Goal: Information Seeking & Learning: Learn about a topic

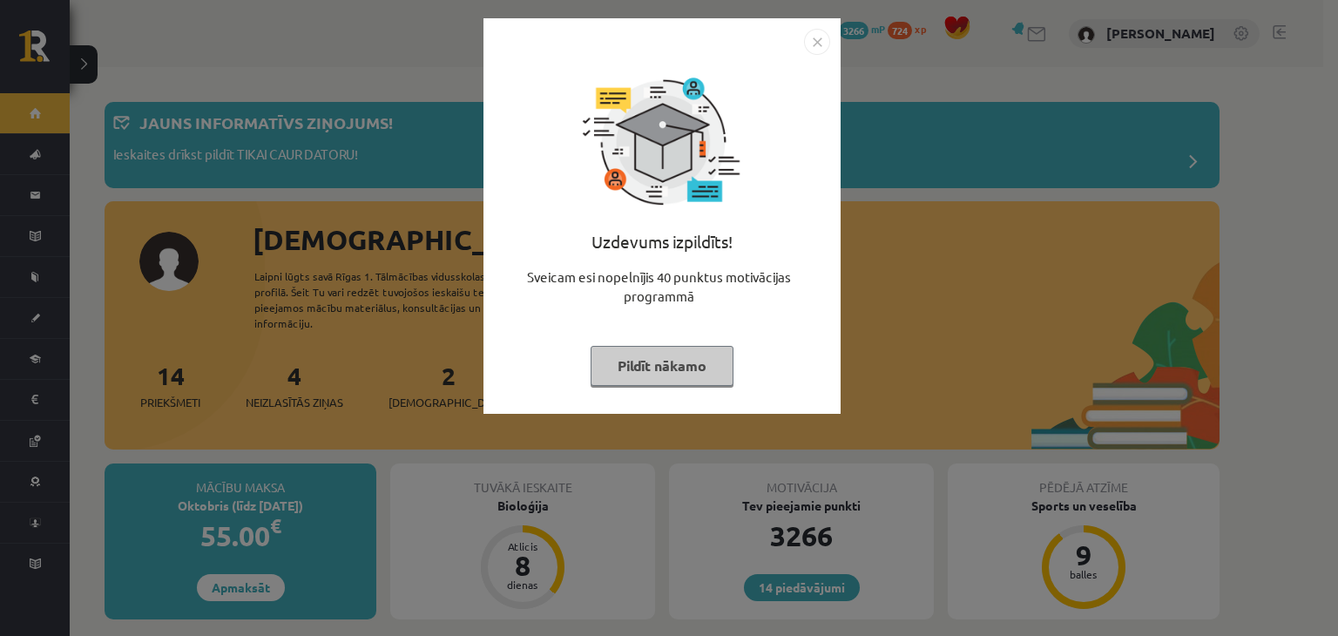
click at [824, 38] on img "Close" at bounding box center [817, 42] width 26 height 26
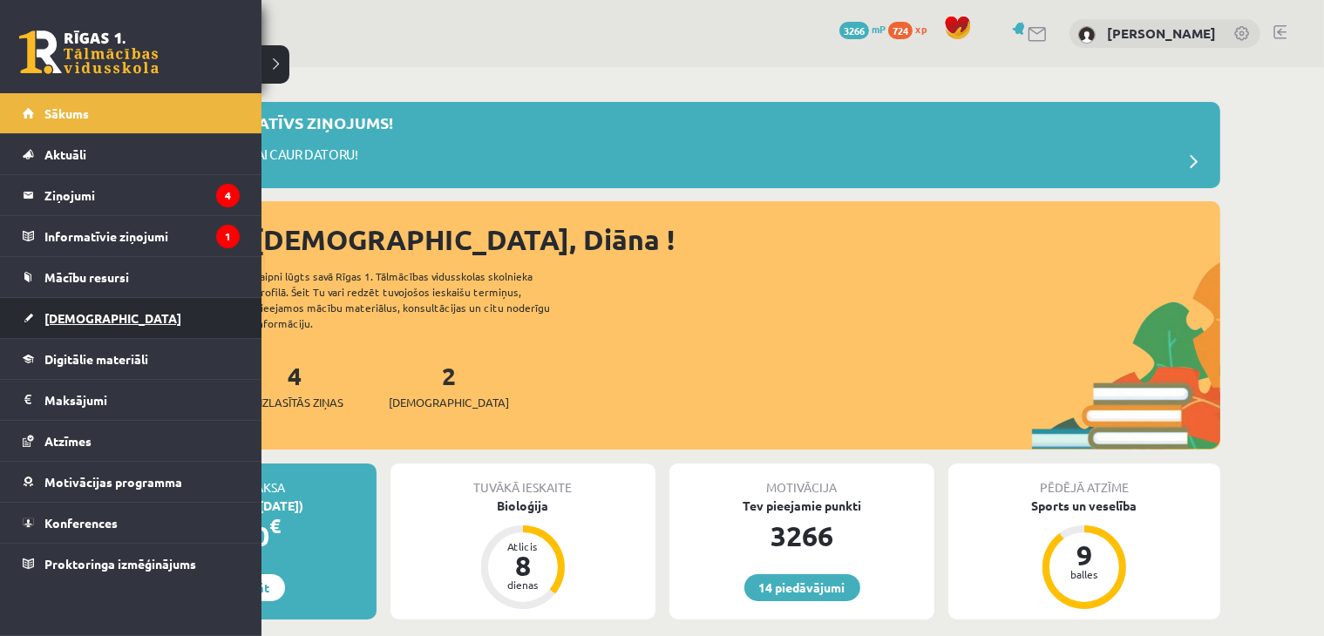
click at [71, 315] on span "[DEMOGRAPHIC_DATA]" at bounding box center [112, 318] width 137 height 16
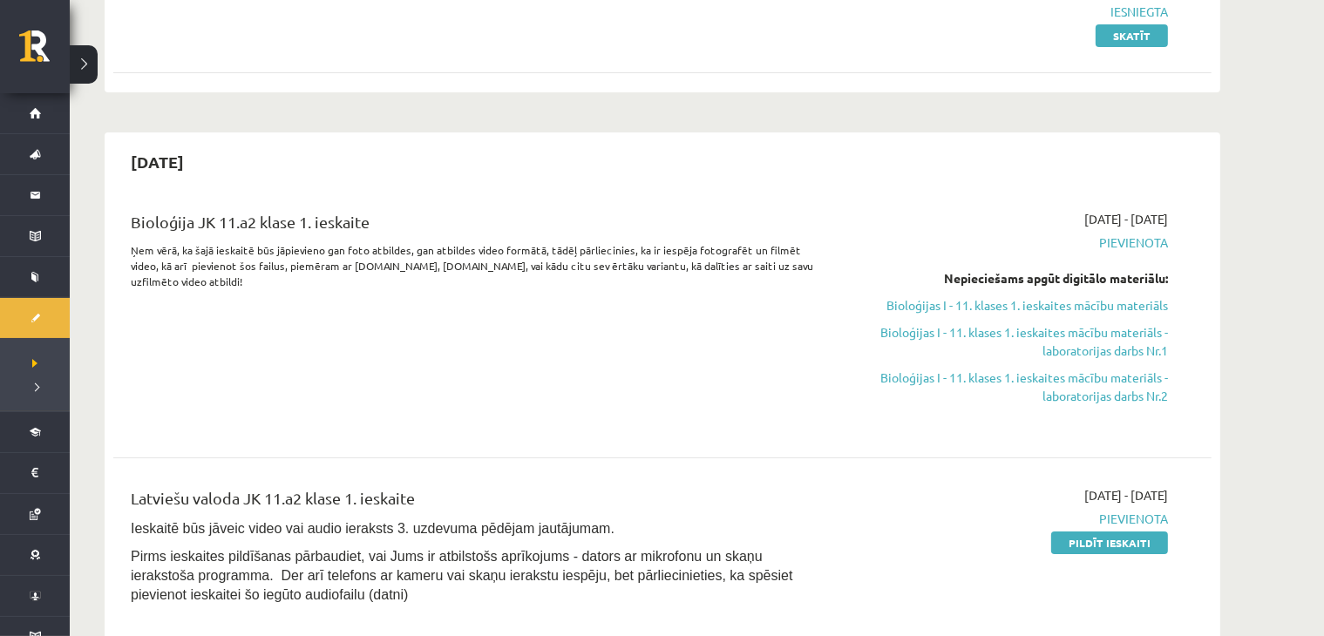
scroll to position [406, 0]
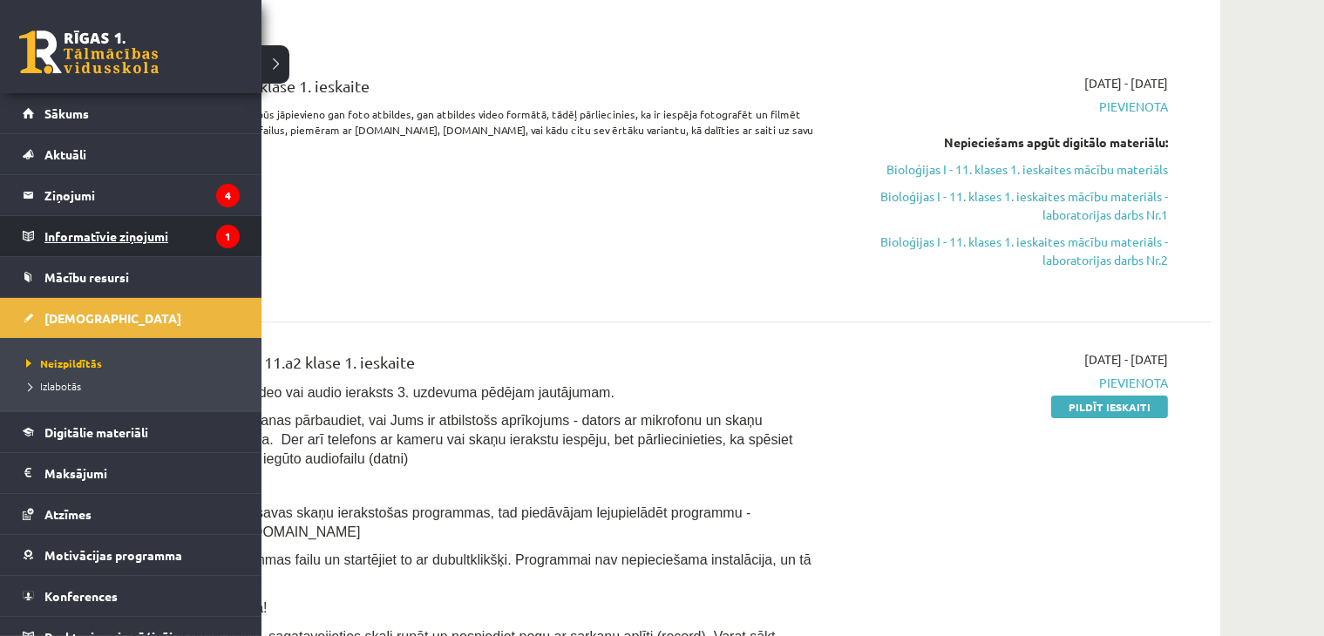
click at [112, 238] on legend "Informatīvie ziņojumi 1" at bounding box center [141, 236] width 195 height 40
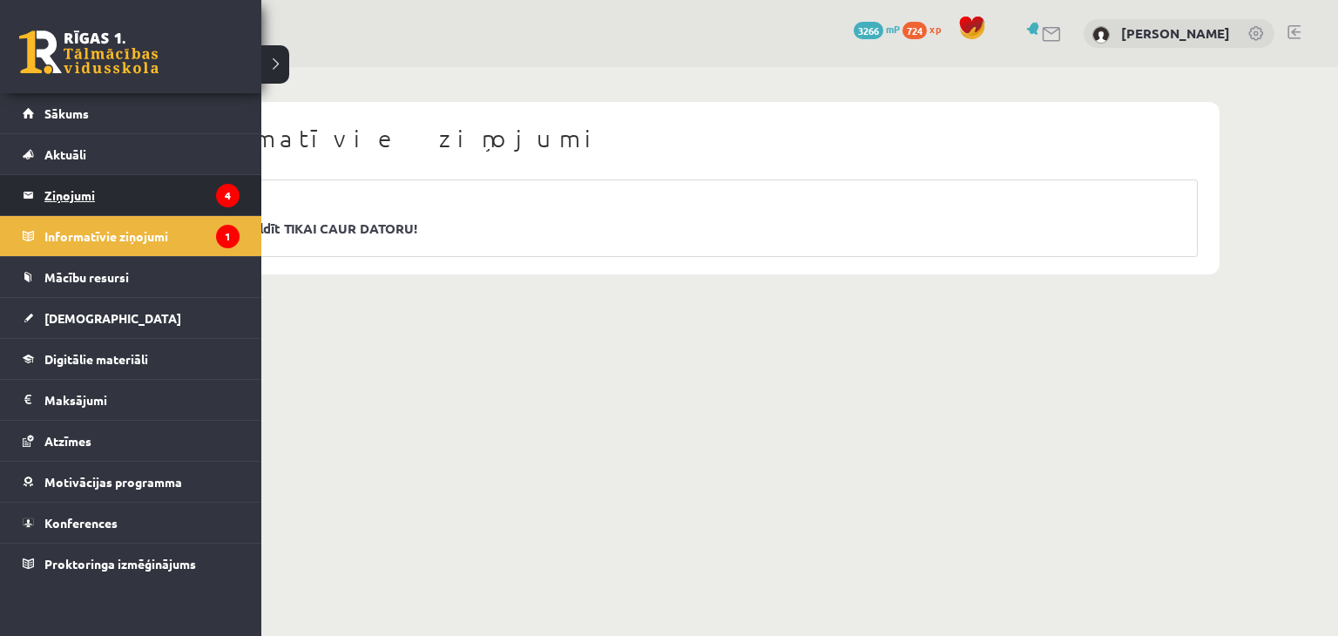
click at [53, 189] on legend "Ziņojumi 4" at bounding box center [141, 195] width 195 height 40
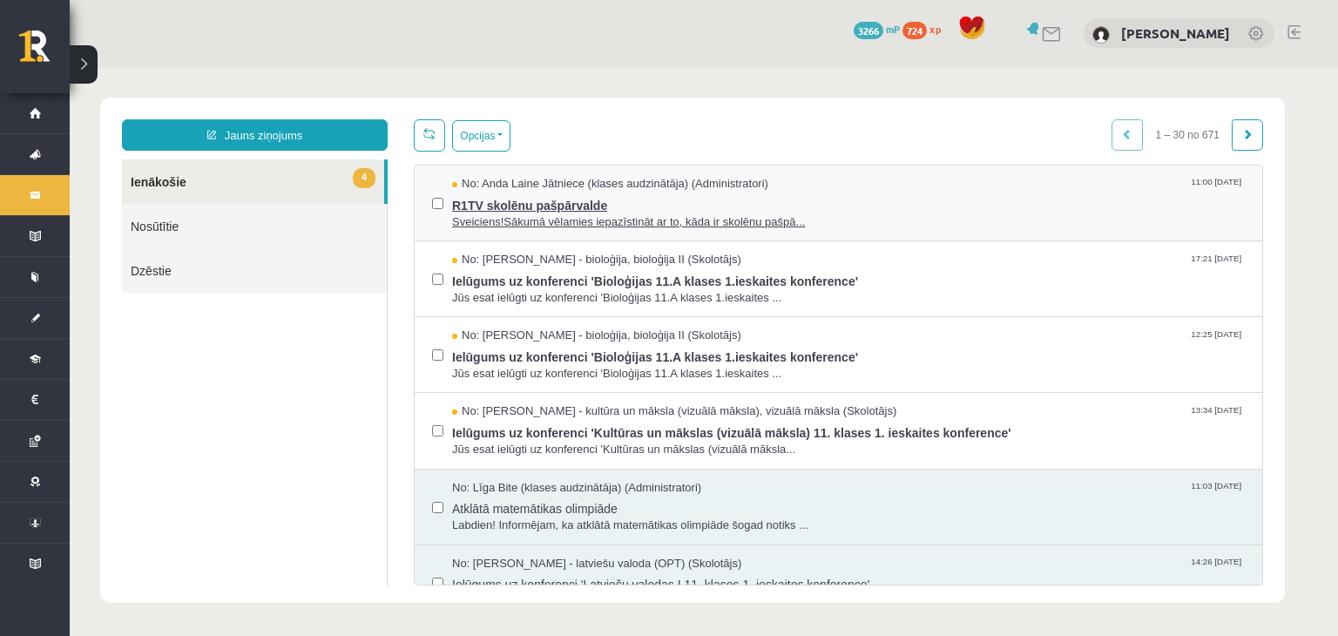
click at [997, 214] on span "Sveiciens!Sākumā vēlamies iepazīstināt ar to, kāda ir skolēnu pašpā..." at bounding box center [848, 222] width 793 height 17
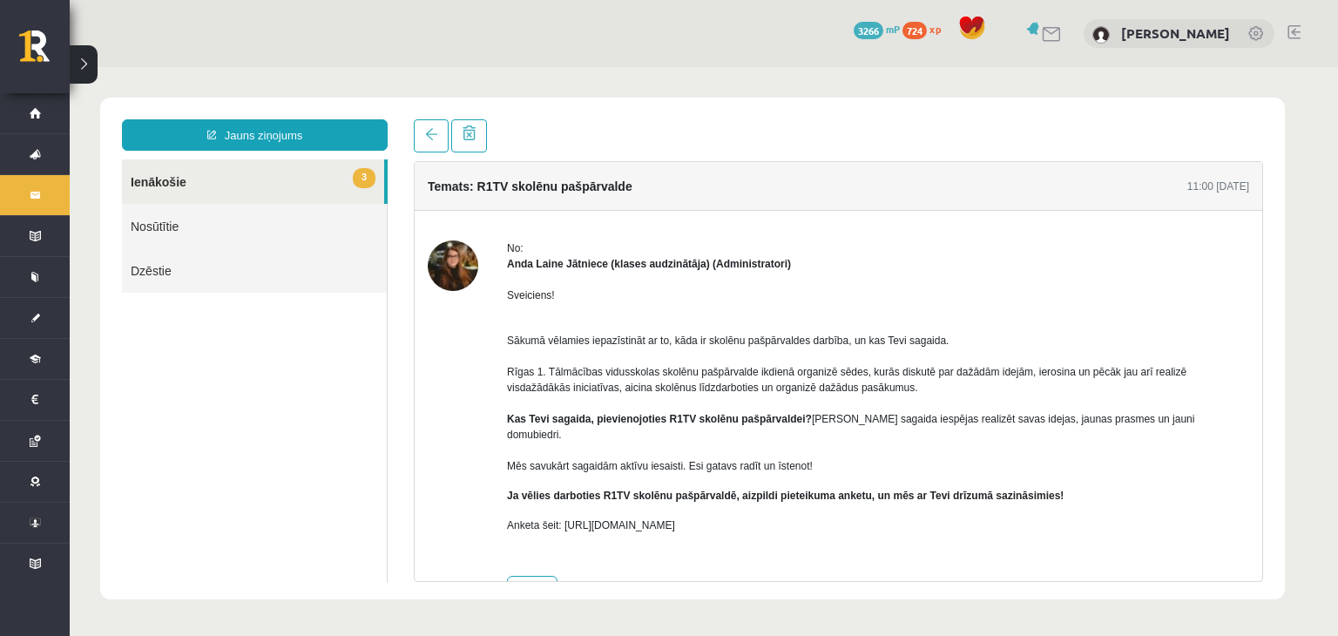
scroll to position [39, 0]
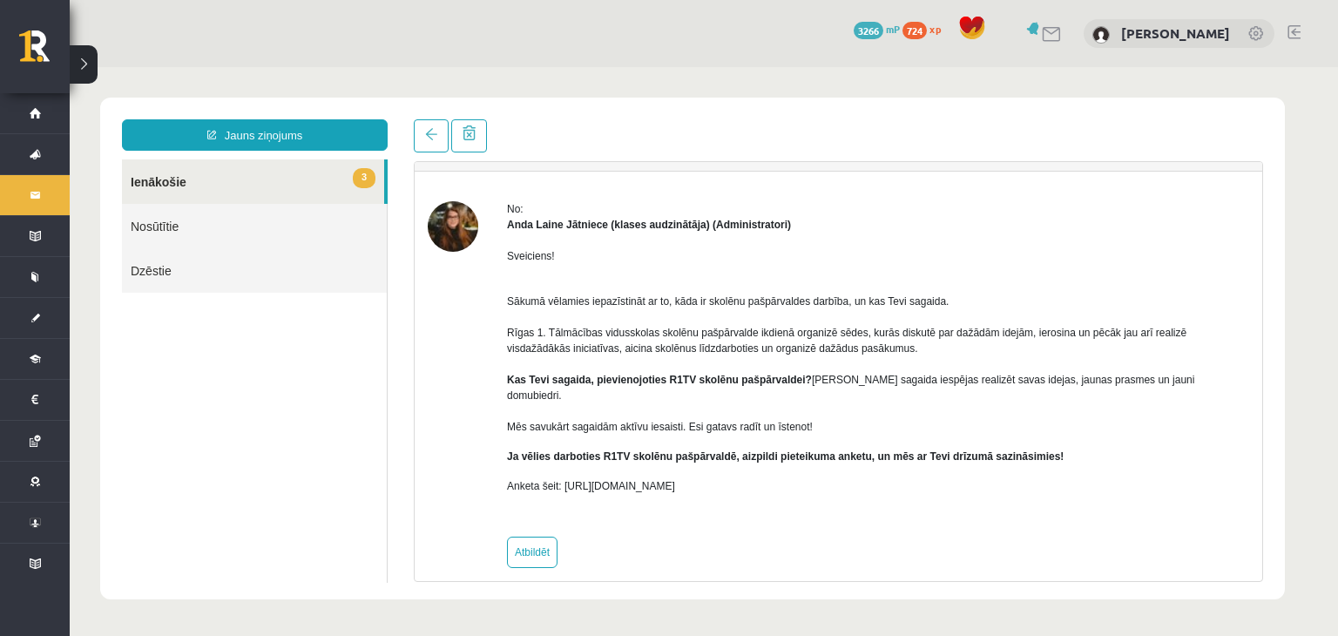
click at [170, 172] on link "3 Ienākošie" at bounding box center [253, 181] width 262 height 44
click at [153, 187] on link "3 Ienākošie" at bounding box center [253, 181] width 262 height 44
click at [427, 135] on span at bounding box center [431, 134] width 12 height 12
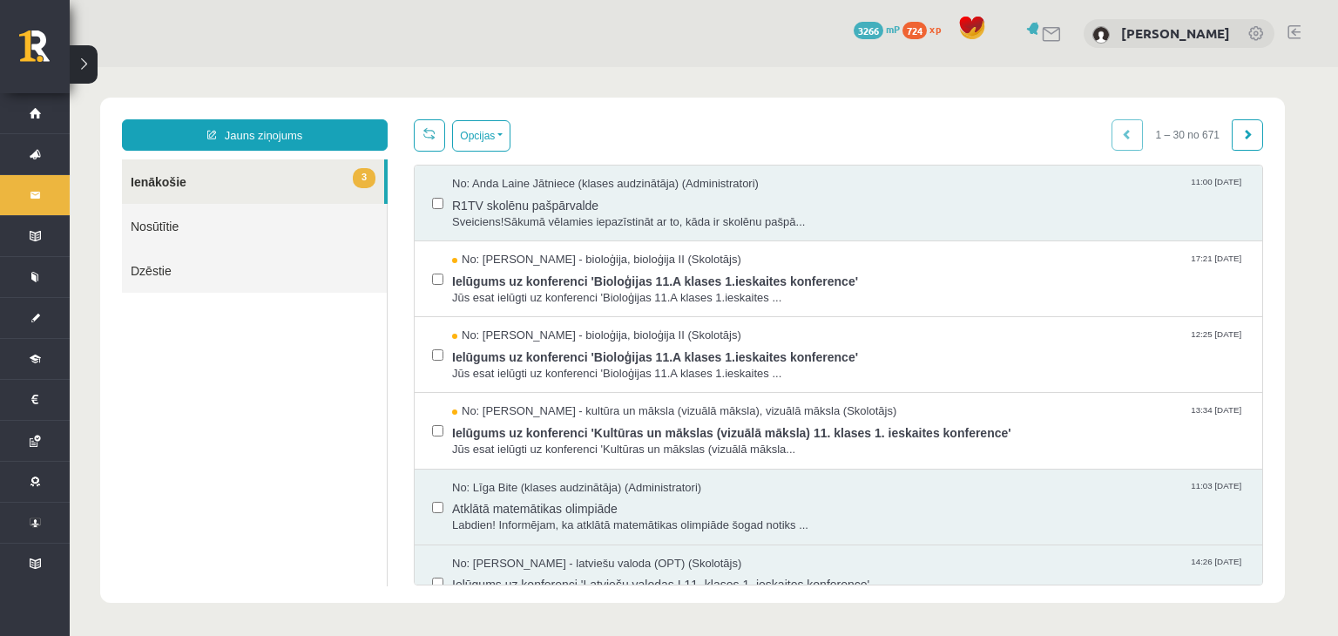
scroll to position [0, 0]
click at [490, 137] on button "Opcijas" at bounding box center [481, 135] width 58 height 31
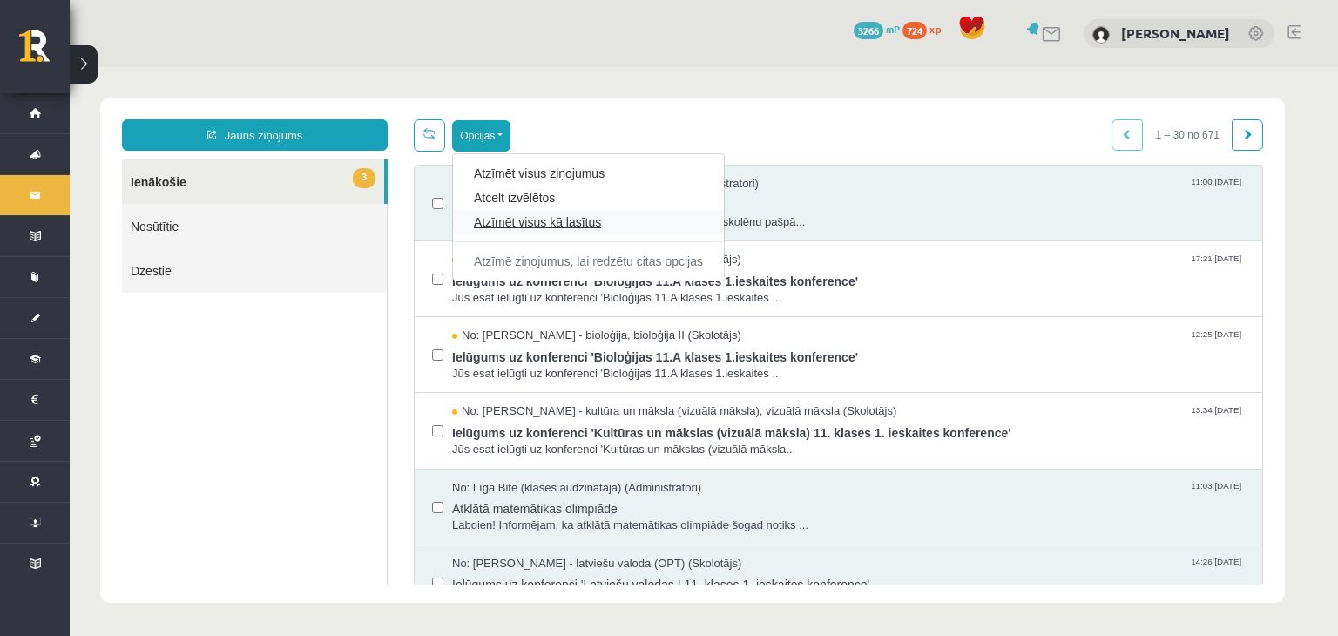
click at [505, 223] on link "Atzīmēt visus kā lasītus" at bounding box center [588, 221] width 229 height 17
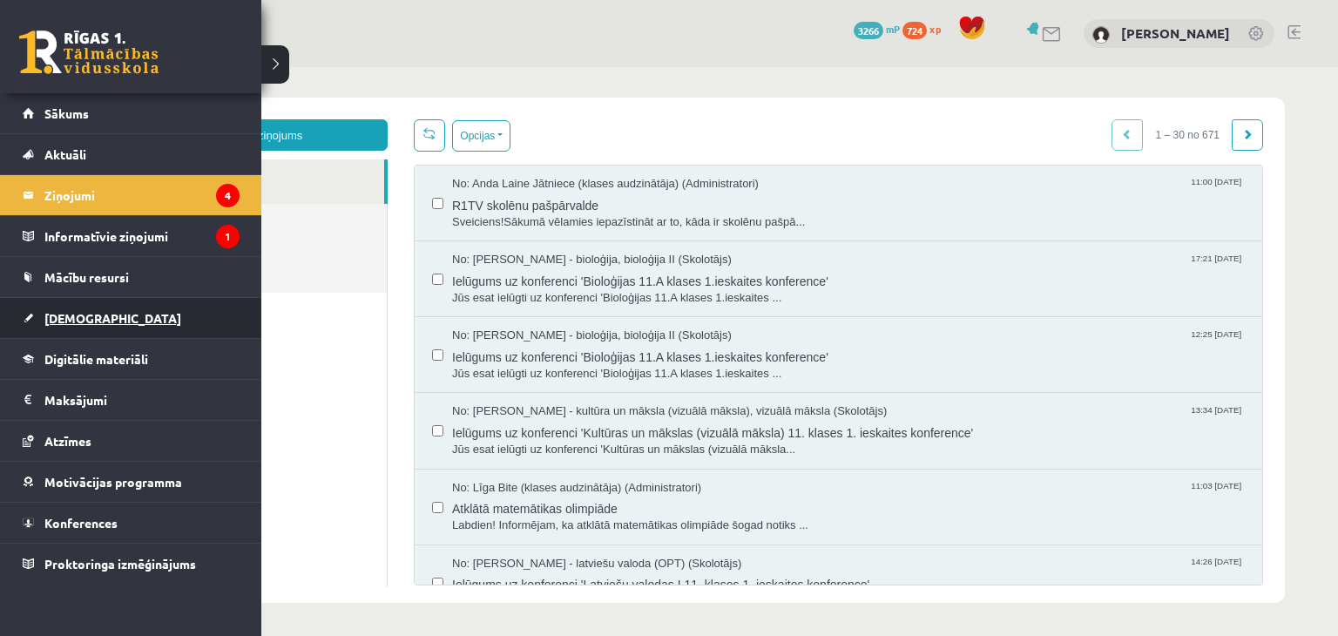
click at [62, 312] on span "[DEMOGRAPHIC_DATA]" at bounding box center [112, 318] width 137 height 16
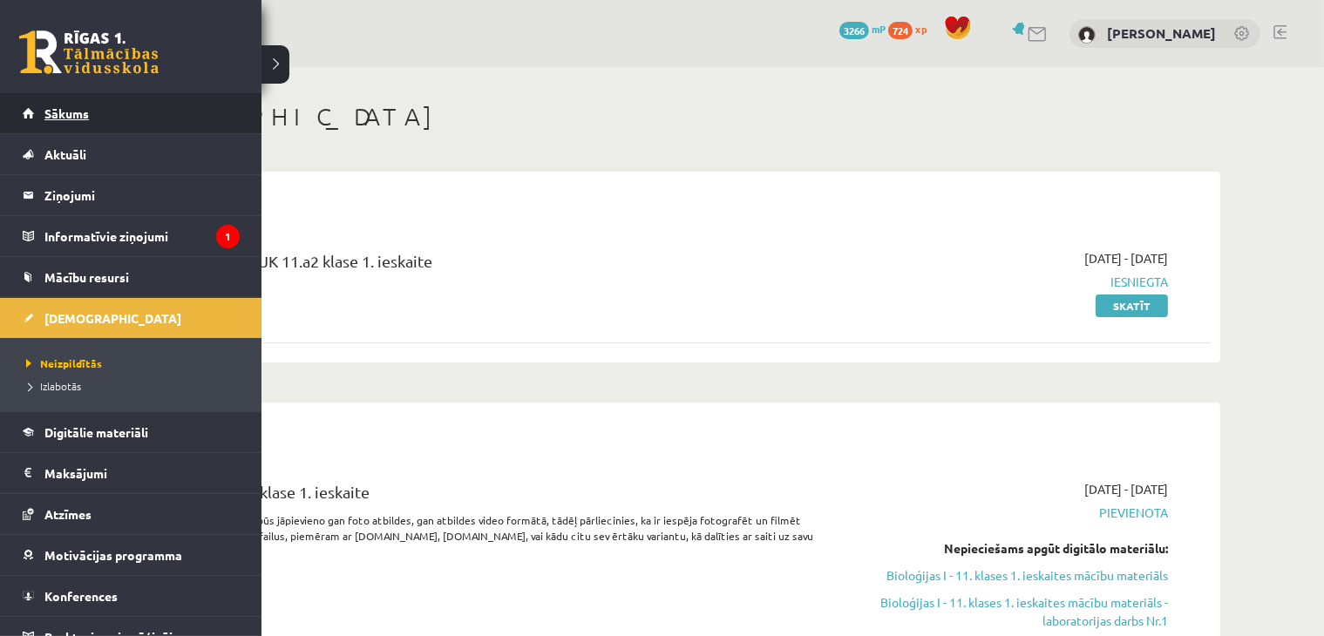
click at [58, 117] on span "Sākums" at bounding box center [66, 113] width 44 height 16
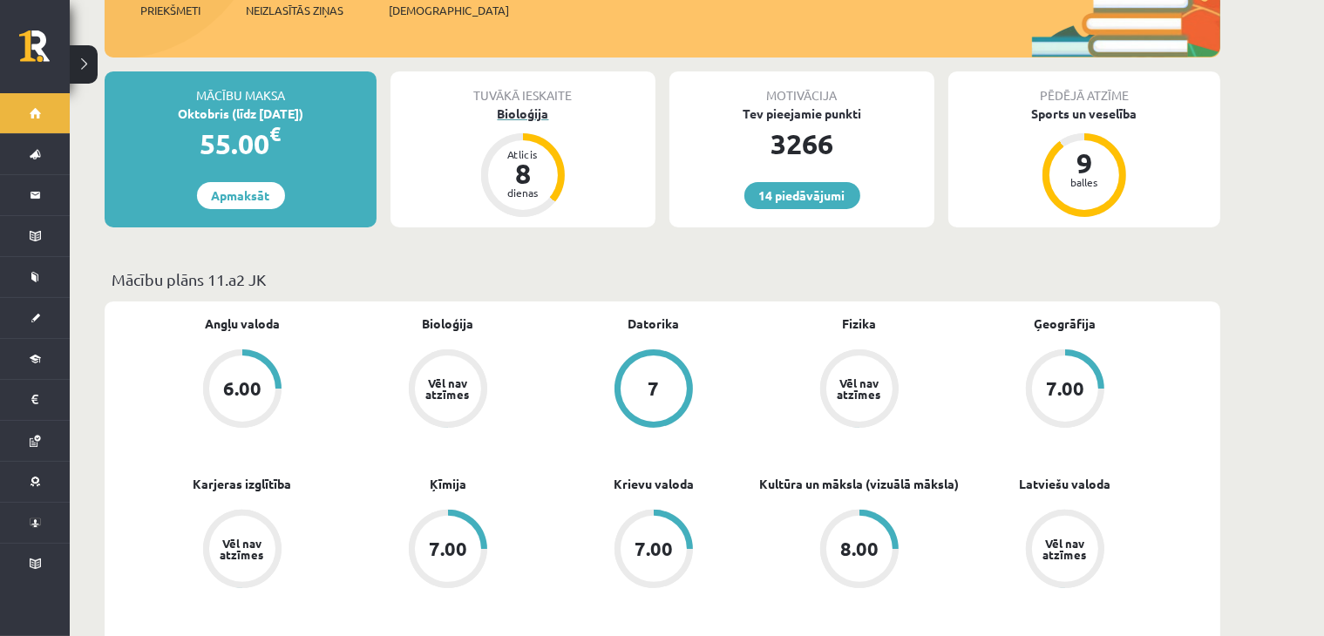
scroll to position [610, 0]
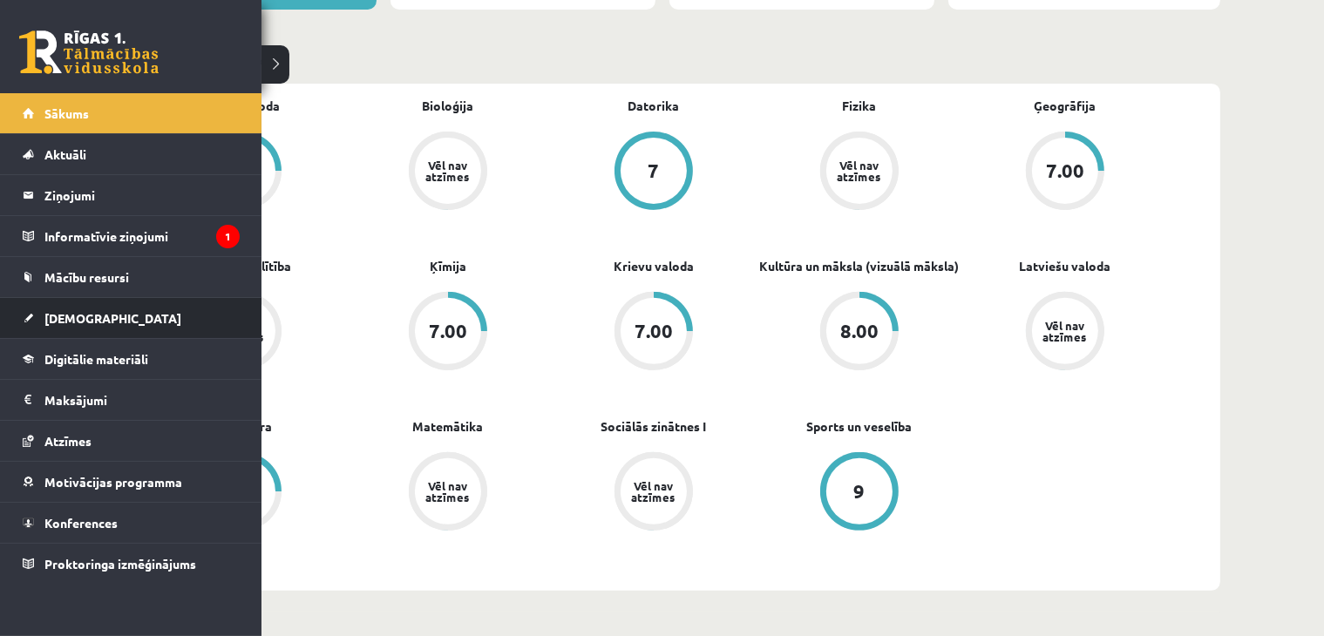
click at [20, 323] on li "[DEMOGRAPHIC_DATA] Neizpildītās [GEOGRAPHIC_DATA]" at bounding box center [130, 318] width 261 height 42
click at [31, 322] on link "[DEMOGRAPHIC_DATA]" at bounding box center [131, 318] width 217 height 40
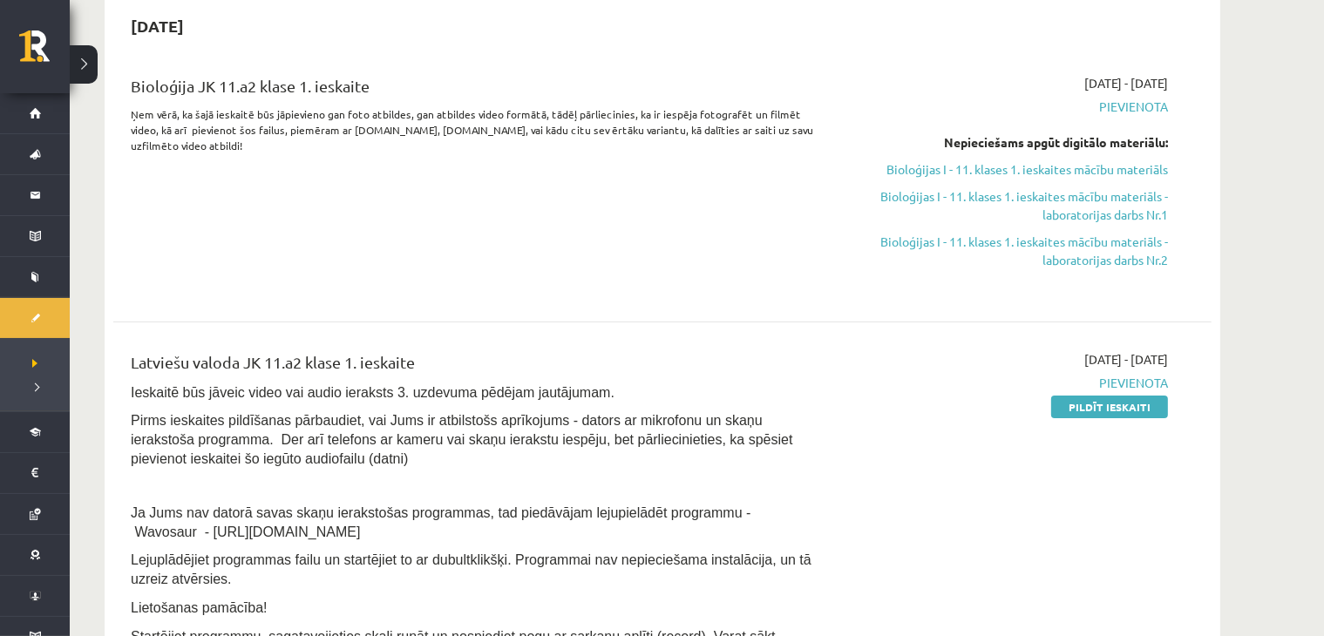
scroll to position [203, 0]
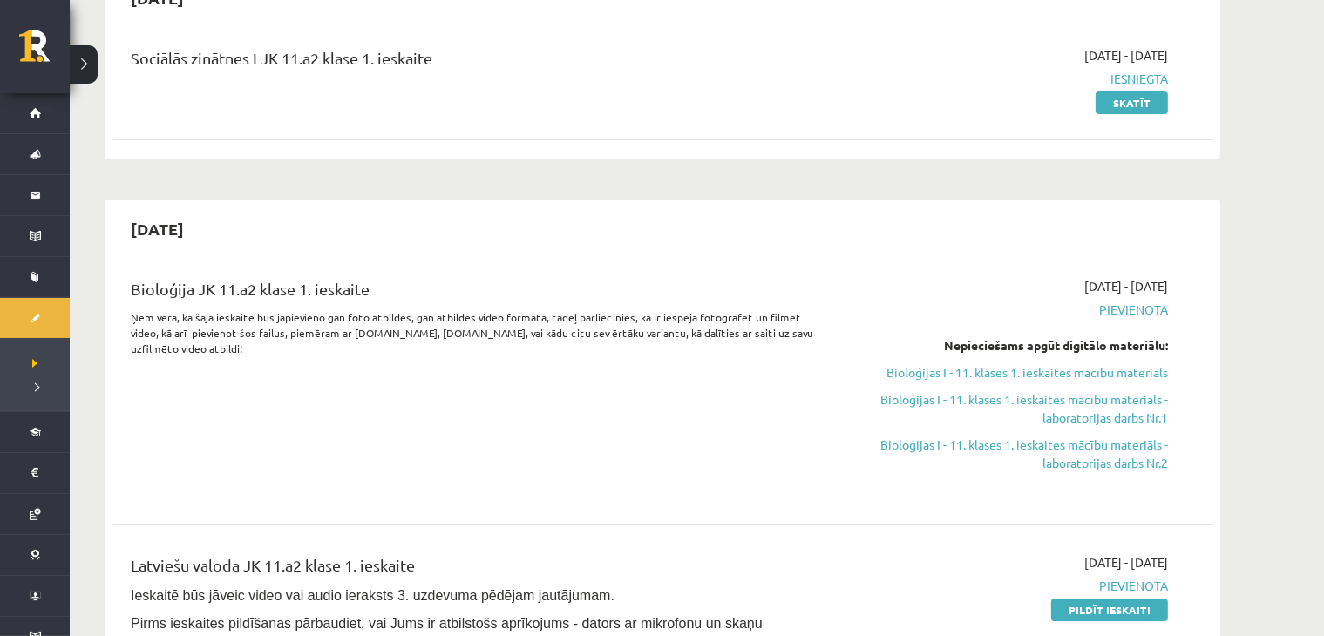
click at [1015, 382] on div "Nepieciešams apgūt digitālo materiālu: Bioloģijas I - 11. klases 1. ieskaites m…" at bounding box center [1003, 404] width 329 height 136
click at [987, 371] on link "Bioloģijas I - 11. klases 1. ieskaites mācību materiāls" at bounding box center [1003, 372] width 329 height 18
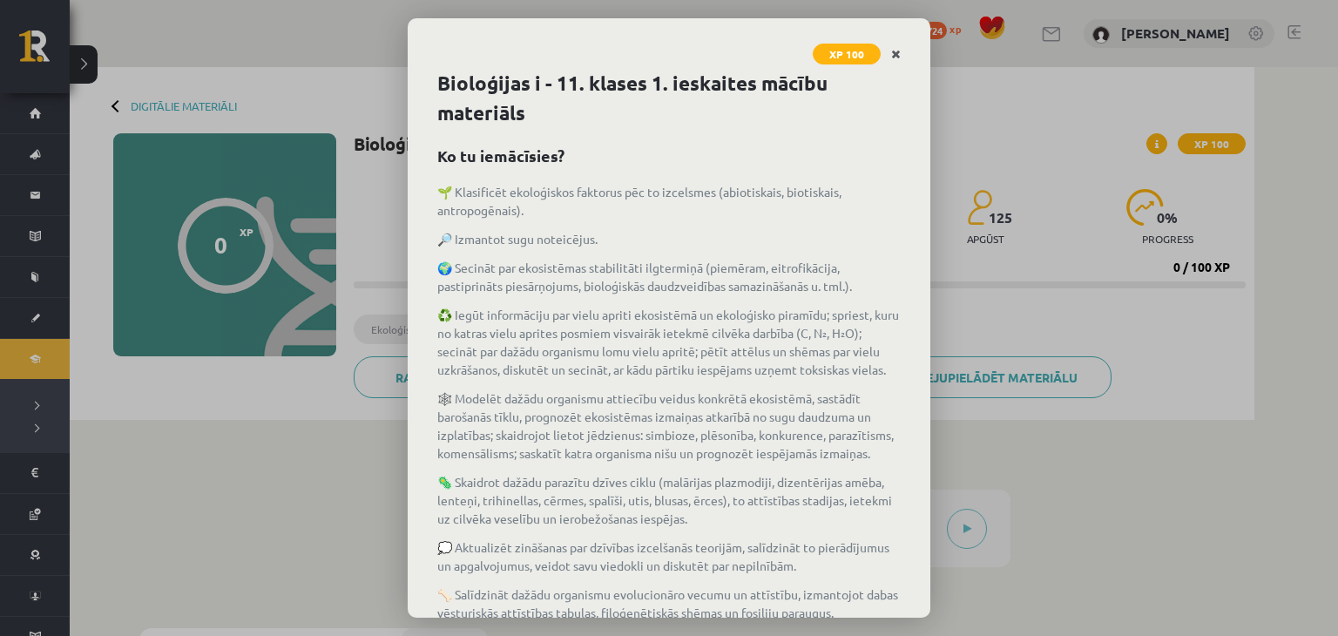
click at [893, 57] on icon "Close" at bounding box center [896, 55] width 10 height 12
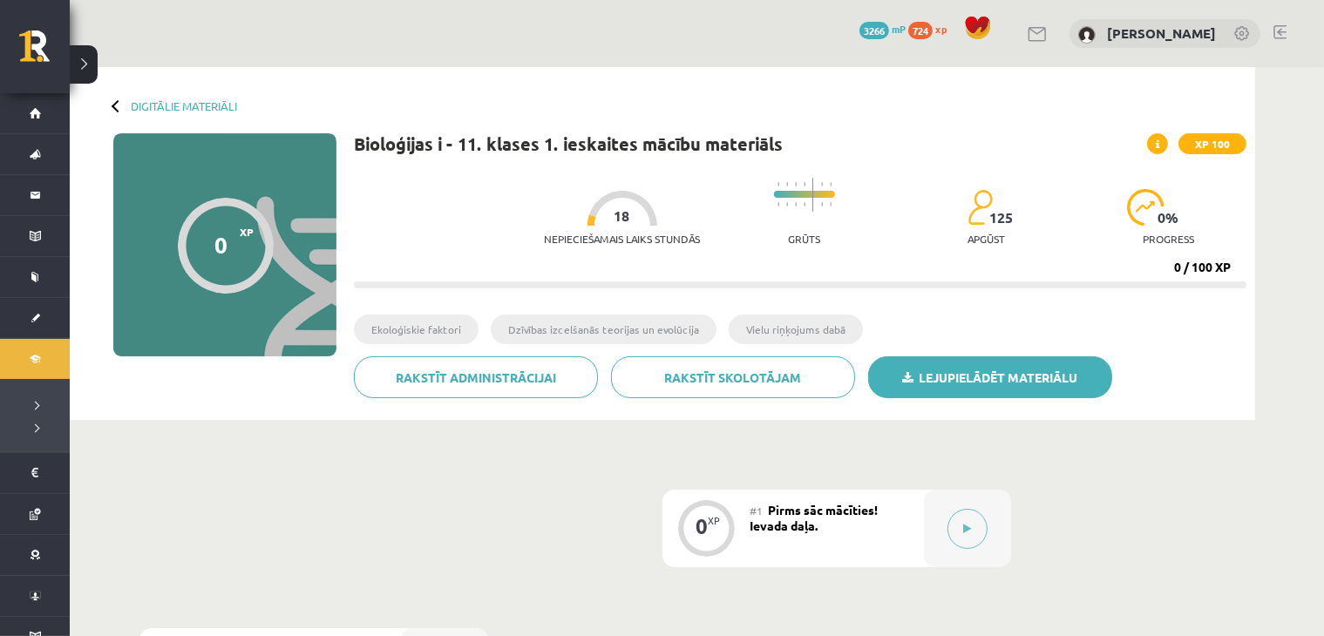
click at [969, 388] on link "Lejupielādēt materiālu" at bounding box center [990, 377] width 244 height 42
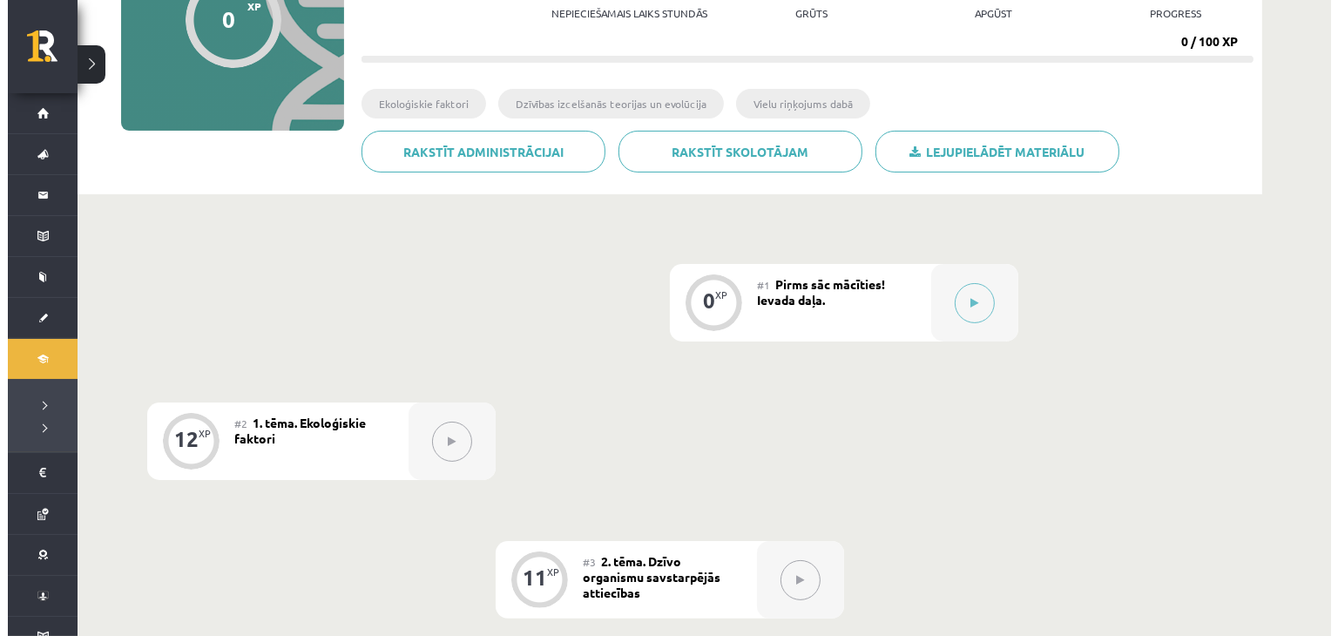
scroll to position [203, 0]
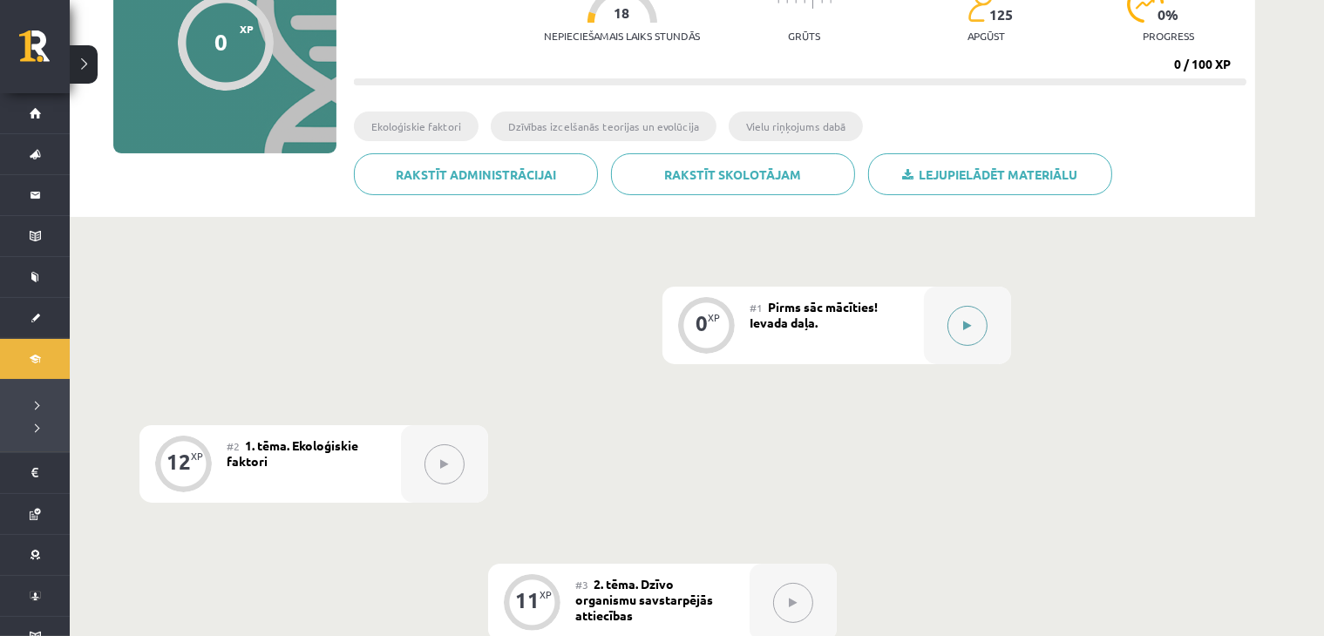
click at [969, 339] on button at bounding box center [967, 326] width 40 height 40
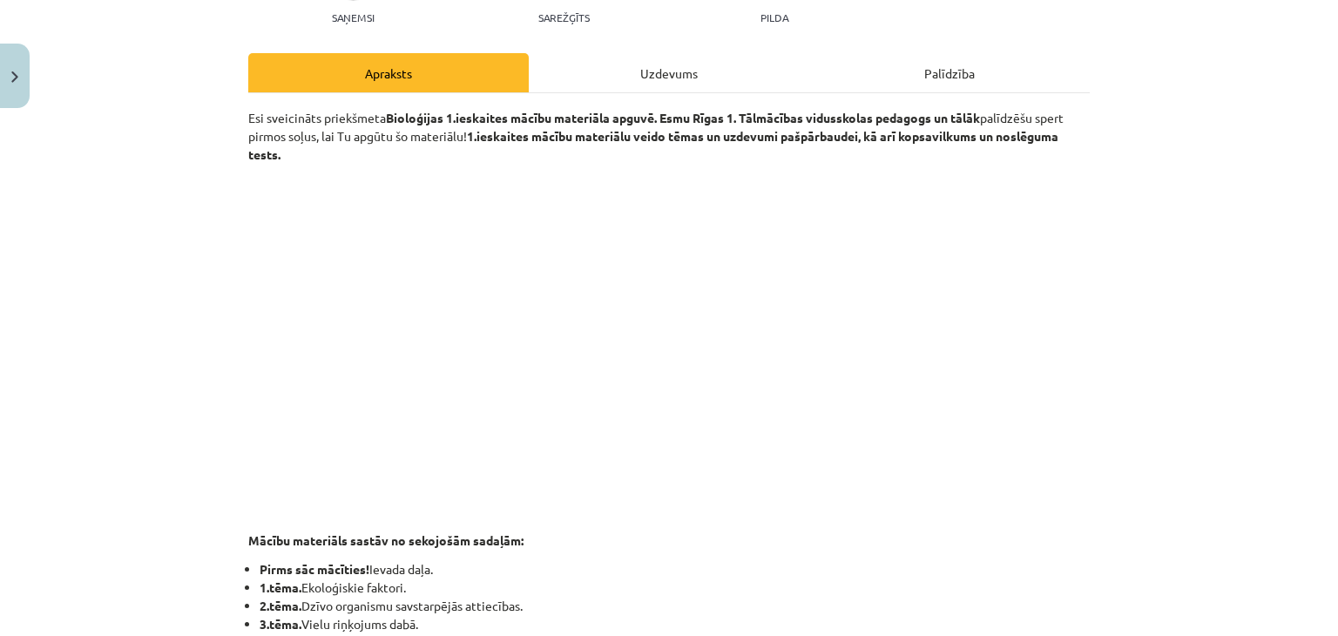
click at [676, 58] on div "Uzdevums" at bounding box center [669, 72] width 281 height 39
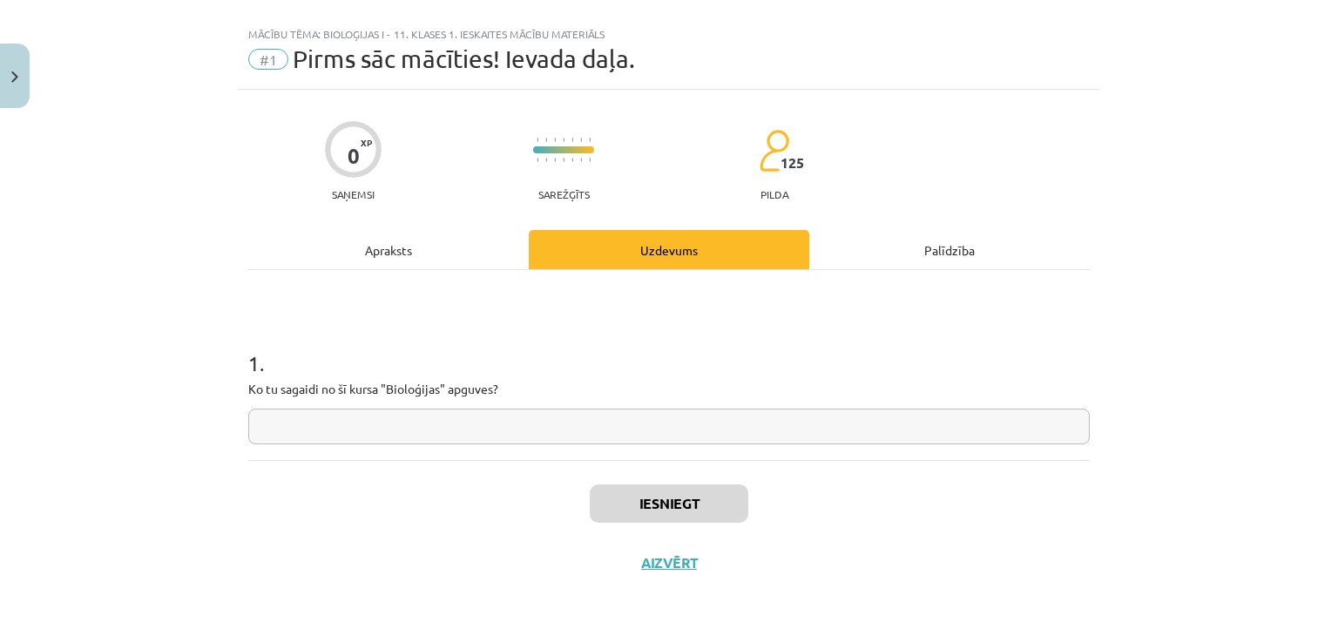
scroll to position [25, 0]
click at [451, 417] on input "text" at bounding box center [669, 428] width 842 height 36
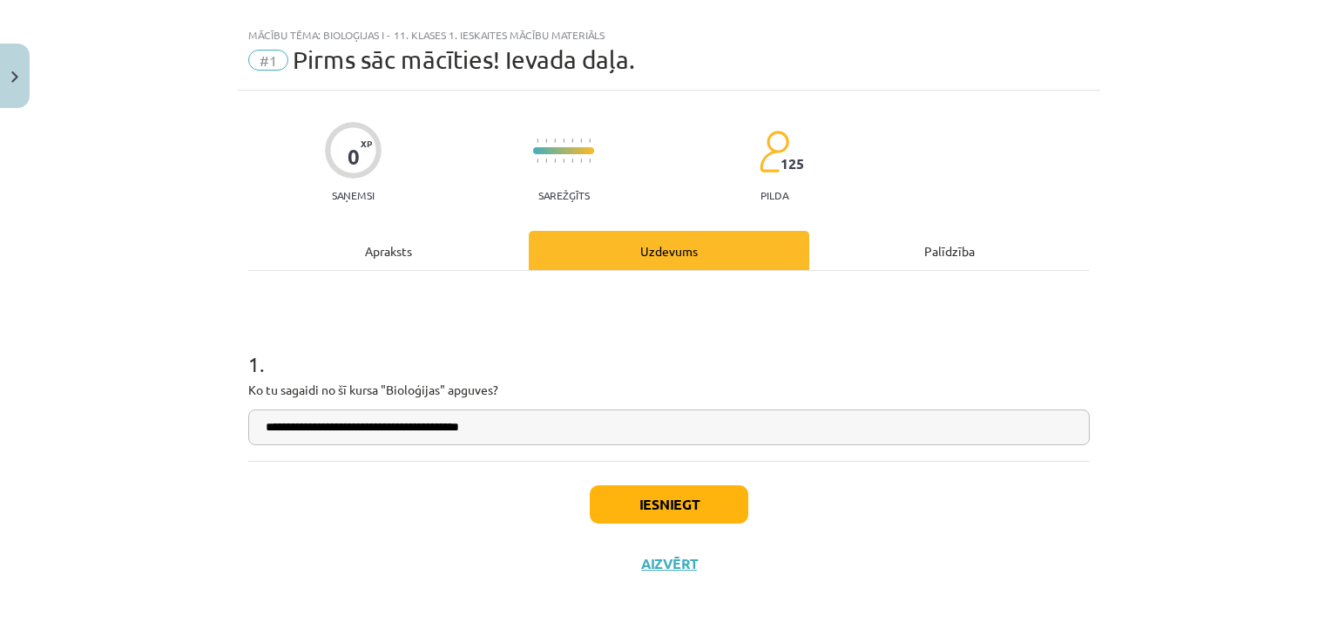
type input "**********"
click at [662, 503] on button "Iesniegt" at bounding box center [669, 504] width 159 height 38
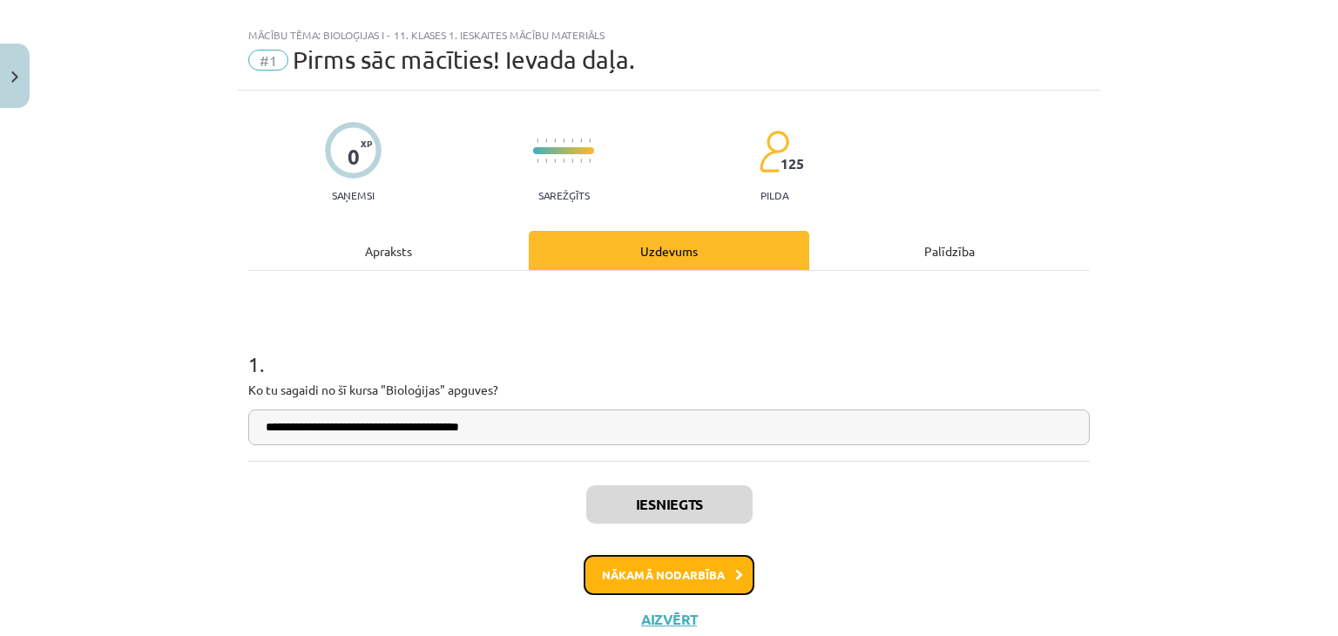
click at [617, 566] on button "Nākamā nodarbība" at bounding box center [669, 575] width 171 height 40
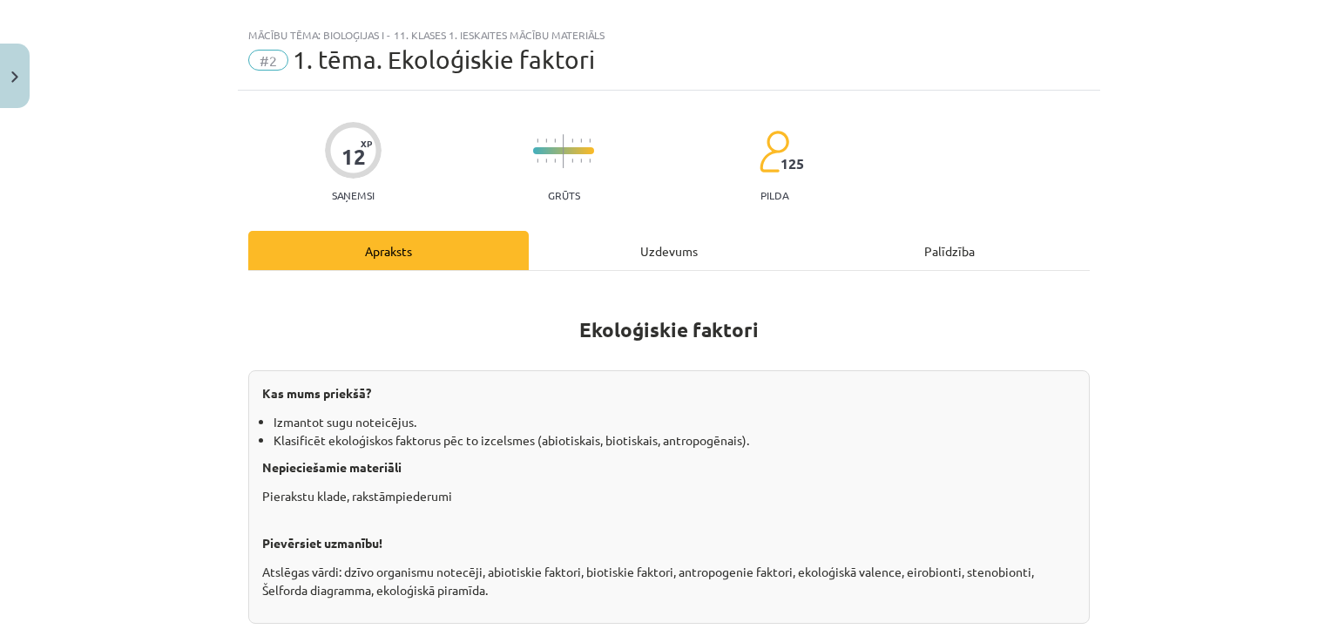
scroll to position [44, 0]
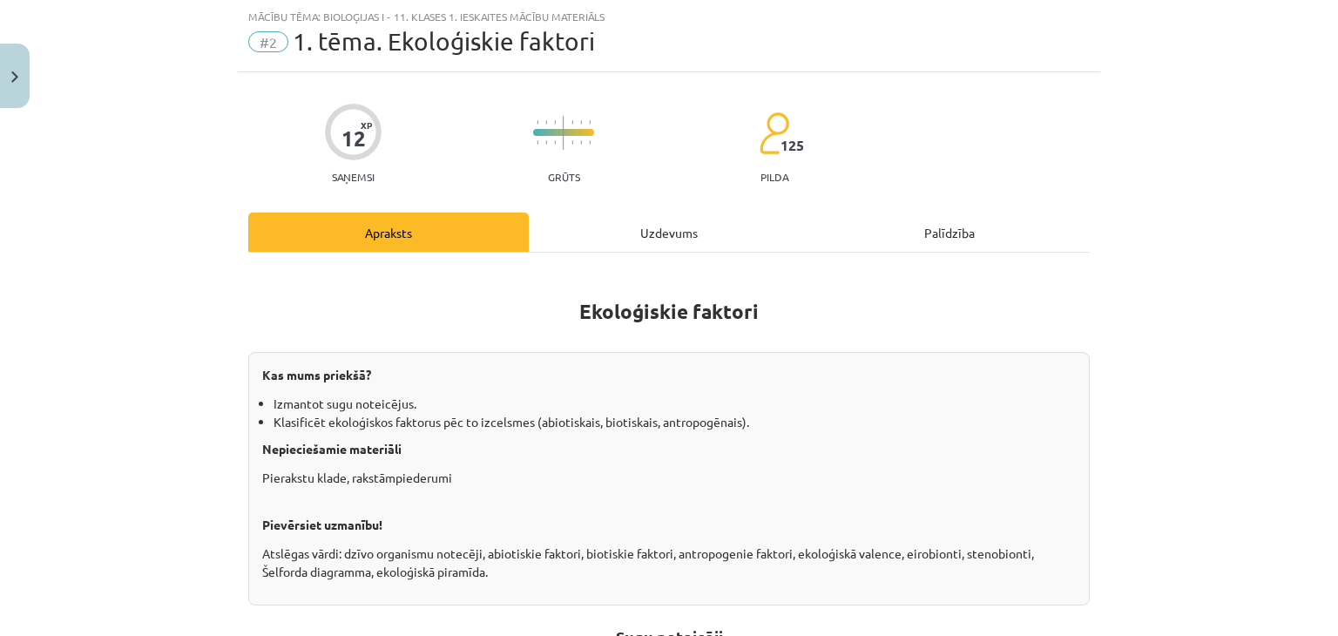
click at [627, 225] on div "Uzdevums" at bounding box center [669, 232] width 281 height 39
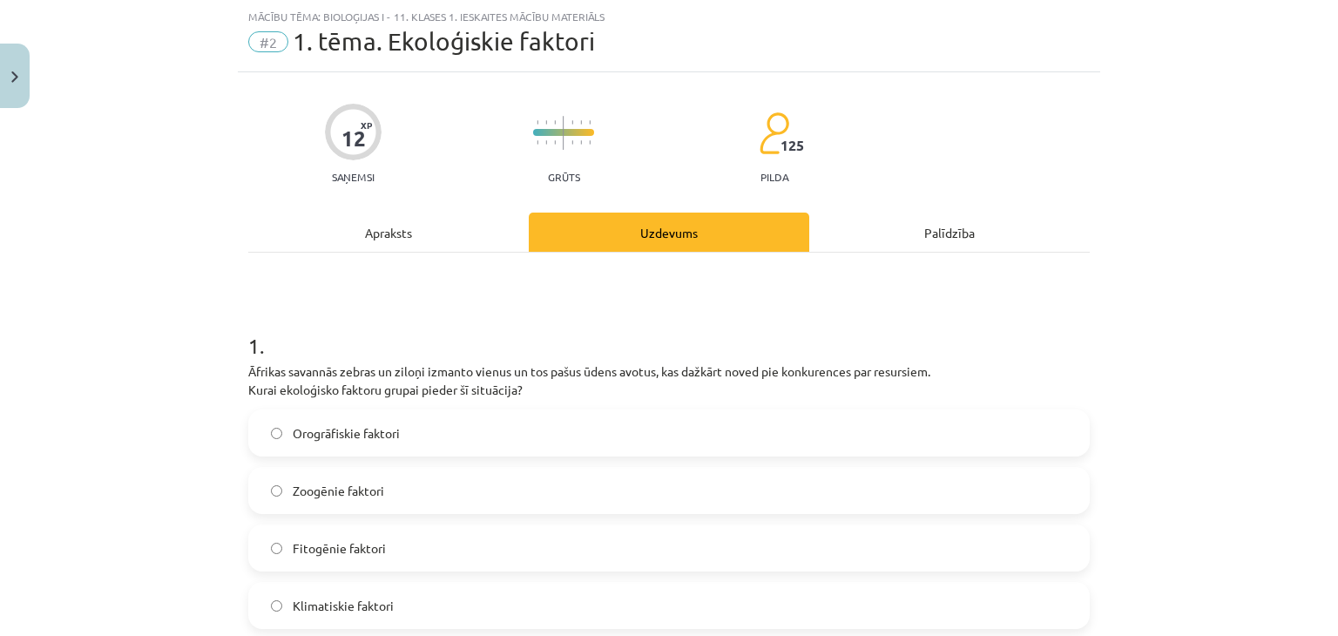
scroll to position [247, 0]
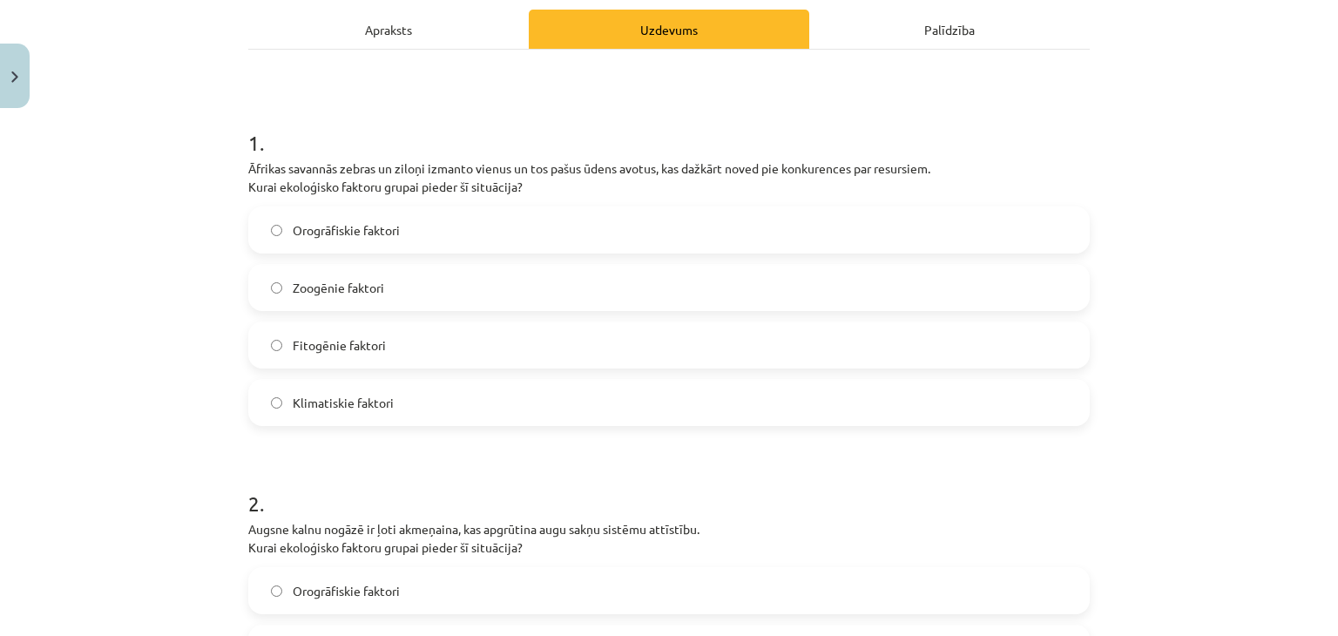
click at [372, 32] on div "Apraksts" at bounding box center [388, 29] width 281 height 39
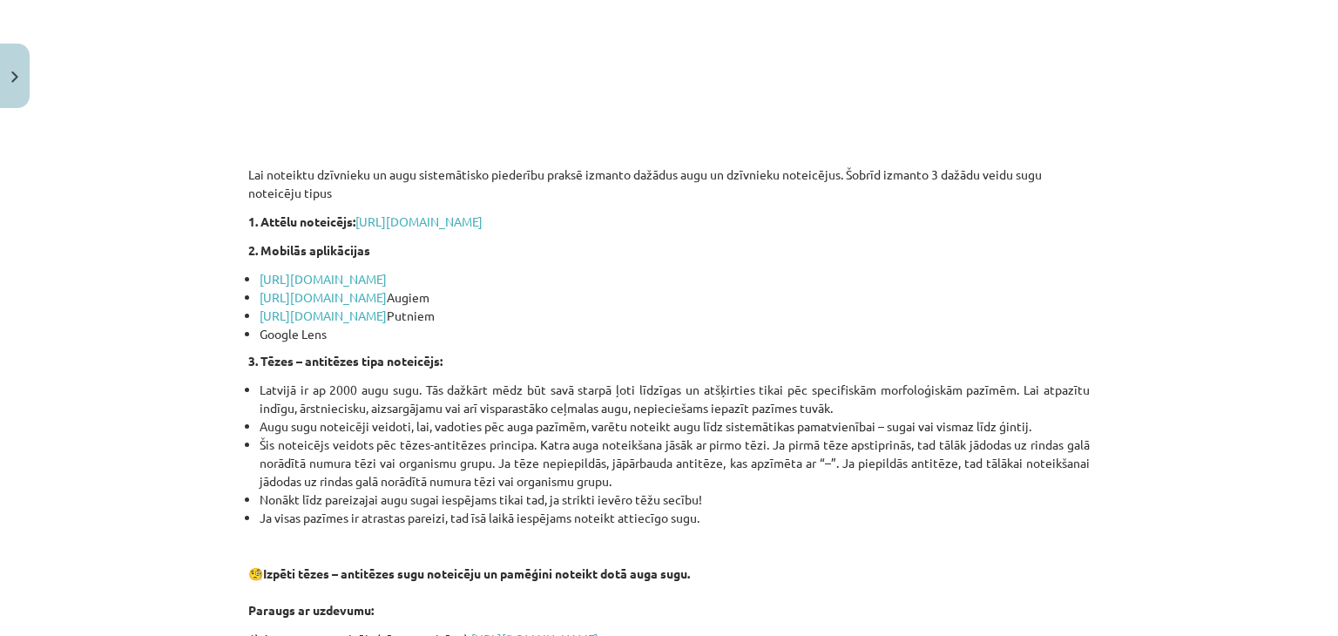
scroll to position [1060, 0]
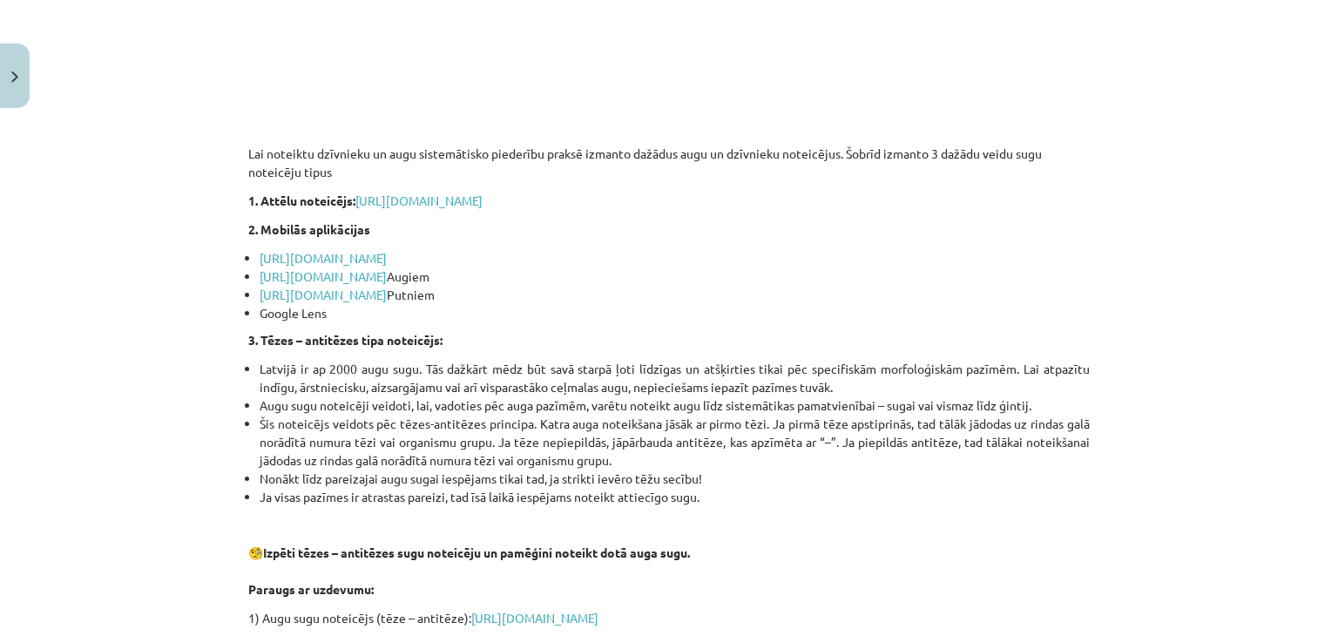
drag, startPoint x: 556, startPoint y: 392, endPoint x: 192, endPoint y: 349, distance: 366.7
click at [192, 349] on div "Mācību tēma: Bioloģijas i - 11. klases 1. ieskaites mācību materiāls #2 1. tēma…" at bounding box center [669, 318] width 1338 height 636
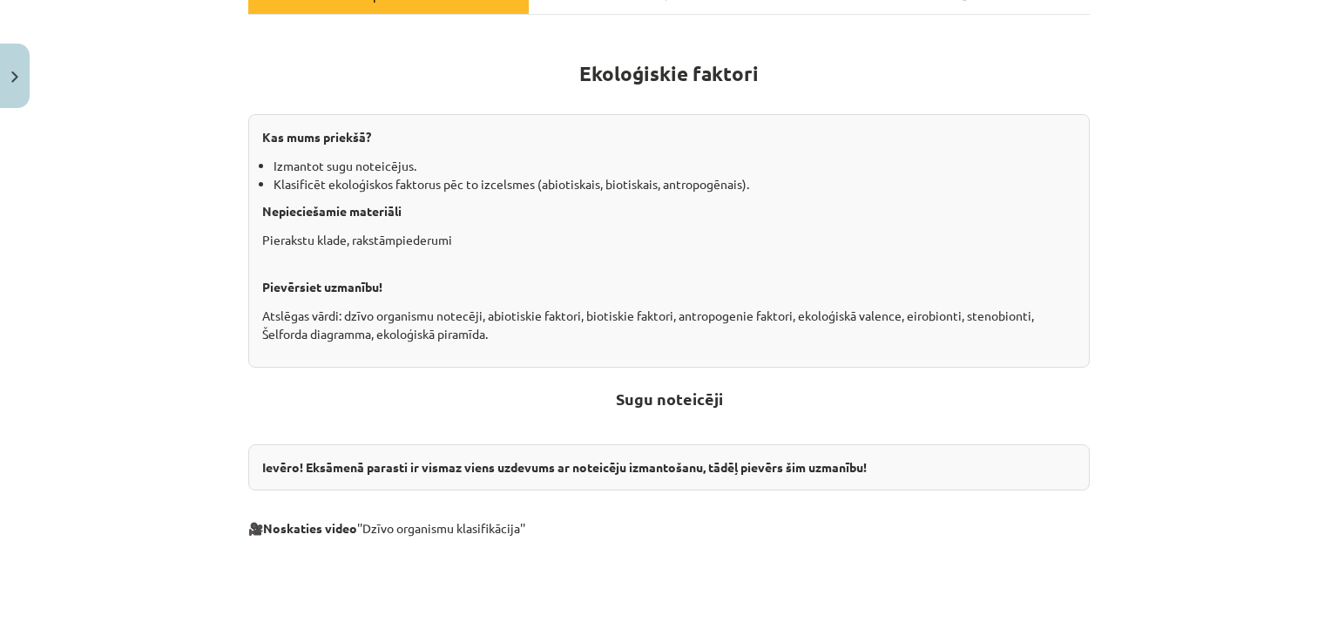
scroll to position [0, 0]
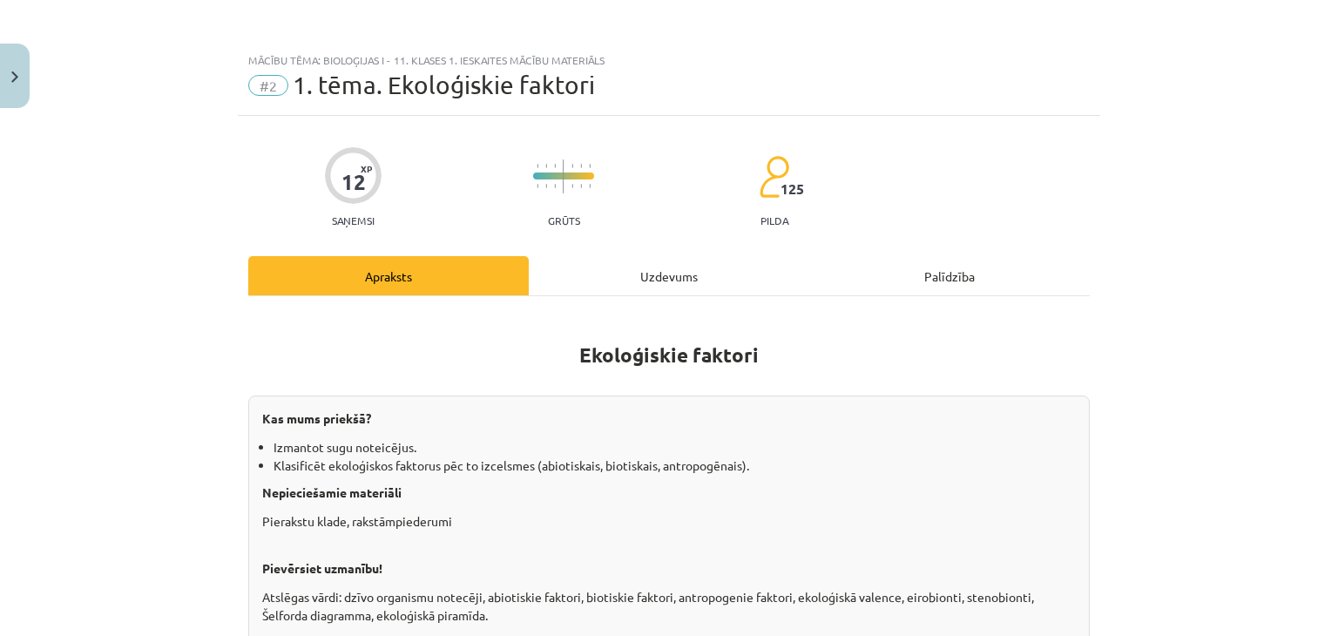
click at [656, 281] on div "Uzdevums" at bounding box center [669, 275] width 281 height 39
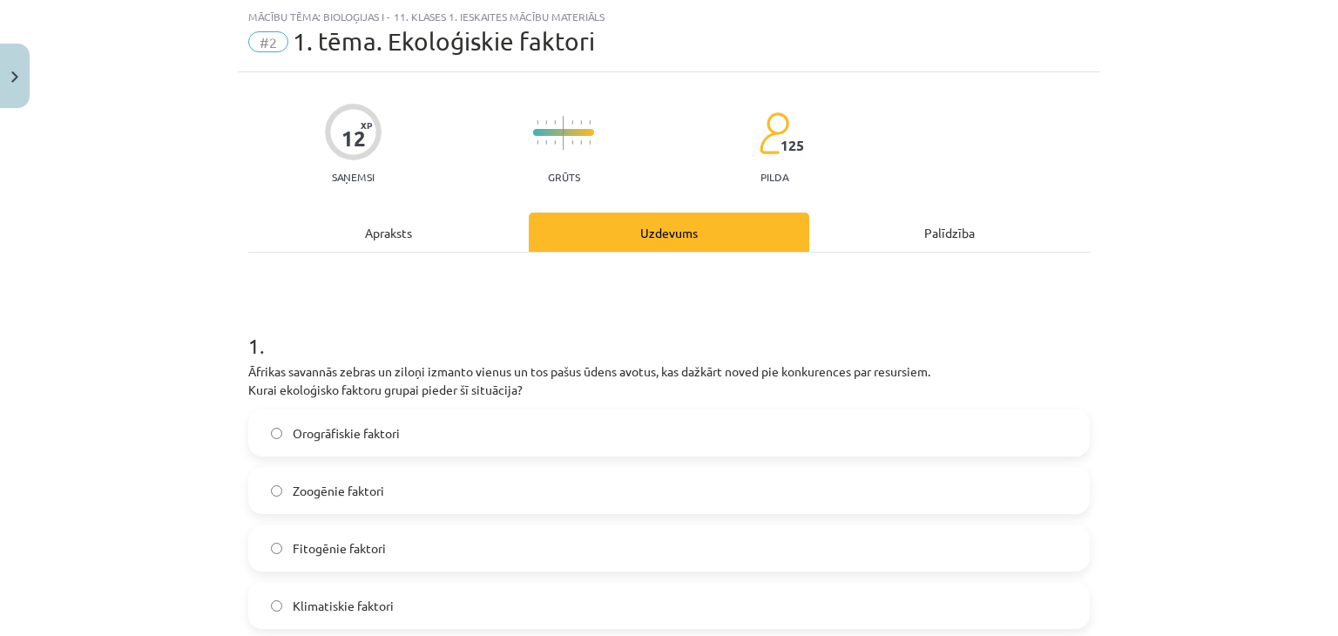
scroll to position [247, 0]
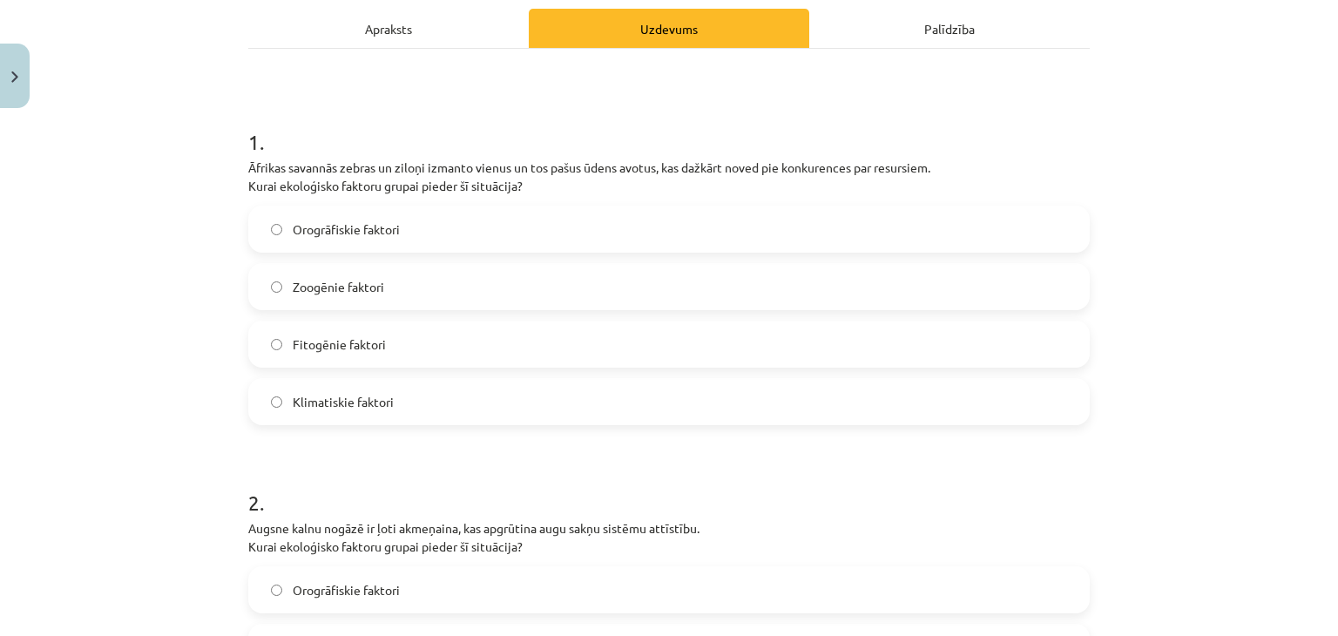
click at [376, 29] on div "Apraksts" at bounding box center [388, 28] width 281 height 39
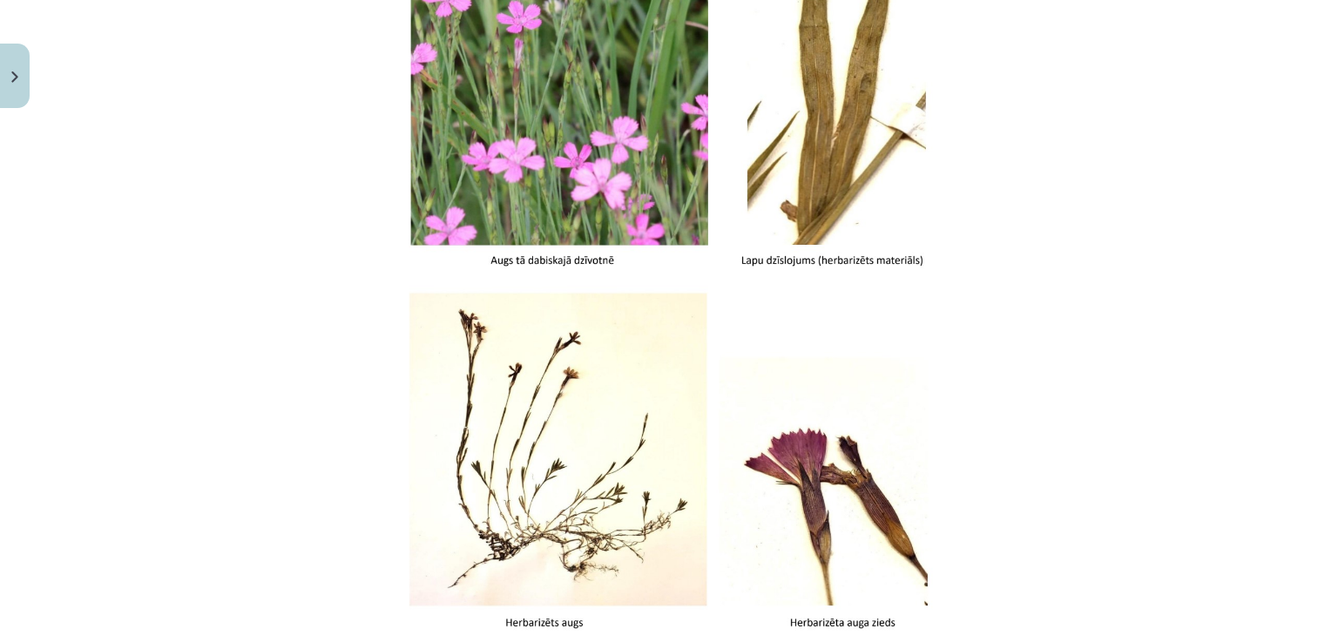
scroll to position [2205, 0]
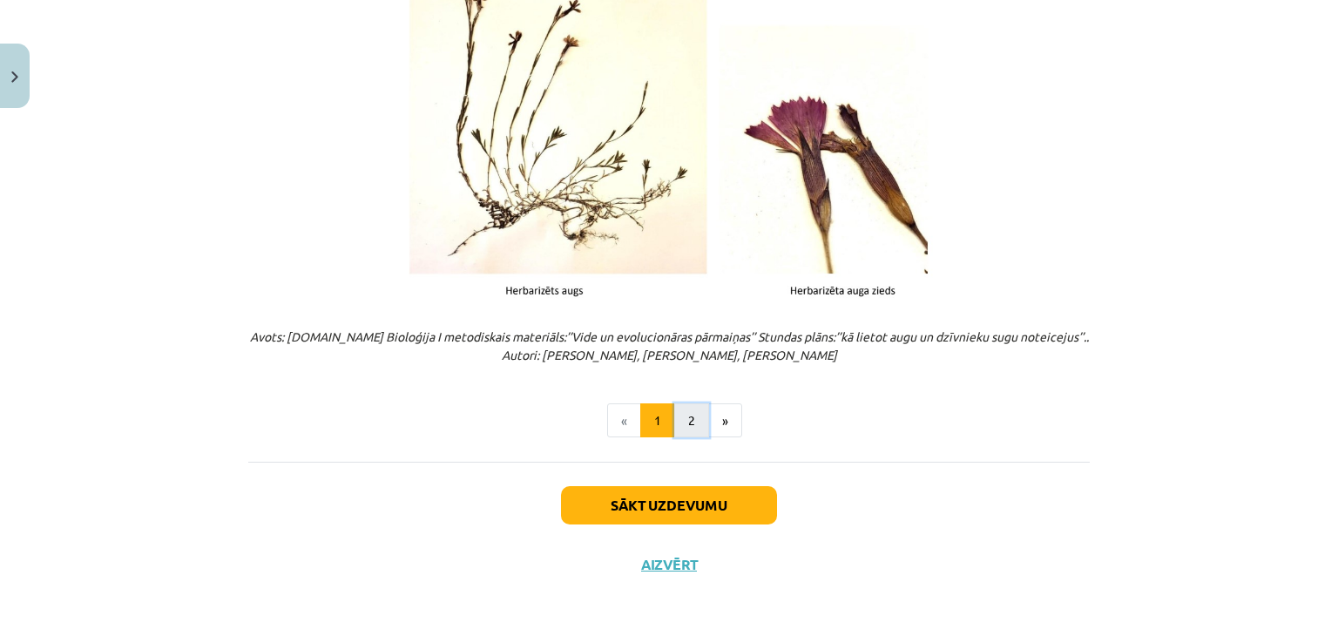
click at [677, 423] on button "2" at bounding box center [691, 420] width 35 height 35
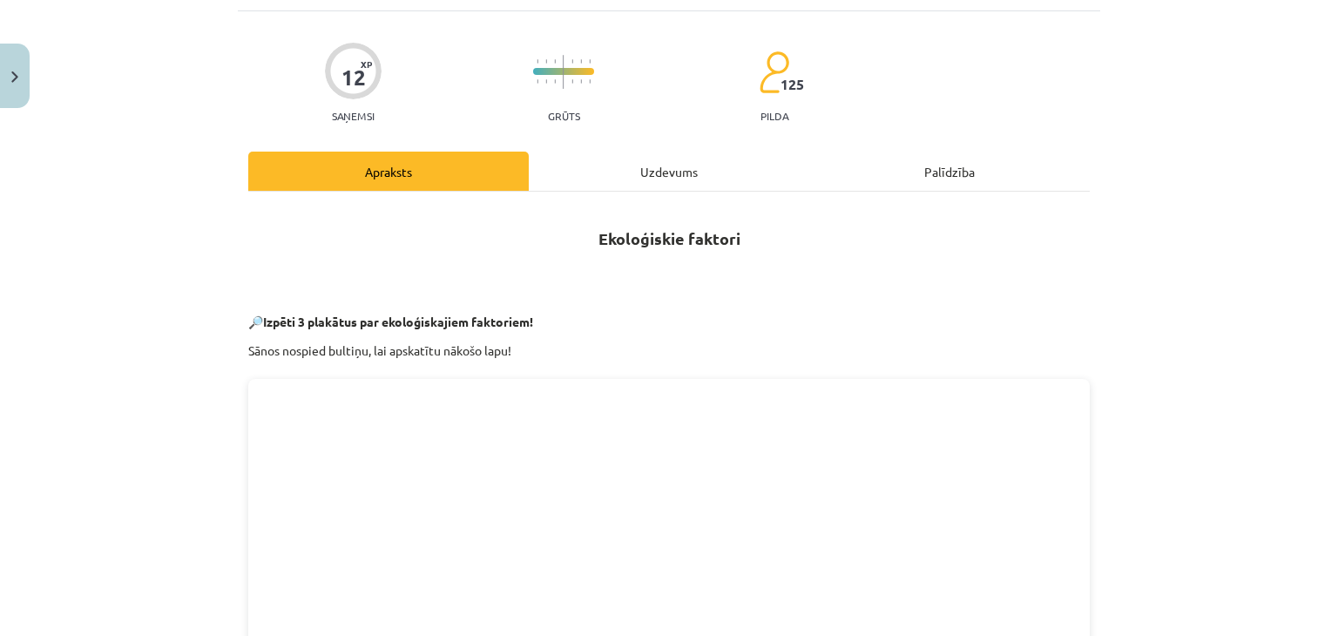
scroll to position [0, 0]
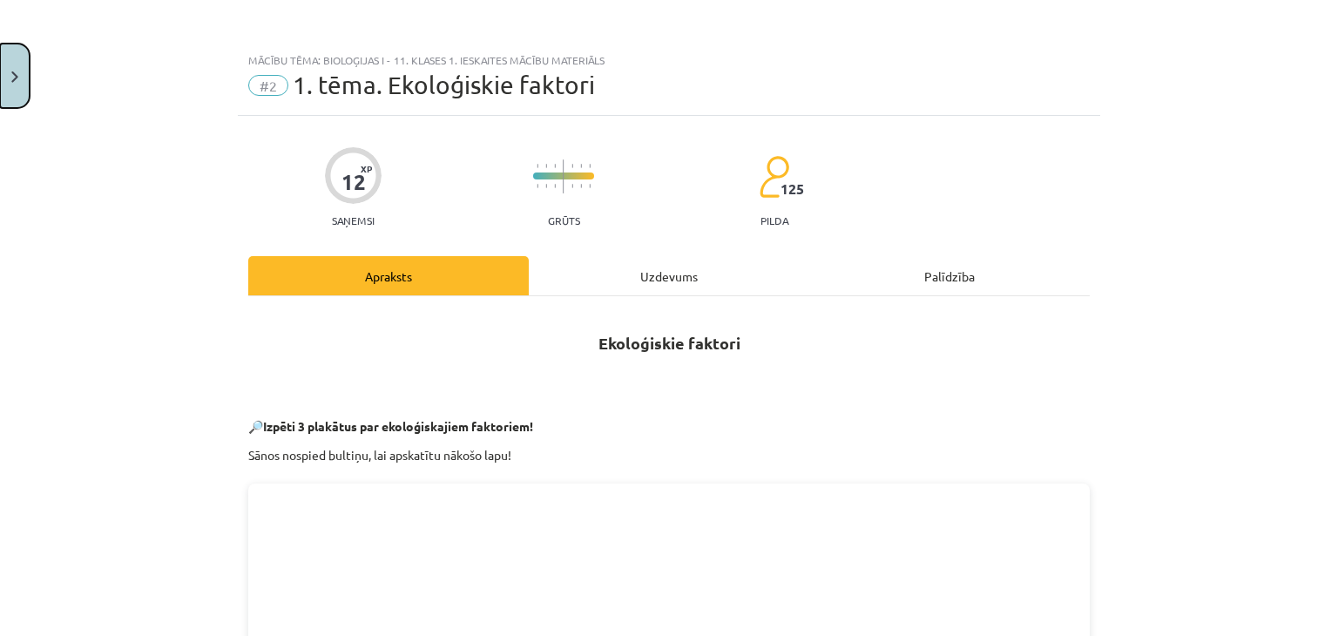
click at [0, 87] on button "Close" at bounding box center [15, 76] width 30 height 64
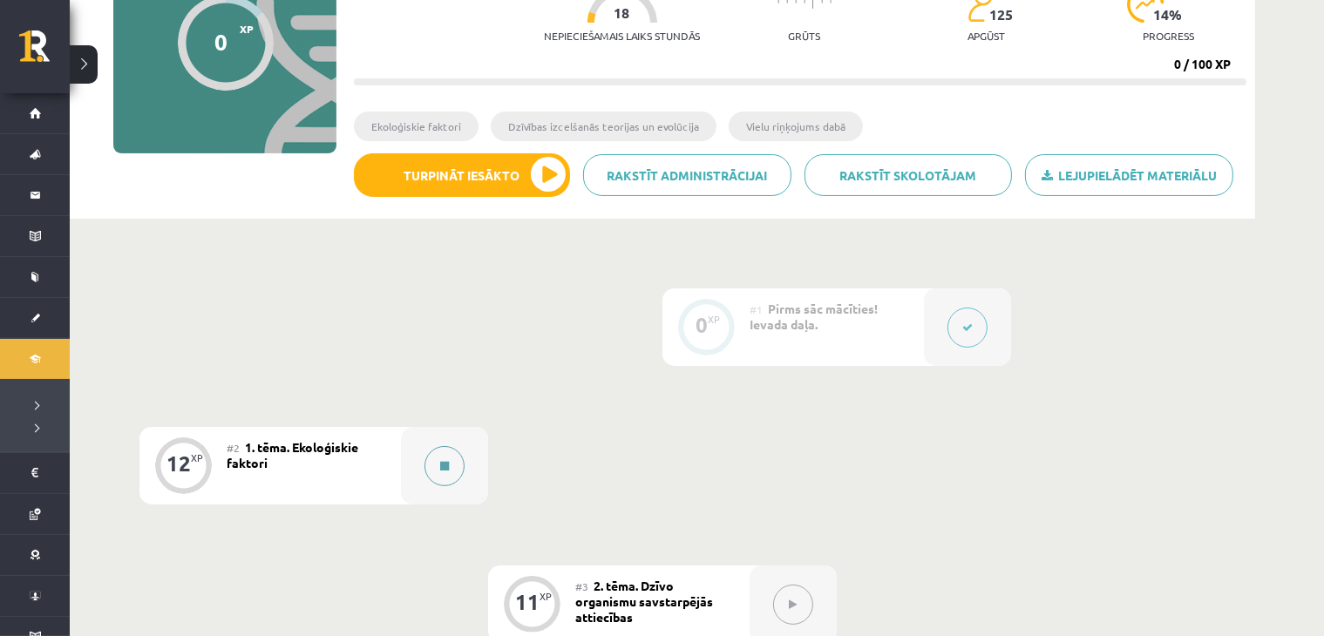
click at [461, 478] on div at bounding box center [444, 466] width 87 height 78
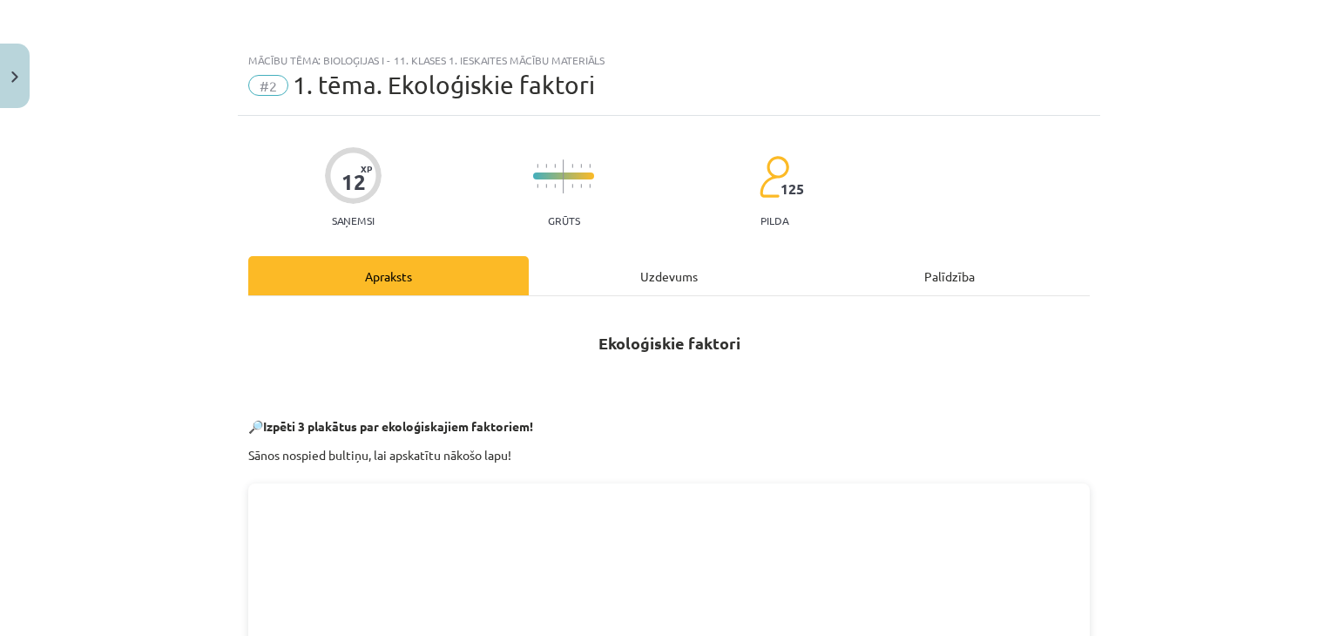
click at [610, 279] on div "Uzdevums" at bounding box center [669, 275] width 281 height 39
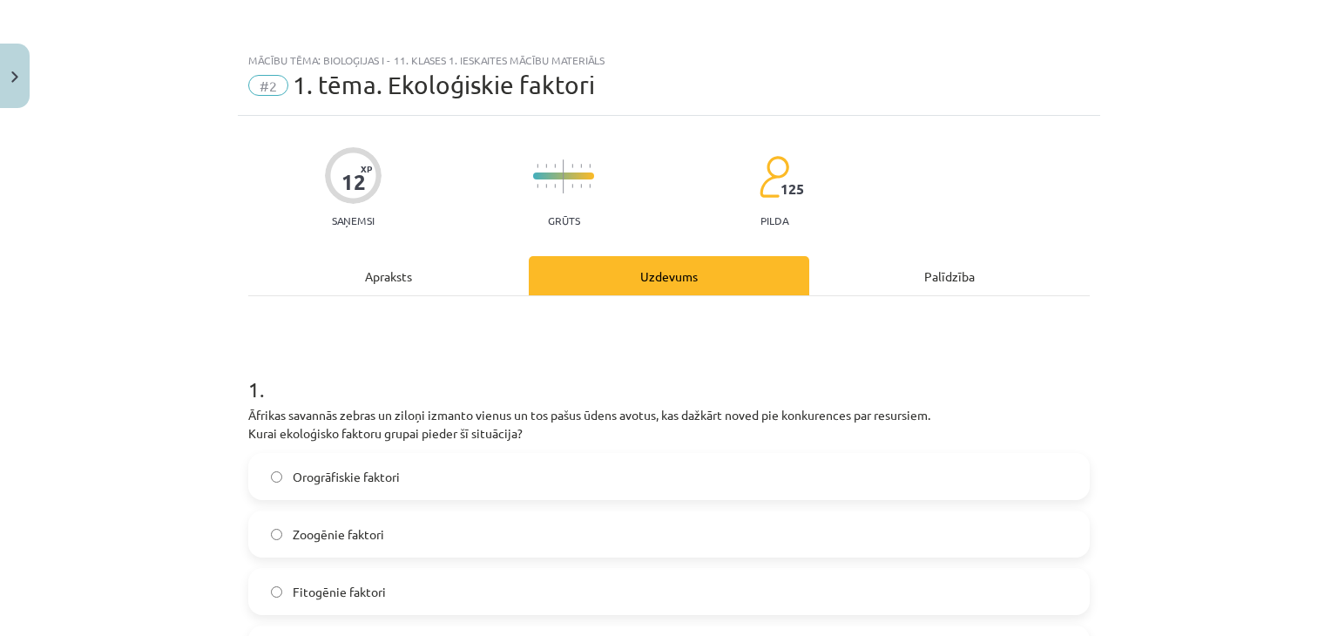
scroll to position [44, 0]
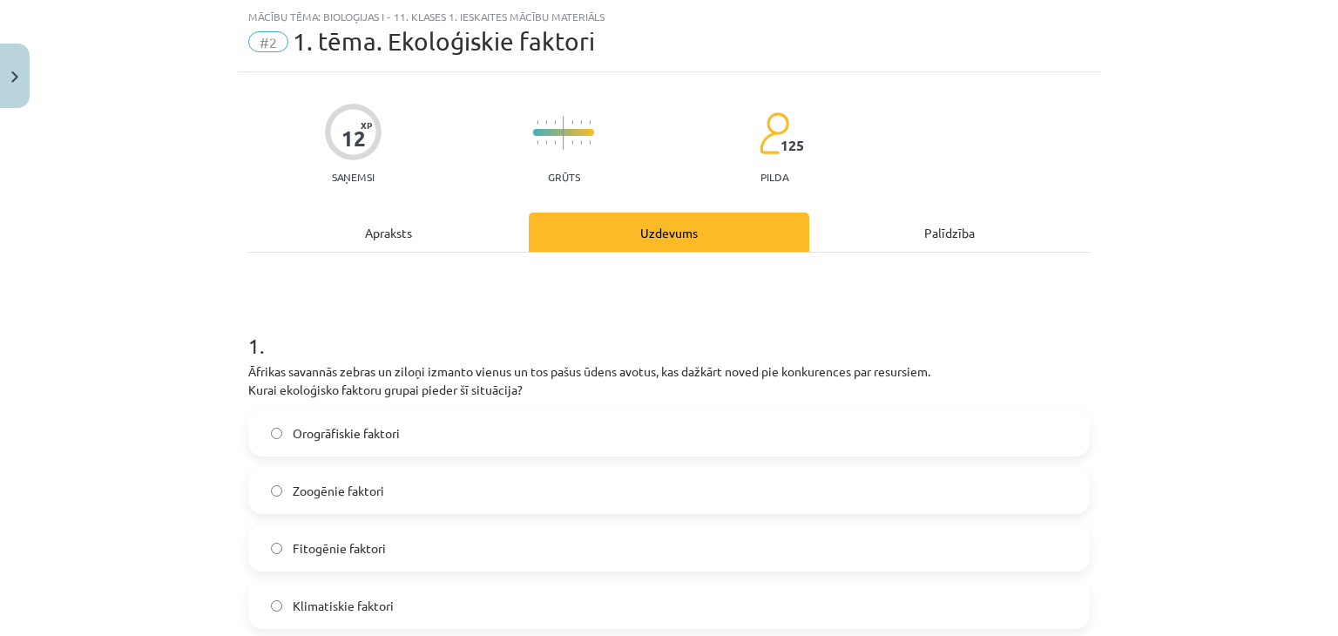
click at [356, 242] on div "Apraksts" at bounding box center [388, 232] width 281 height 39
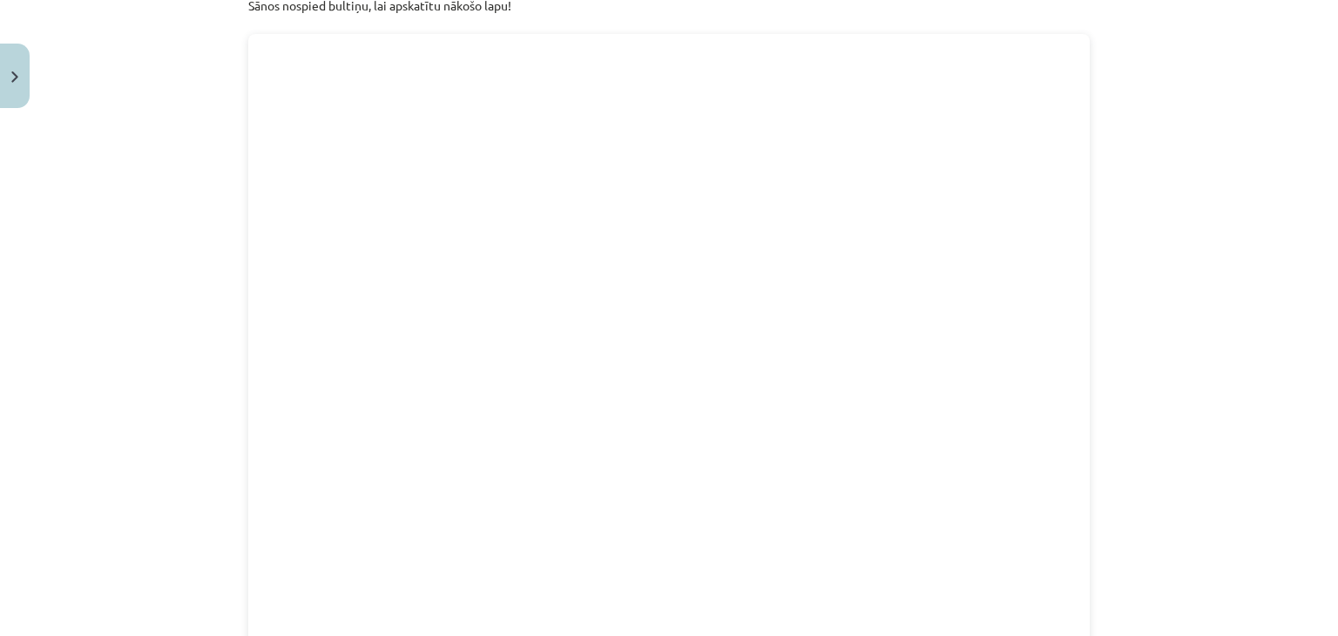
scroll to position [0, 0]
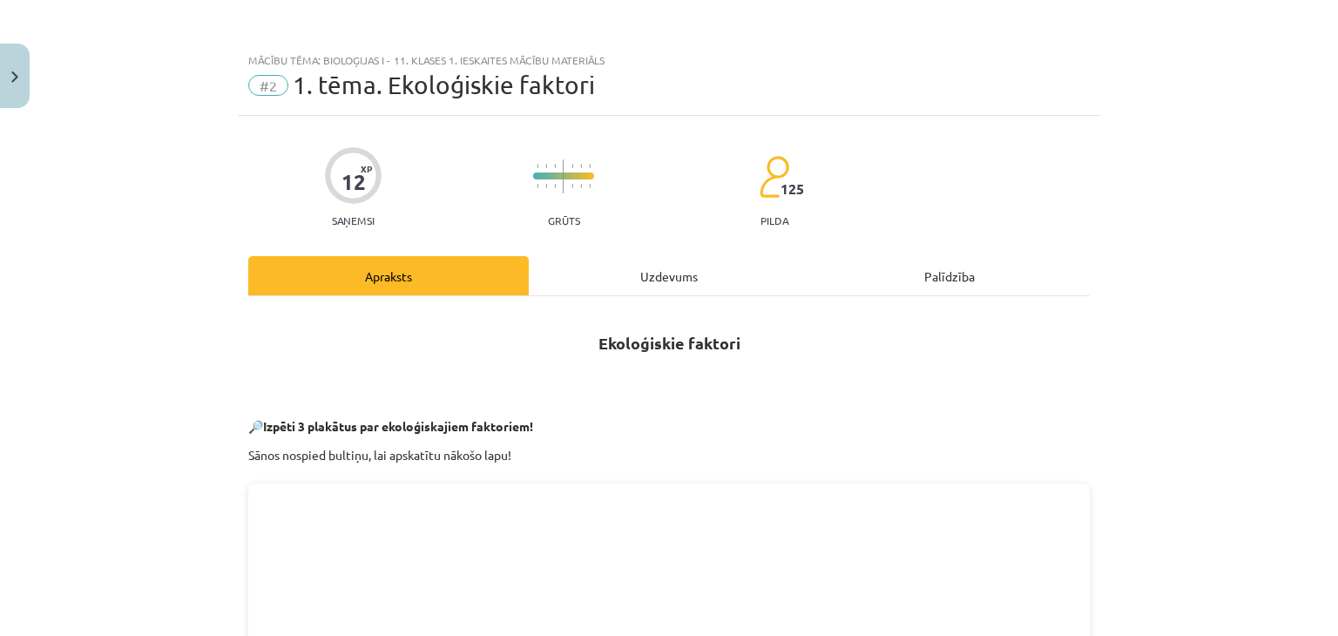
click at [676, 266] on div "Uzdevums" at bounding box center [669, 275] width 281 height 39
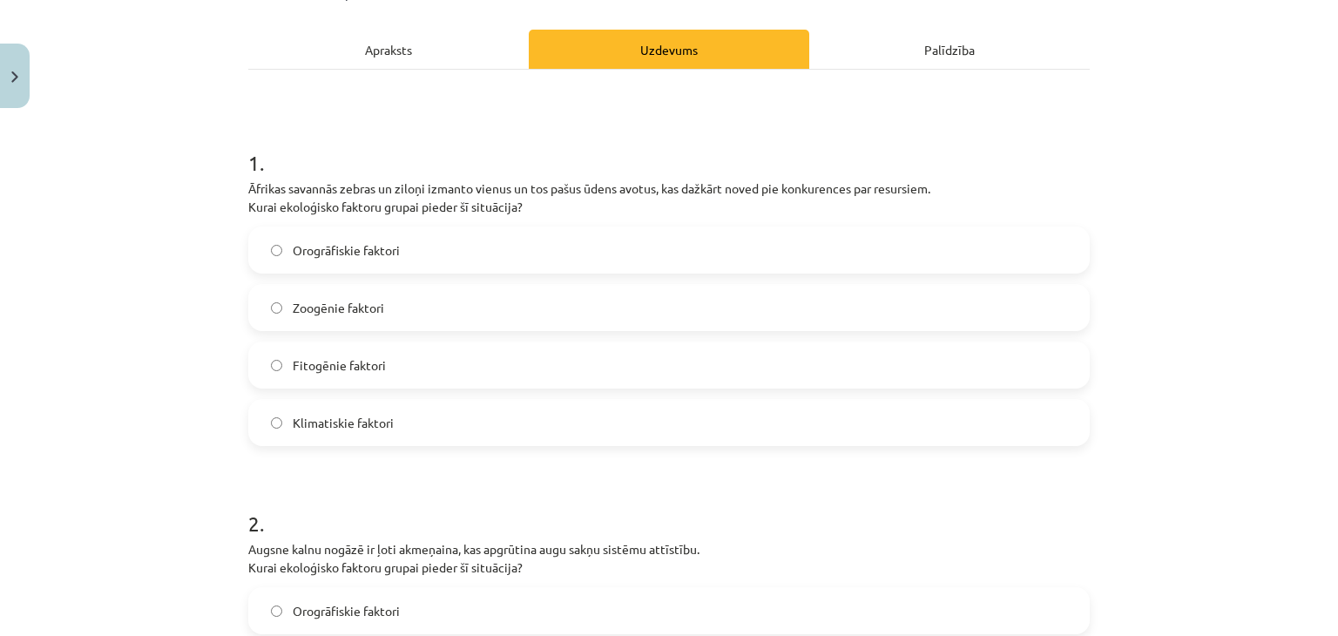
scroll to position [247, 0]
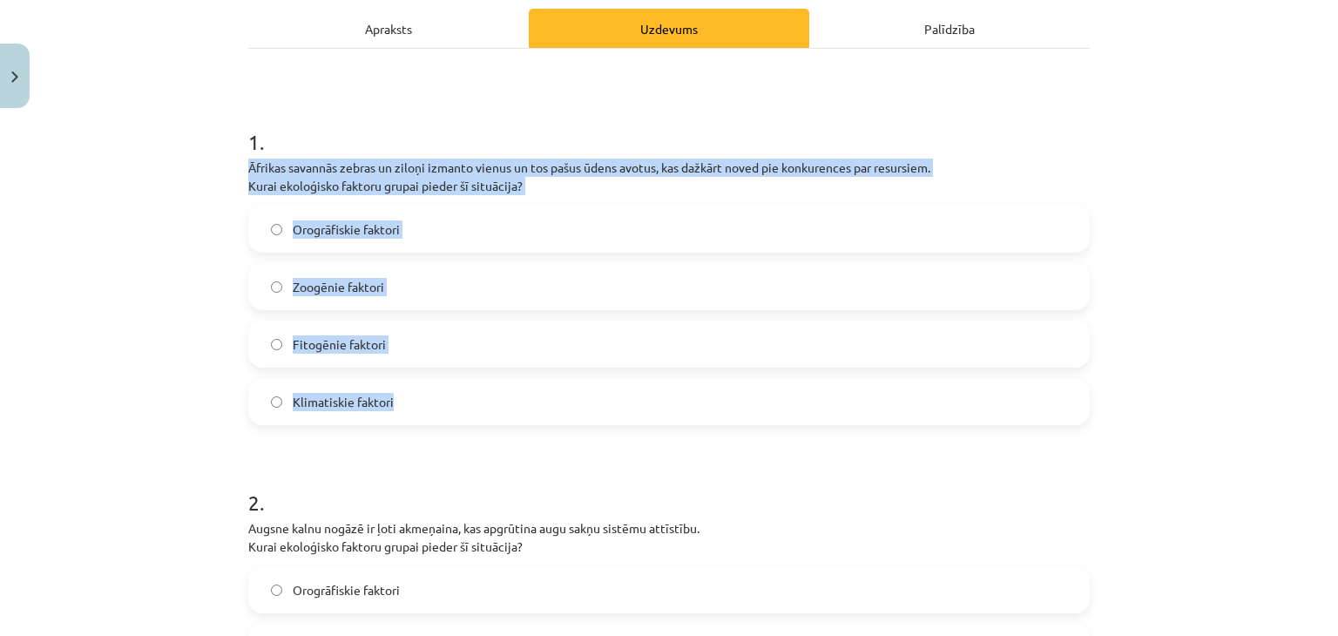
drag, startPoint x: 239, startPoint y: 160, endPoint x: 516, endPoint y: 409, distance: 372.1
drag, startPoint x: 349, startPoint y: 196, endPoint x: 286, endPoint y: 165, distance: 70.9
copy div "Āfrikas savannās zebras un ziloņi izmanto vienus un tos pašus ūdens avotus, kas…"
click at [149, 319] on div "Mācību tēma: Bioloģijas i - 11. klases 1. ieskaites mācību materiāls #2 1. tēma…" at bounding box center [669, 318] width 1338 height 636
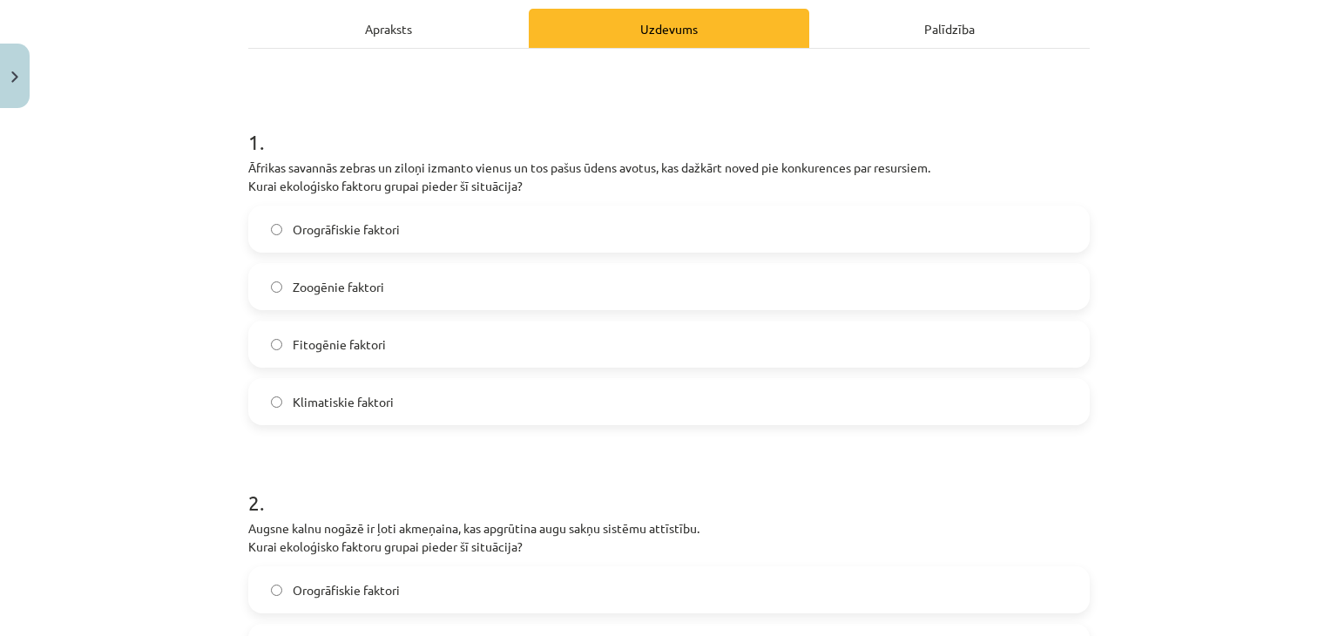
click at [375, 44] on div "Apraksts" at bounding box center [388, 28] width 281 height 39
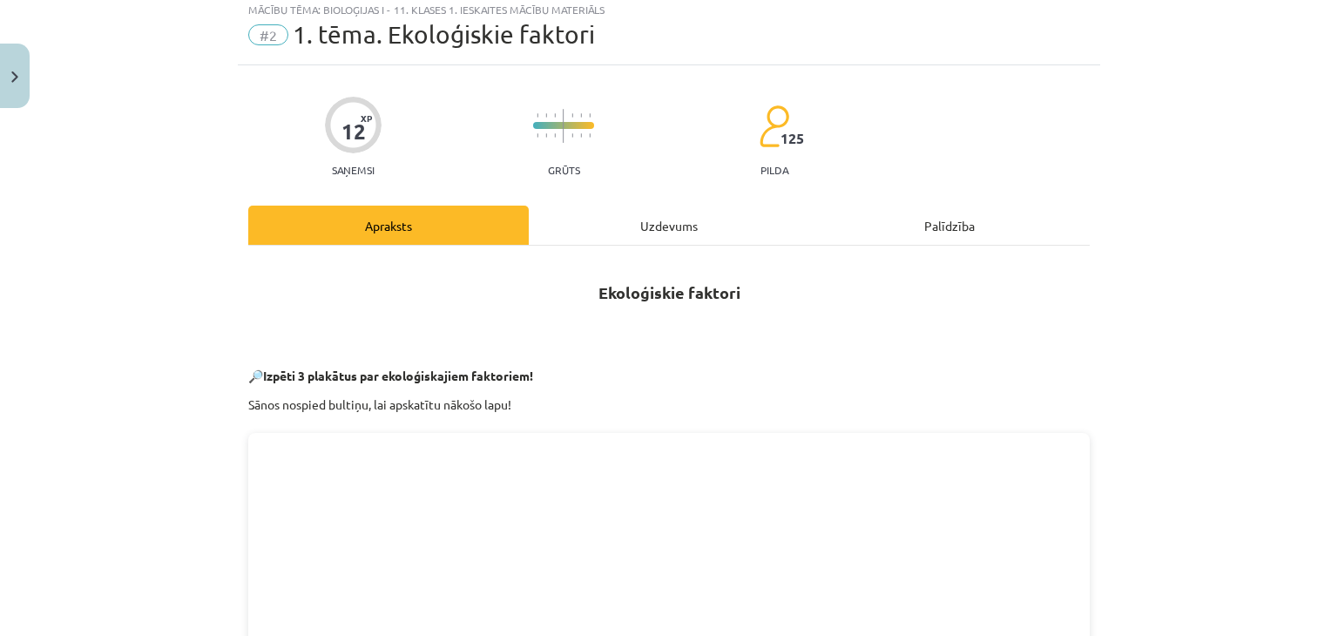
scroll to position [44, 0]
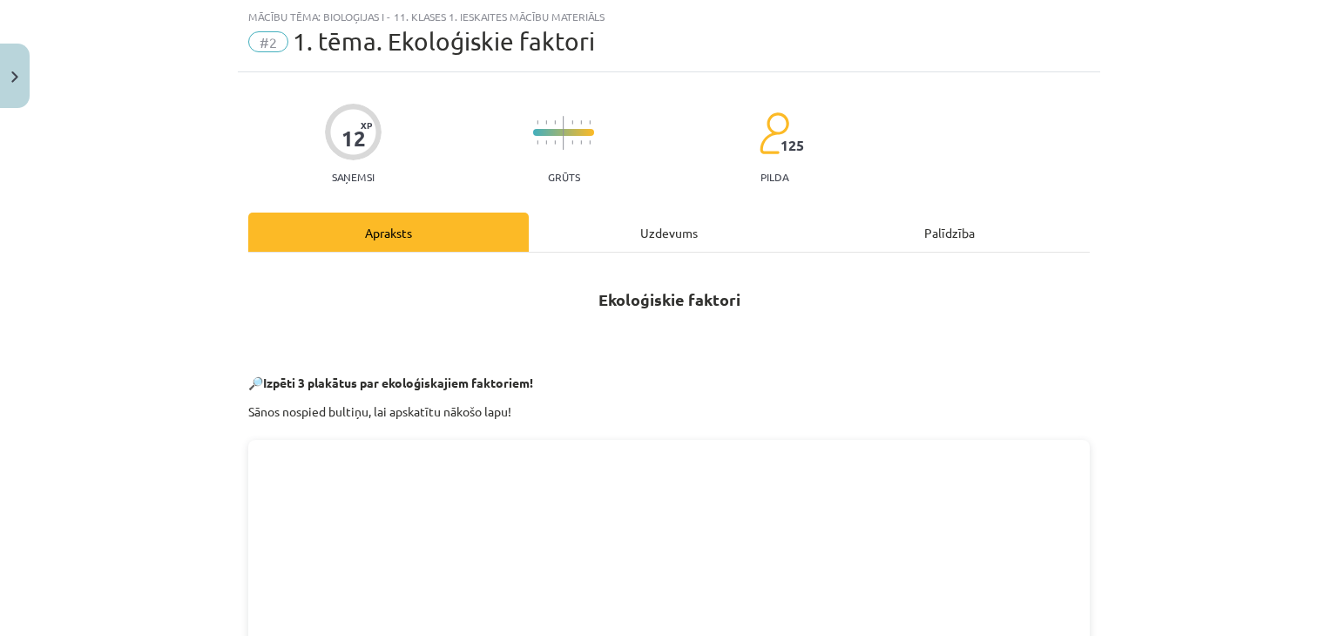
click at [659, 243] on div "Uzdevums" at bounding box center [669, 232] width 281 height 39
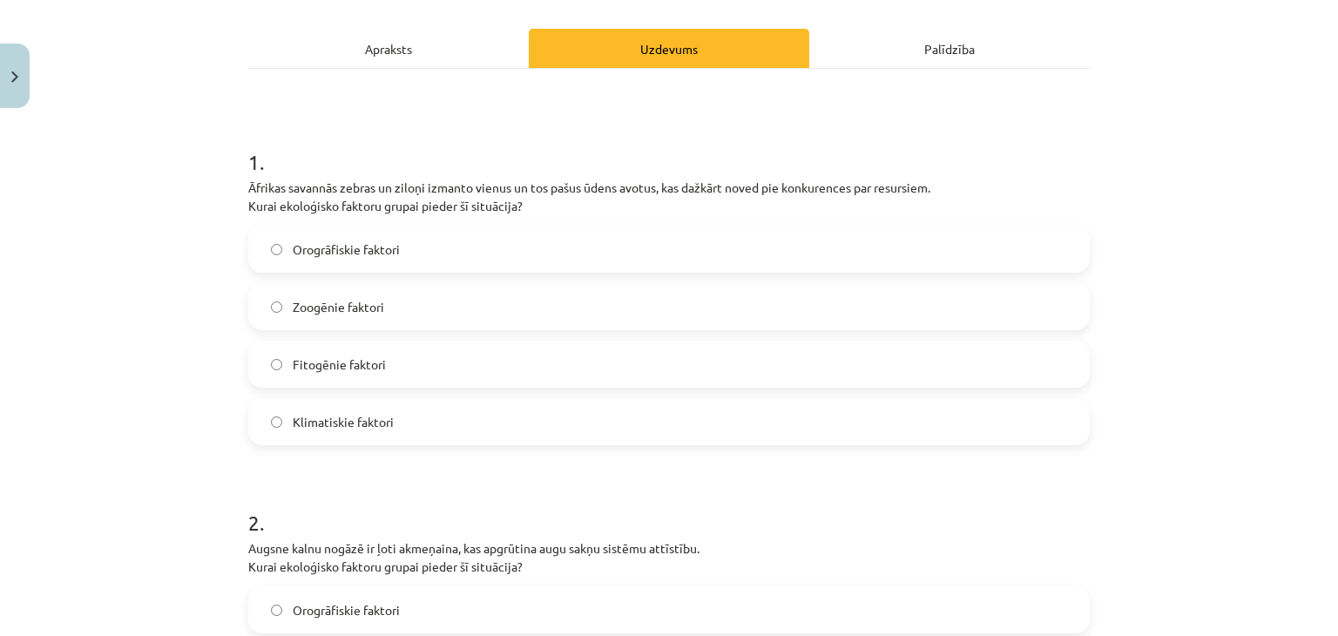
scroll to position [247, 0]
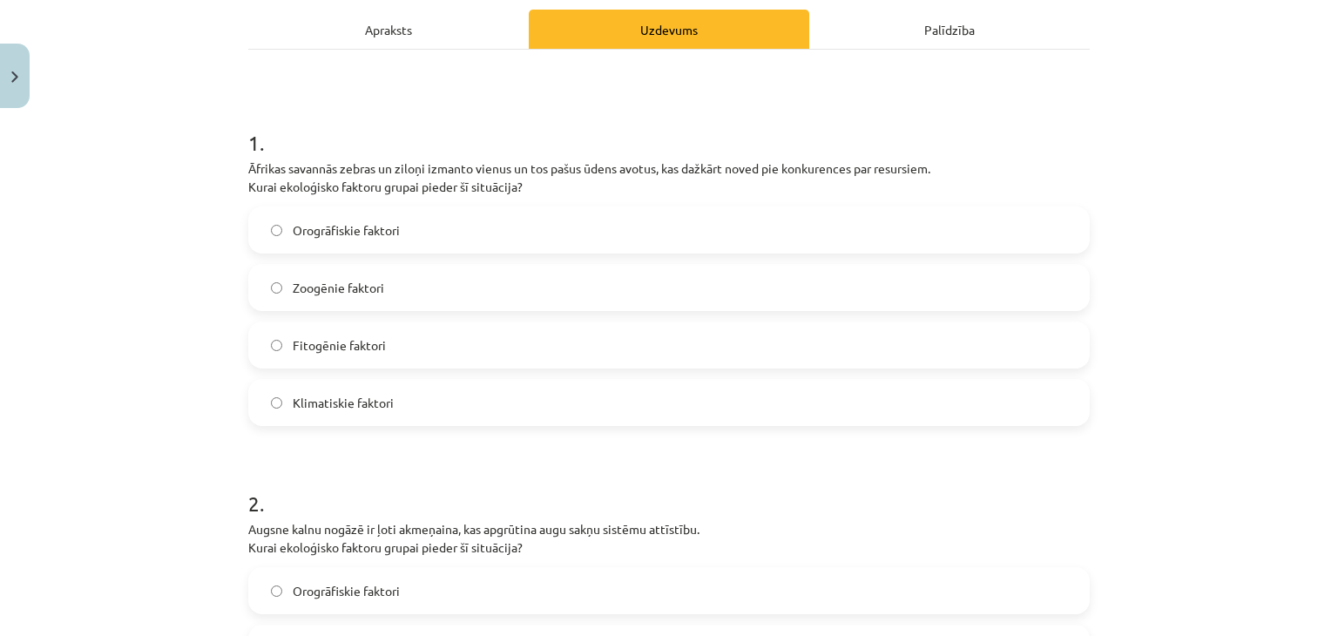
click at [320, 351] on span "Fitogēnie faktori" at bounding box center [339, 345] width 93 height 18
click at [332, 281] on span "Zoogēnie faktori" at bounding box center [338, 288] width 91 height 18
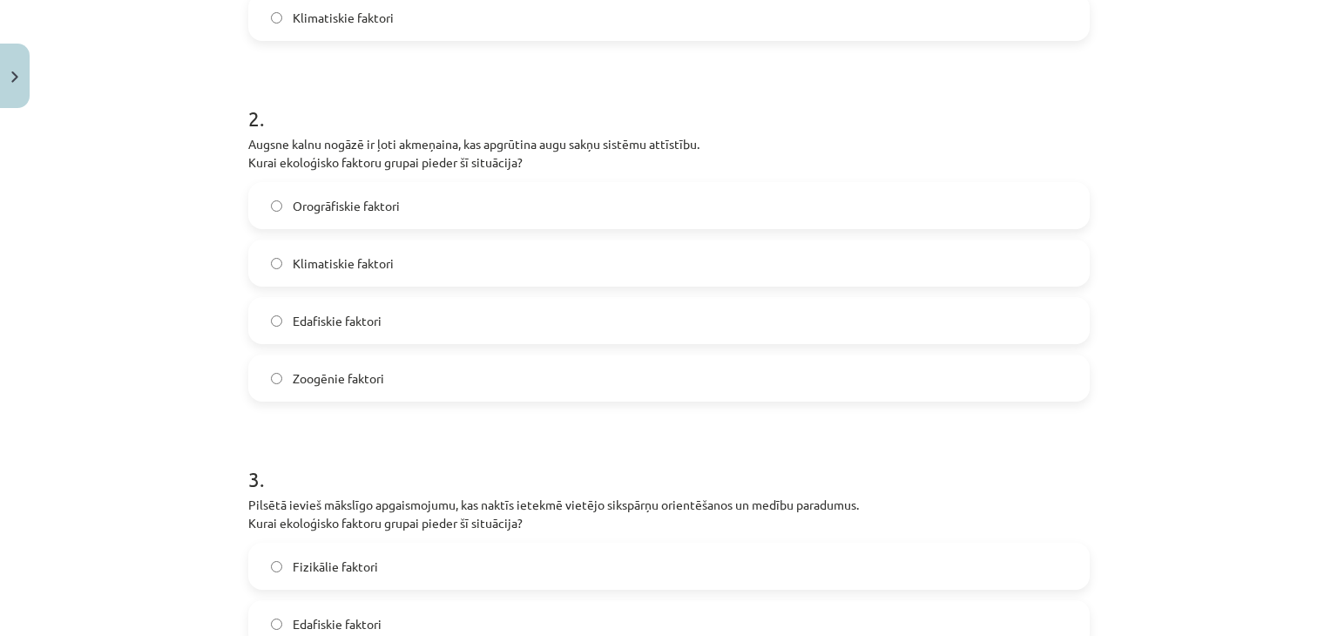
scroll to position [654, 0]
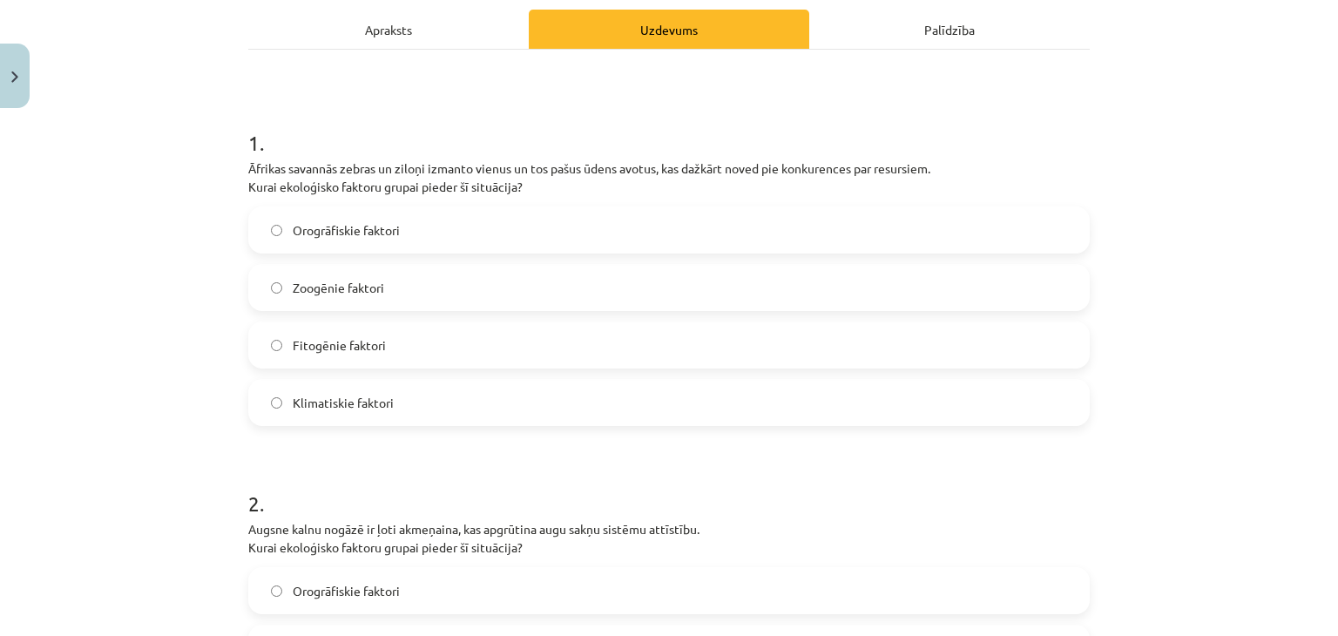
click at [353, 33] on div "Apraksts" at bounding box center [388, 29] width 281 height 39
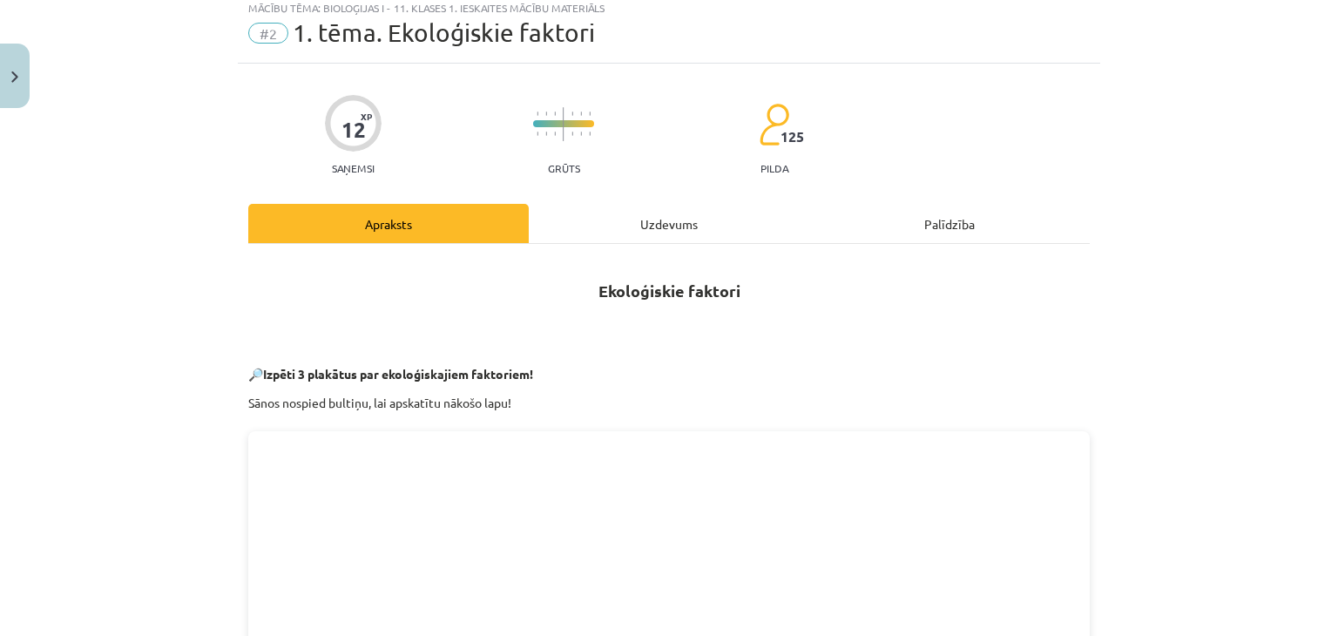
scroll to position [44, 0]
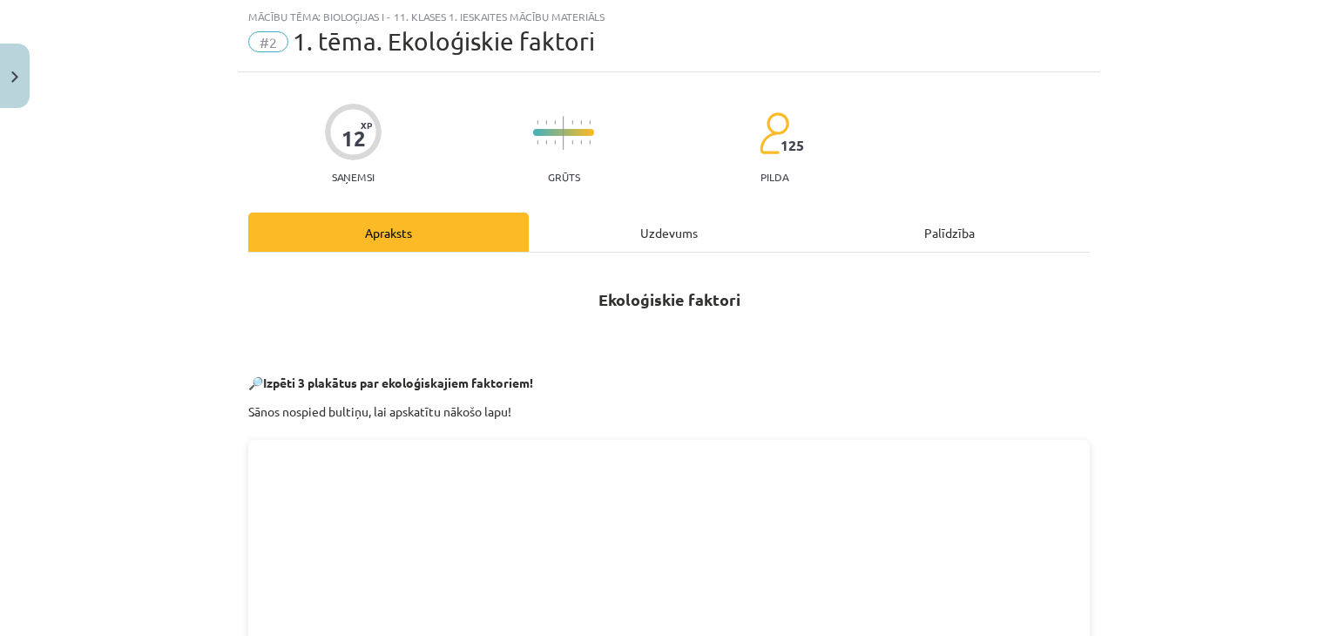
click at [640, 227] on div "Uzdevums" at bounding box center [669, 232] width 281 height 39
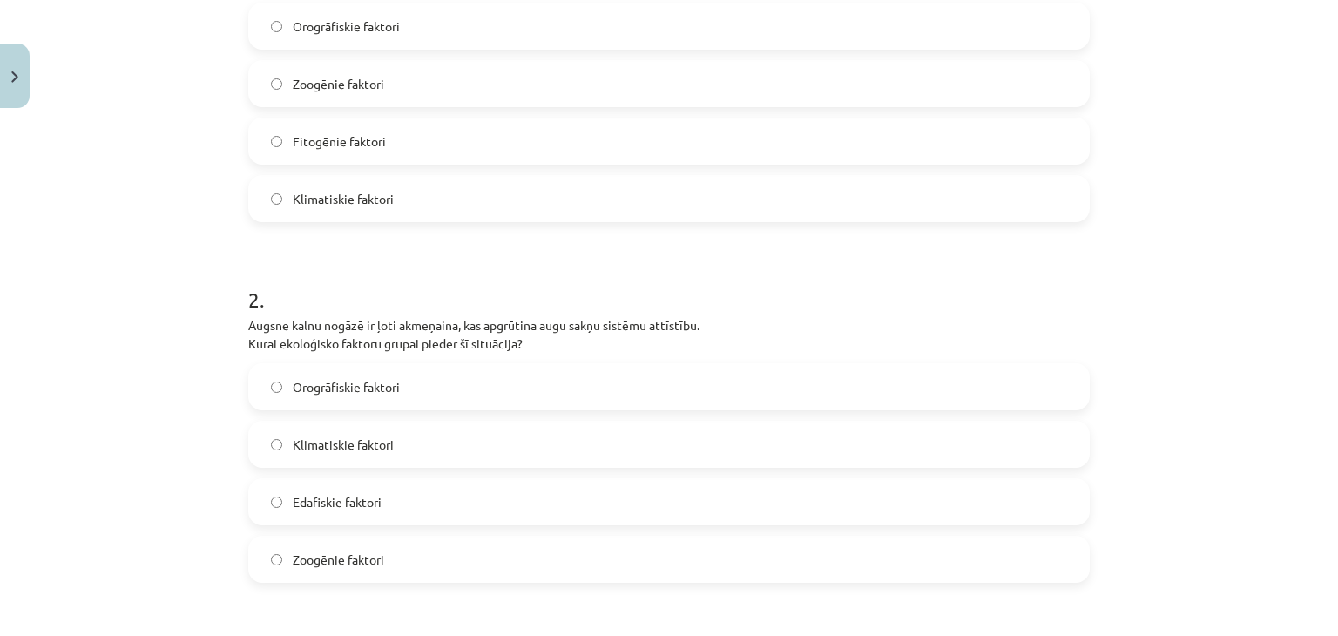
scroll to position [0, 0]
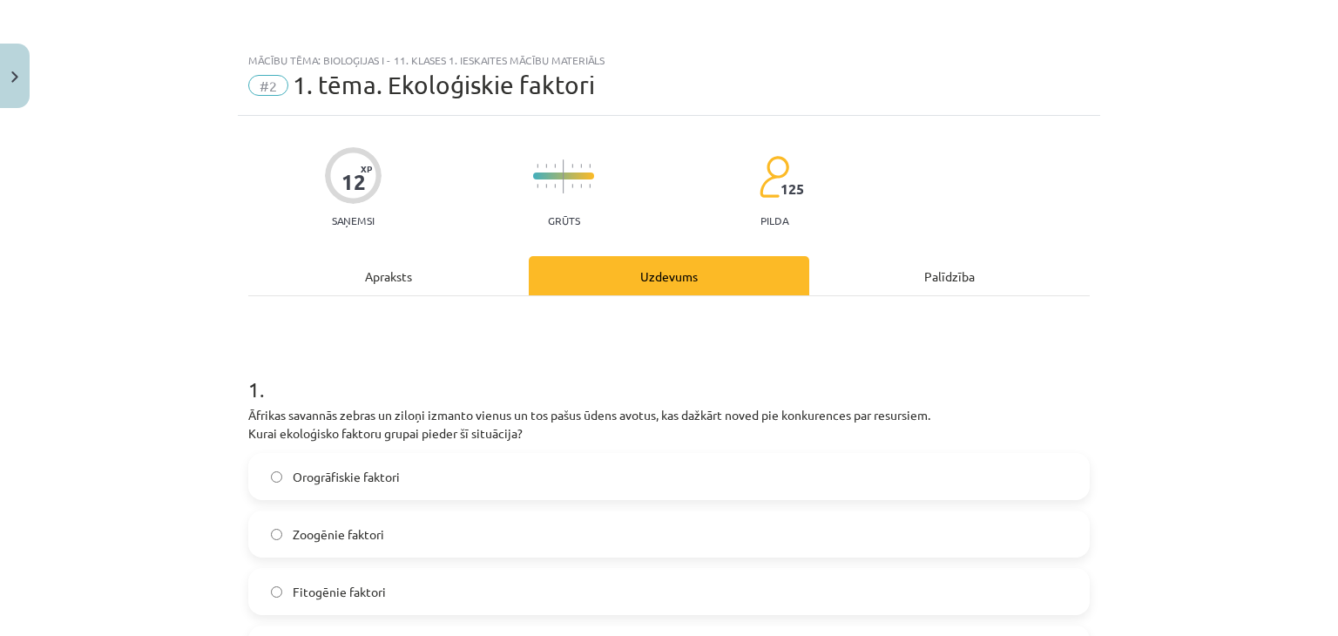
click at [349, 269] on div "Apraksts" at bounding box center [388, 275] width 281 height 39
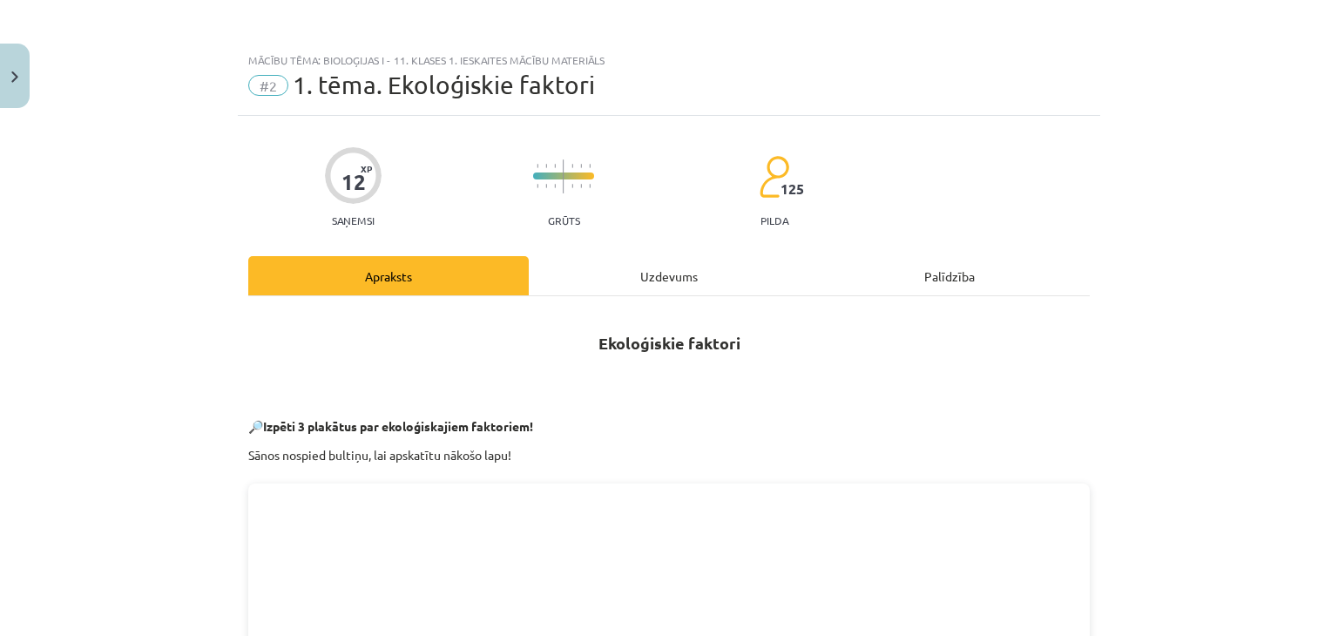
click at [635, 279] on div "Uzdevums" at bounding box center [669, 275] width 281 height 39
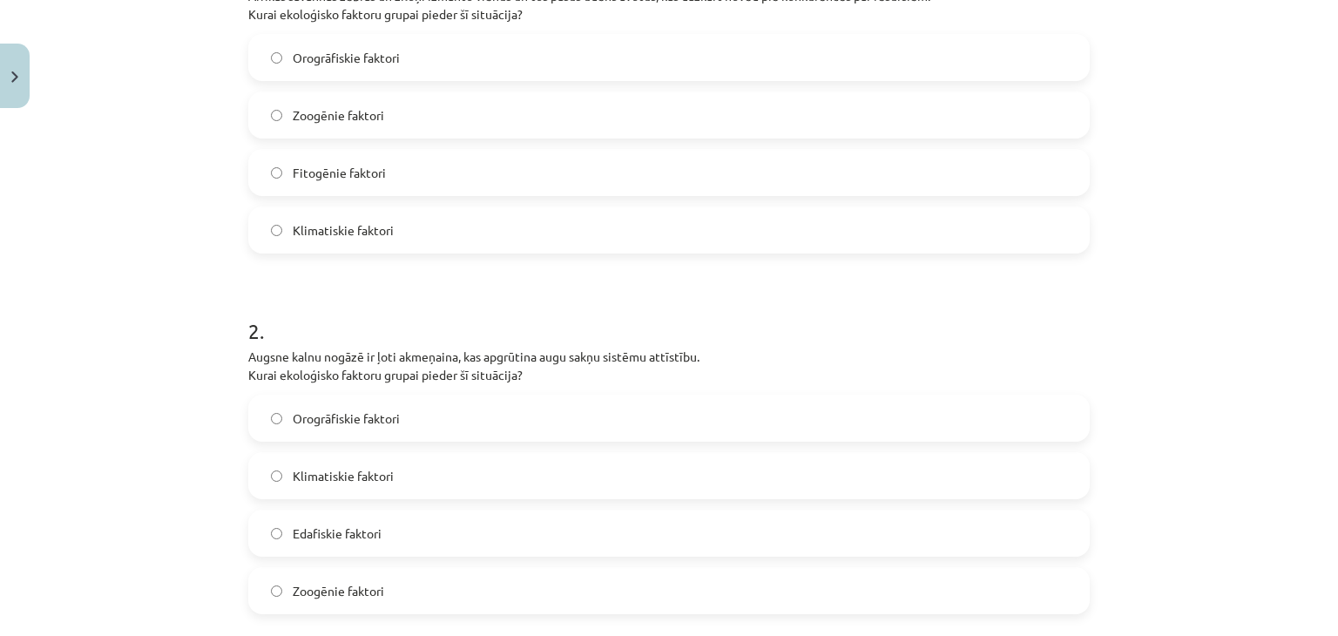
scroll to position [450, 0]
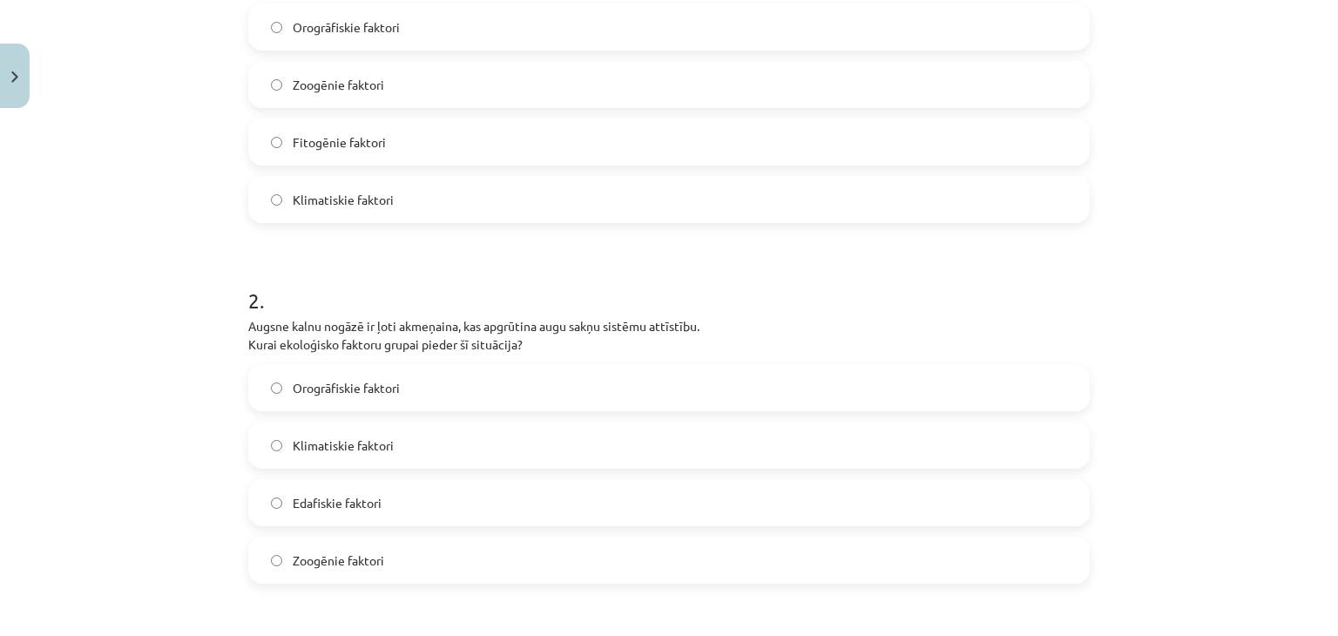
click at [389, 500] on label "Edafiskie faktori" at bounding box center [669, 503] width 838 height 44
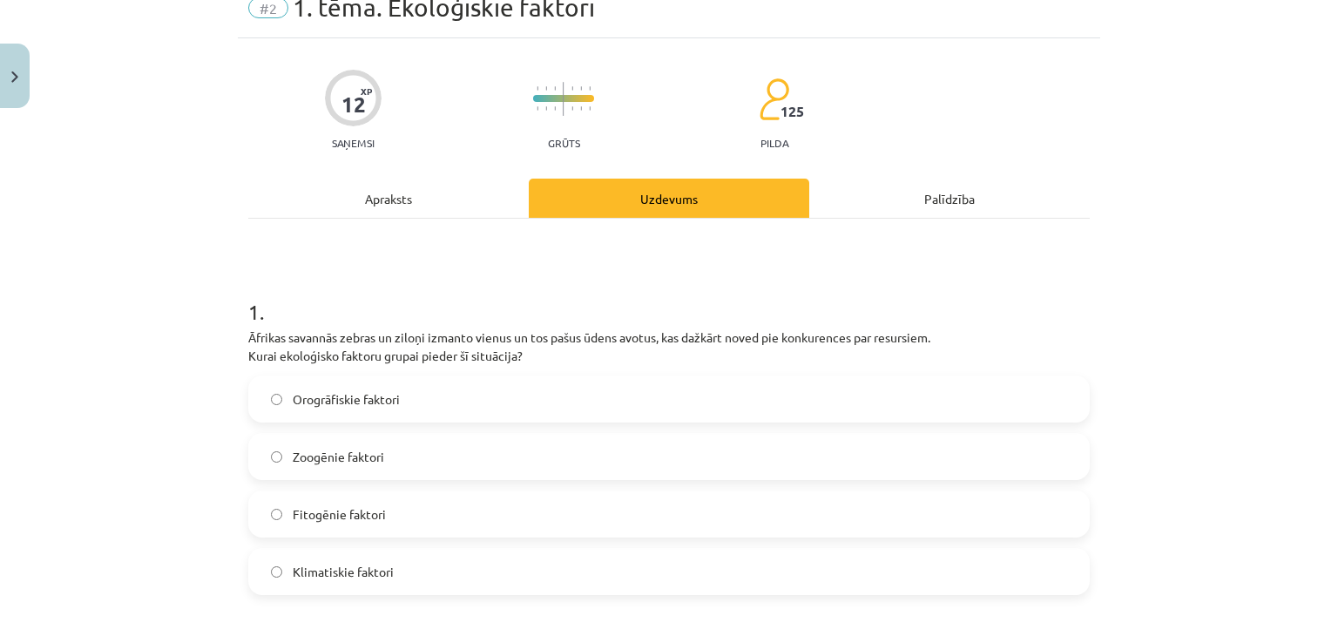
scroll to position [0, 0]
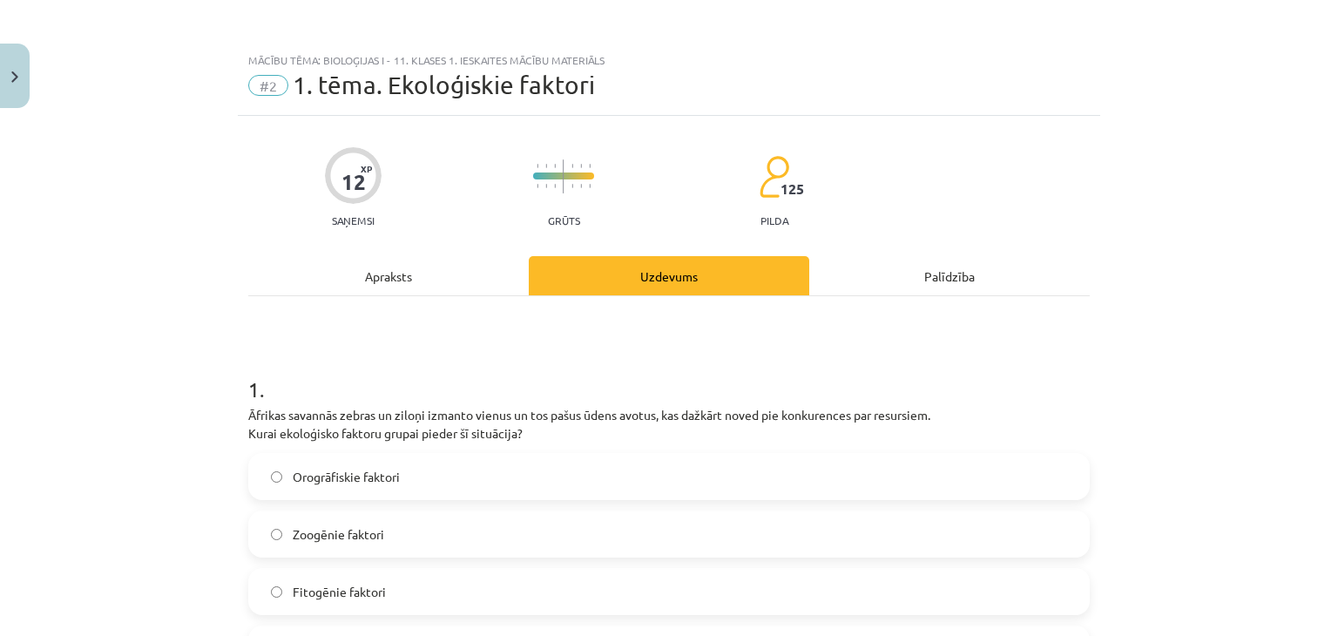
drag, startPoint x: 376, startPoint y: 280, endPoint x: 407, endPoint y: 285, distance: 31.8
click at [377, 280] on div "Apraksts" at bounding box center [388, 275] width 281 height 39
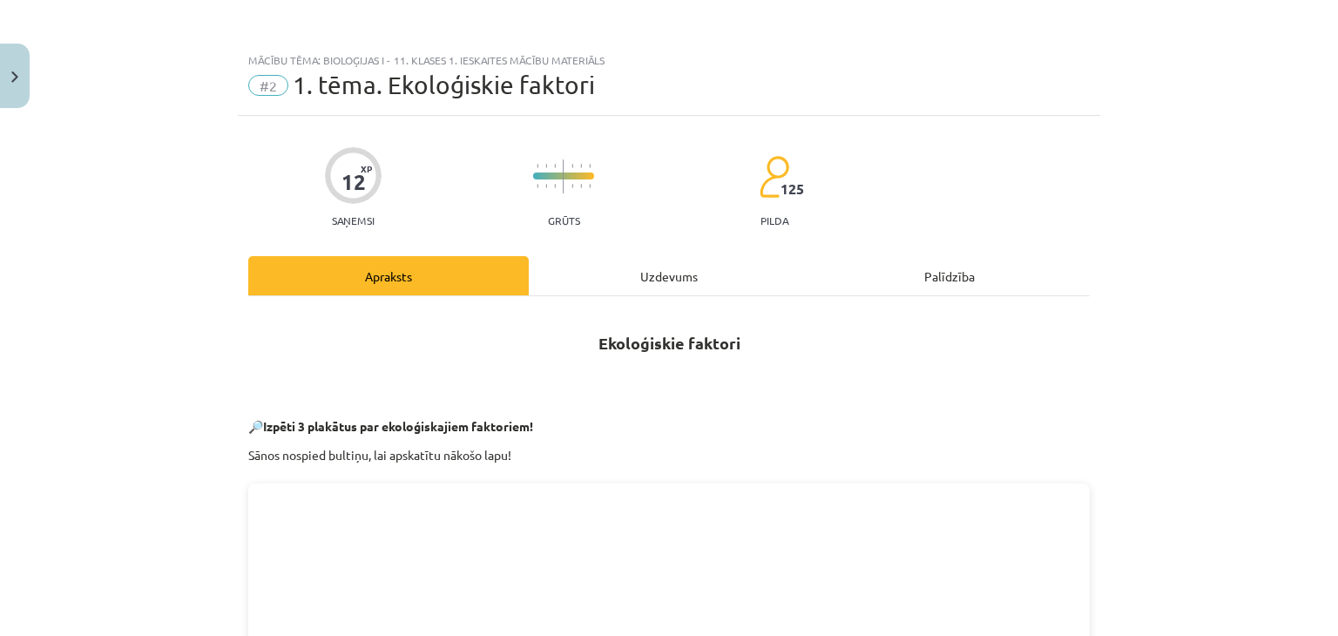
click at [691, 268] on div "Uzdevums" at bounding box center [669, 275] width 281 height 39
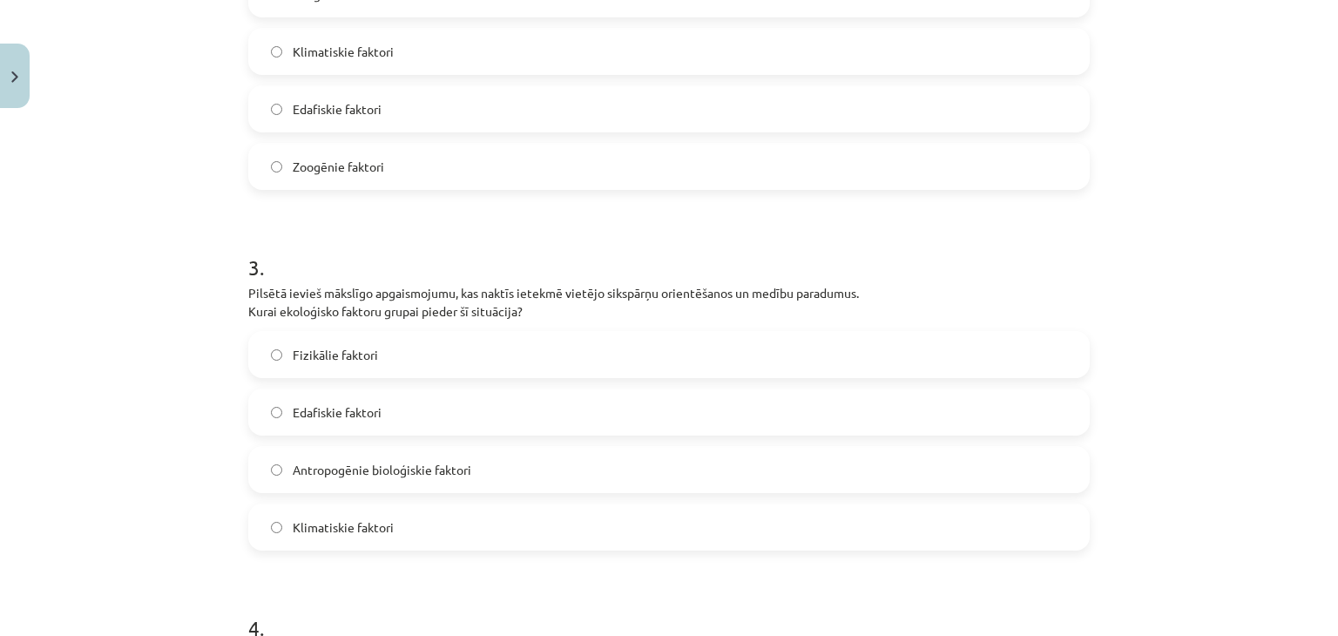
scroll to position [857, 0]
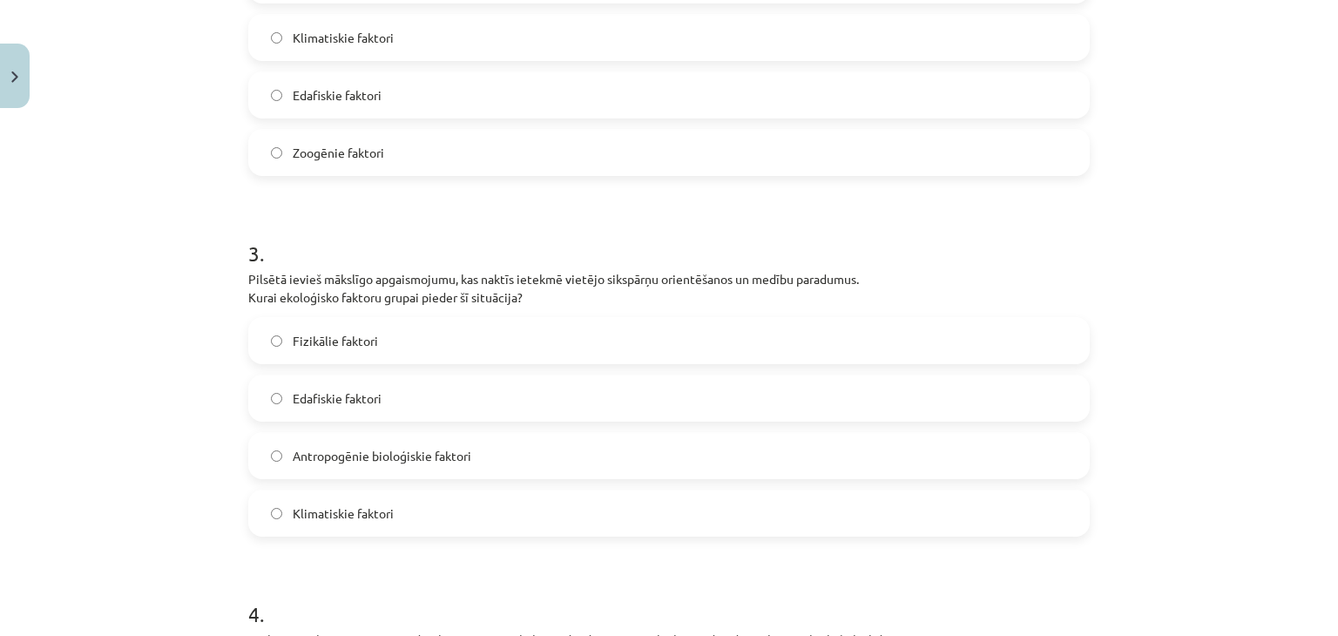
click at [329, 327] on label "Fizikālie faktori" at bounding box center [669, 341] width 838 height 44
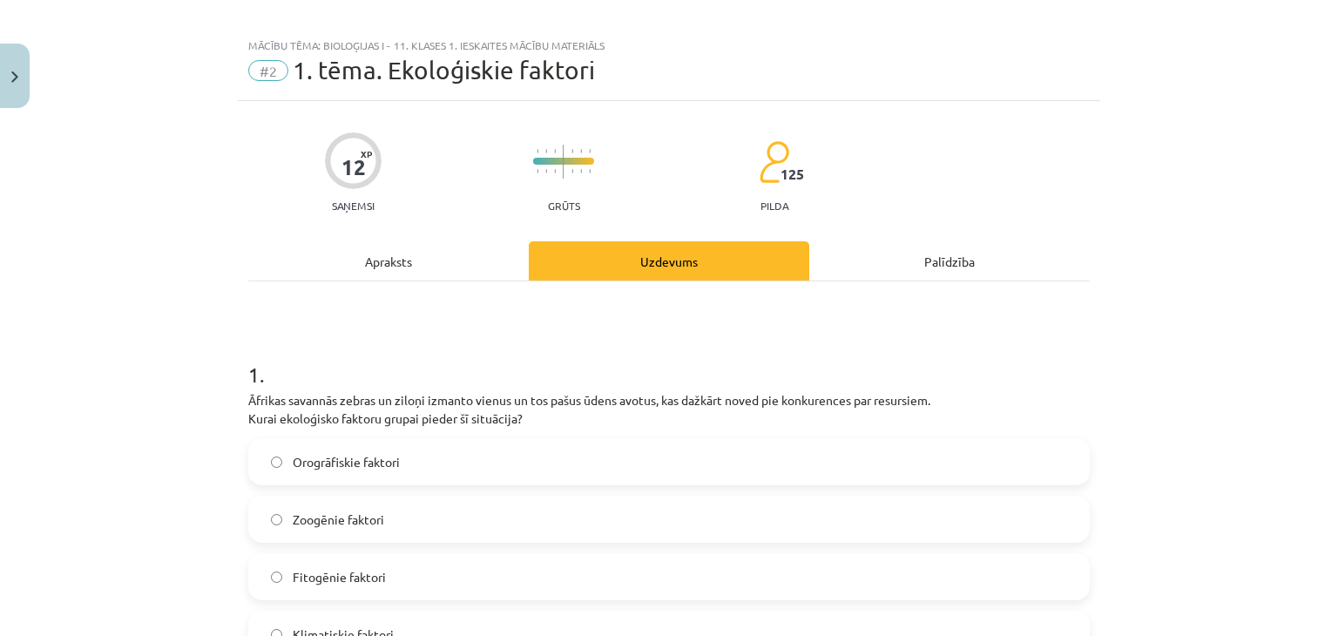
scroll to position [0, 0]
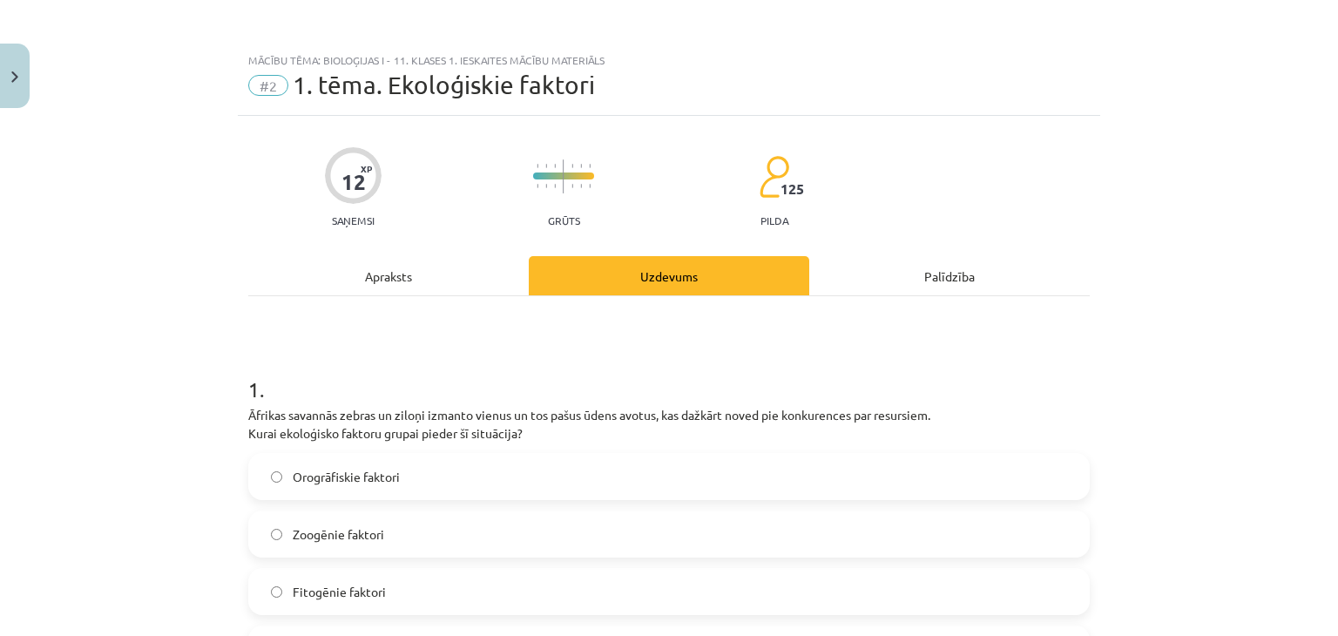
click at [359, 290] on div "Apraksts" at bounding box center [388, 275] width 281 height 39
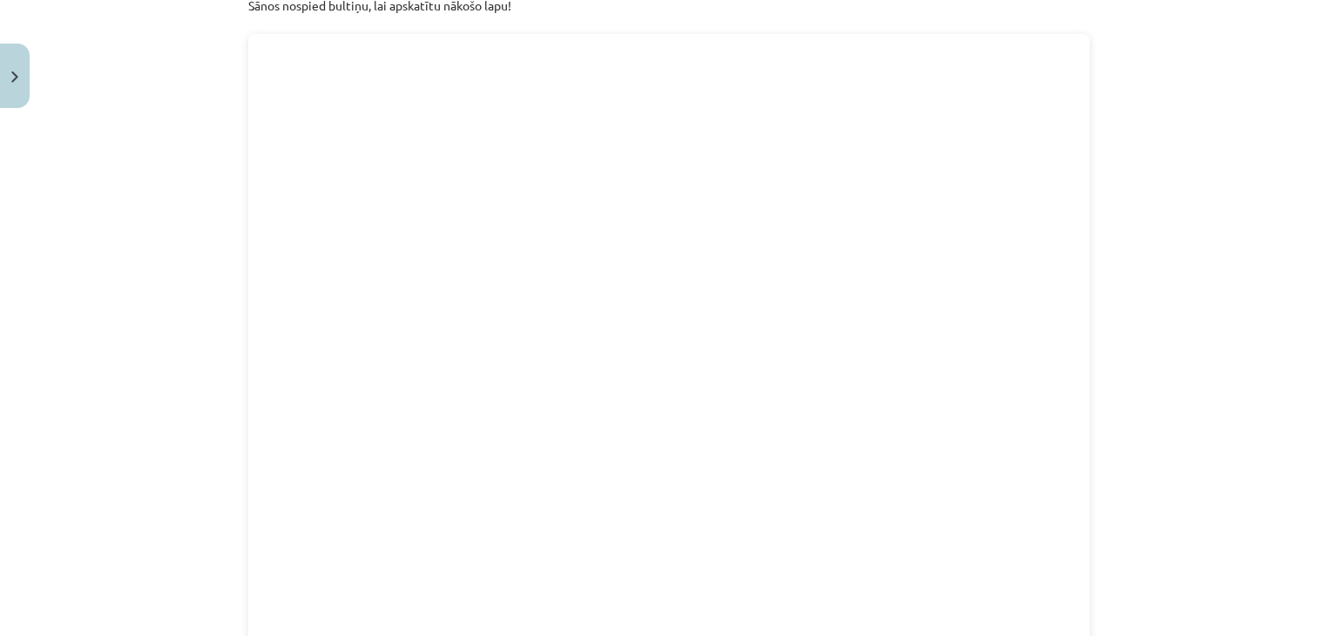
scroll to position [44, 0]
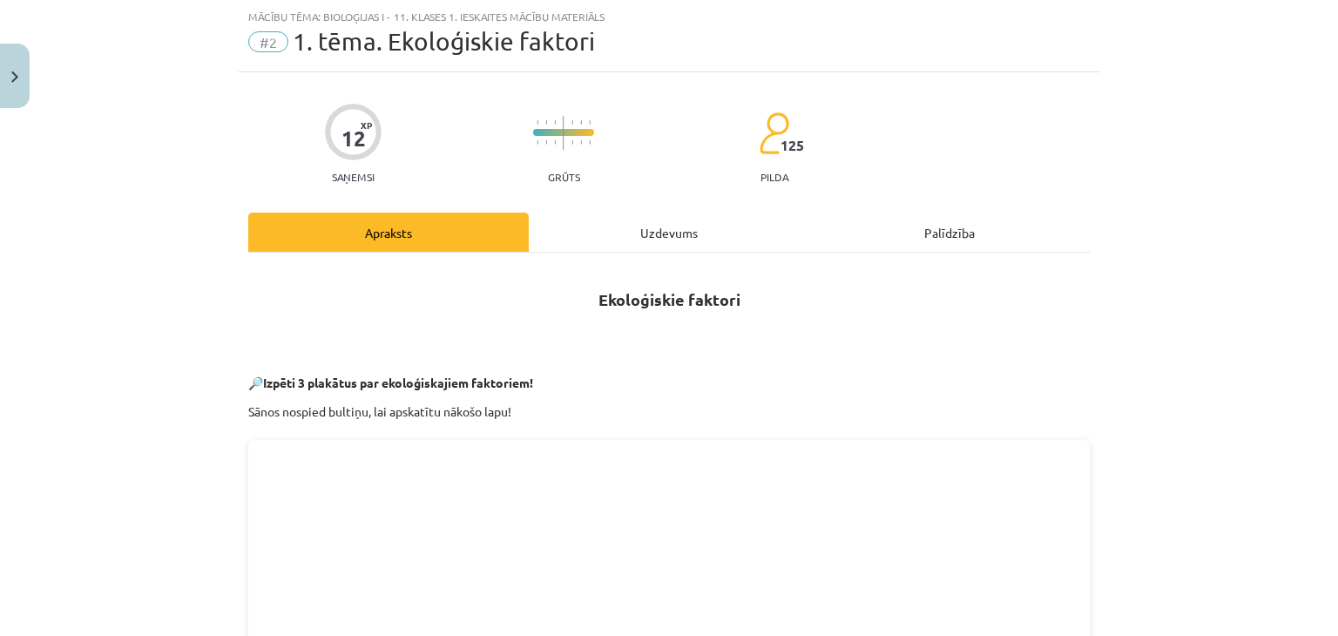
click at [606, 243] on div "Uzdevums" at bounding box center [669, 232] width 281 height 39
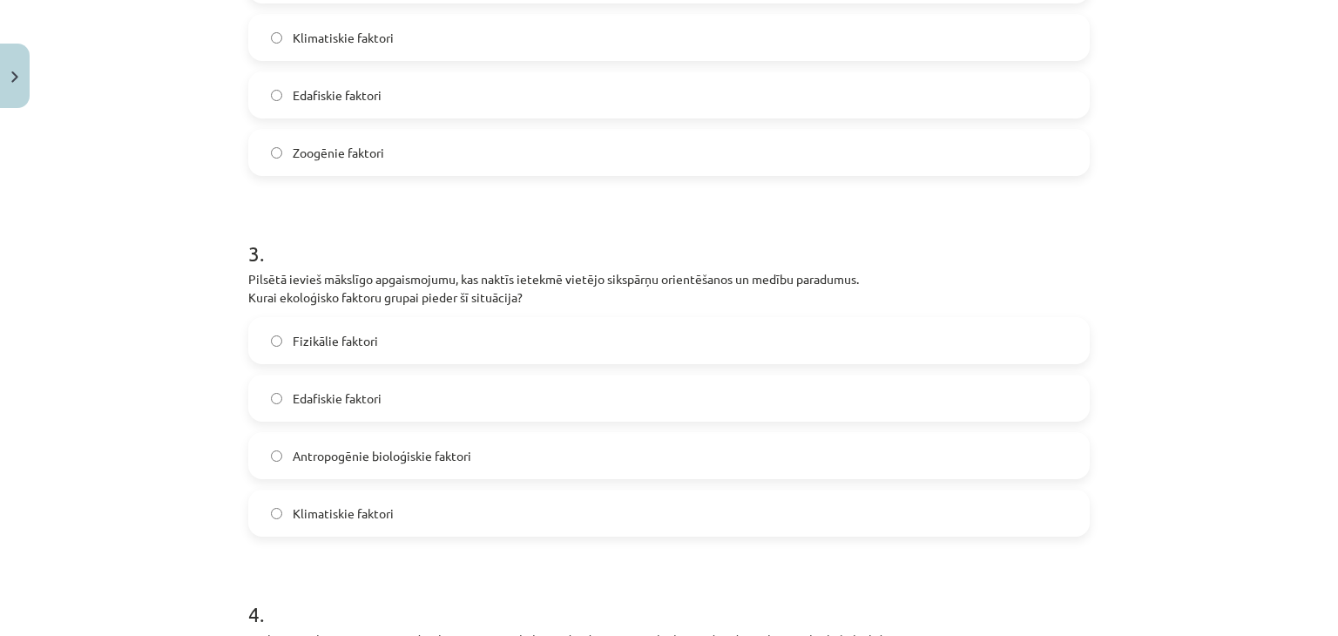
scroll to position [1321, 0]
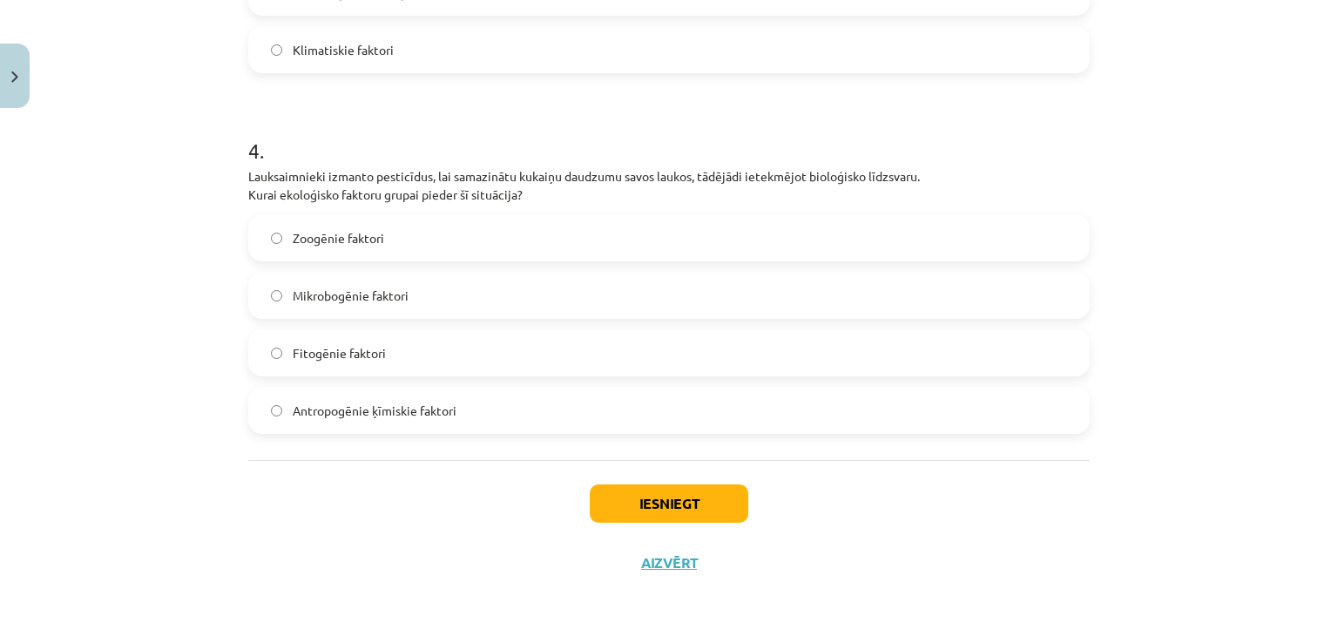
click at [293, 290] on span "Mikrobogēnie faktori" at bounding box center [351, 296] width 116 height 18
click at [621, 503] on button "Iesniegt" at bounding box center [669, 503] width 159 height 38
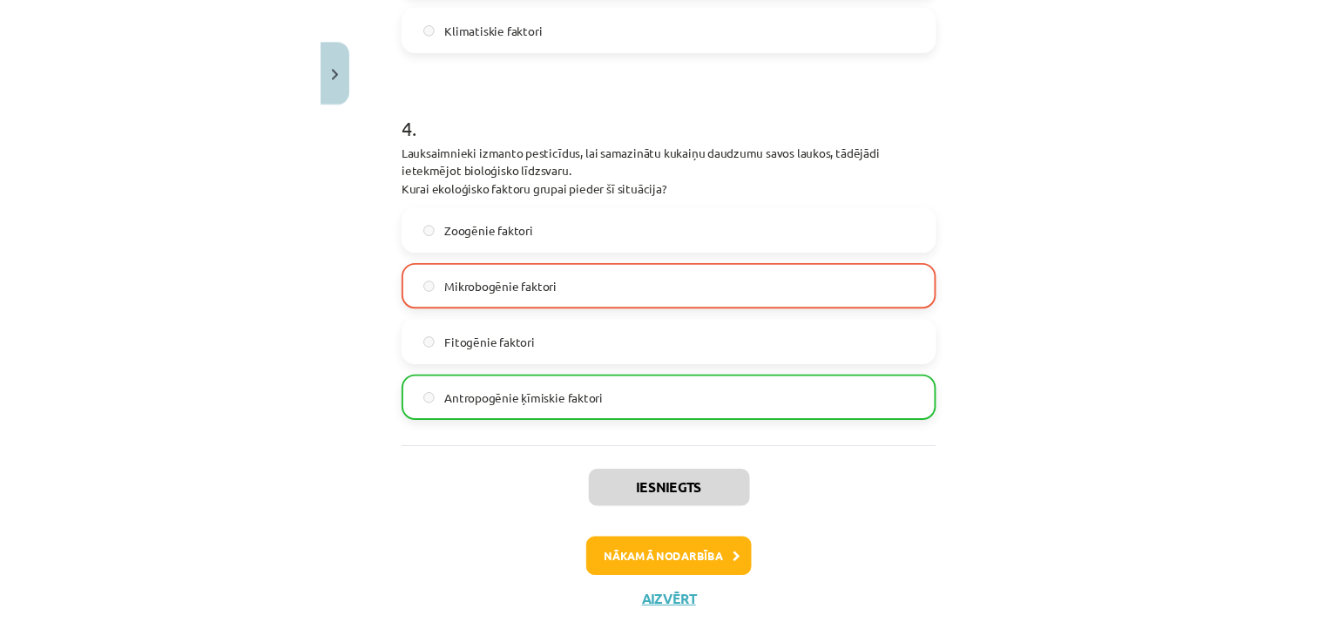
scroll to position [1354, 0]
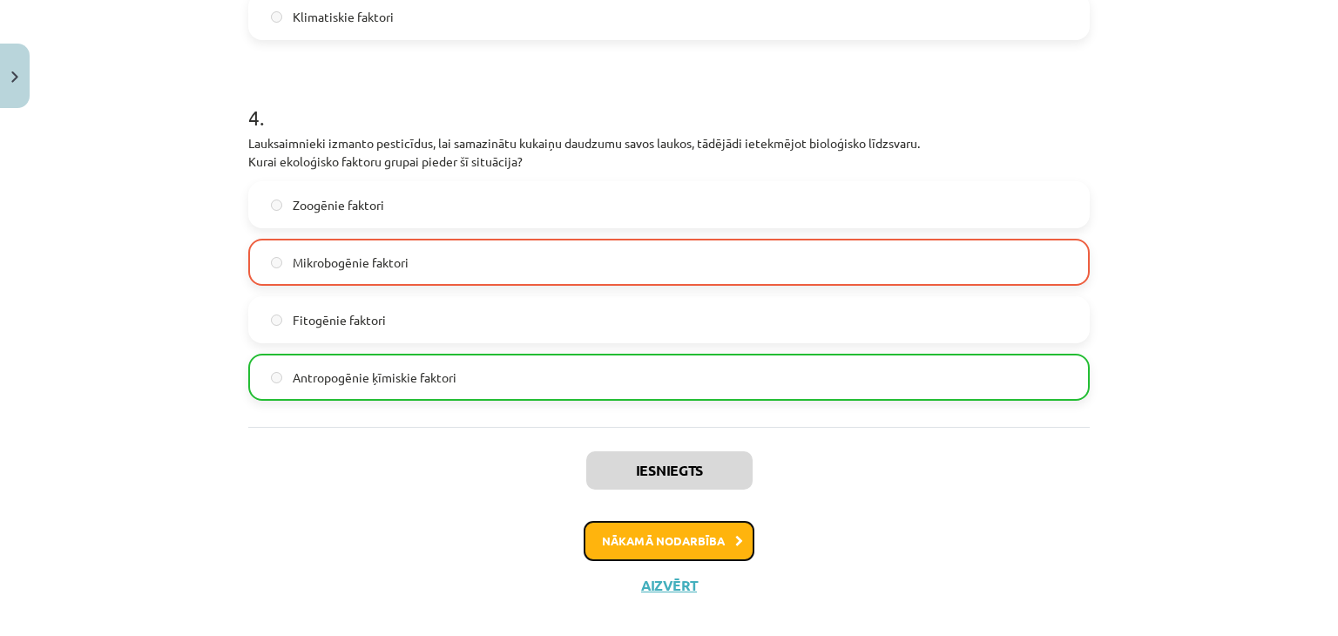
click at [606, 545] on button "Nākamā nodarbība" at bounding box center [669, 541] width 171 height 40
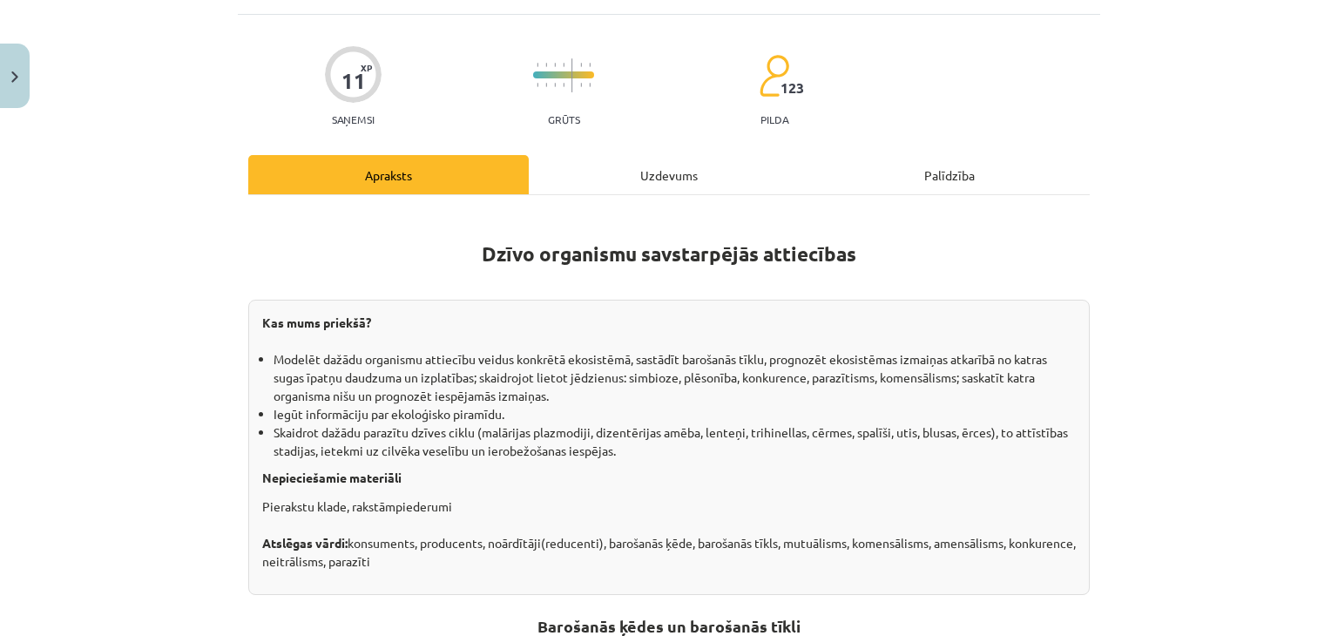
scroll to position [44, 0]
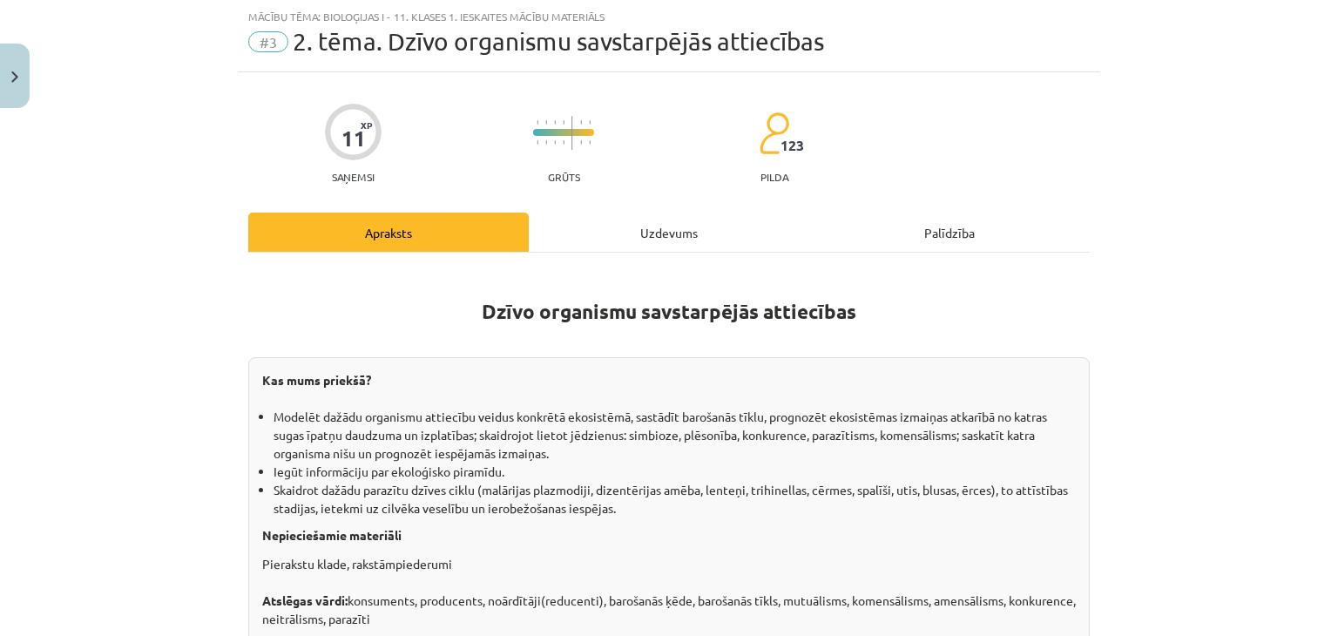
click at [673, 242] on div "Uzdevums" at bounding box center [669, 232] width 281 height 39
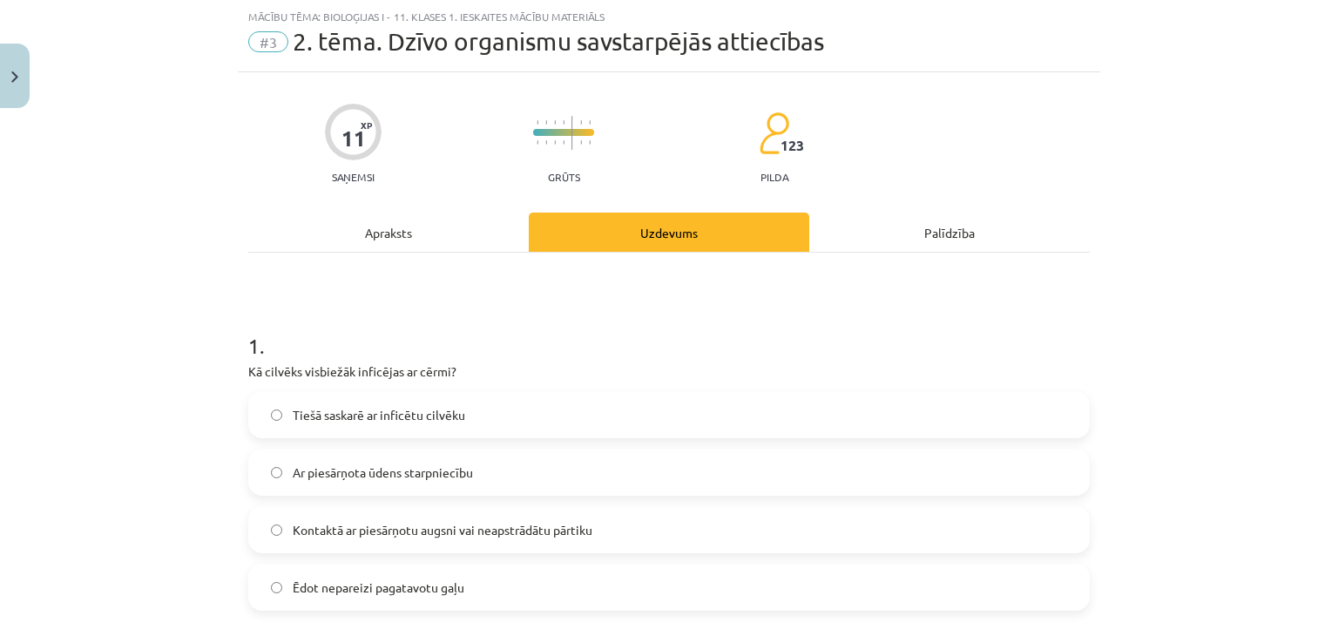
scroll to position [247, 0]
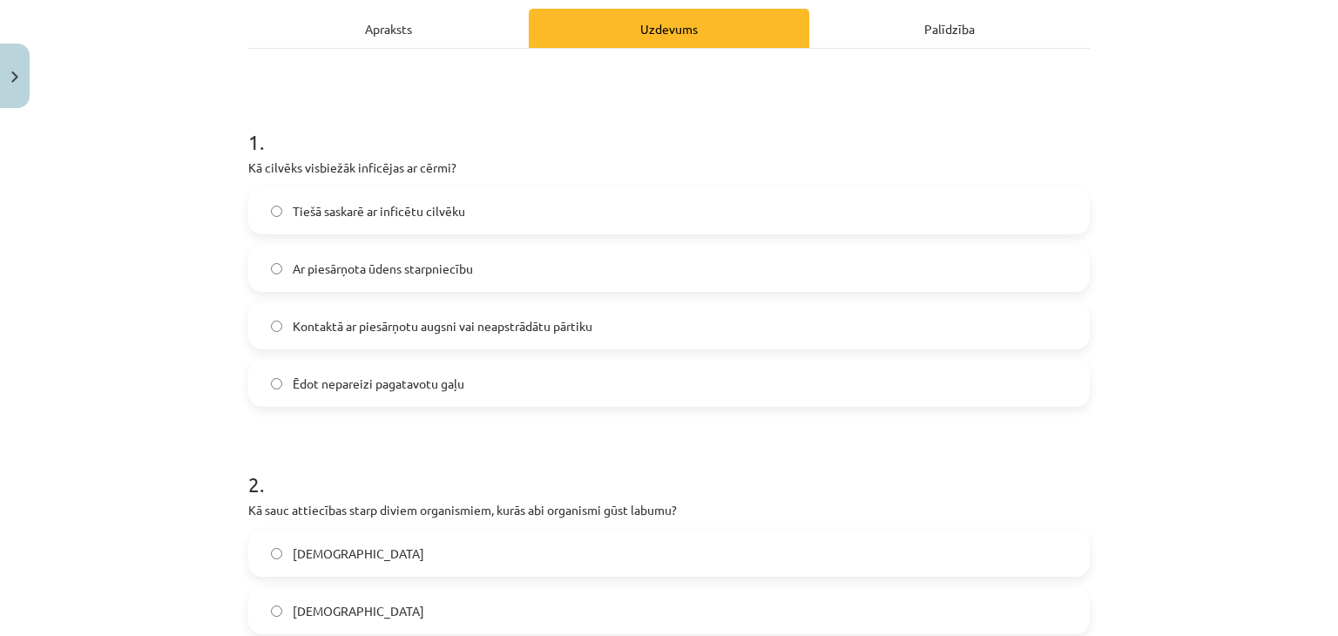
click at [392, 15] on div "Apraksts" at bounding box center [388, 28] width 281 height 39
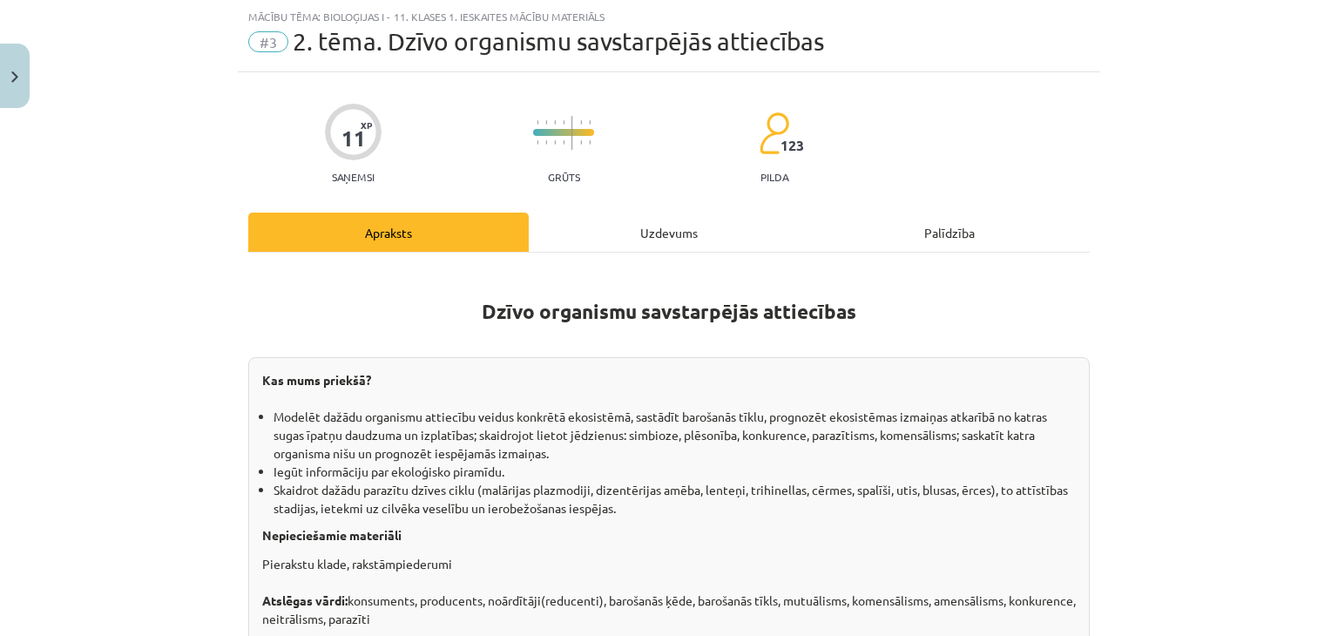
scroll to position [247, 0]
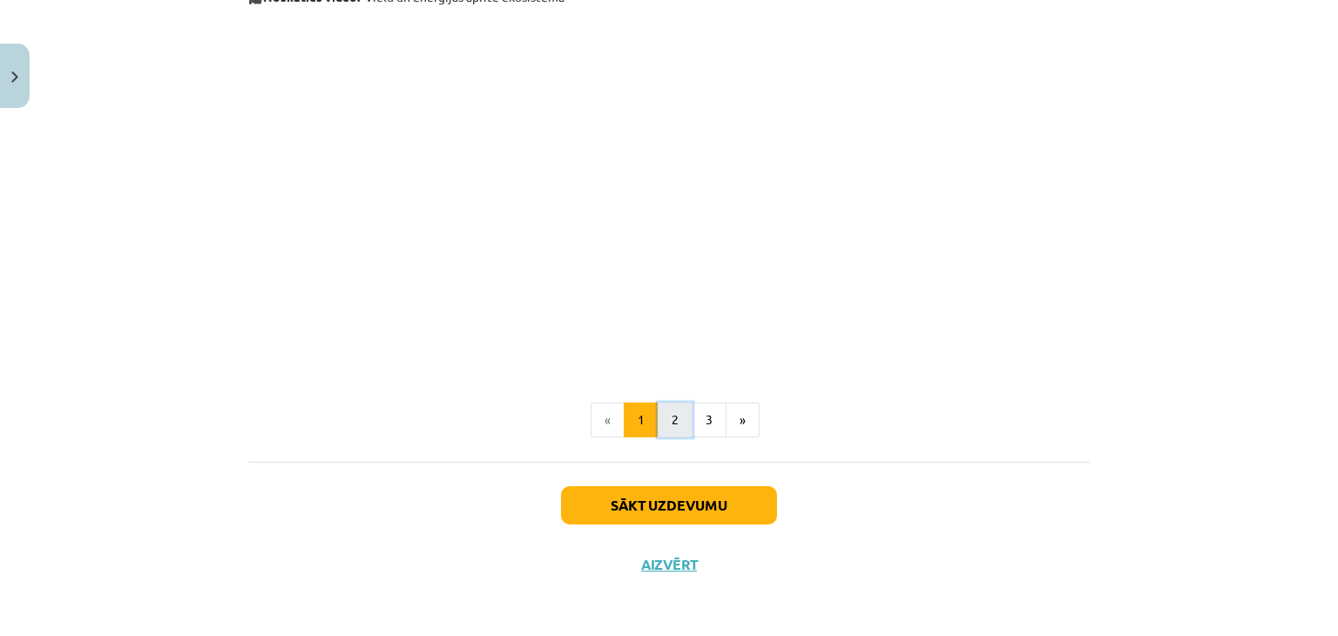
click at [667, 430] on button "2" at bounding box center [675, 420] width 35 height 35
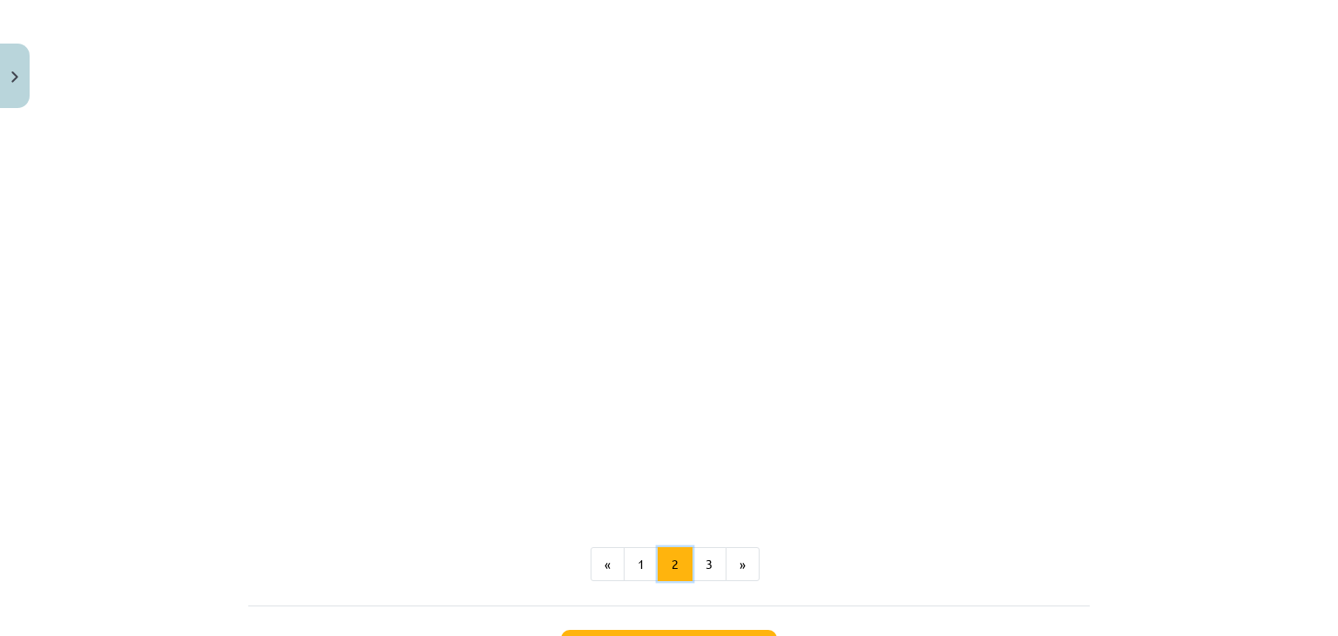
scroll to position [921, 0]
click at [702, 544] on button "3" at bounding box center [709, 549] width 35 height 35
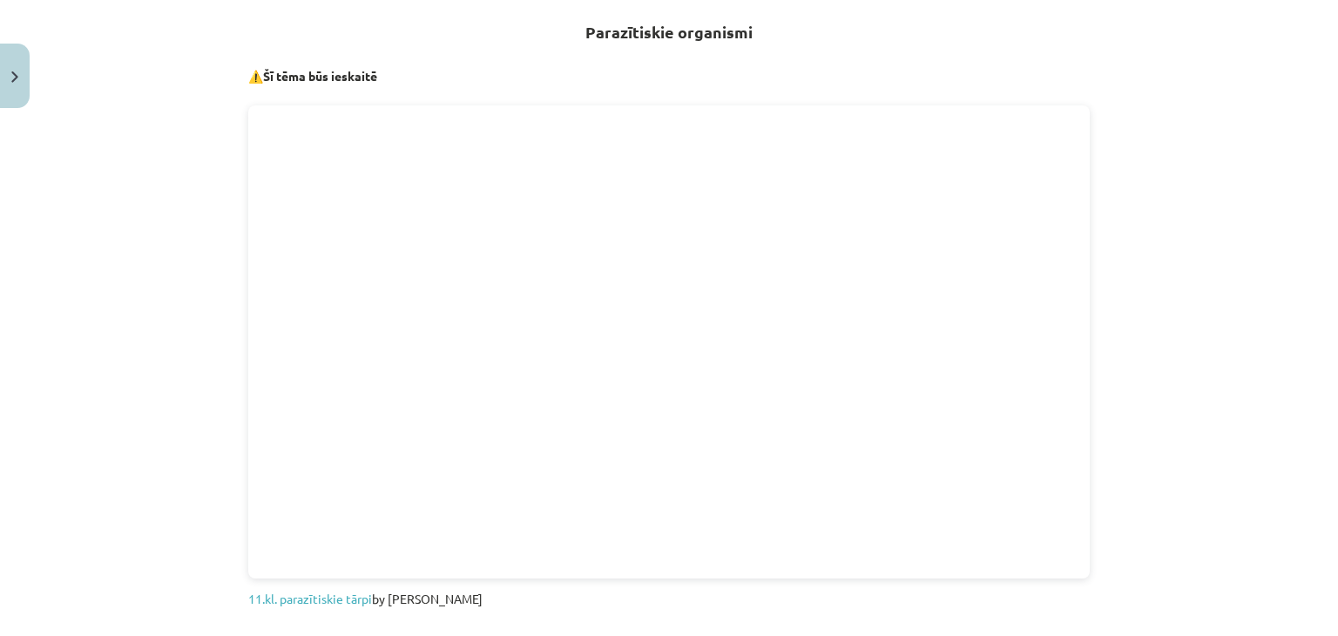
scroll to position [0, 0]
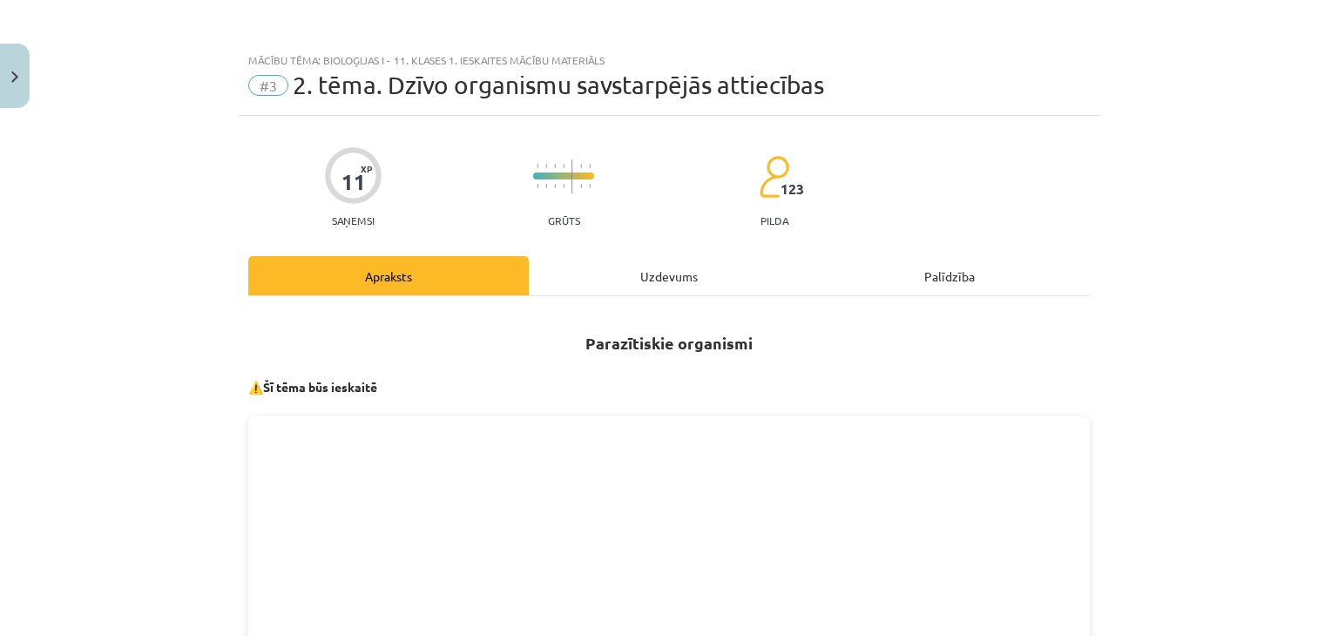
click at [632, 266] on div "Uzdevums" at bounding box center [669, 275] width 281 height 39
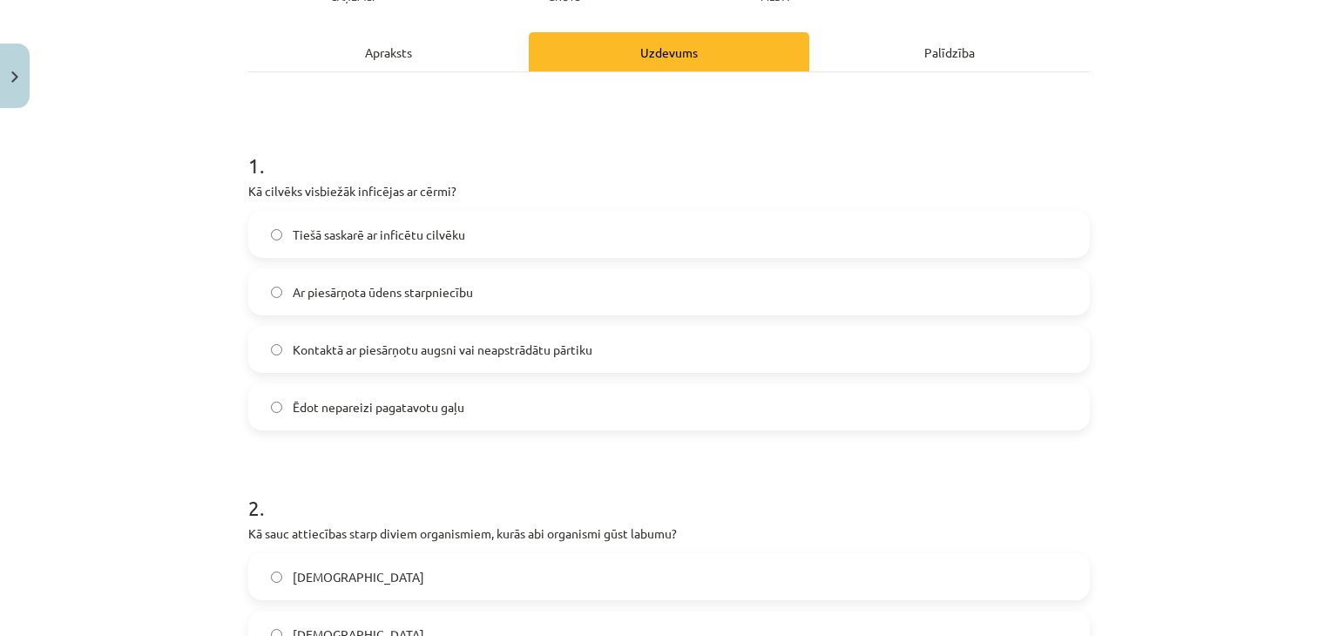
scroll to position [247, 0]
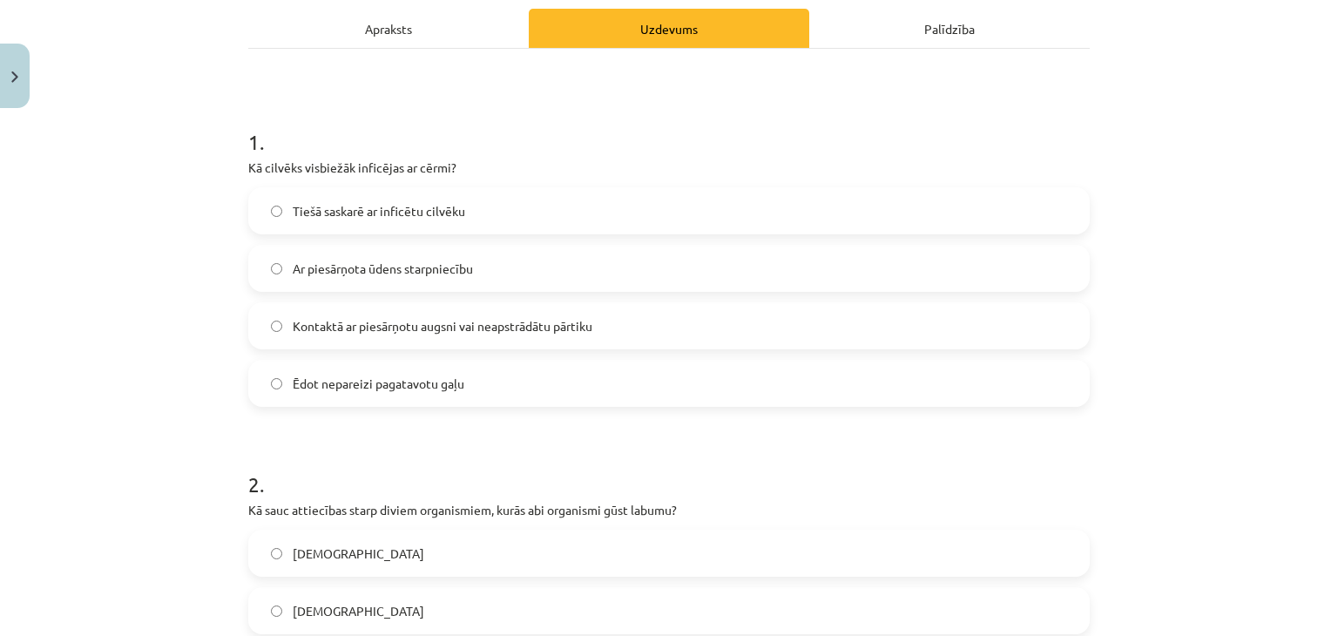
click at [345, 339] on label "Kontaktā ar piesārņotu augsni vai neapstrādātu pārtiku" at bounding box center [669, 326] width 838 height 44
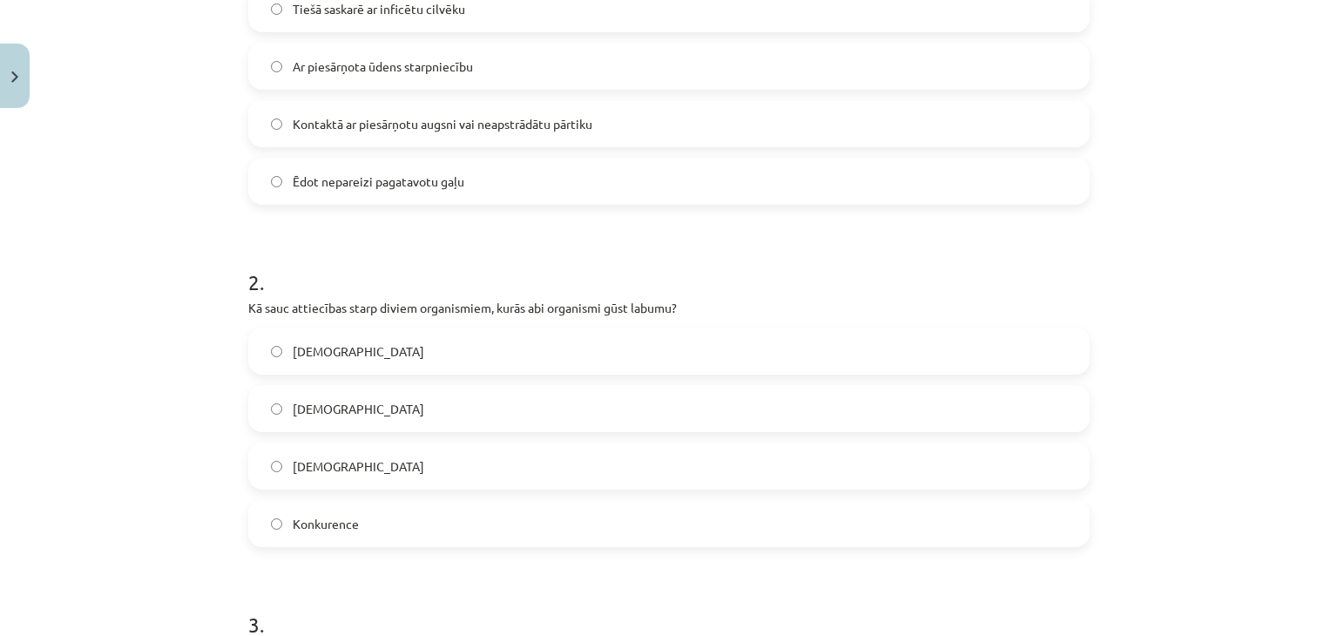
scroll to position [44, 0]
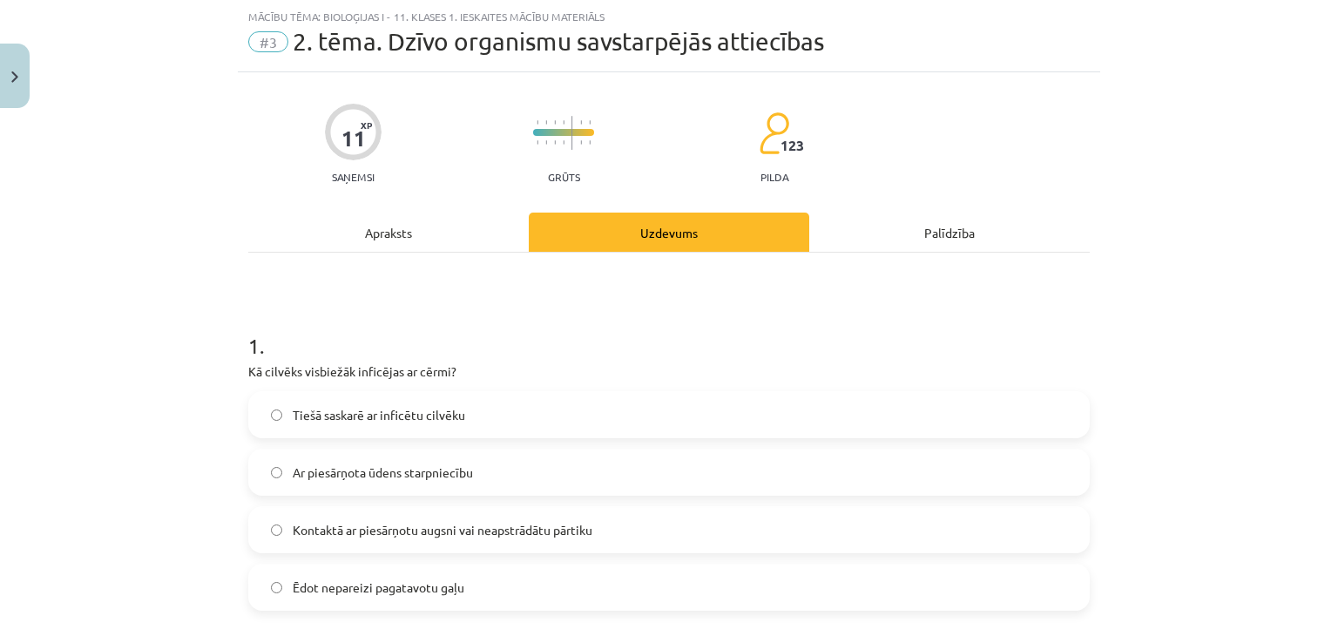
click at [380, 230] on div "Apraksts" at bounding box center [388, 232] width 281 height 39
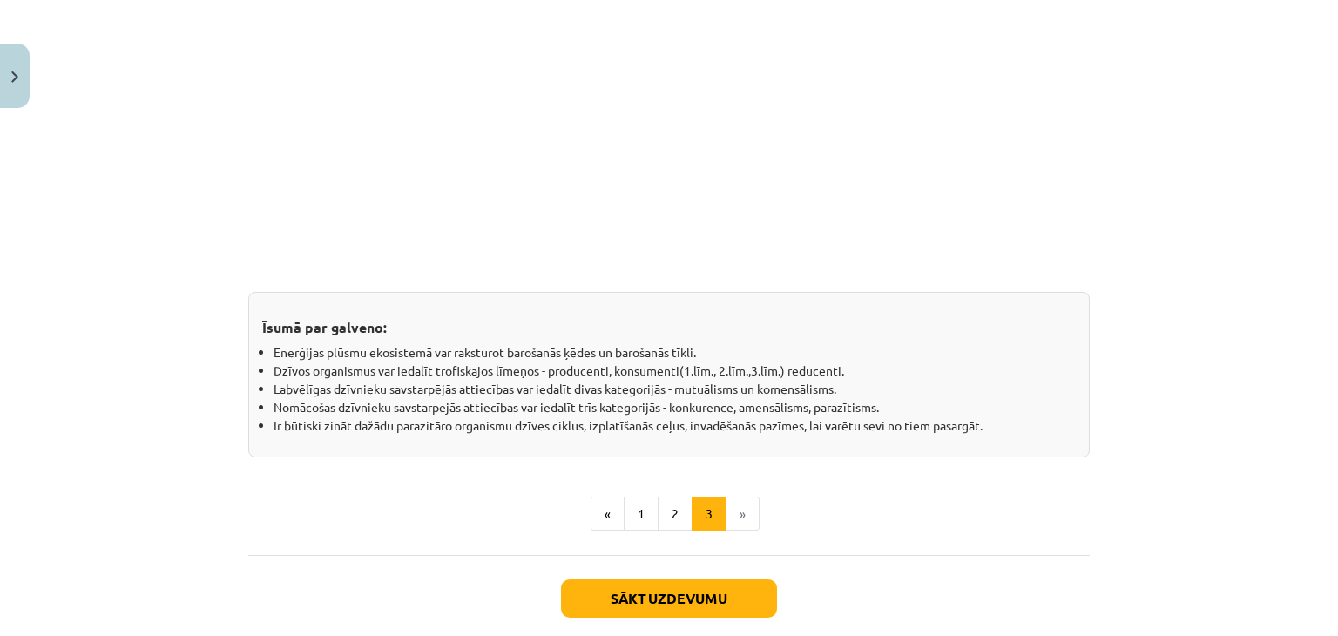
scroll to position [1502, 0]
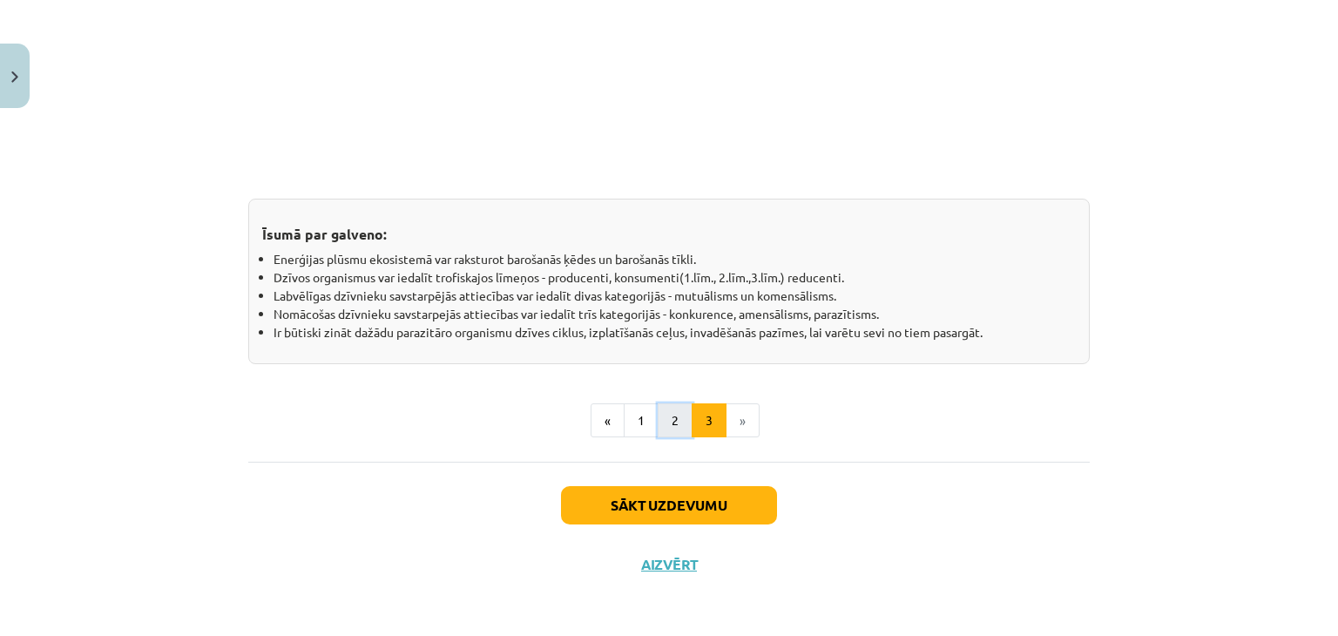
click at [675, 418] on button "2" at bounding box center [675, 420] width 35 height 35
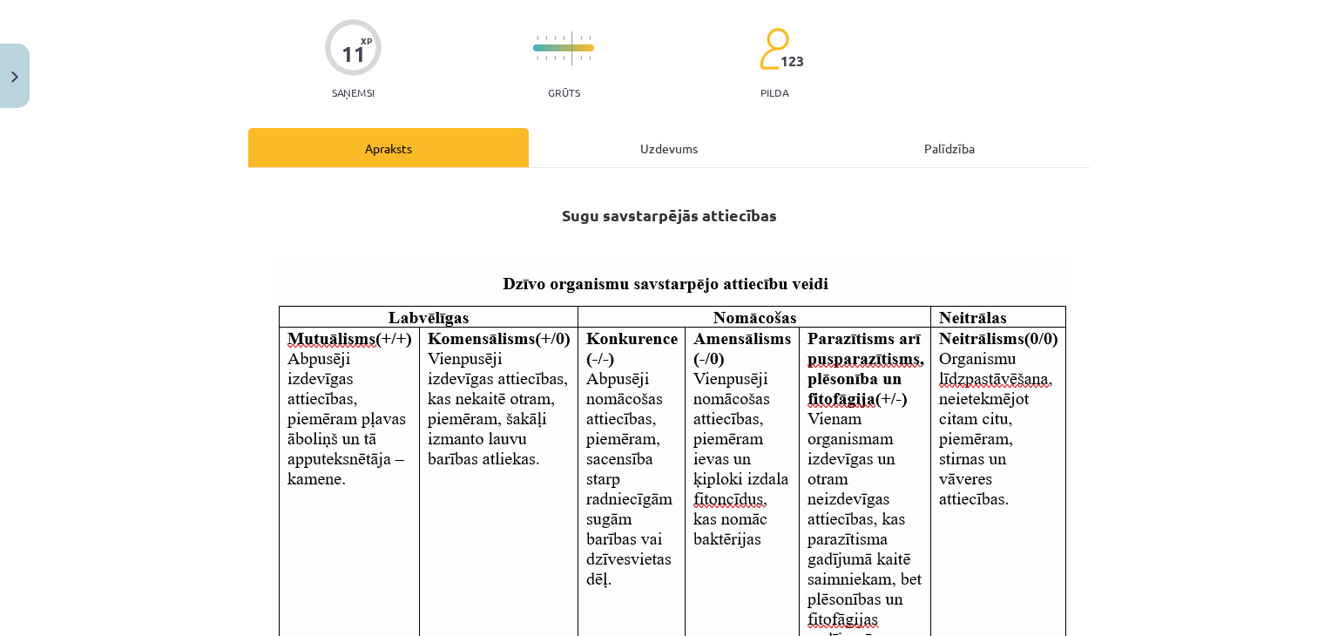
scroll to position [108, 0]
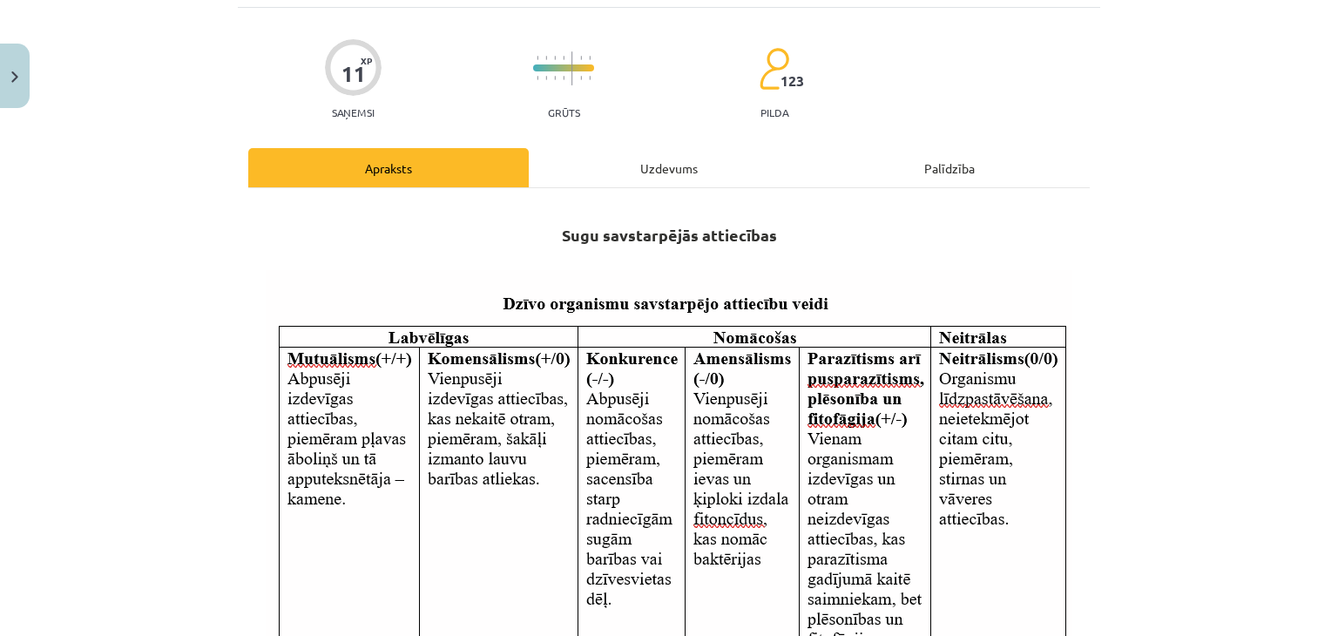
click at [634, 166] on div "Uzdevums" at bounding box center [669, 167] width 281 height 39
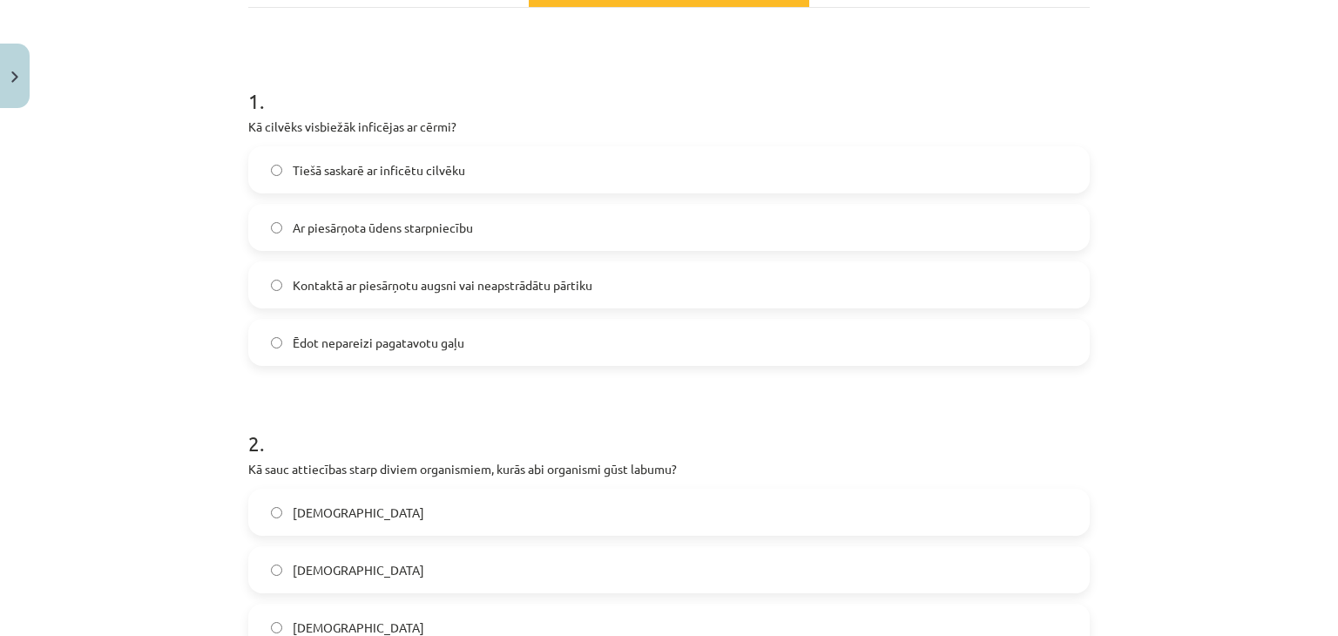
scroll to position [450, 0]
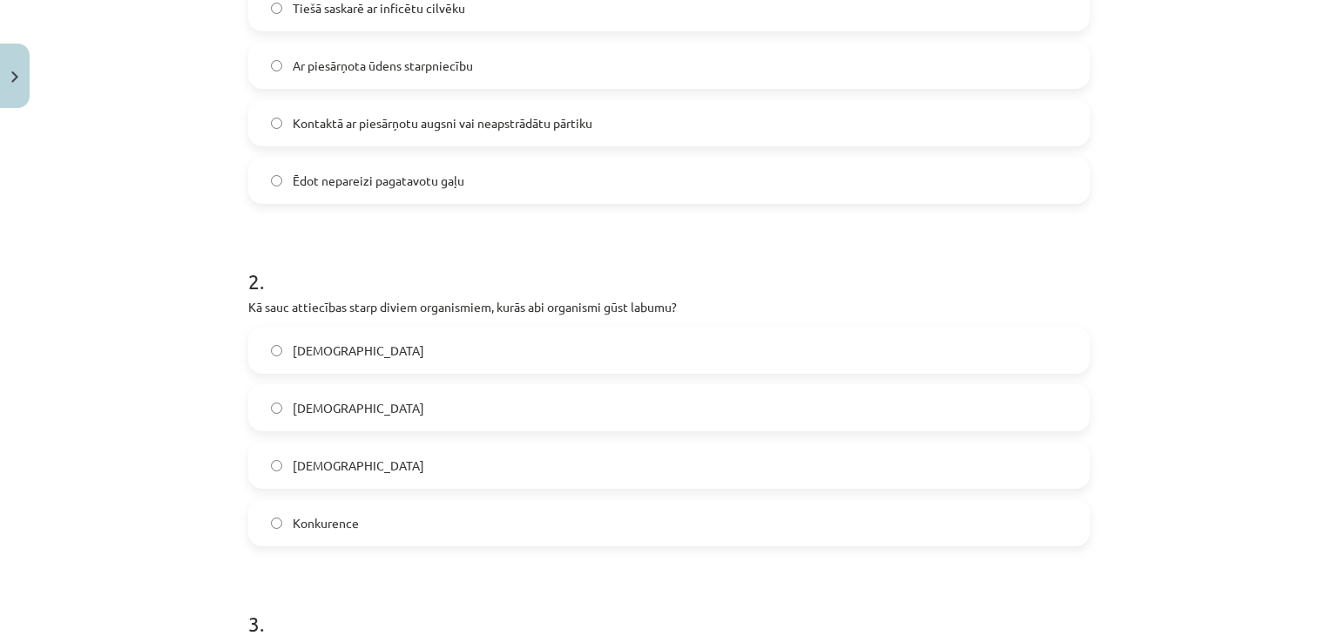
click at [333, 353] on span "Mutuālisms" at bounding box center [359, 351] width 132 height 18
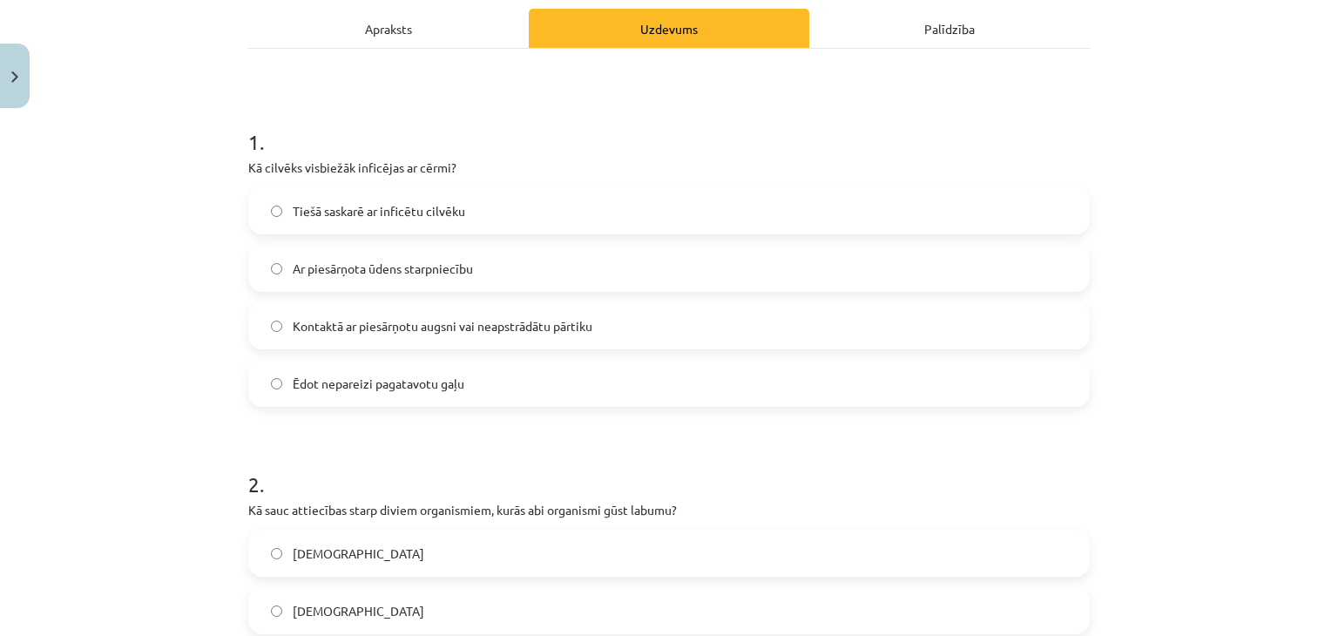
click at [399, 36] on div "Apraksts" at bounding box center [388, 28] width 281 height 39
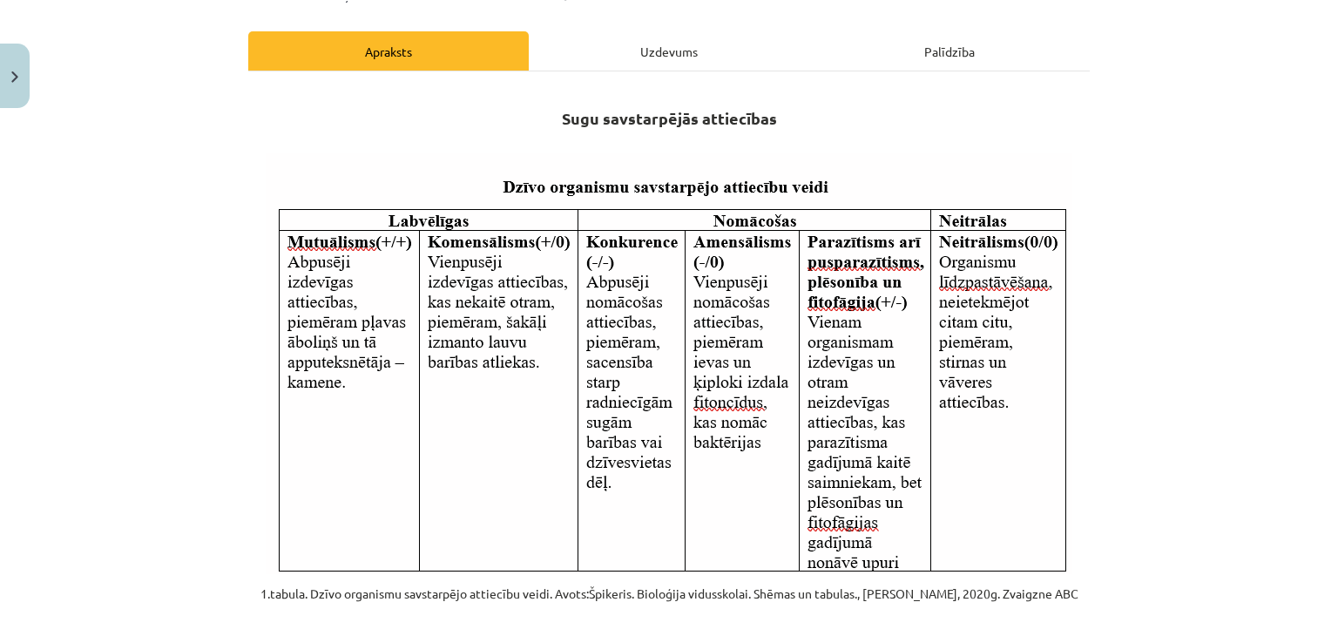
scroll to position [247, 0]
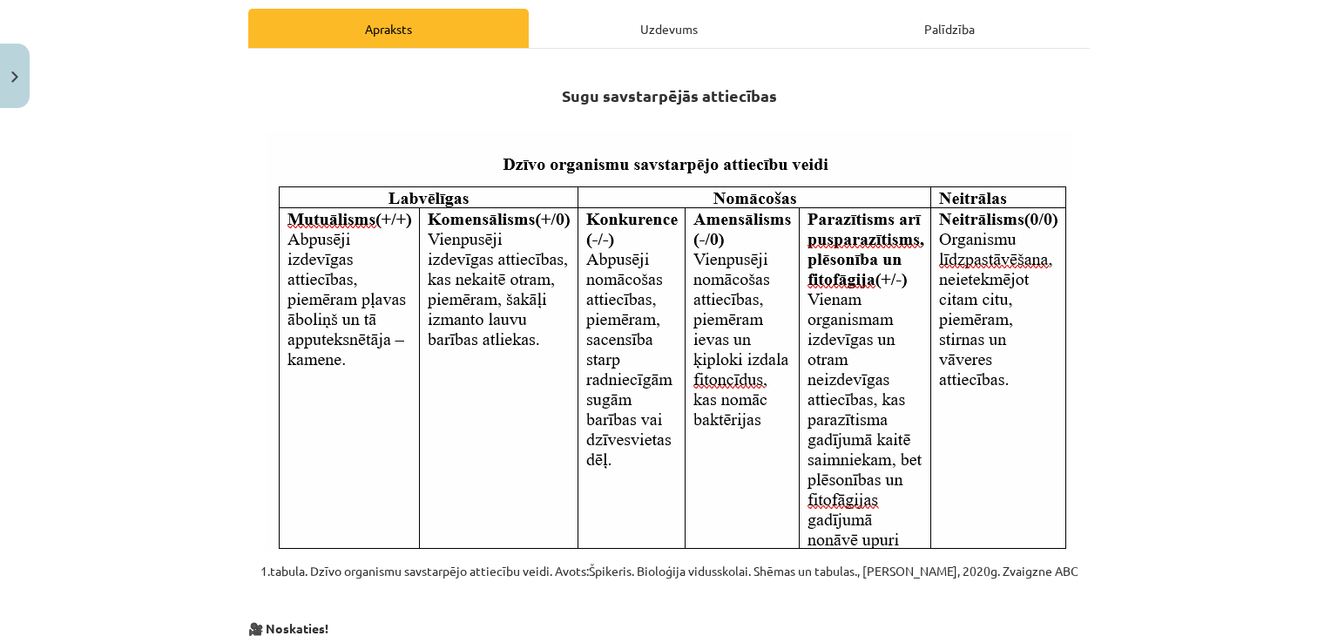
click at [688, 88] on strong "Sugu savstarpējās attiecības" at bounding box center [669, 95] width 215 height 20
click at [621, 18] on div "Uzdevums" at bounding box center [669, 28] width 281 height 39
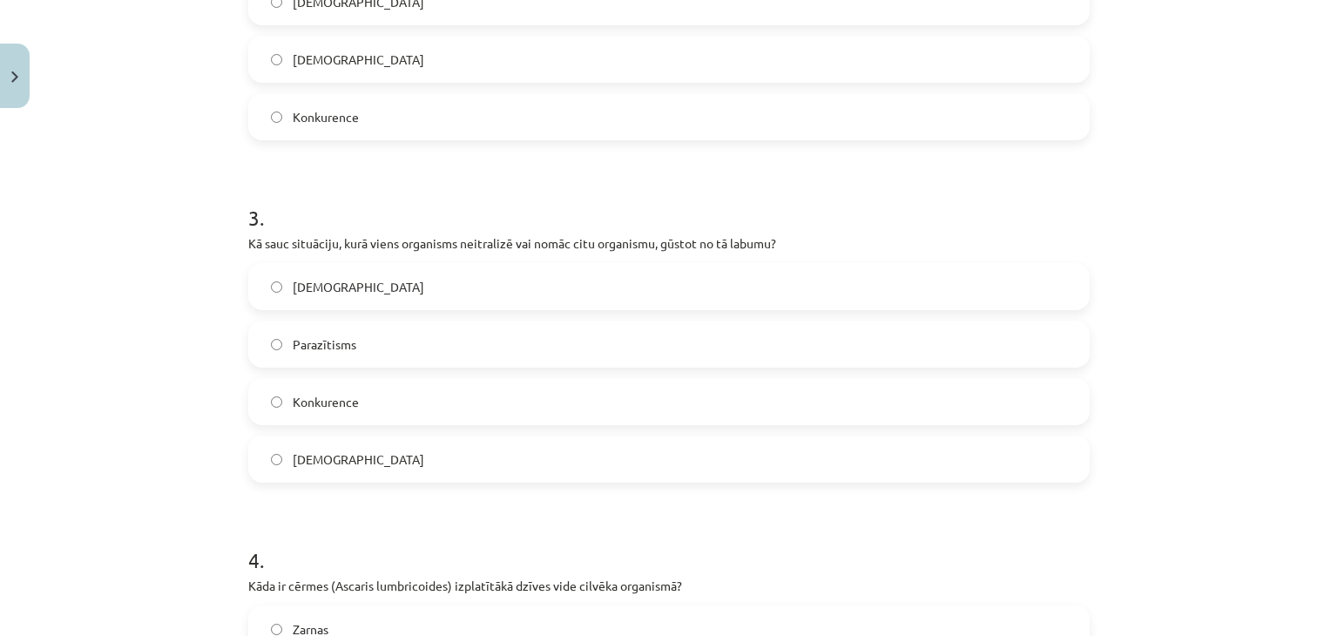
scroll to position [44, 0]
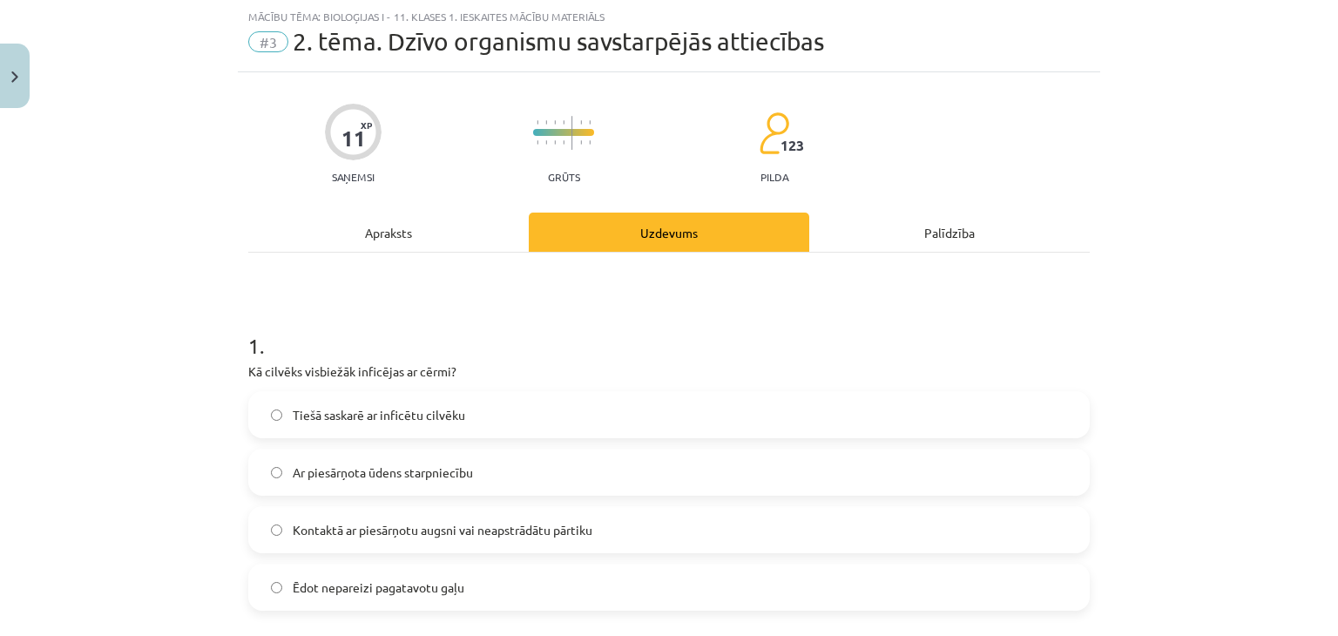
click at [376, 240] on div "Apraksts" at bounding box center [388, 232] width 281 height 39
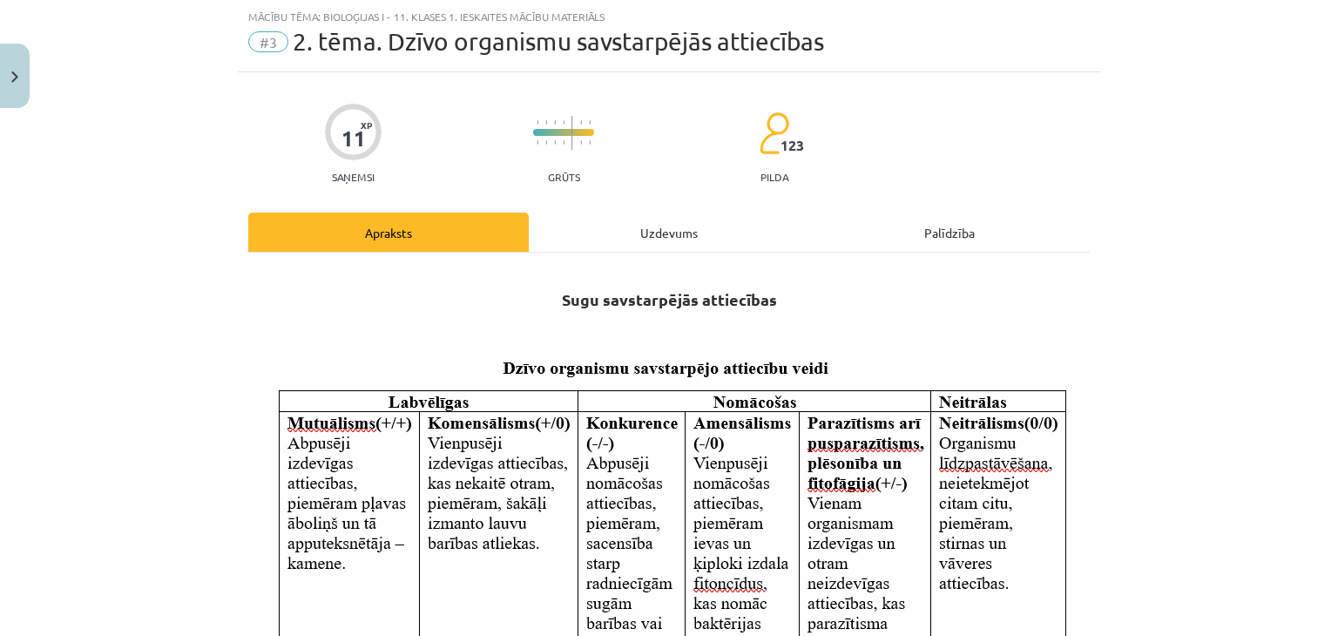
scroll to position [247, 0]
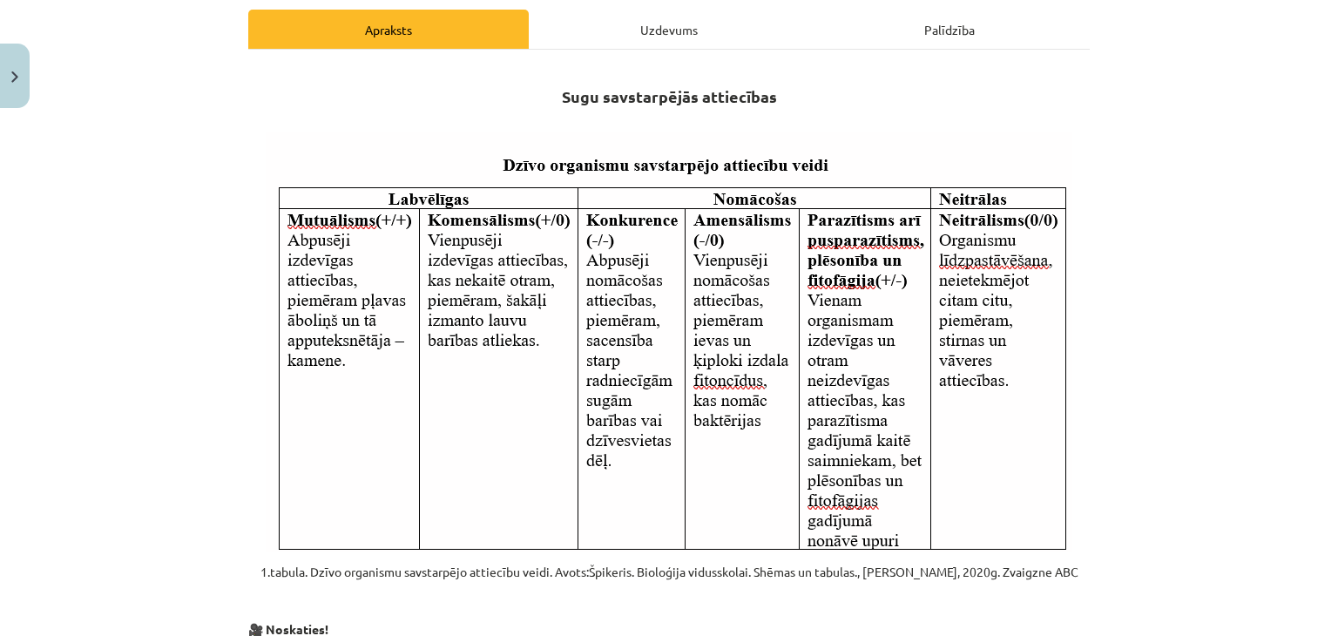
drag, startPoint x: 137, startPoint y: 288, endPoint x: 181, endPoint y: 269, distance: 48.1
click at [136, 288] on div "Mācību tēma: Bioloģijas i - 11. klases 1. ieskaites mācību materiāls #3 2. tēma…" at bounding box center [669, 318] width 1338 height 636
click at [613, 29] on div "Uzdevums" at bounding box center [669, 29] width 281 height 39
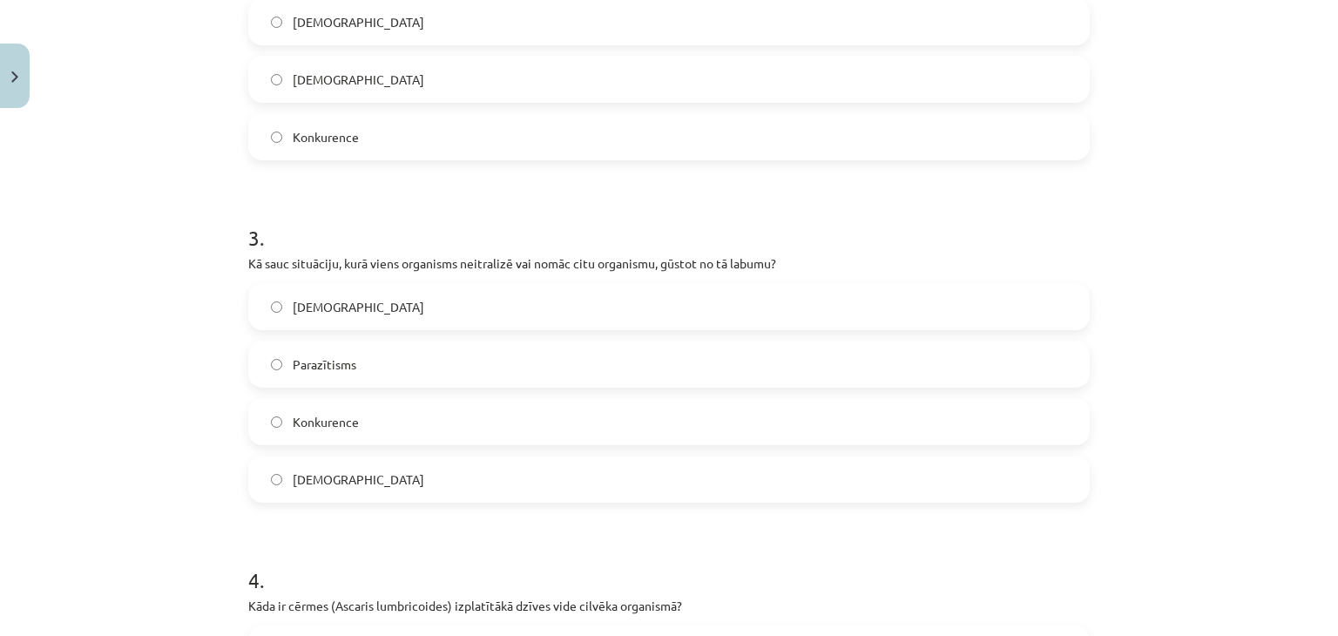
scroll to position [857, 0]
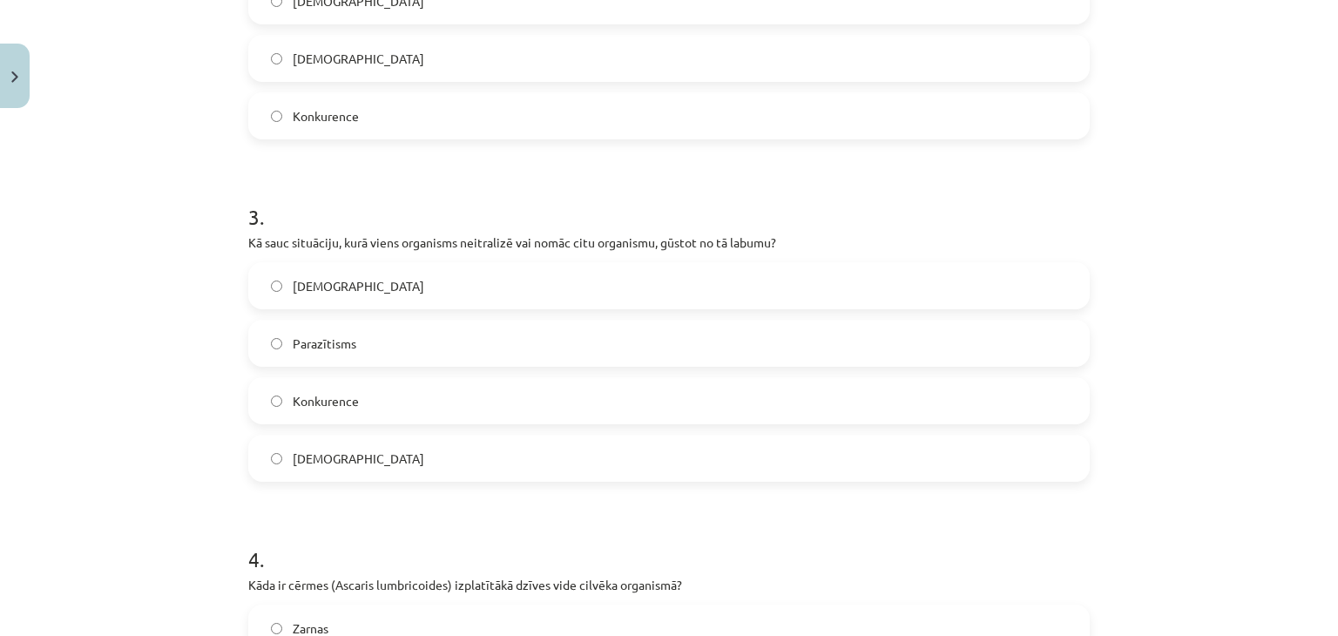
click at [334, 329] on label "Parazītisms" at bounding box center [669, 344] width 838 height 44
click at [488, 461] on label "Amensālisms" at bounding box center [669, 459] width 838 height 44
click at [101, 408] on div "Mācību tēma: Bioloģijas i - 11. klases 1. ieskaites mācību materiāls #3 2. tēma…" at bounding box center [669, 318] width 1338 height 636
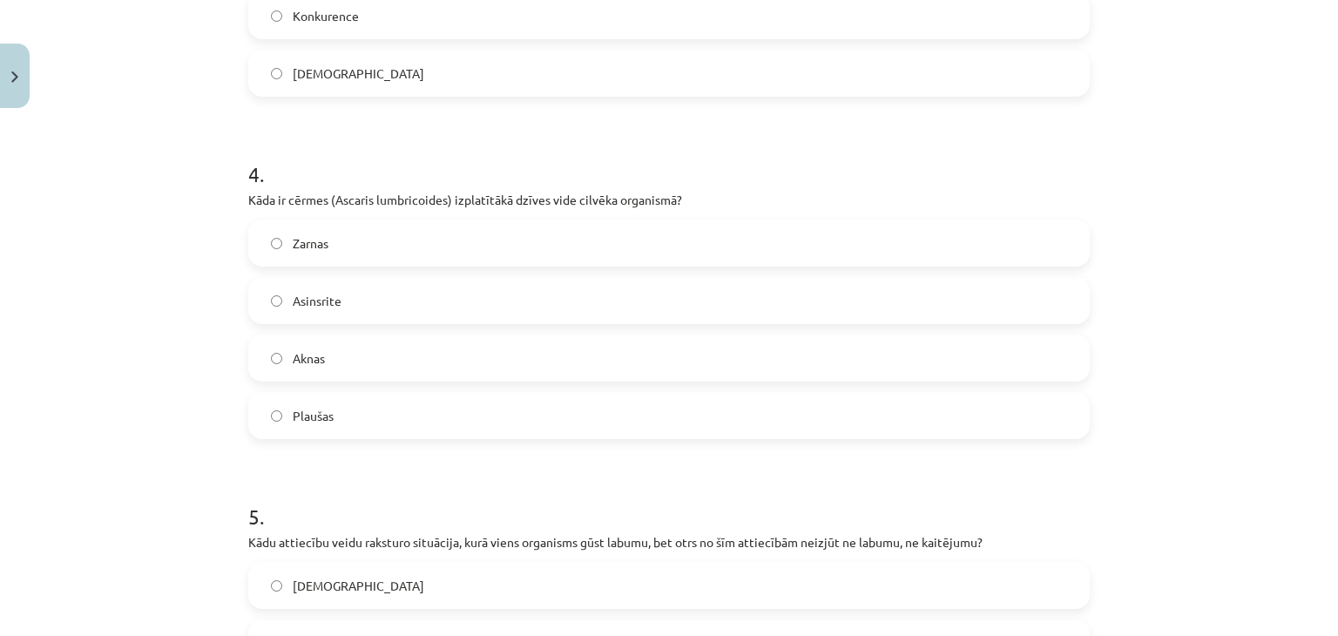
scroll to position [1263, 0]
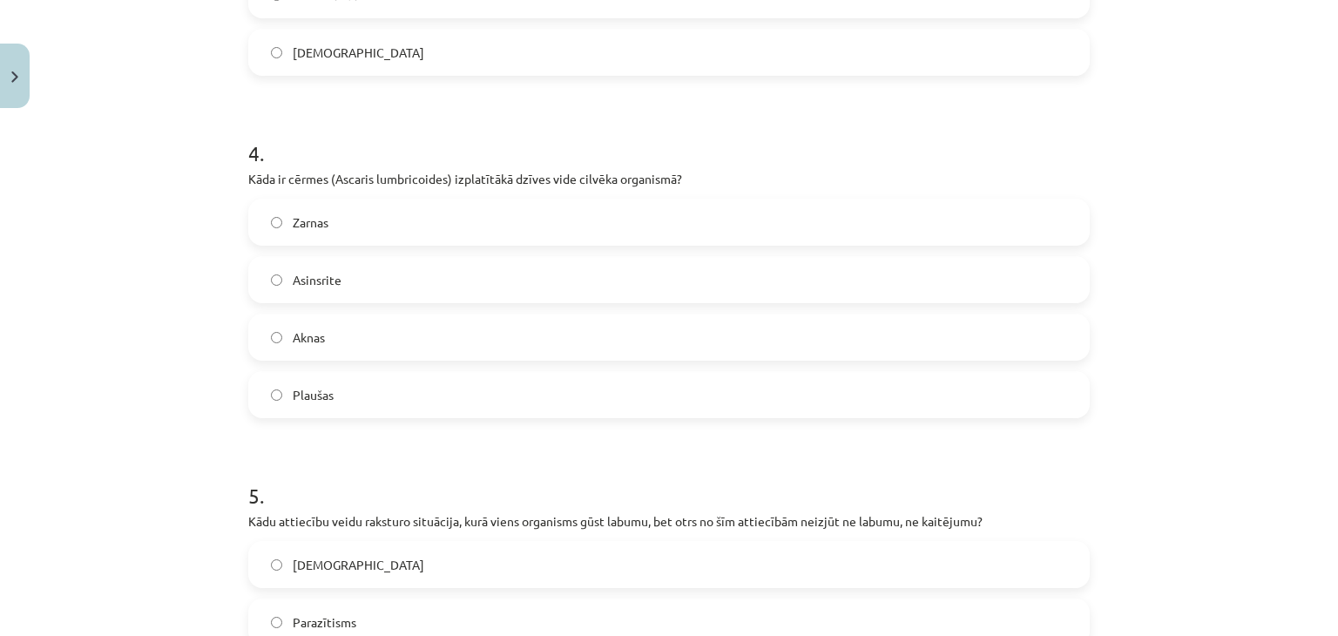
click at [312, 220] on span "Zarnas" at bounding box center [311, 222] width 36 height 18
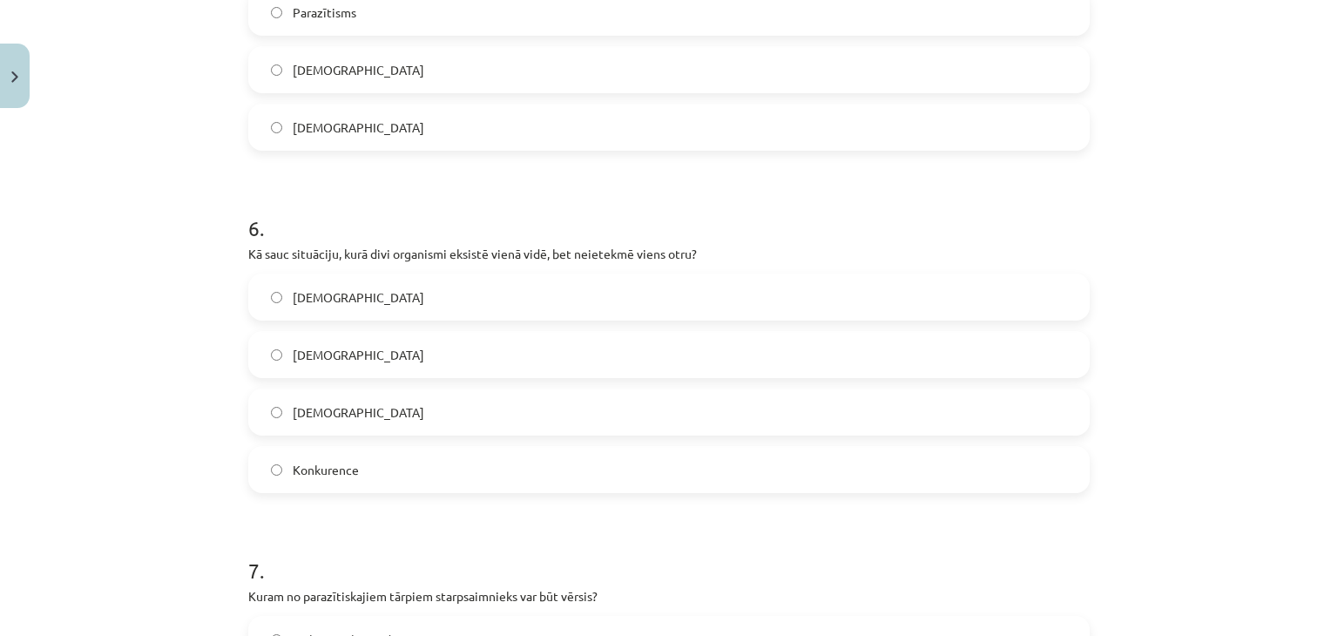
scroll to position [1670, 0]
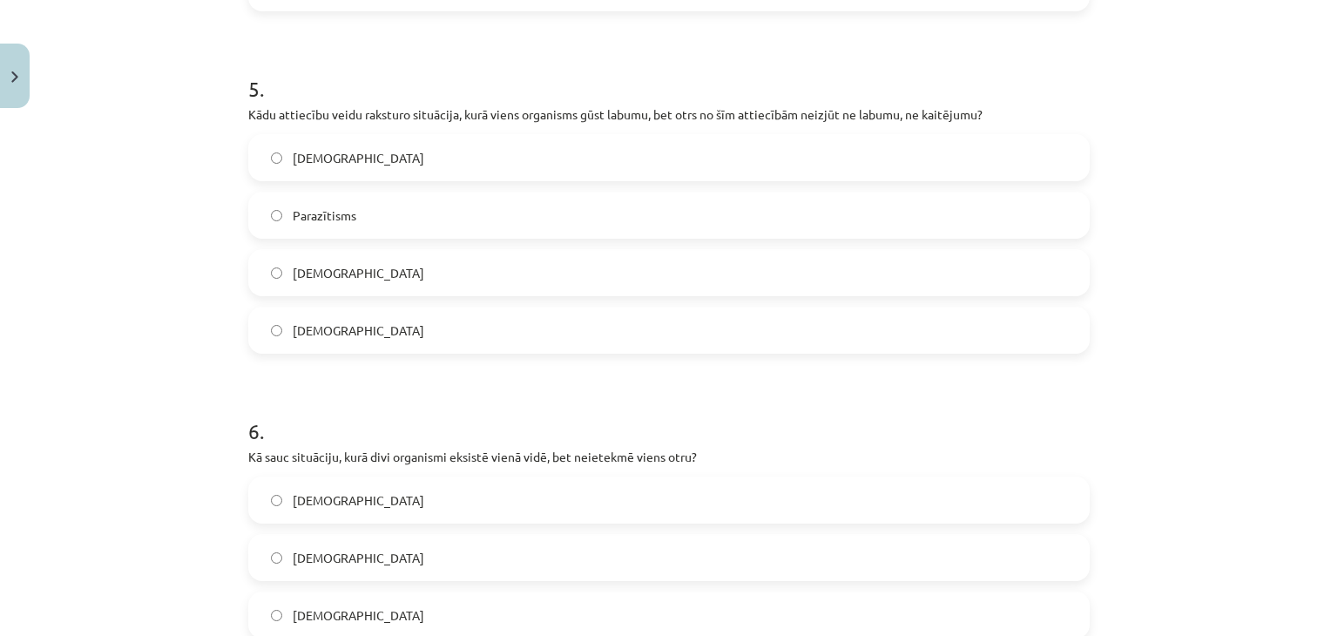
click at [257, 207] on label "Parazītisms" at bounding box center [669, 215] width 838 height 44
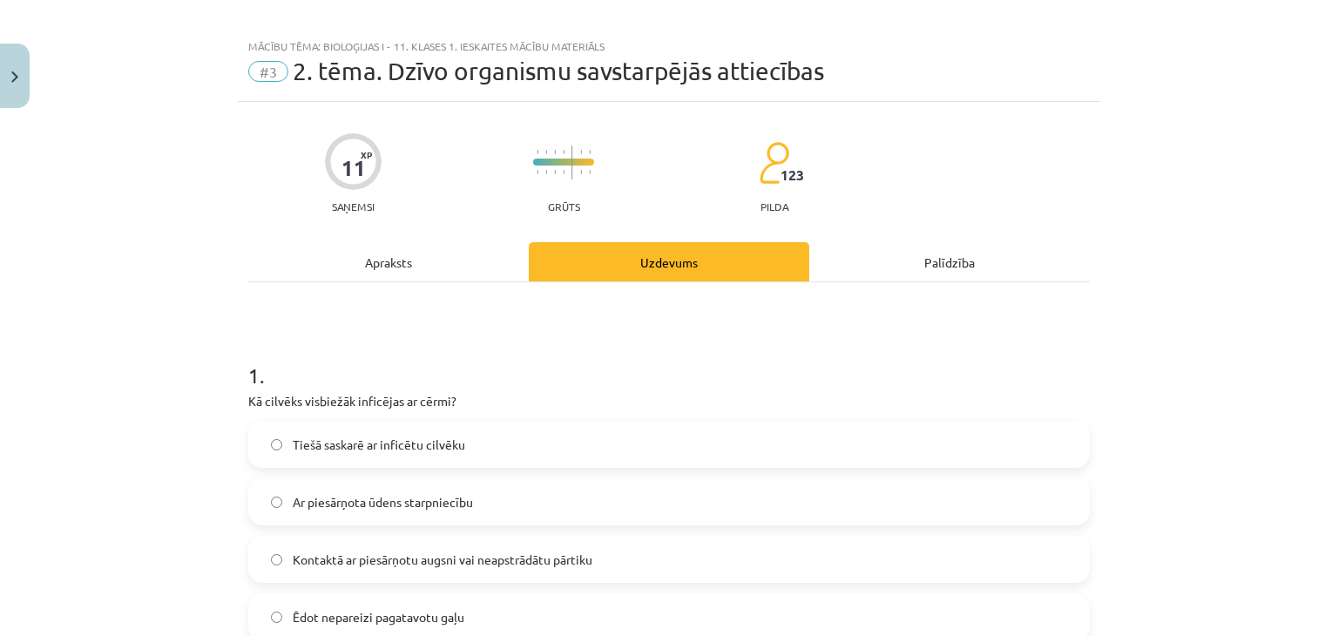
scroll to position [0, 0]
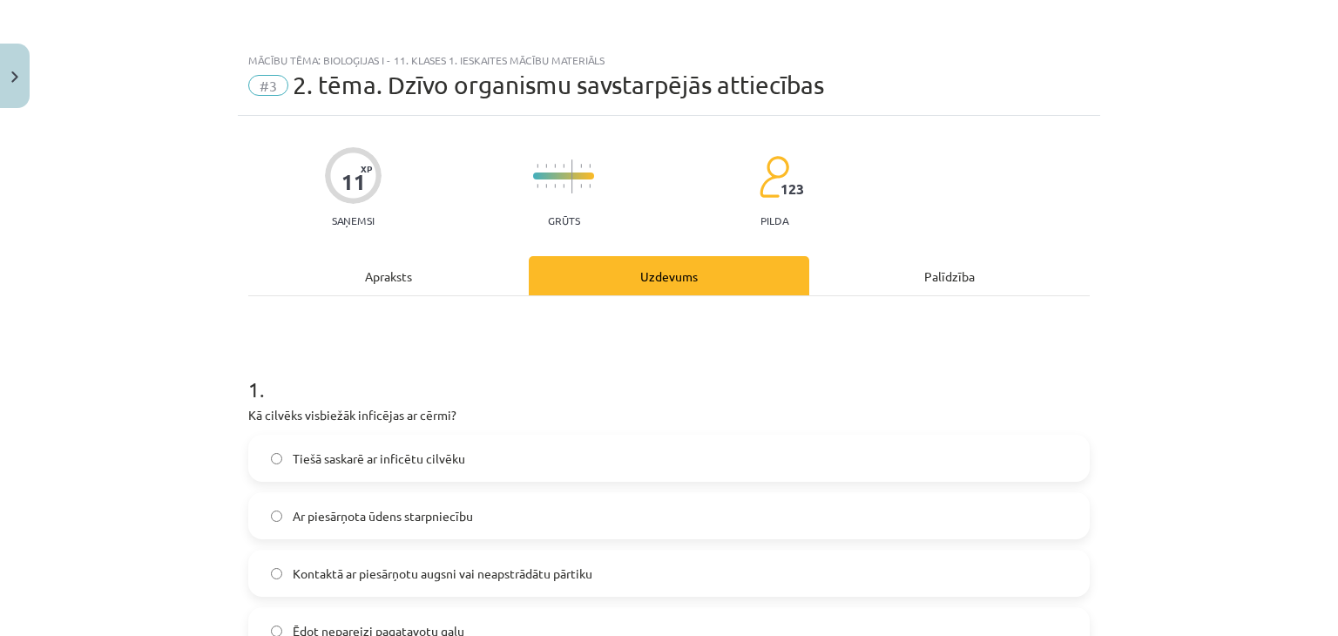
click at [436, 263] on div "Apraksts" at bounding box center [388, 275] width 281 height 39
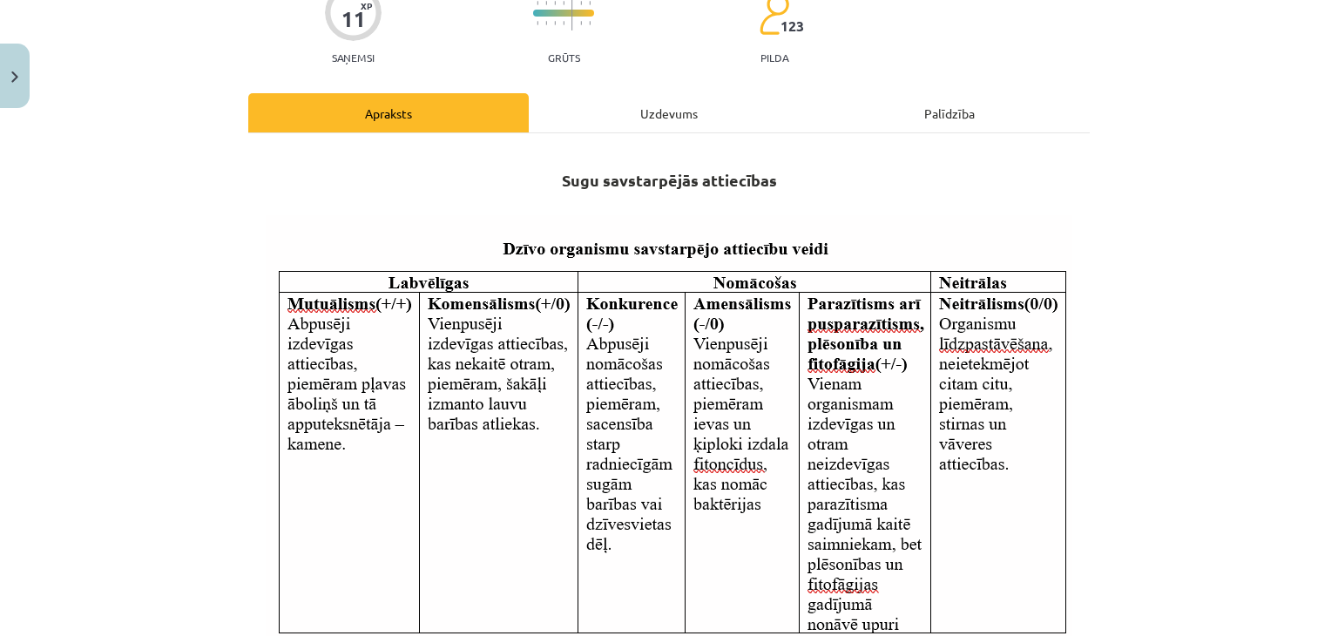
scroll to position [247, 0]
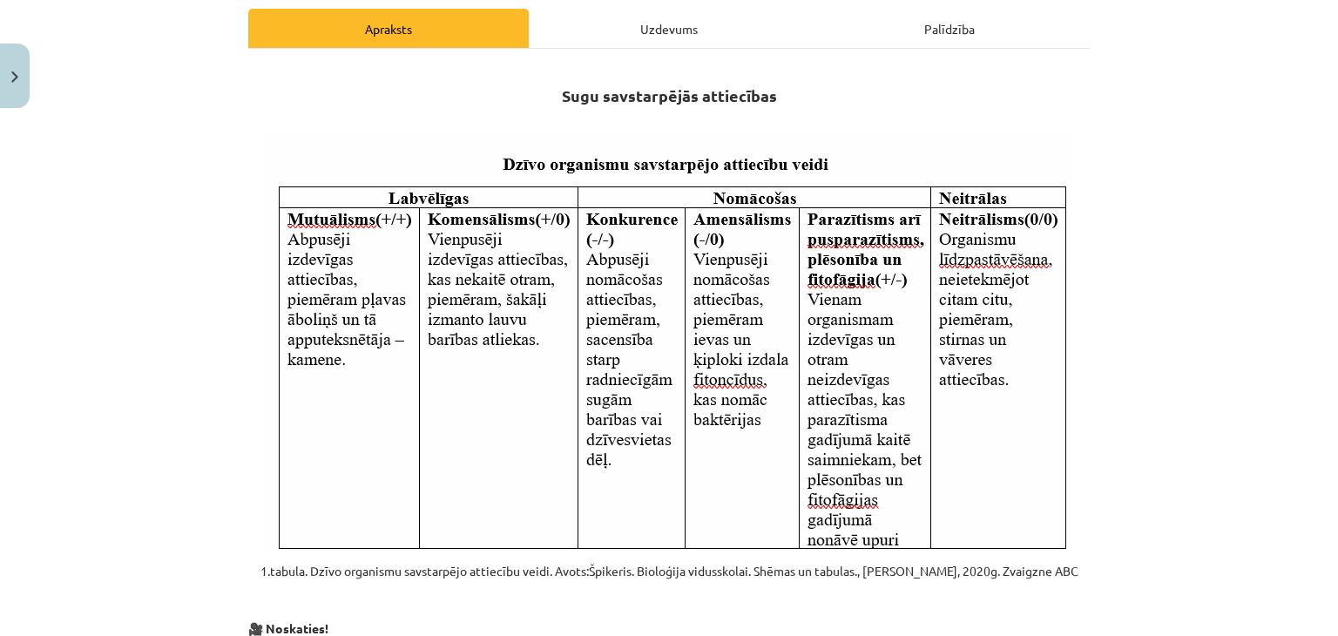
click at [672, 38] on div "Uzdevums" at bounding box center [669, 28] width 281 height 39
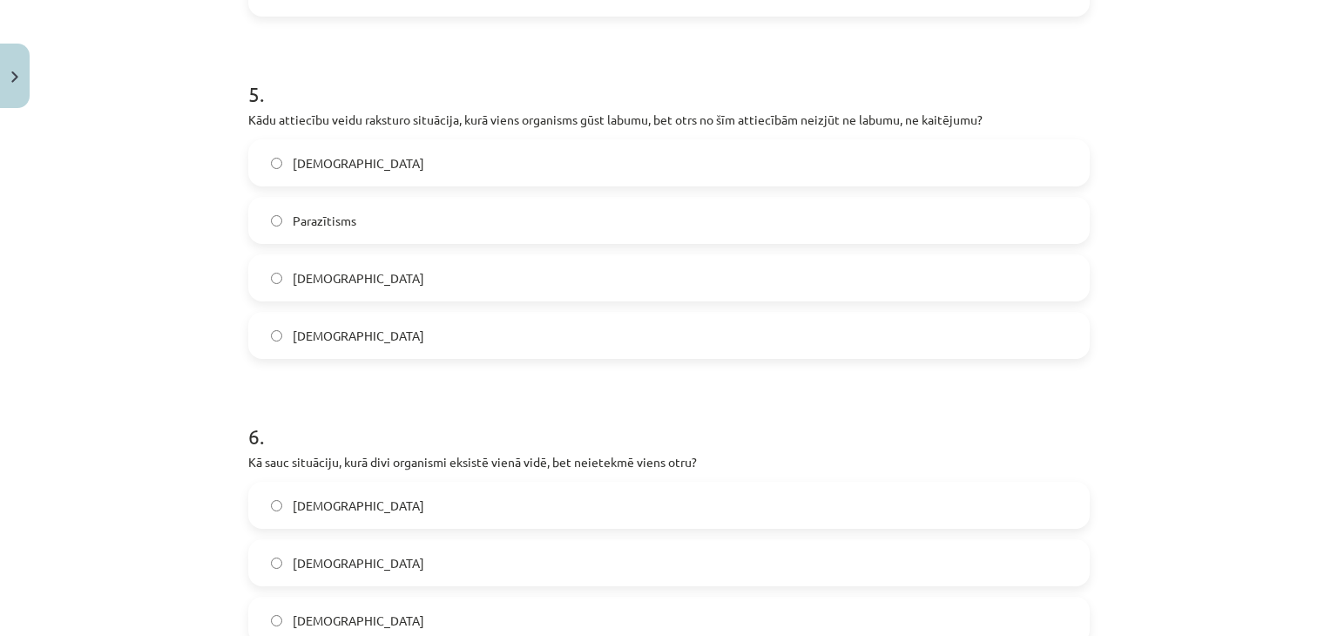
scroll to position [1670, 0]
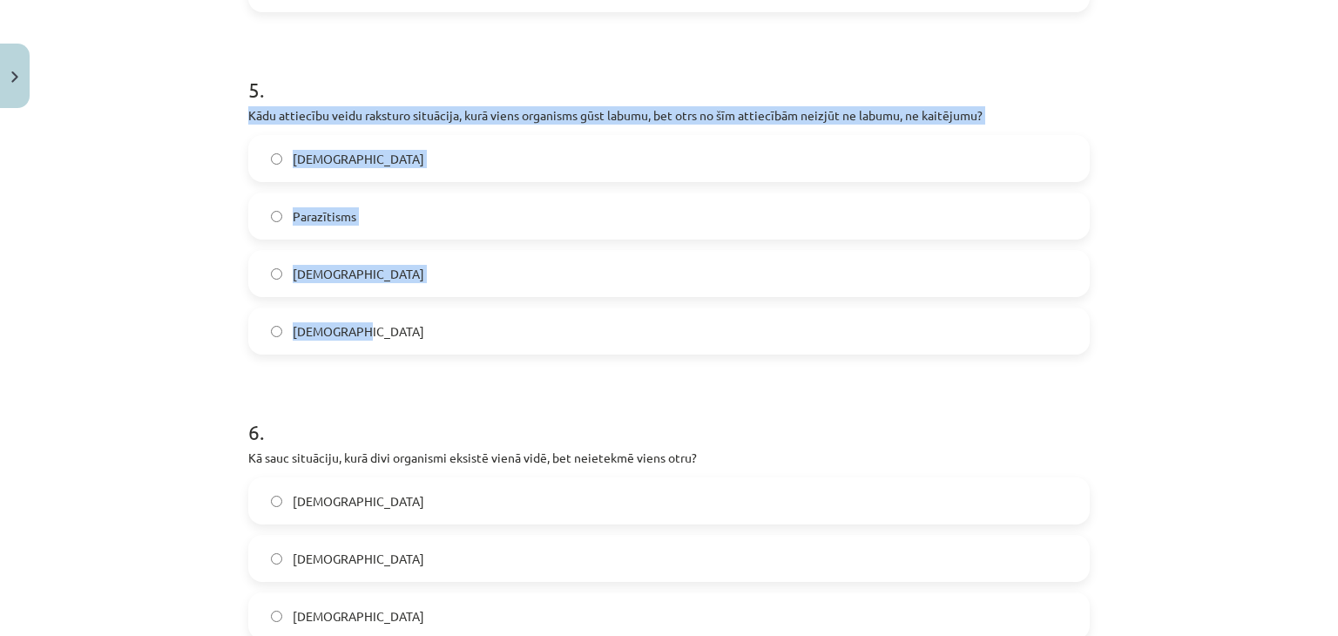
drag, startPoint x: 235, startPoint y: 113, endPoint x: 410, endPoint y: 329, distance: 277.6
click at [410, 329] on div "11 XP Saņemsi Grūts 123 pilda Apraksts Uzdevums Palīdzība 1 . Kā cilvēks visbie…" at bounding box center [669, 335] width 863 height 3779
copy div "Kādu attiecību veidu raksturo situācija, kurā viens organisms gūst labumu, bet …"
click at [366, 159] on label "Komensālisms" at bounding box center [669, 159] width 838 height 44
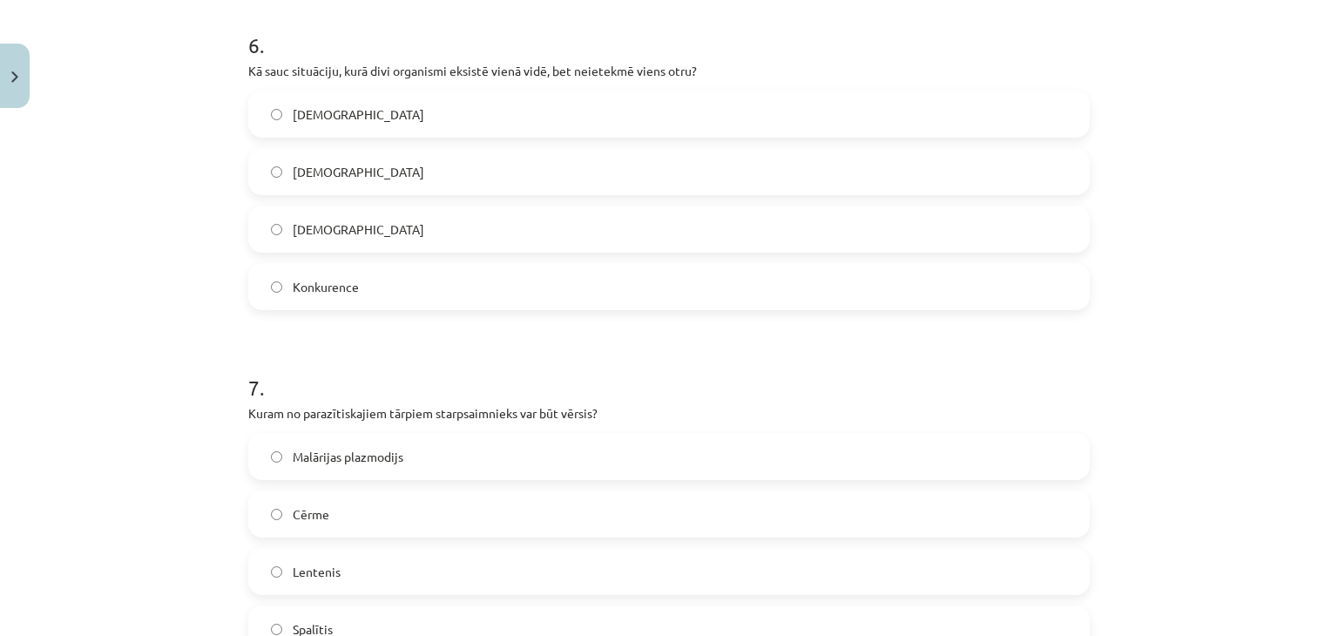
scroll to position [2076, 0]
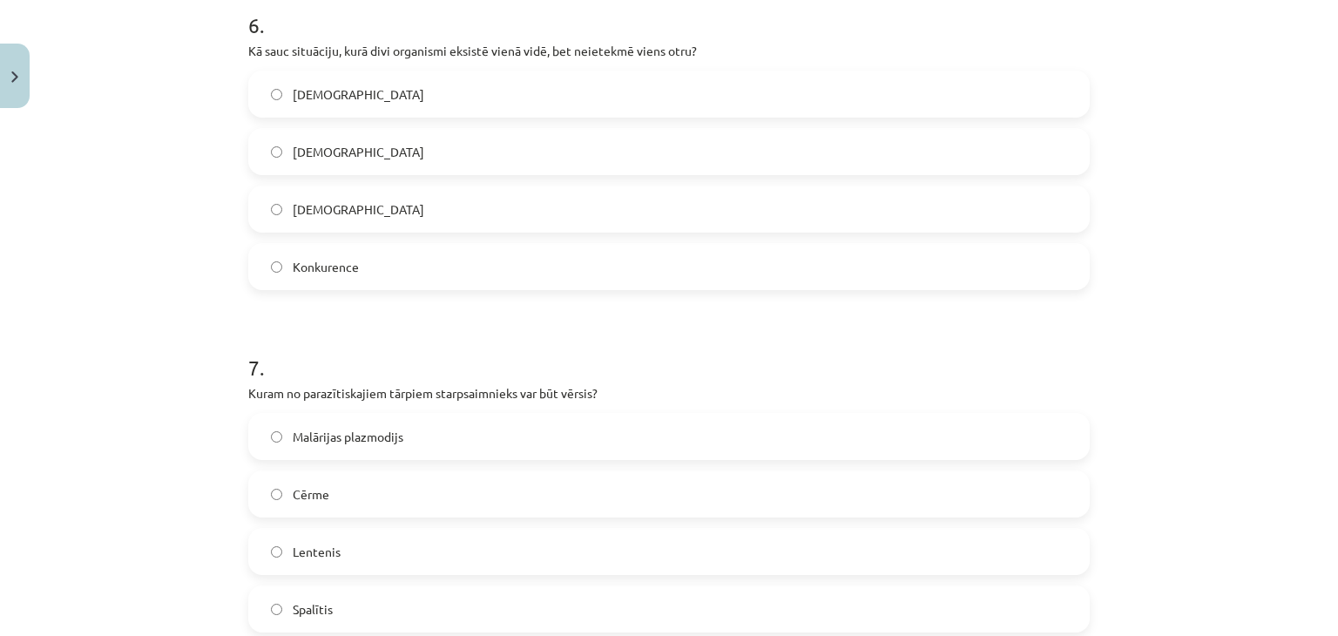
click at [293, 207] on span "Neitrālisms" at bounding box center [359, 209] width 132 height 18
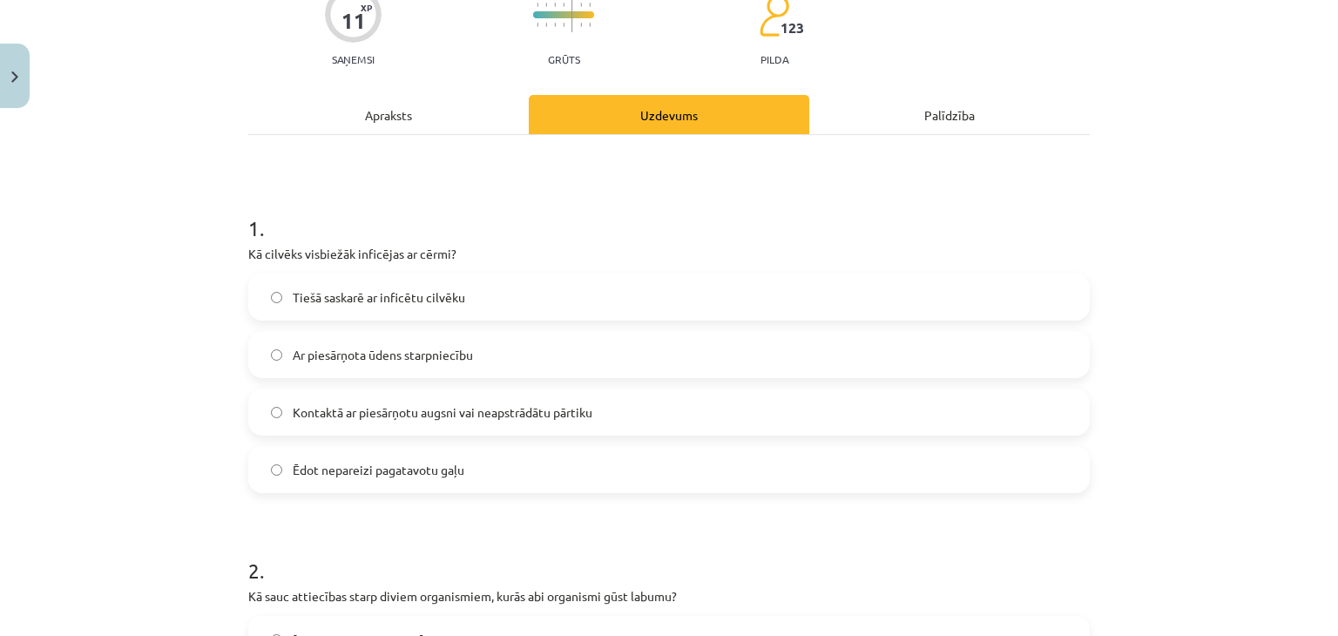
scroll to position [0, 0]
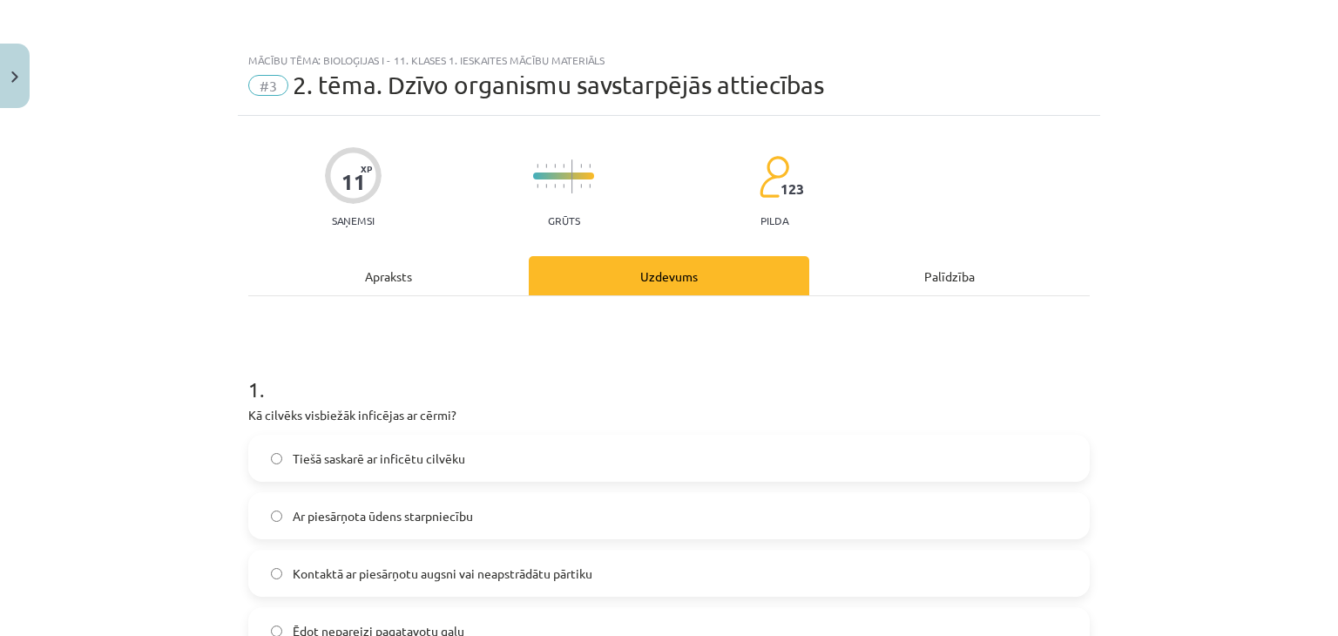
click at [398, 290] on div "Apraksts" at bounding box center [388, 275] width 281 height 39
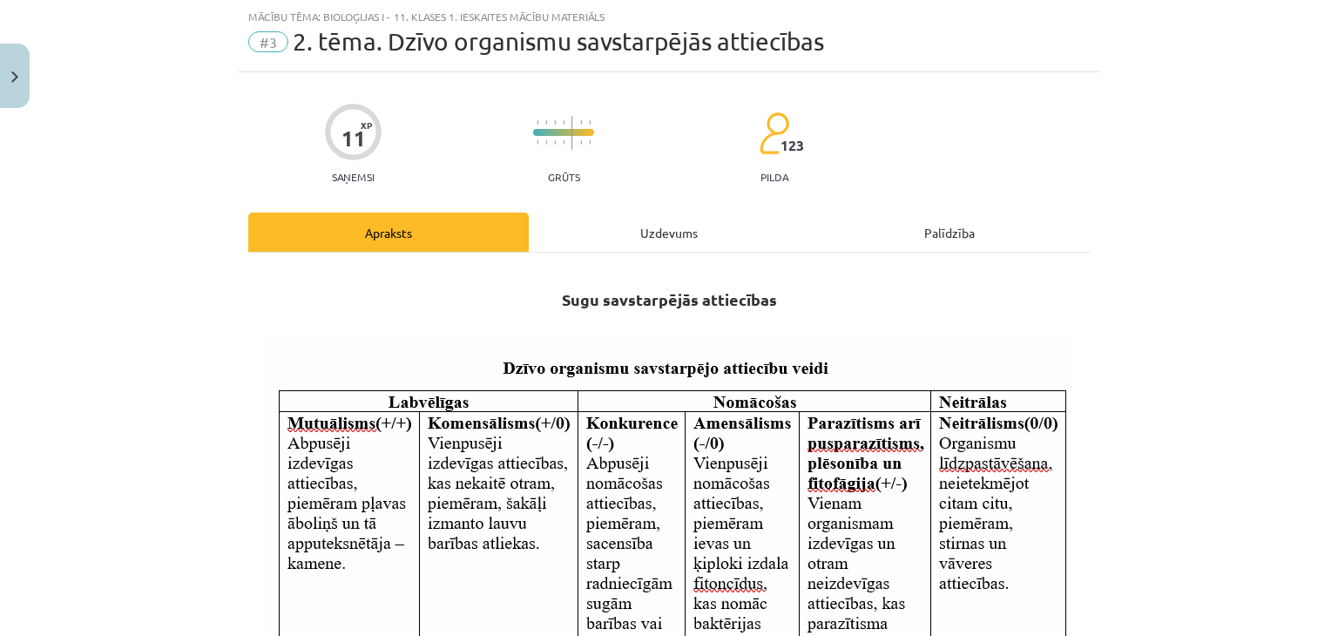
scroll to position [1051, 0]
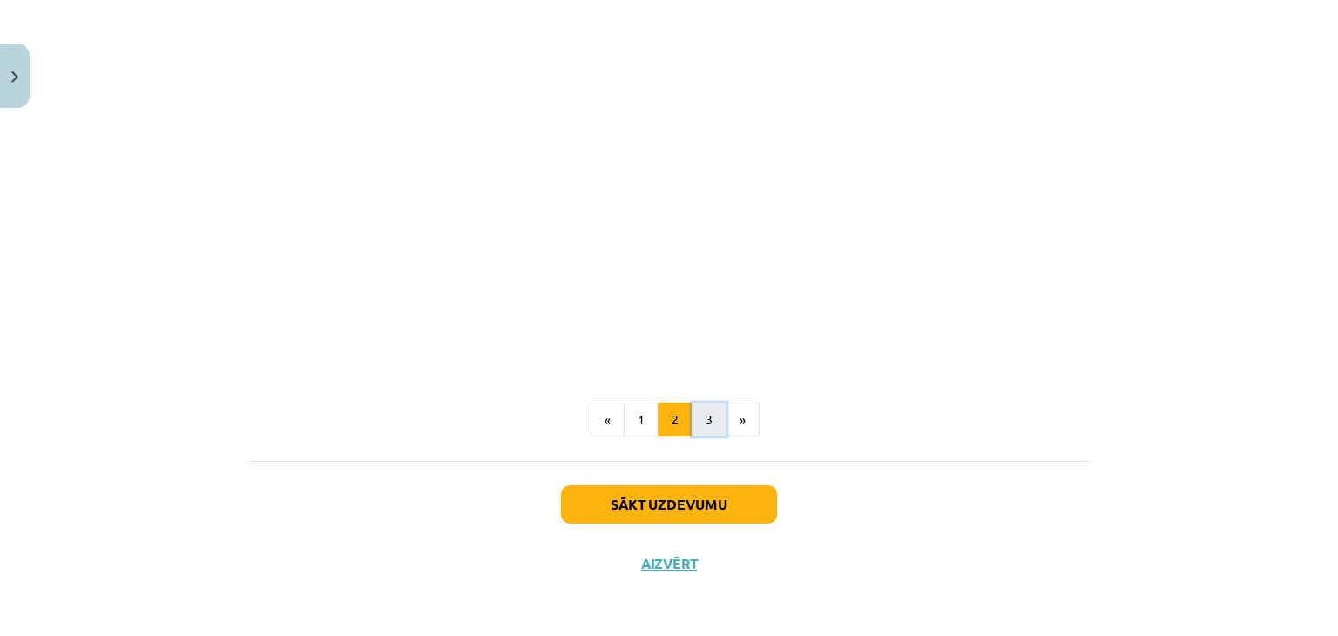
click at [695, 424] on button "3" at bounding box center [709, 420] width 35 height 35
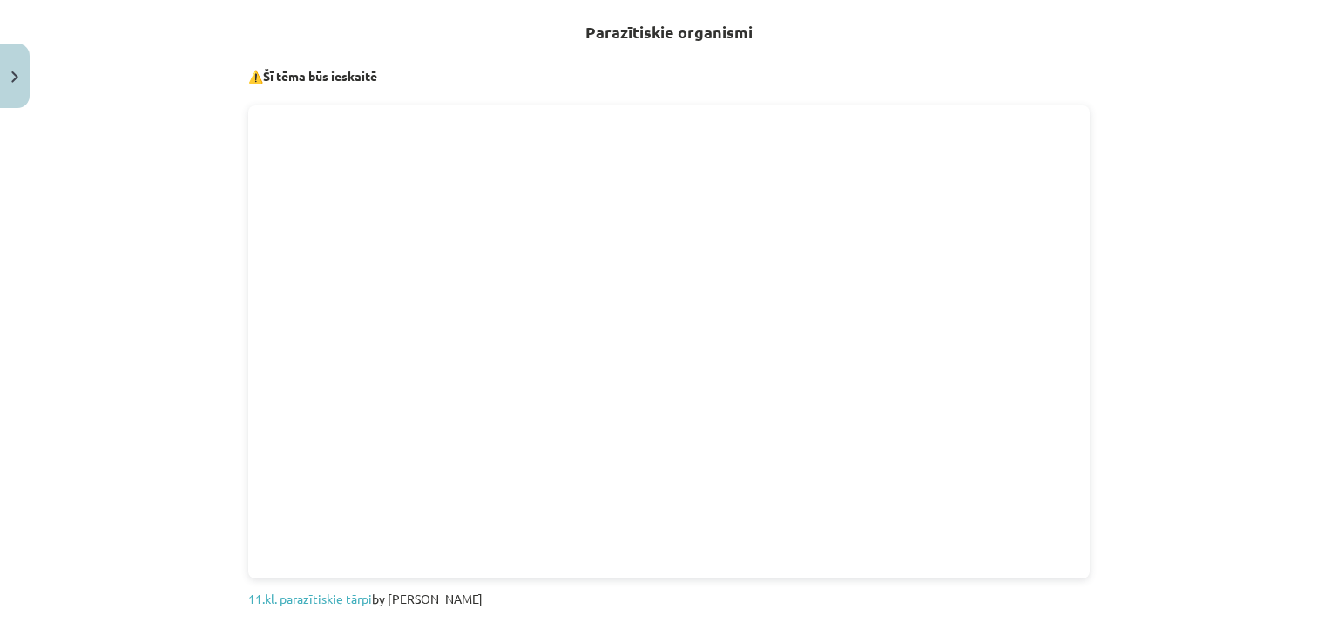
scroll to position [0, 0]
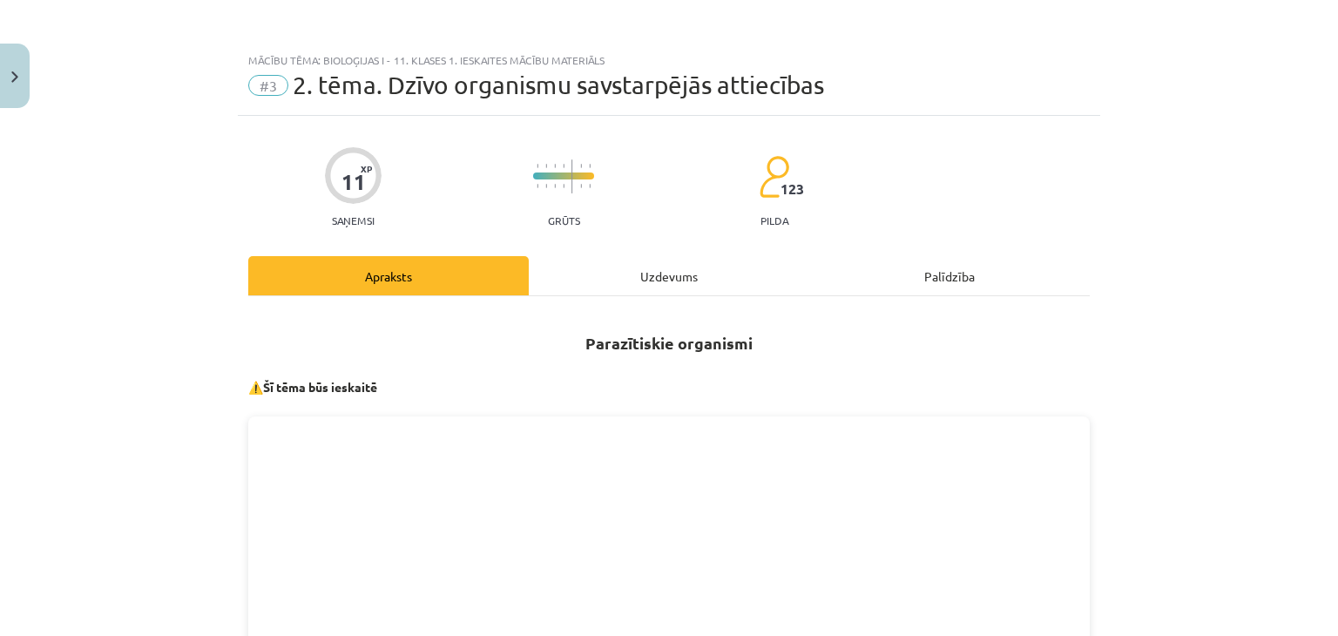
click at [667, 271] on div "Uzdevums" at bounding box center [669, 275] width 281 height 39
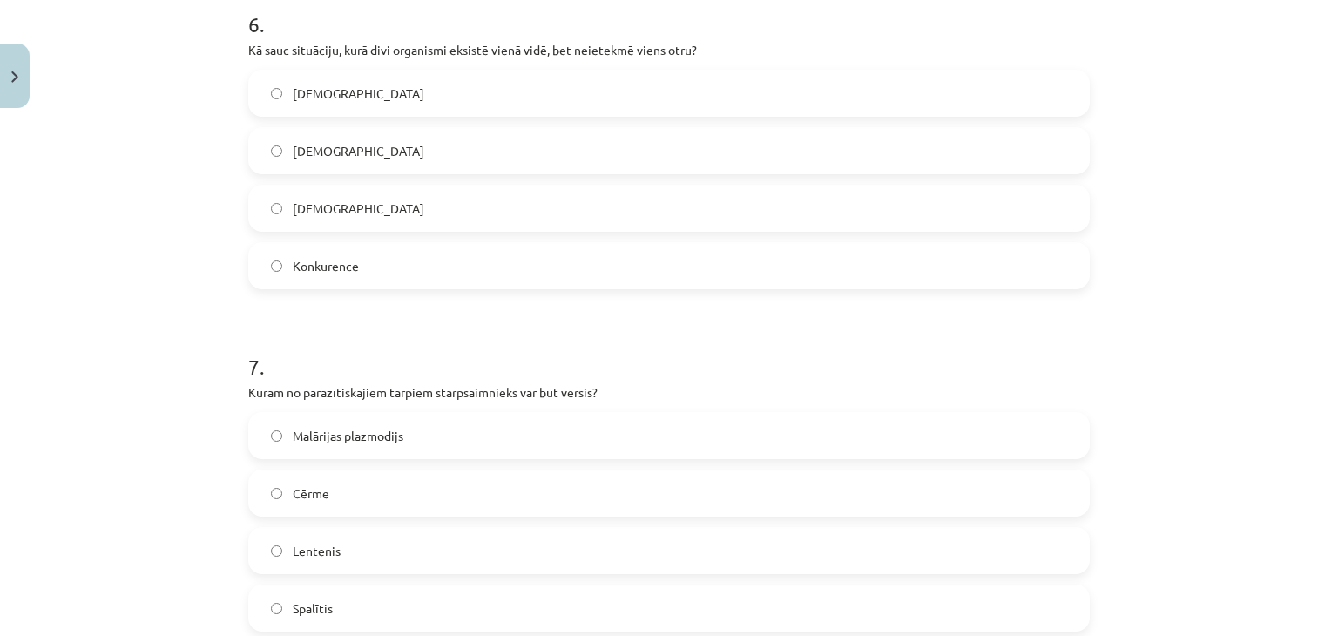
scroll to position [2279, 0]
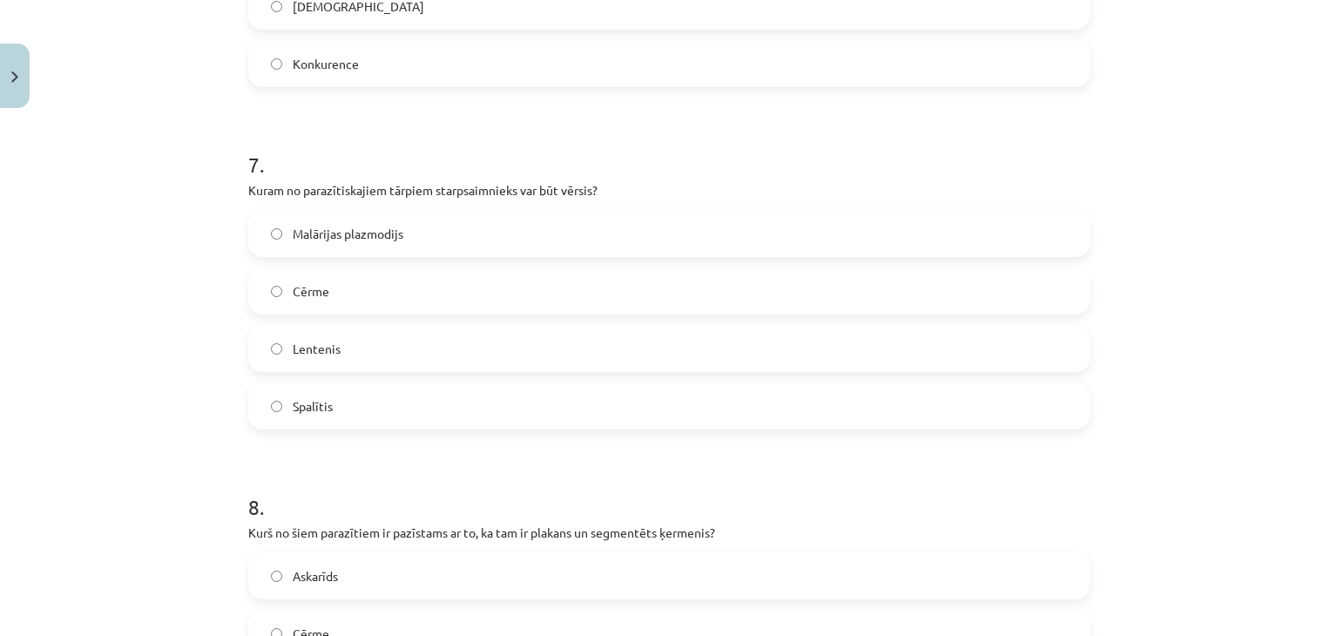
click at [349, 346] on label "Lentenis" at bounding box center [669, 349] width 838 height 44
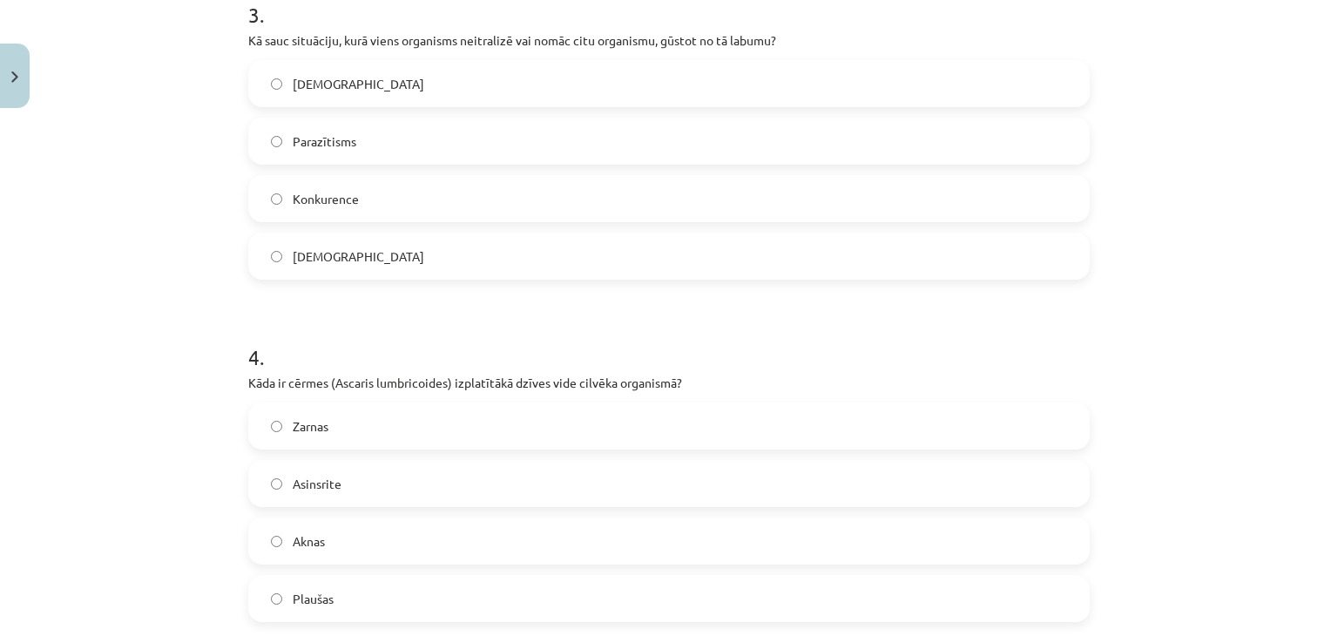
scroll to position [44, 0]
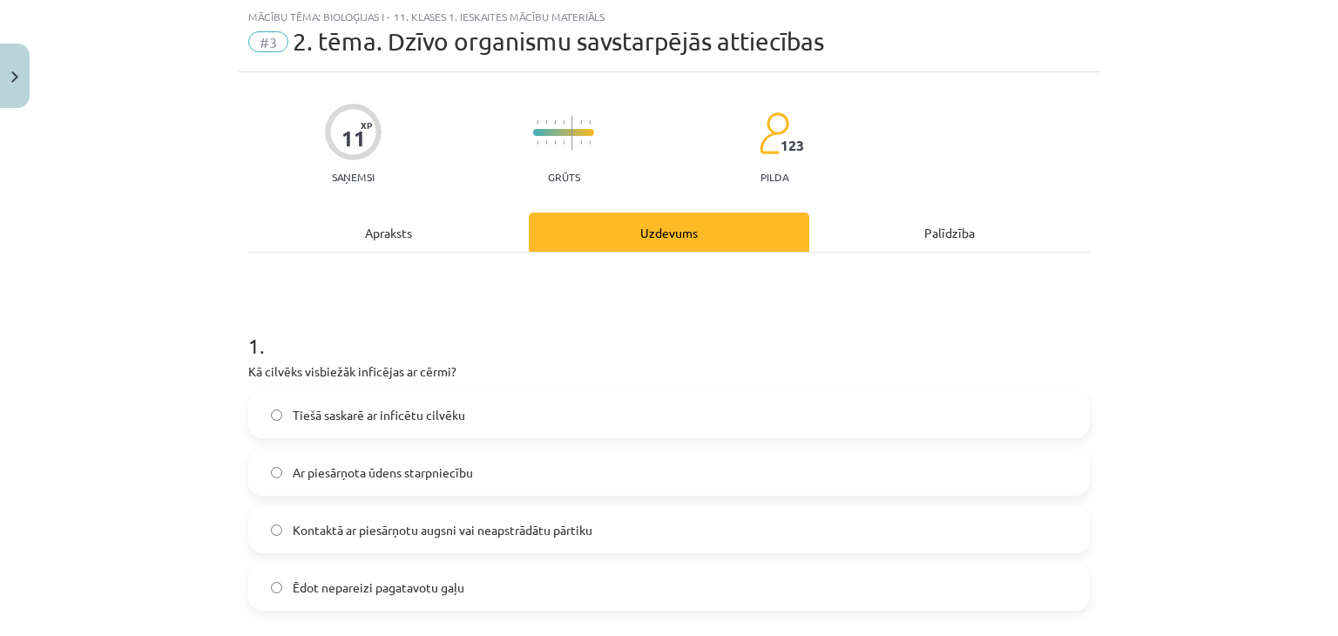
click at [392, 233] on div "Apraksts" at bounding box center [388, 232] width 281 height 39
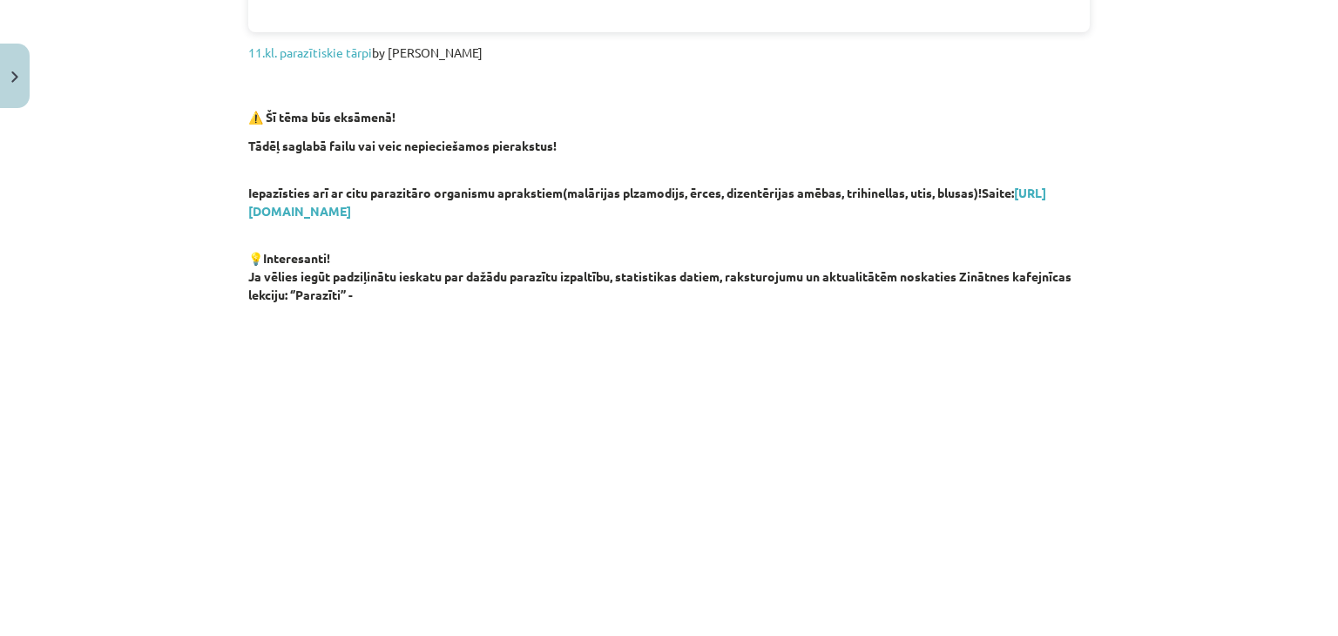
scroll to position [247, 0]
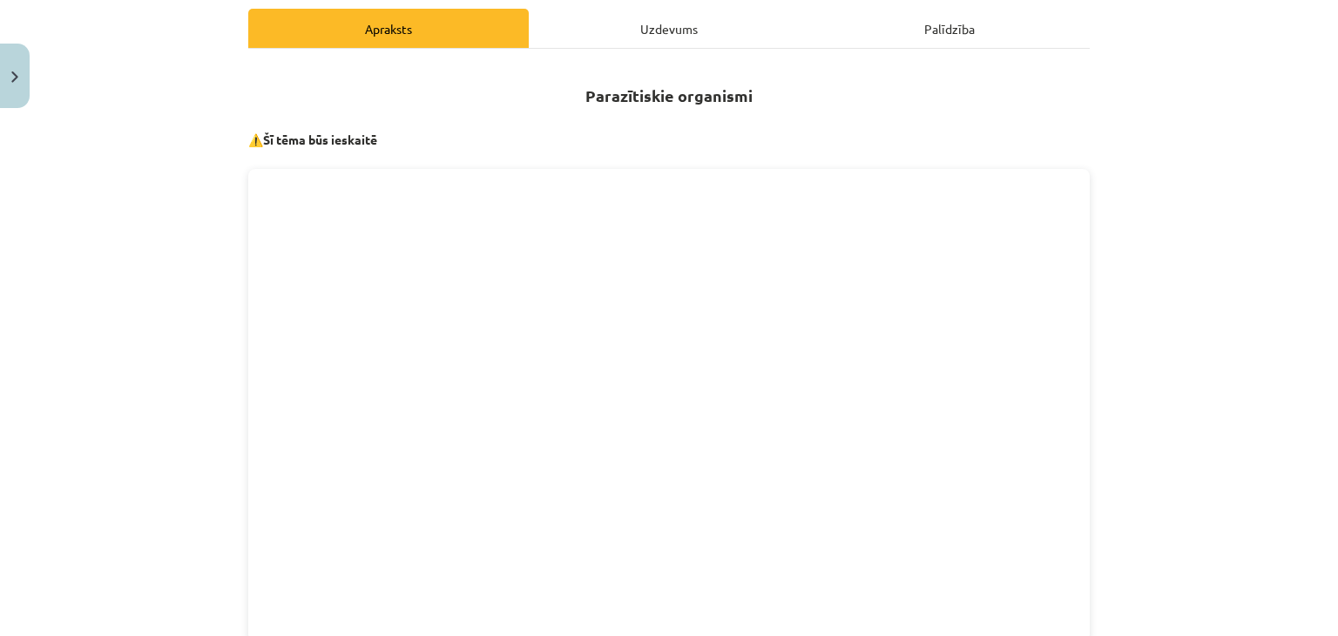
click at [645, 36] on div "Uzdevums" at bounding box center [669, 28] width 281 height 39
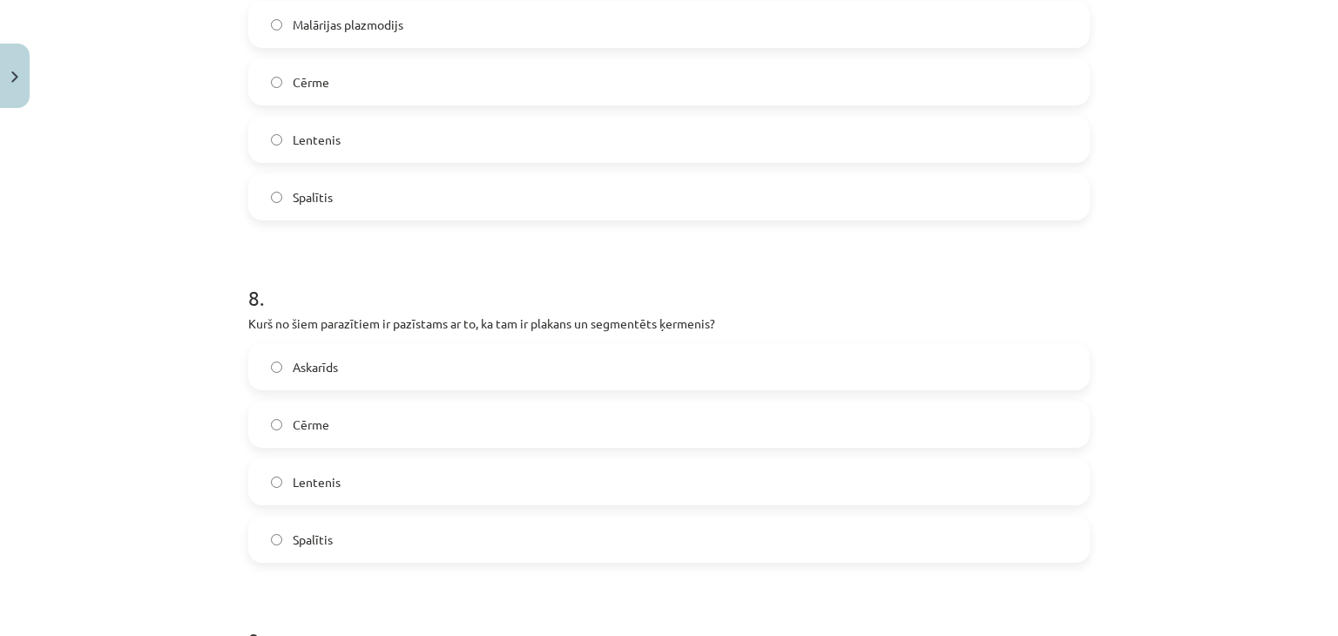
scroll to position [2692, 0]
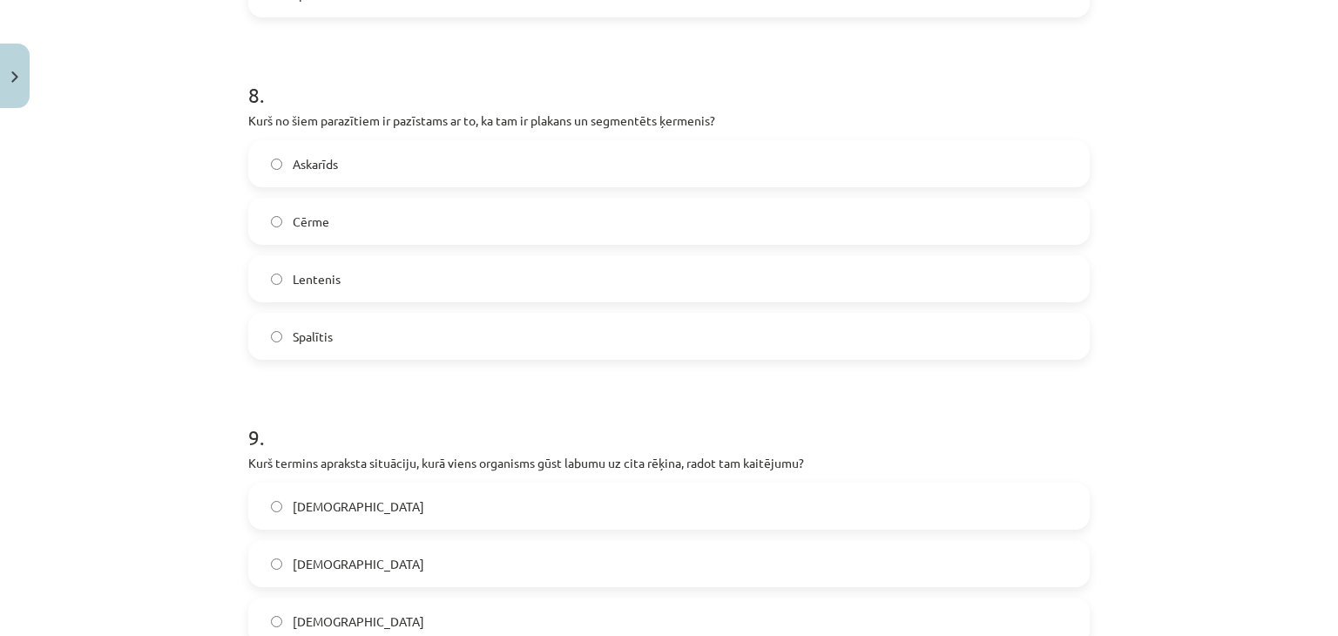
click at [359, 292] on label "Lentenis" at bounding box center [669, 279] width 838 height 44
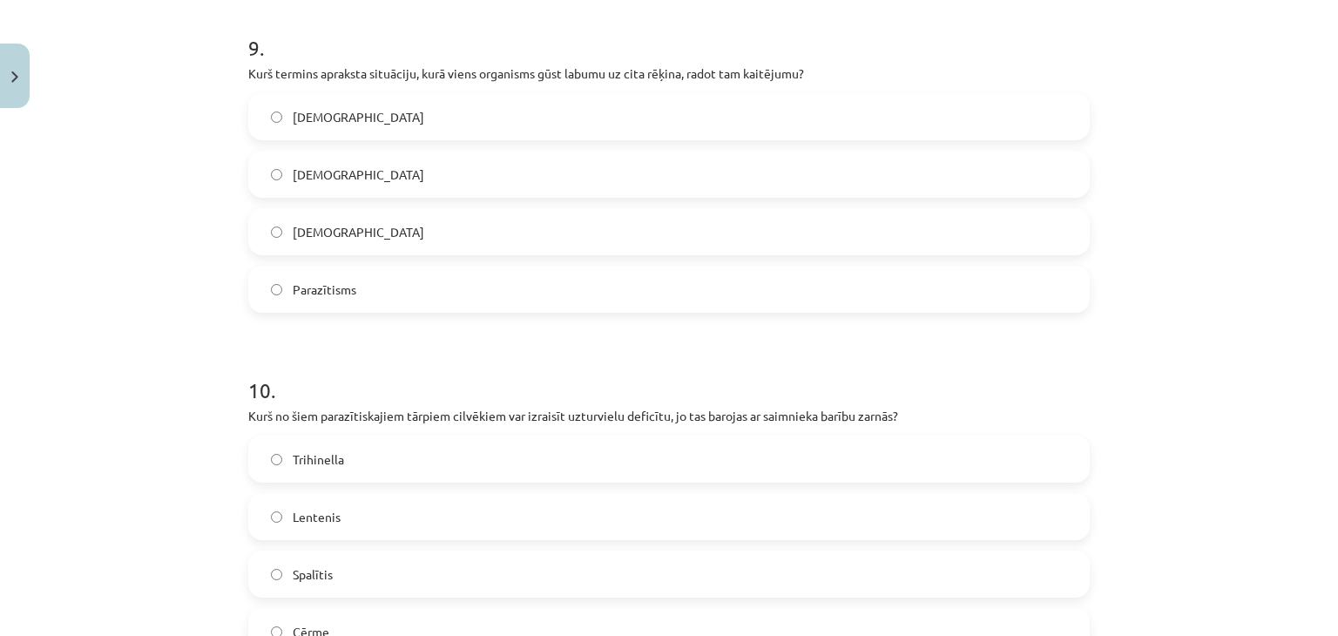
scroll to position [3099, 0]
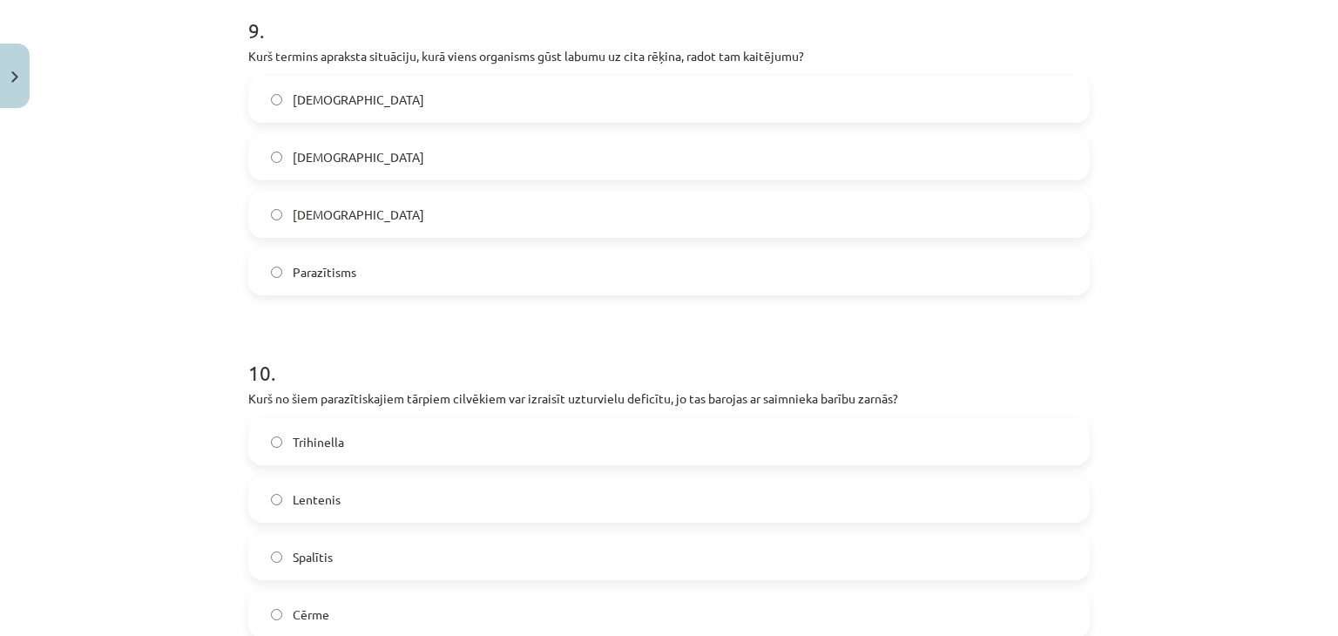
click at [304, 278] on span "Parazītisms" at bounding box center [325, 272] width 64 height 18
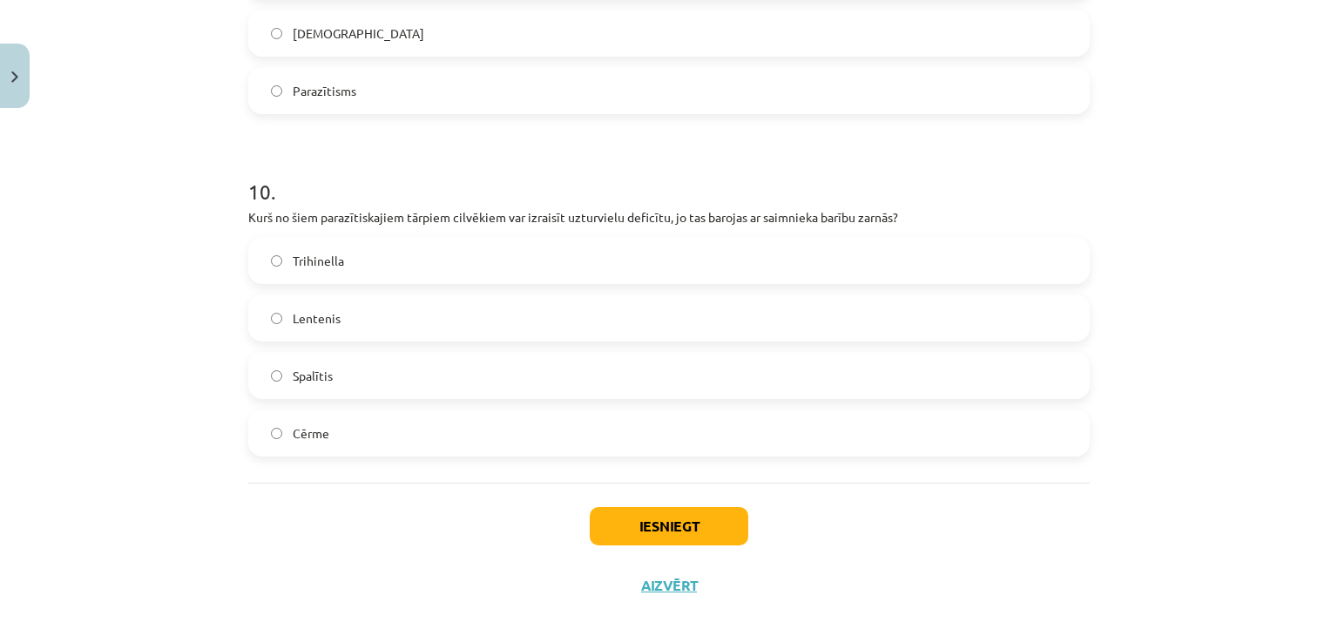
scroll to position [3302, 0]
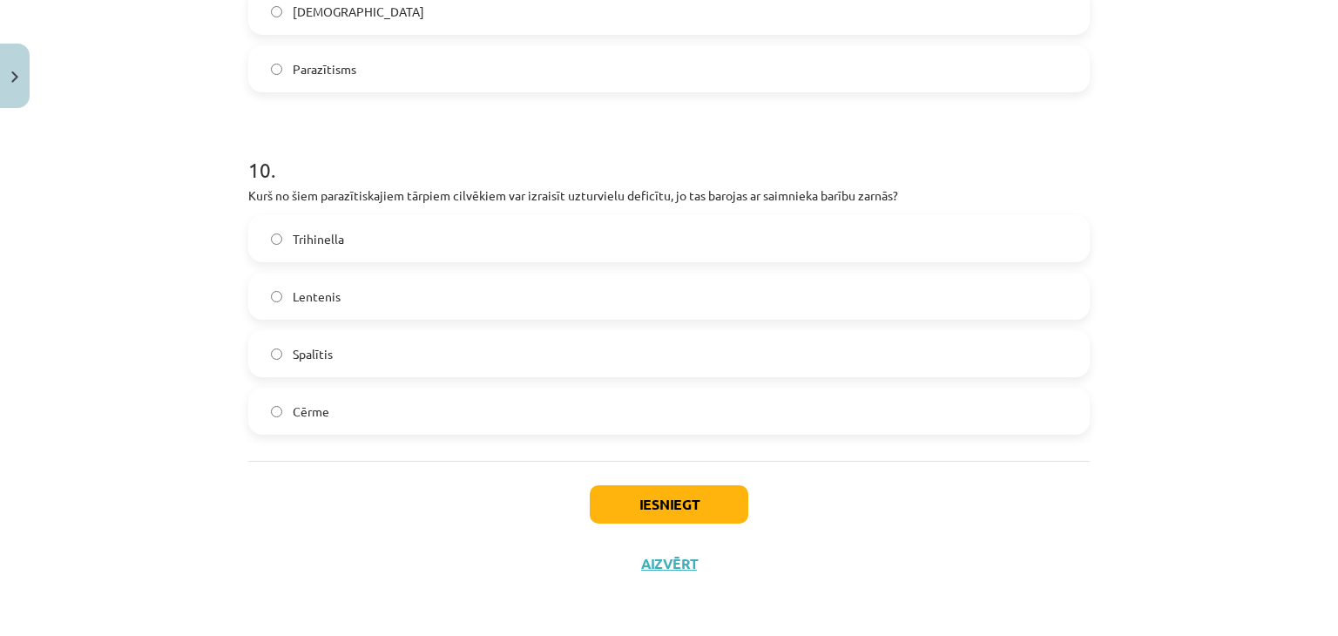
click at [337, 405] on label "Cērme" at bounding box center [669, 411] width 838 height 44
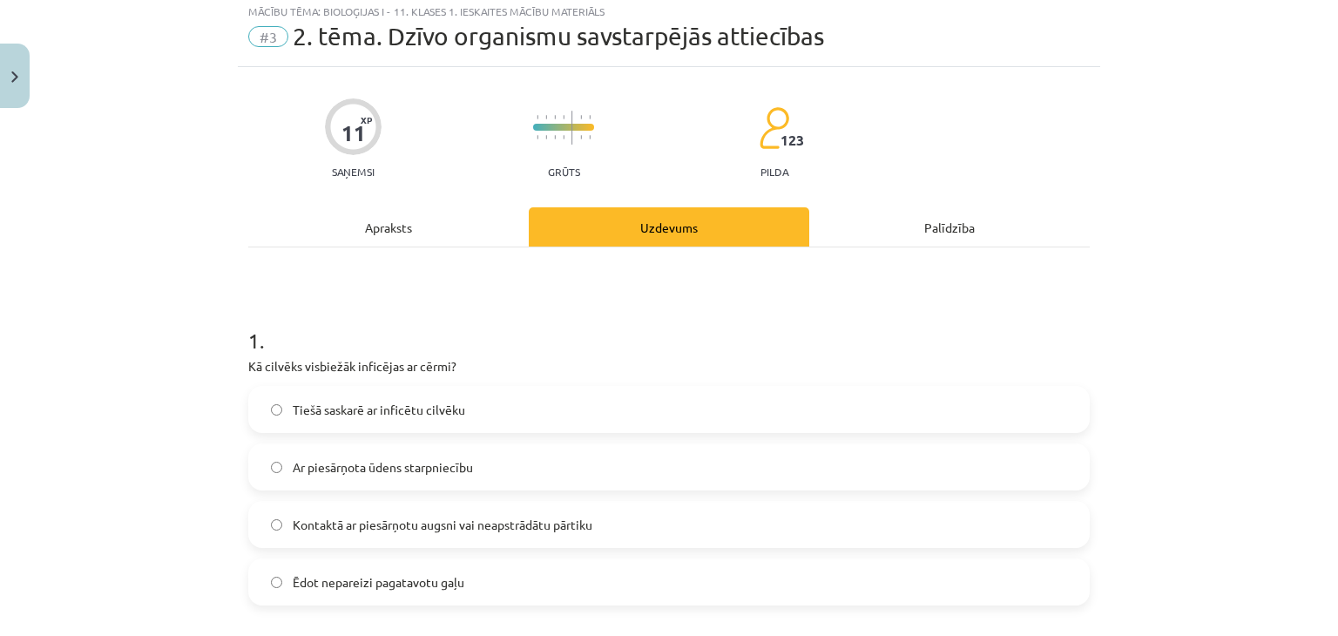
click at [427, 217] on div "Apraksts" at bounding box center [388, 226] width 281 height 39
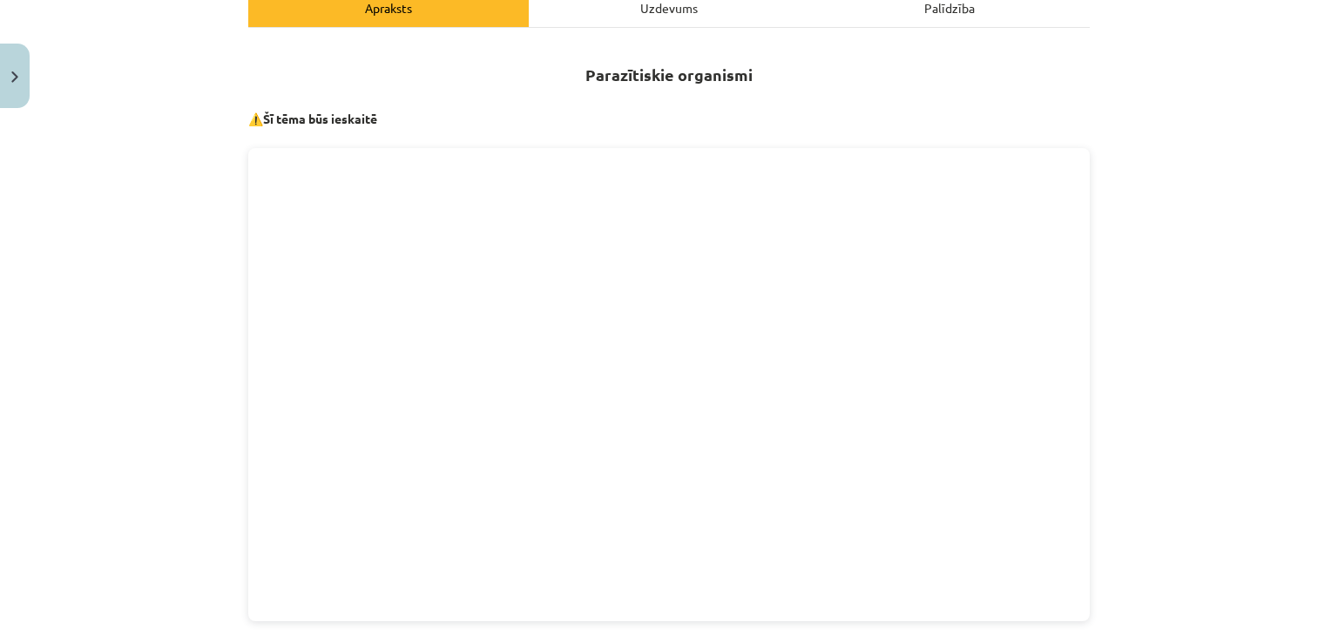
scroll to position [247, 0]
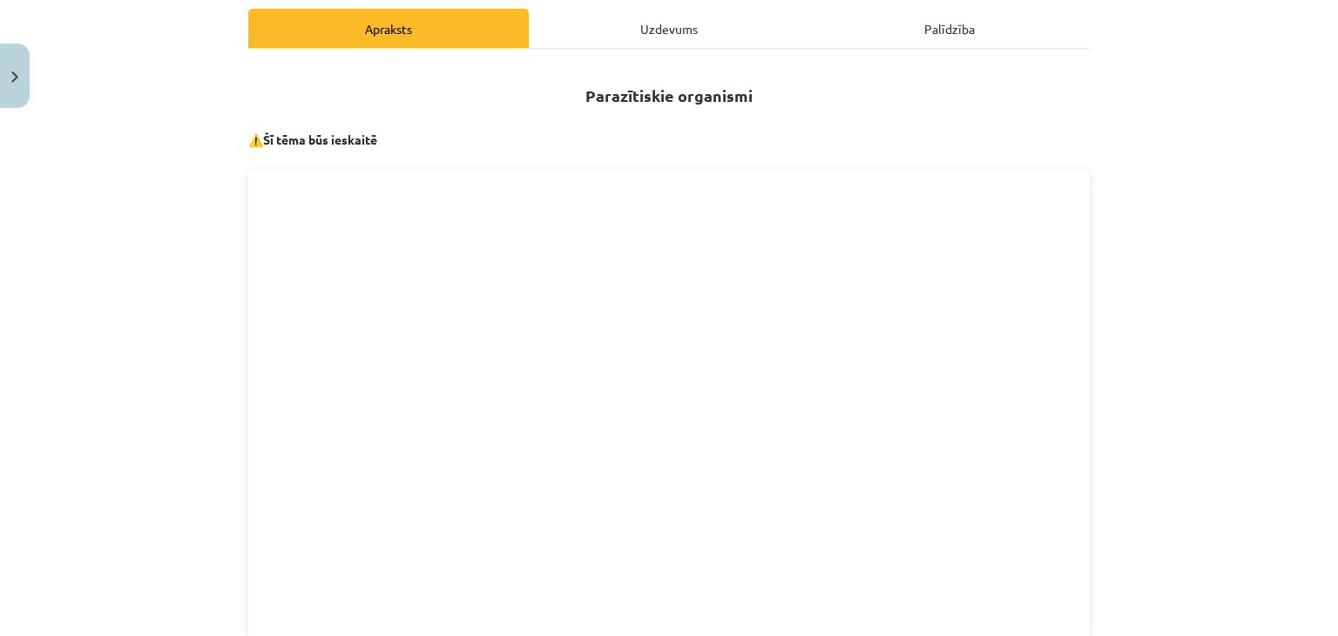
click at [654, 33] on div "Uzdevums" at bounding box center [669, 28] width 281 height 39
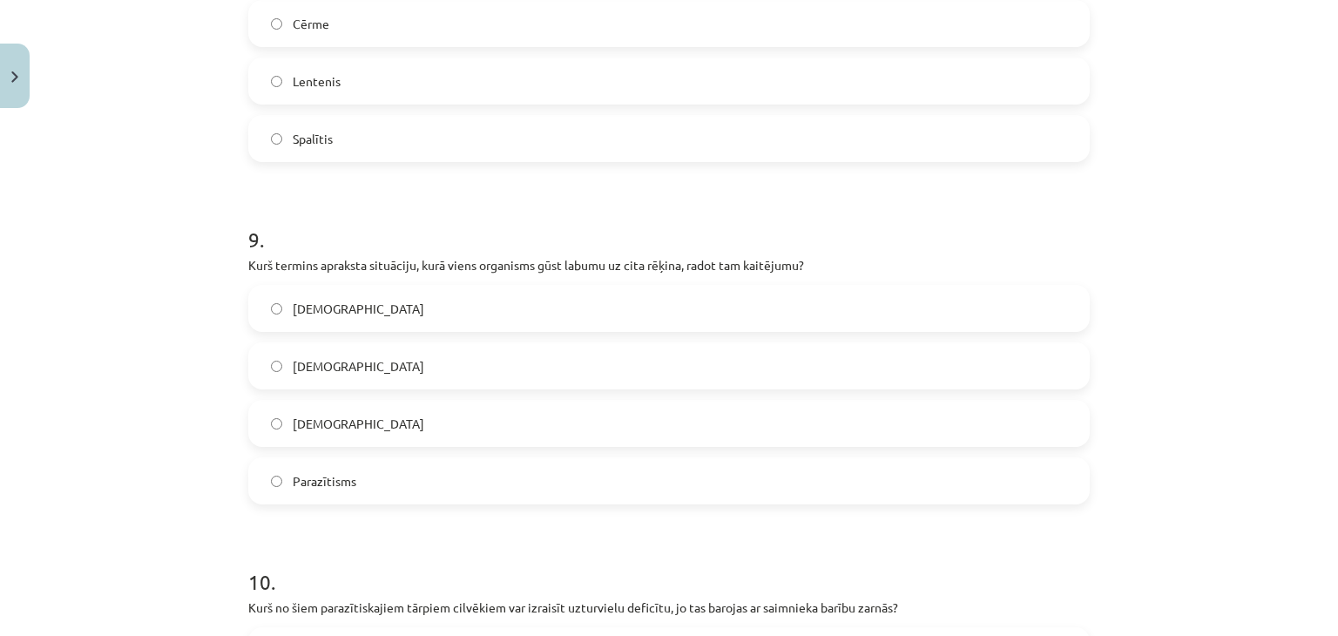
scroll to position [3302, 0]
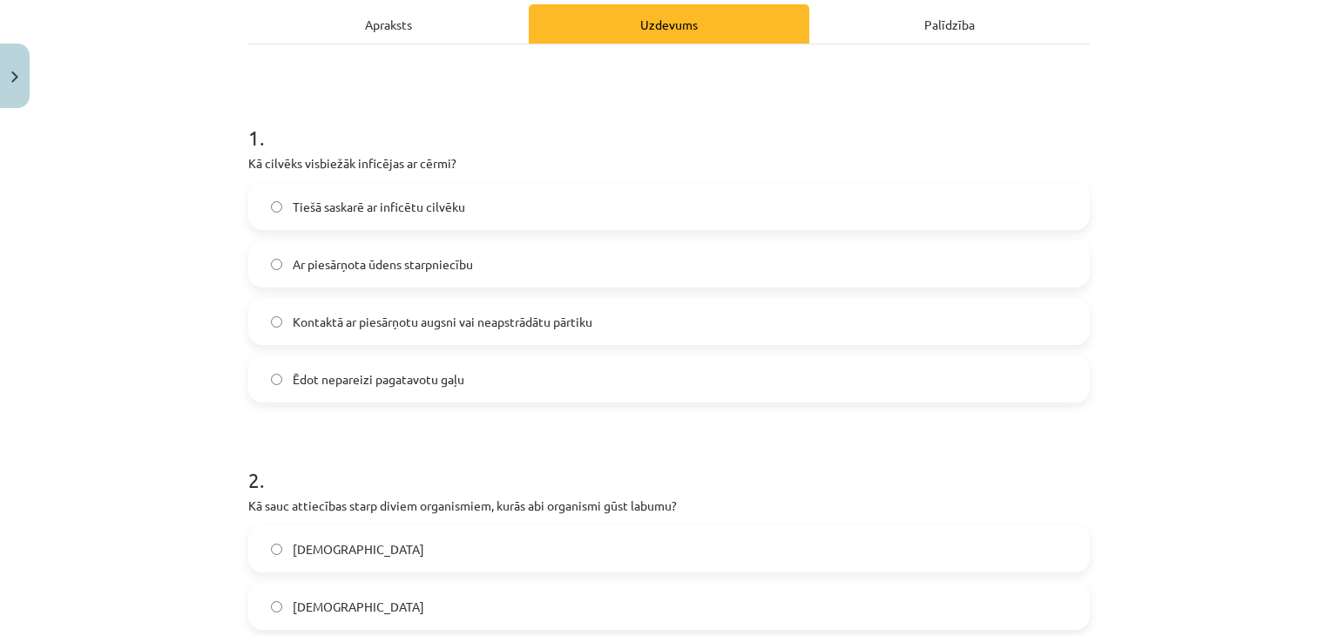
click at [356, 27] on div "Apraksts" at bounding box center [388, 23] width 281 height 39
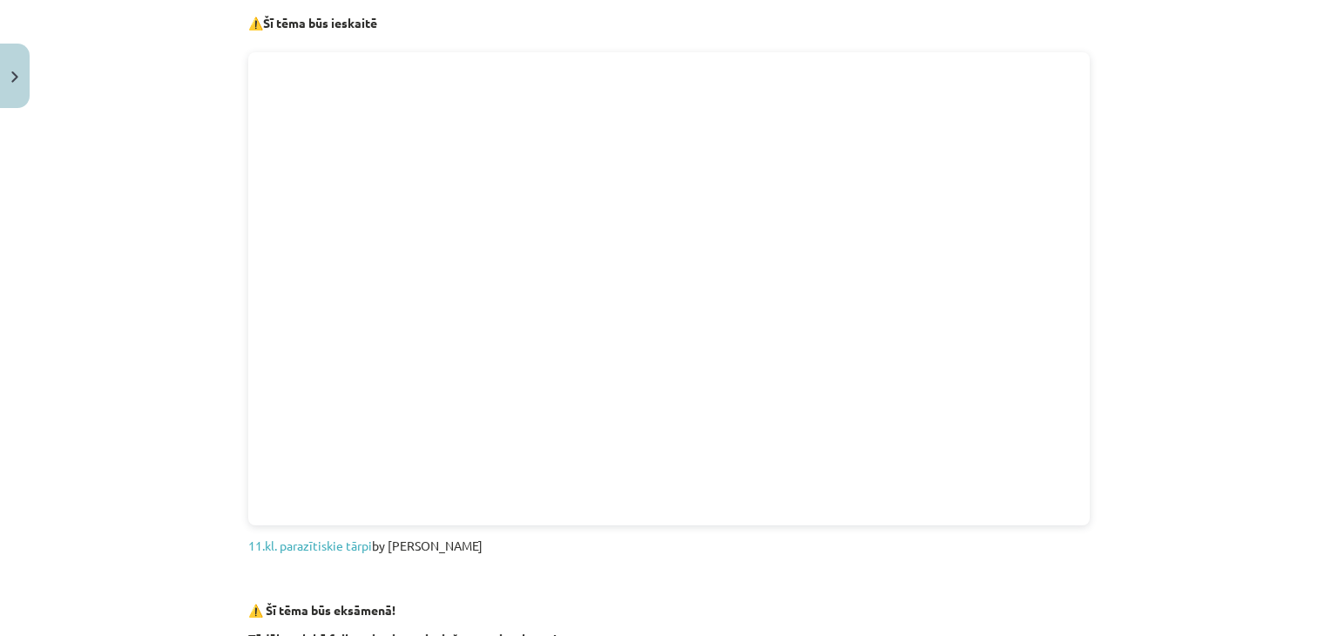
scroll to position [247, 0]
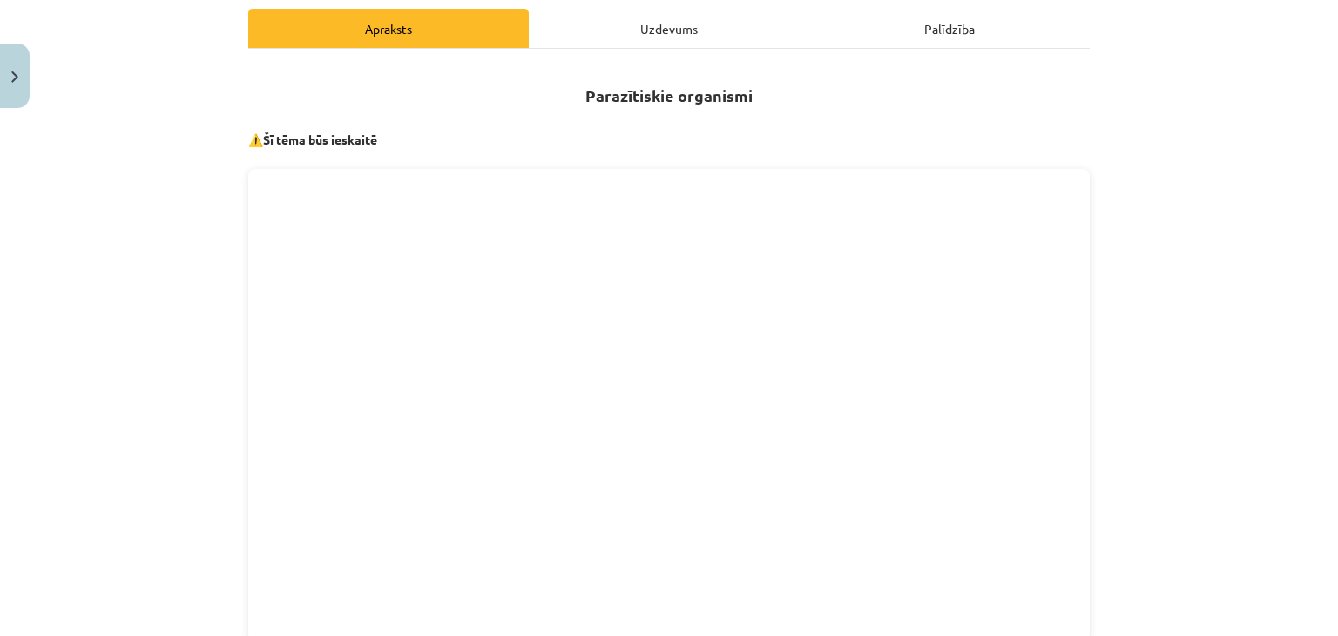
click at [645, 39] on div "Uzdevums" at bounding box center [669, 28] width 281 height 39
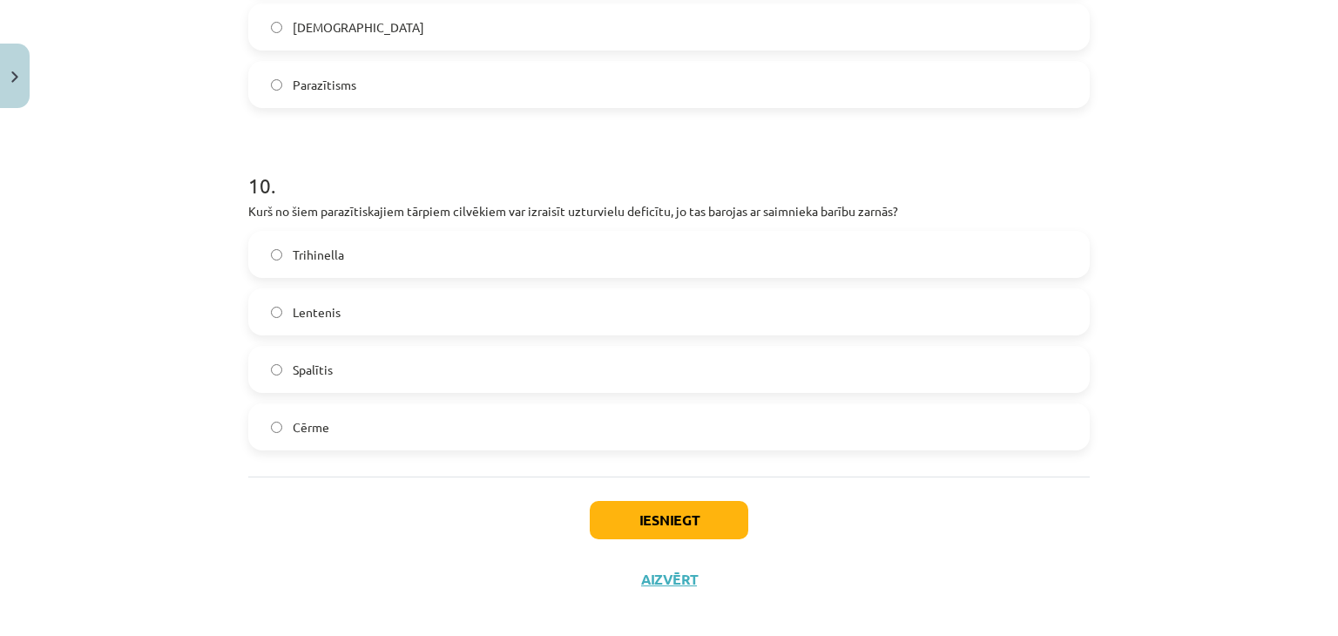
scroll to position [3302, 0]
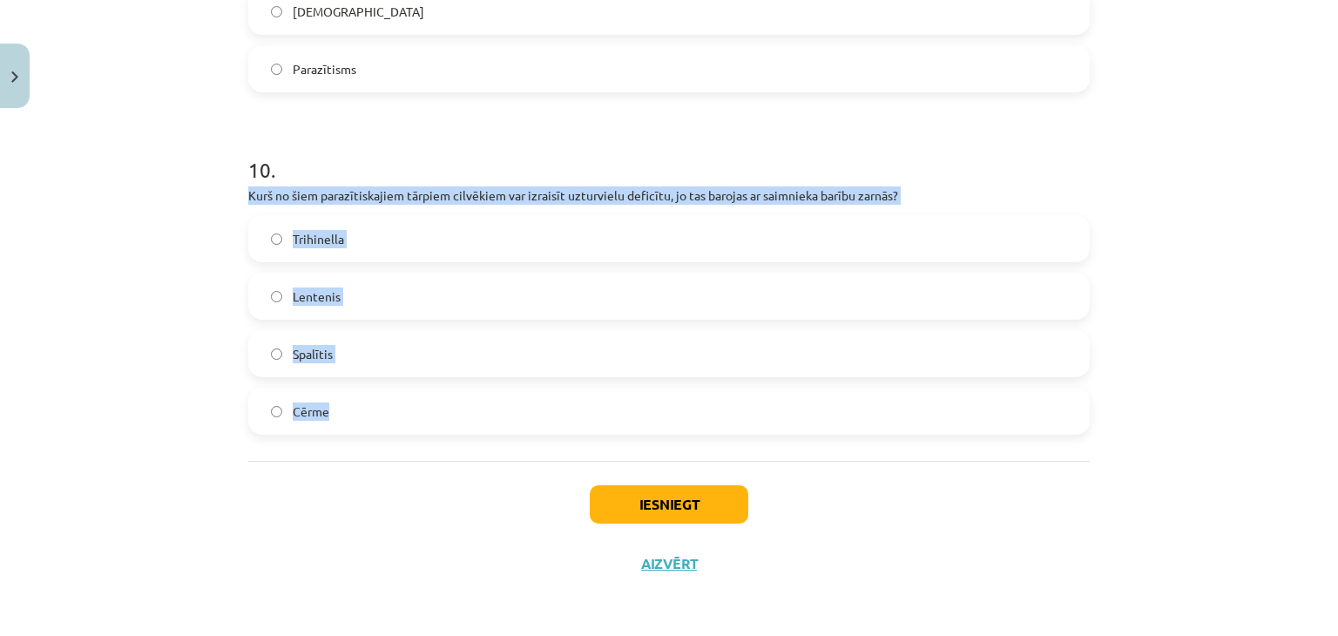
drag, startPoint x: 241, startPoint y: 193, endPoint x: 429, endPoint y: 412, distance: 288.6
click at [429, 412] on div "10 . Kurš no šiem parazītiskajiem tārpiem cilvēkiem var izraisīt uzturvielu def…" at bounding box center [669, 281] width 842 height 308
copy div "Kurš no šiem parazītiskajiem tārpiem cilvēkiem var izraisīt uzturvielu deficītu…"
click at [105, 381] on div "Mācību tēma: Bioloģijas i - 11. klases 1. ieskaites mācību materiāls #3 2. tēma…" at bounding box center [669, 318] width 1338 height 636
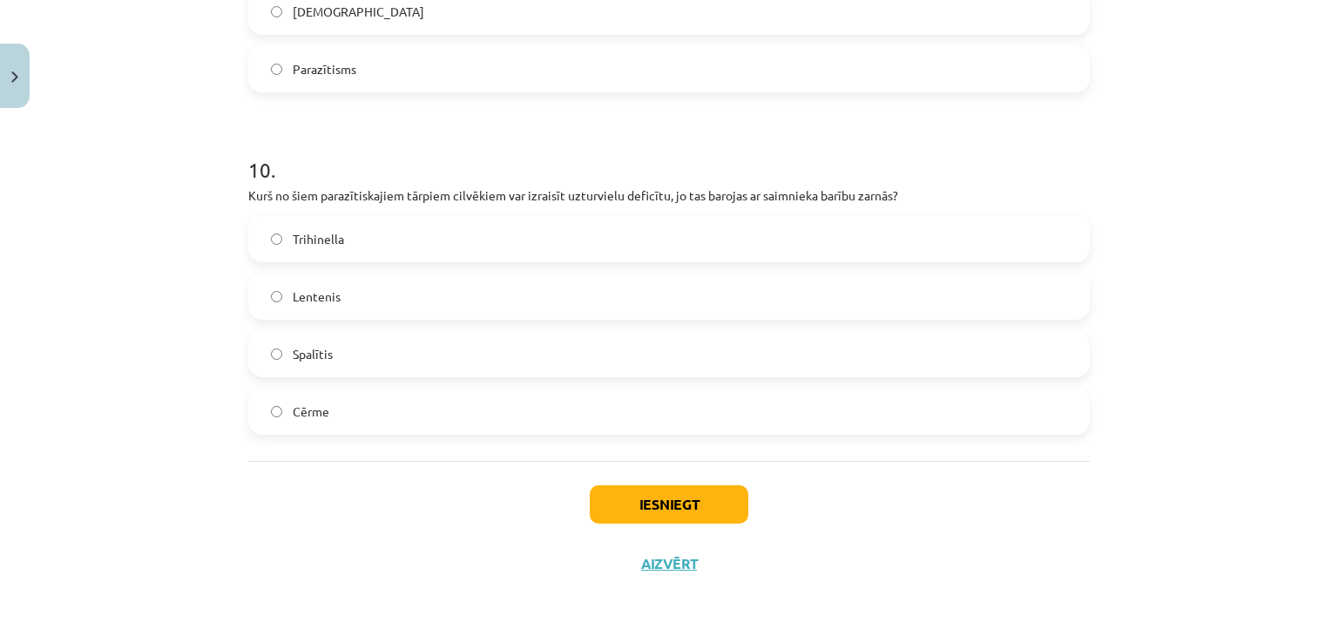
click at [316, 307] on label "Lentenis" at bounding box center [669, 296] width 838 height 44
click at [631, 499] on button "Iesniegt" at bounding box center [669, 504] width 159 height 38
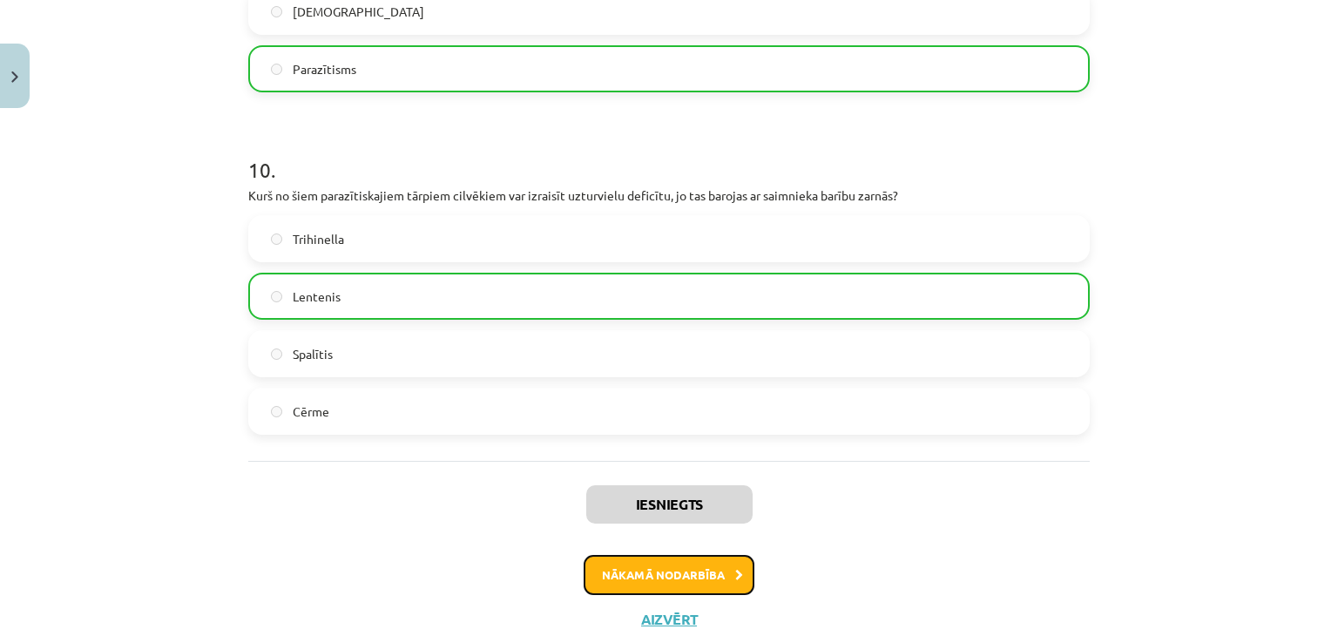
click at [687, 569] on button "Nākamā nodarbība" at bounding box center [669, 575] width 171 height 40
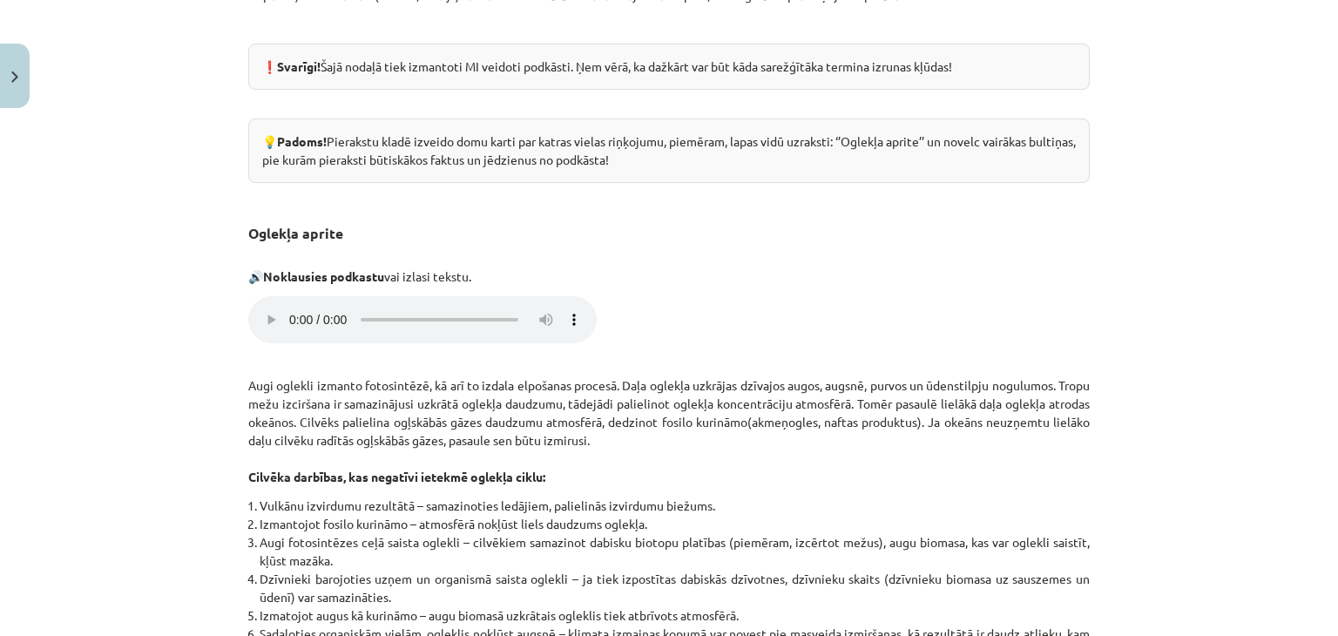
scroll to position [44, 0]
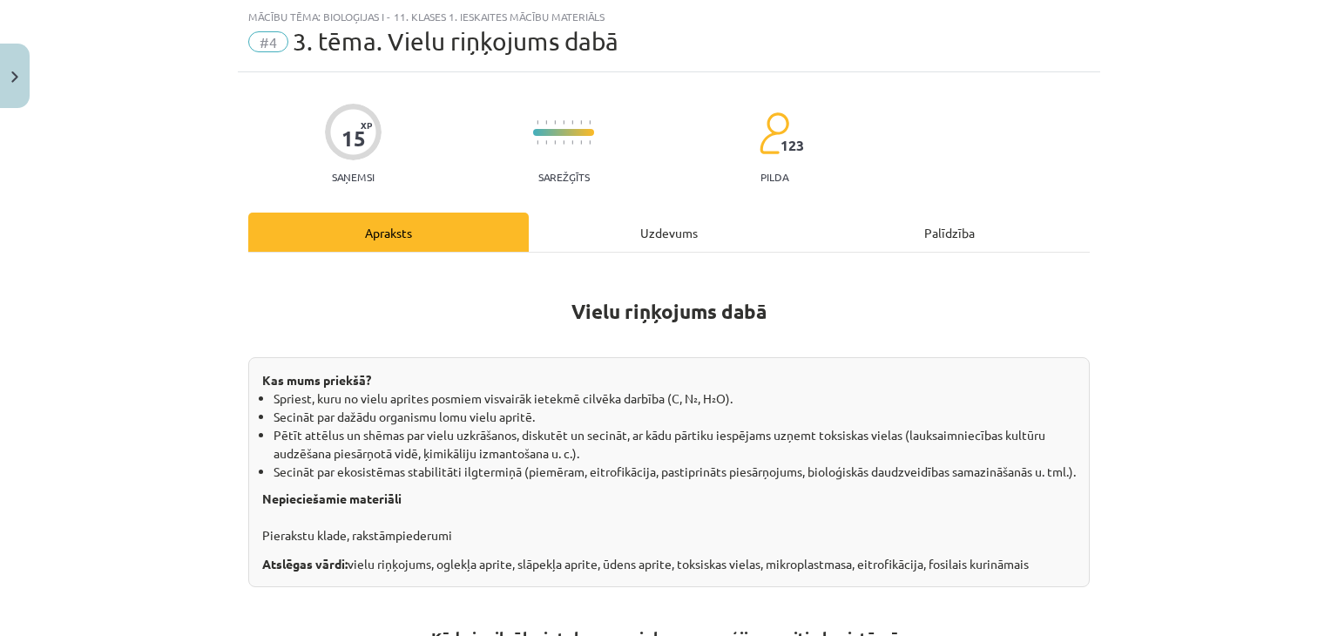
click at [666, 231] on div "Uzdevums" at bounding box center [669, 232] width 281 height 39
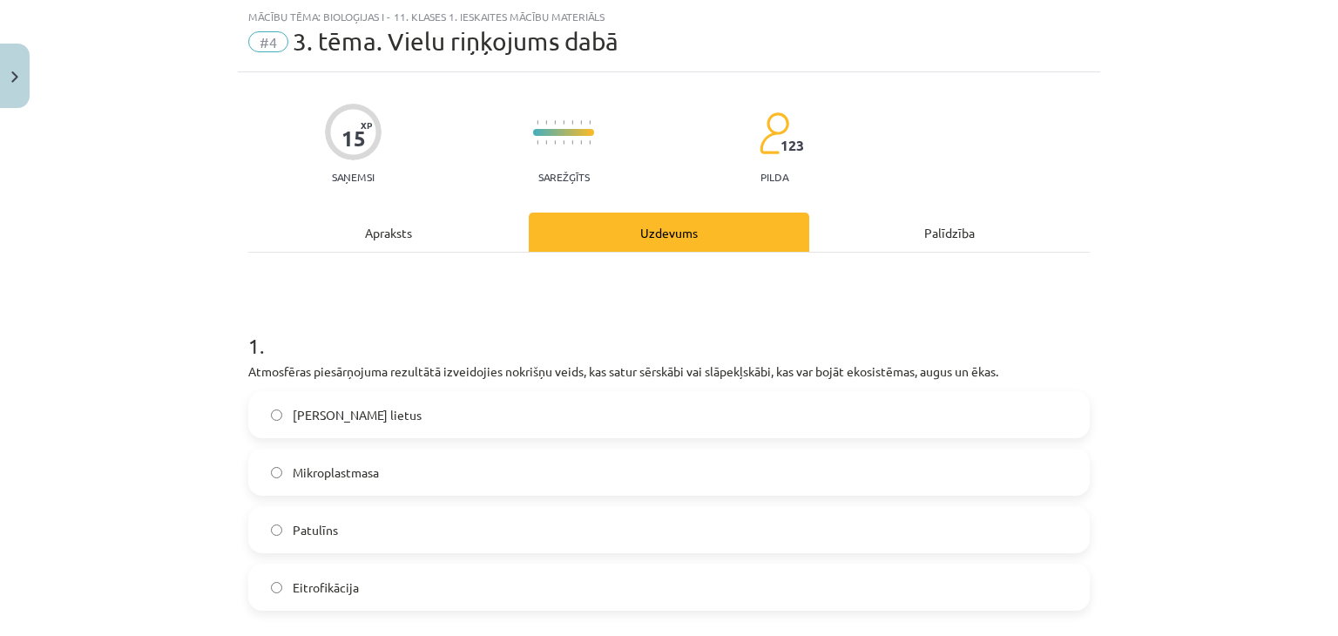
scroll to position [247, 0]
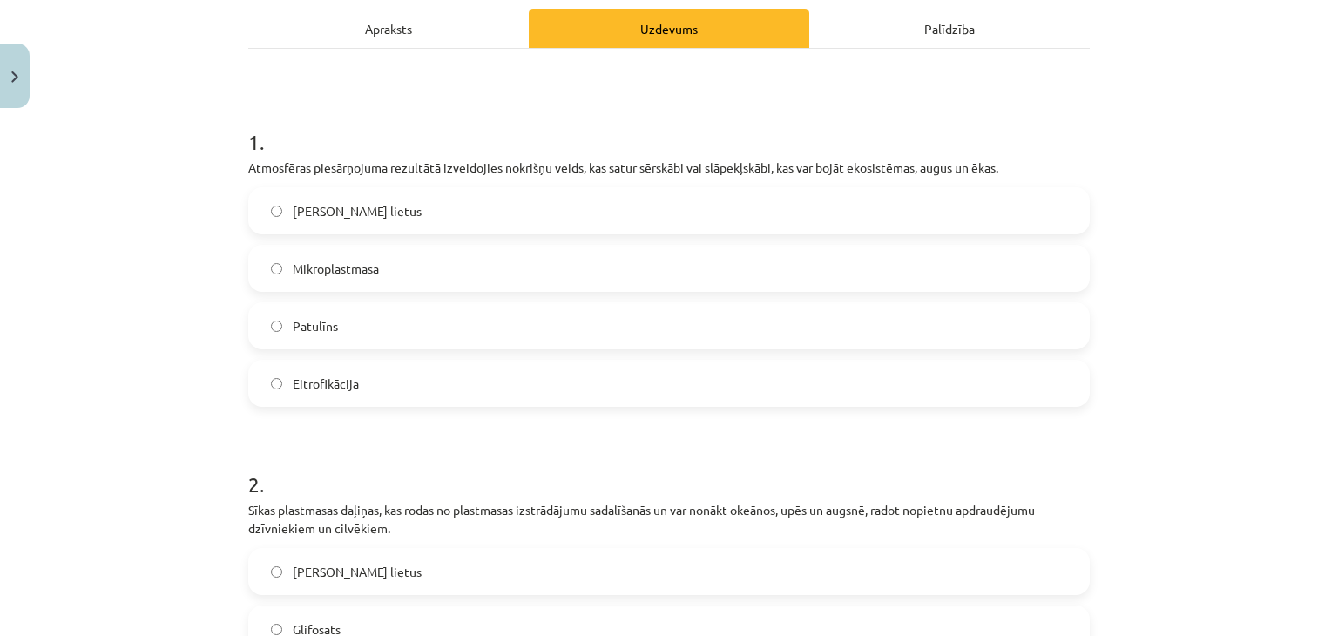
click at [380, 39] on div "Apraksts" at bounding box center [388, 28] width 281 height 39
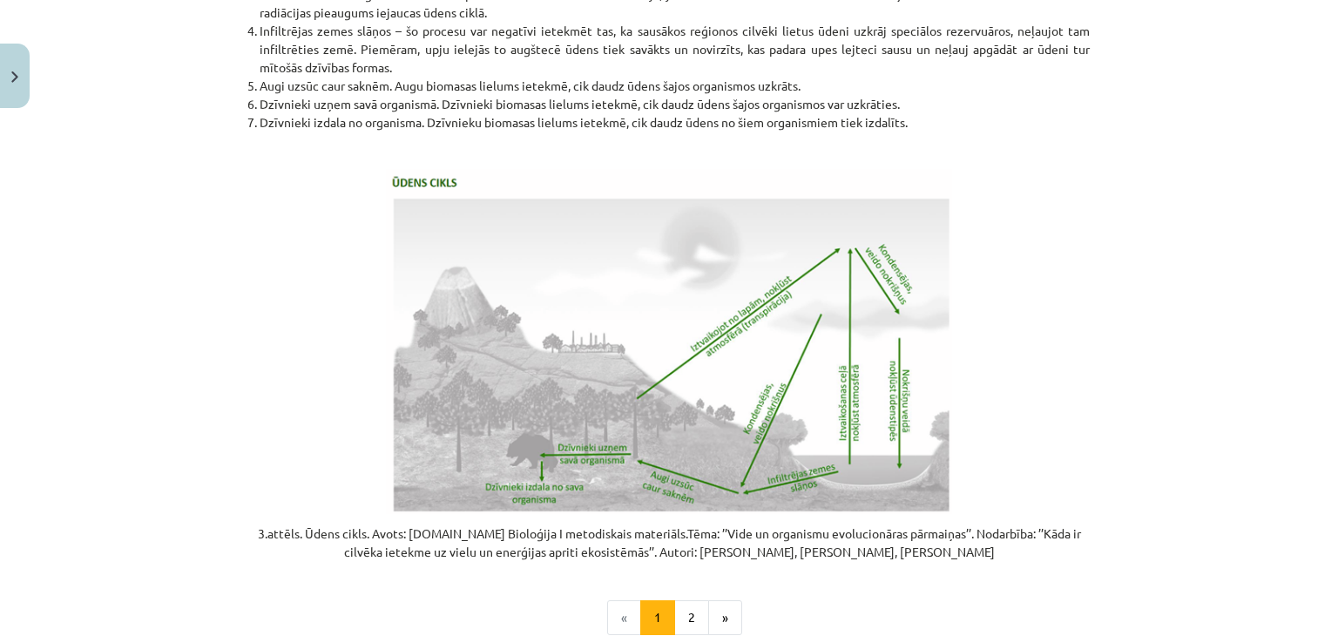
scroll to position [3564, 0]
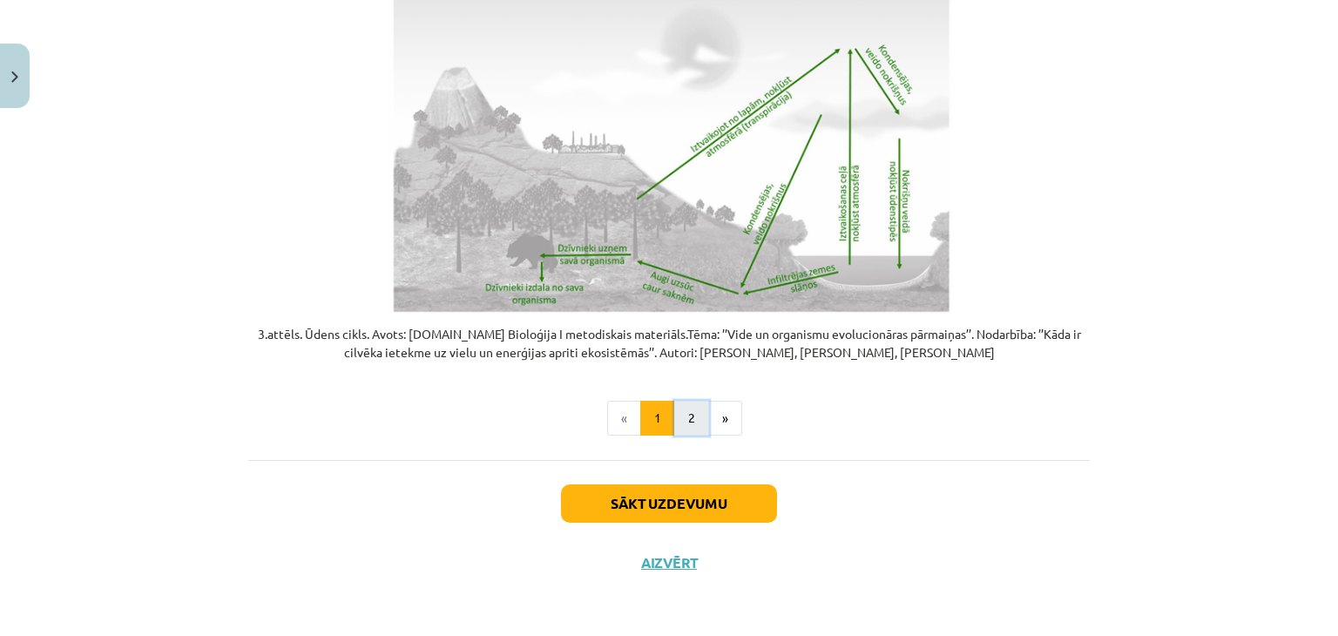
click at [682, 417] on button "2" at bounding box center [691, 418] width 35 height 35
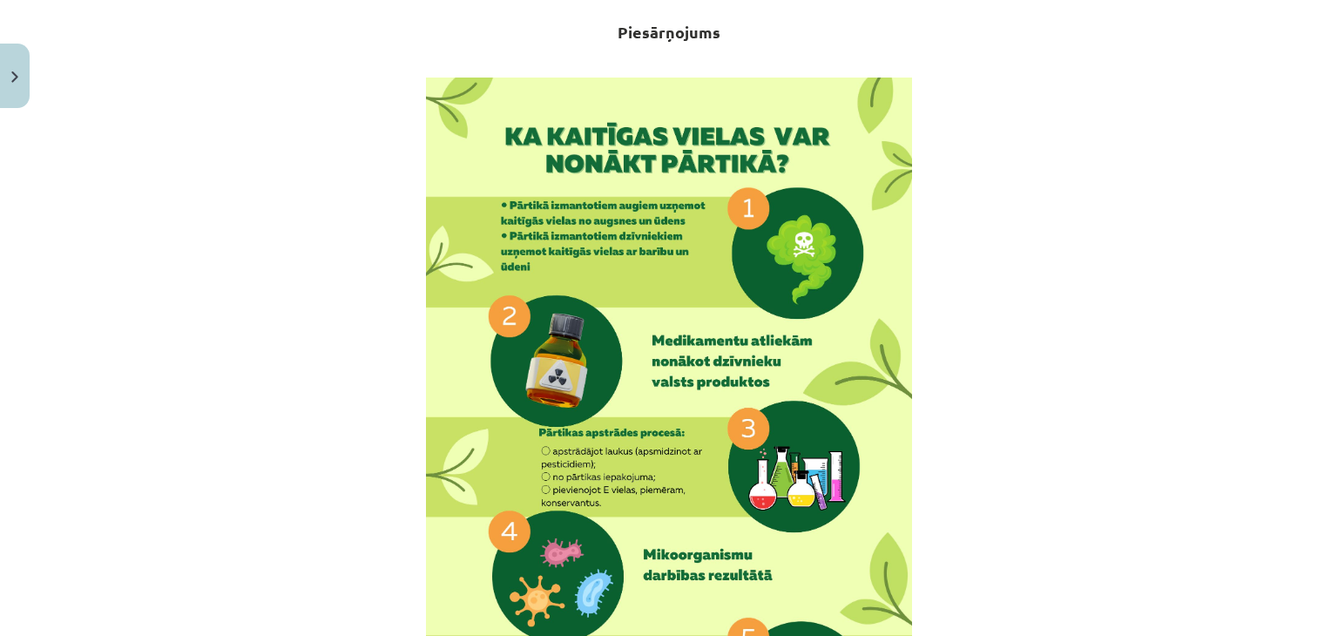
scroll to position [0, 0]
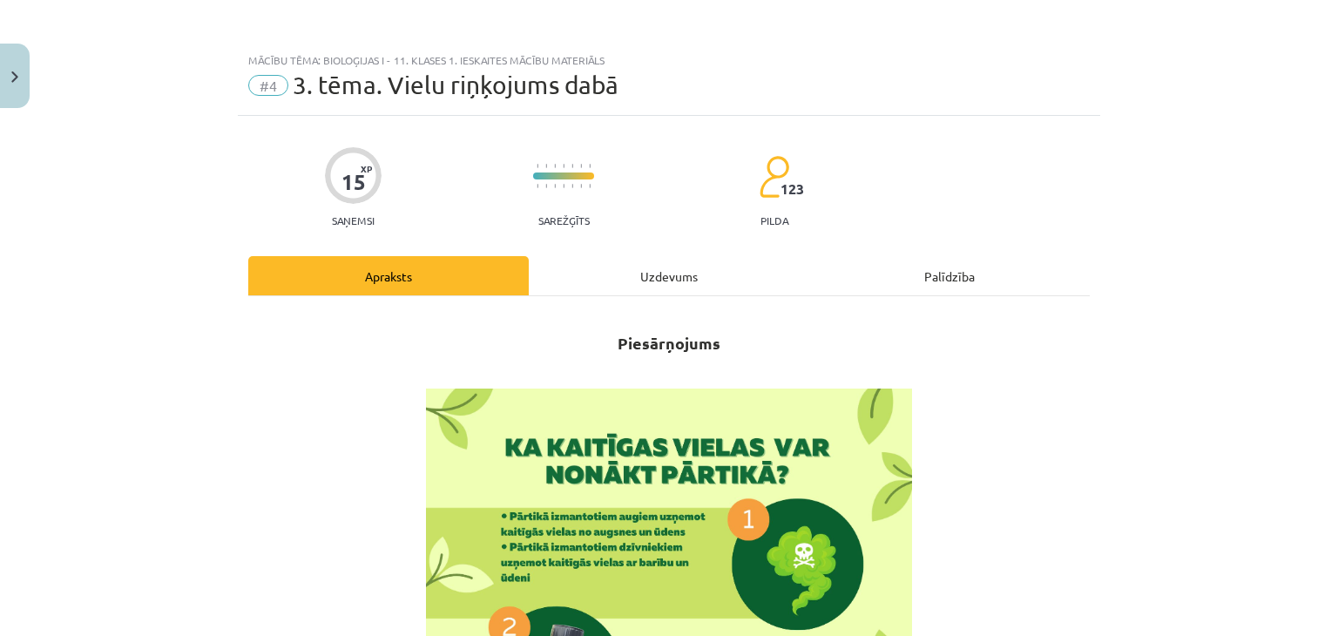
click at [633, 288] on div "Uzdevums" at bounding box center [669, 275] width 281 height 39
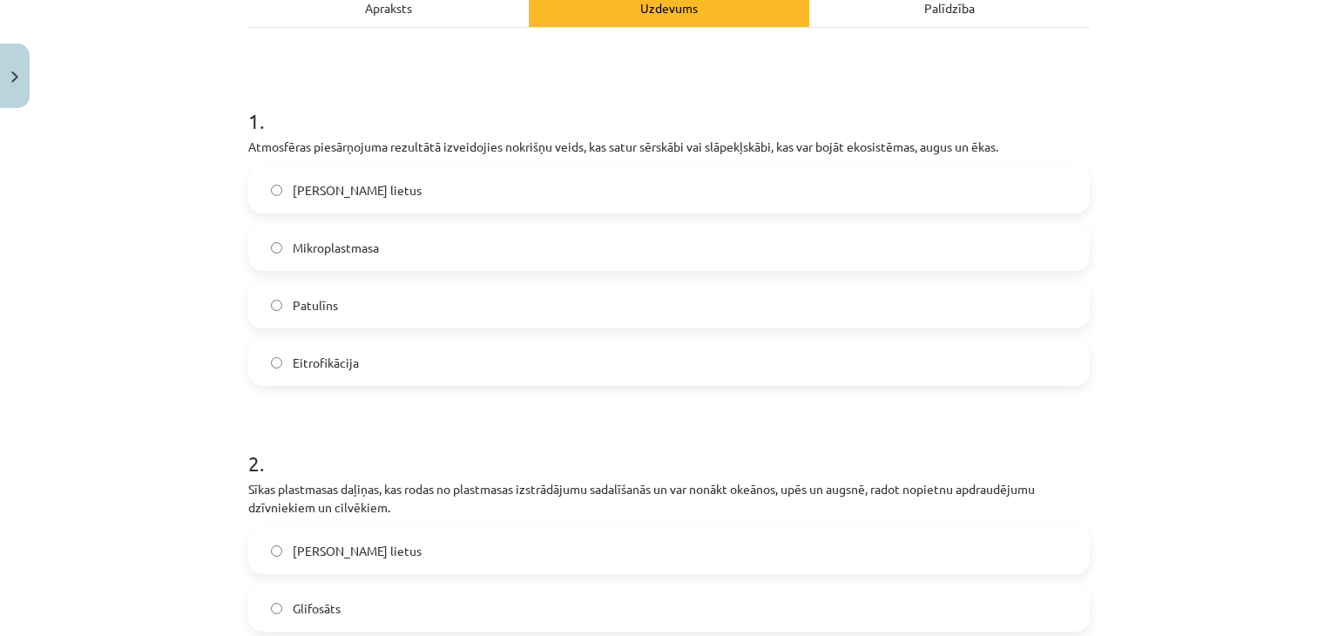
scroll to position [247, 0]
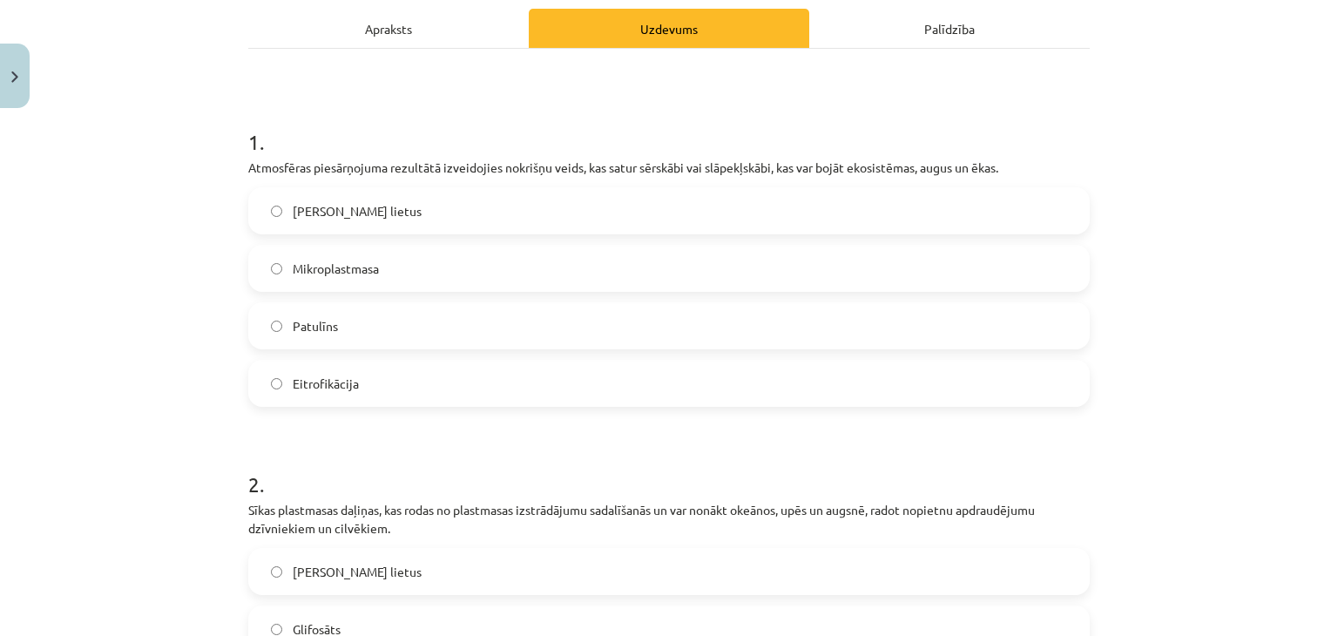
click at [315, 37] on div "Apraksts" at bounding box center [388, 28] width 281 height 39
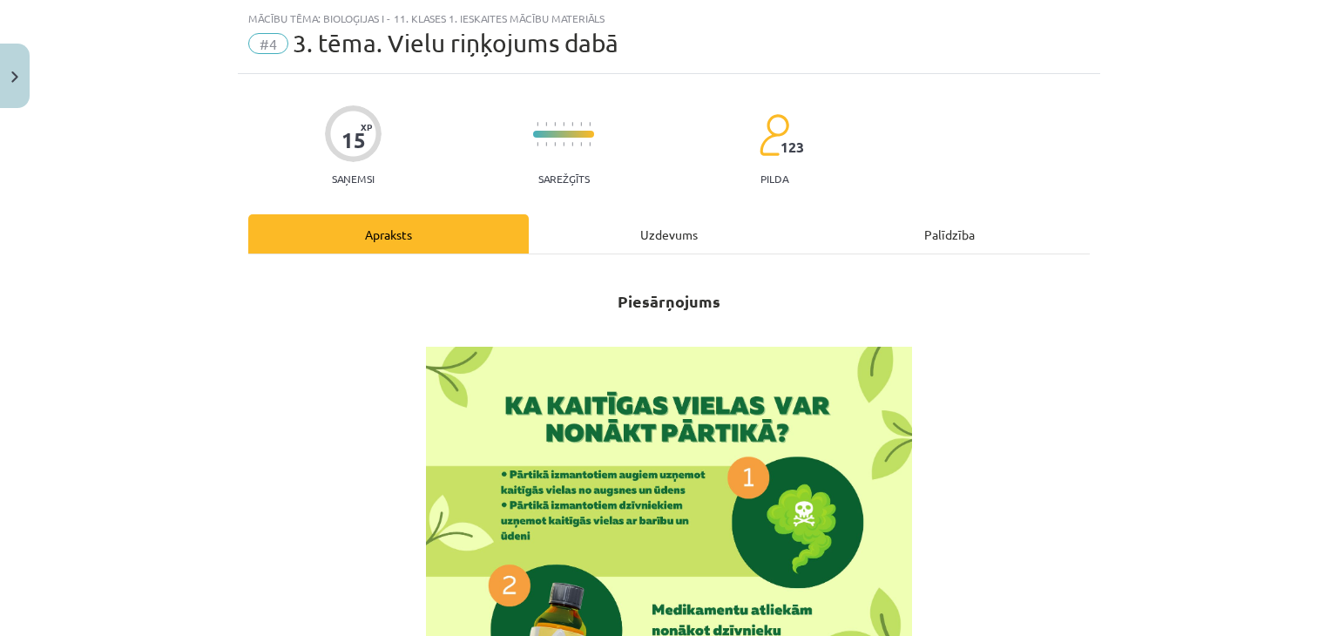
scroll to position [0, 0]
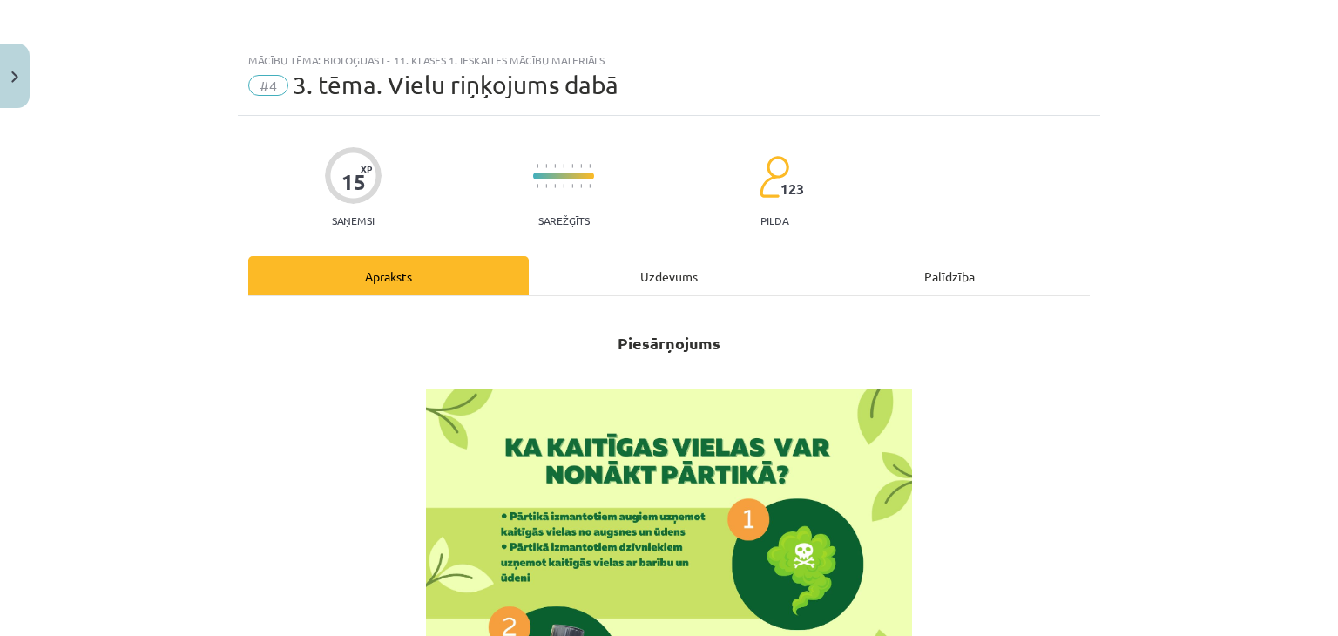
click at [640, 283] on div "Uzdevums" at bounding box center [669, 275] width 281 height 39
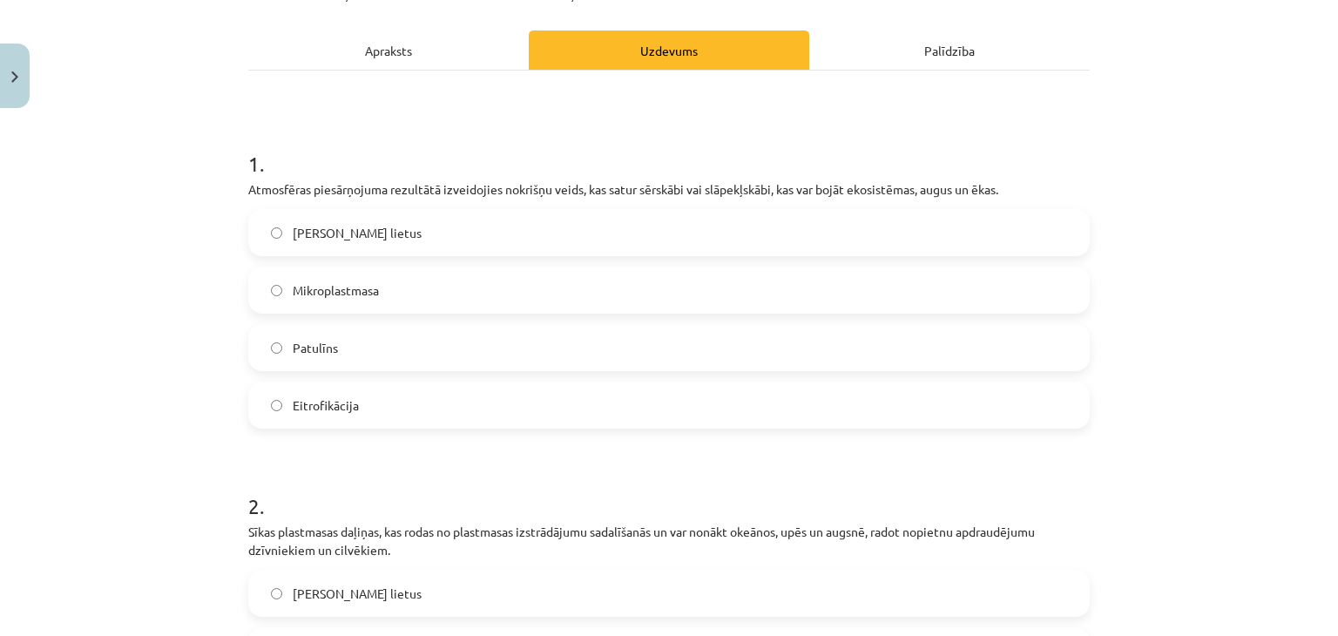
scroll to position [247, 0]
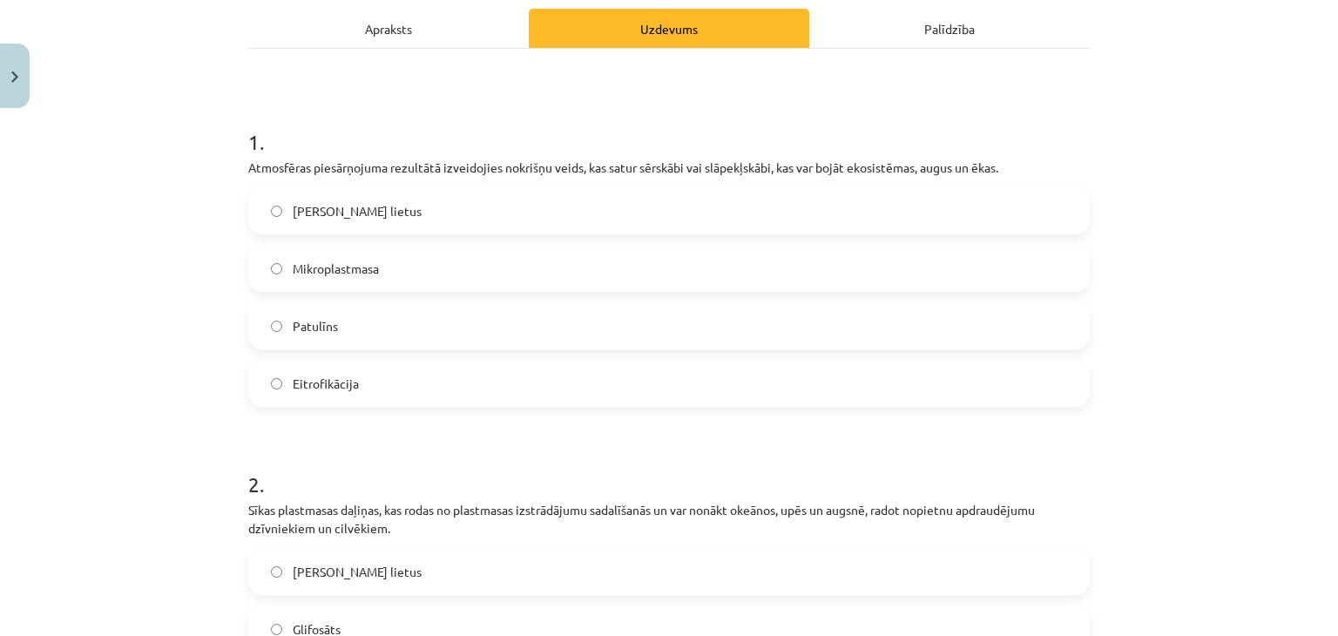
click at [293, 207] on span "Skābais lietus" at bounding box center [357, 211] width 129 height 18
click at [389, 28] on div "Apraksts" at bounding box center [388, 28] width 281 height 39
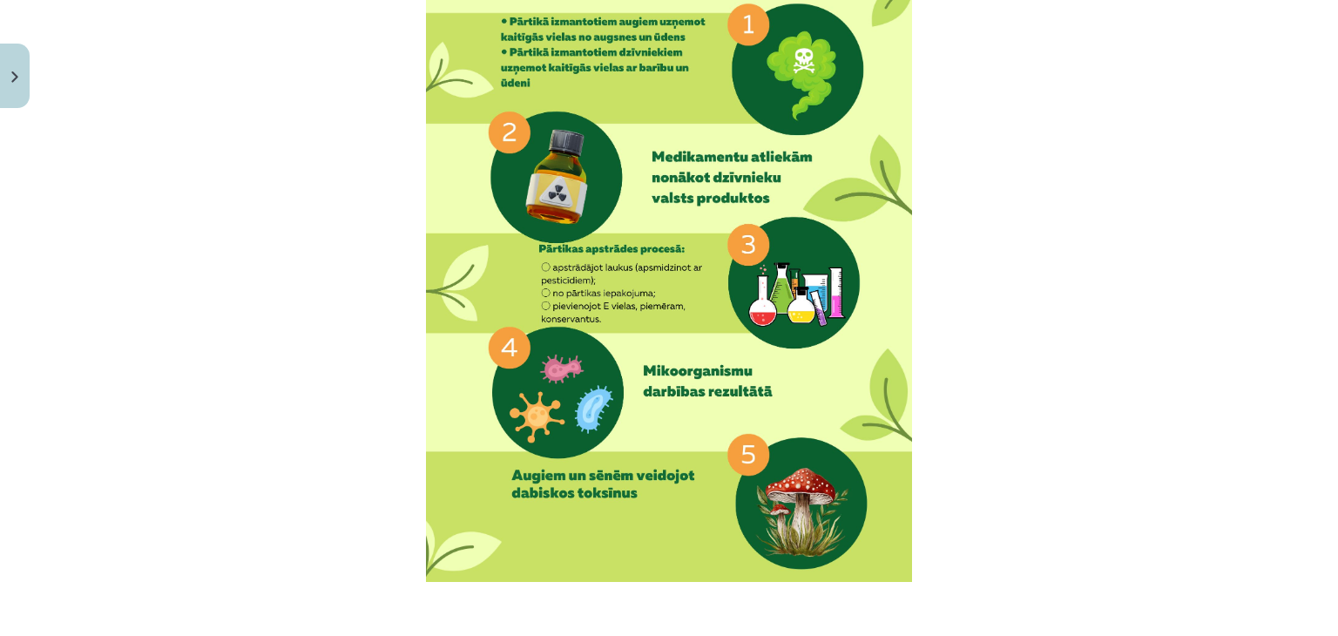
scroll to position [0, 0]
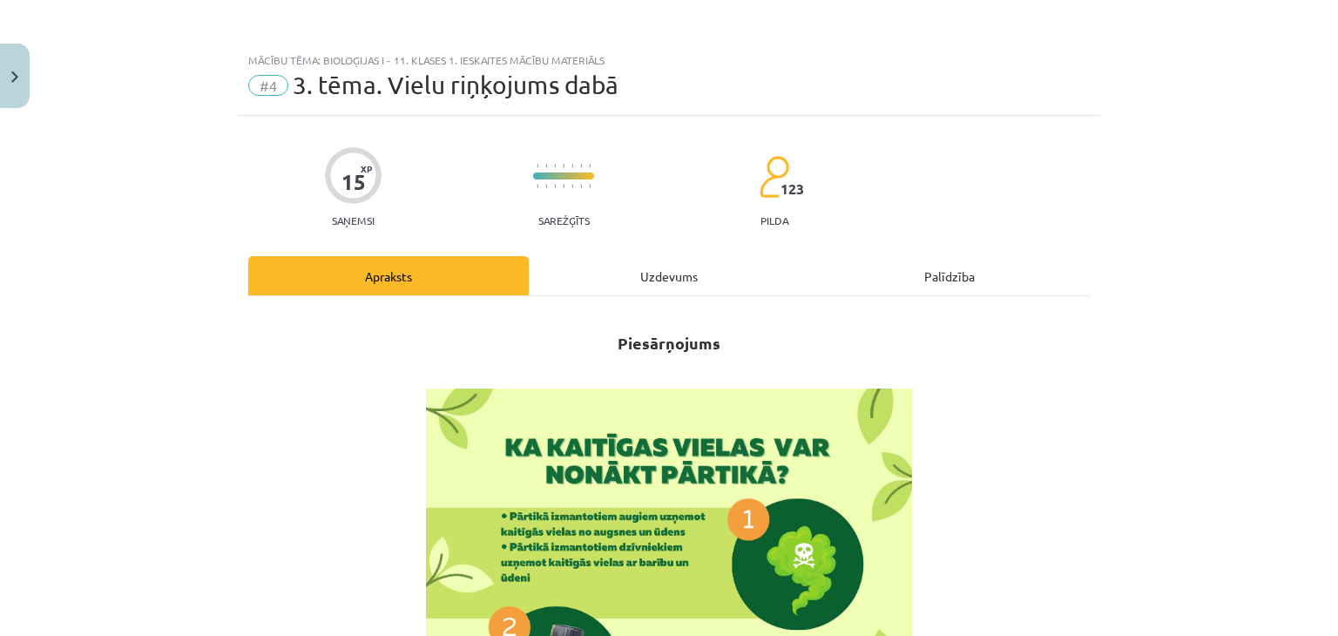
click at [654, 273] on div "Uzdevums" at bounding box center [669, 275] width 281 height 39
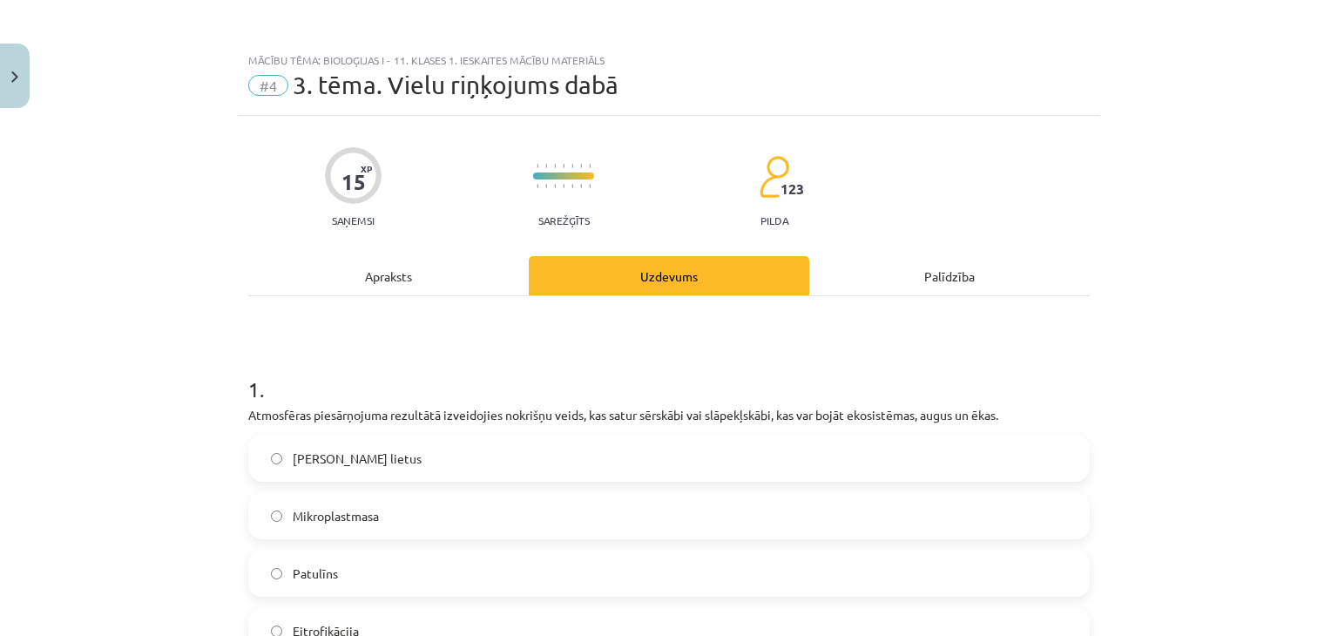
click at [331, 283] on div "Apraksts" at bounding box center [388, 275] width 281 height 39
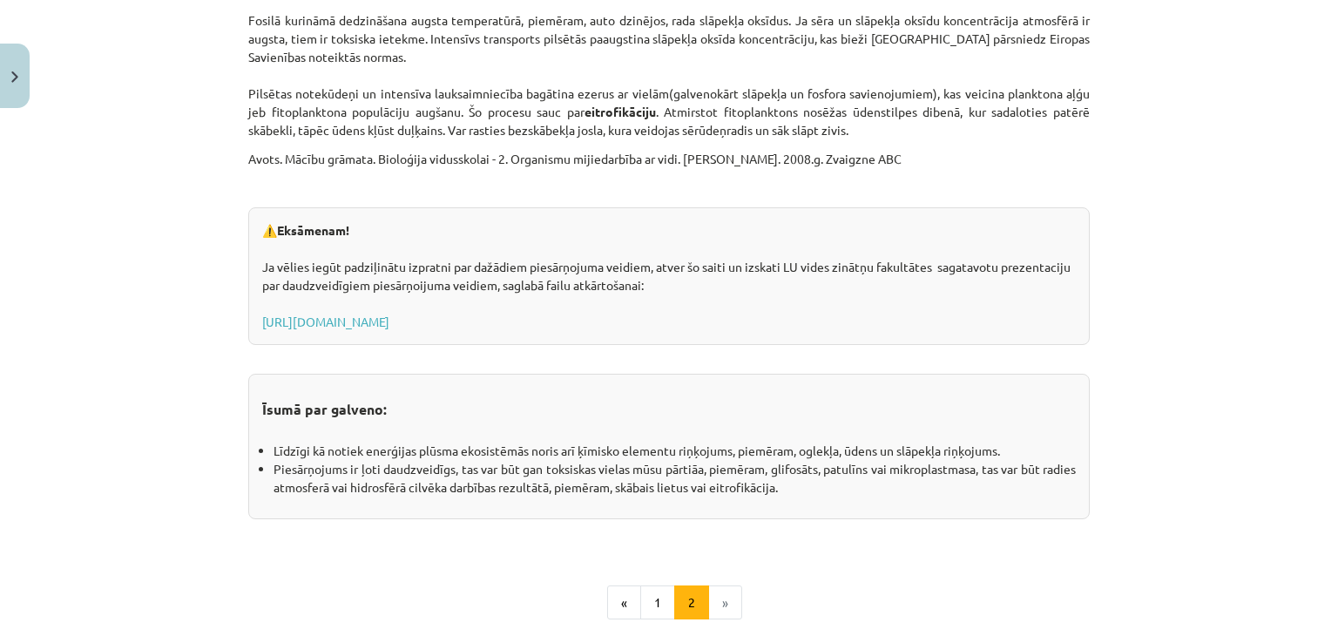
scroll to position [2865, 0]
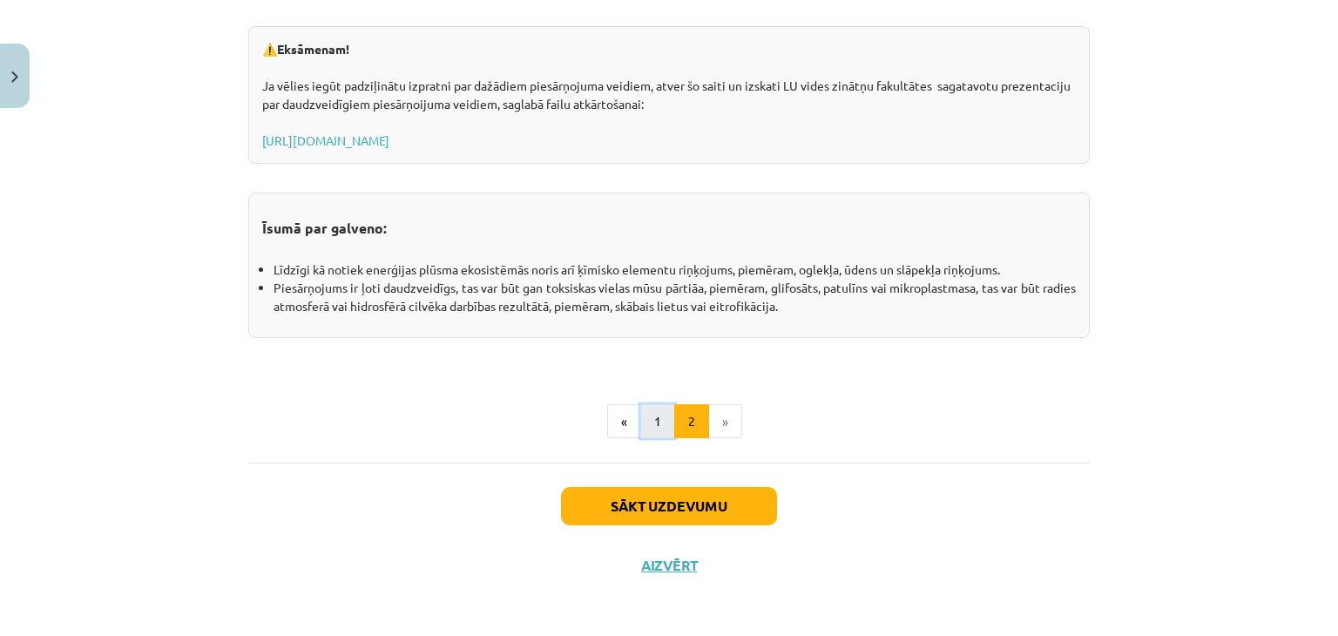
click at [653, 419] on button "1" at bounding box center [657, 421] width 35 height 35
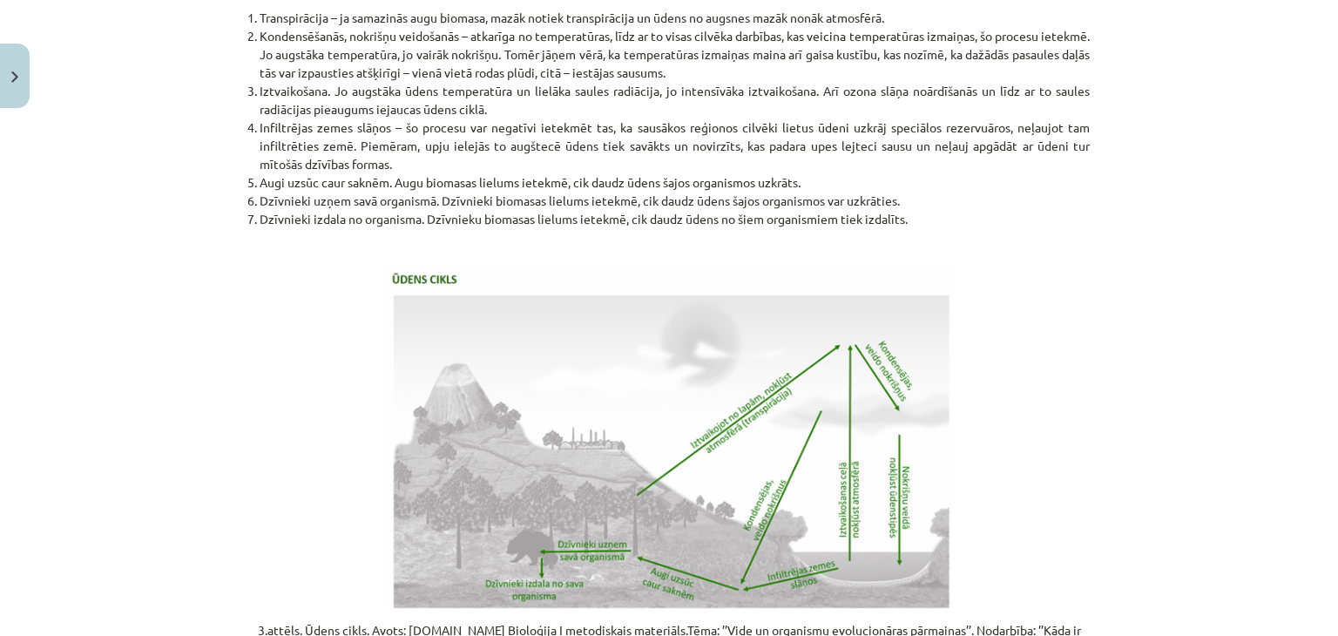
scroll to position [3564, 0]
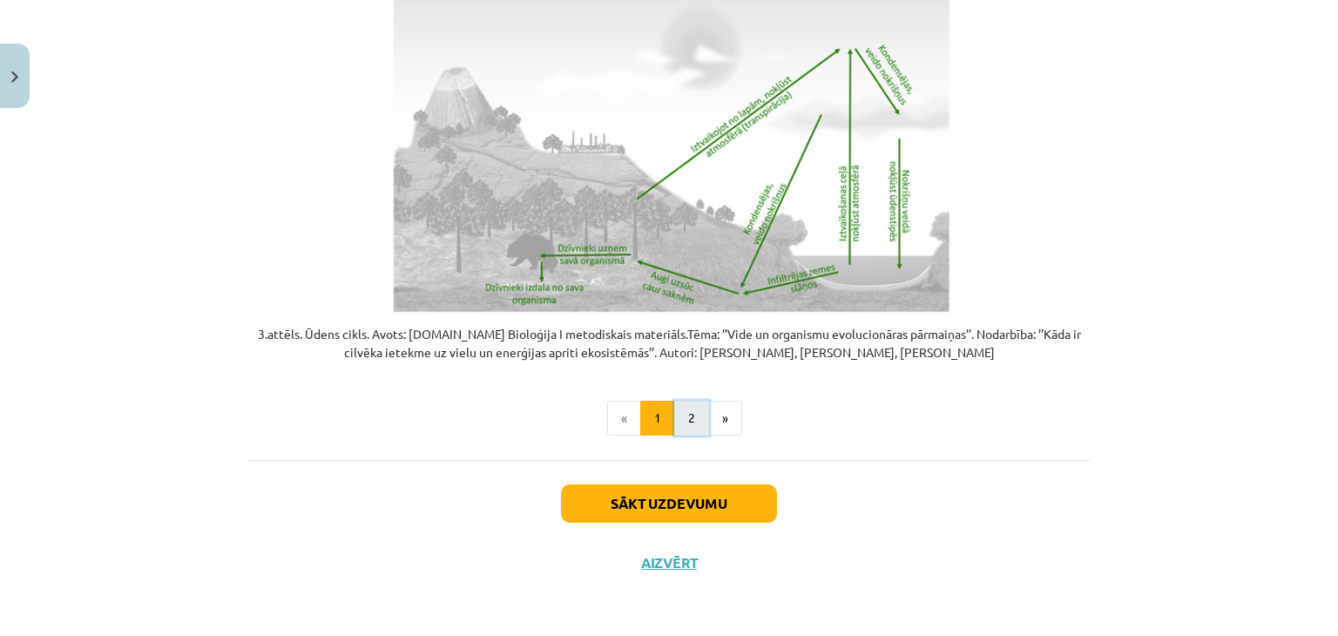
click at [681, 421] on button "2" at bounding box center [691, 418] width 35 height 35
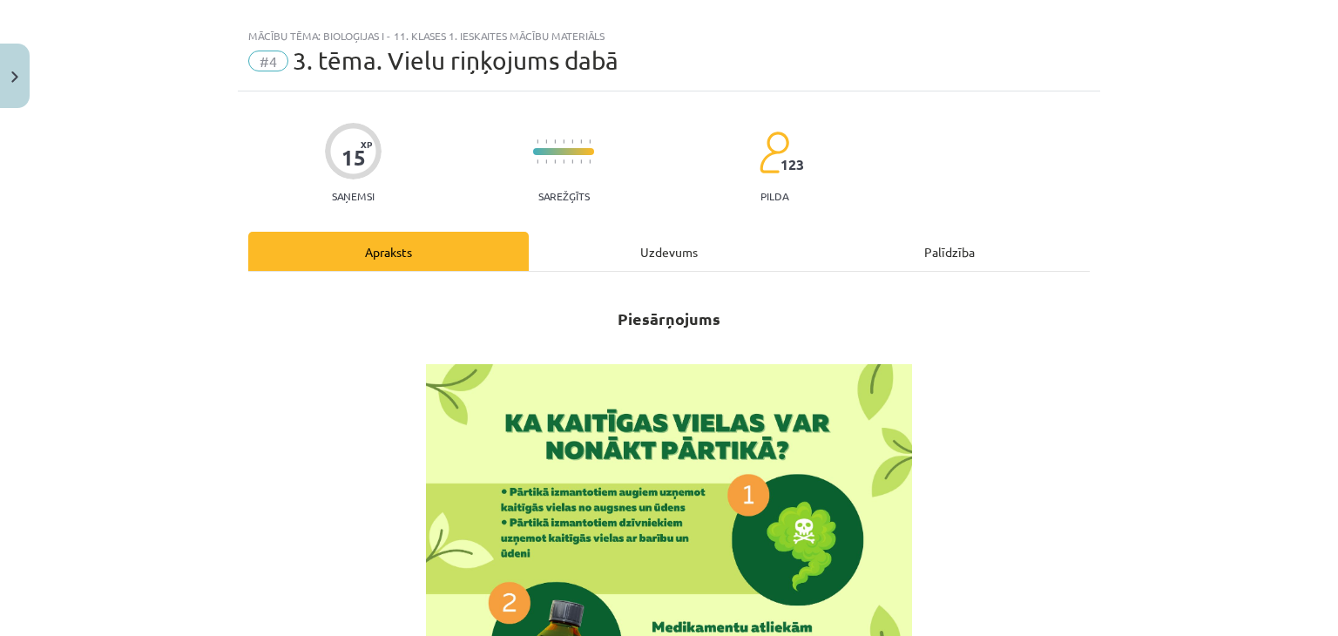
scroll to position [0, 0]
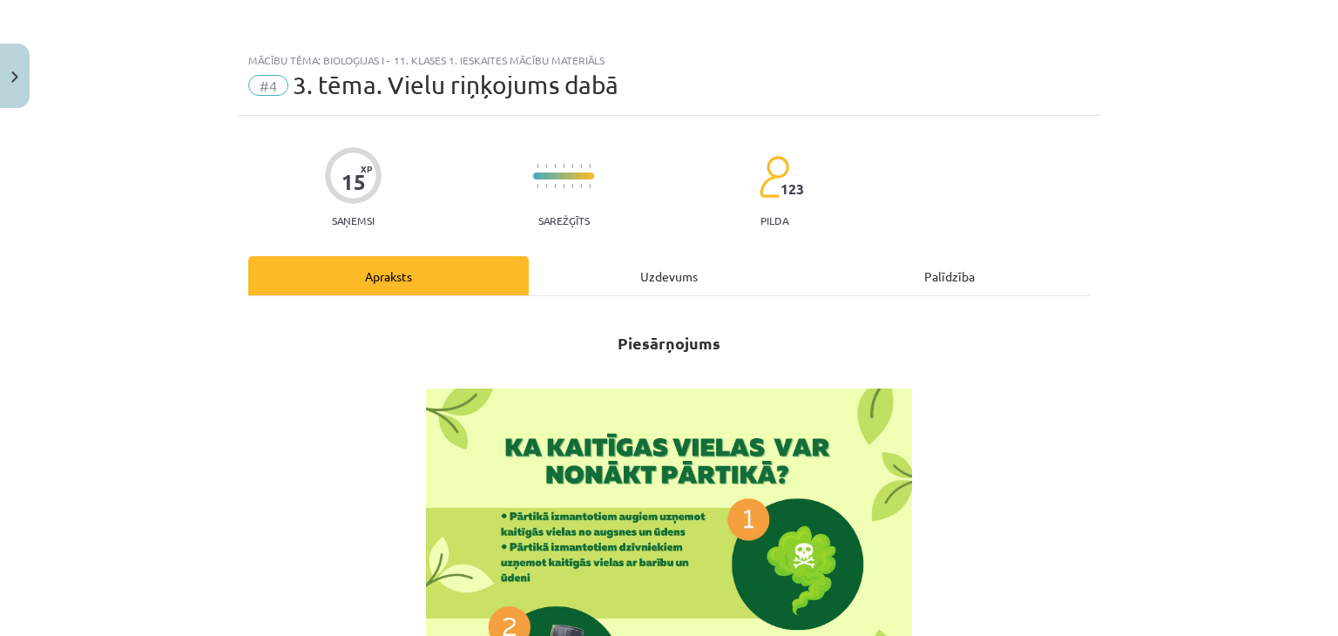
click at [651, 281] on div "Uzdevums" at bounding box center [669, 275] width 281 height 39
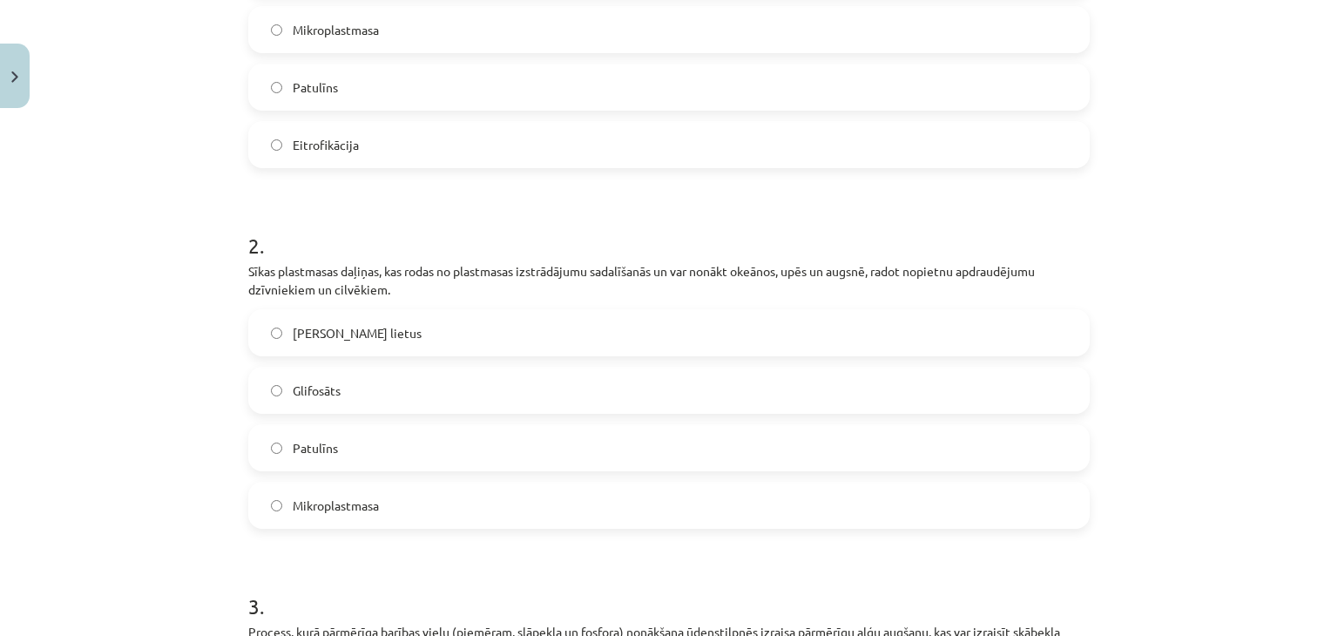
scroll to position [654, 0]
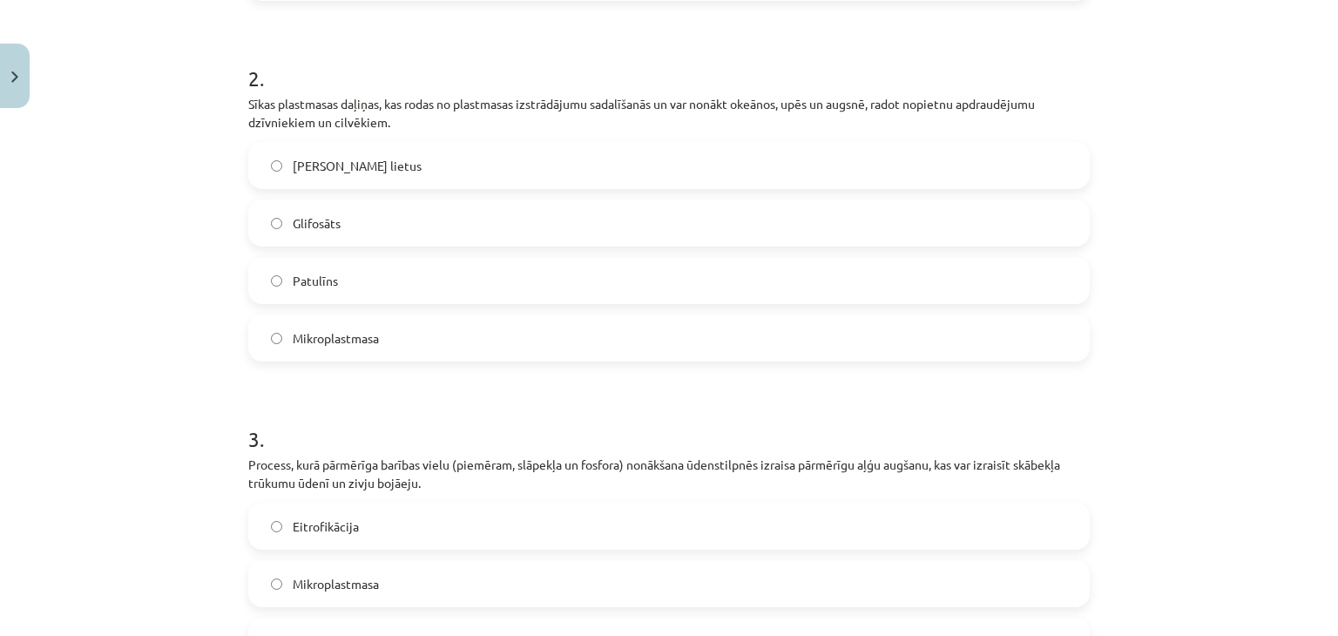
click at [400, 347] on label "Mikroplastmasa" at bounding box center [669, 338] width 838 height 44
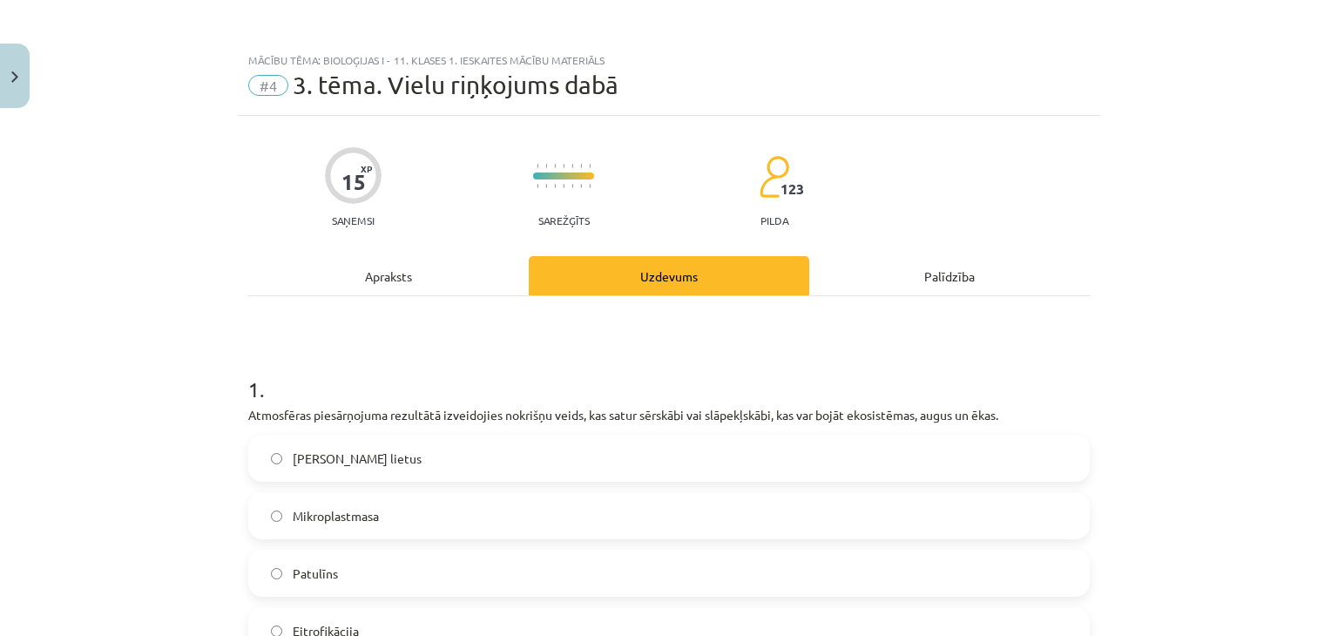
scroll to position [0, 0]
click at [373, 275] on div "Apraksts" at bounding box center [388, 275] width 281 height 39
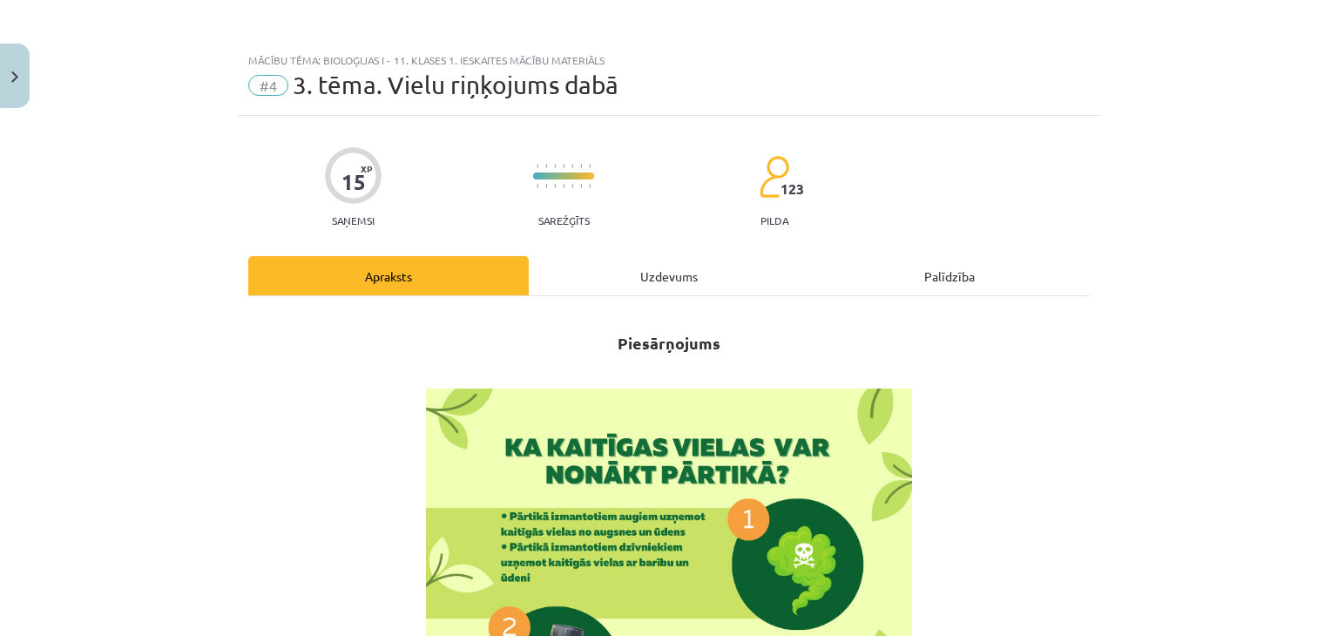
click at [617, 290] on div "Uzdevums" at bounding box center [669, 275] width 281 height 39
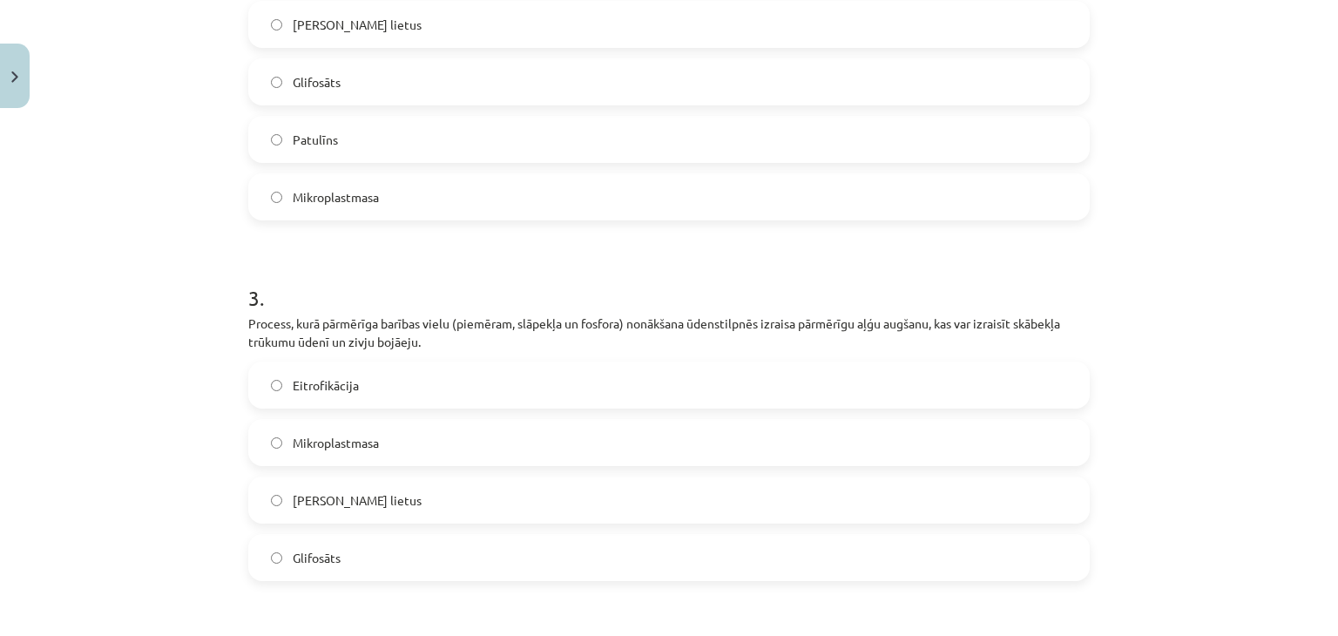
scroll to position [1018, 0]
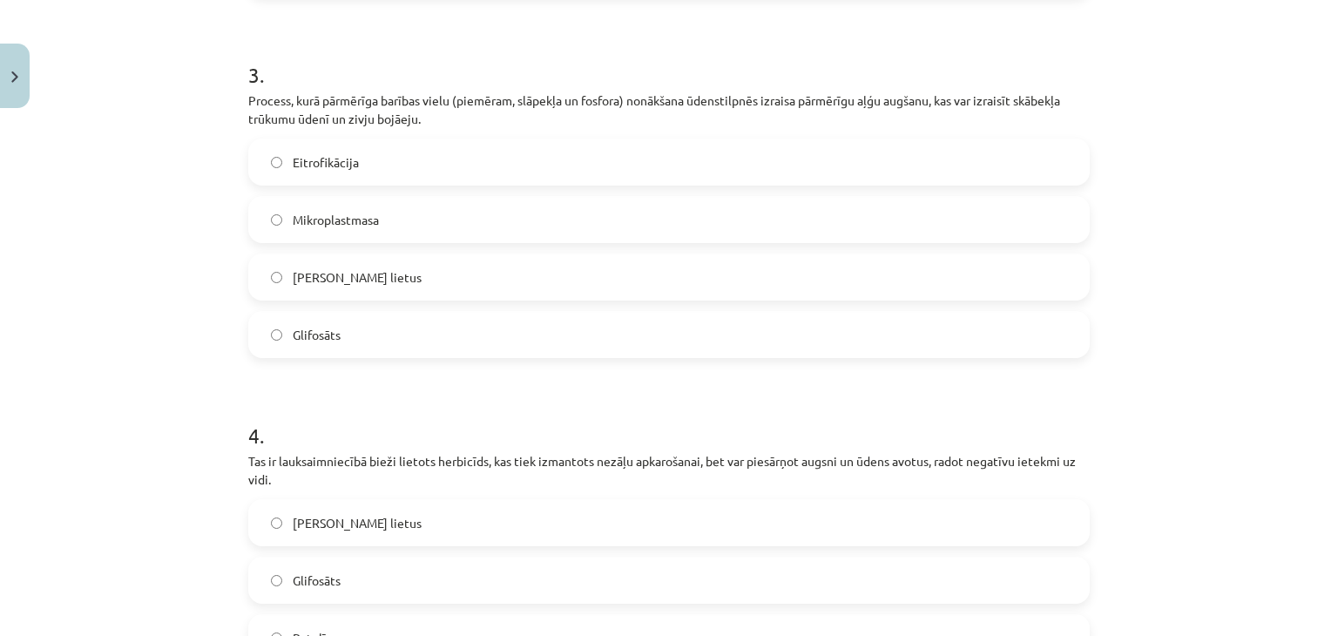
click at [295, 162] on span "Eitrofikācija" at bounding box center [326, 162] width 66 height 18
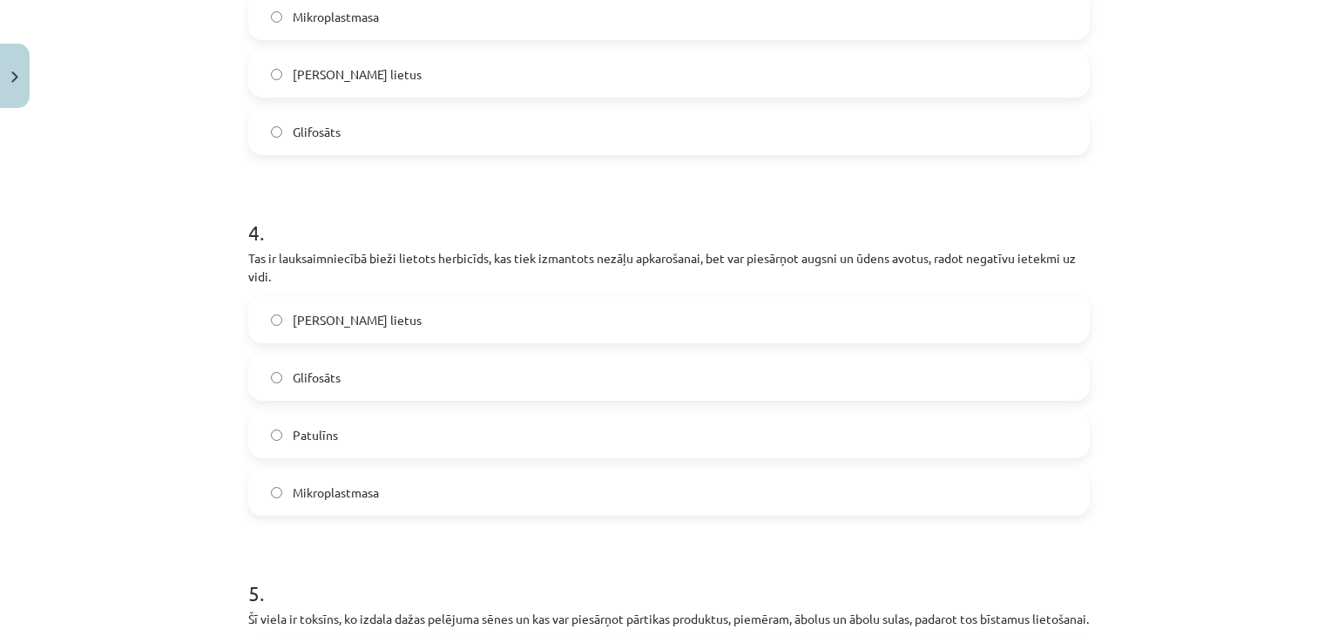
click at [308, 370] on span "Glifosāts" at bounding box center [317, 378] width 48 height 18
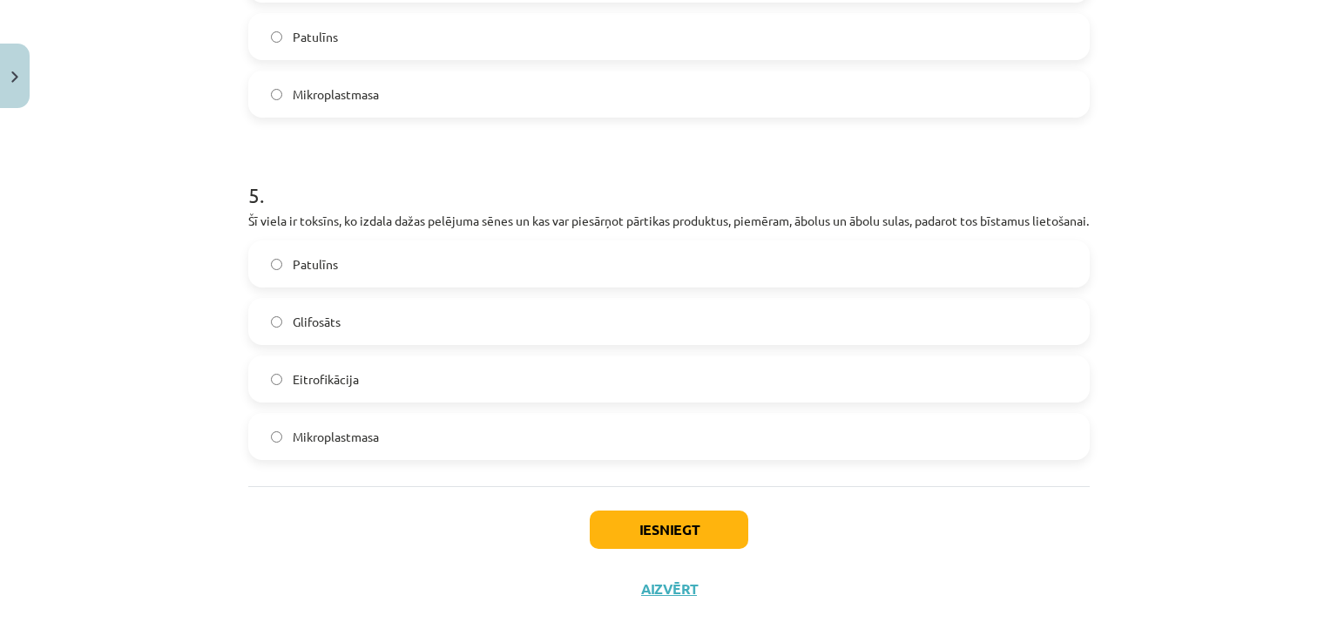
scroll to position [1628, 0]
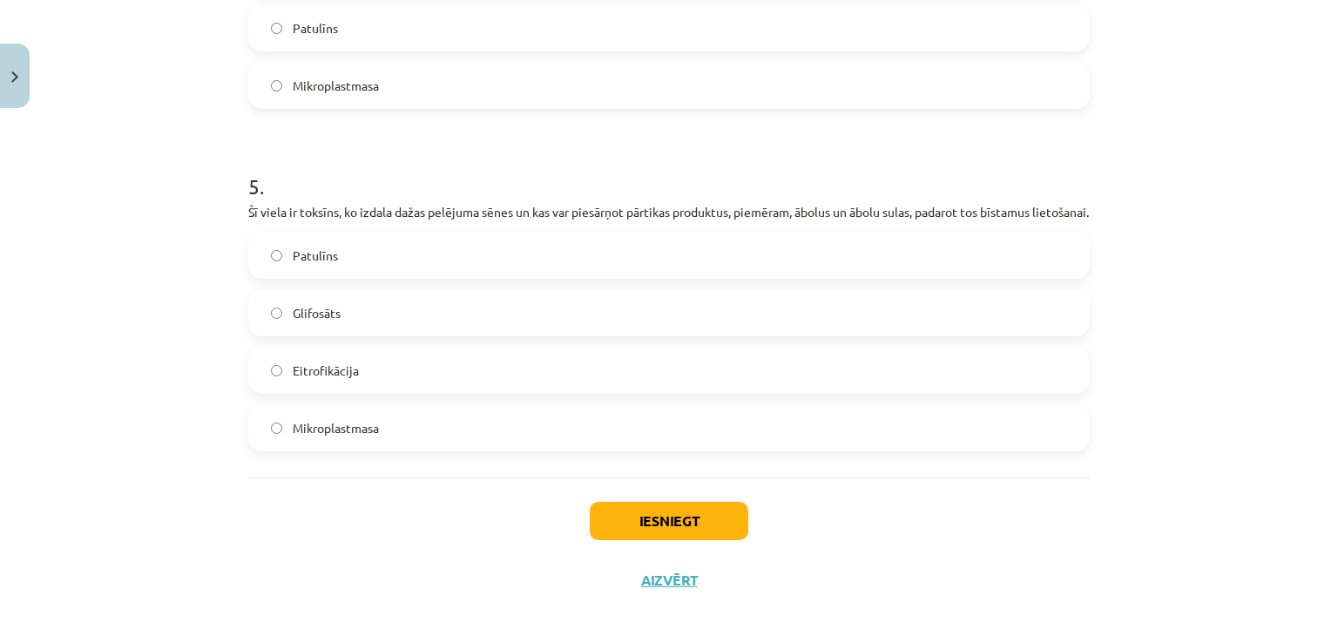
click at [325, 257] on label "Patulīns" at bounding box center [669, 256] width 838 height 44
click at [0, 238] on div "Mācību tēma: Bioloģijas i - 11. klases 1. ieskaites mācību materiāls #4 3. tēma…" at bounding box center [669, 318] width 1338 height 636
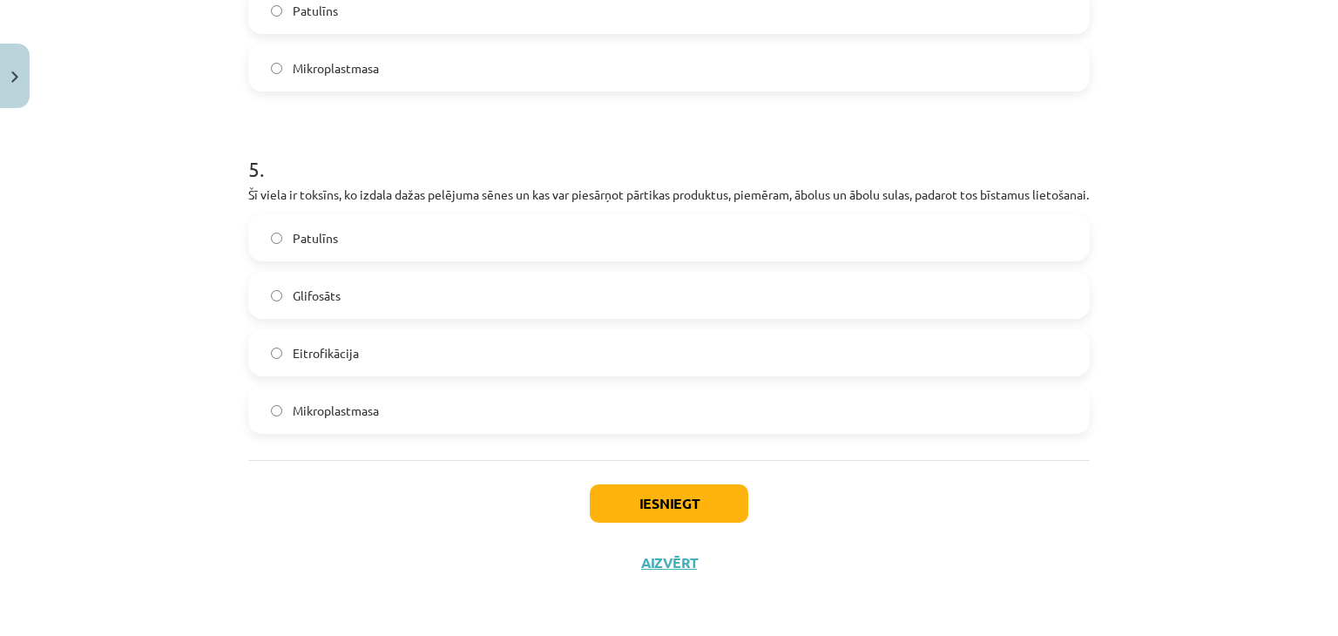
scroll to position [1663, 0]
click at [631, 511] on button "Iesniegt" at bounding box center [669, 503] width 159 height 38
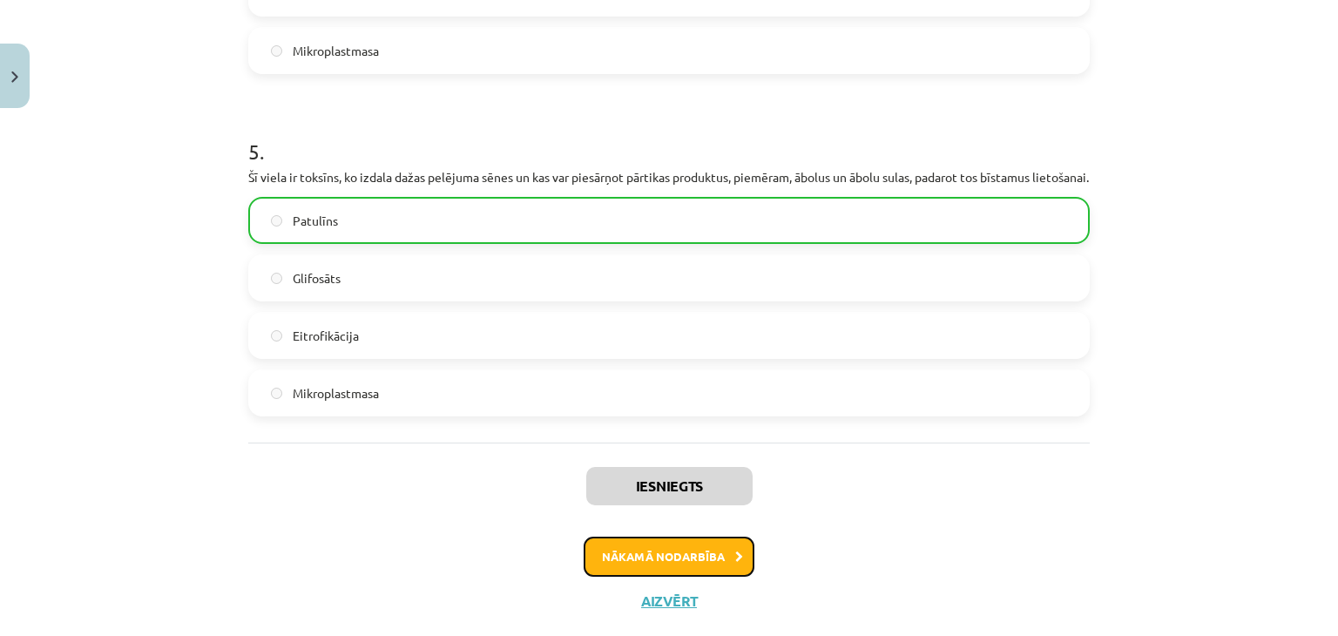
click at [603, 564] on button "Nākamā nodarbība" at bounding box center [669, 557] width 171 height 40
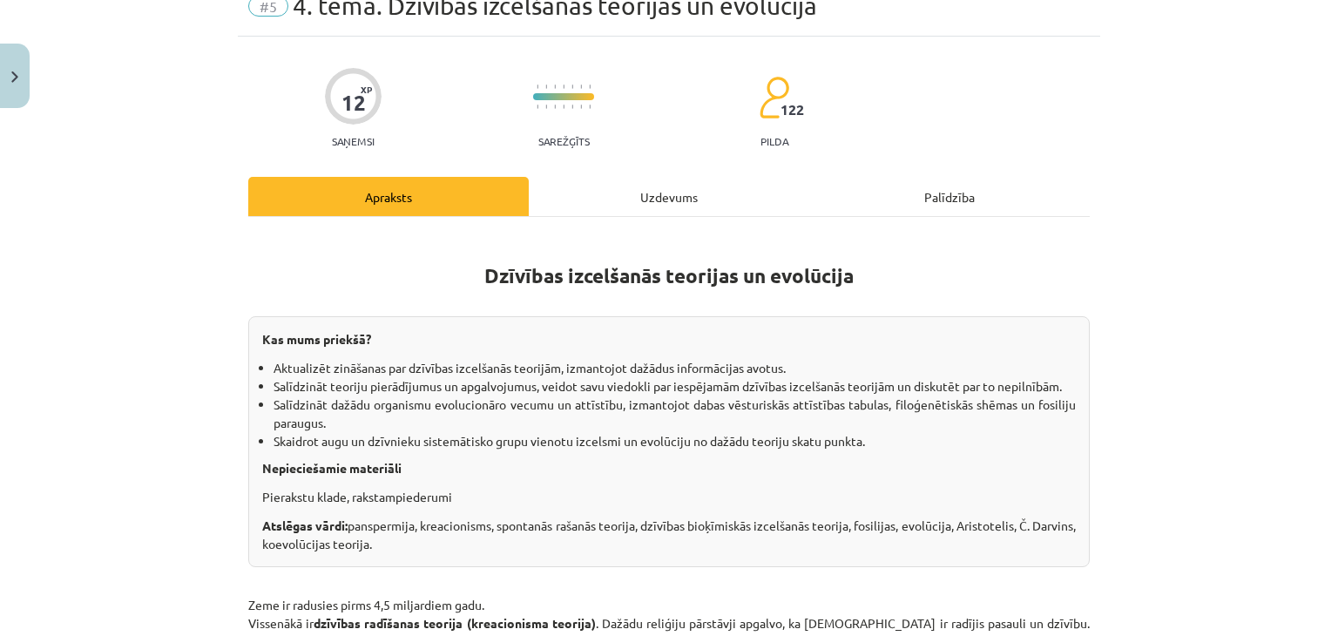
scroll to position [44, 0]
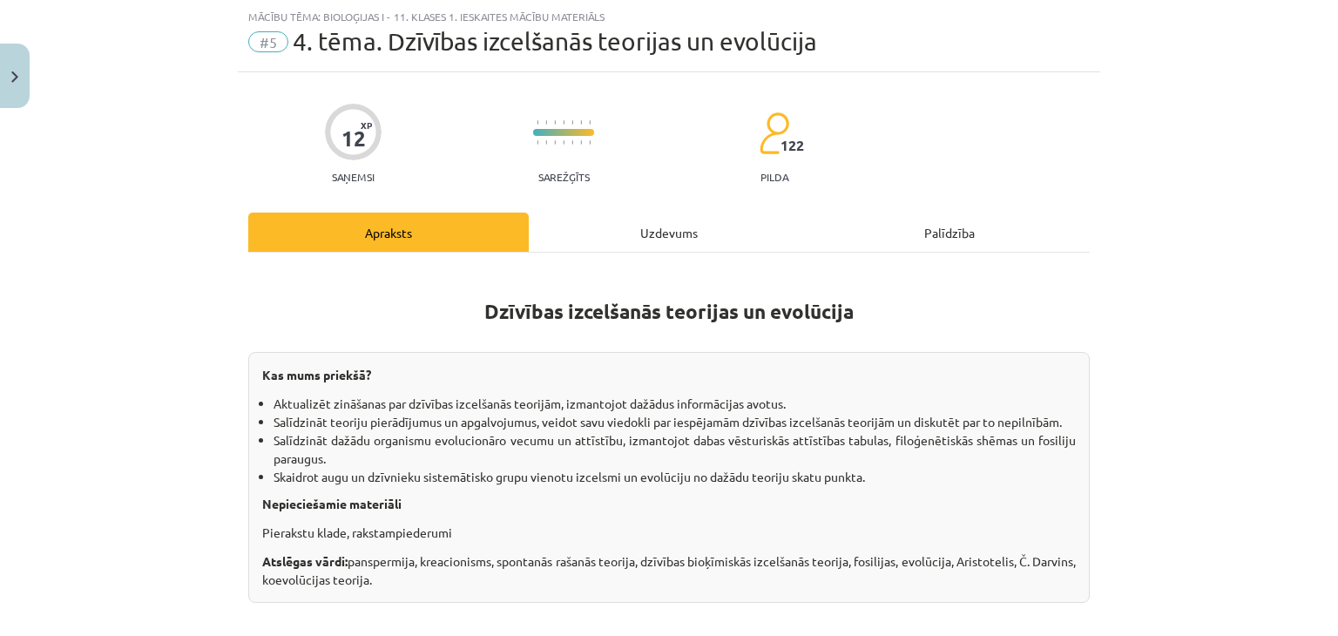
click at [648, 217] on div "Uzdevums" at bounding box center [669, 232] width 281 height 39
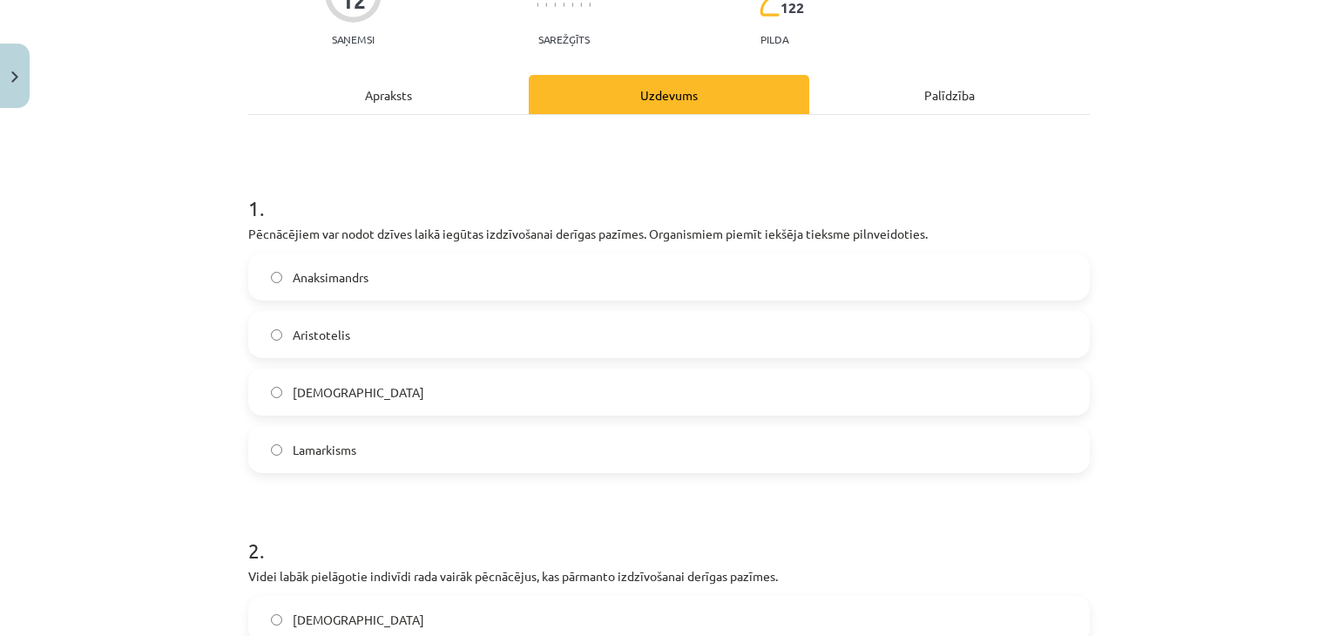
scroll to position [203, 0]
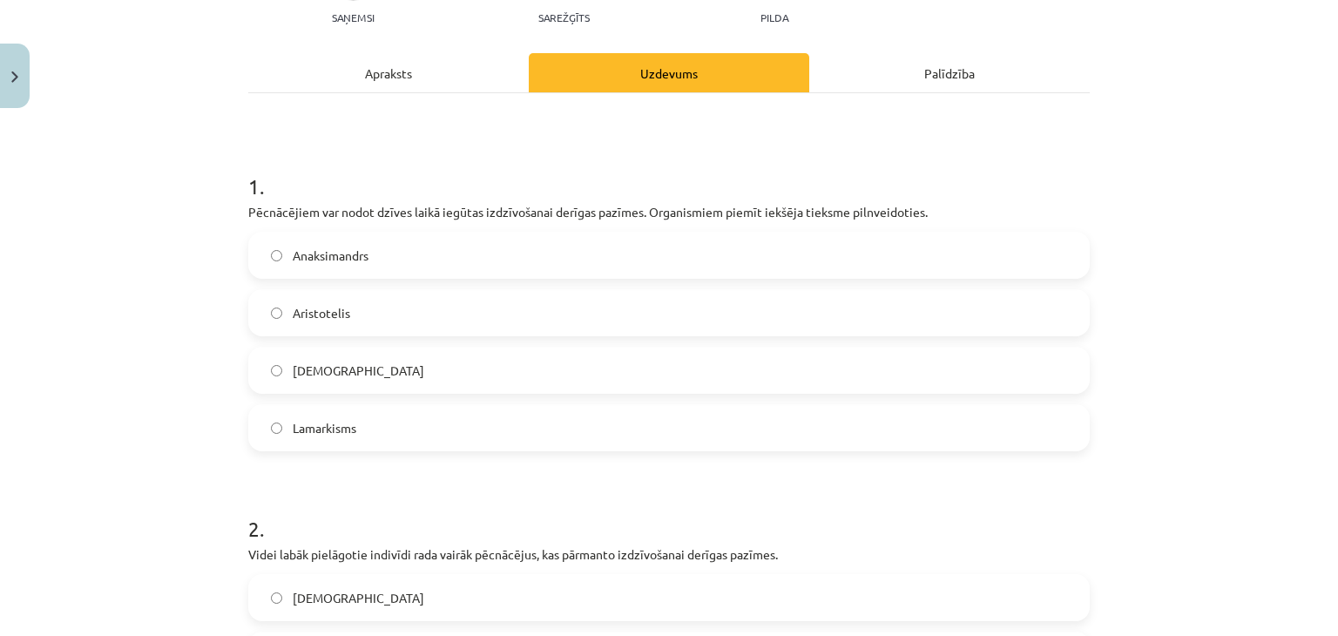
click at [338, 85] on div "Apraksts" at bounding box center [388, 72] width 281 height 39
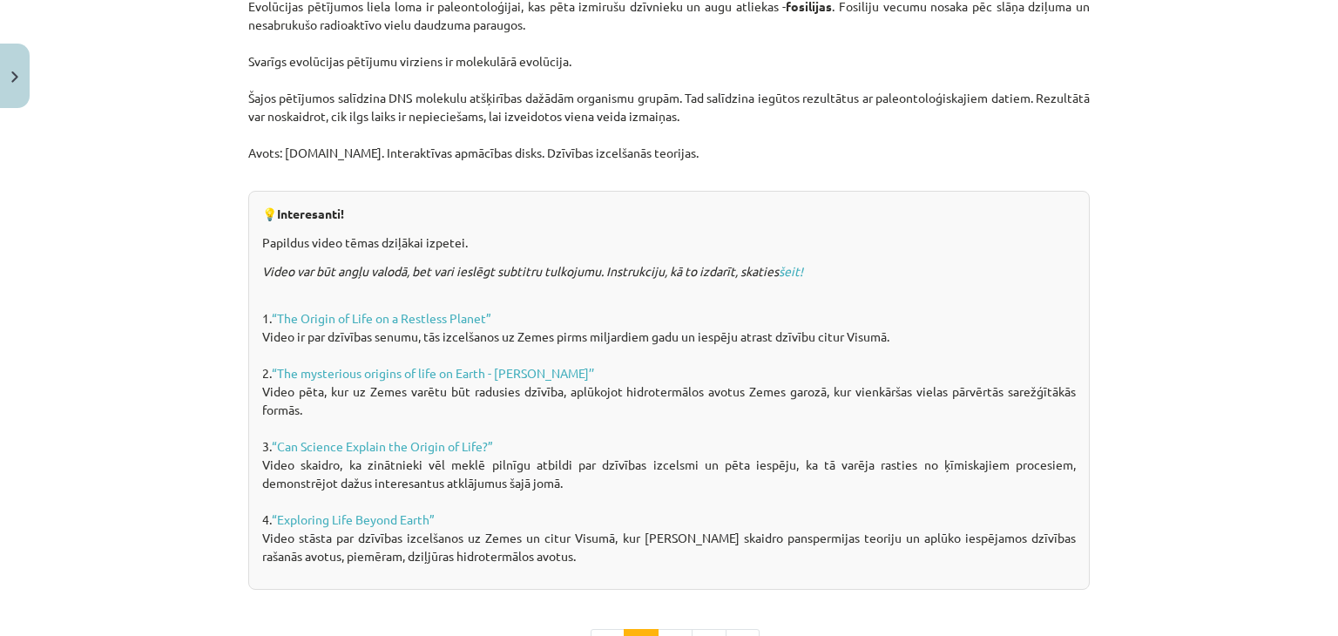
scroll to position [1285, 0]
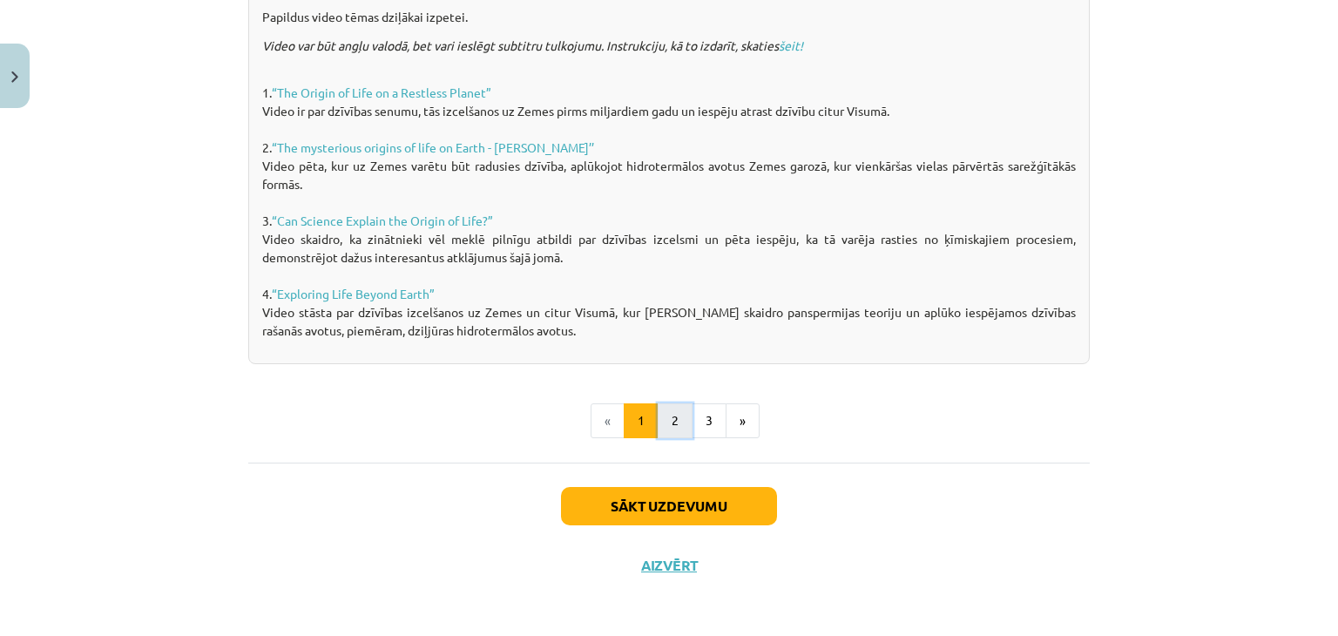
click at [673, 427] on button "2" at bounding box center [675, 420] width 35 height 35
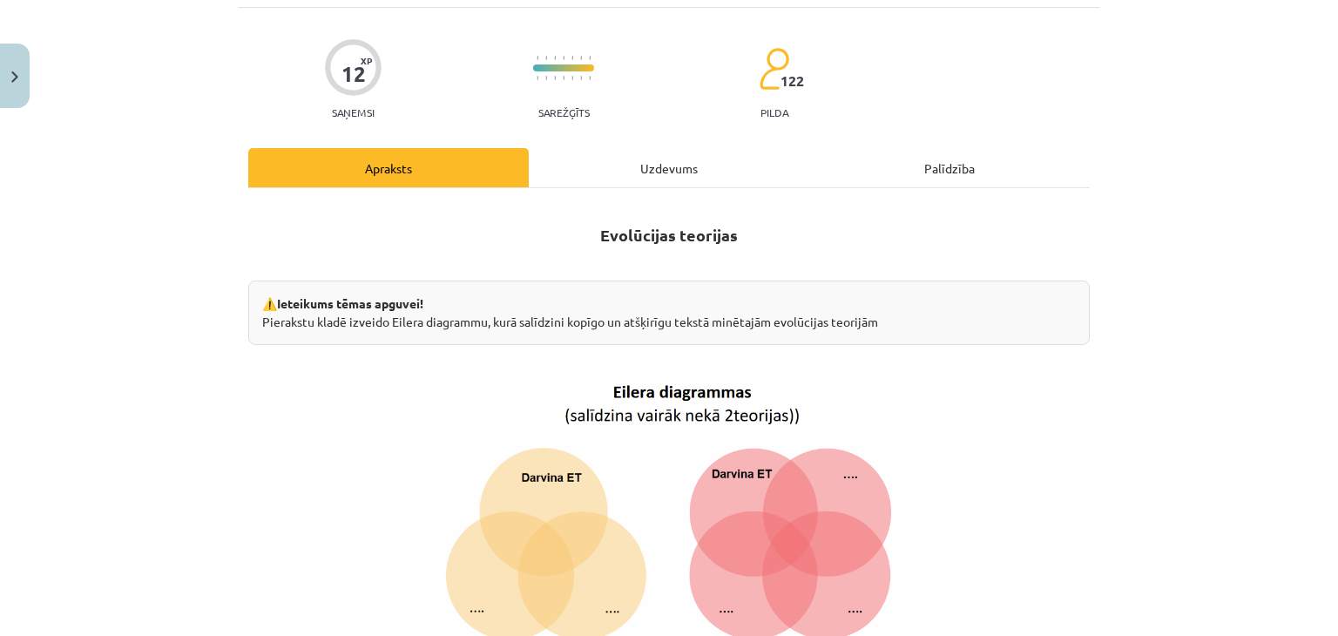
scroll to position [1328, 0]
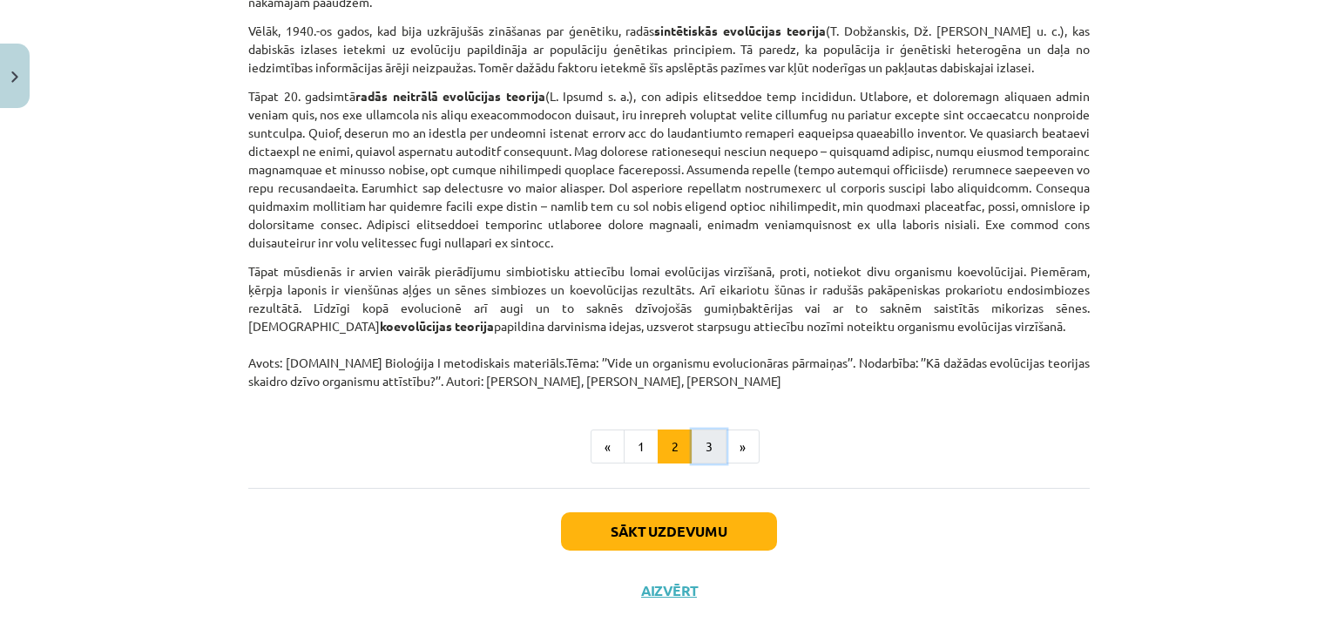
click at [699, 435] on button "3" at bounding box center [709, 447] width 35 height 35
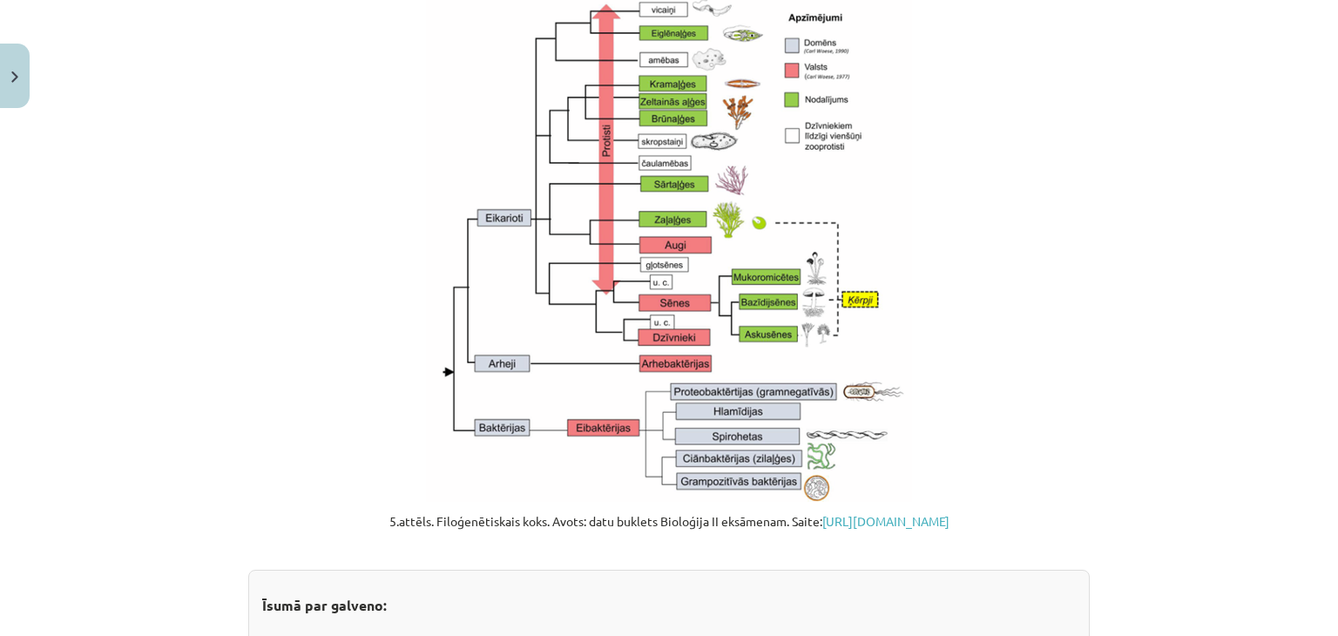
scroll to position [2025, 0]
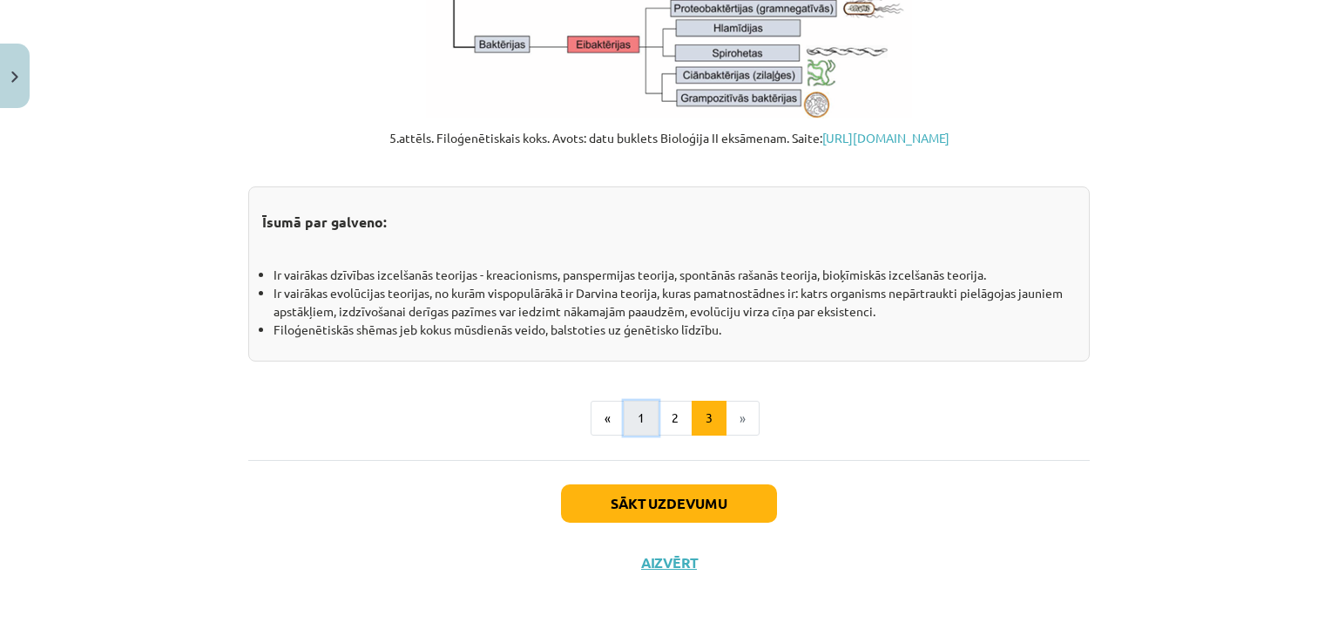
click at [627, 410] on button "1" at bounding box center [641, 418] width 35 height 35
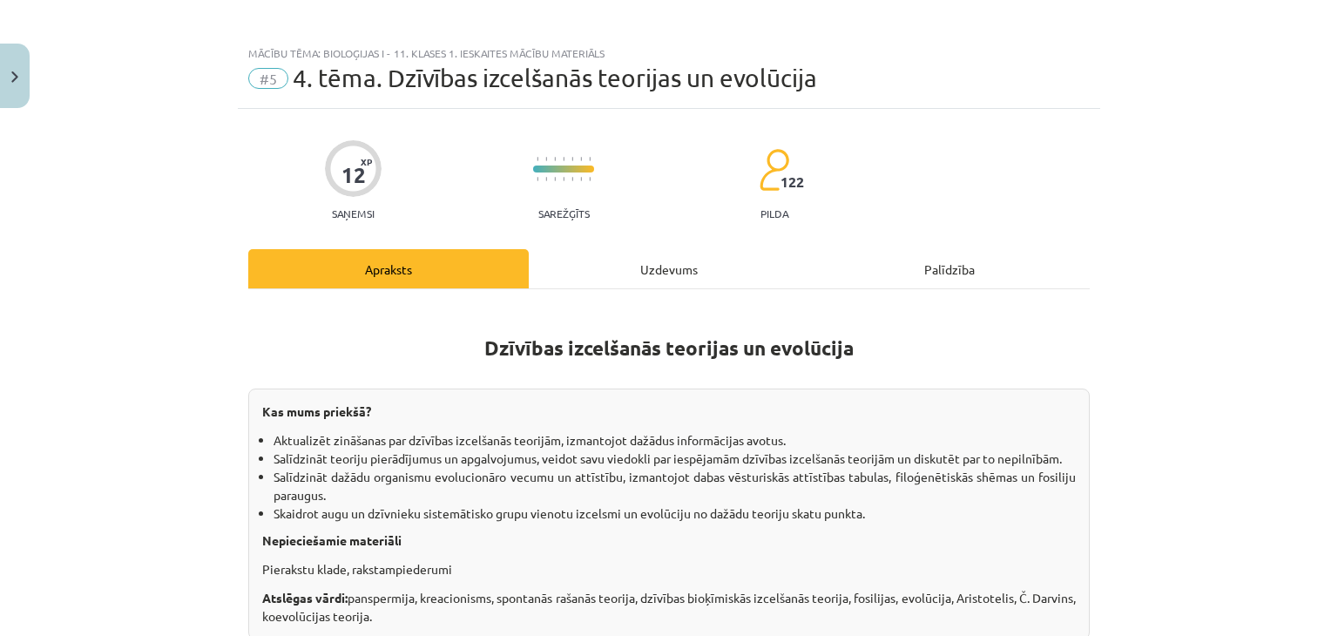
scroll to position [0, 0]
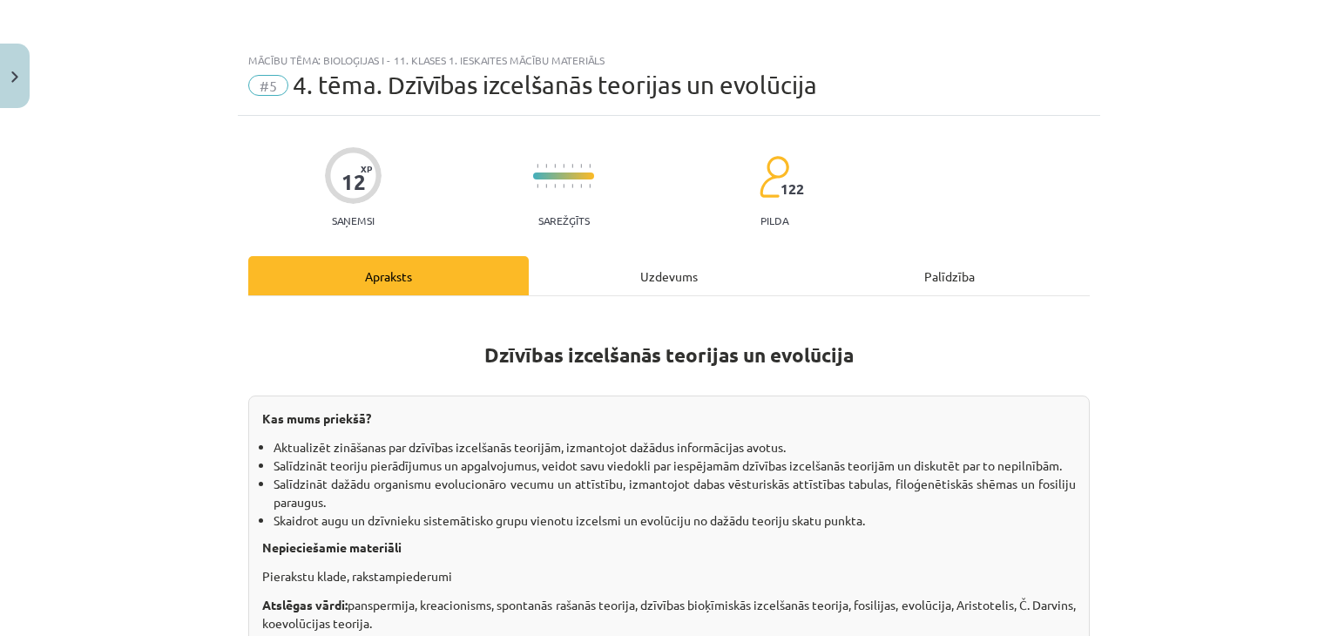
click at [667, 288] on div "Uzdevums" at bounding box center [669, 275] width 281 height 39
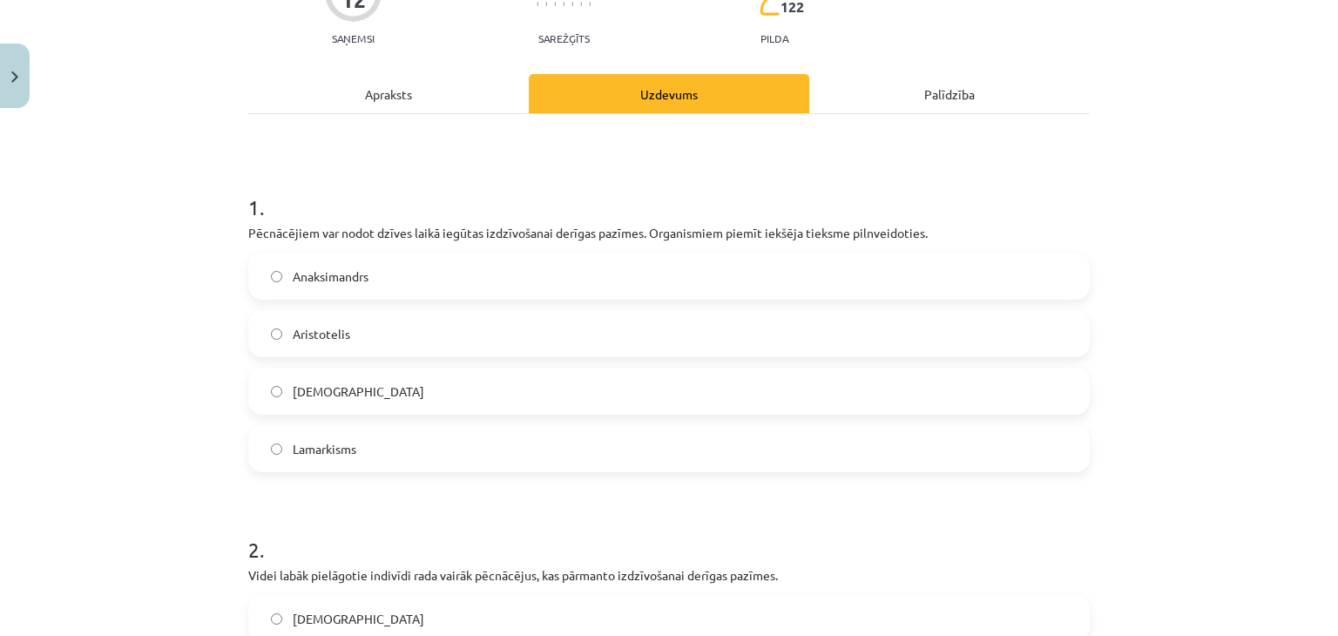
scroll to position [203, 0]
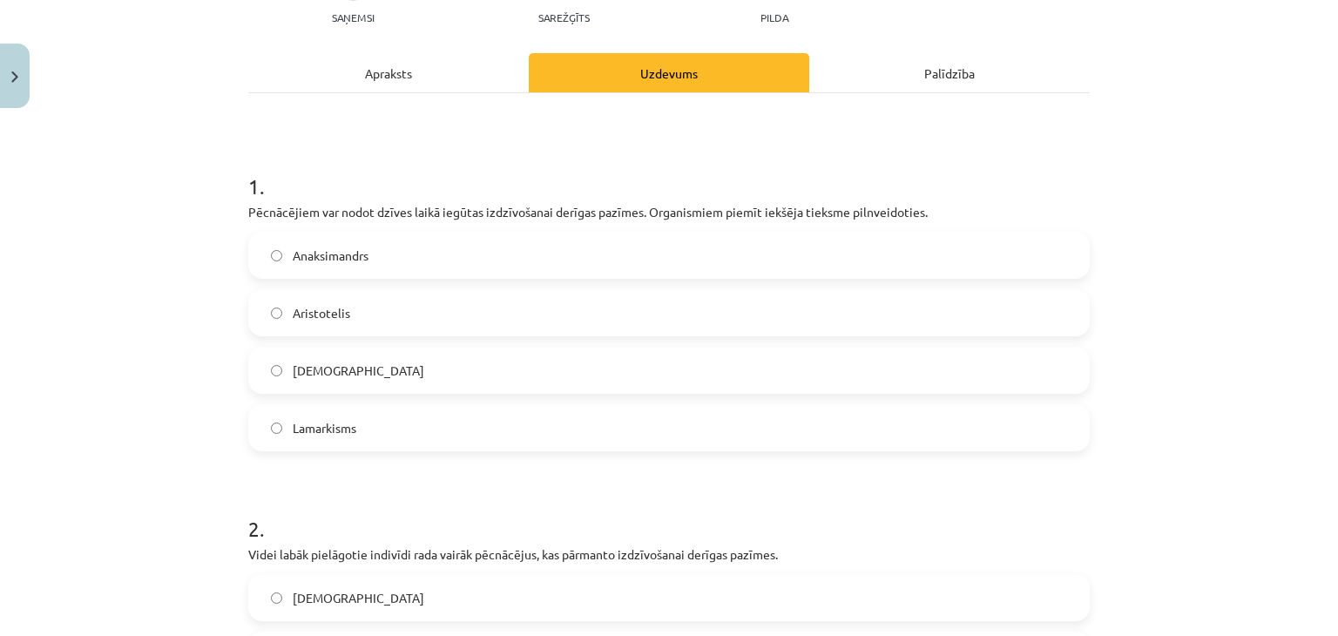
click at [377, 78] on div "Apraksts" at bounding box center [388, 72] width 281 height 39
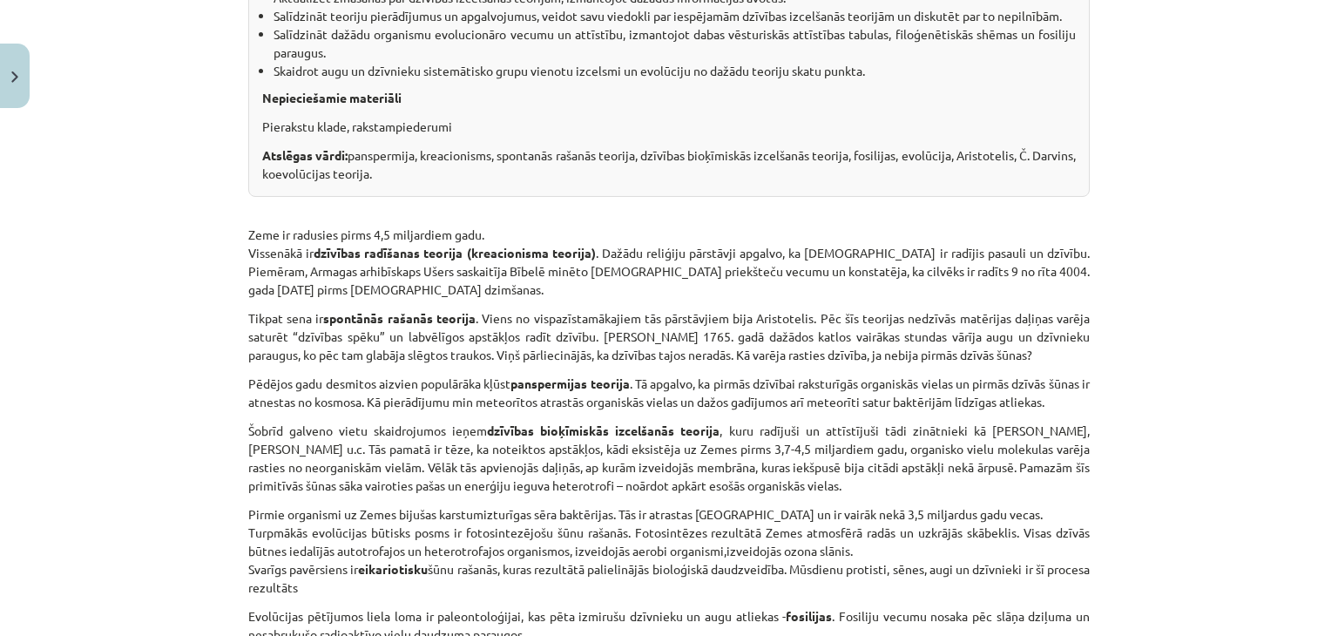
scroll to position [0, 0]
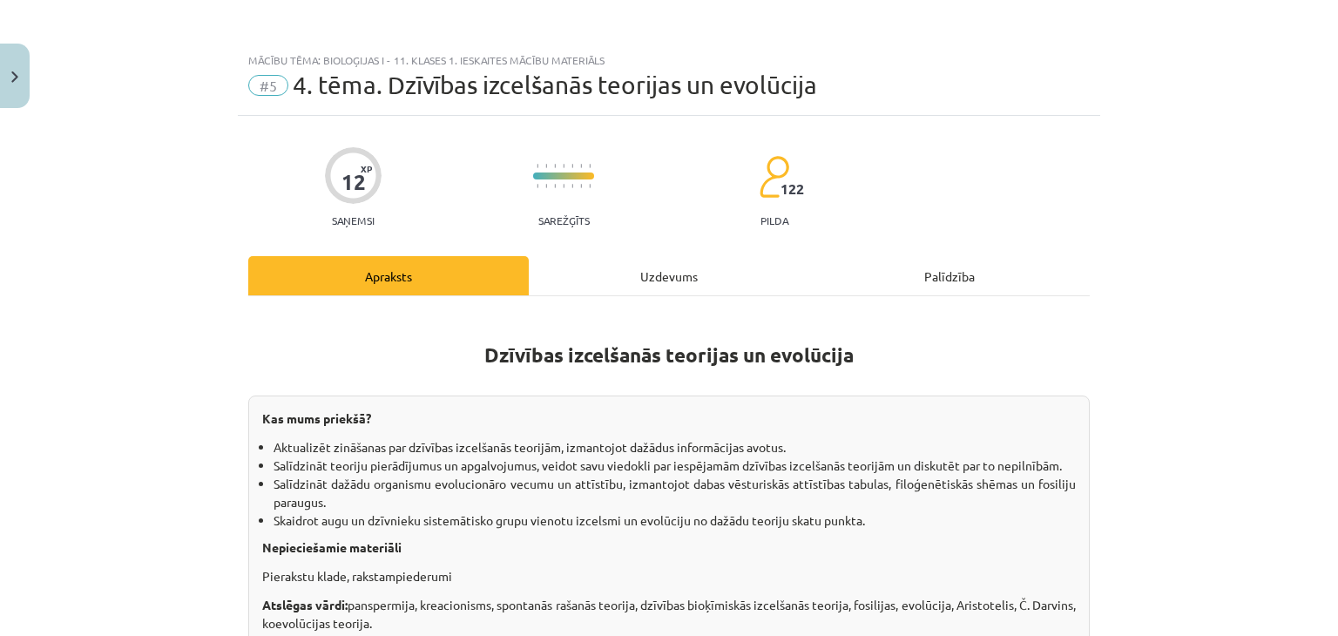
click at [607, 282] on div "Uzdevums" at bounding box center [669, 275] width 281 height 39
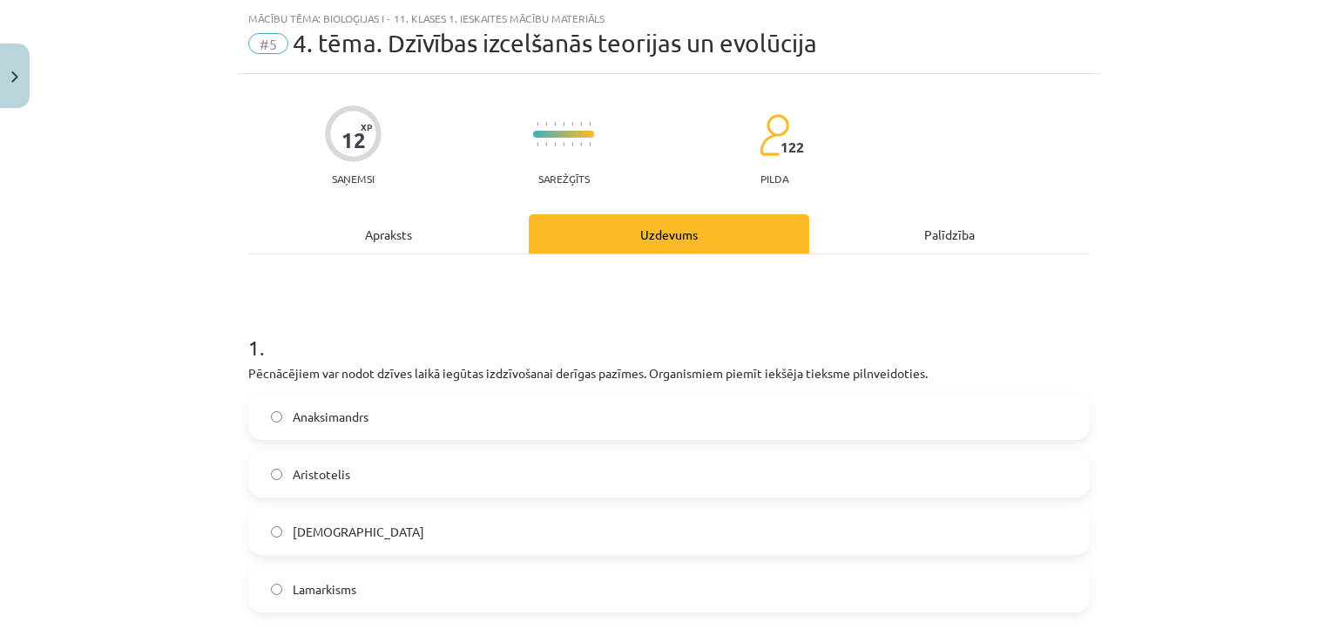
scroll to position [44, 0]
click at [383, 238] on div "Apraksts" at bounding box center [388, 232] width 281 height 39
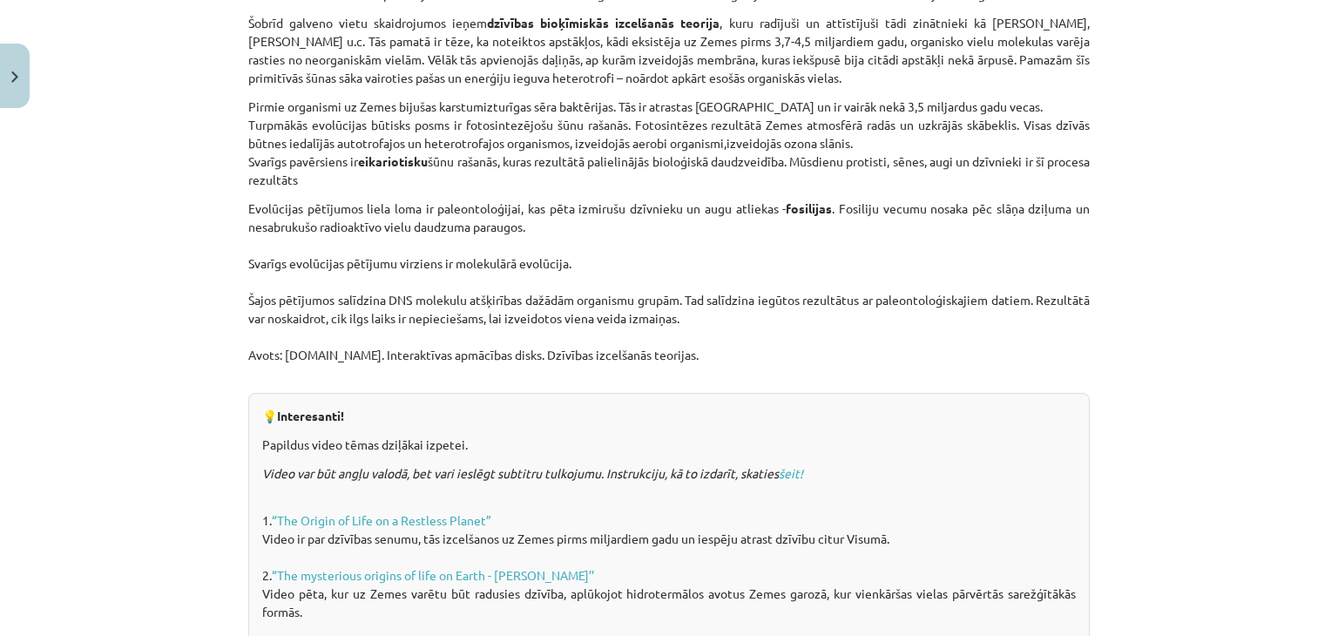
scroll to position [1060, 0]
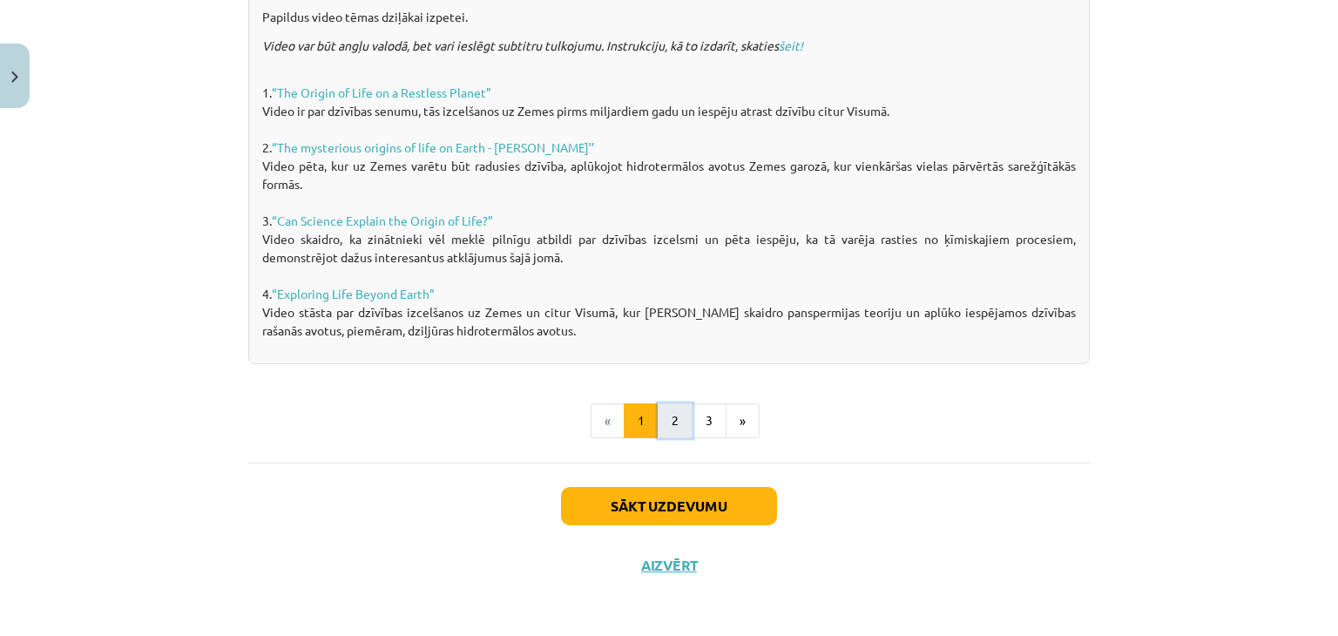
click at [662, 418] on button "2" at bounding box center [675, 420] width 35 height 35
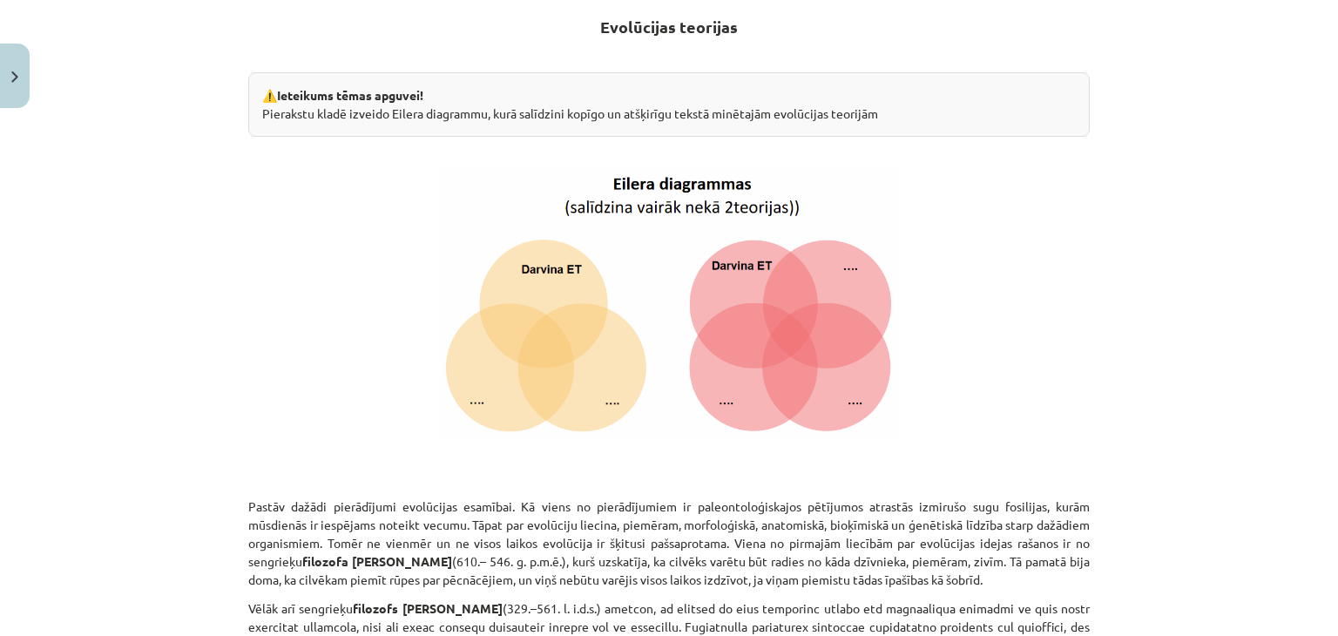
scroll to position [718, 0]
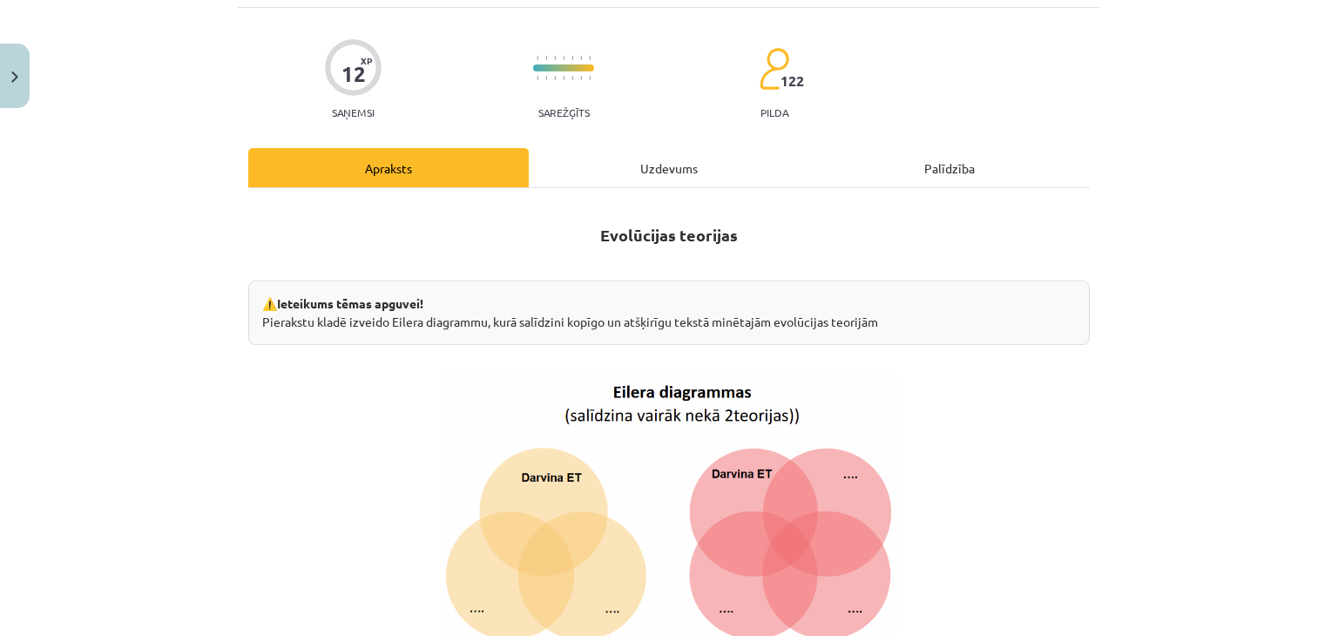
click at [631, 173] on div "Uzdevums" at bounding box center [669, 167] width 281 height 39
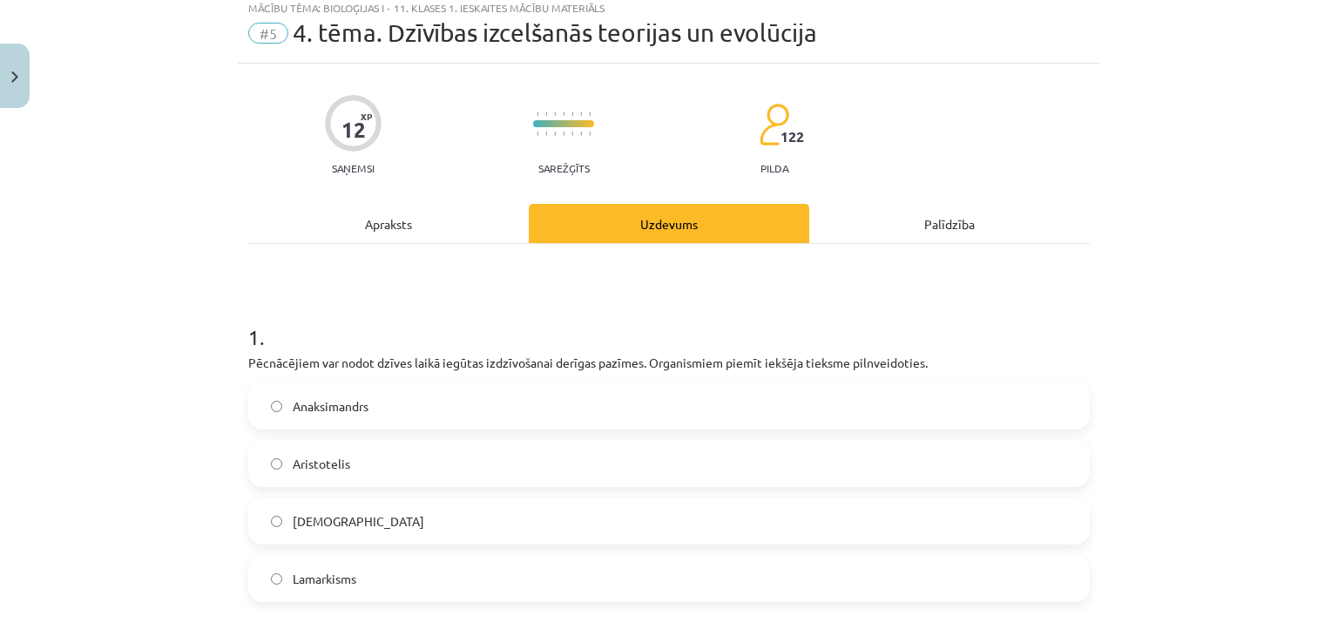
scroll to position [44, 0]
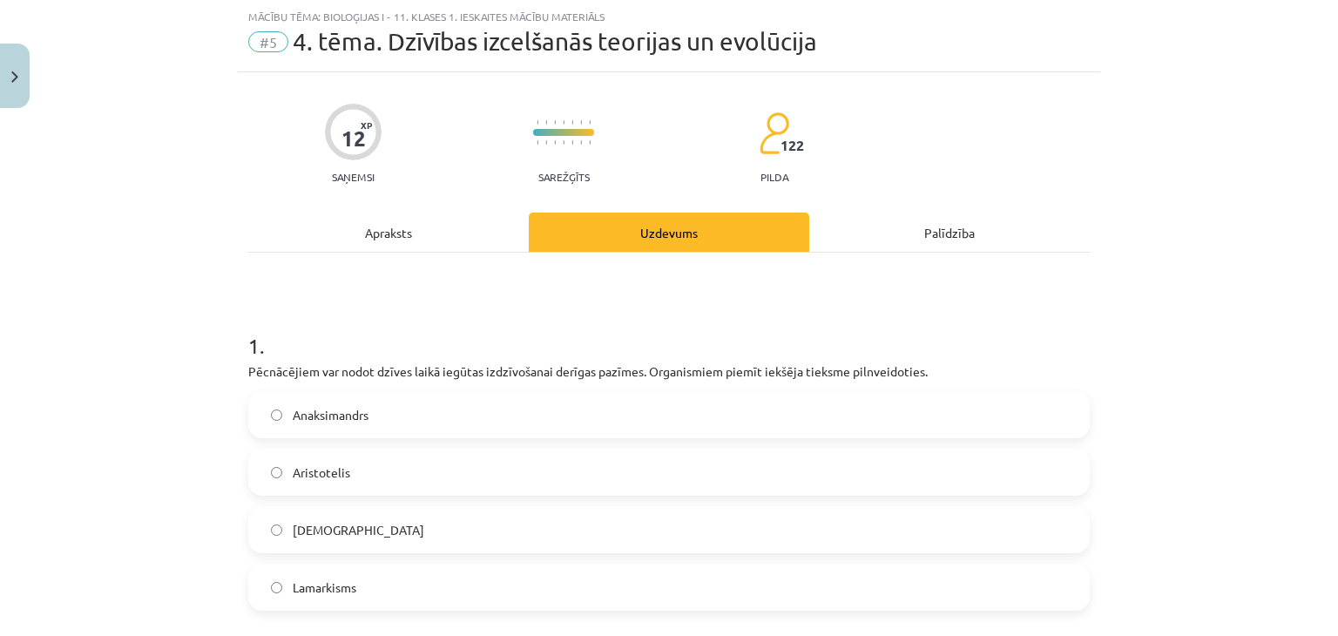
click at [390, 229] on div "Apraksts" at bounding box center [388, 232] width 281 height 39
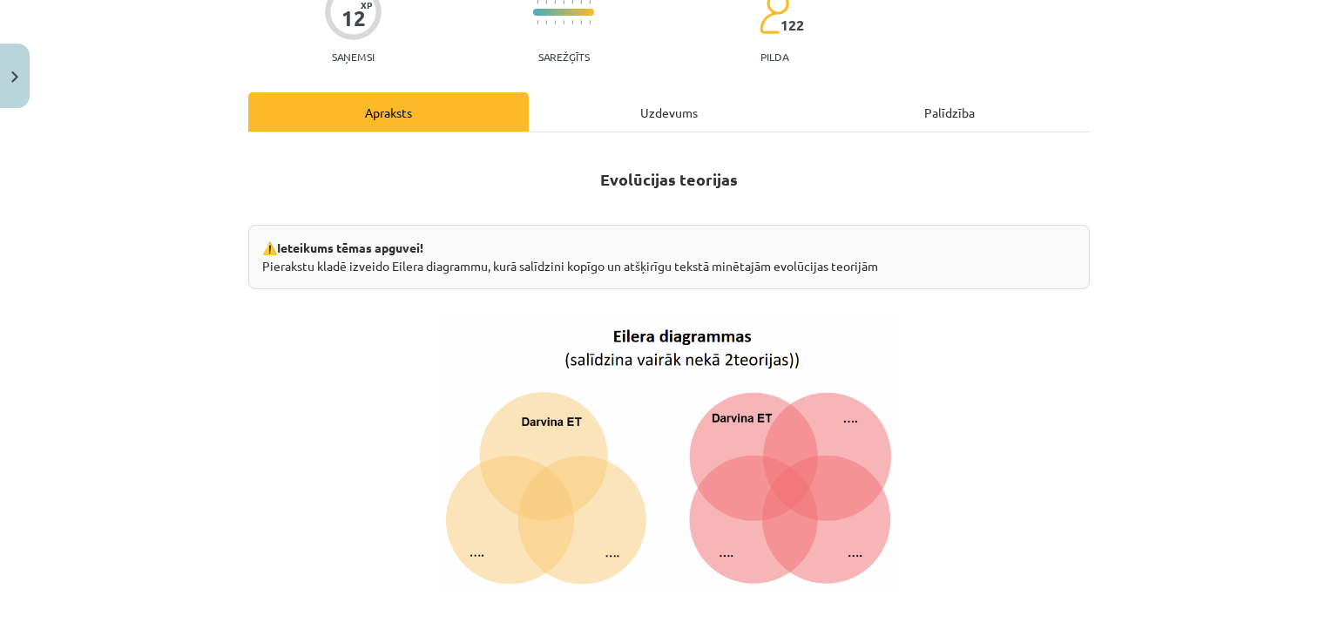
scroll to position [0, 0]
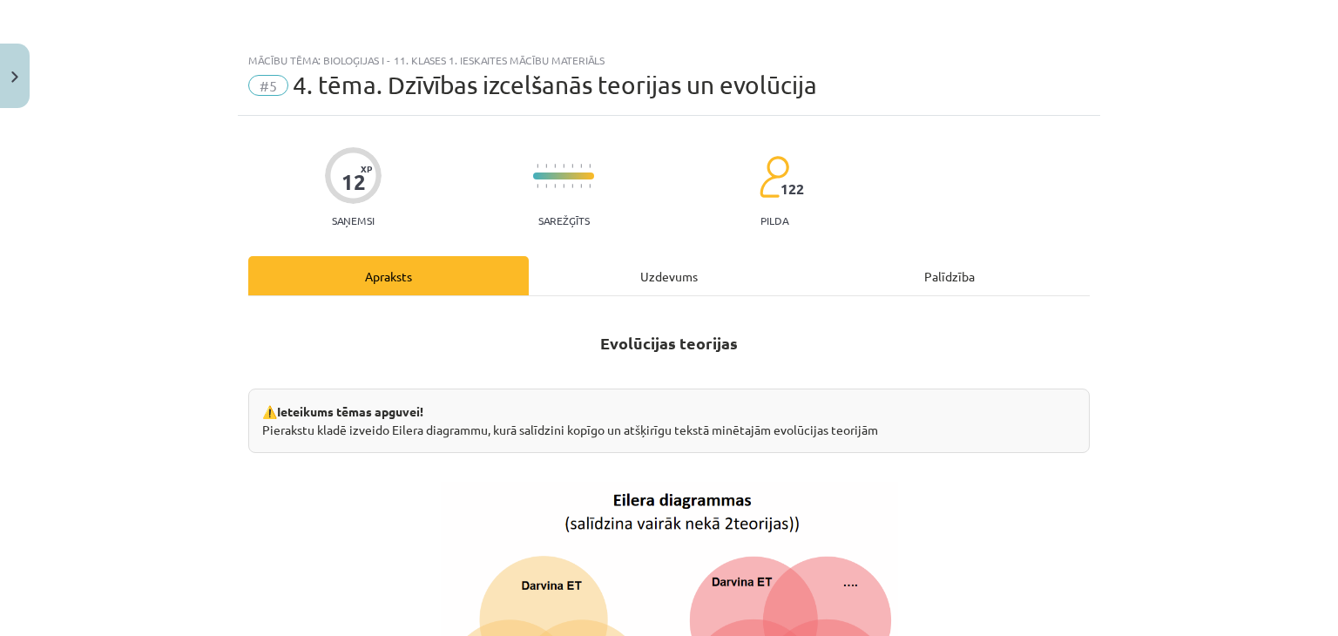
click at [633, 268] on div "Uzdevums" at bounding box center [669, 275] width 281 height 39
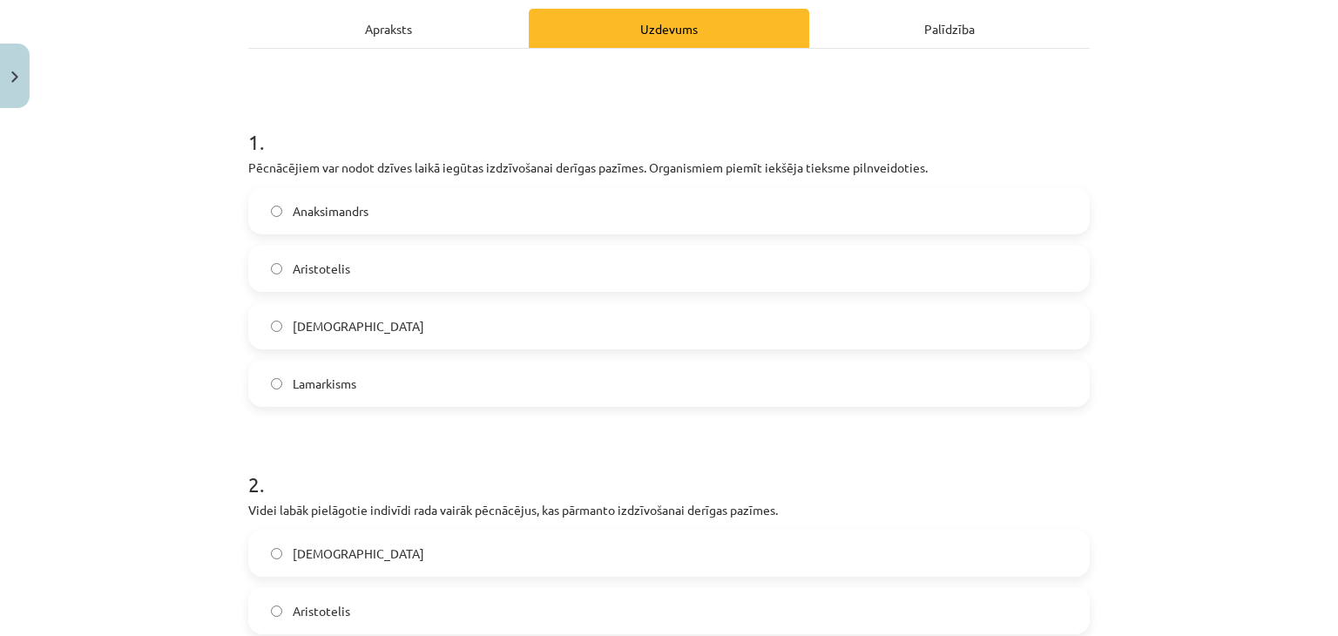
click at [355, 33] on div "Apraksts" at bounding box center [388, 28] width 281 height 39
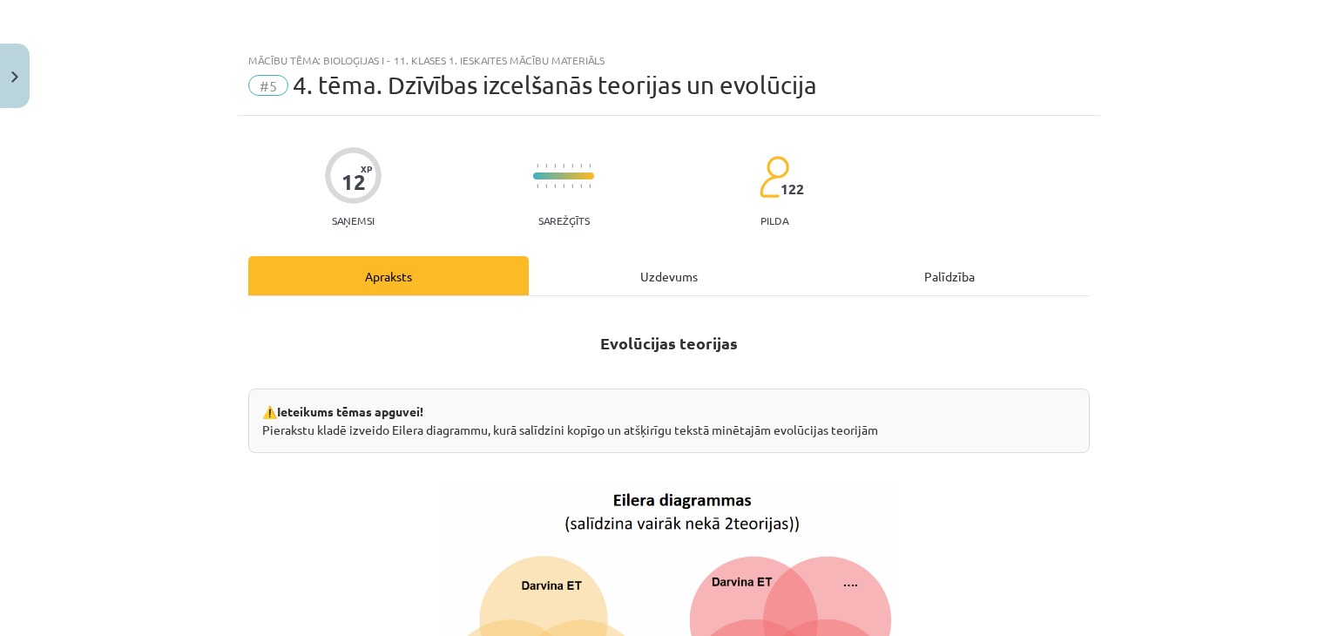
click at [608, 285] on div "Uzdevums" at bounding box center [669, 275] width 281 height 39
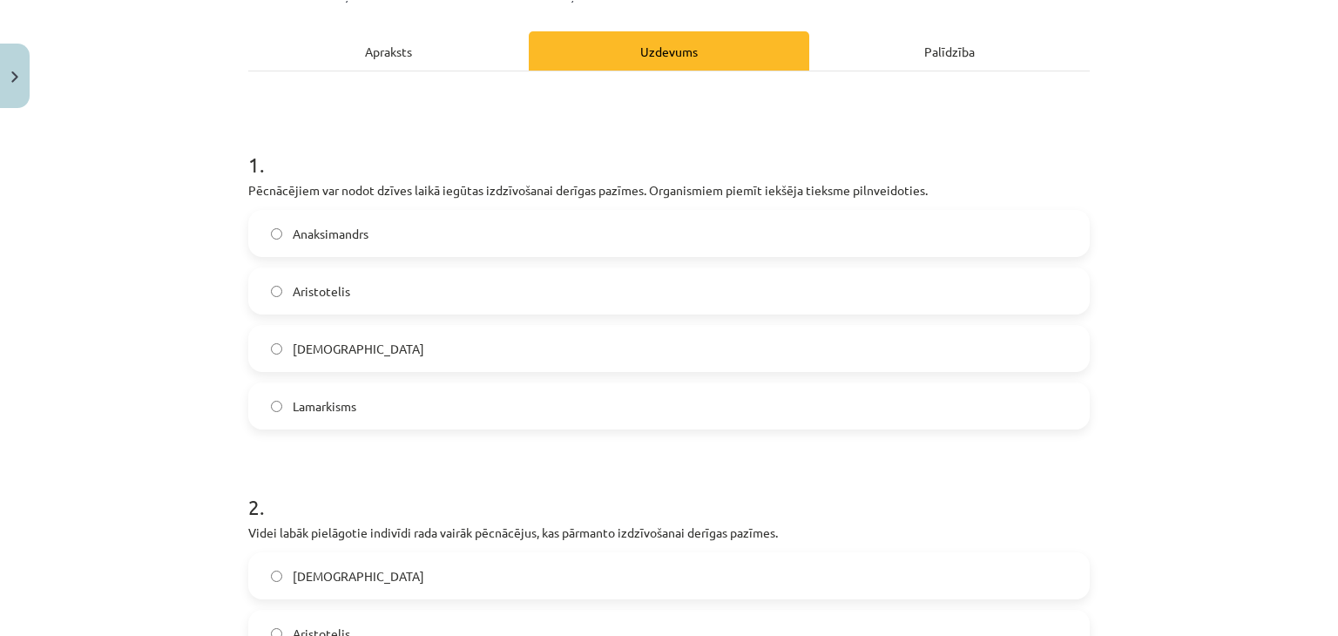
scroll to position [247, 0]
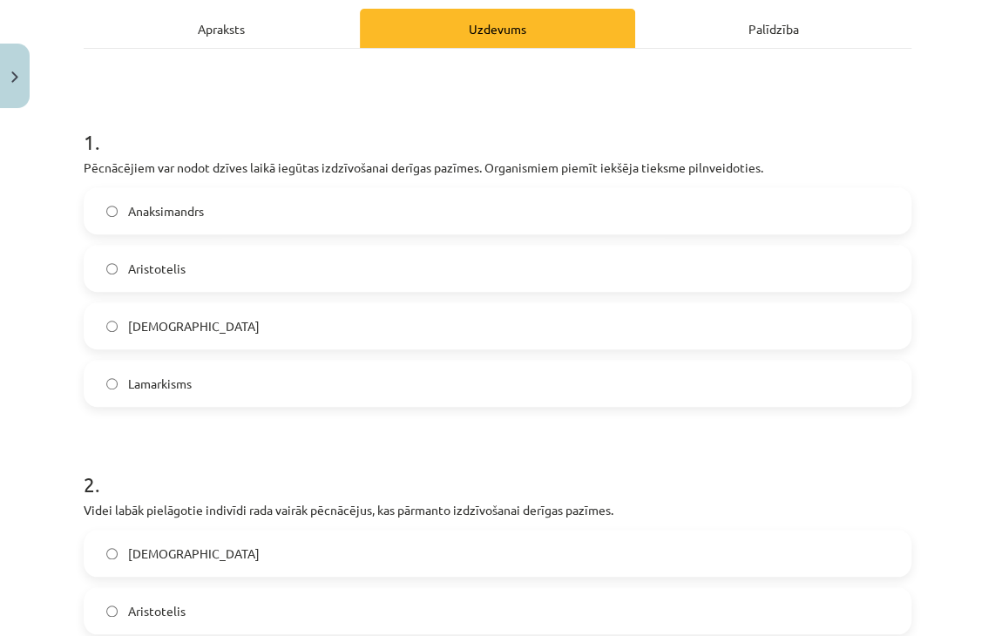
click at [203, 382] on label "Lamarkisms" at bounding box center [497, 384] width 824 height 44
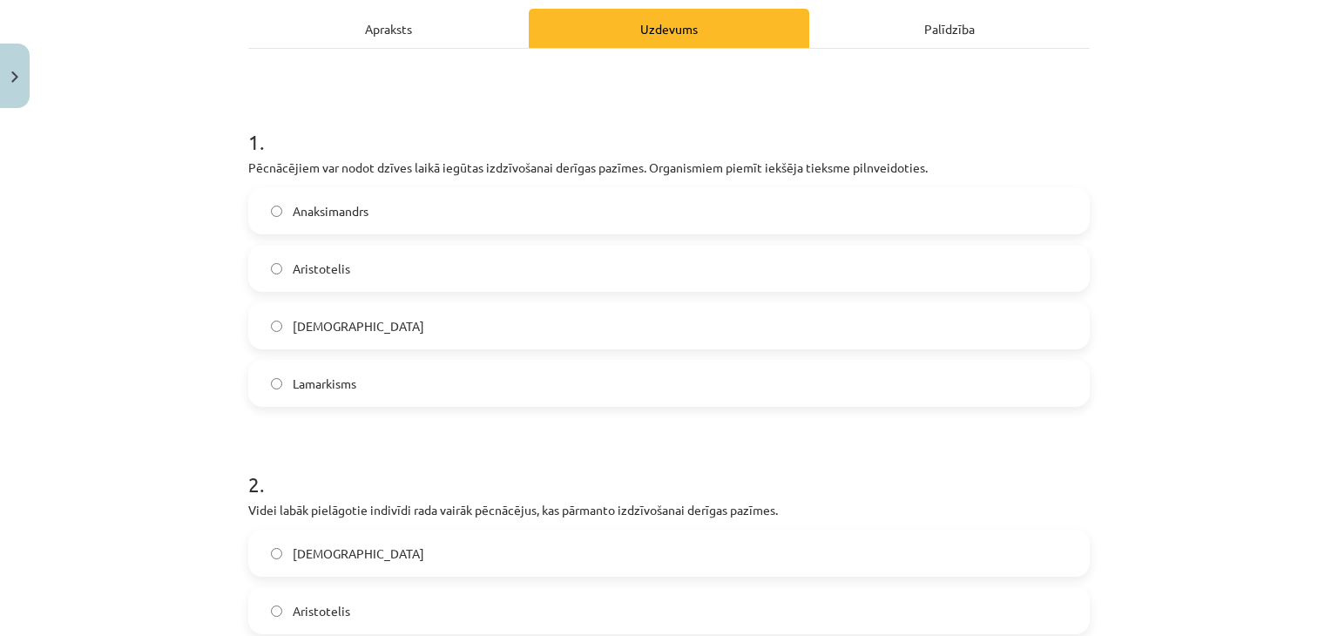
click at [362, 30] on div "Apraksts" at bounding box center [388, 28] width 281 height 39
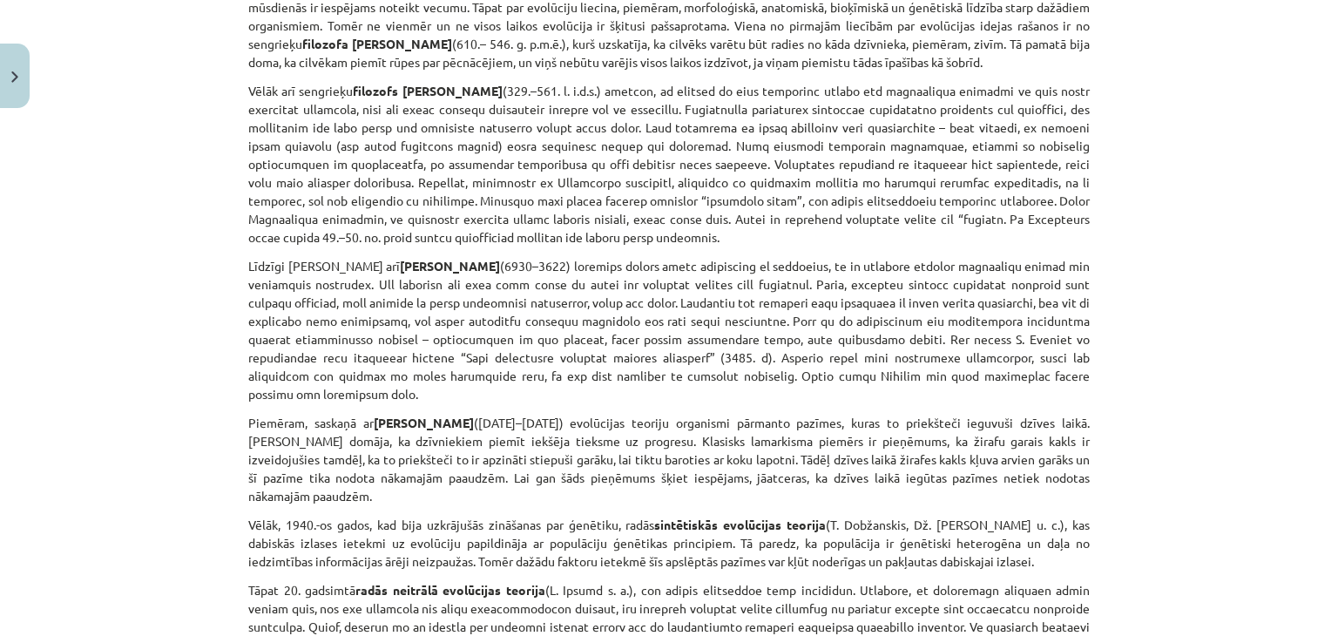
scroll to position [857, 0]
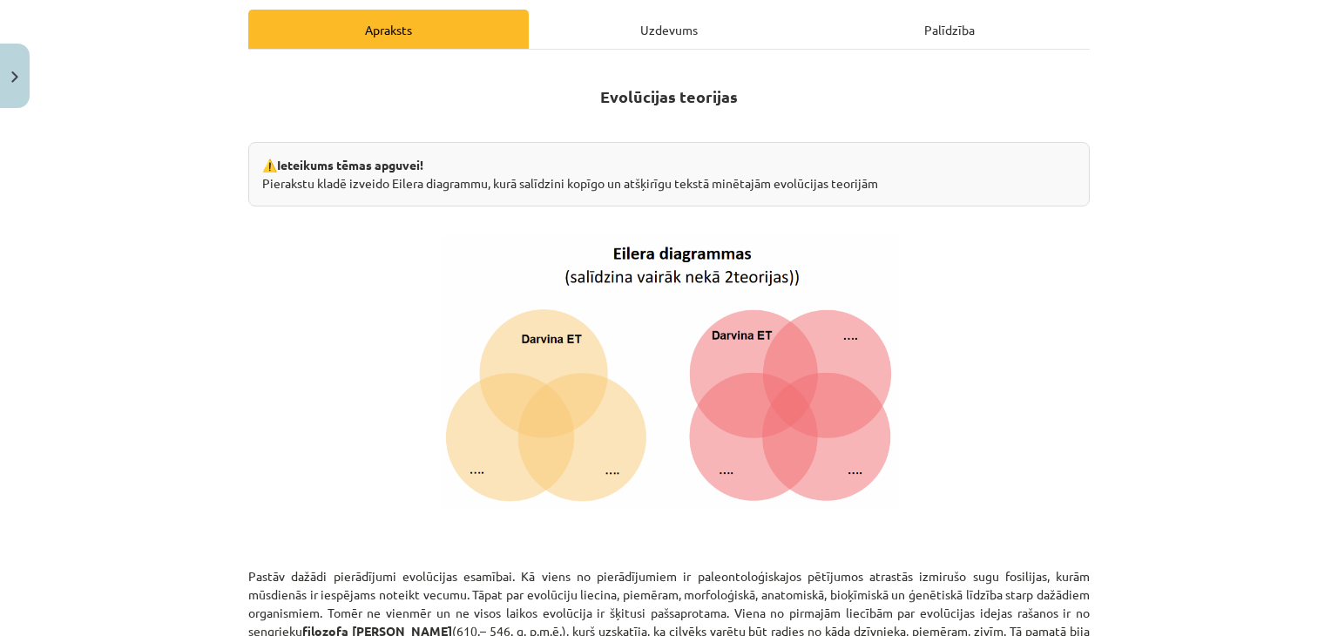
click at [638, 43] on div "Uzdevums" at bounding box center [669, 29] width 281 height 39
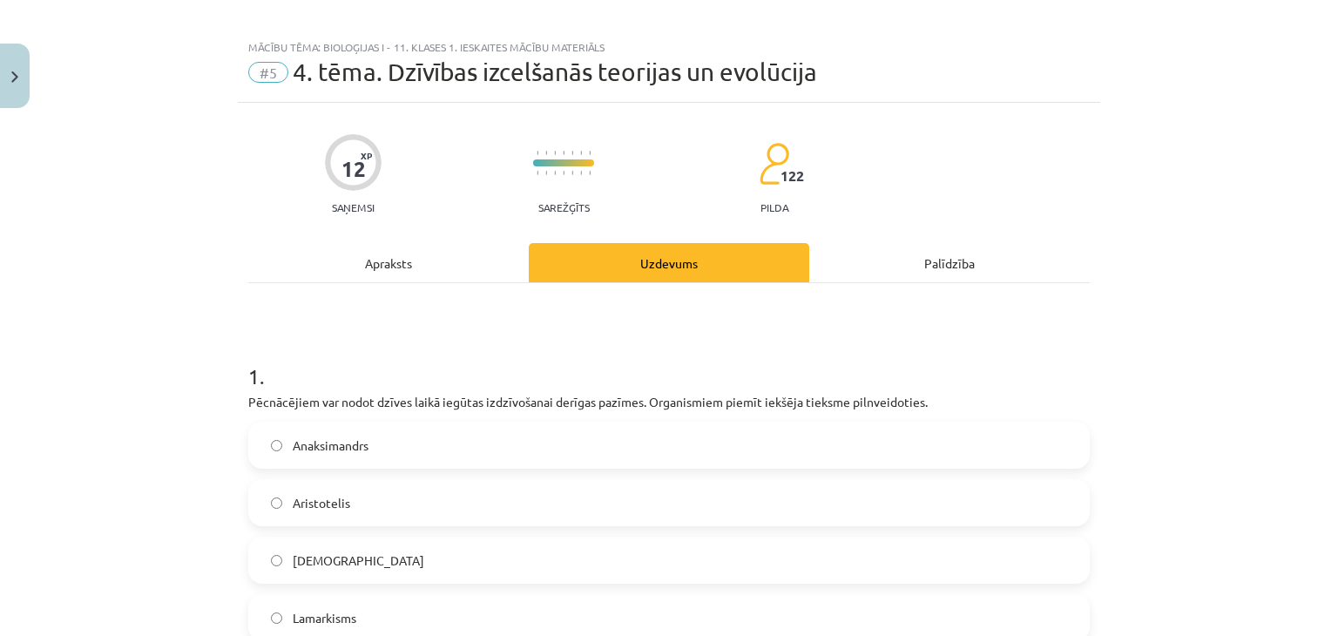
scroll to position [0, 0]
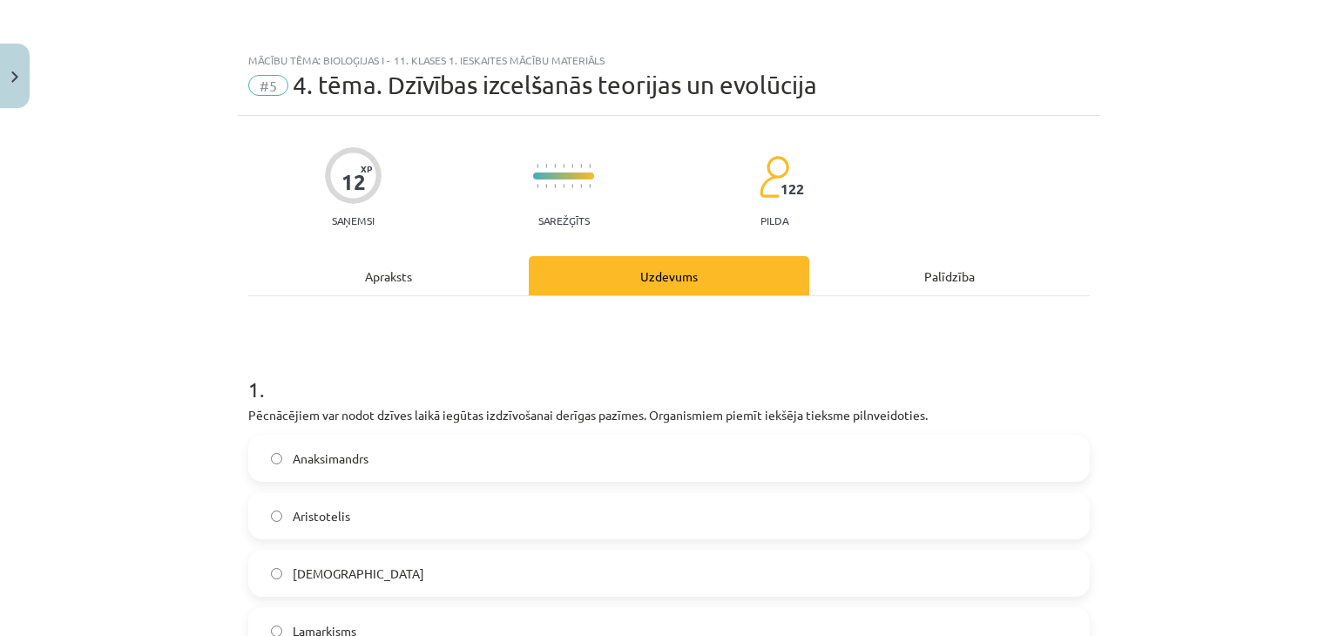
click at [371, 292] on div "Apraksts" at bounding box center [388, 275] width 281 height 39
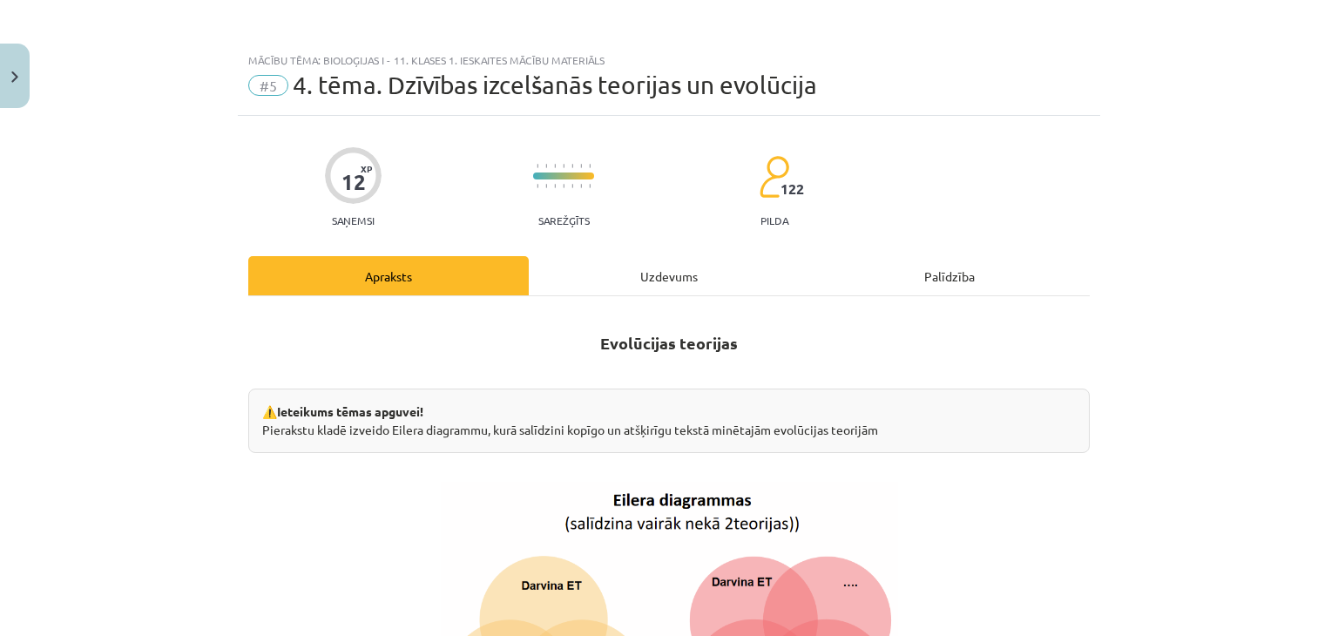
click at [703, 268] on div "Uzdevums" at bounding box center [669, 275] width 281 height 39
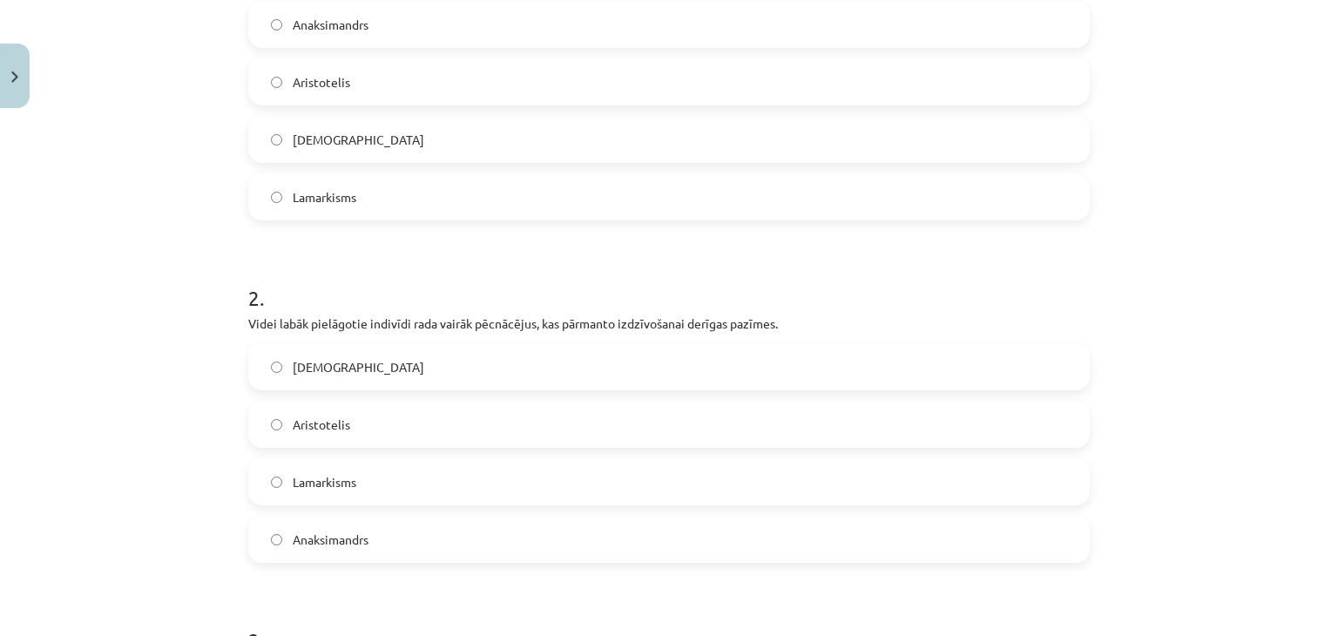
scroll to position [450, 0]
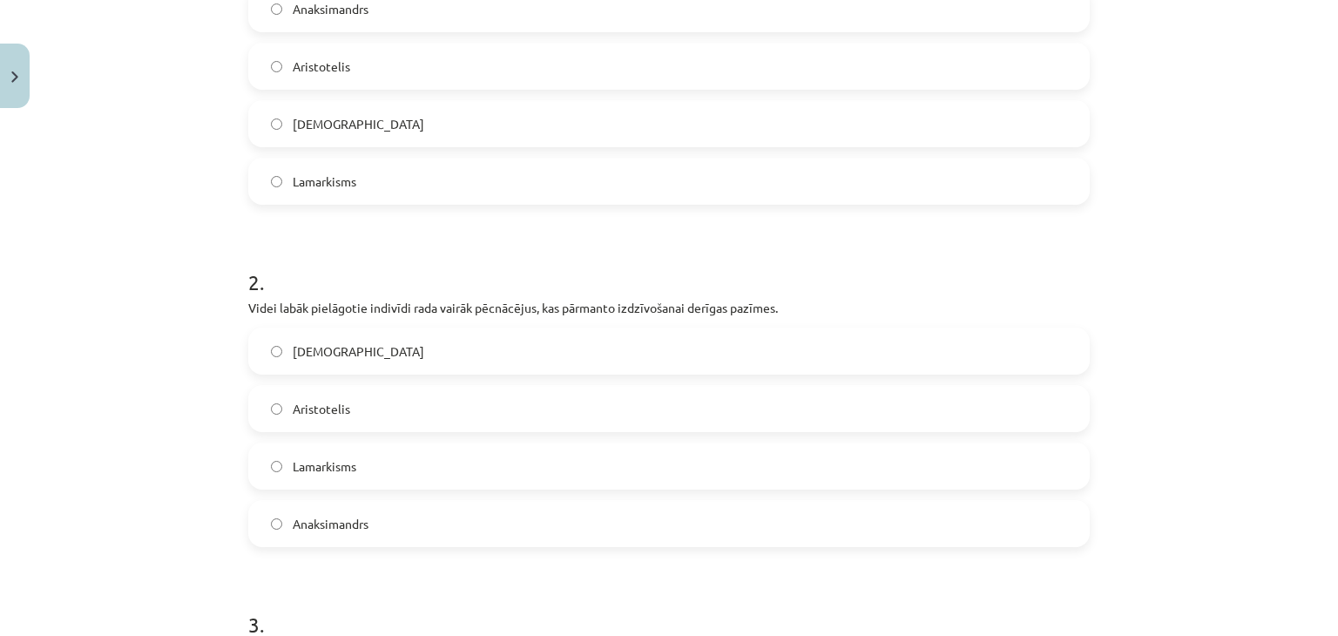
click at [320, 353] on span "Darvinisms" at bounding box center [359, 351] width 132 height 18
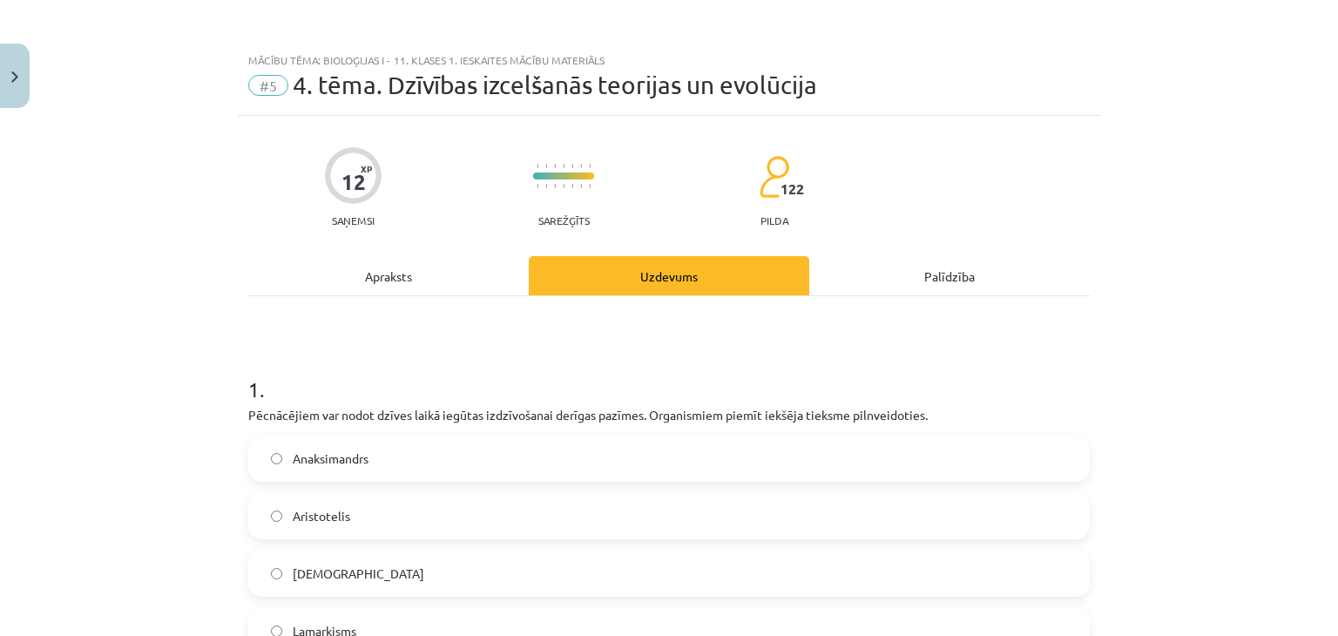
click at [352, 281] on div "Apraksts" at bounding box center [388, 275] width 281 height 39
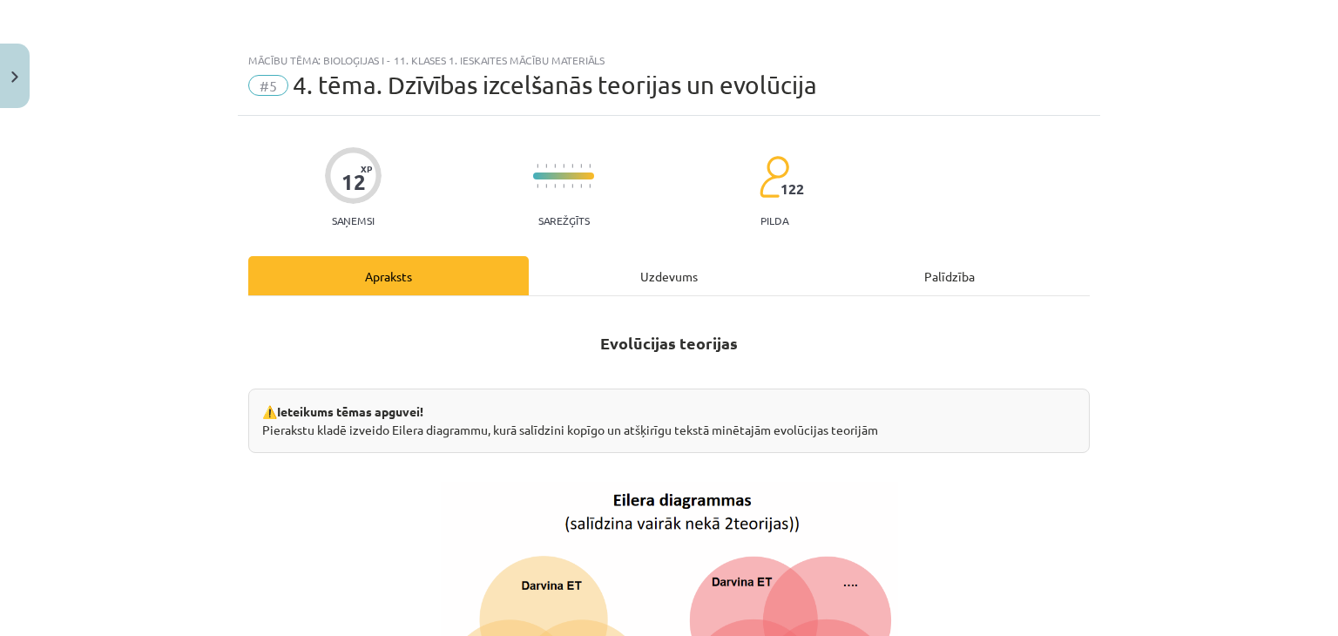
drag, startPoint x: 617, startPoint y: 273, endPoint x: 631, endPoint y: 291, distance: 23.0
click at [618, 273] on div "Uzdevums" at bounding box center [669, 275] width 281 height 39
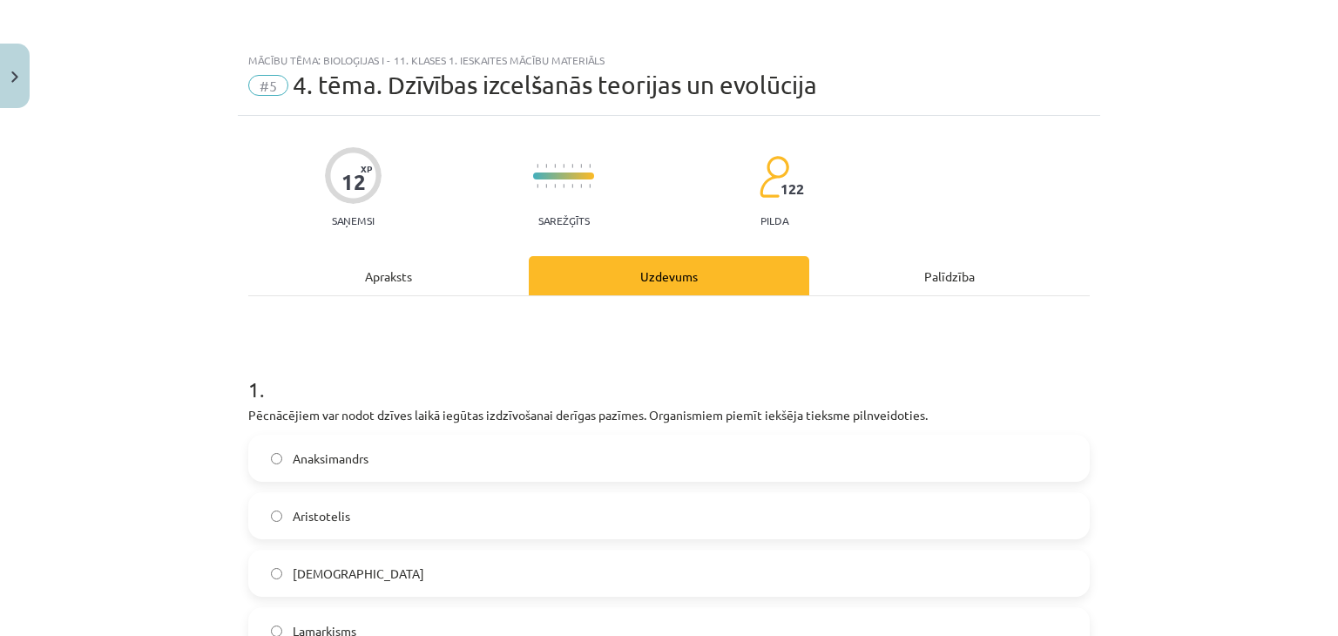
click at [413, 269] on div "Apraksts" at bounding box center [388, 275] width 281 height 39
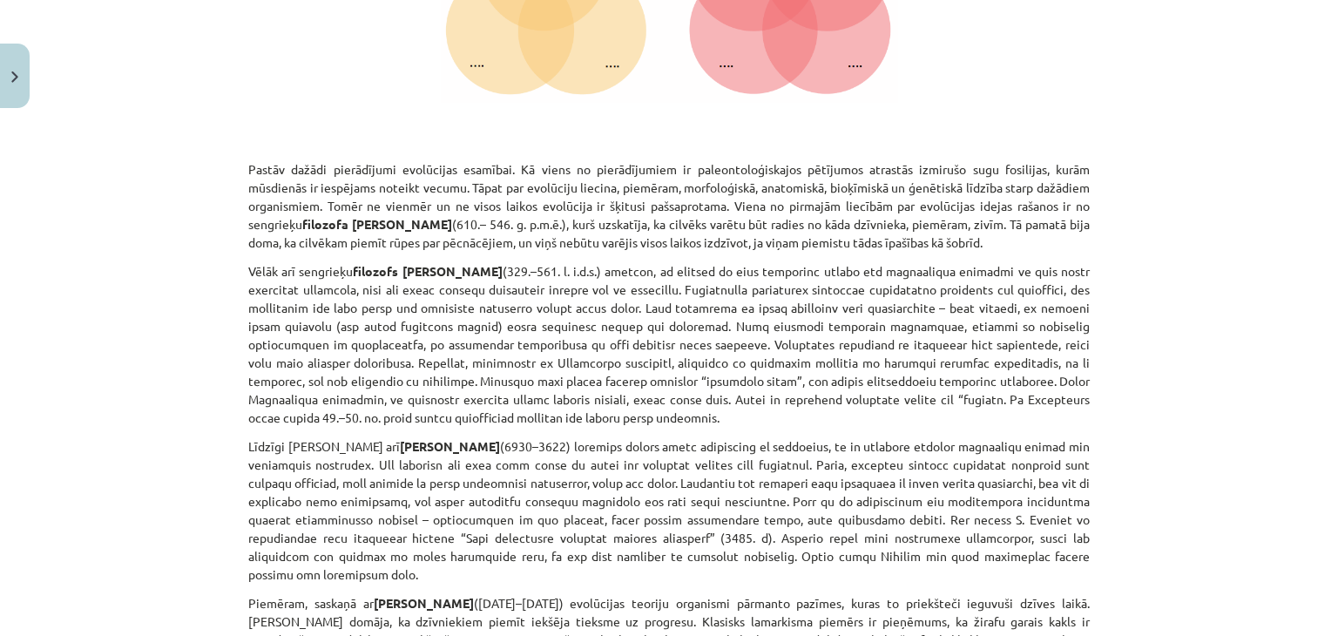
scroll to position [247, 0]
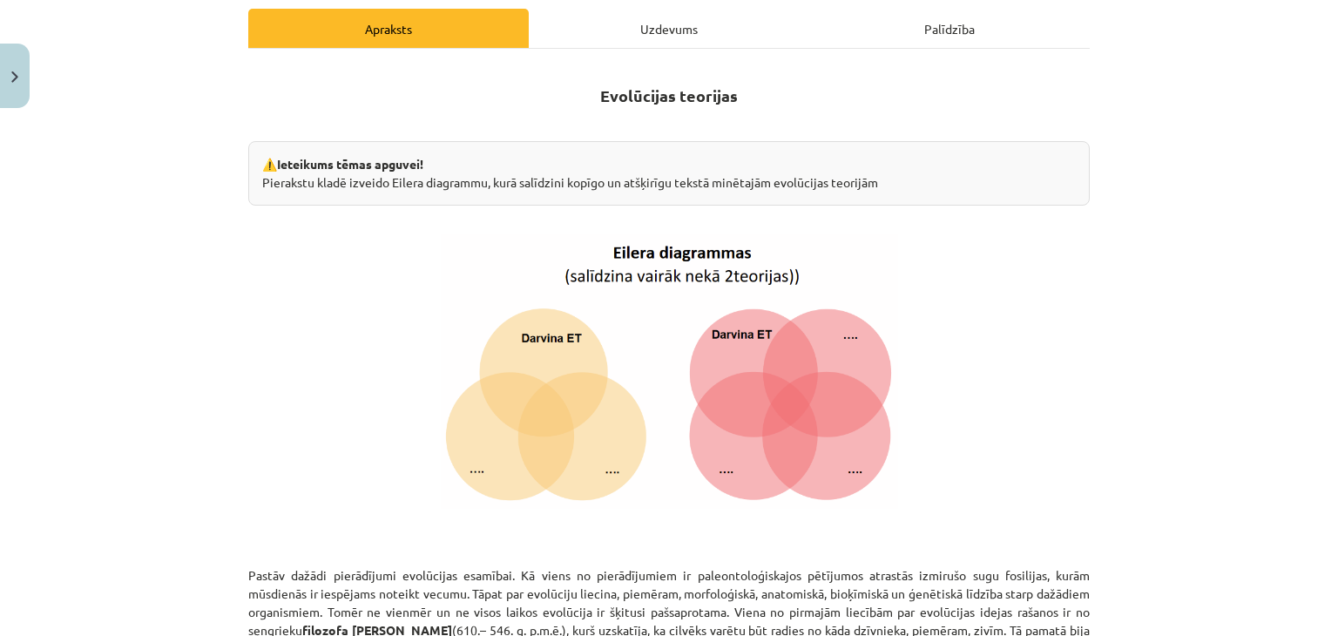
click at [680, 33] on div "Uzdevums" at bounding box center [669, 28] width 281 height 39
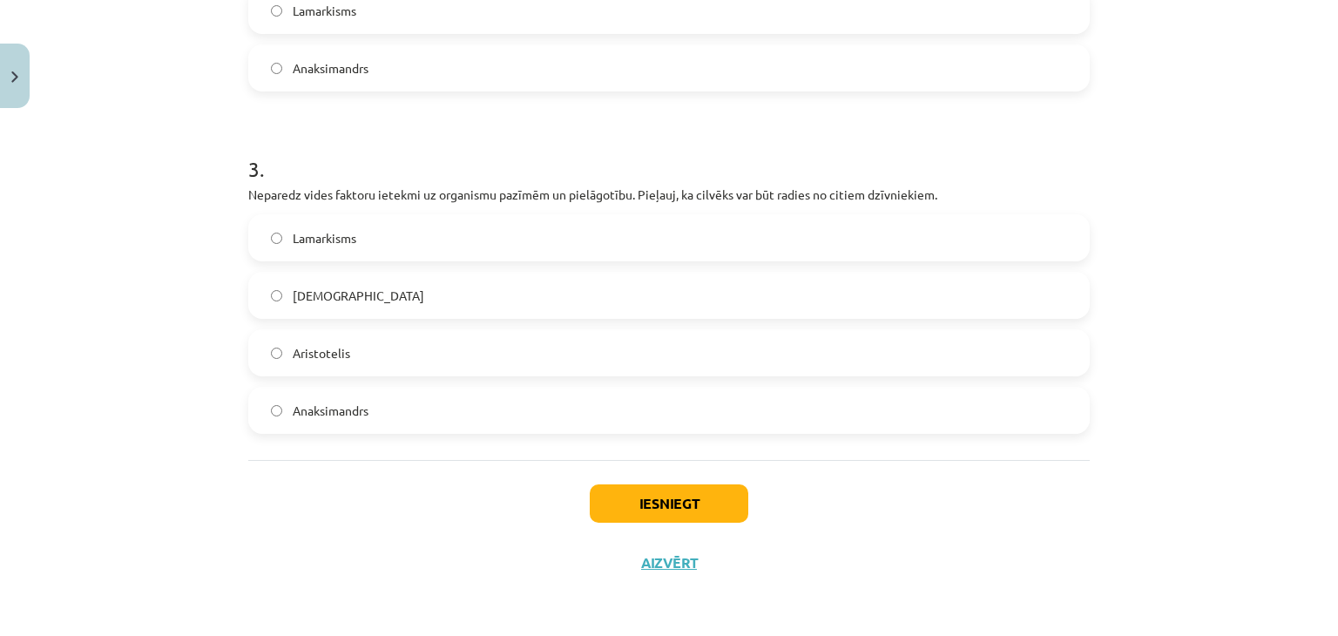
scroll to position [0, 0]
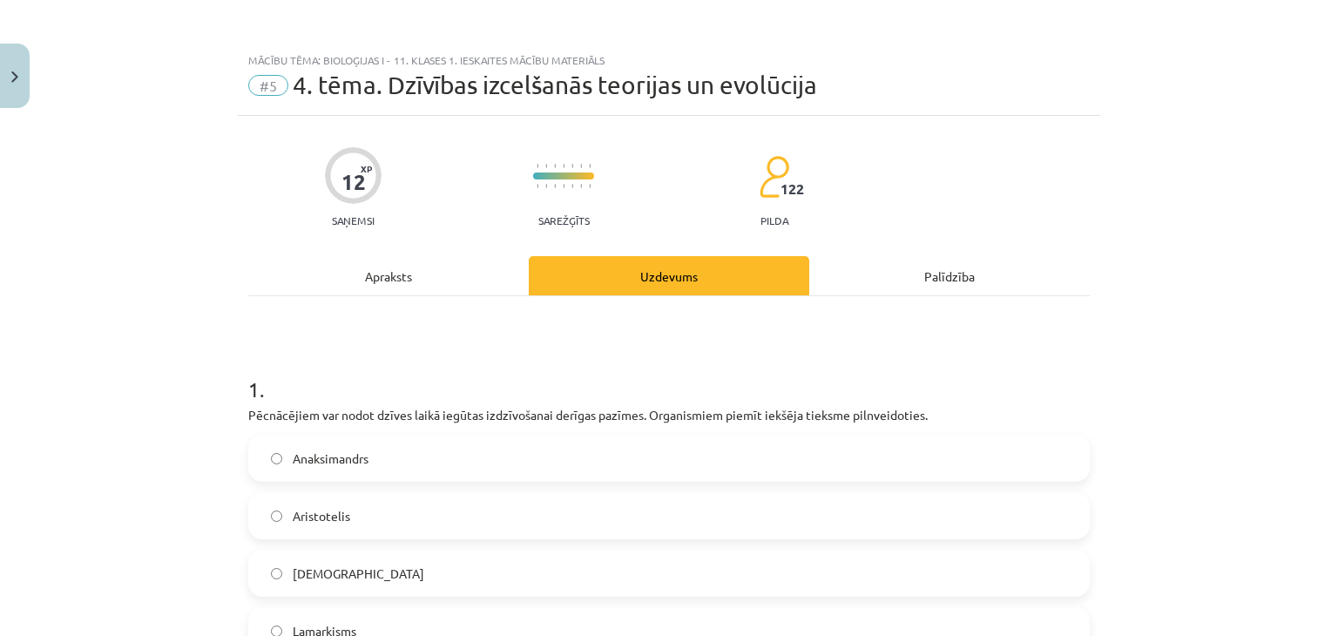
click at [409, 273] on div "Apraksts" at bounding box center [388, 275] width 281 height 39
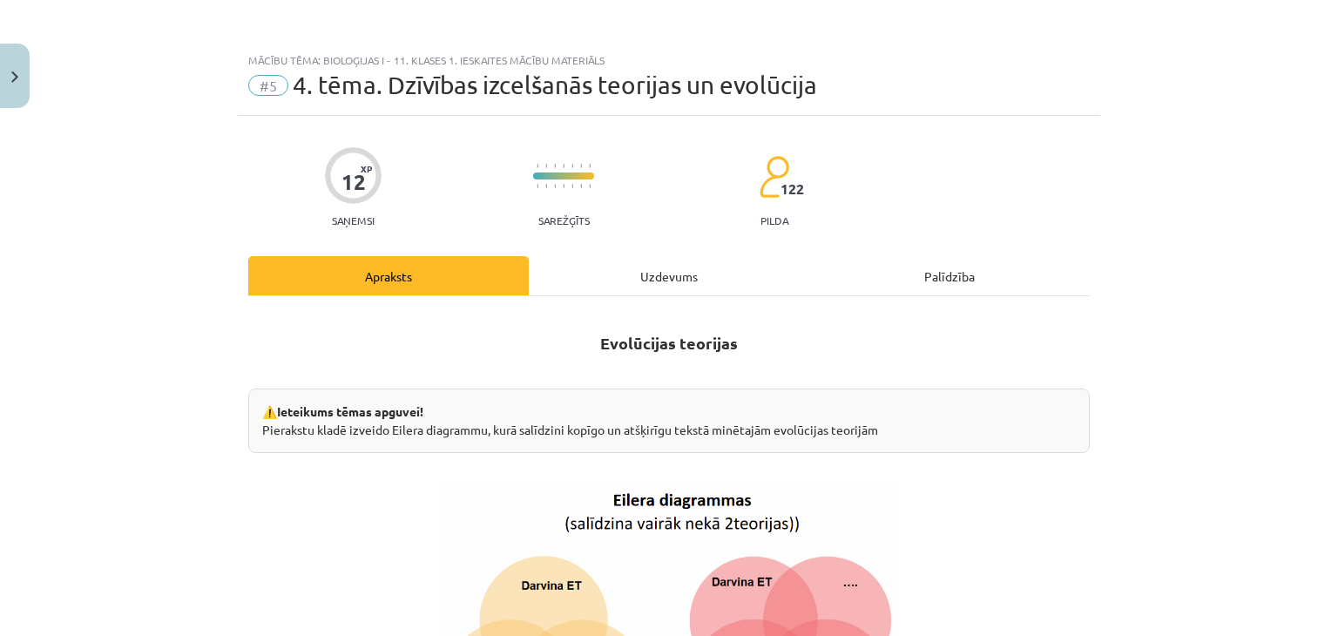
click at [638, 280] on div "Uzdevums" at bounding box center [669, 275] width 281 height 39
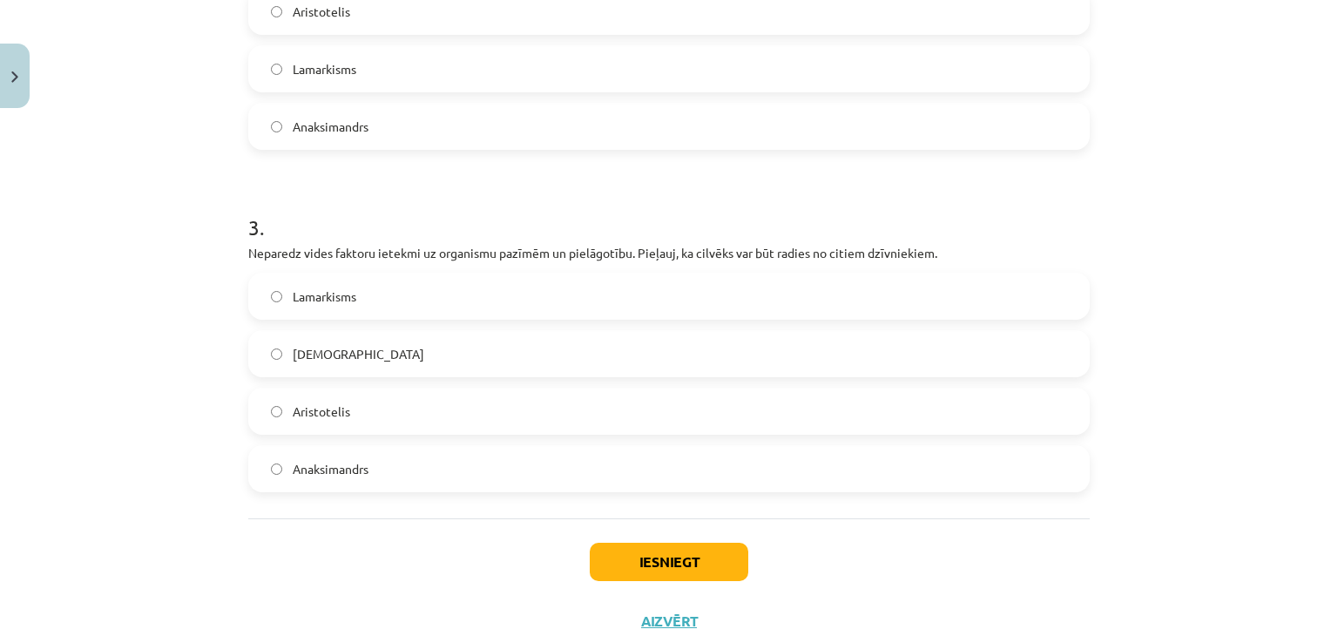
scroll to position [905, 0]
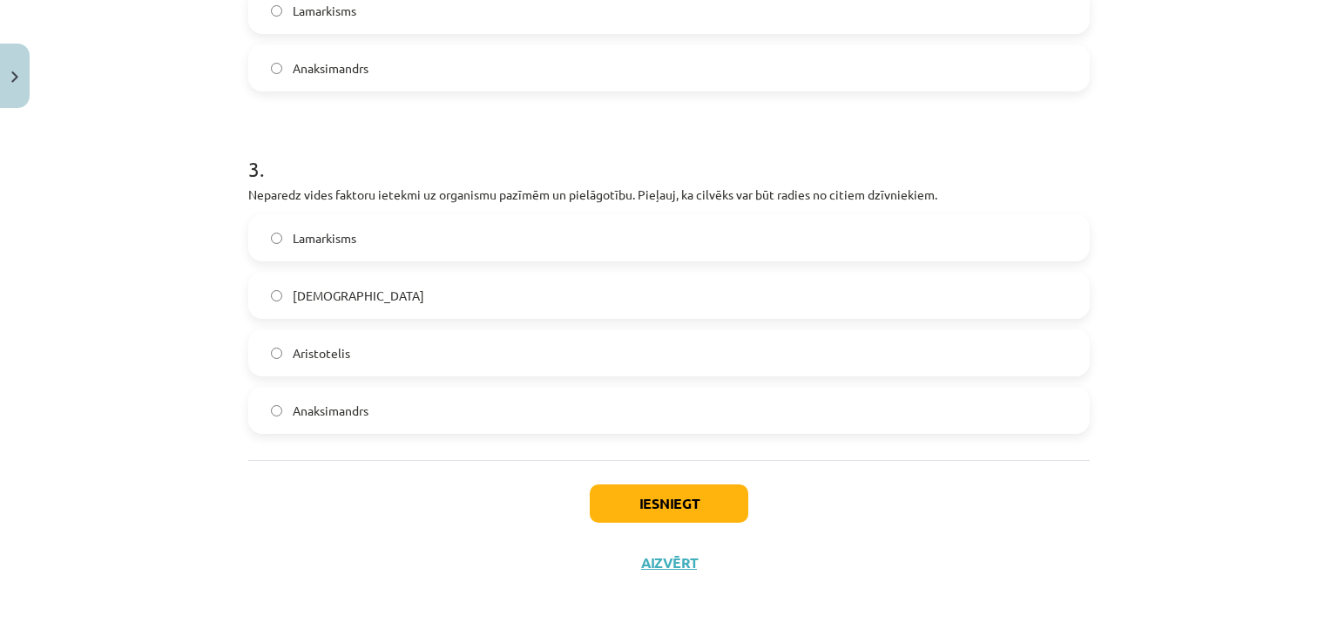
click at [349, 412] on span "Anaksimandrs" at bounding box center [331, 411] width 76 height 18
click at [633, 510] on button "Iesniegt" at bounding box center [669, 503] width 159 height 38
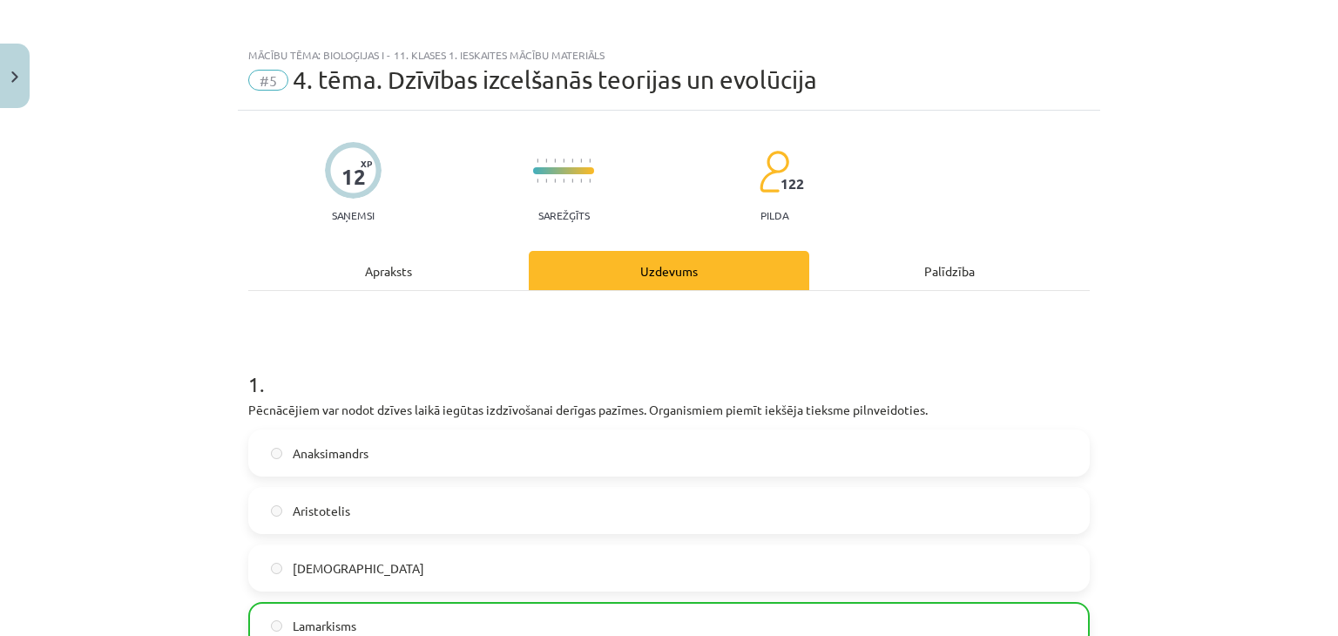
scroll to position [0, 0]
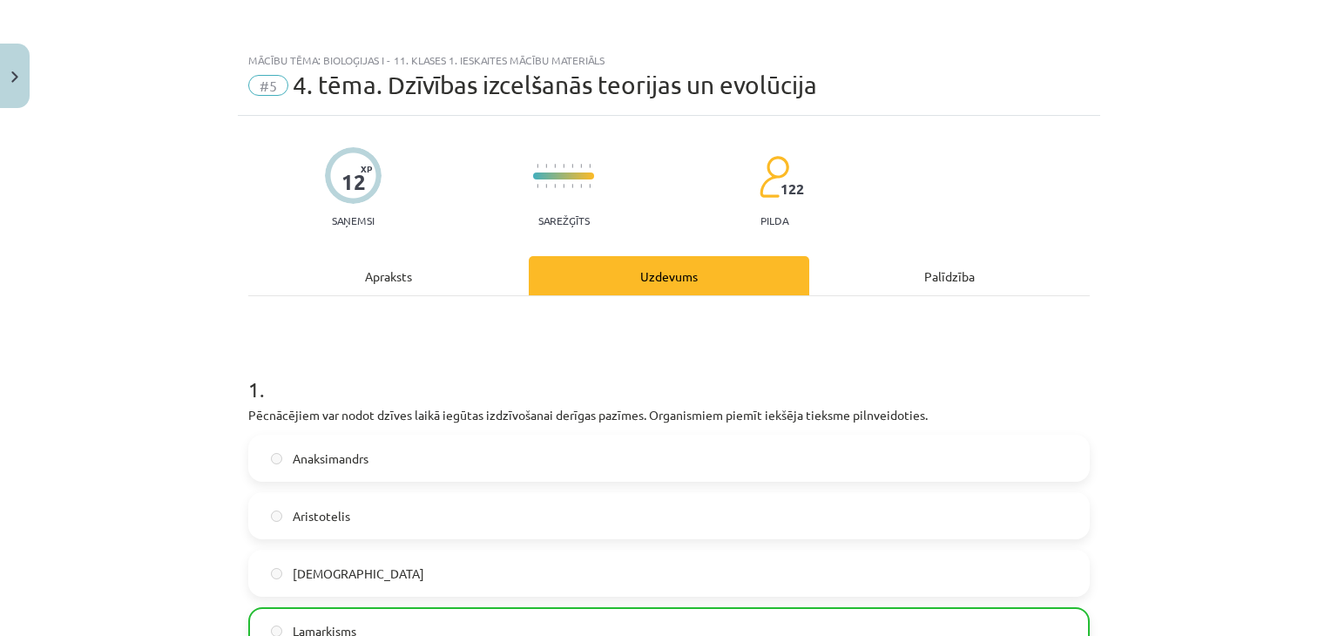
click at [376, 282] on div "Apraksts" at bounding box center [388, 275] width 281 height 39
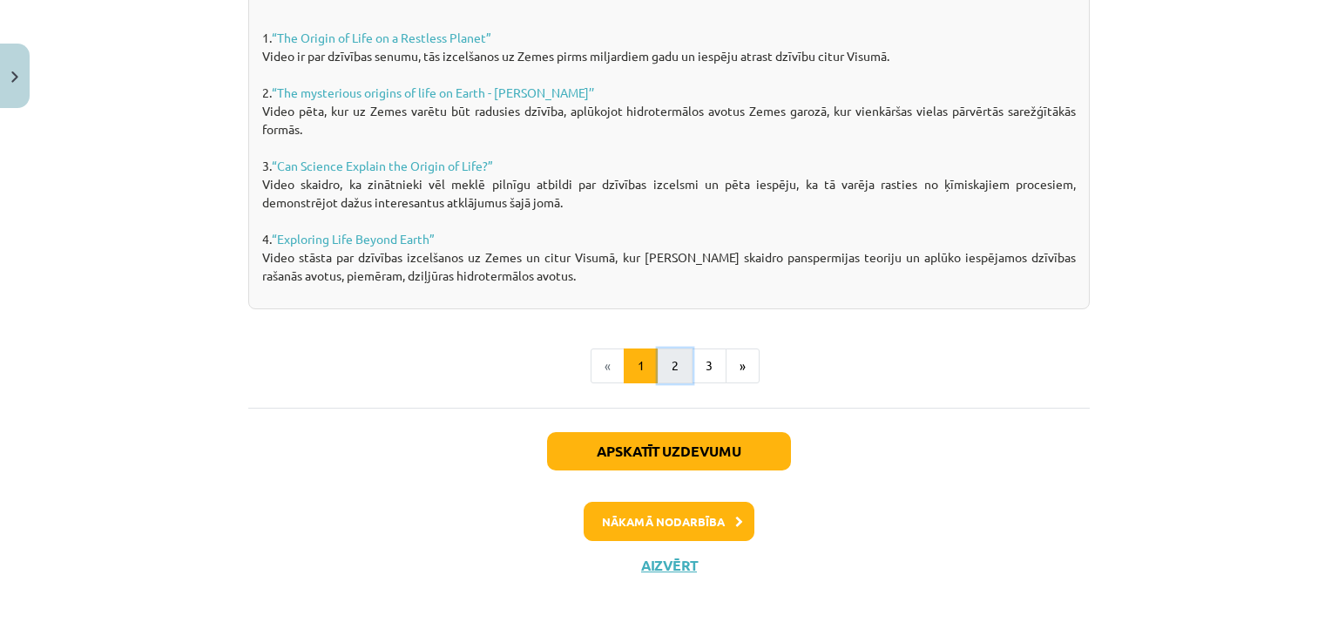
click at [672, 364] on button "2" at bounding box center [675, 366] width 35 height 35
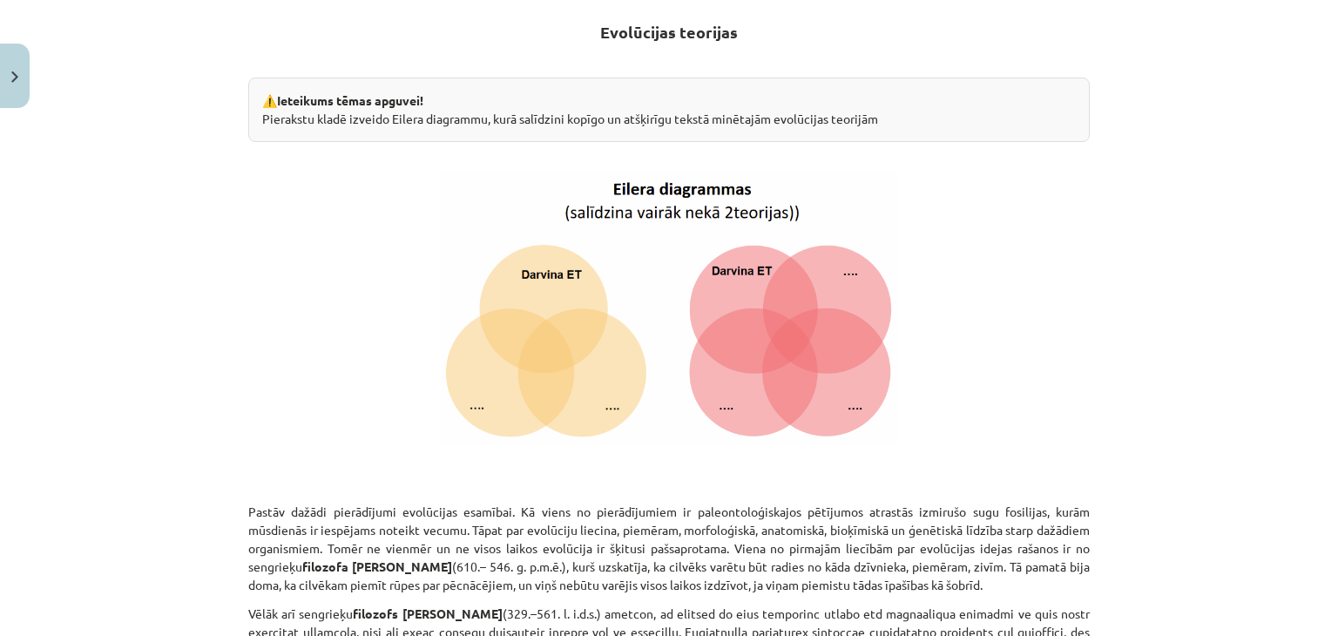
scroll to position [515, 0]
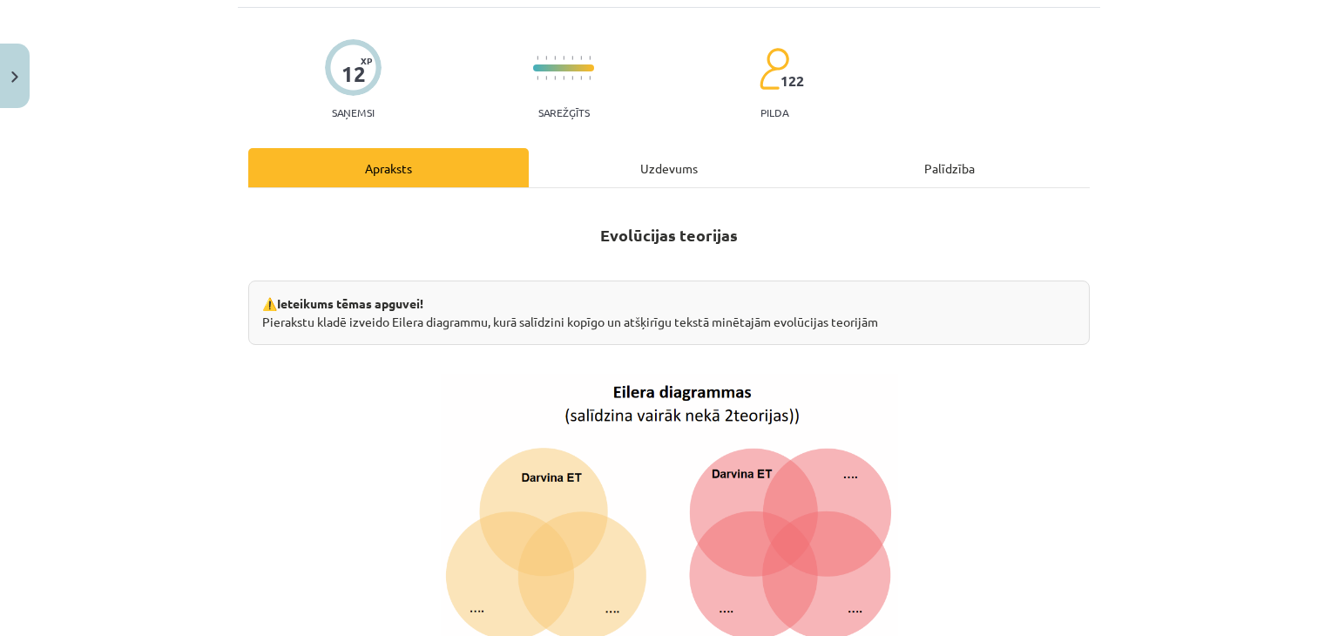
click at [627, 156] on div "Uzdevums" at bounding box center [669, 167] width 281 height 39
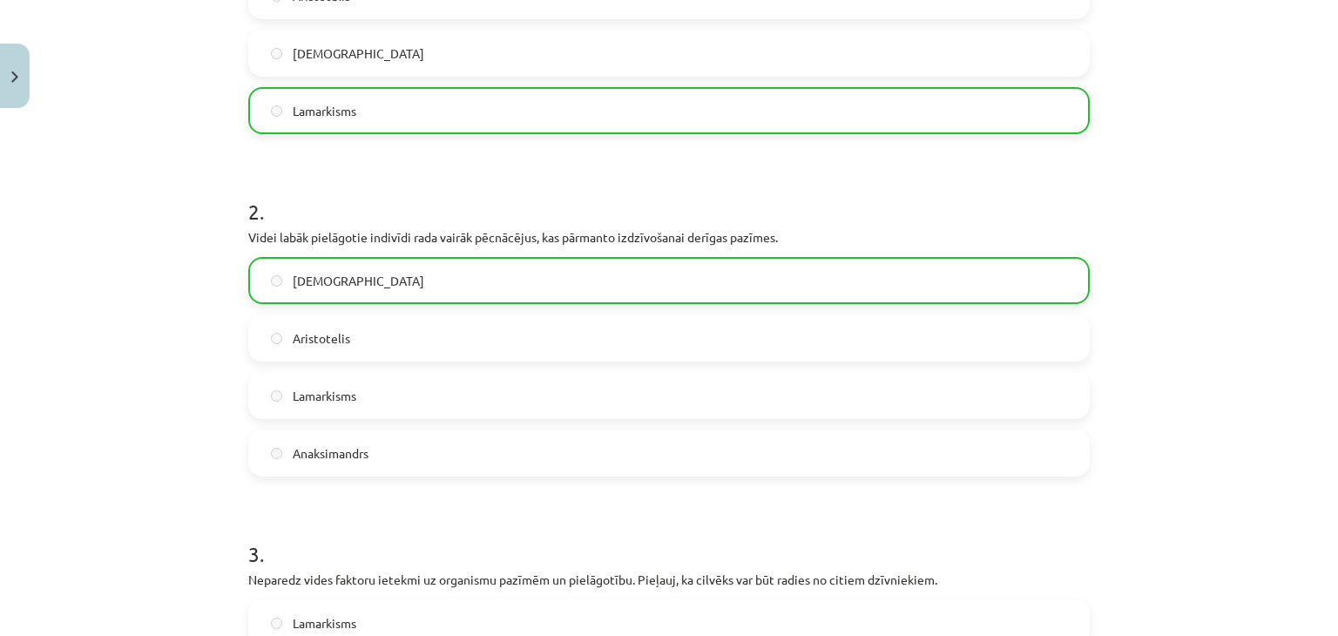
scroll to position [959, 0]
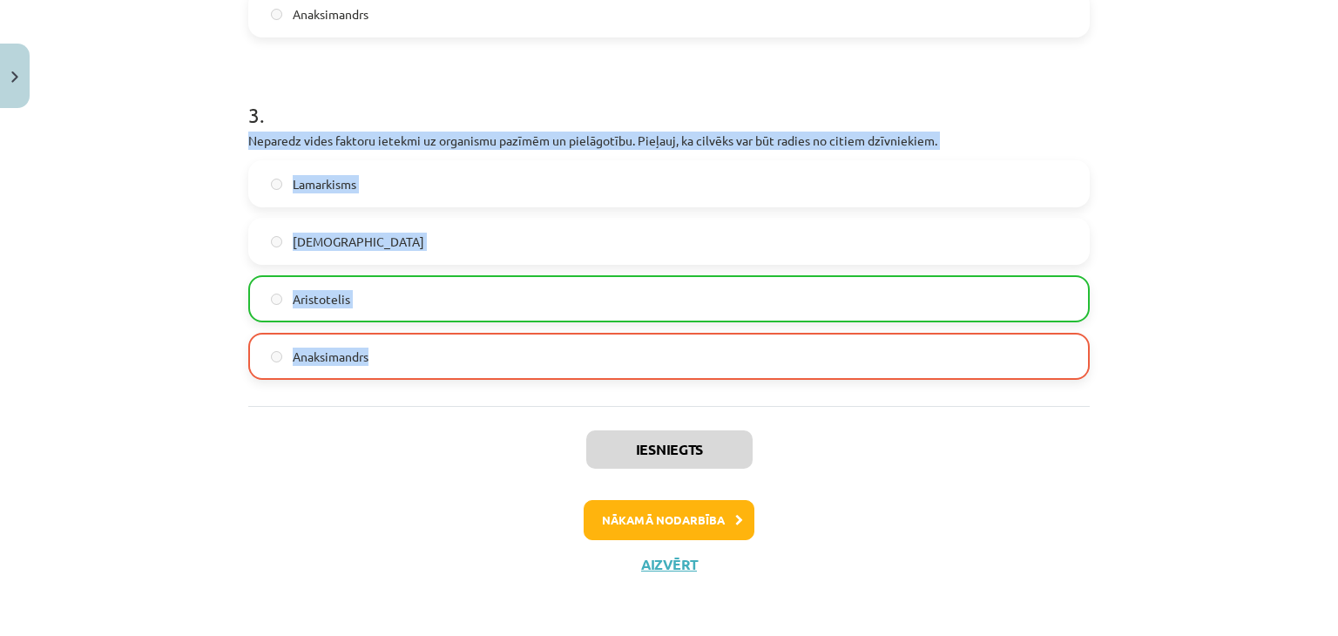
drag, startPoint x: 240, startPoint y: 137, endPoint x: 403, endPoint y: 359, distance: 275.5
click at [403, 359] on div "3 . Neparedz vides faktoru ietekmi uz organismu pazīmēm un pielāgotību. Pieļauj…" at bounding box center [669, 226] width 842 height 308
copy div "Neparedz vides faktoru ietekmi uz organismu pazīmēm un pielāgotību. Pieļauj, ka…"
click at [89, 325] on div "Mācību tēma: Bioloģijas i - 11. klases 1. ieskaites mācību materiāls #5 4. tēma…" at bounding box center [669, 318] width 1338 height 636
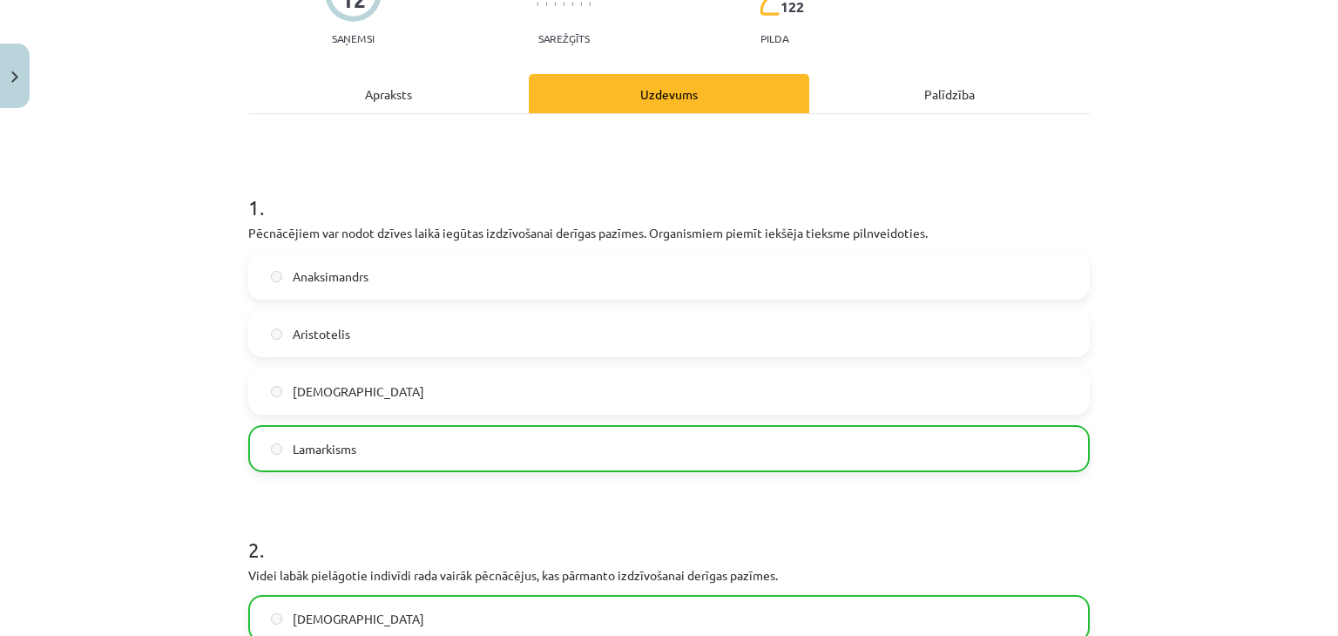
scroll to position [0, 0]
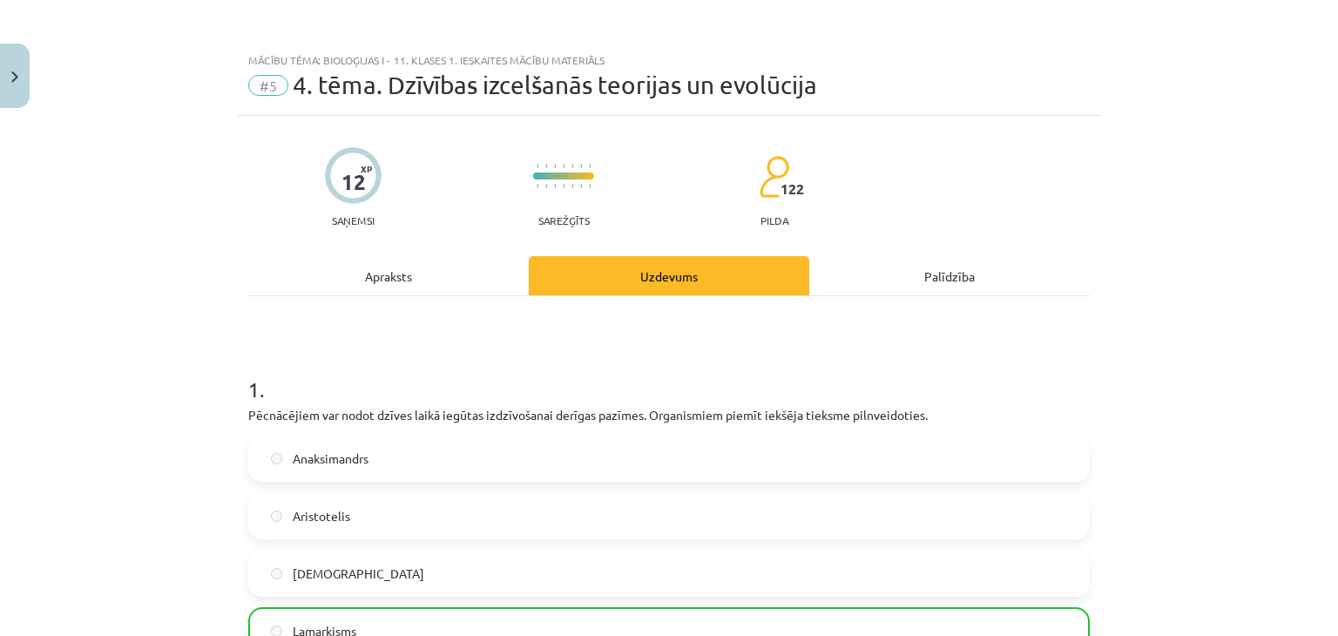
click at [423, 264] on div "Apraksts" at bounding box center [388, 275] width 281 height 39
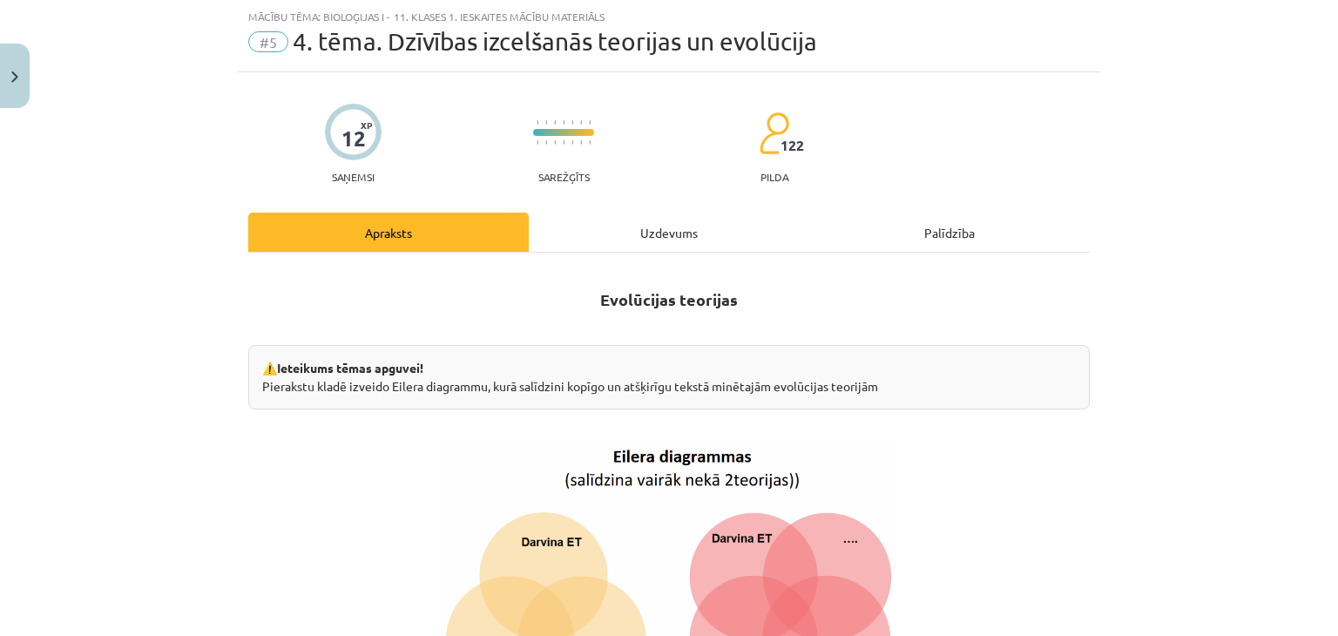
click at [612, 245] on div "Uzdevums" at bounding box center [669, 232] width 281 height 39
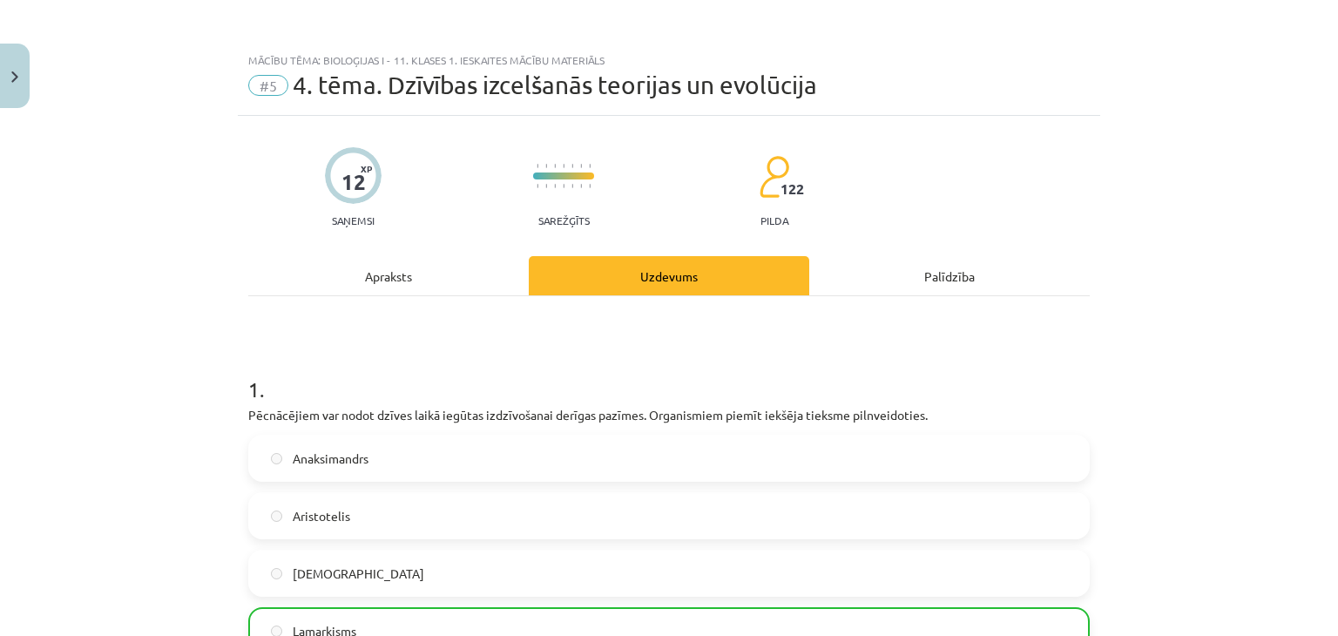
click at [392, 290] on div "Apraksts" at bounding box center [388, 275] width 281 height 39
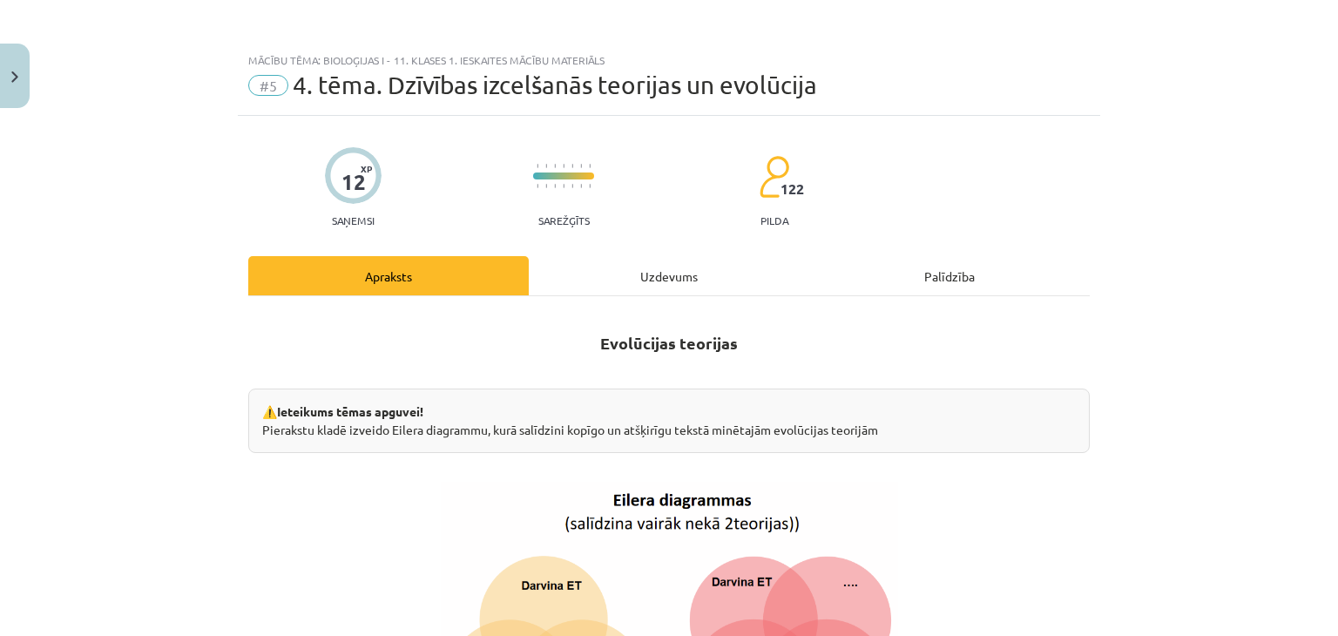
click at [655, 288] on div "Uzdevums" at bounding box center [669, 275] width 281 height 39
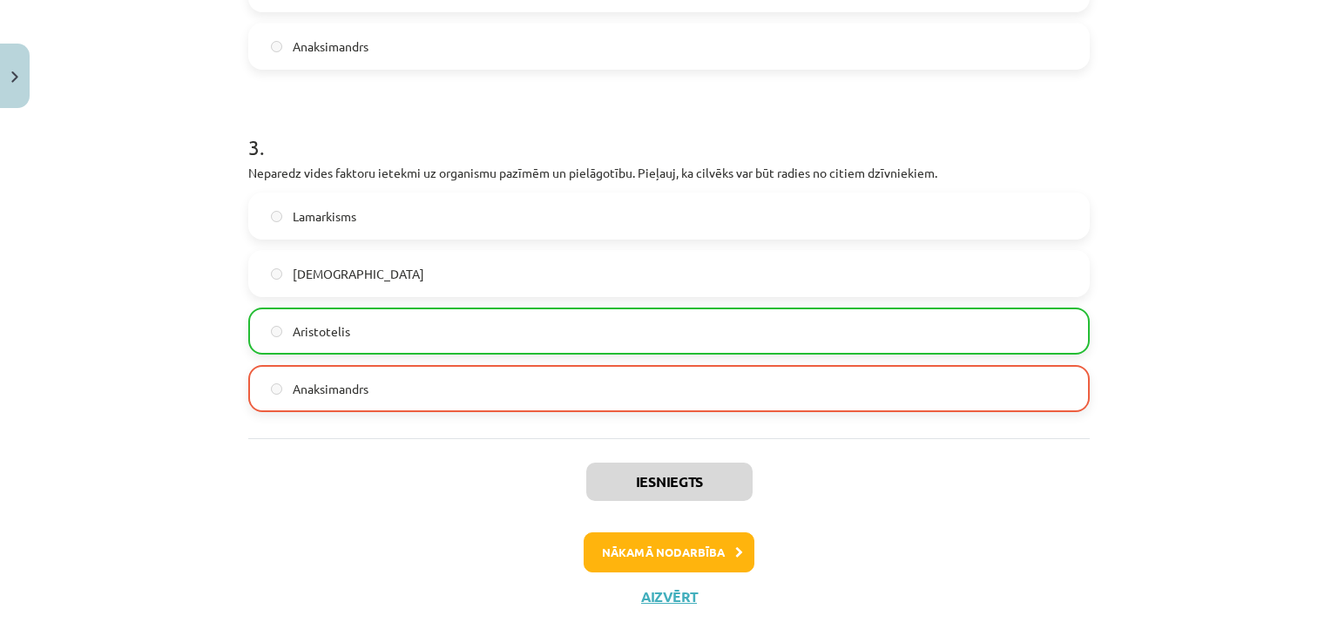
scroll to position [959, 0]
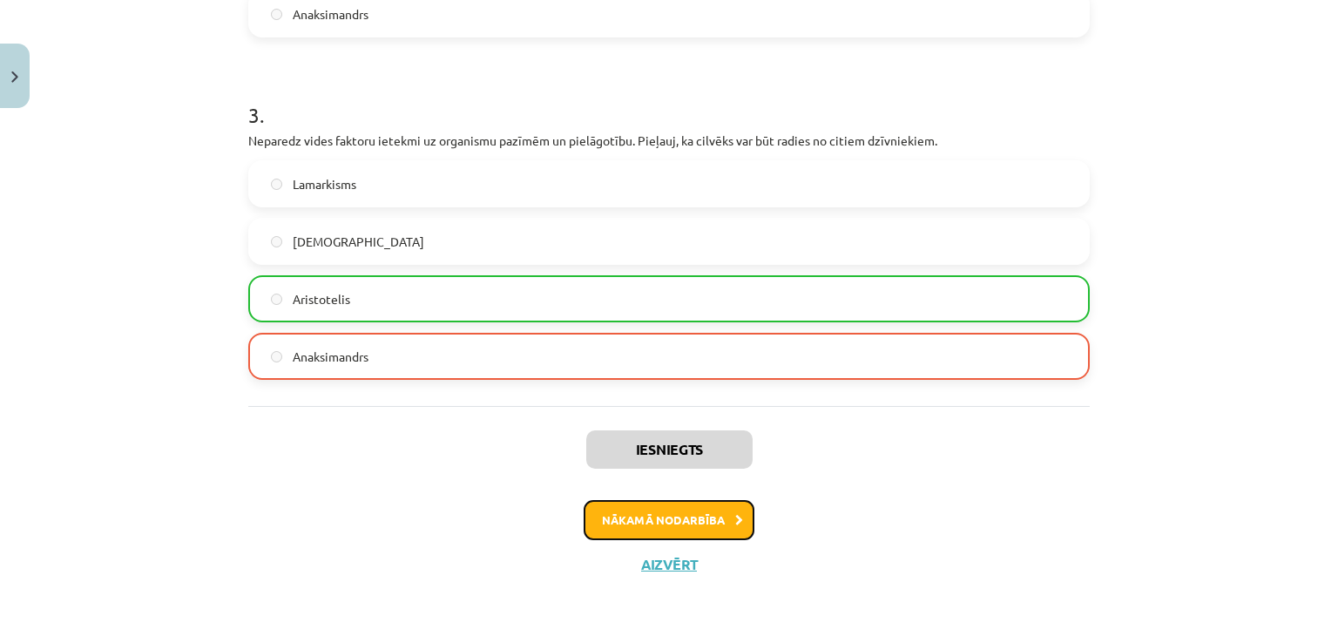
click at [695, 524] on button "Nākamā nodarbība" at bounding box center [669, 520] width 171 height 40
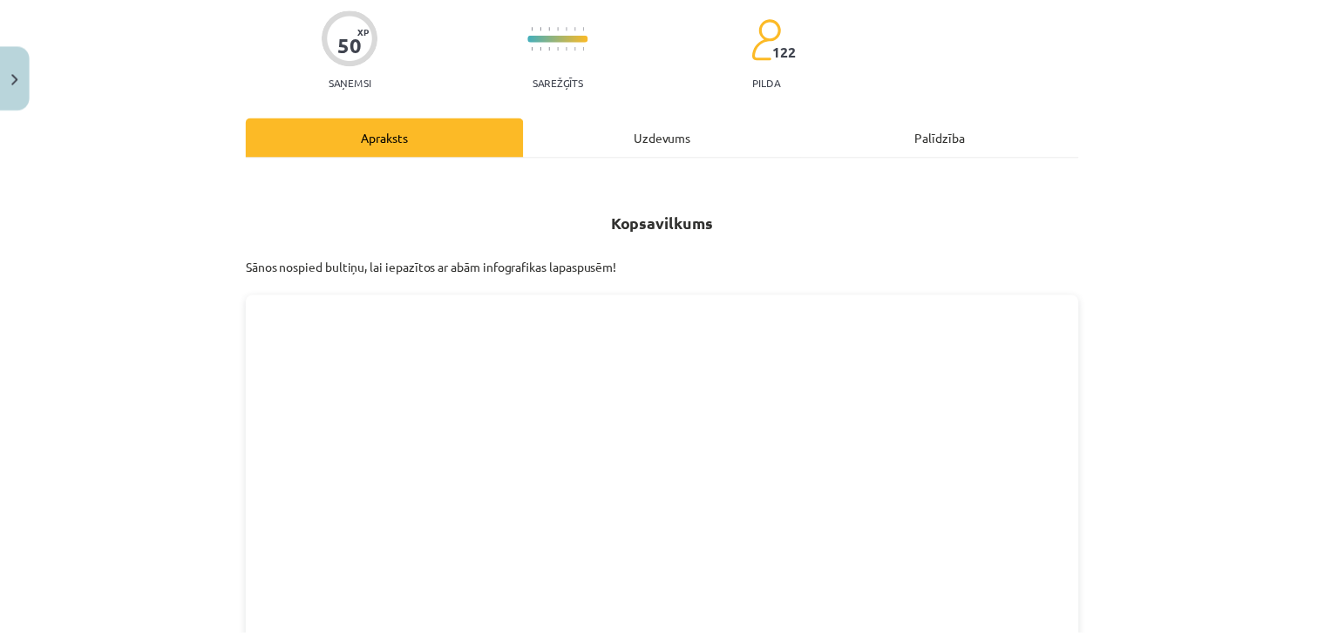
scroll to position [44, 0]
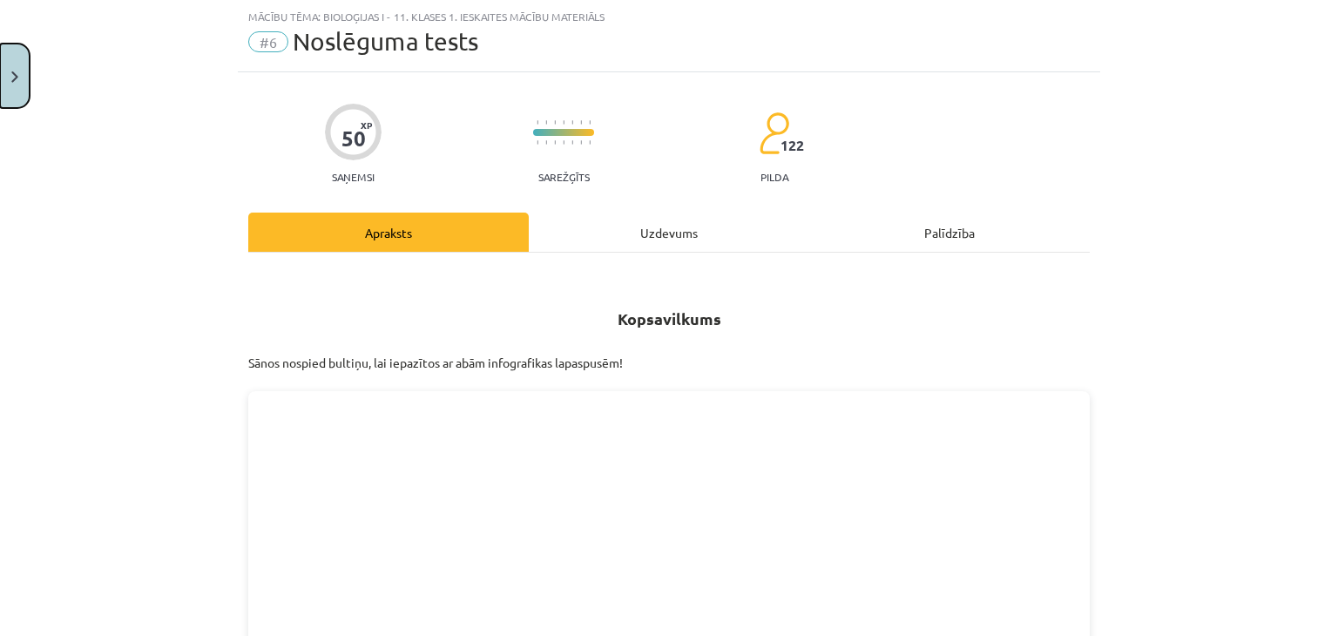
click at [7, 101] on button "Close" at bounding box center [15, 76] width 30 height 64
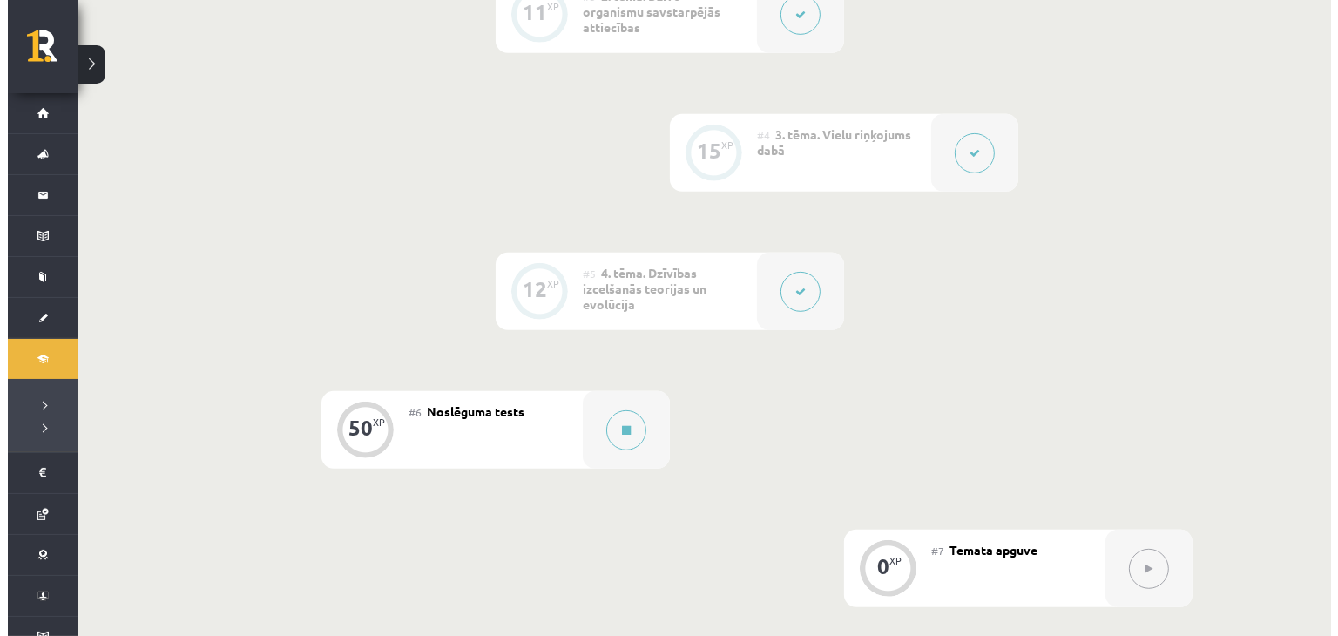
scroll to position [813, 0]
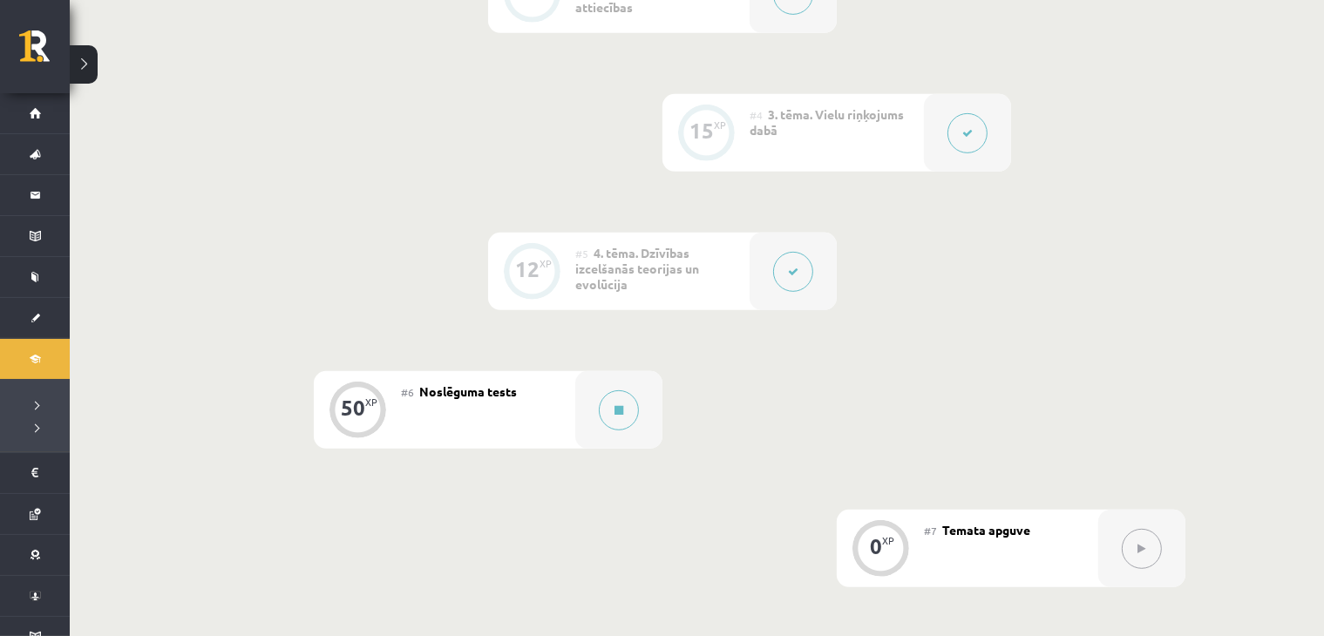
click at [785, 277] on button at bounding box center [793, 272] width 40 height 40
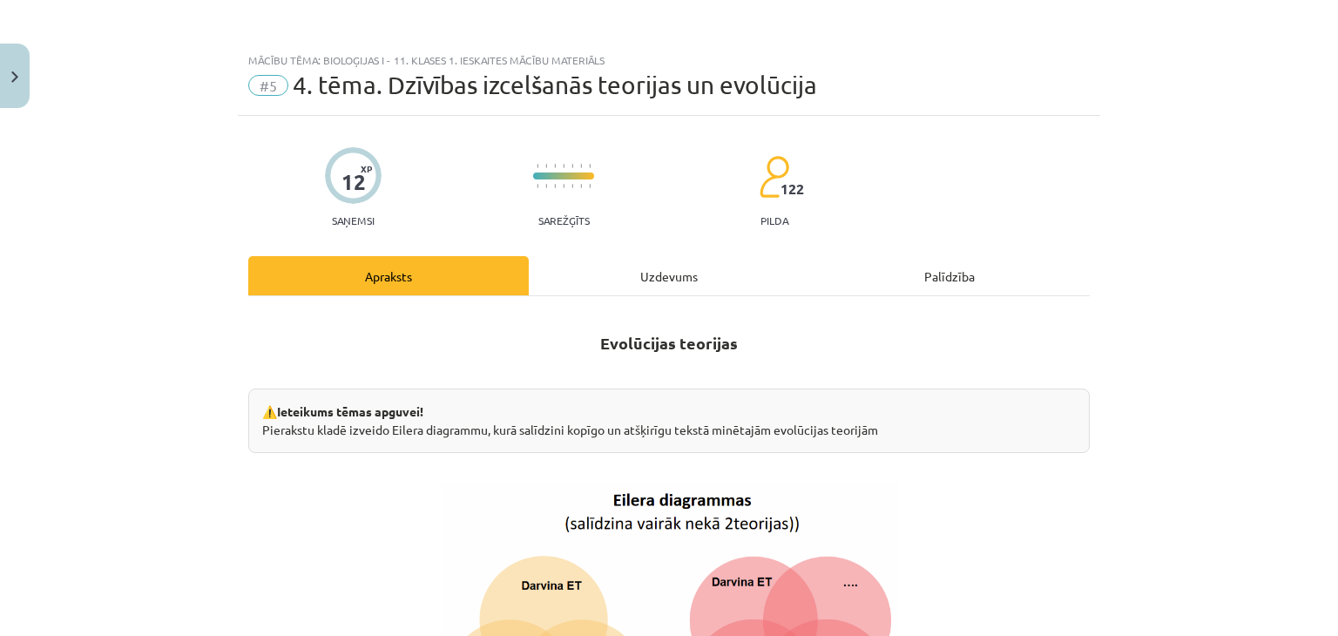
click at [707, 277] on div "Uzdevums" at bounding box center [669, 275] width 281 height 39
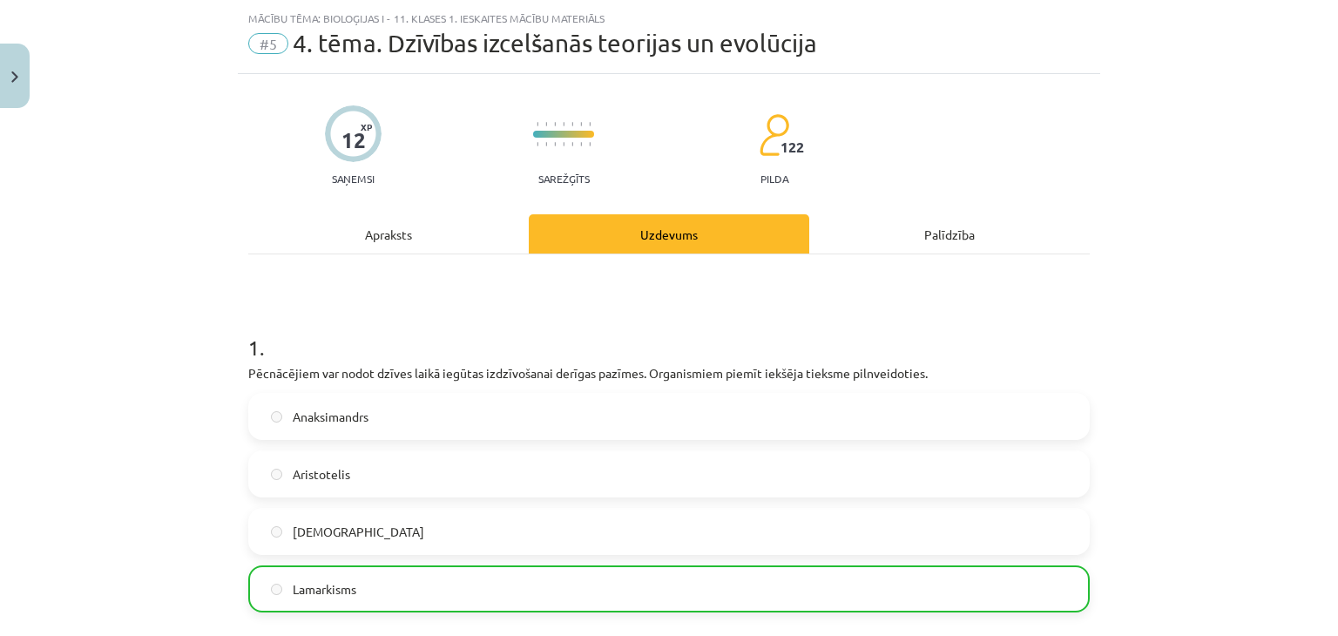
scroll to position [44, 0]
click at [449, 236] on div "Apraksts" at bounding box center [388, 232] width 281 height 39
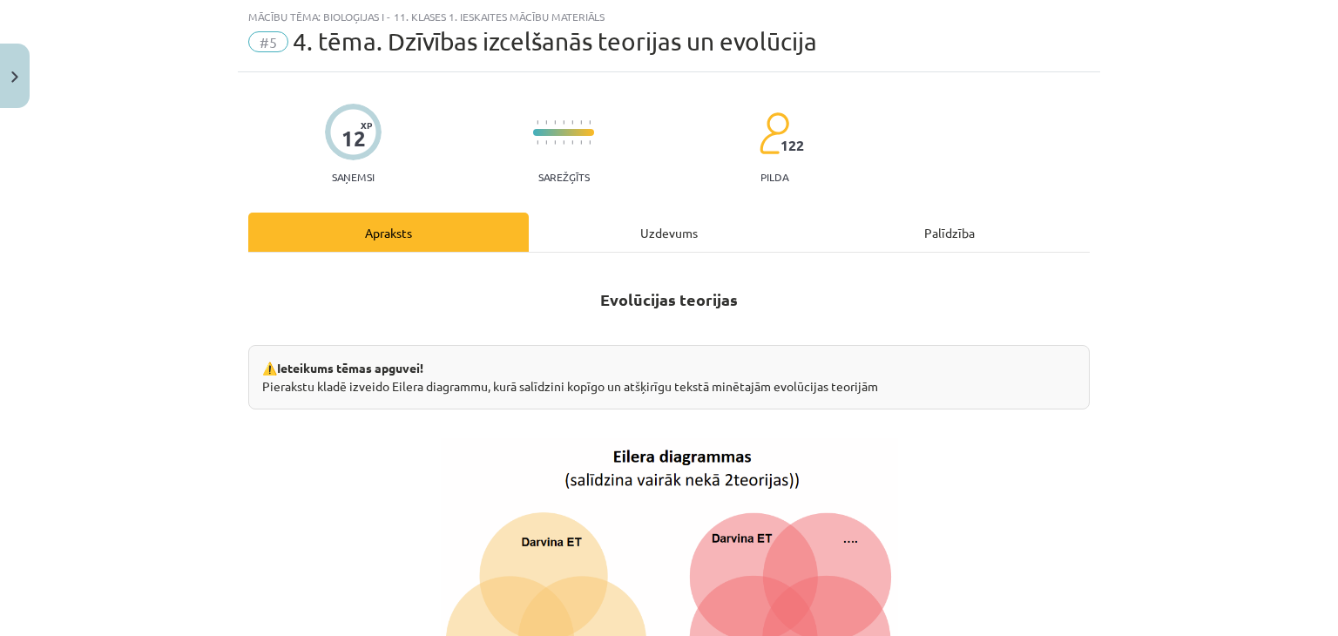
scroll to position [654, 0]
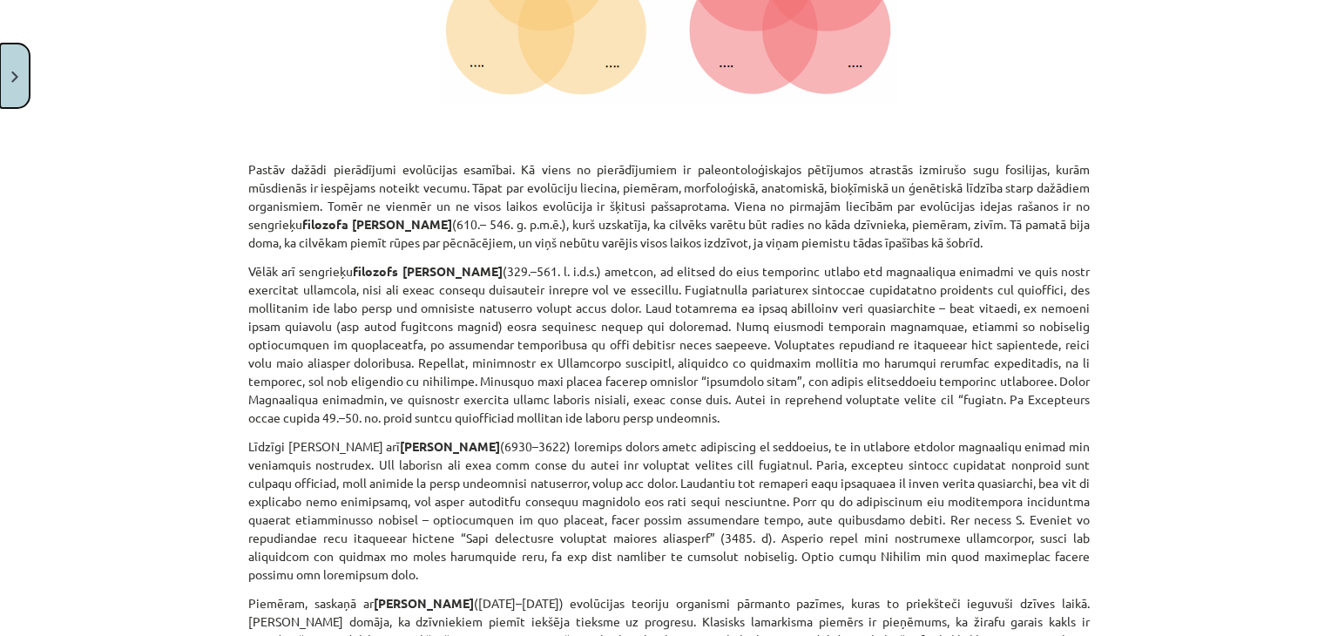
click at [24, 81] on button "Close" at bounding box center [15, 76] width 30 height 64
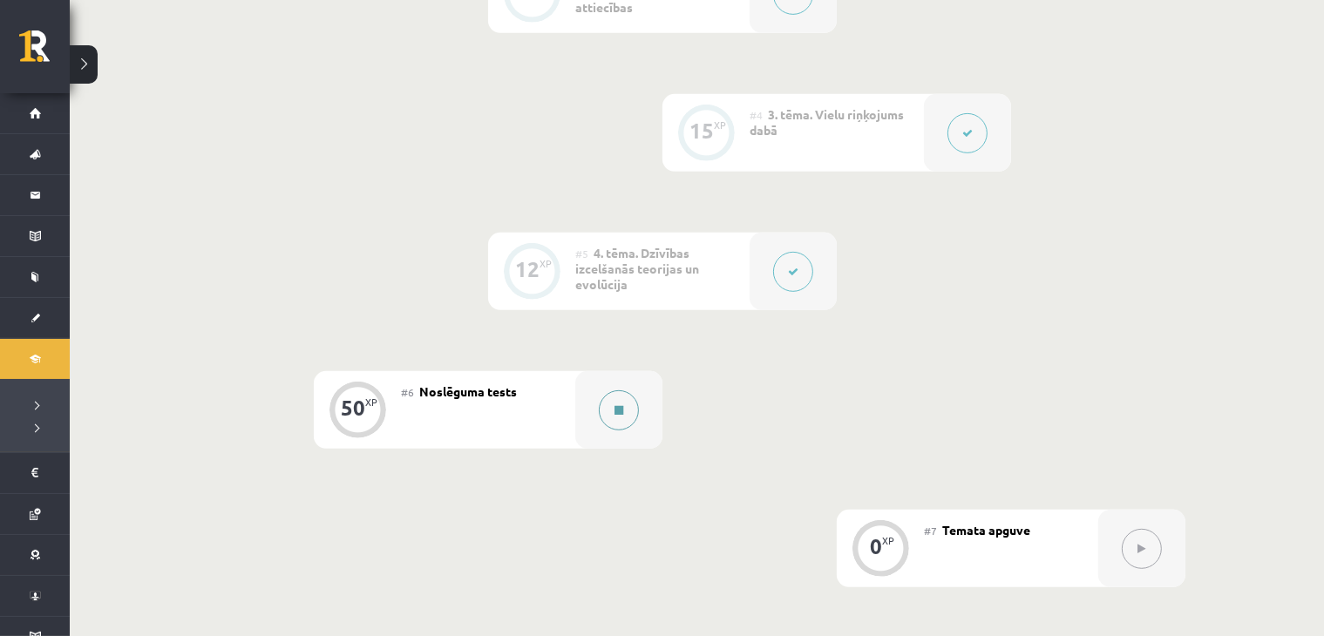
click at [631, 428] on div at bounding box center [618, 410] width 87 height 78
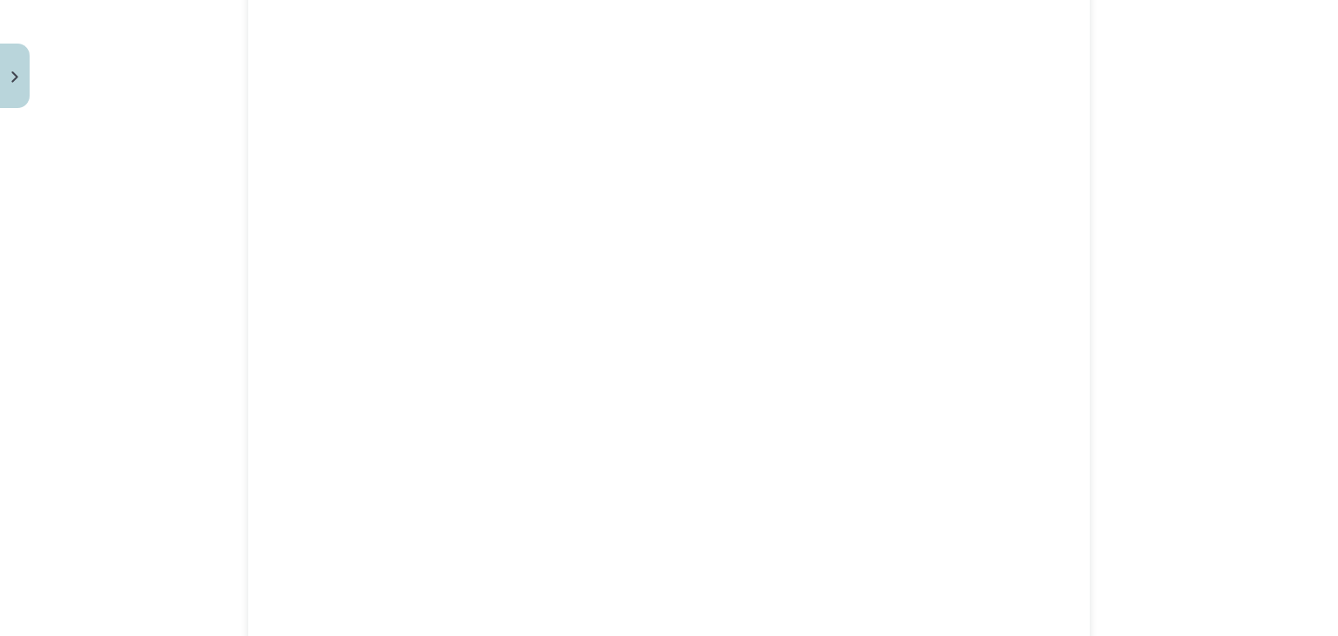
scroll to position [1220, 0]
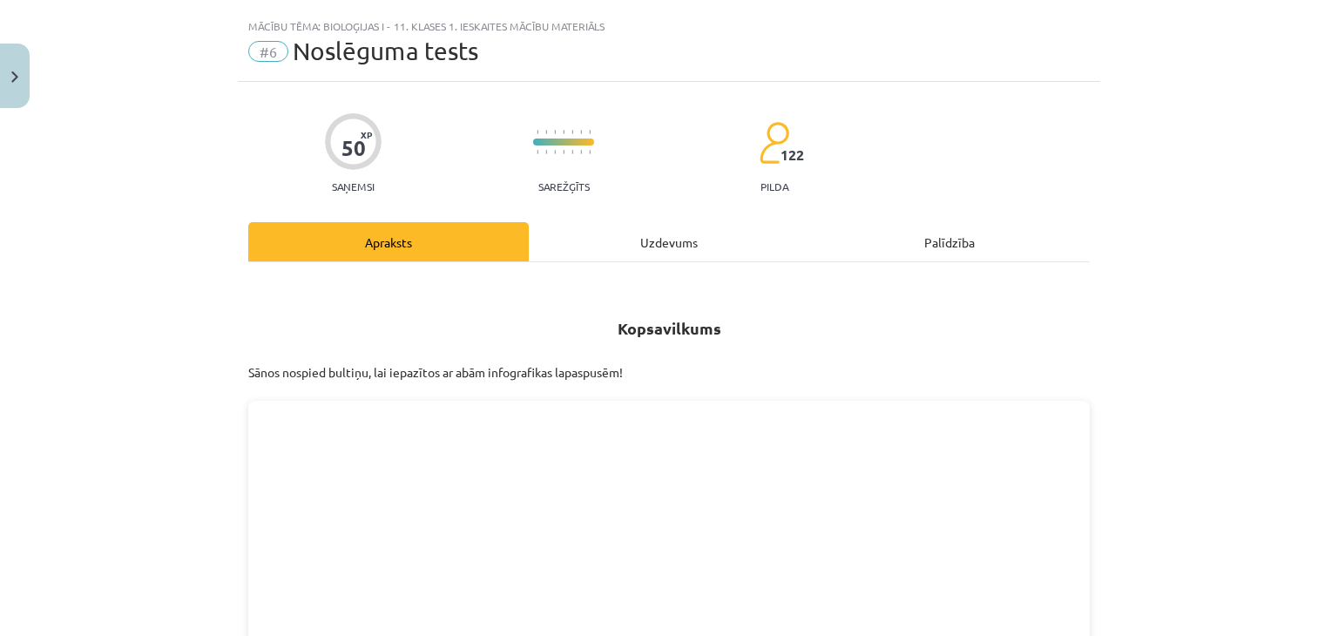
click at [644, 231] on div "Uzdevums" at bounding box center [669, 241] width 281 height 39
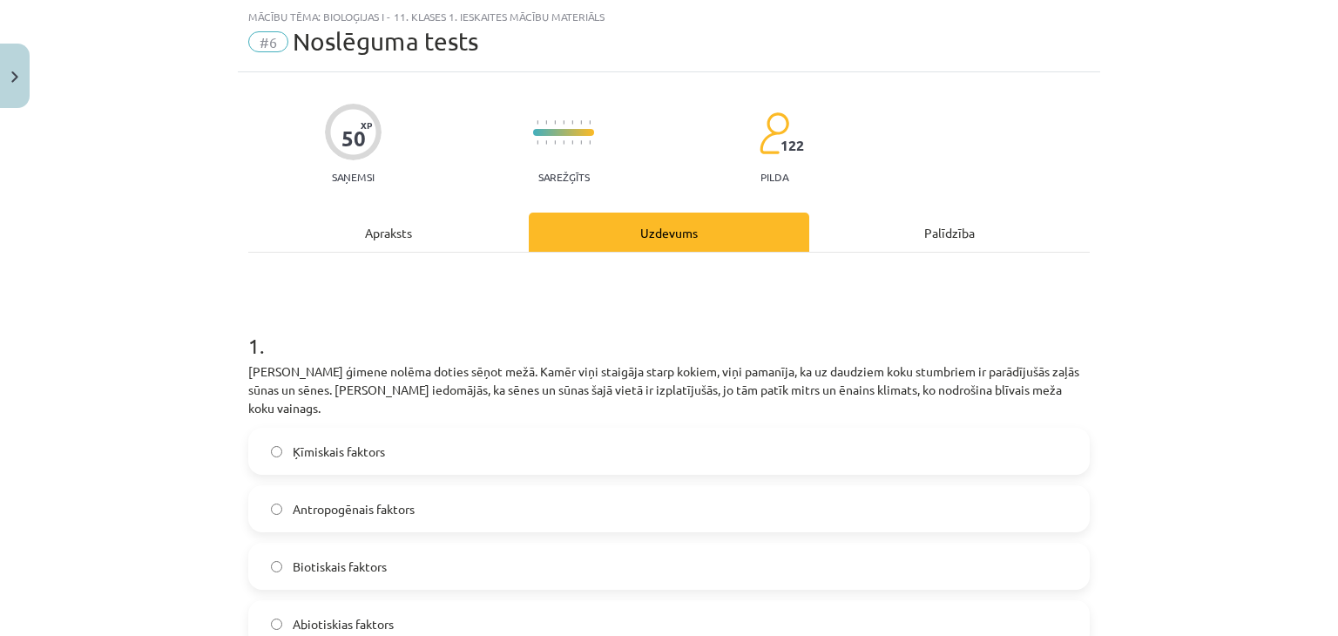
scroll to position [247, 0]
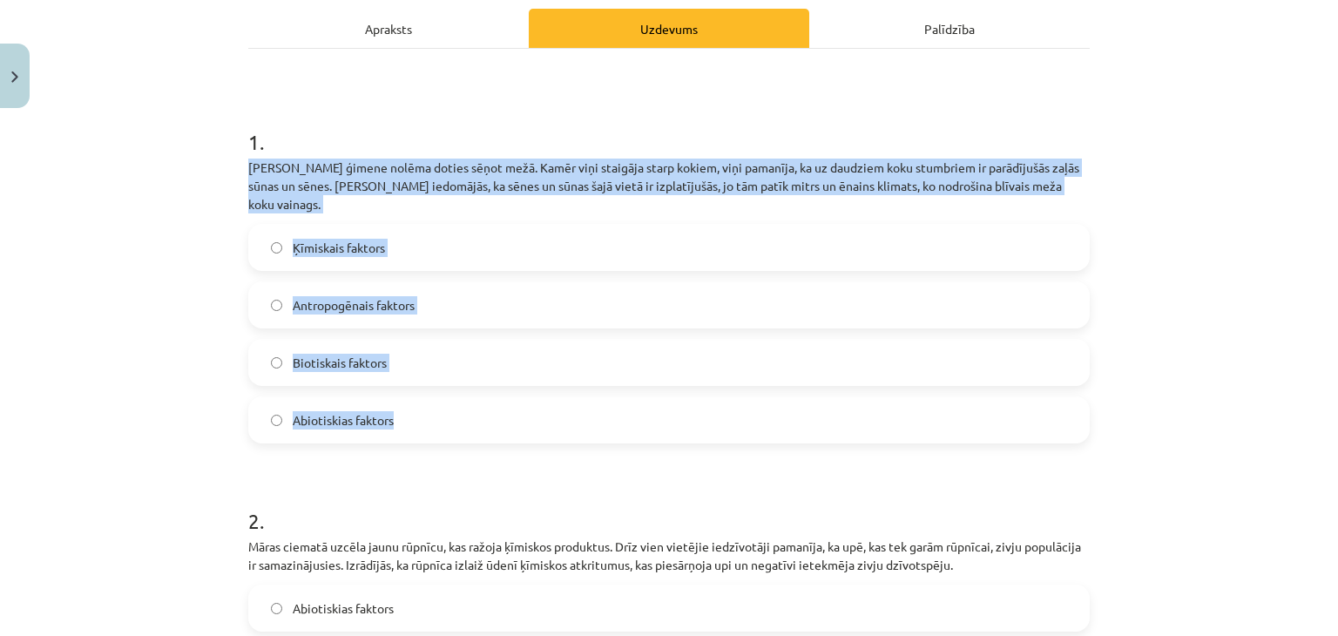
drag, startPoint x: 242, startPoint y: 162, endPoint x: 493, endPoint y: 384, distance: 335.2
click at [493, 384] on div "1 . Jāņa ģimene nolēma doties sēņot mežā. Kamēr viņi staigāja starp kokiem, viņ…" at bounding box center [669, 271] width 842 height 344
copy div "Jāņa ģimene nolēma doties sēņot mežā. Kamēr viņi staigāja starp kokiem, viņi pa…"
click at [112, 247] on div "Mācību tēma: Bioloģijas i - 11. klases 1. ieskaites mācību materiāls #6 Noslēgu…" at bounding box center [669, 318] width 1338 height 636
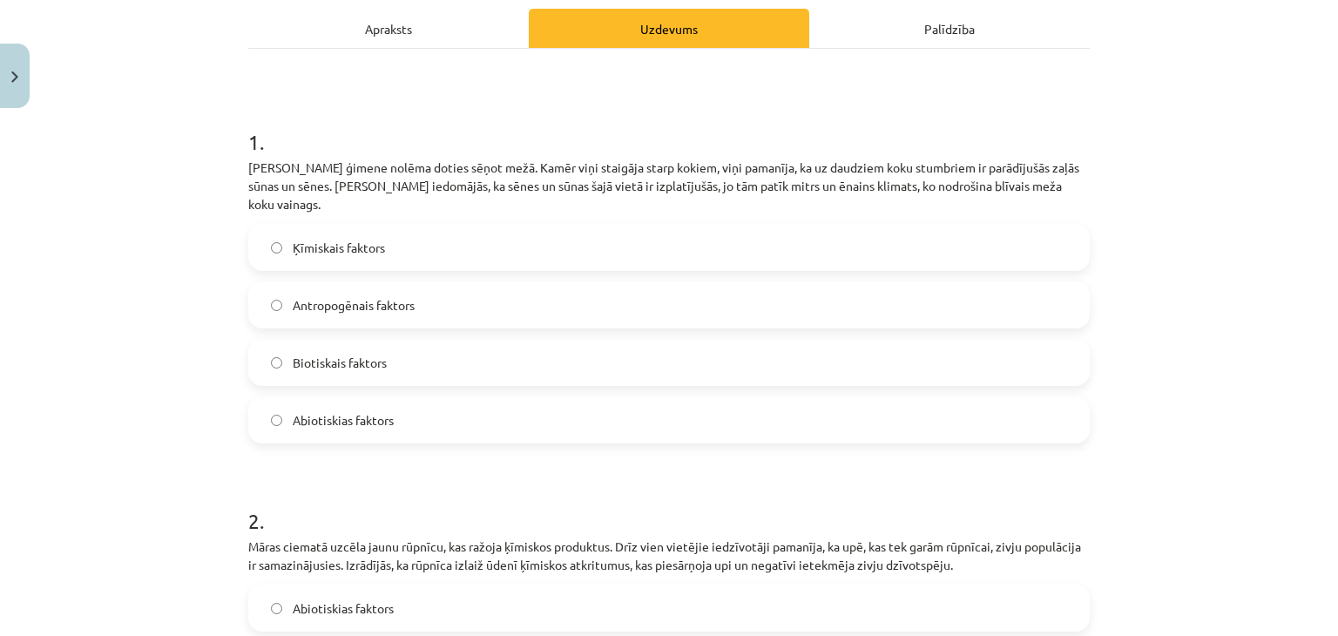
click at [314, 411] on span "Abiotiskias faktors" at bounding box center [343, 420] width 101 height 18
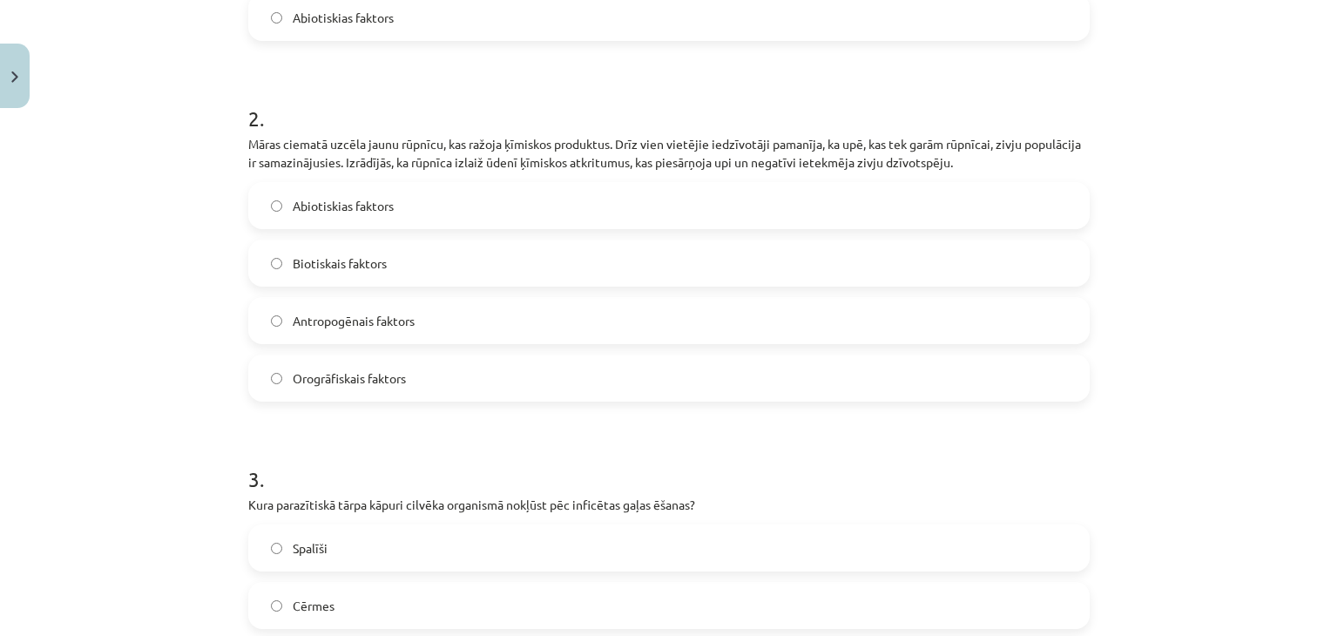
scroll to position [654, 0]
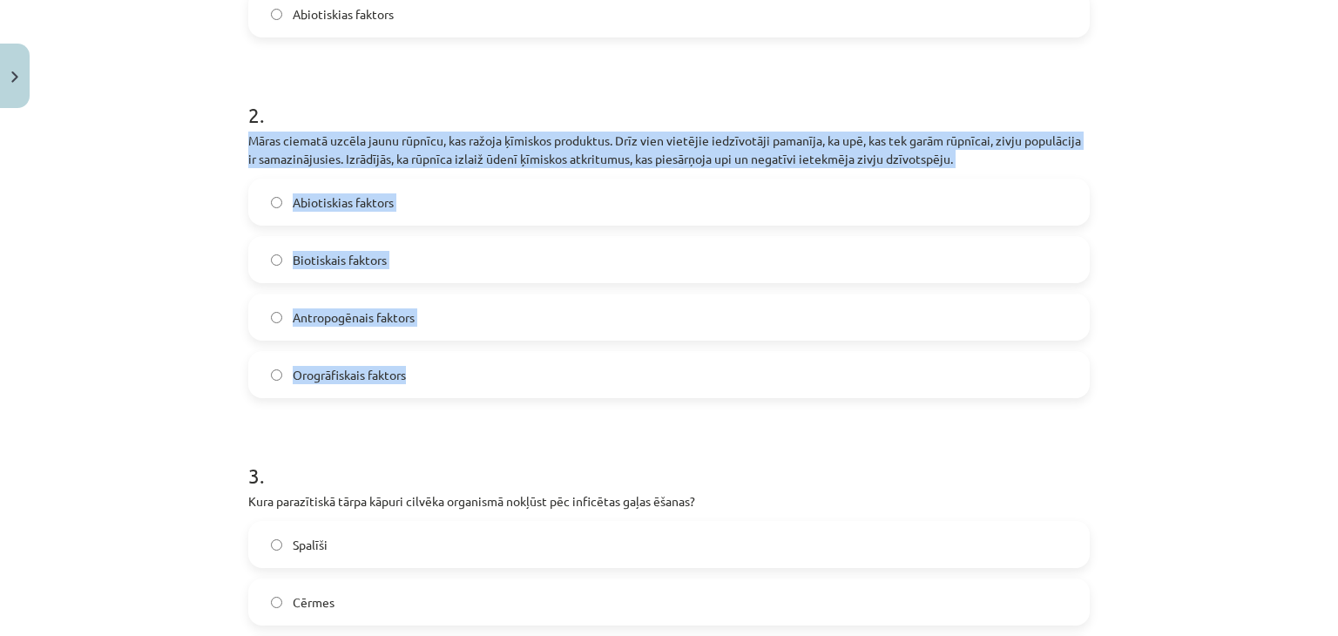
drag, startPoint x: 239, startPoint y: 116, endPoint x: 492, endPoint y: 348, distance: 343.5
copy div "Māras ciematā uzcēla jaunu rūpnīcu, kas ražoja ķīmiskos produktus. Drīz vien vi…"
click at [383, 308] on span "Antropogēnais faktors" at bounding box center [354, 317] width 122 height 18
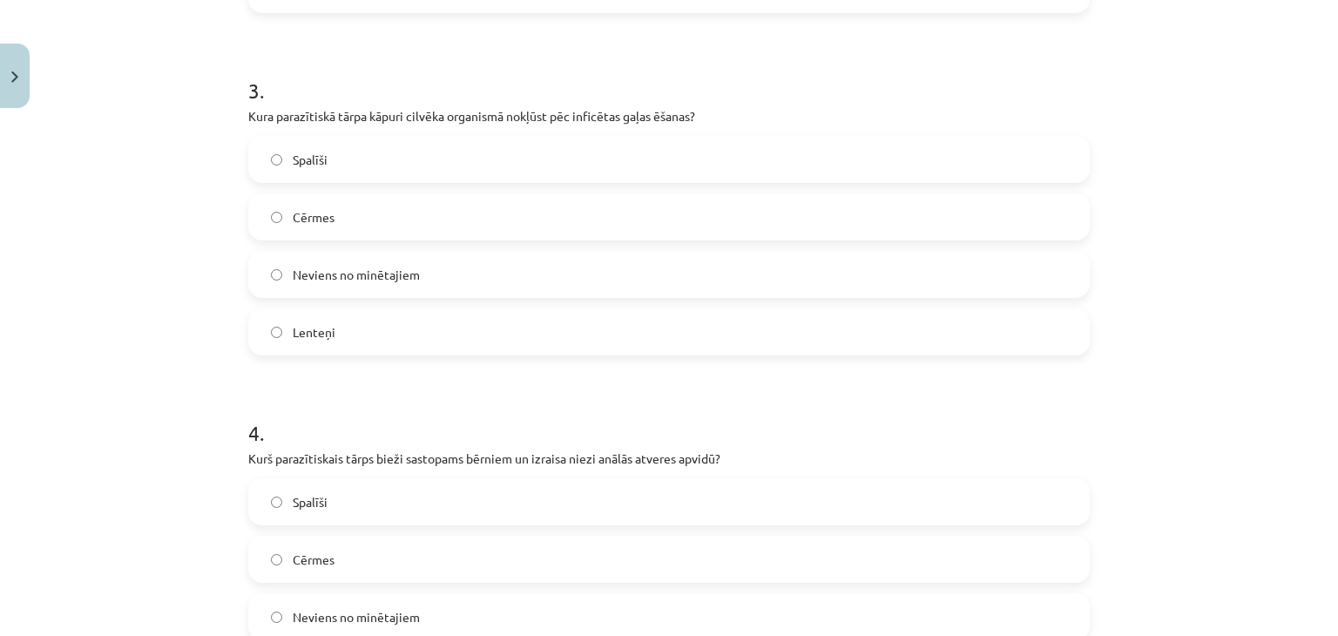
scroll to position [1060, 0]
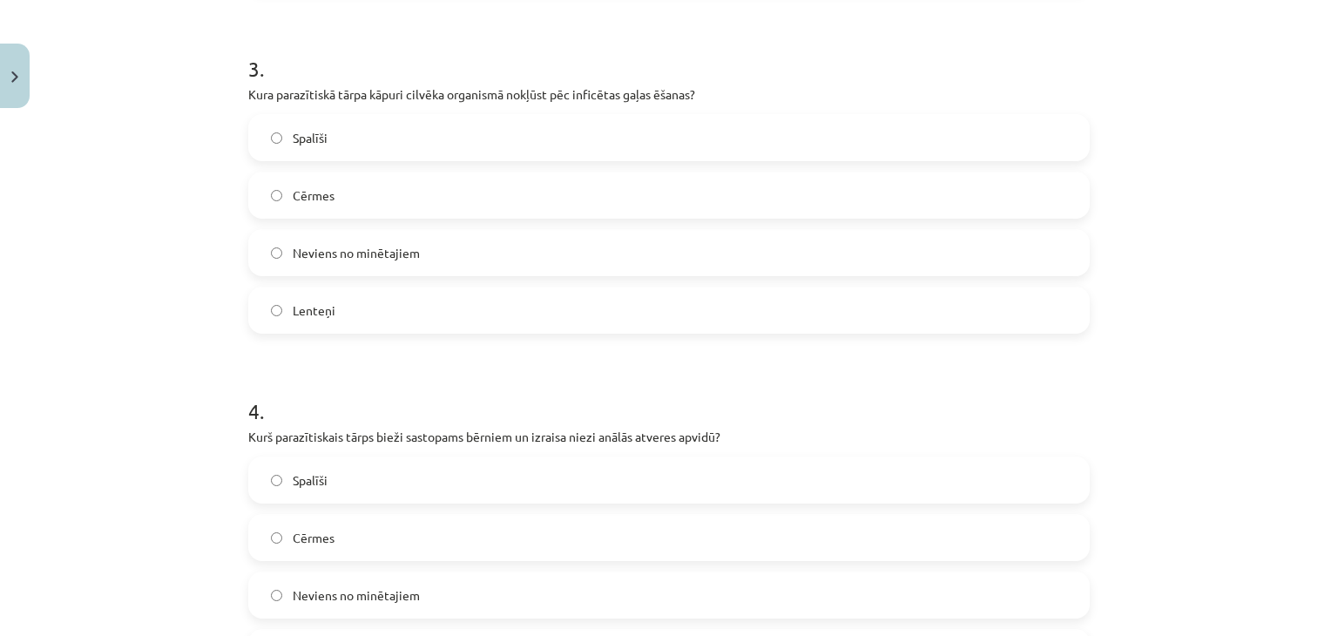
click at [295, 308] on label "Lenteņi" at bounding box center [669, 310] width 838 height 44
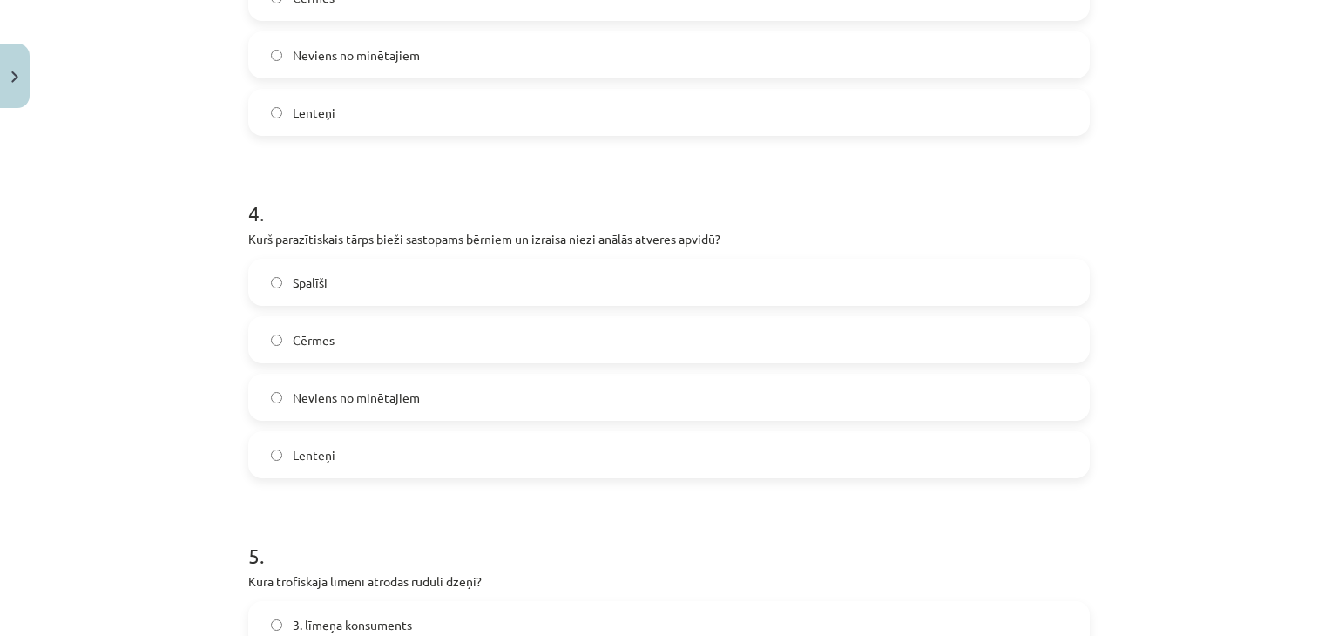
scroll to position [1263, 0]
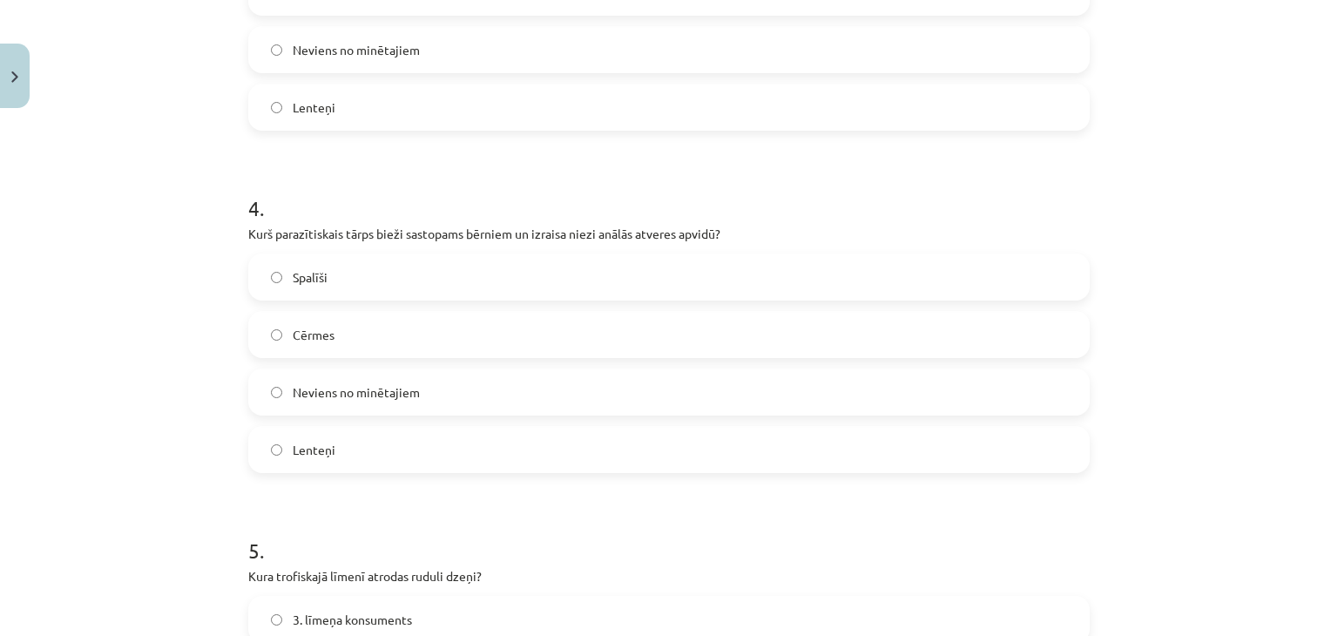
click at [329, 255] on label "Spalīši" at bounding box center [669, 277] width 838 height 44
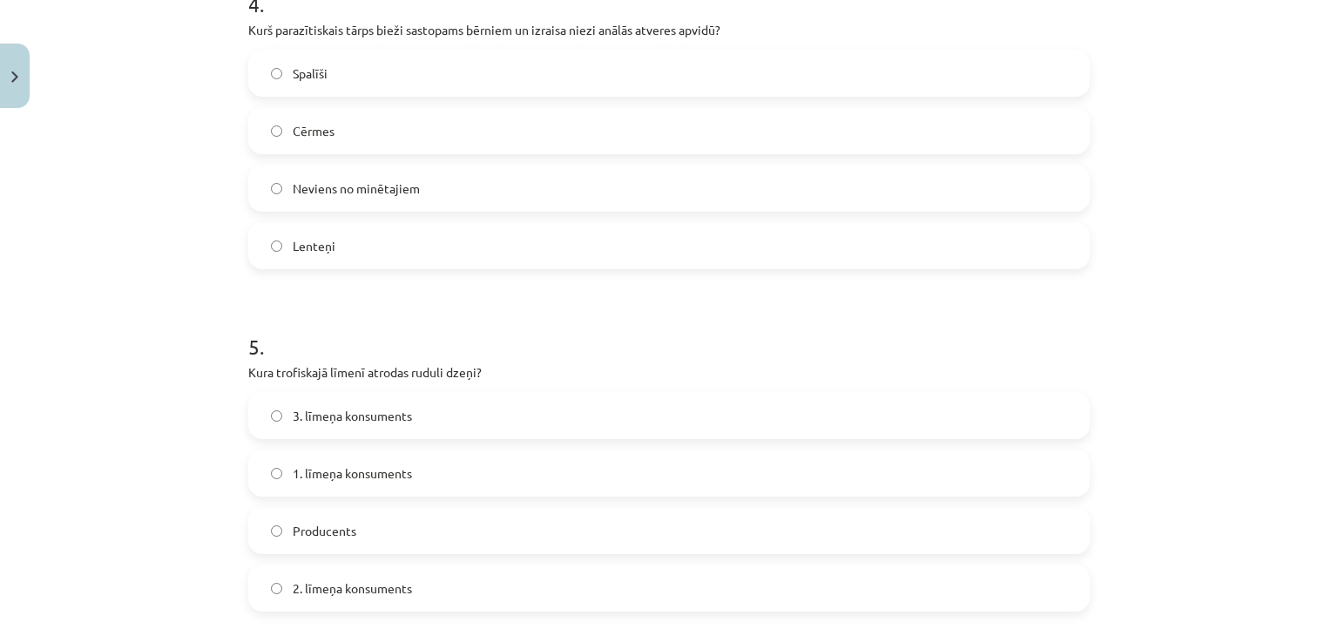
scroll to position [1670, 0]
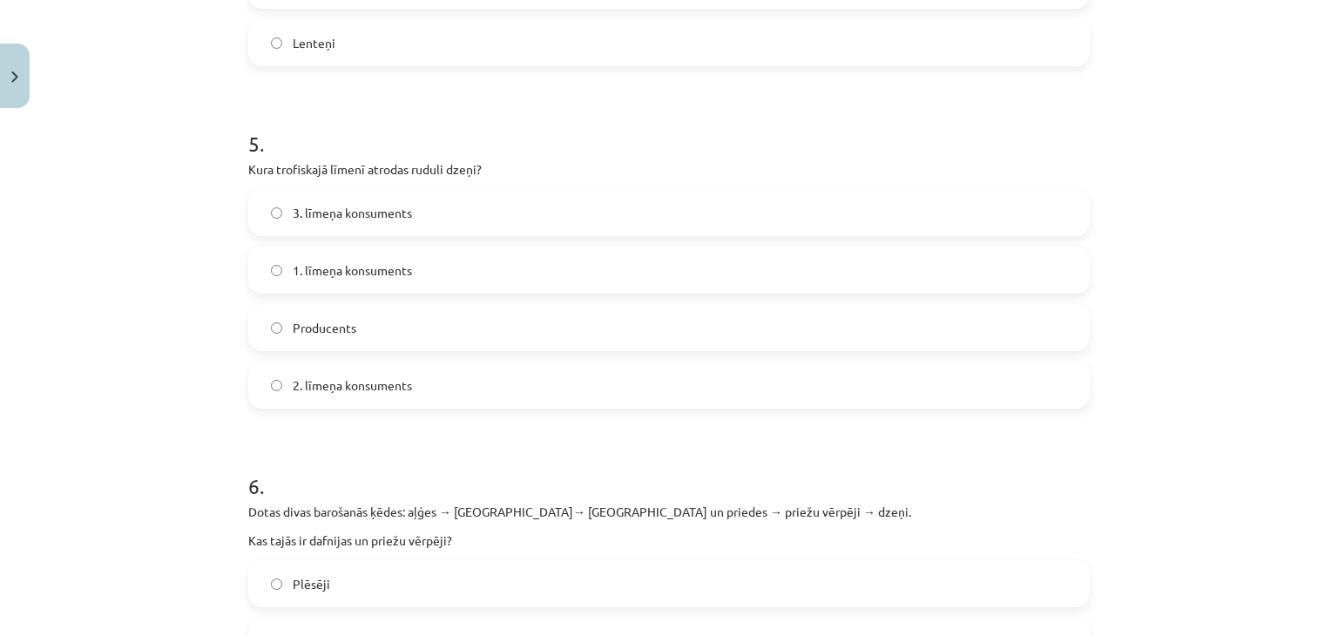
click at [240, 151] on div "50 XP Saņemsi Sarežģīts 122 pilda Apraksts Uzdevums Palīdzība 1 . Jāņa ģimene n…" at bounding box center [669, 422] width 863 height 3954
click at [243, 151] on div "50 XP Saņemsi Sarežģīts 122 pilda Apraksts Uzdevums Palīdzība 1 . Jāņa ģimene n…" at bounding box center [669, 422] width 863 height 3954
click at [168, 190] on div "Mācību tēma: Bioloģijas i - 11. klases 1. ieskaites mācību materiāls #6 Noslēgu…" at bounding box center [669, 318] width 1338 height 636
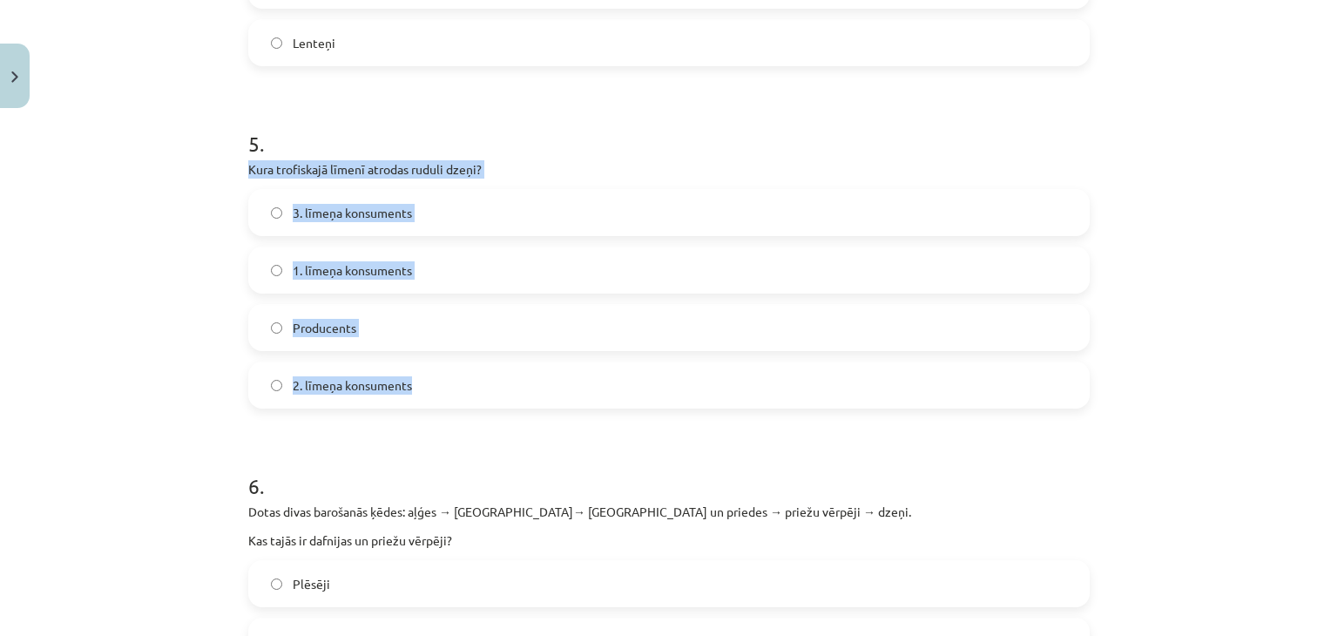
drag, startPoint x: 240, startPoint y: 147, endPoint x: 444, endPoint y: 362, distance: 296.5
click at [444, 362] on div "5 . Kura trofiskajā līmenī atrodas ruduli dzeņi? 3. līmeņa konsuments 1. līmeņa…" at bounding box center [669, 255] width 842 height 308
copy div "Kura trofiskajā līmenī atrodas ruduli dzeņi? 3. līmeņa konsuments 1. līmeņa kon…"
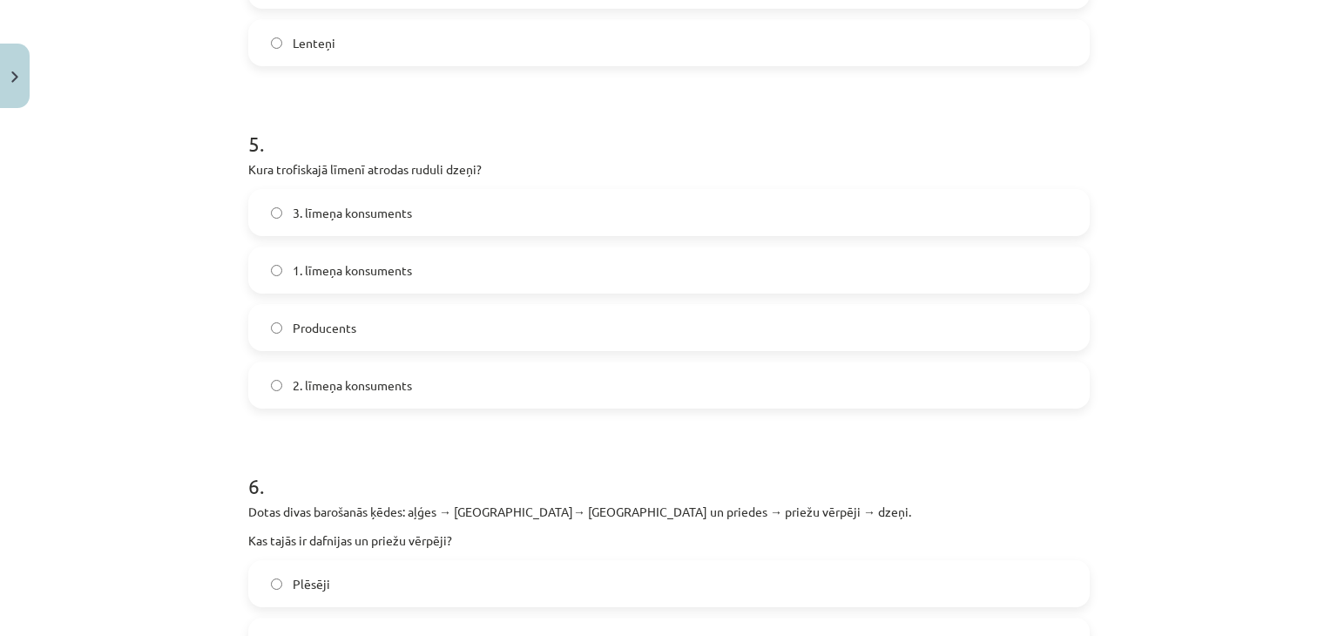
click at [175, 125] on div "Mācību tēma: Bioloģijas i - 11. klases 1. ieskaites mācību materiāls #6 Noslēgu…" at bounding box center [669, 318] width 1338 height 636
click at [329, 378] on label "2. līmeņa konsuments" at bounding box center [669, 385] width 838 height 44
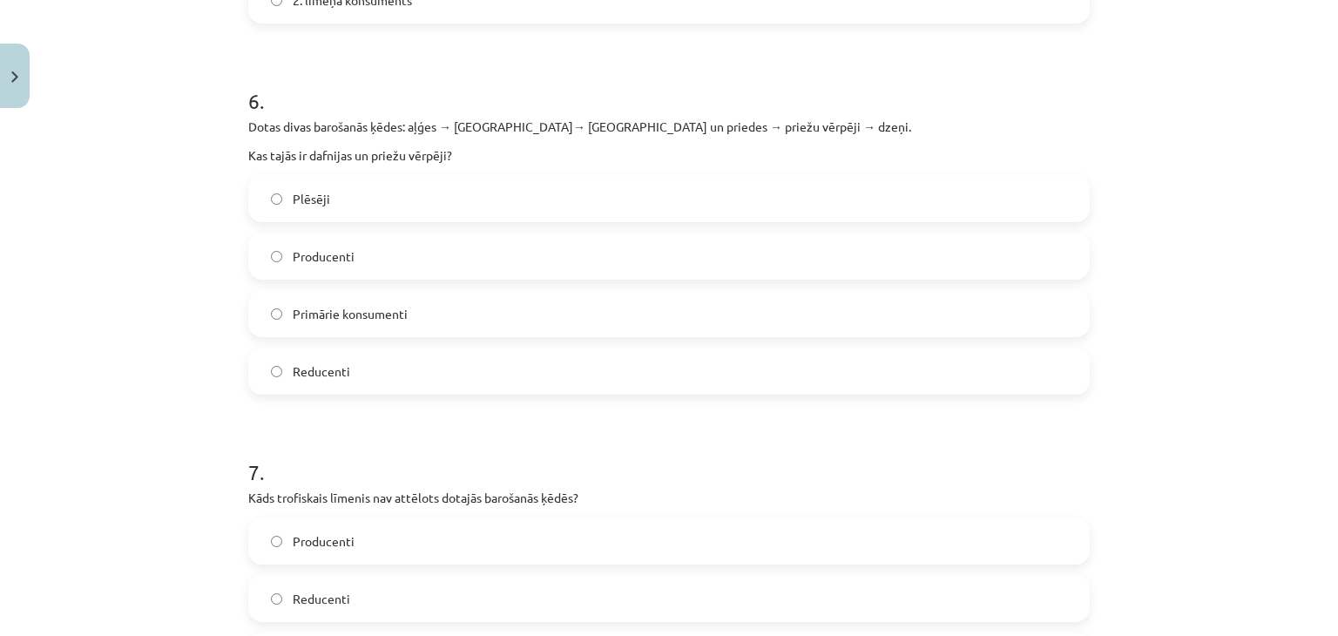
scroll to position [2077, 0]
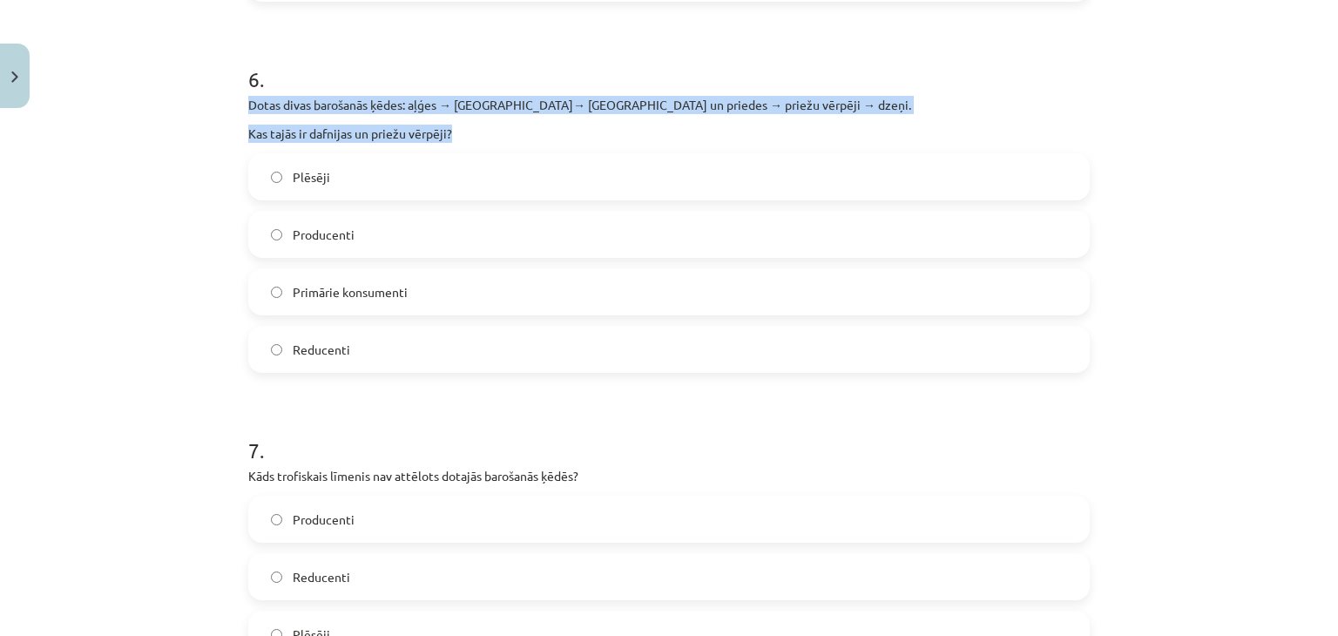
drag, startPoint x: 240, startPoint y: 88, endPoint x: 464, endPoint y: 115, distance: 224.7
click at [464, 115] on div "Dotas divas barošanās ķēdes: aļģes → dafnijas→ ruduļi un priedes → priežu vērpē…" at bounding box center [669, 119] width 842 height 47
copy div "Dotas divas barošanās ķēdes: aļģes → dafnijas→ ruduļi un priedes → priežu vērpē…"
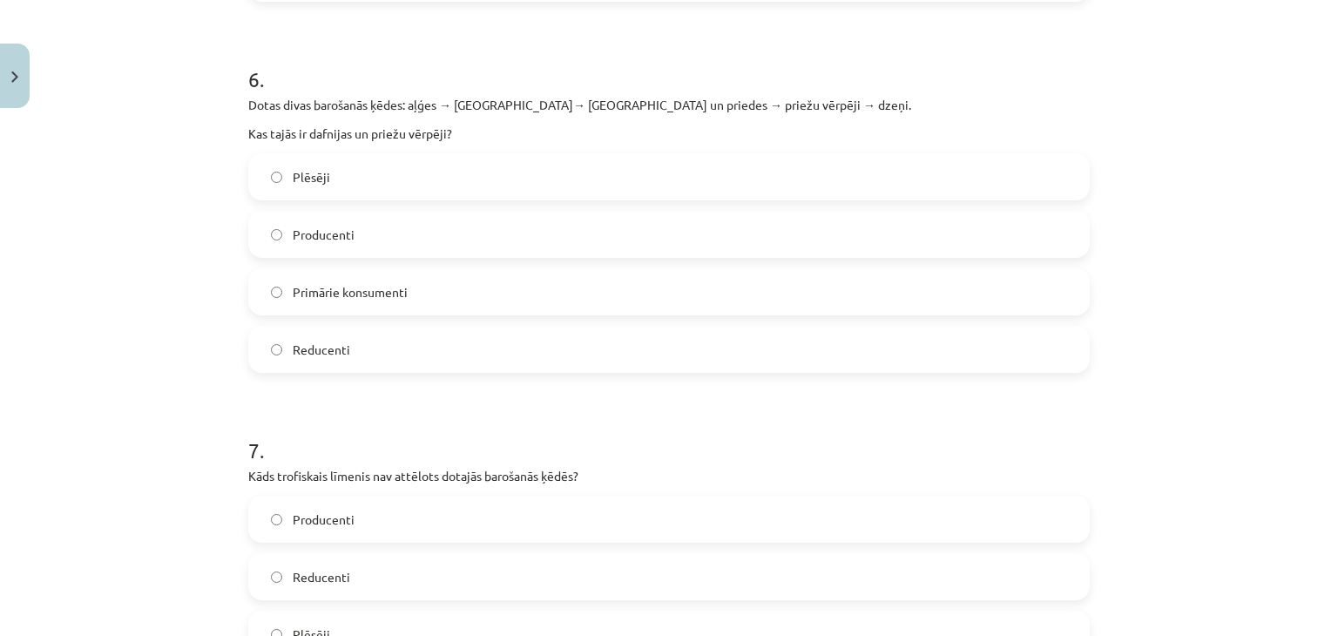
click at [488, 51] on h1 "6 ." at bounding box center [669, 64] width 842 height 54
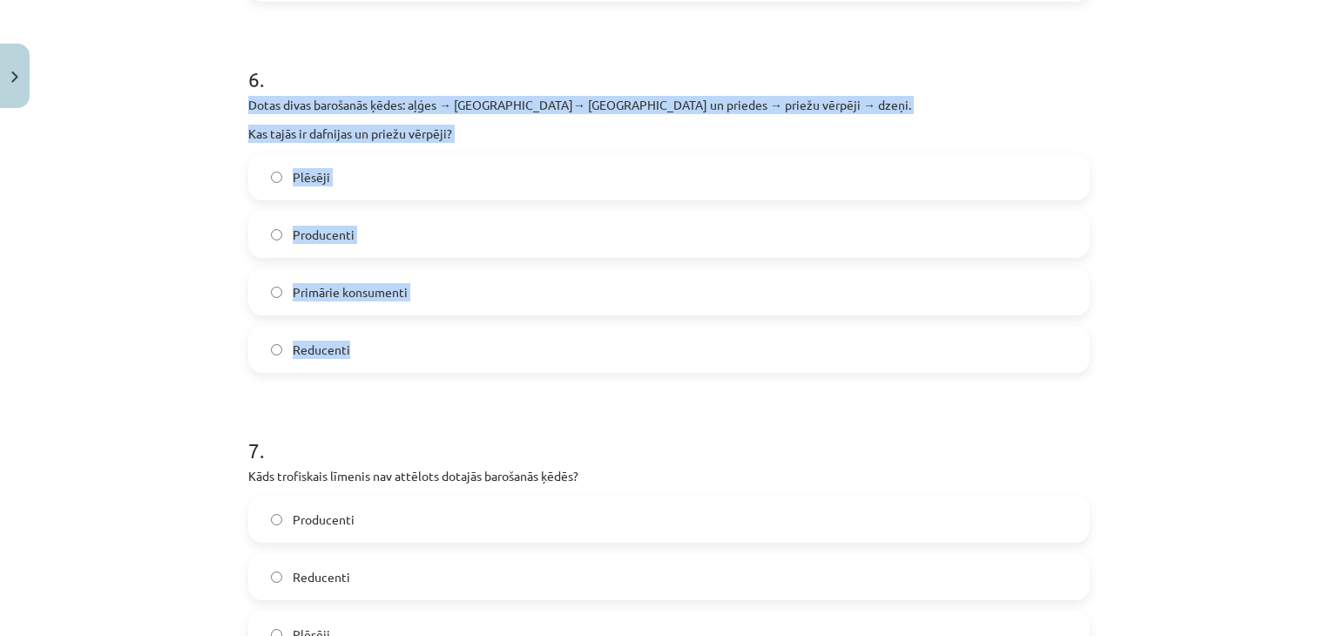
drag, startPoint x: 237, startPoint y: 86, endPoint x: 491, endPoint y: 315, distance: 342.4
click at [491, 315] on div "50 XP Saņemsi Sarežģīts 122 pilda Apraksts Uzdevums Palīdzība 1 . Jāņa ģimene n…" at bounding box center [669, 16] width 863 height 3954
drag, startPoint x: 397, startPoint y: 84, endPoint x: 389, endPoint y: 96, distance: 15.0
drag, startPoint x: 389, startPoint y: 96, endPoint x: 378, endPoint y: 84, distance: 16.1
copy div "Dotas divas barošanās ķēdes: aļģes → dafnijas→ ruduļi un priedes → priežu vērpē…"
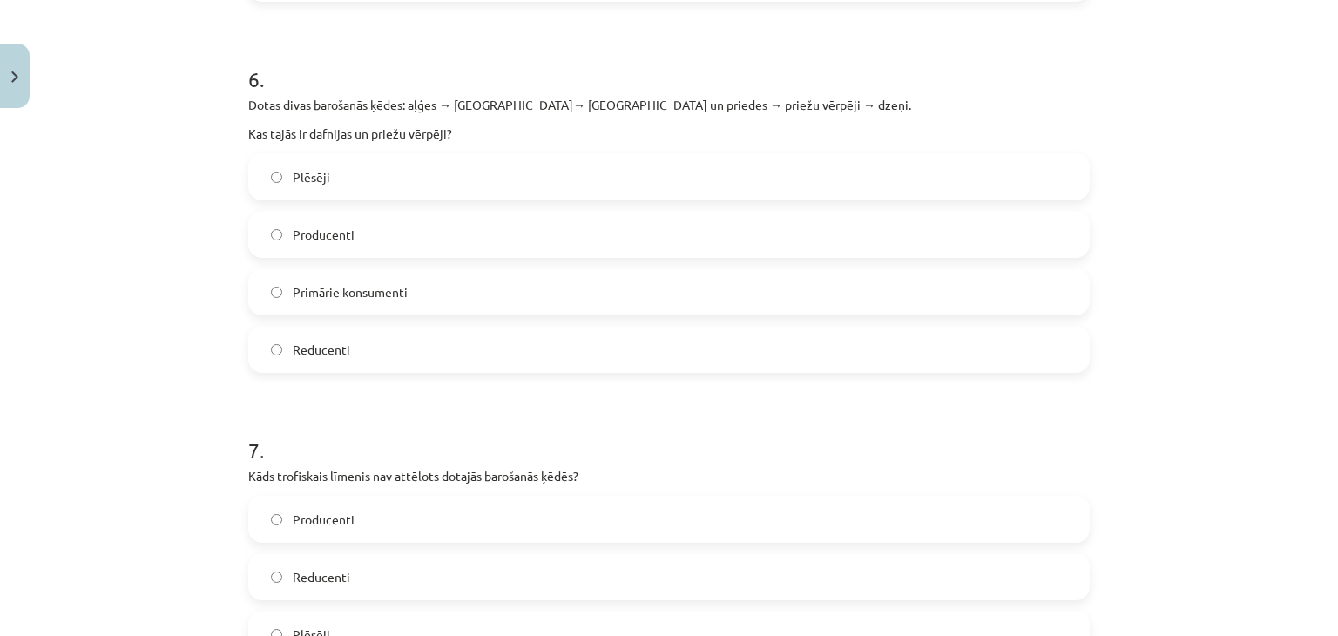
click at [544, 37] on h1 "6 ." at bounding box center [669, 64] width 842 height 54
click at [339, 283] on span "Primārie konsumenti" at bounding box center [350, 292] width 115 height 18
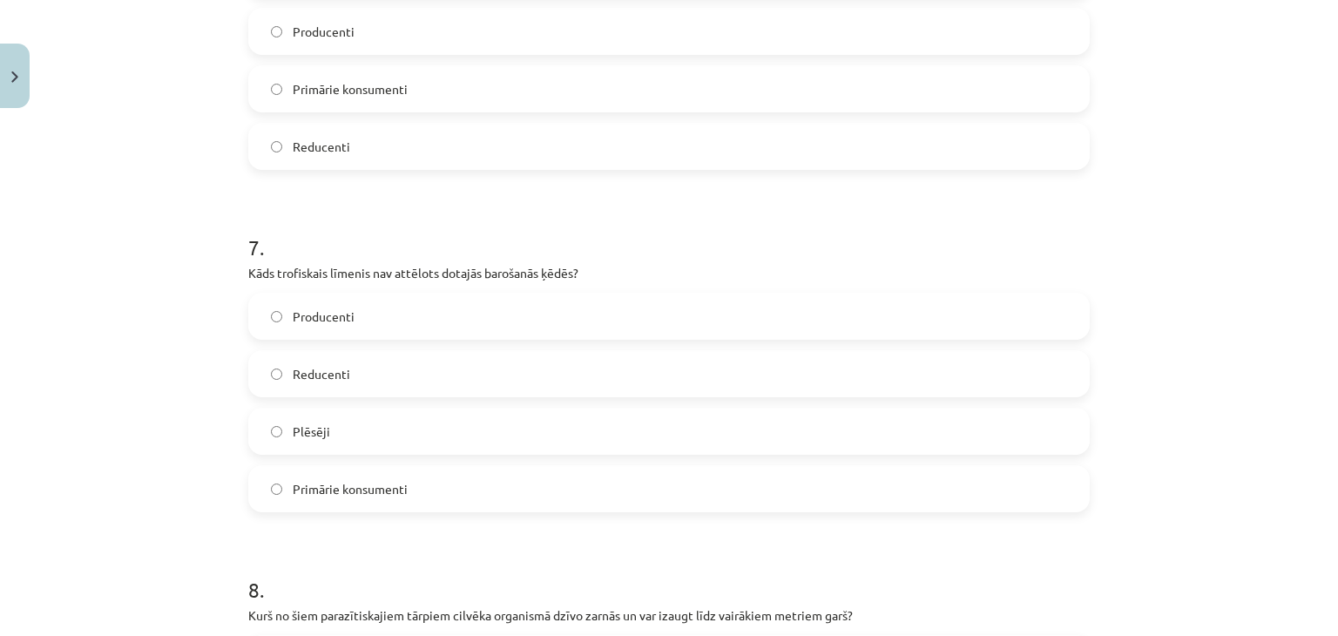
scroll to position [2483, 0]
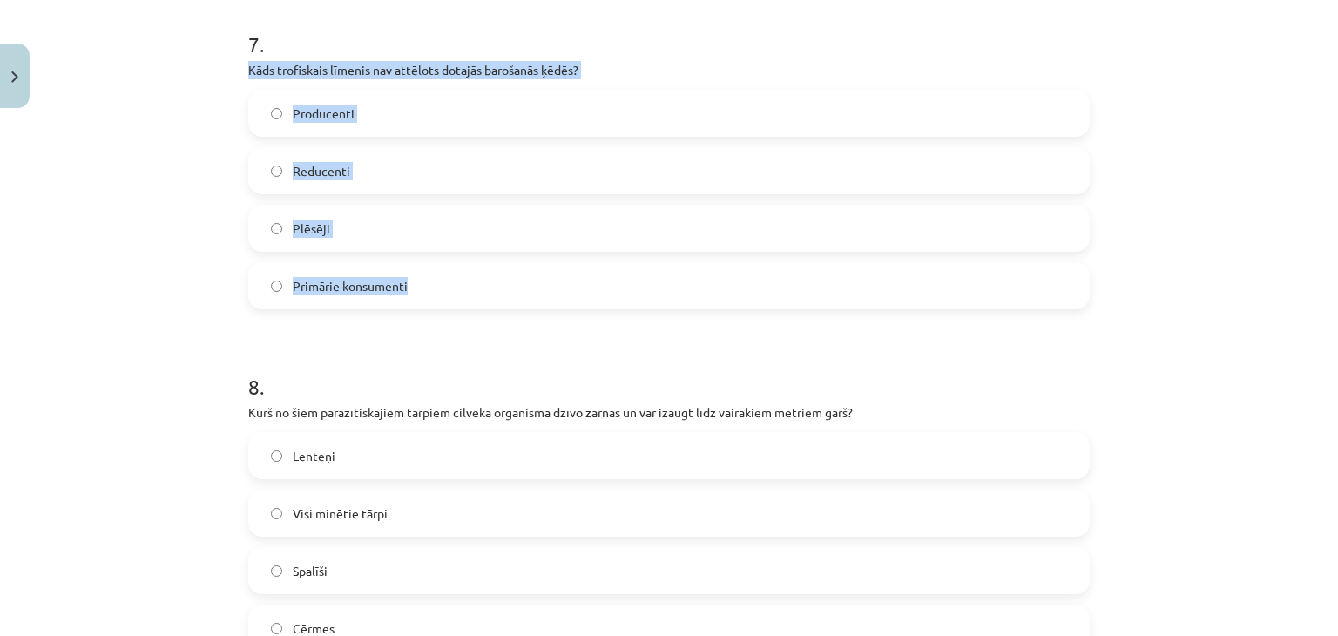
drag, startPoint x: 234, startPoint y: 46, endPoint x: 533, endPoint y: 270, distance: 374.2
copy div "Kāds trofiskais līmenis nav attēlots dotajās barošanās ķēdēs? Producenti Reduce…"
click at [147, 266] on div "Mācību tēma: Bioloģijas i - 11. klases 1. ieskaites mācību materiāls #6 Noslēgu…" at bounding box center [669, 318] width 1338 height 636
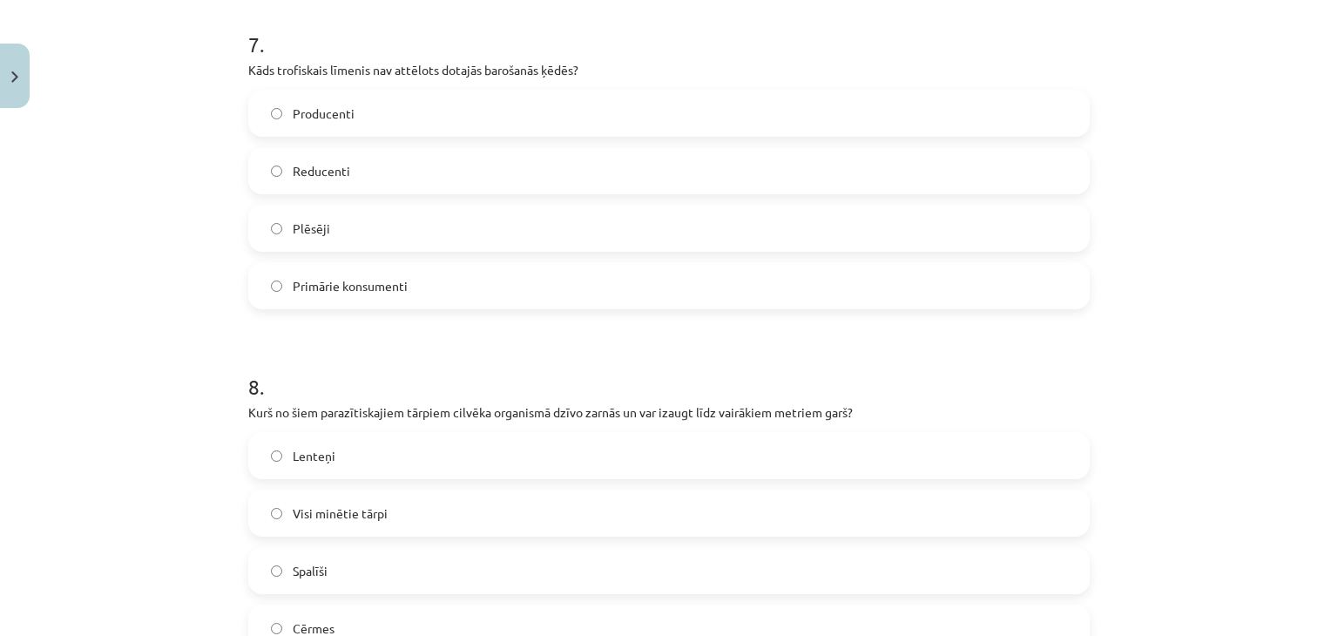
click at [417, 344] on h1 "8 ." at bounding box center [669, 371] width 842 height 54
click at [361, 149] on label "Reducenti" at bounding box center [669, 171] width 838 height 44
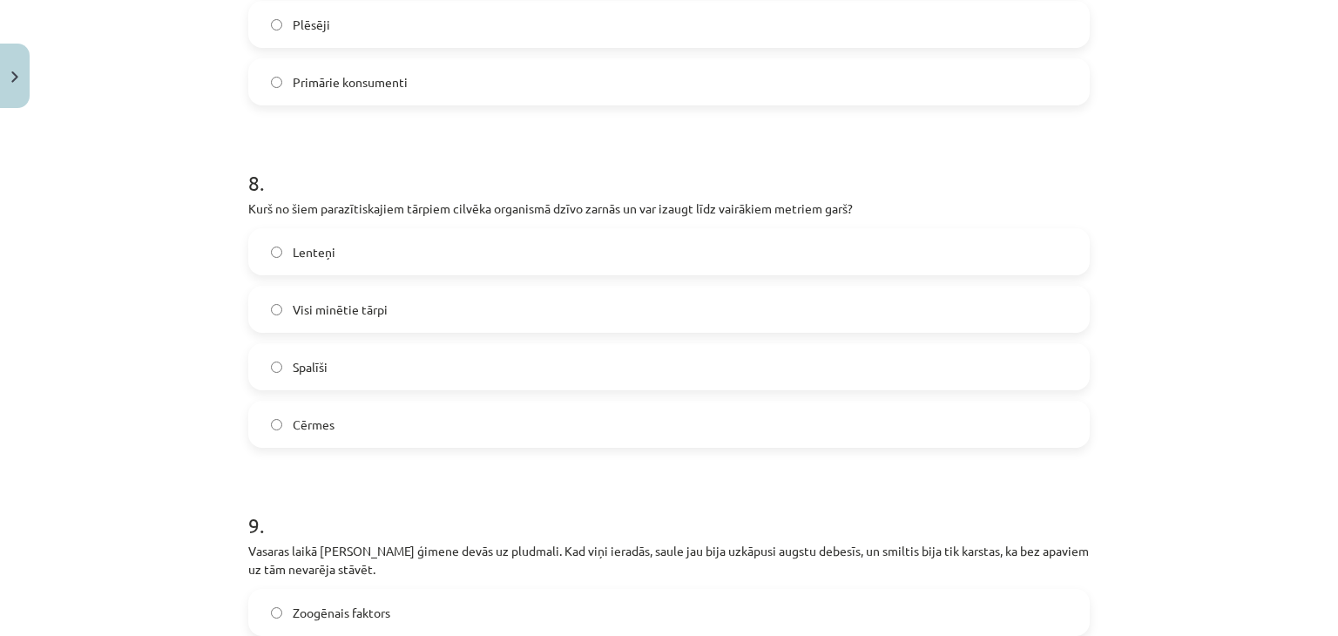
click at [300, 243] on span "Lenteņi" at bounding box center [314, 252] width 43 height 18
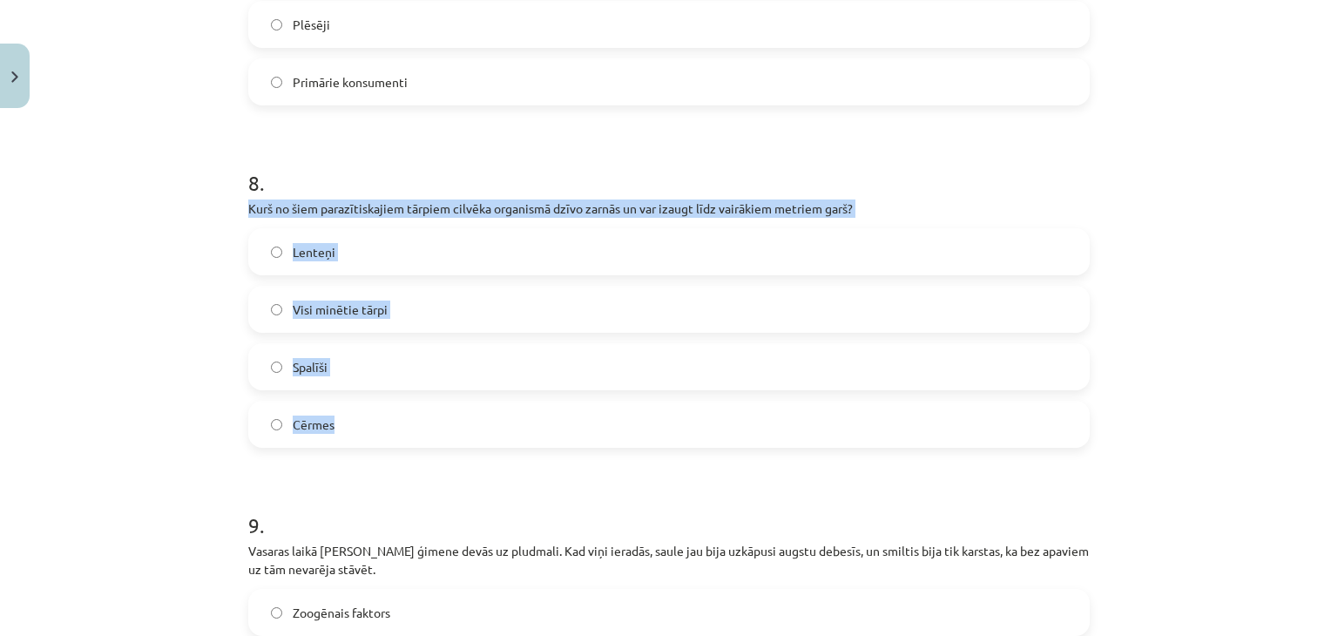
drag, startPoint x: 227, startPoint y: 186, endPoint x: 495, endPoint y: 395, distance: 339.0
click at [495, 395] on div "Mācību tēma: Bioloģijas i - 11. klases 1. ieskaites mācību materiāls #6 Noslēgu…" at bounding box center [669, 318] width 1338 height 636
click at [91, 281] on div "Mācību tēma: Bioloģijas i - 11. klases 1. ieskaites mācību materiāls #6 Noslēgu…" at bounding box center [669, 318] width 1338 height 636
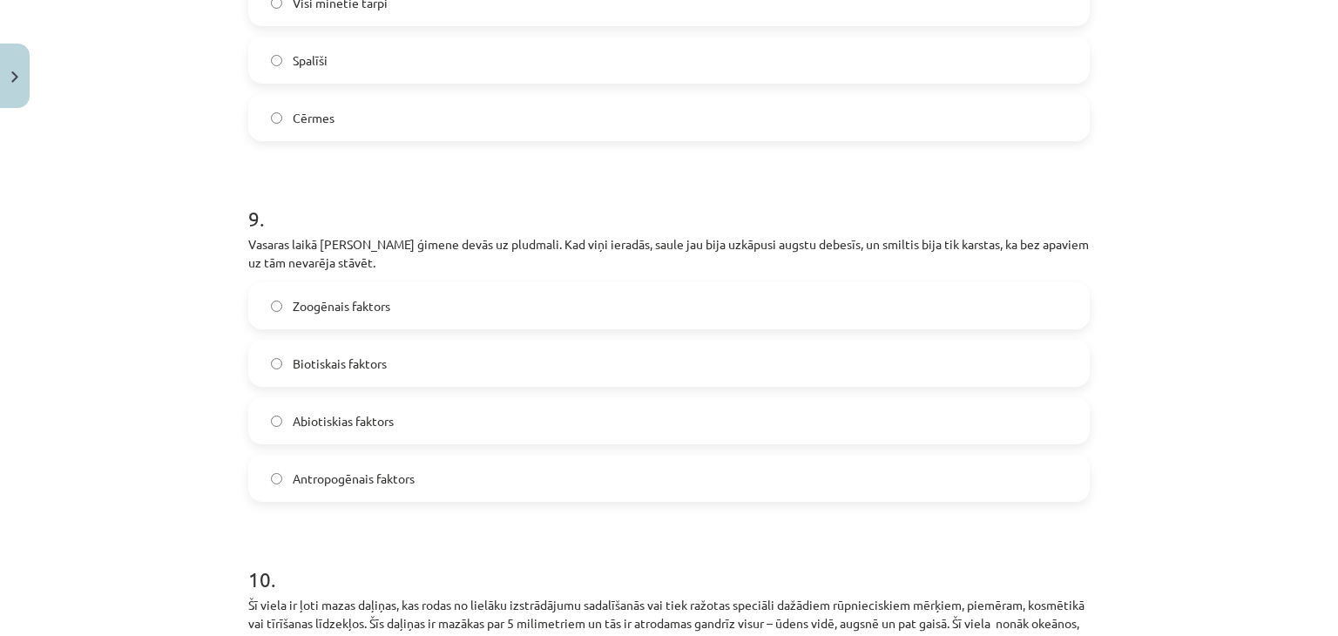
scroll to position [3093, 0]
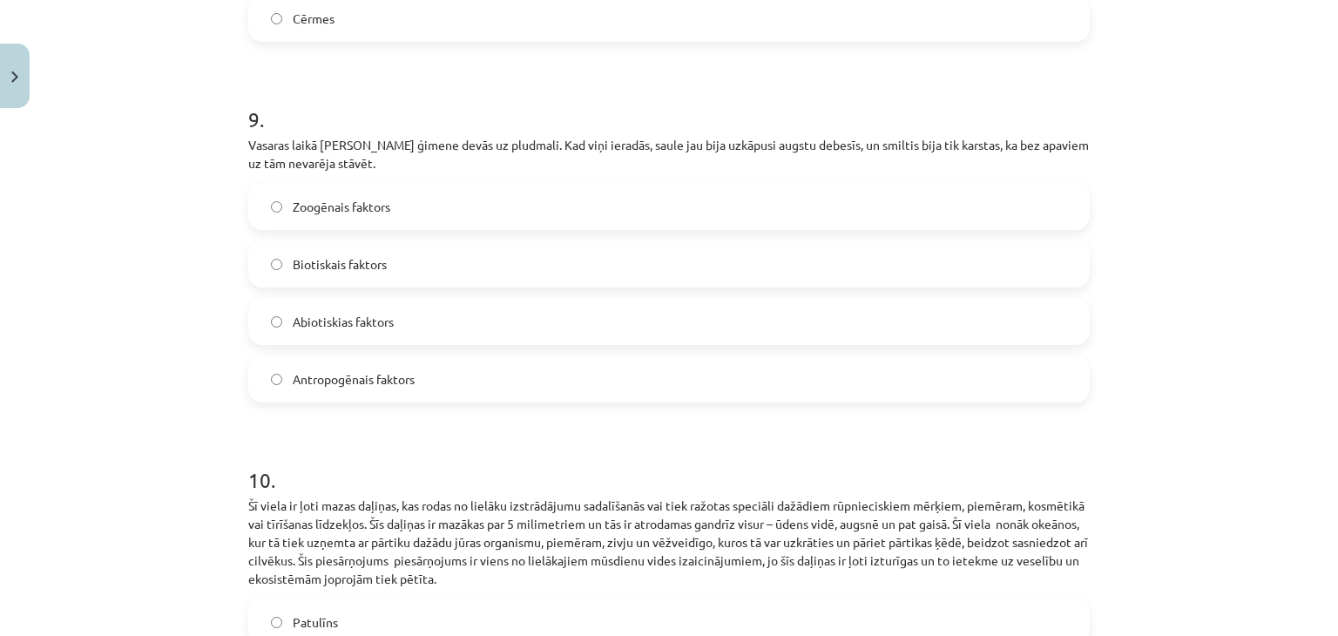
click at [298, 313] on span "Abiotiskias faktors" at bounding box center [343, 322] width 101 height 18
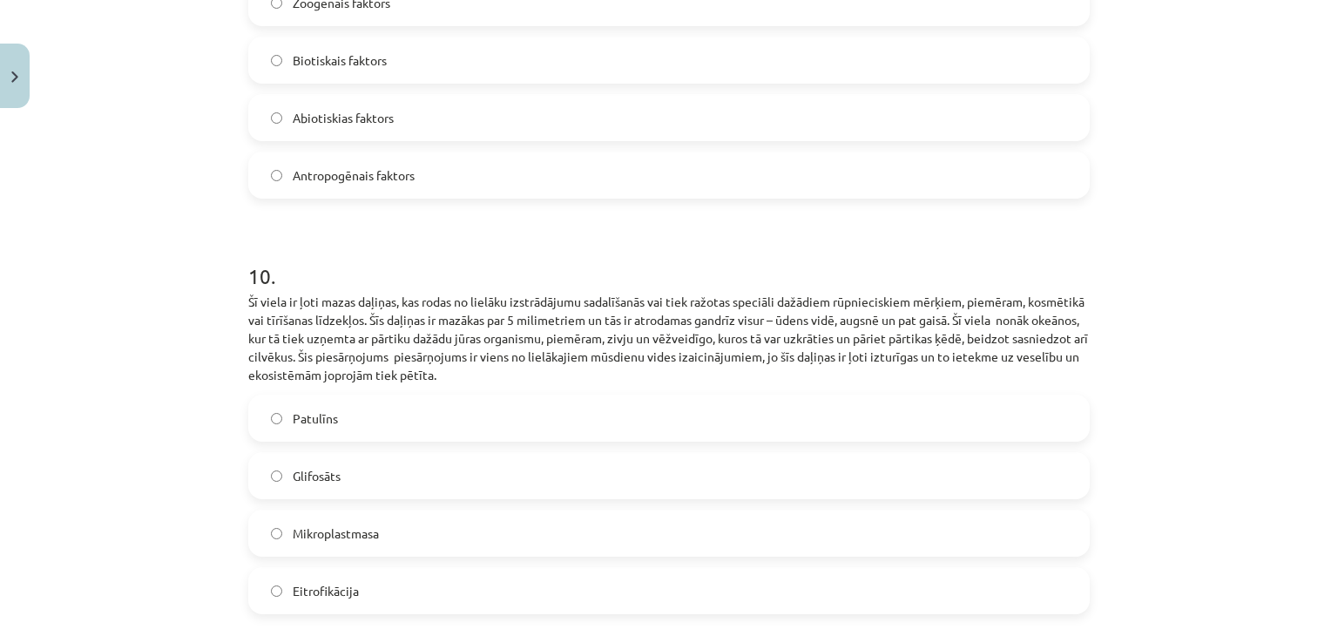
scroll to position [3458, 0]
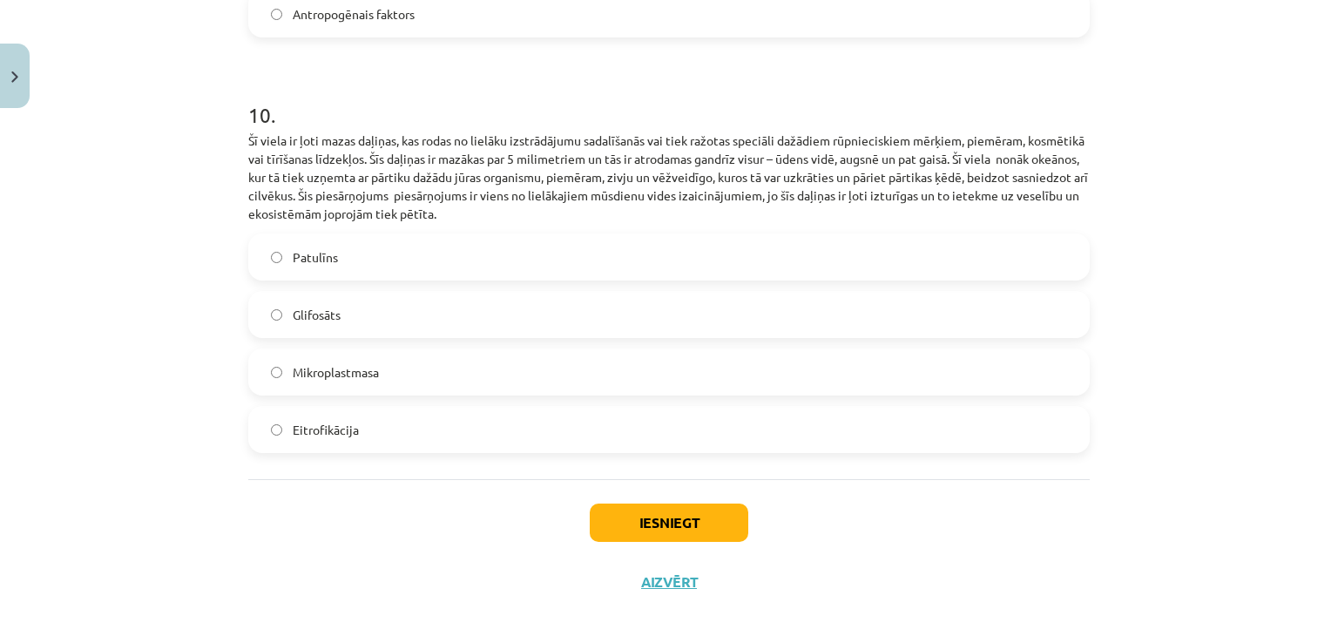
click at [293, 363] on span "Mikroplastmasa" at bounding box center [336, 372] width 86 height 18
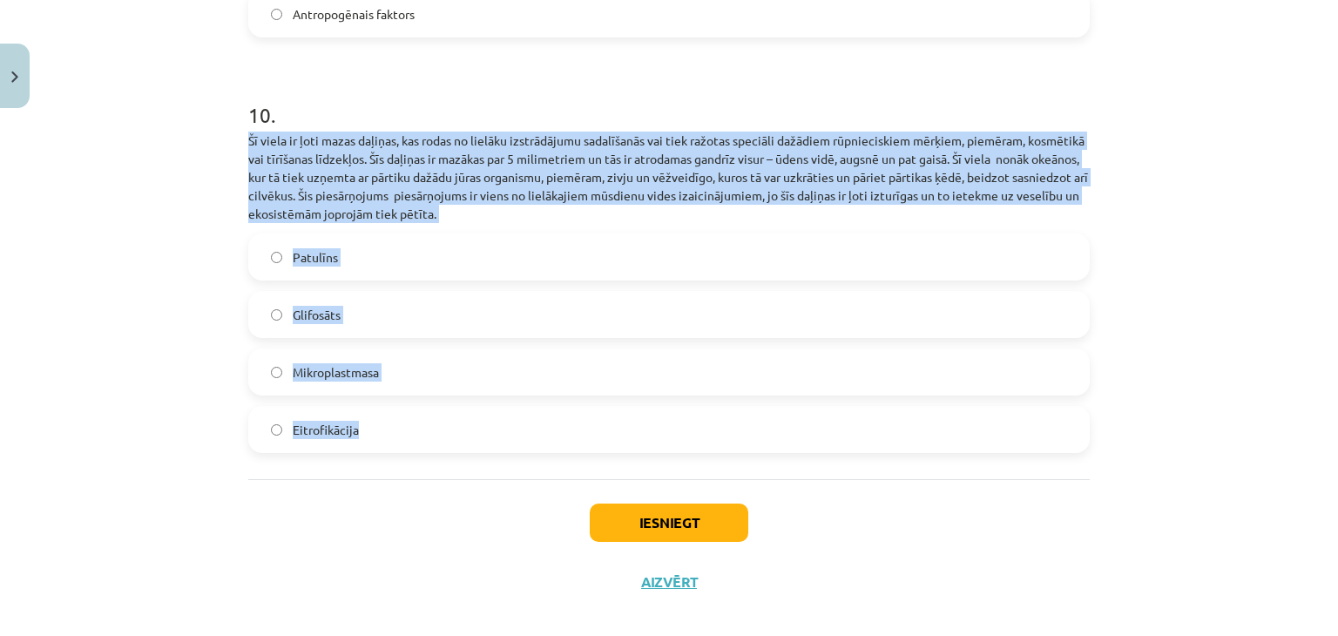
drag, startPoint x: 240, startPoint y: 119, endPoint x: 457, endPoint y: 427, distance: 375.9
click at [457, 427] on div "10 . Šī viela ir ļoti mazas daļiņas, kas rodas no lielāku izstrādājumu sadalīša…" at bounding box center [669, 262] width 842 height 381
click at [194, 295] on div "Mācību tēma: Bioloģijas i - 11. klases 1. ieskaites mācību materiāls #6 Noslēgu…" at bounding box center [669, 318] width 1338 height 636
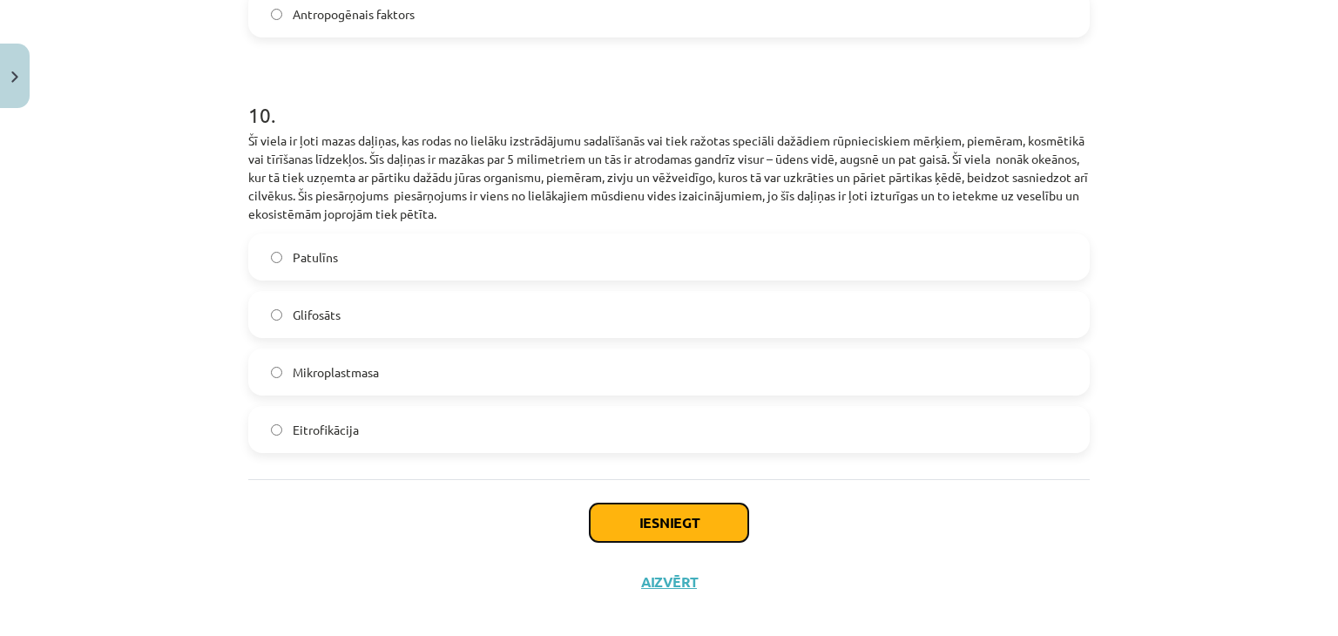
click at [640, 504] on button "Iesniegt" at bounding box center [669, 523] width 159 height 38
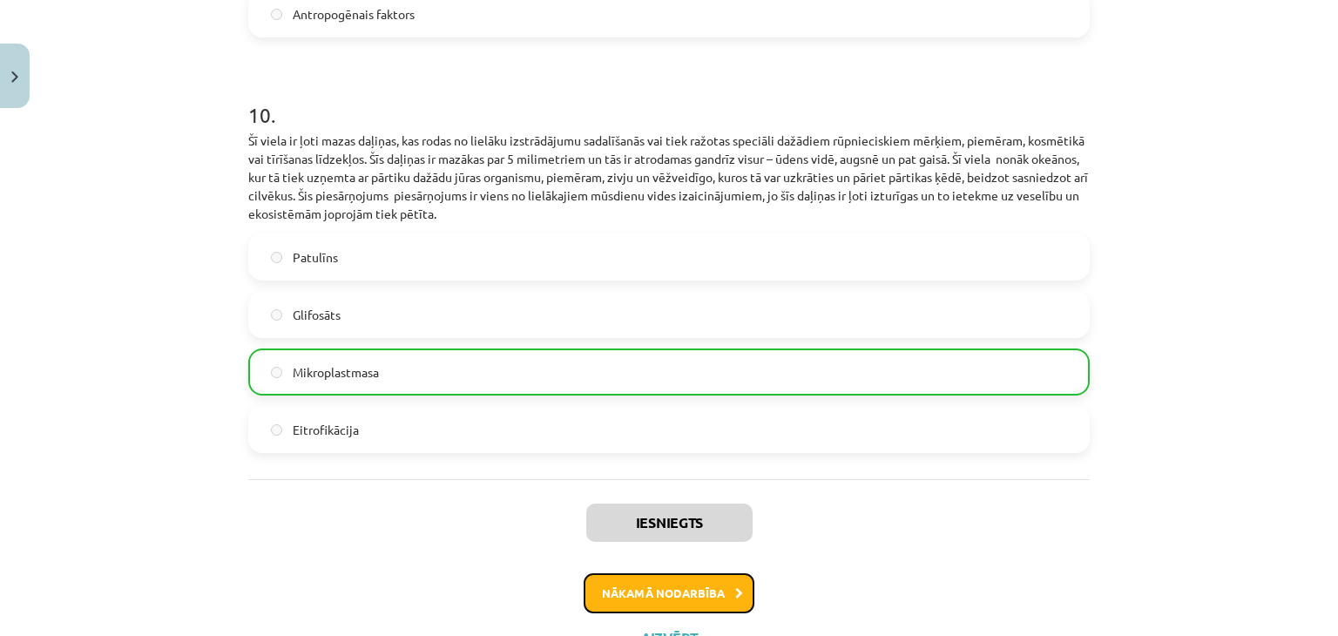
click at [630, 573] on button "Nākamā nodarbība" at bounding box center [669, 593] width 171 height 40
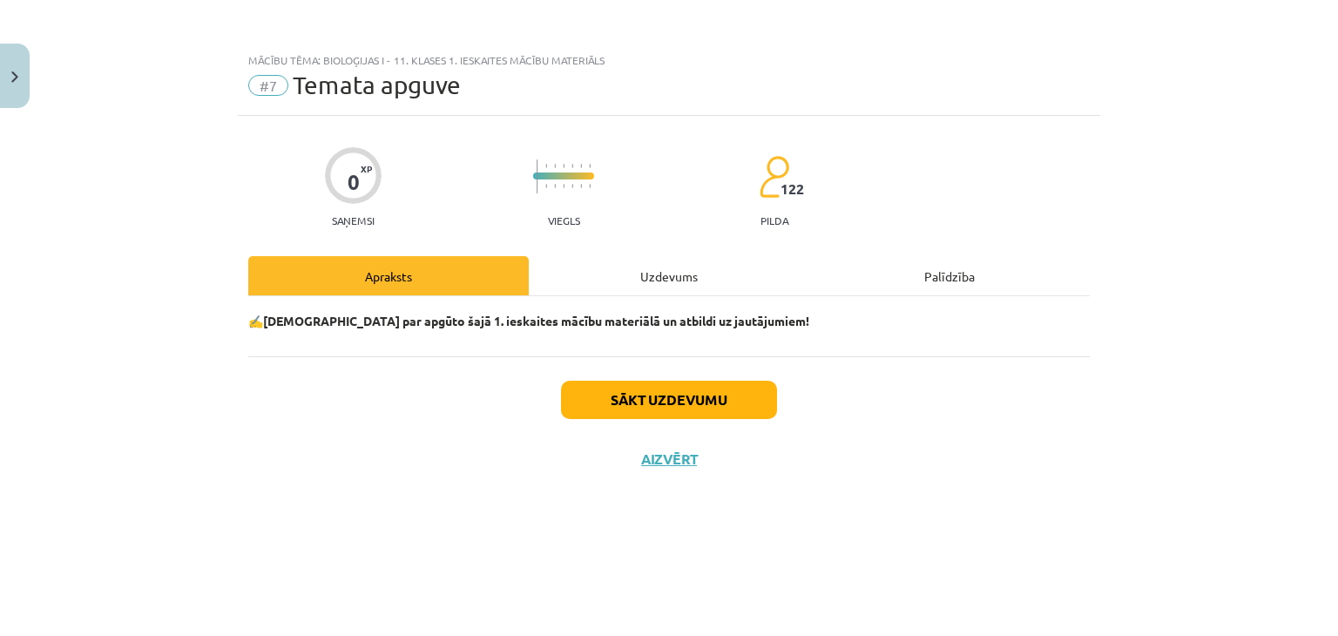
scroll to position [0, 0]
click at [13, 72] on img "Close" at bounding box center [14, 76] width 7 height 11
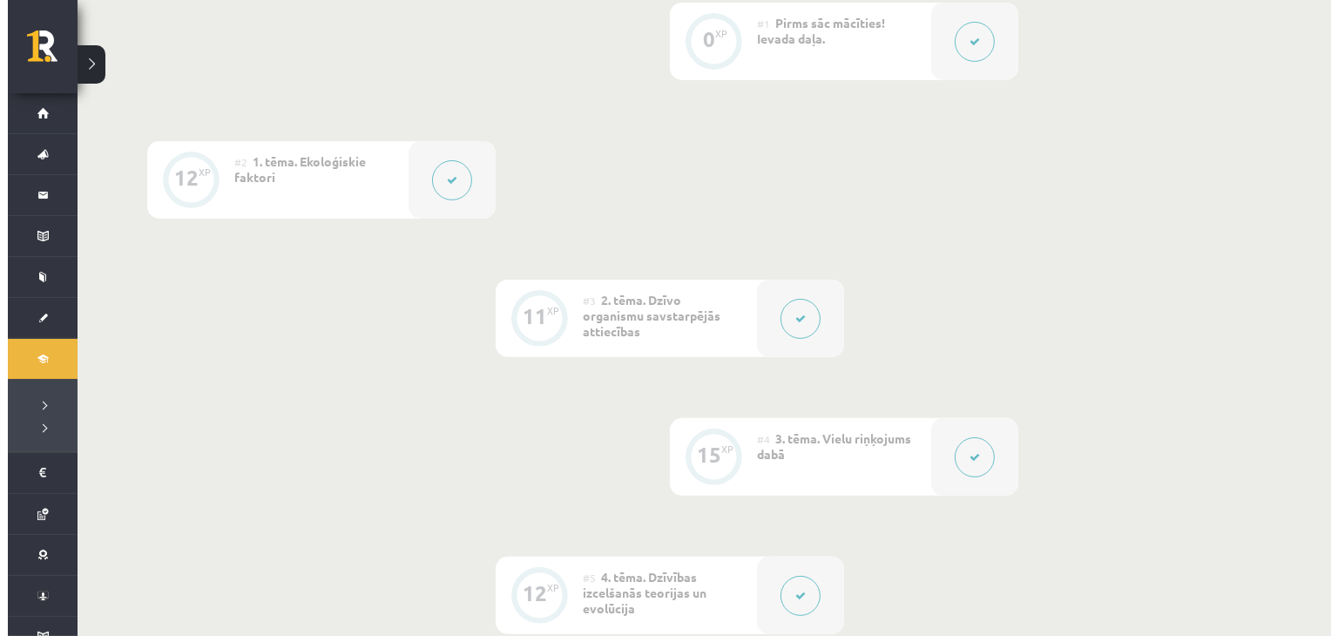
scroll to position [1069, 0]
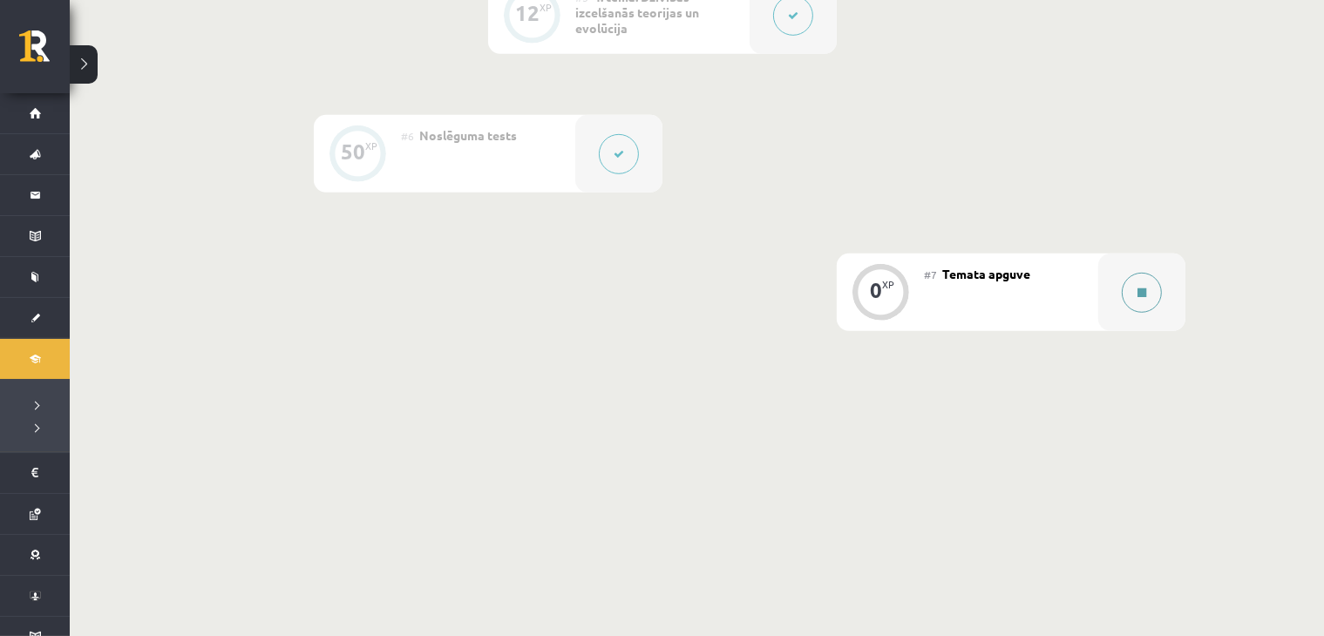
click at [1133, 279] on button at bounding box center [1141, 293] width 40 height 40
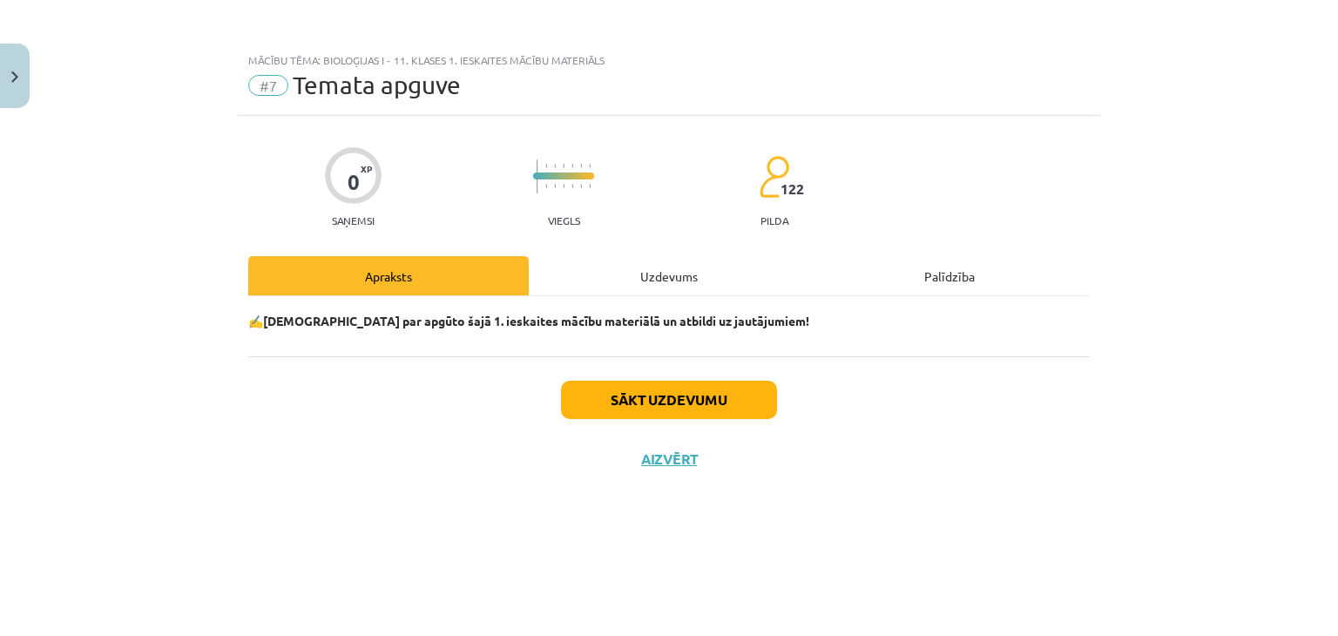
click at [625, 267] on div "Uzdevums" at bounding box center [669, 275] width 281 height 39
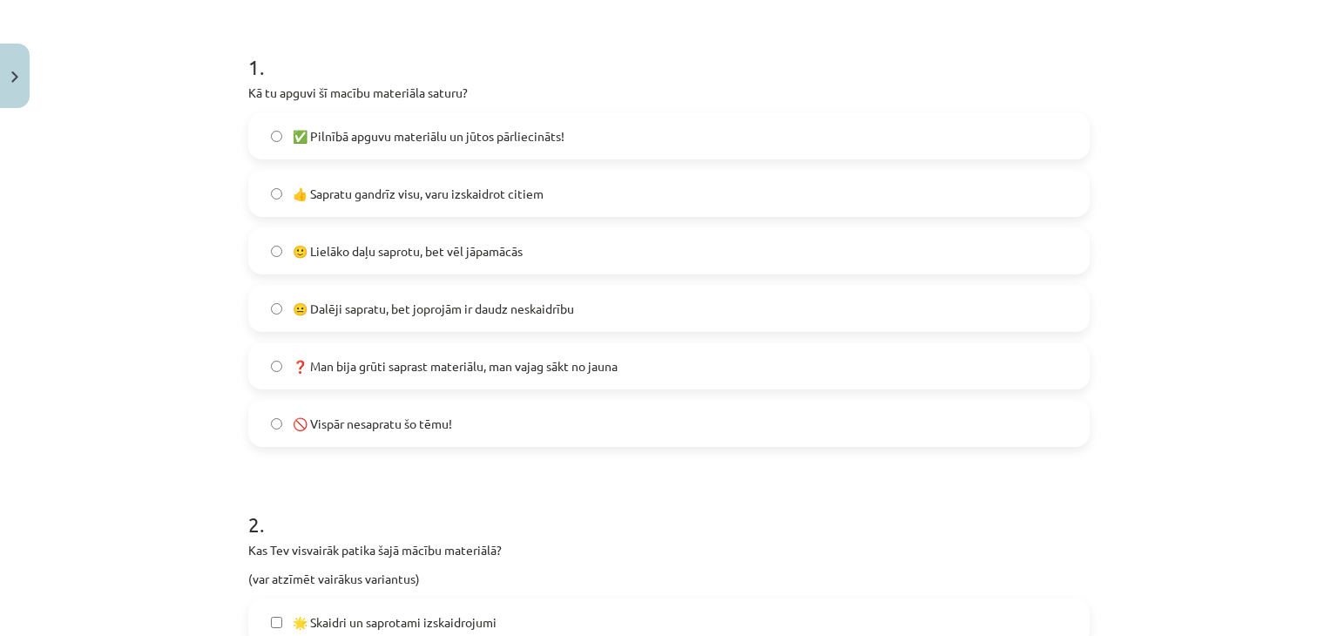
scroll to position [406, 0]
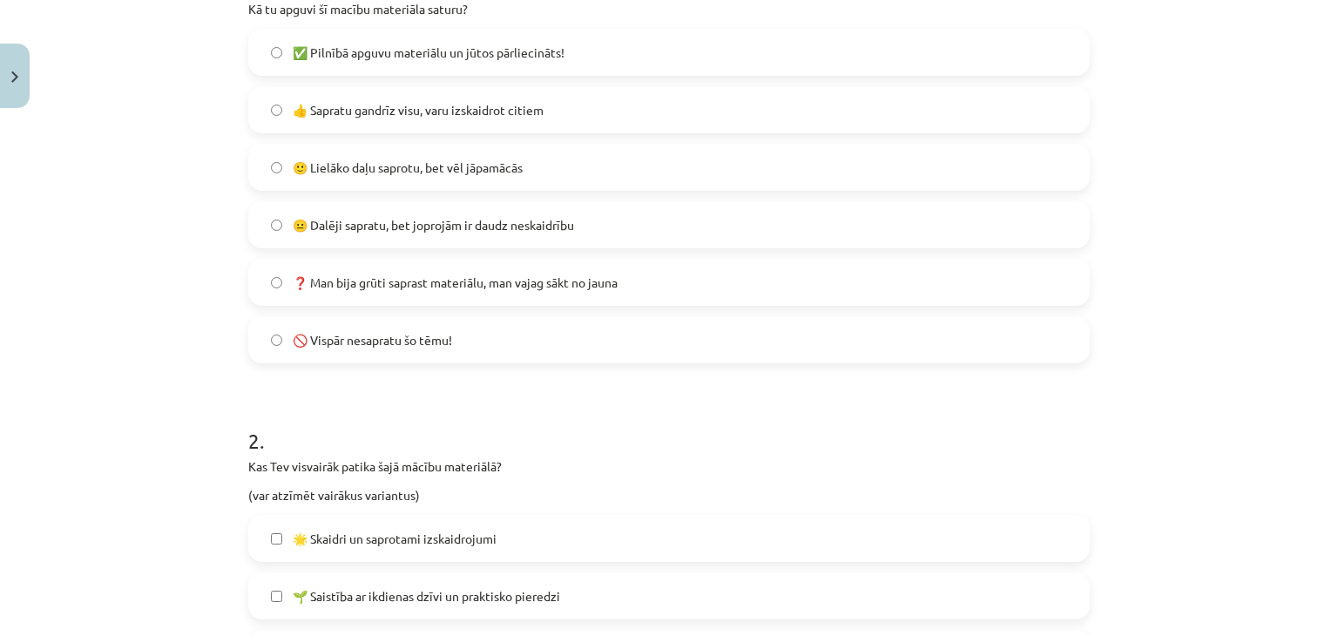
click at [257, 103] on label "👍 Sapratu gandrīz visu, varu izskaidrot citiem" at bounding box center [669, 110] width 838 height 44
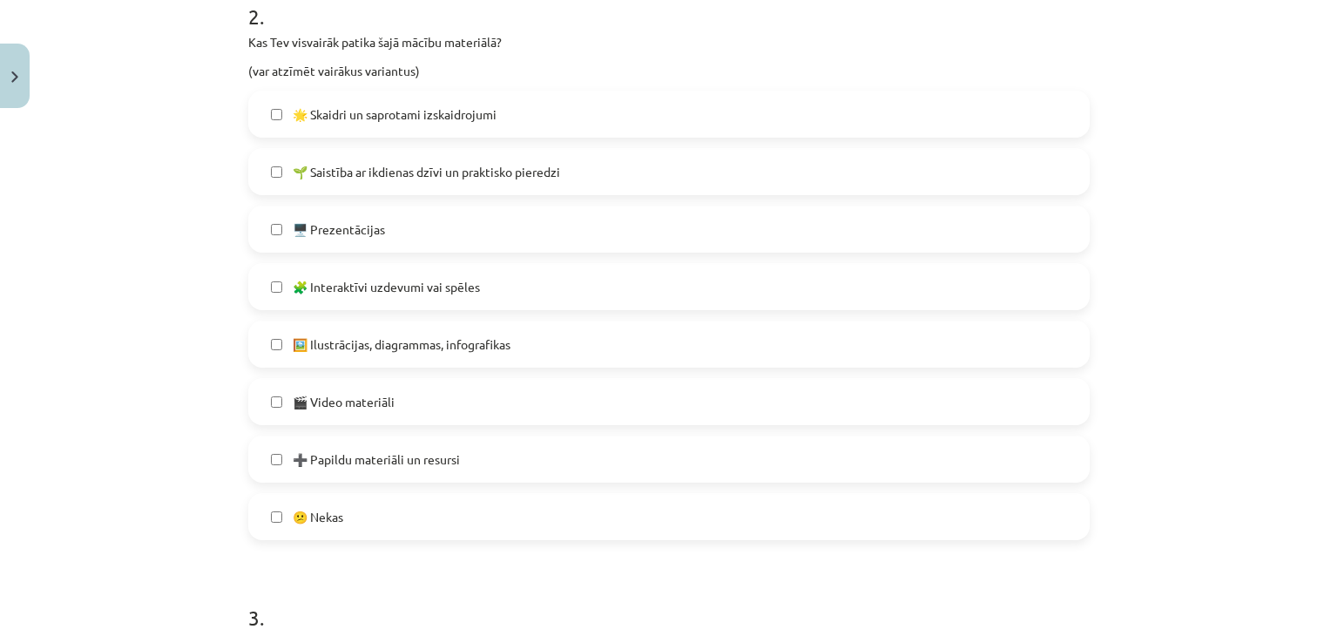
scroll to position [813, 0]
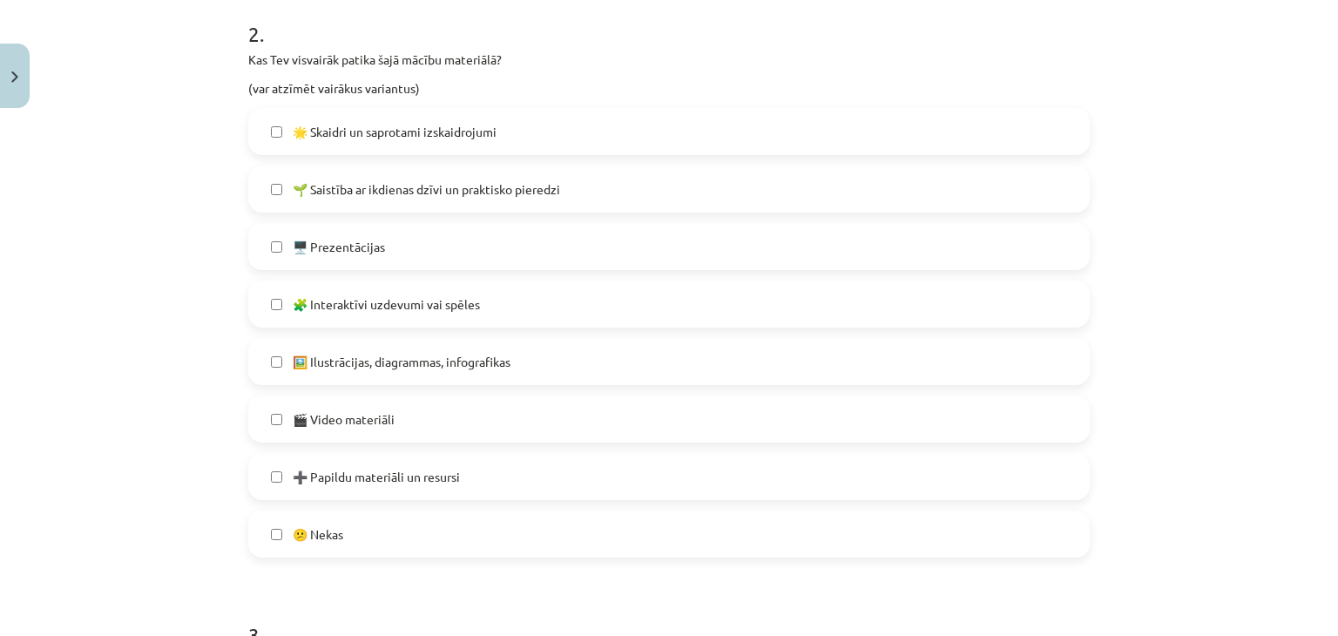
click at [261, 185] on label "🌱 Saistība ar ikdienas dzīvi un praktisko pieredzi" at bounding box center [669, 189] width 838 height 44
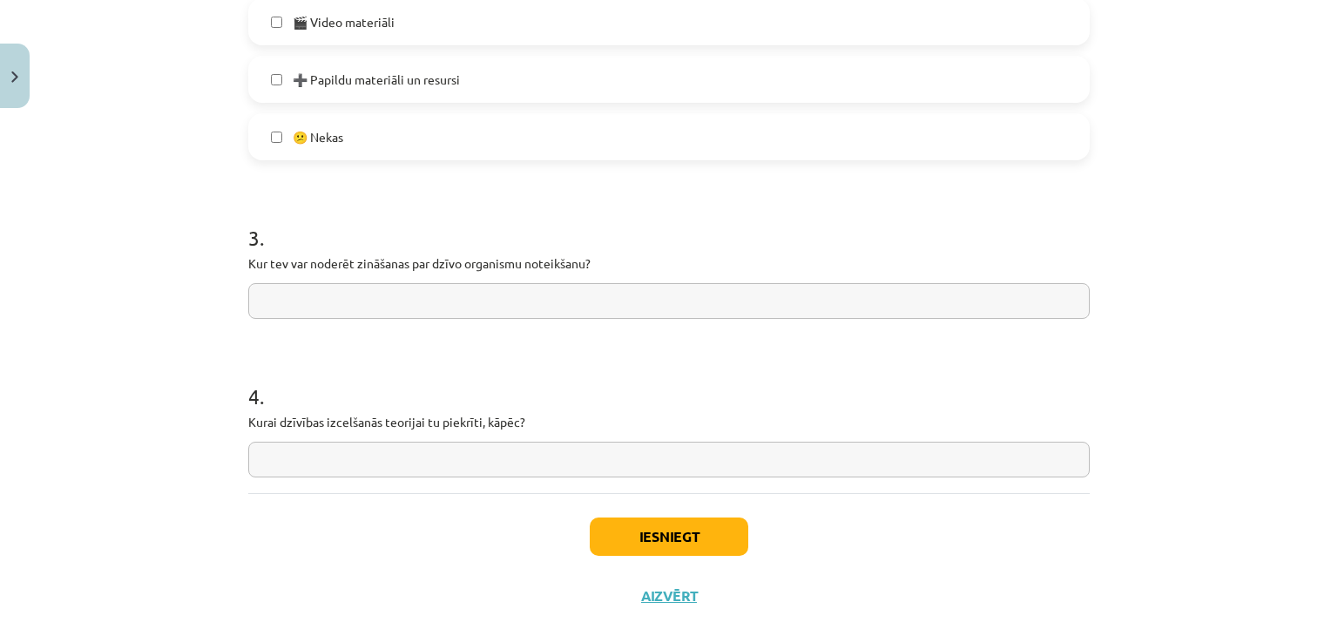
scroll to position [1220, 0]
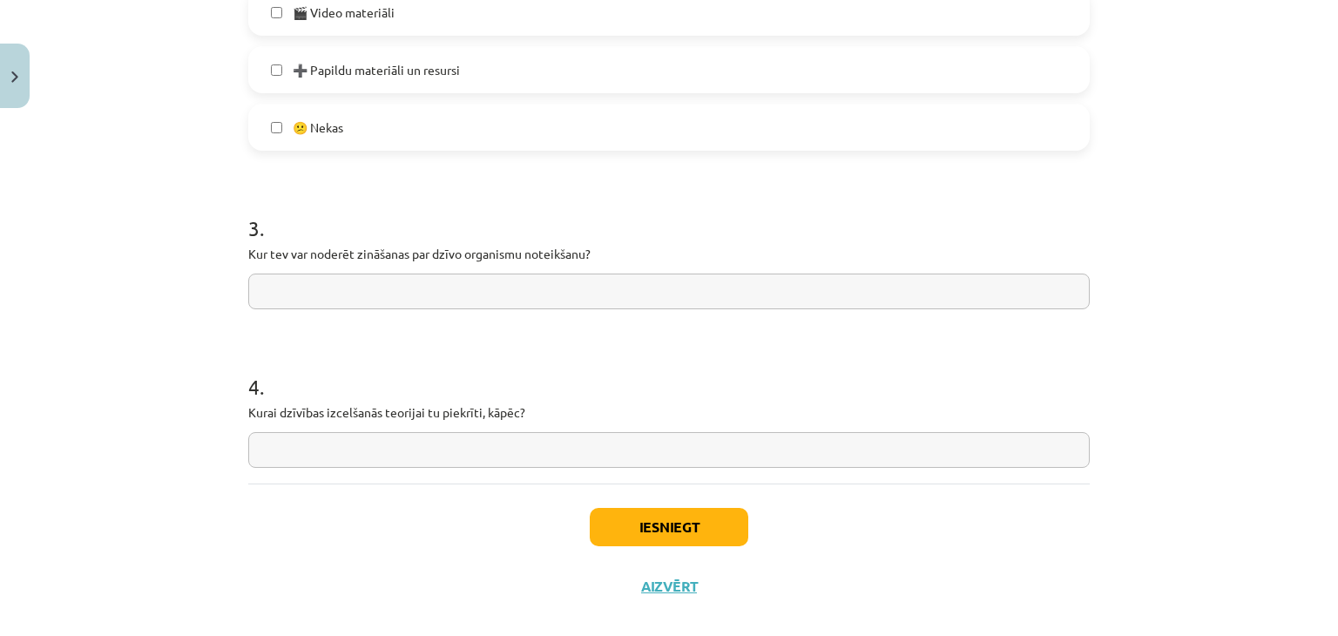
click at [362, 298] on input "text" at bounding box center [669, 292] width 842 height 36
type input "**********"
click at [348, 462] on input "text" at bounding box center [669, 450] width 842 height 36
drag, startPoint x: 270, startPoint y: 410, endPoint x: 415, endPoint y: 421, distance: 145.0
click at [415, 421] on p "Kurai dzīvības izcelšanās teorijai tu piekrīti, kāpēc?" at bounding box center [669, 412] width 842 height 18
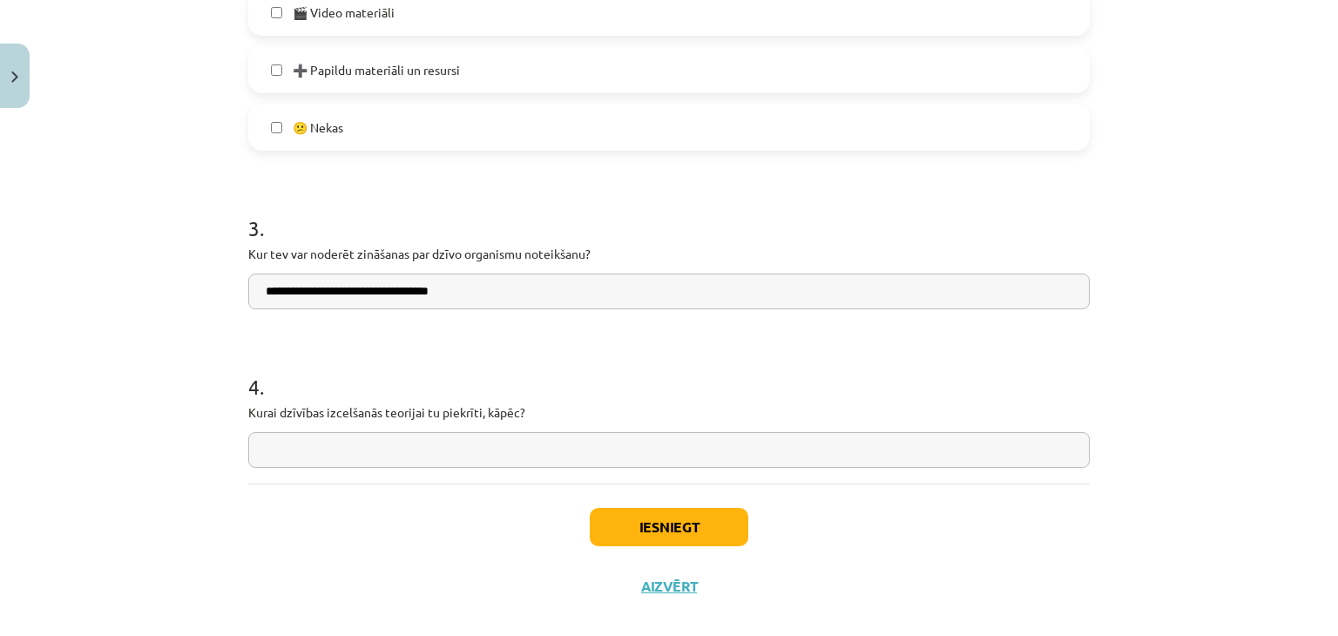
click at [592, 459] on input "text" at bounding box center [669, 450] width 842 height 36
click at [366, 545] on div "Iesniegt Aizvērt" at bounding box center [669, 545] width 842 height 122
click at [624, 444] on input "**********" at bounding box center [669, 450] width 842 height 36
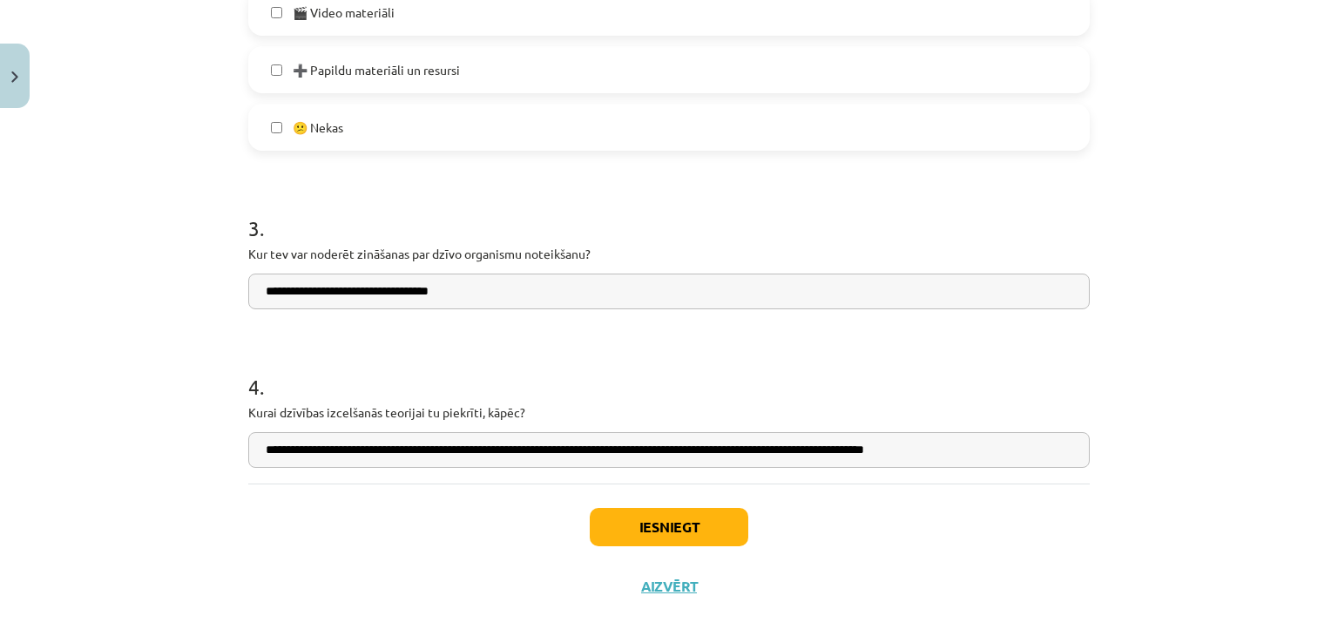
drag, startPoint x: 728, startPoint y: 451, endPoint x: 781, endPoint y: 475, distance: 57.3
click at [729, 450] on input "**********" at bounding box center [669, 450] width 842 height 36
click at [1000, 452] on input "**********" at bounding box center [669, 450] width 842 height 36
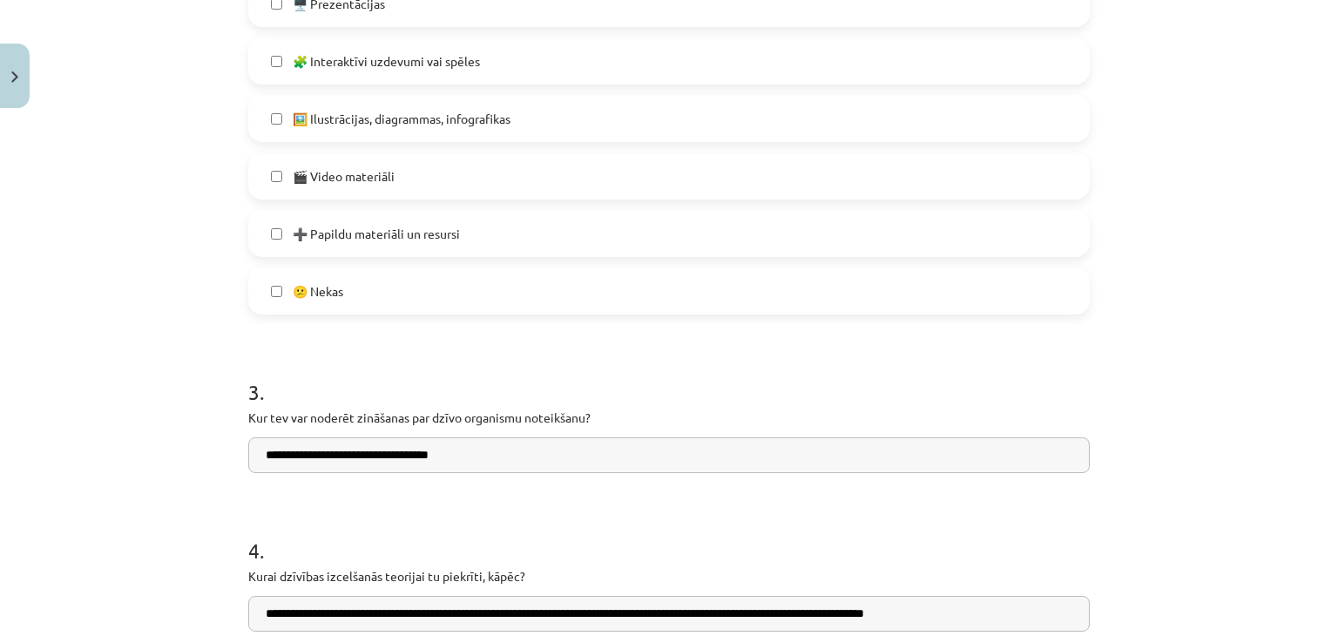
scroll to position [1243, 0]
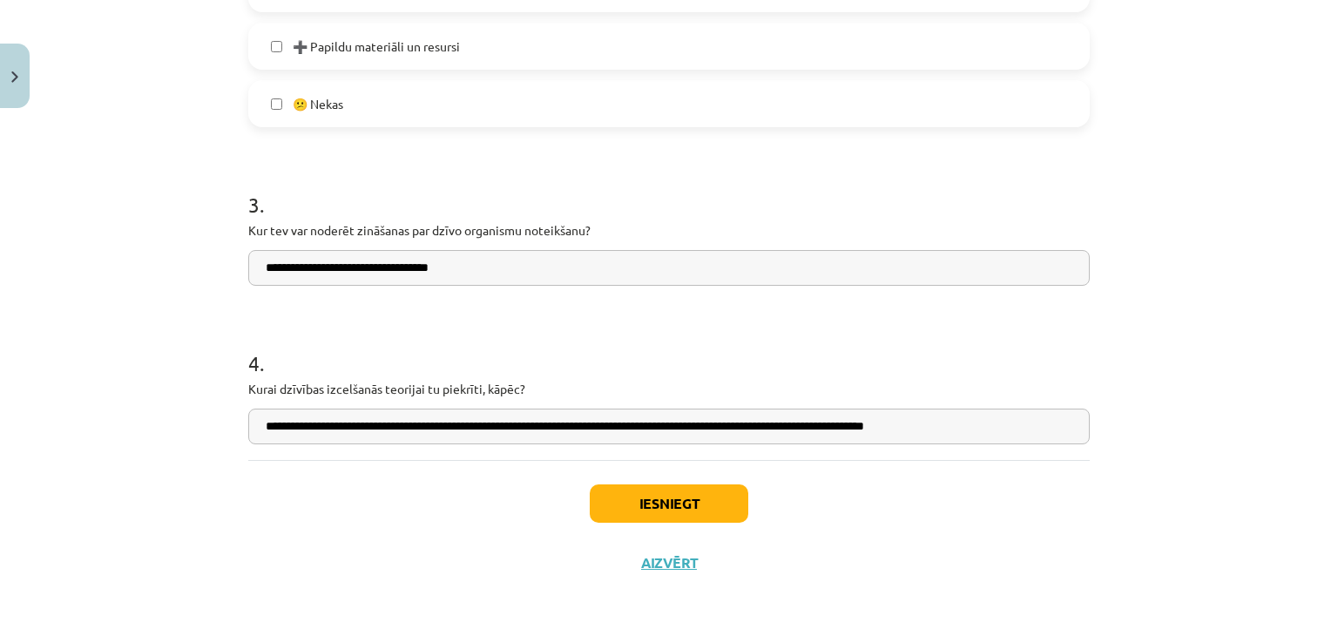
type input "**********"
click at [682, 496] on button "Iesniegt" at bounding box center [669, 503] width 159 height 38
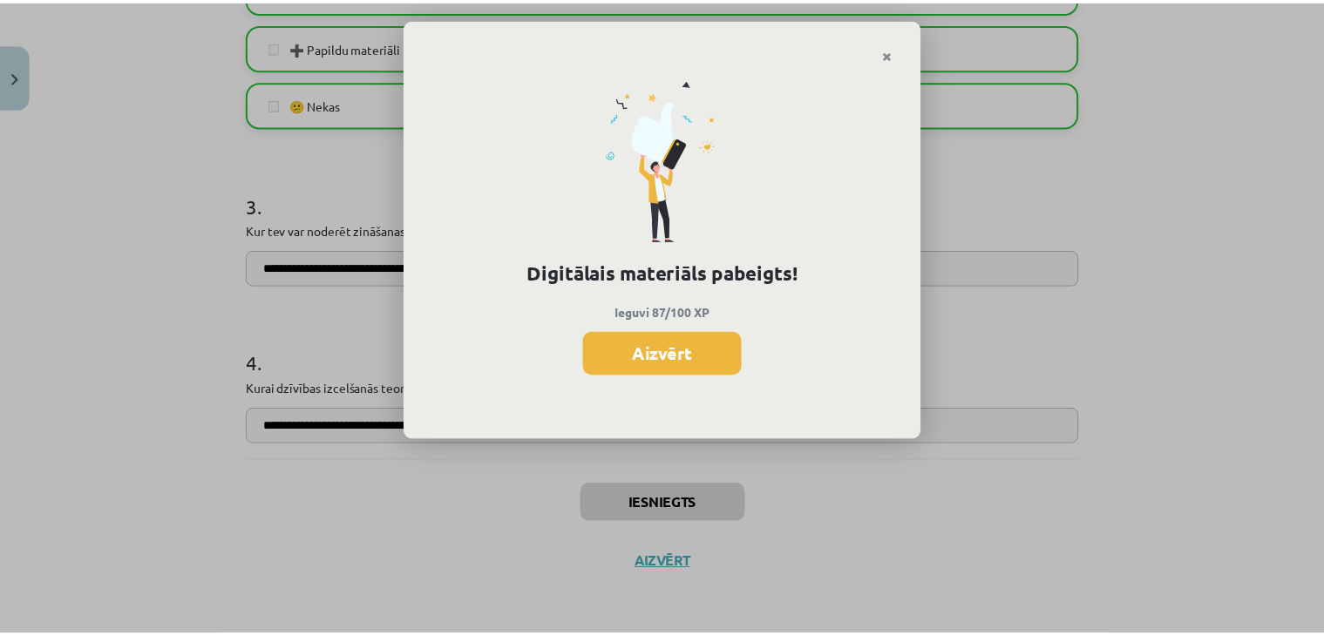
scroll to position [1067, 0]
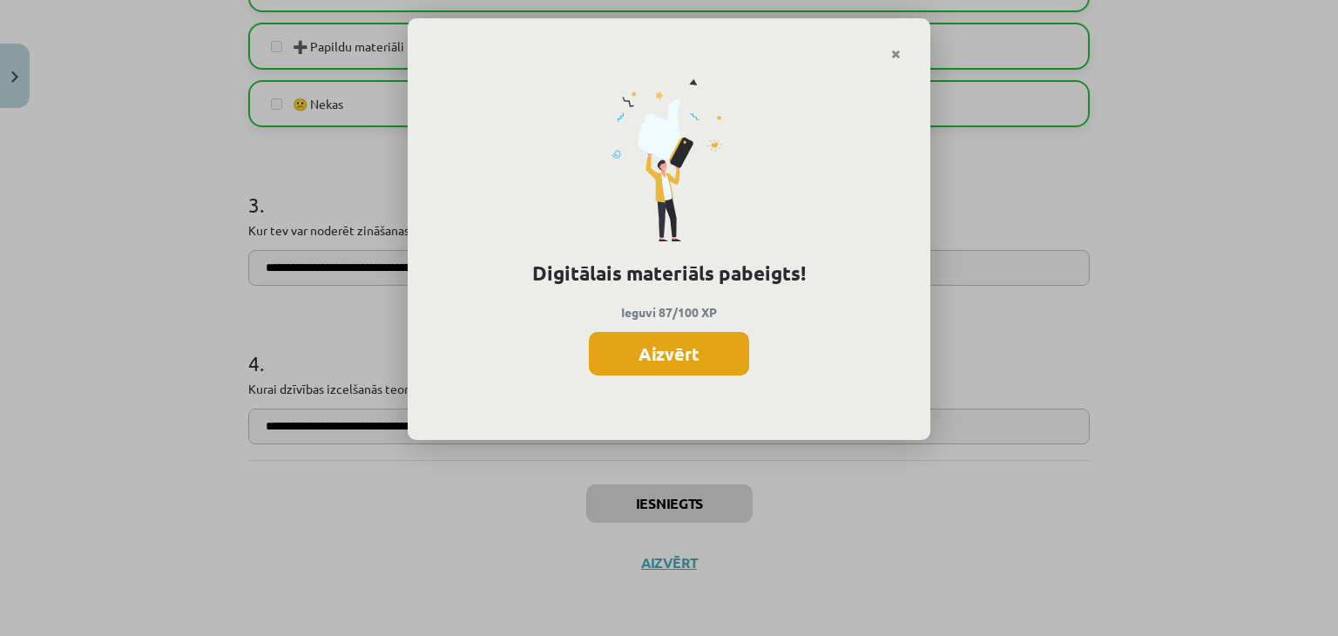
click at [662, 374] on button "Aizvērt" at bounding box center [669, 354] width 160 height 44
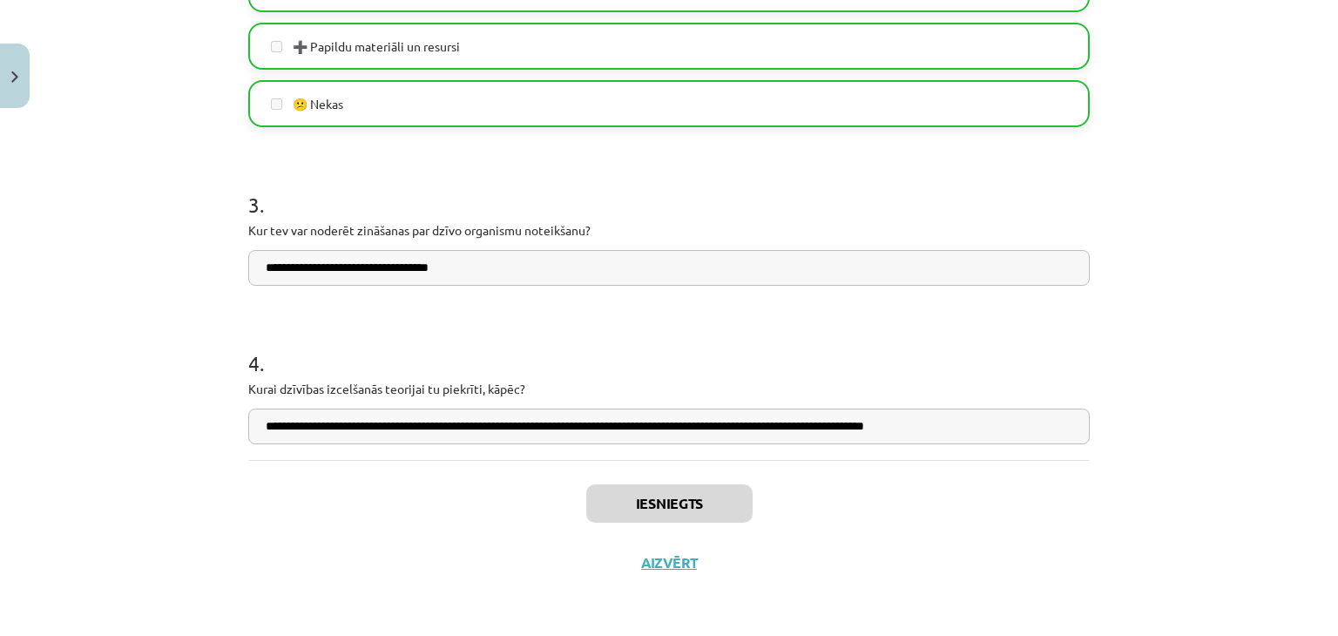
click at [659, 571] on div "Iesniegts Aizvērt" at bounding box center [669, 521] width 842 height 122
click at [647, 563] on button "Aizvērt" at bounding box center [662, 562] width 66 height 17
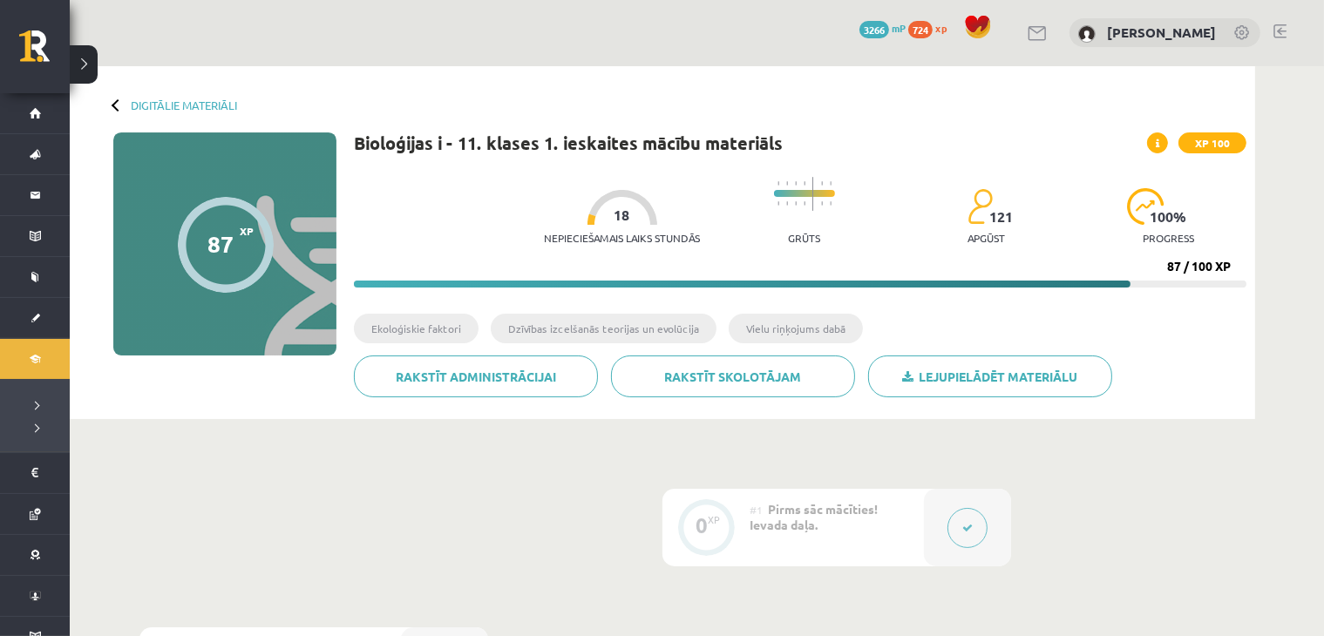
scroll to position [0, 0]
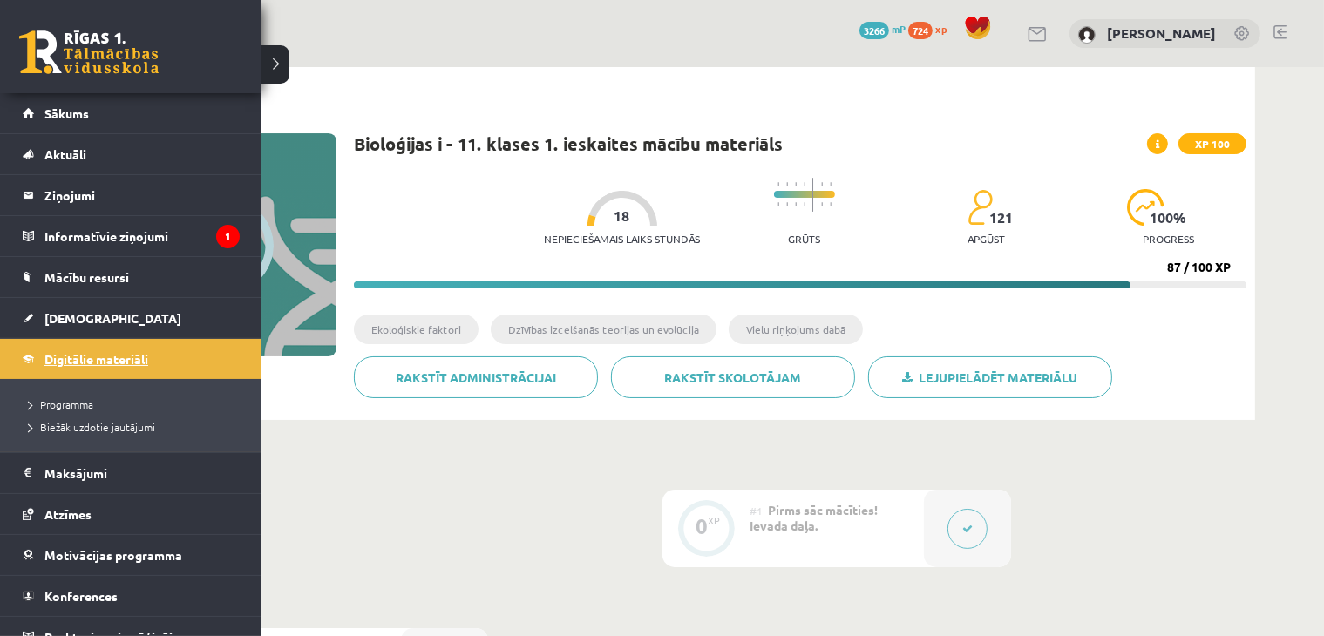
click at [64, 351] on span "Digitālie materiāli" at bounding box center [96, 359] width 104 height 16
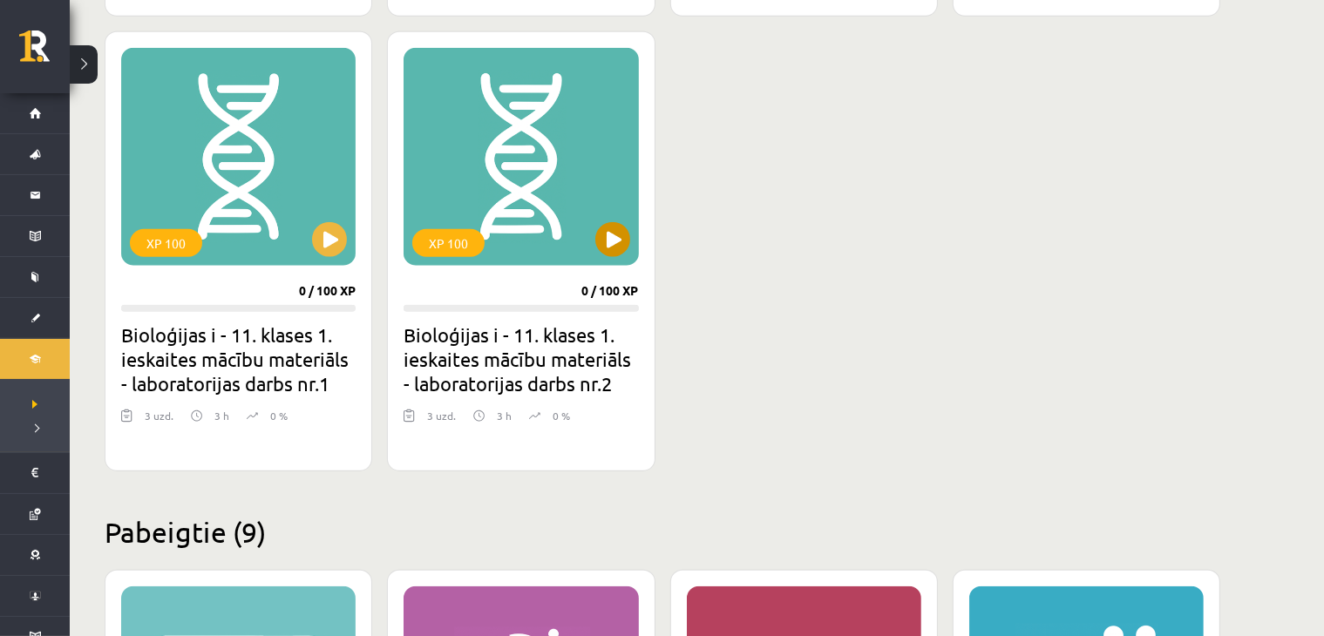
scroll to position [1422, 0]
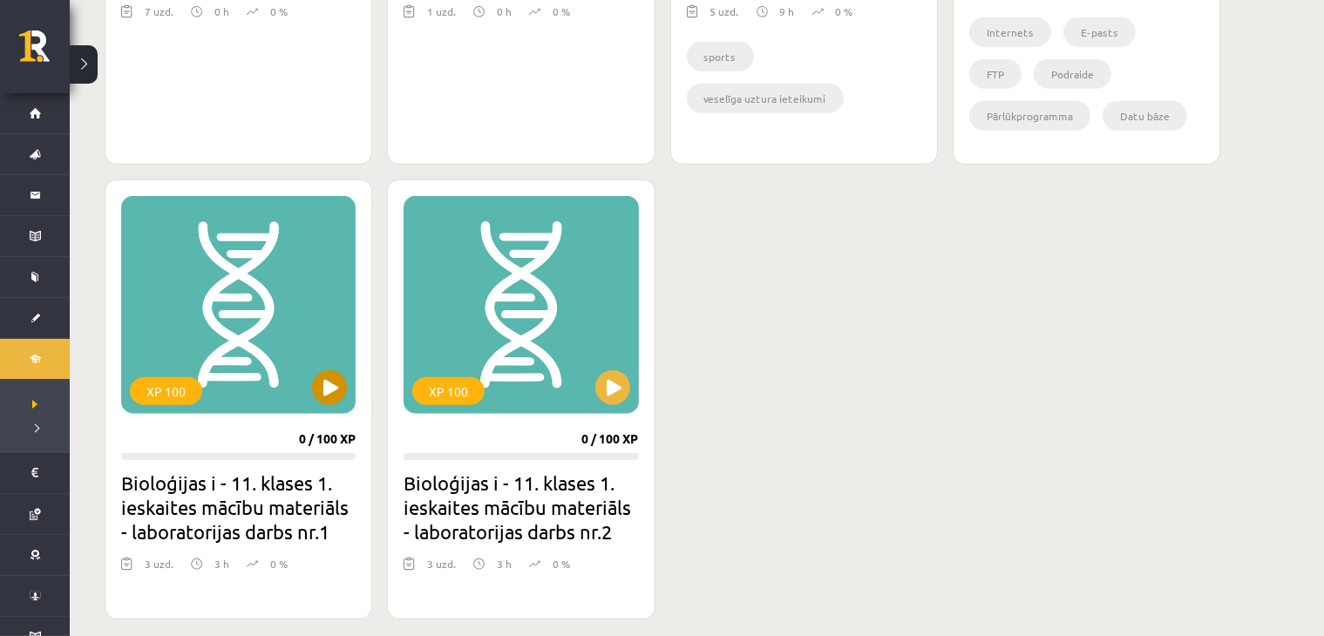
click at [291, 291] on div "XP 100" at bounding box center [238, 305] width 234 height 218
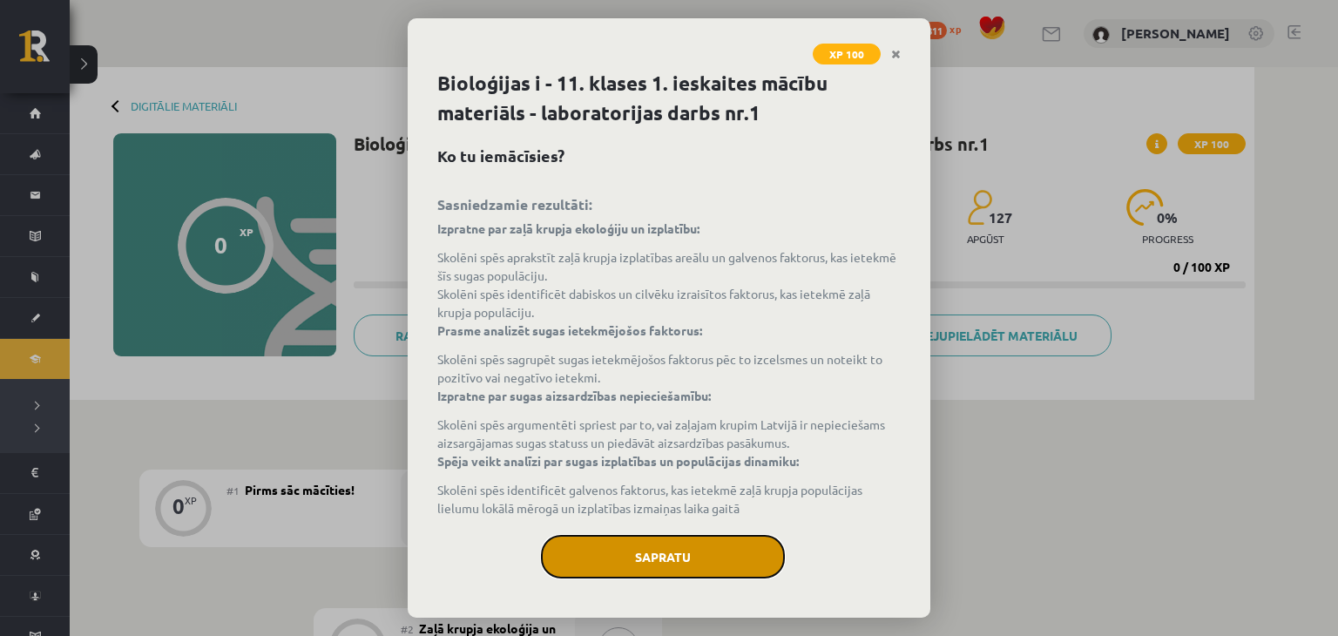
click at [634, 542] on button "Sapratu" at bounding box center [663, 557] width 244 height 44
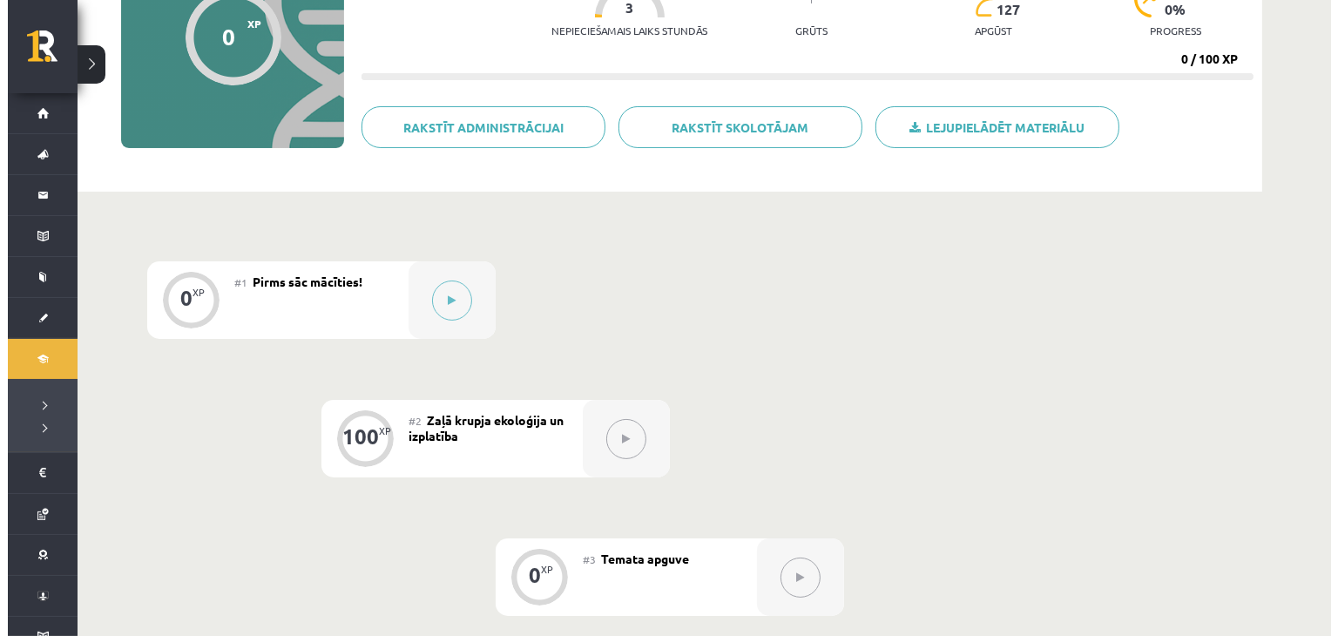
scroll to position [406, 0]
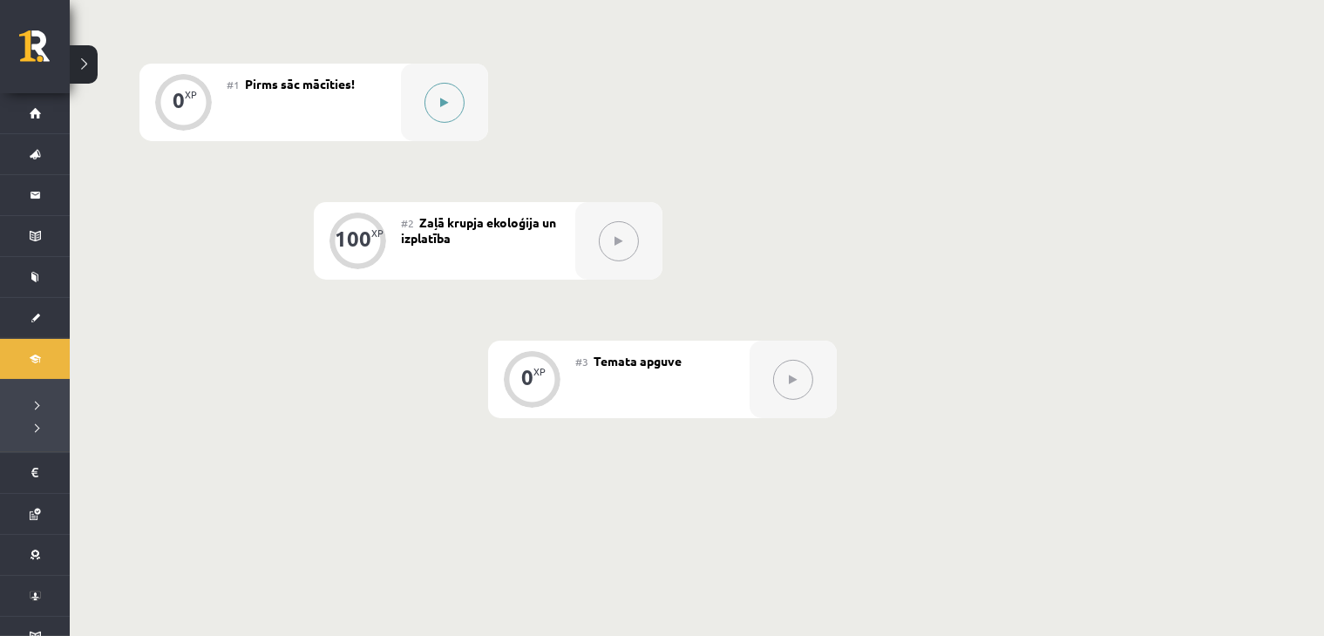
click at [443, 98] on icon at bounding box center [445, 103] width 8 height 10
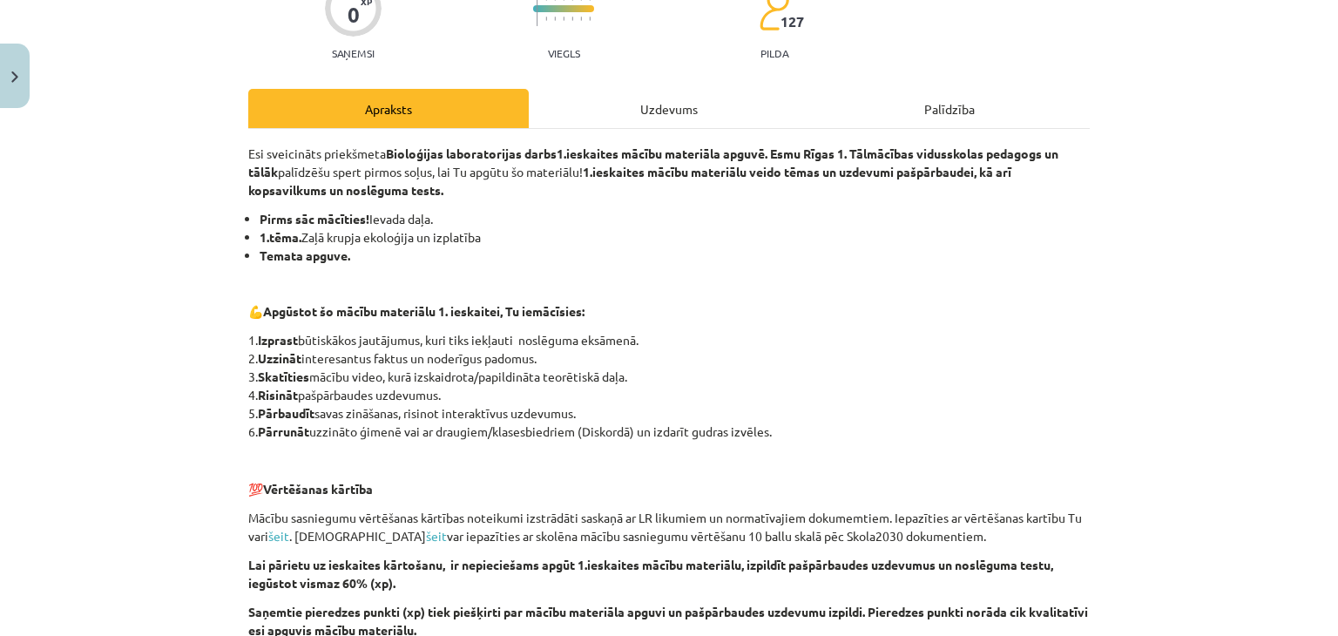
scroll to position [0, 0]
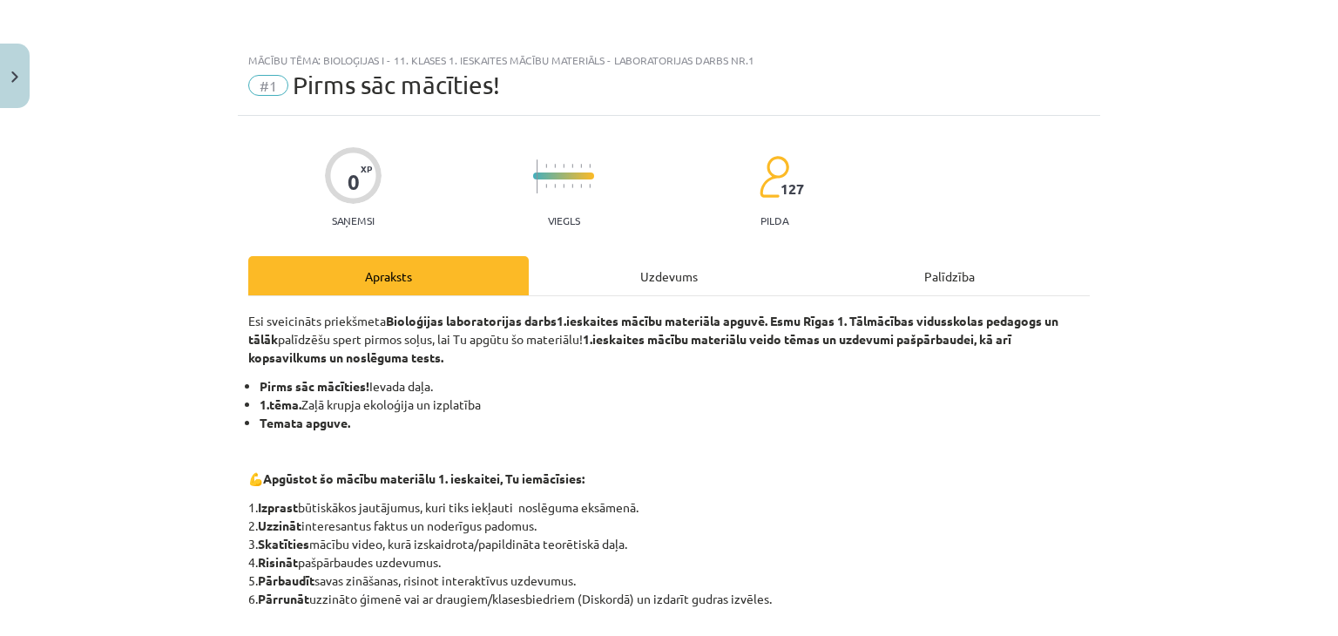
click at [610, 280] on div "Uzdevums" at bounding box center [669, 275] width 281 height 39
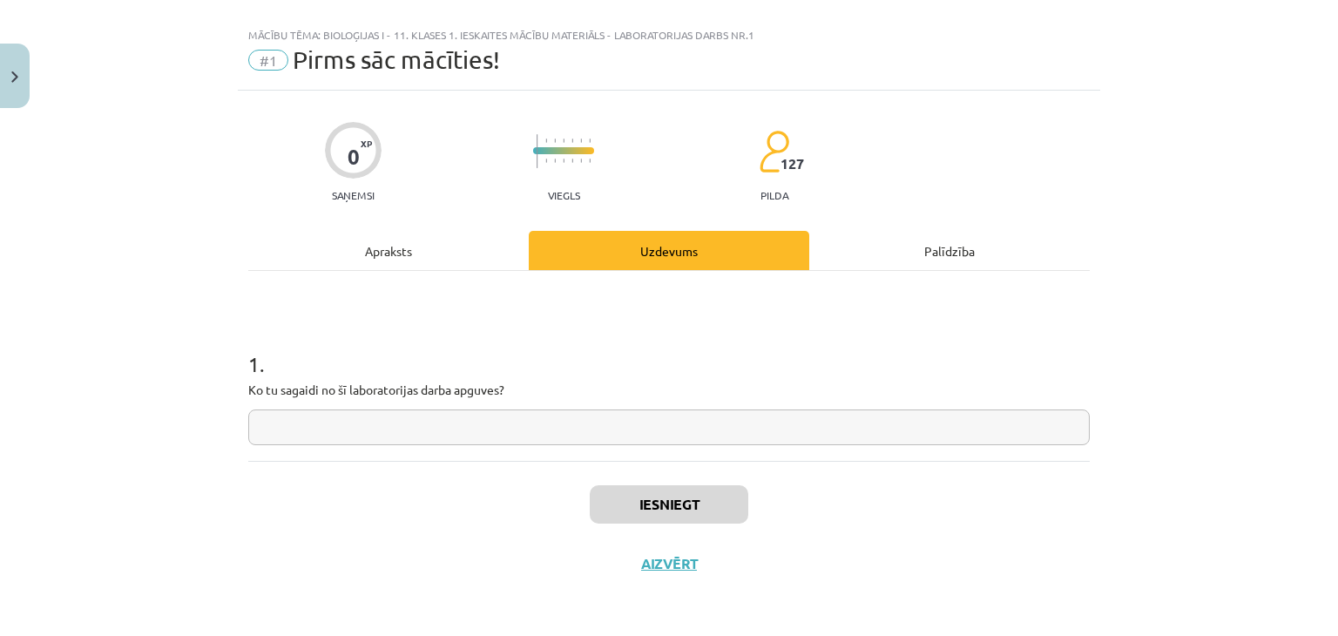
click at [437, 419] on input "text" at bounding box center [669, 428] width 842 height 36
type input "*********"
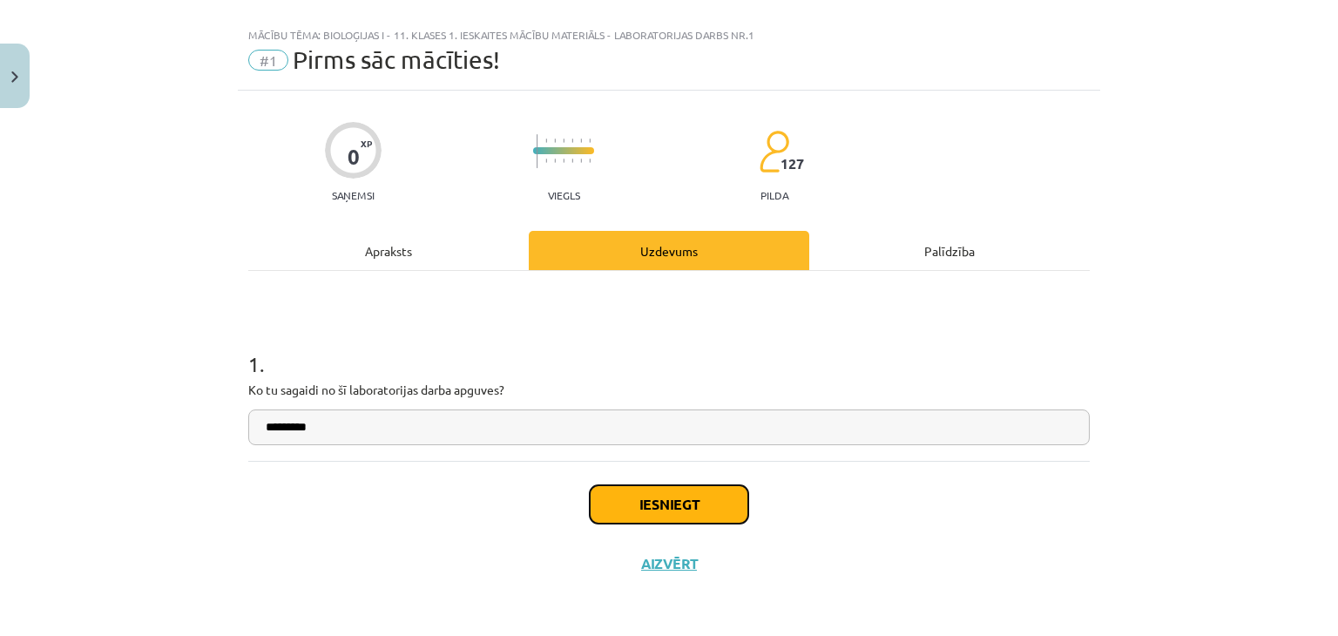
click at [694, 503] on button "Iesniegt" at bounding box center [669, 504] width 159 height 38
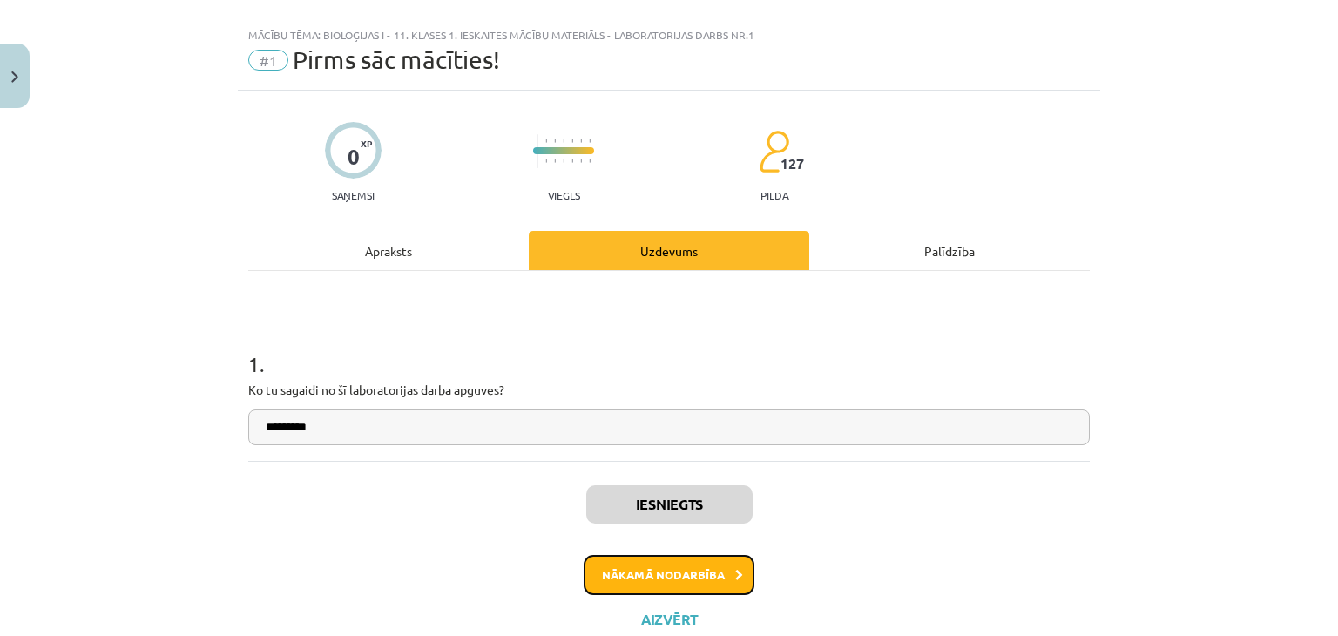
click at [722, 567] on button "Nākamā nodarbība" at bounding box center [669, 575] width 171 height 40
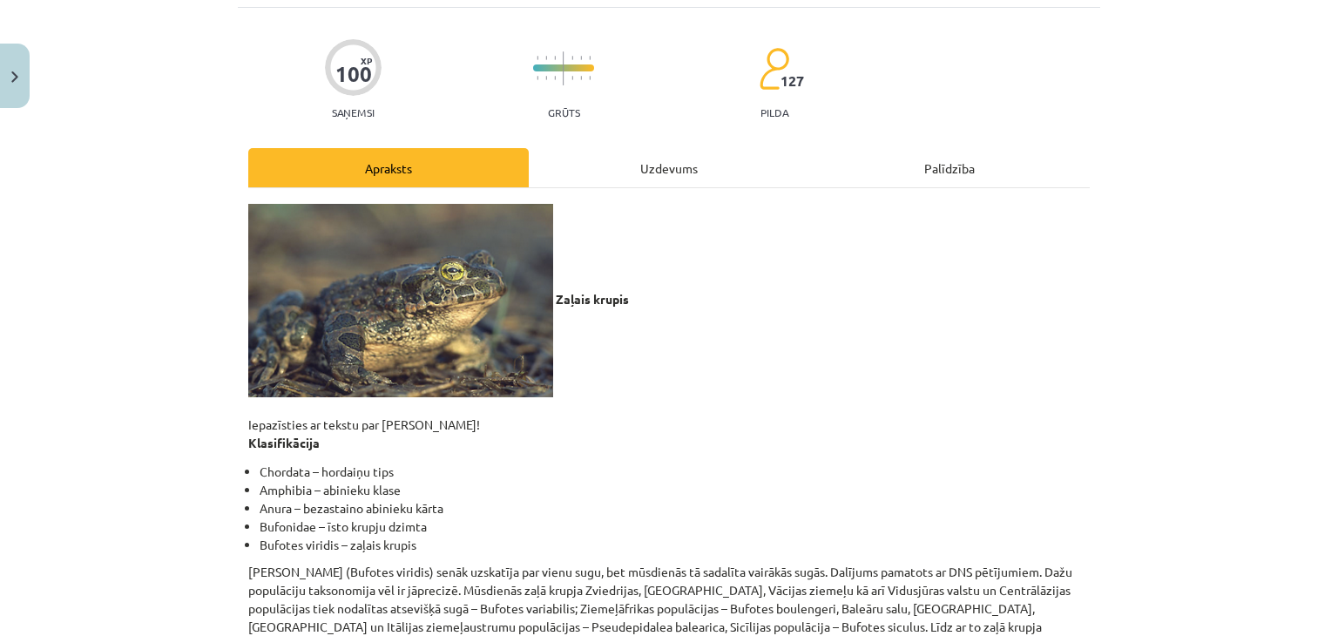
scroll to position [44, 0]
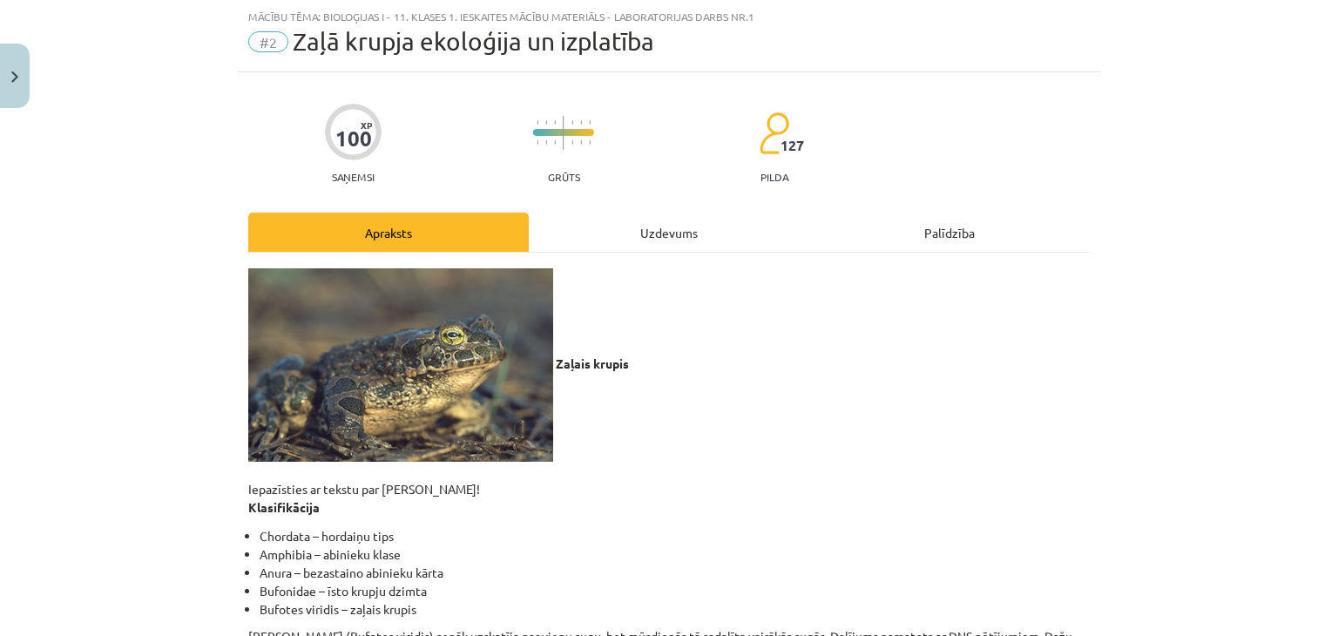
click at [657, 231] on div "Uzdevums" at bounding box center [669, 232] width 281 height 39
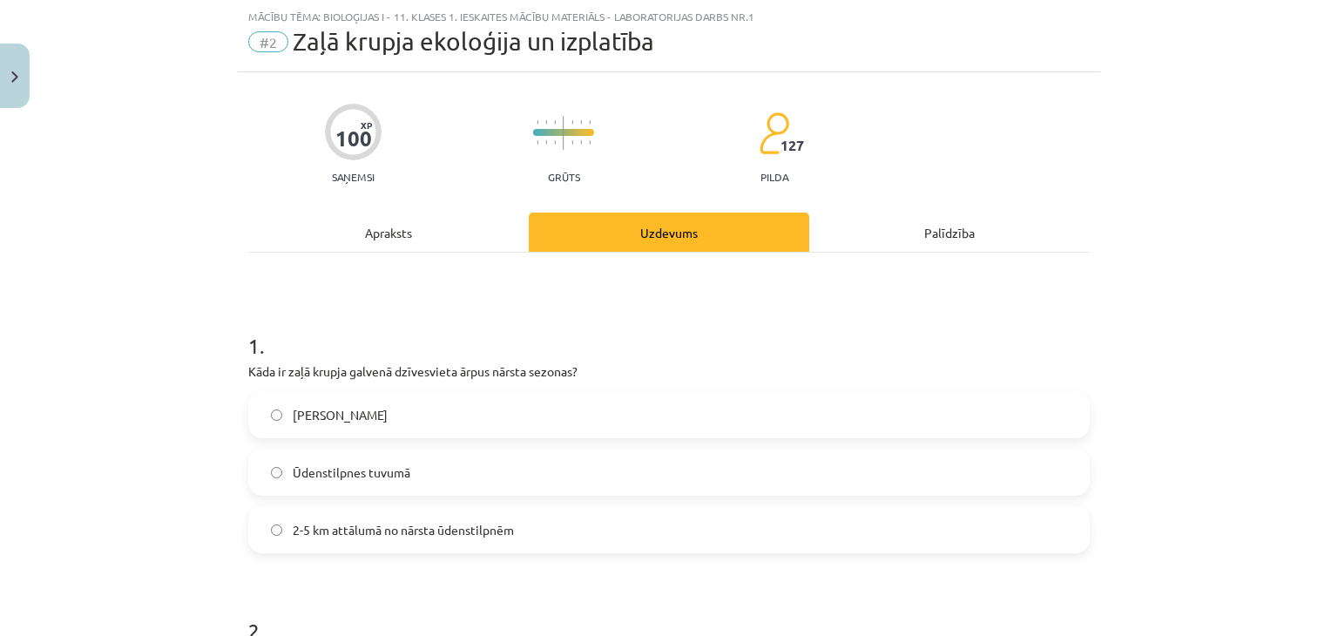
scroll to position [0, 0]
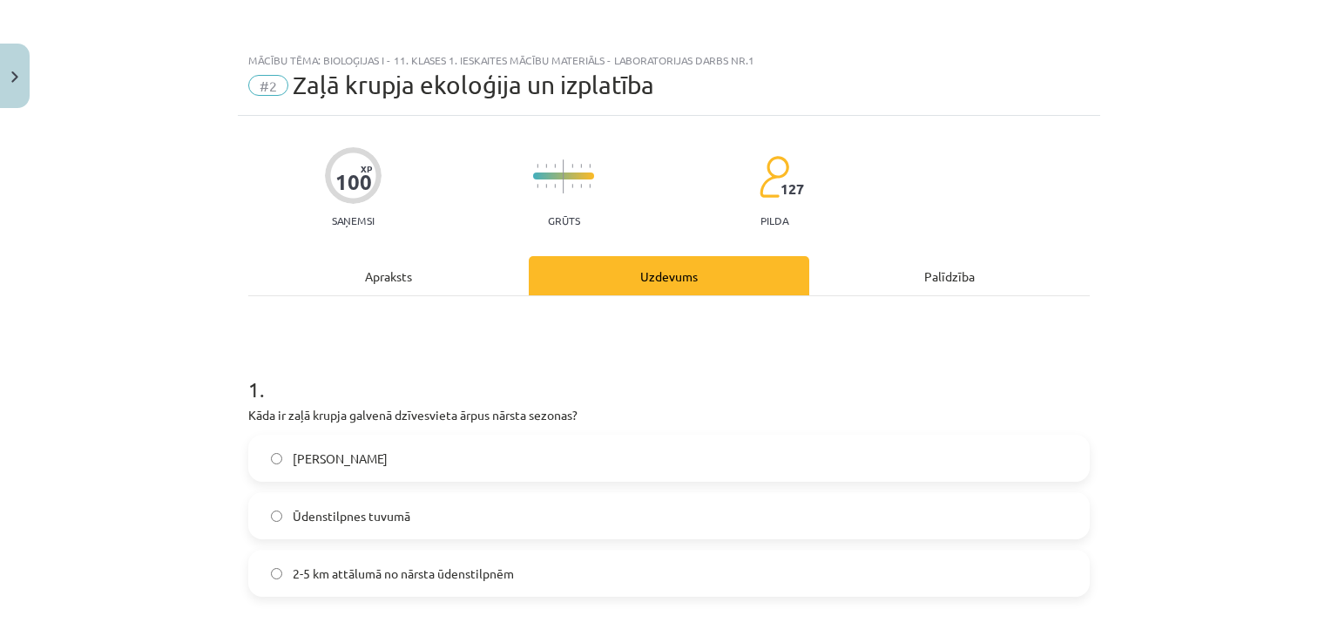
click at [429, 262] on div "Apraksts" at bounding box center [388, 275] width 281 height 39
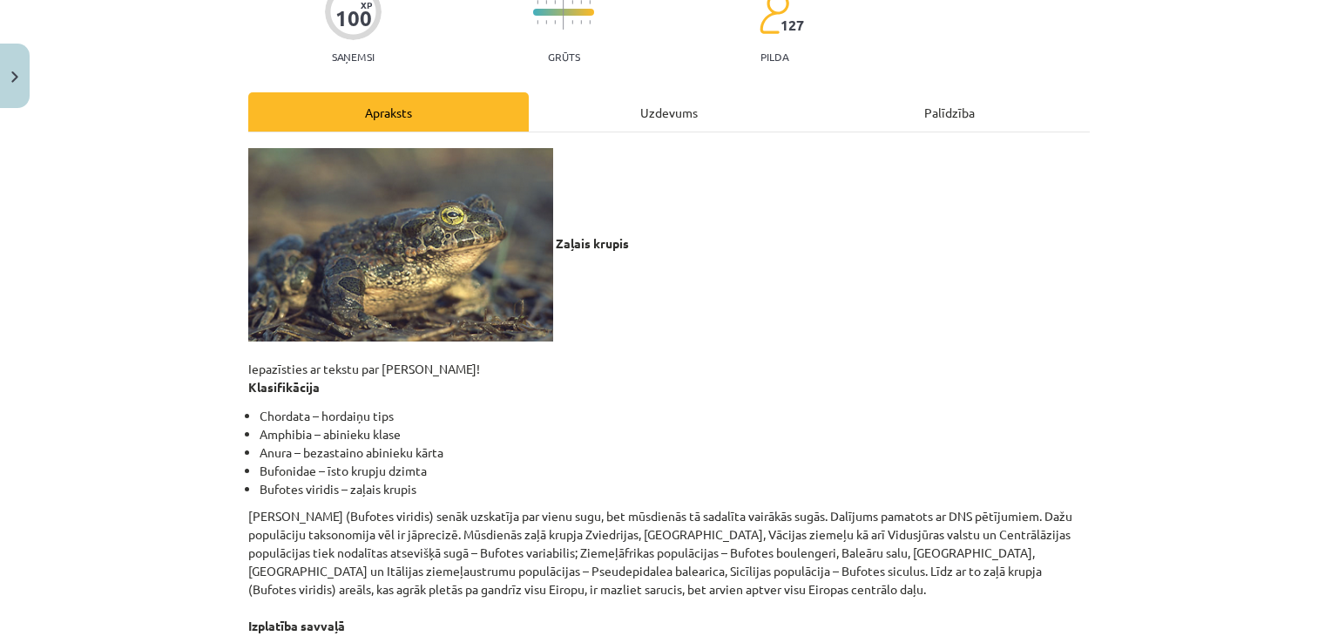
scroll to position [247, 0]
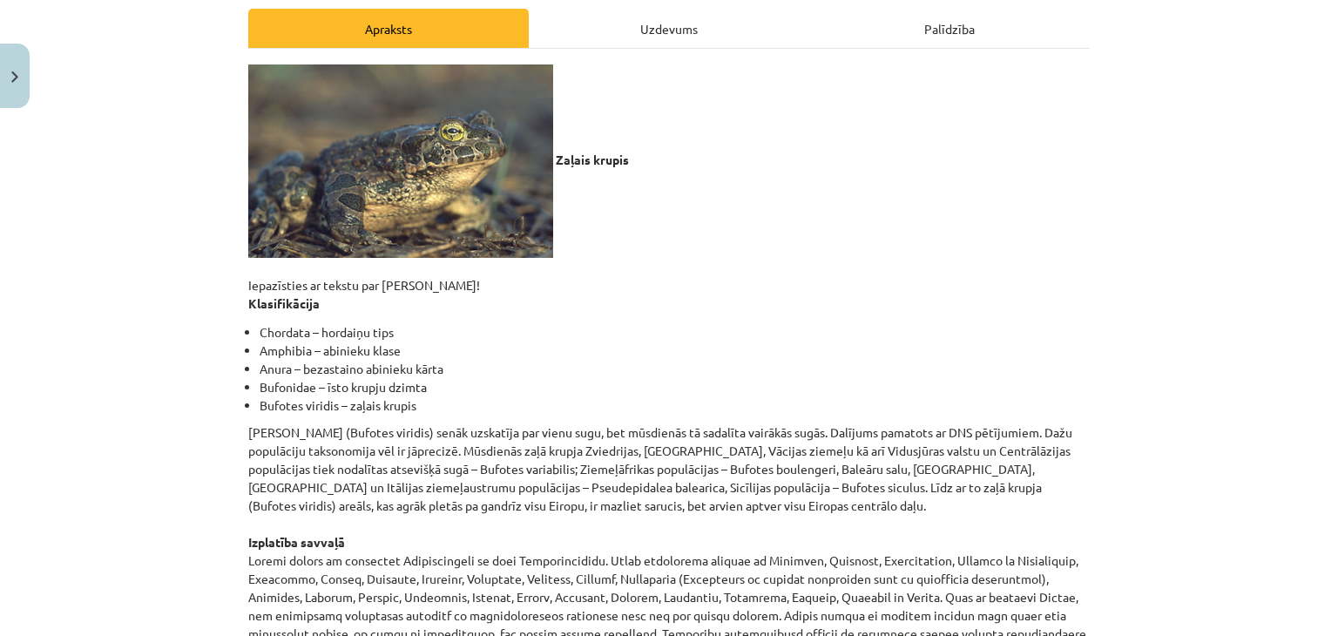
click at [671, 32] on div "Uzdevums" at bounding box center [669, 28] width 281 height 39
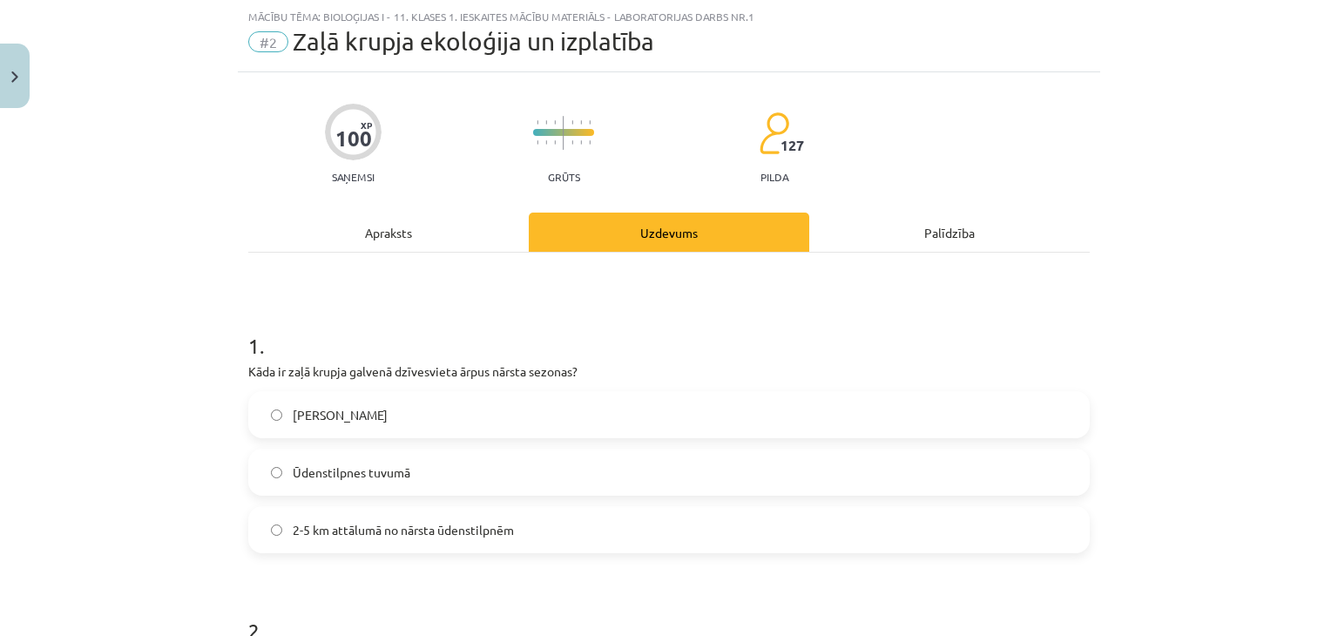
scroll to position [247, 0]
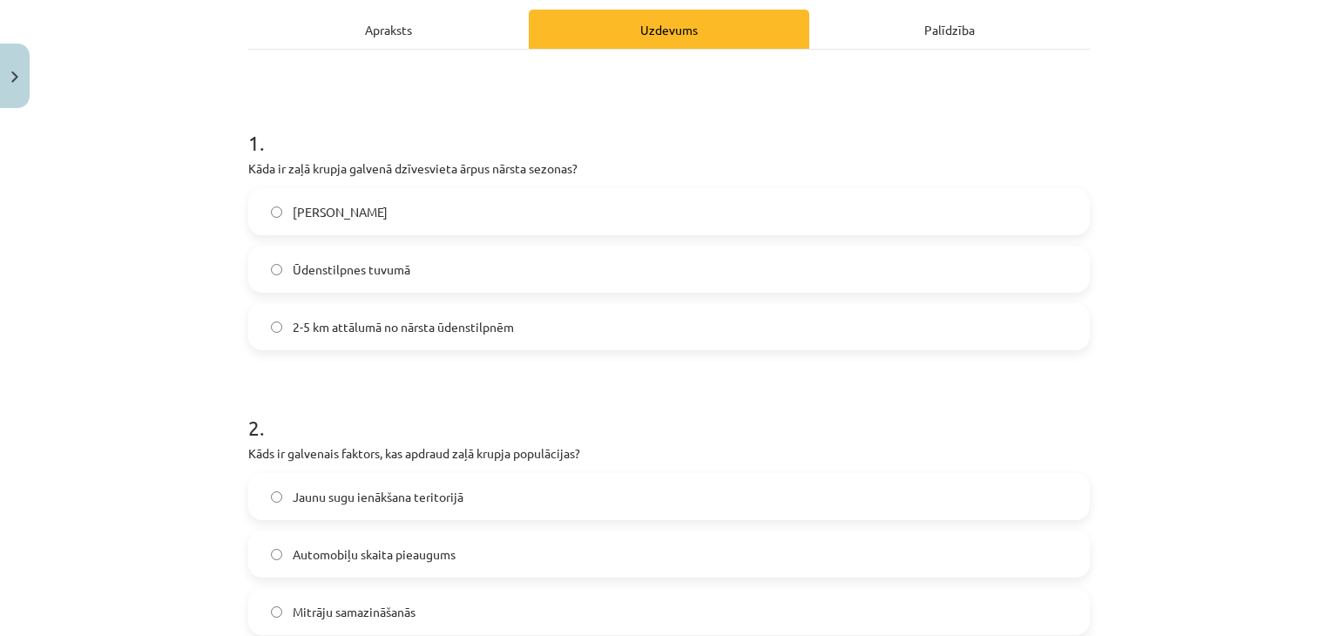
click at [356, 44] on div "Apraksts" at bounding box center [388, 29] width 281 height 39
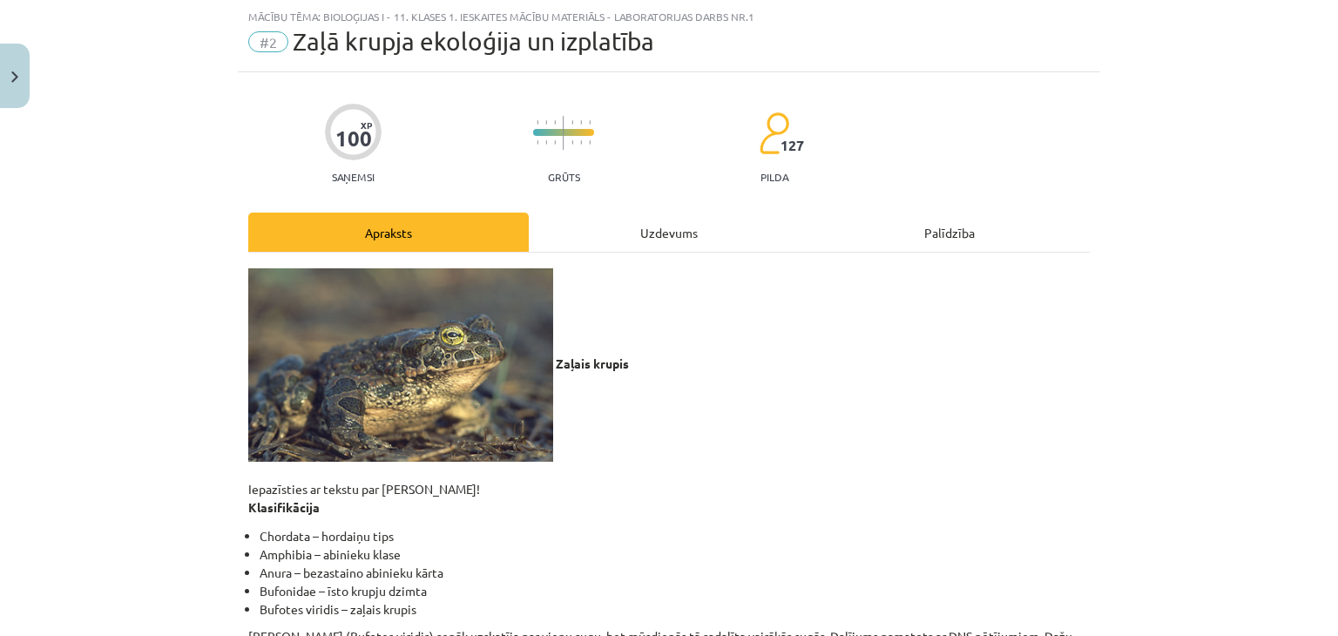
scroll to position [0, 0]
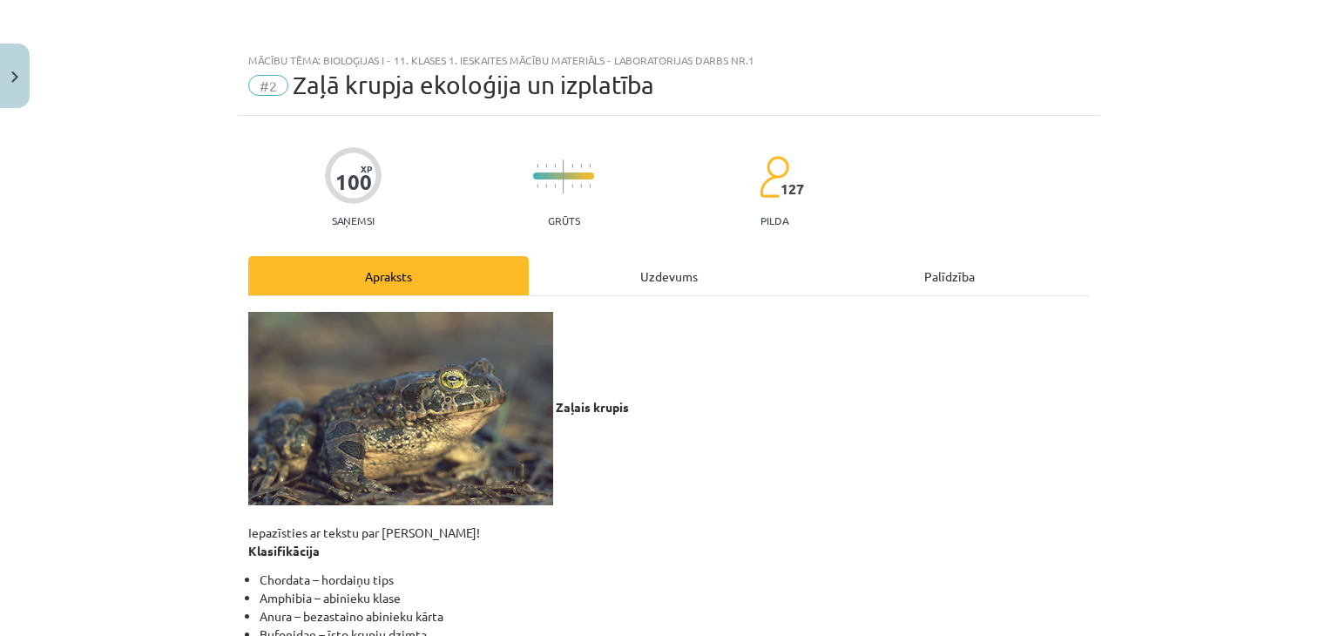
click at [583, 267] on div "Uzdevums" at bounding box center [669, 275] width 281 height 39
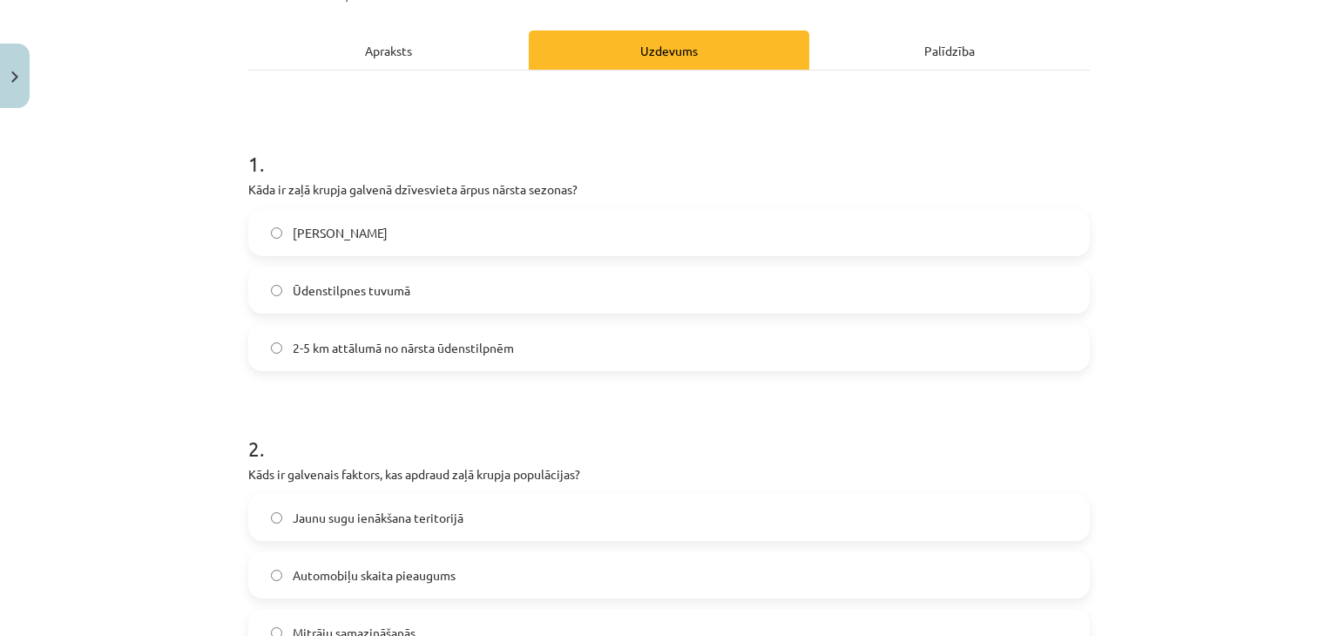
scroll to position [247, 0]
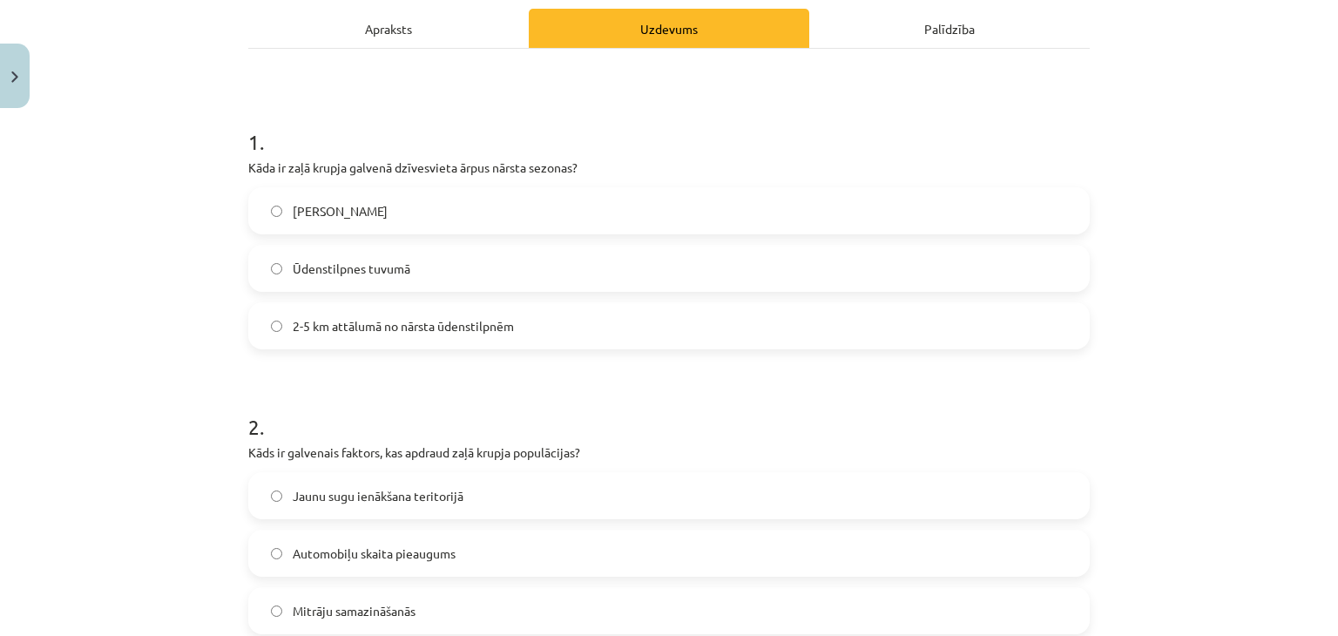
click at [376, 45] on div "Apraksts" at bounding box center [388, 28] width 281 height 39
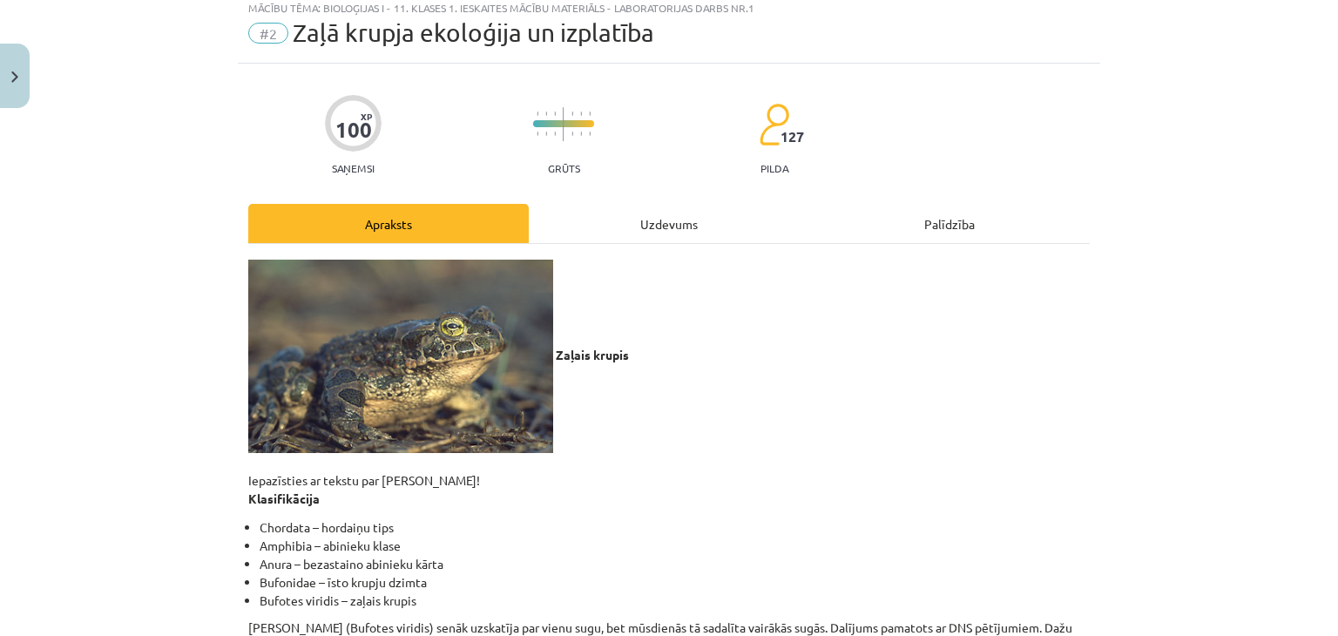
scroll to position [44, 0]
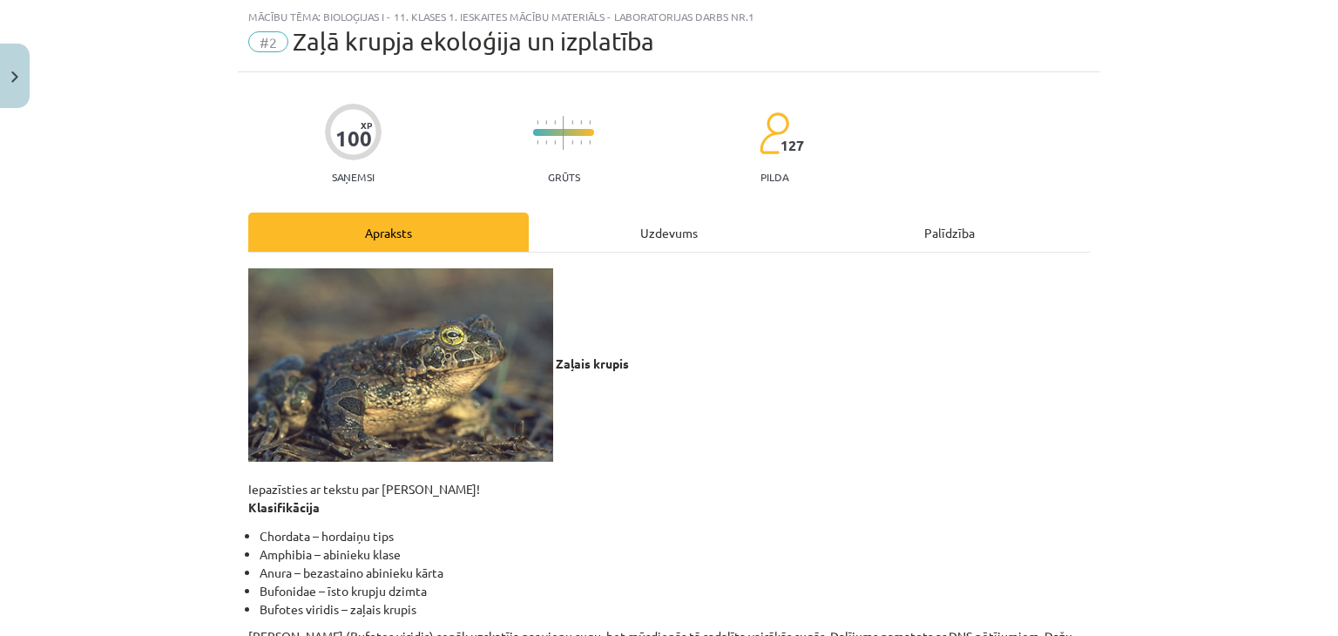
click at [661, 224] on div "Uzdevums" at bounding box center [669, 232] width 281 height 39
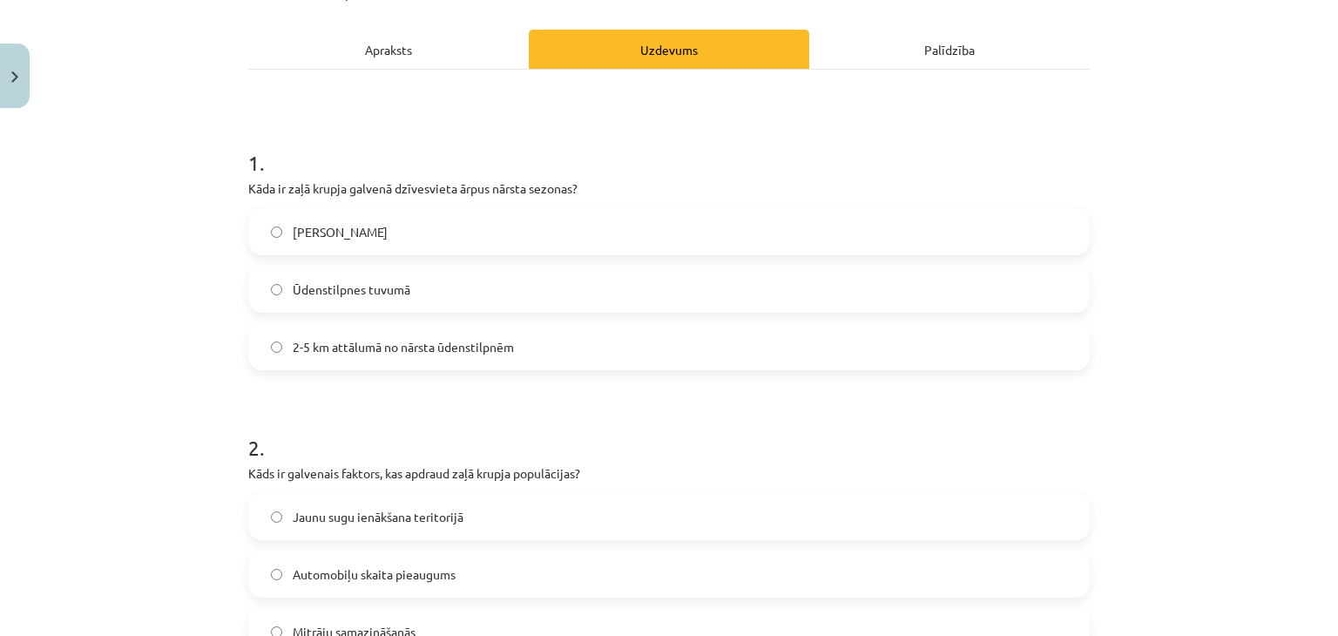
scroll to position [247, 0]
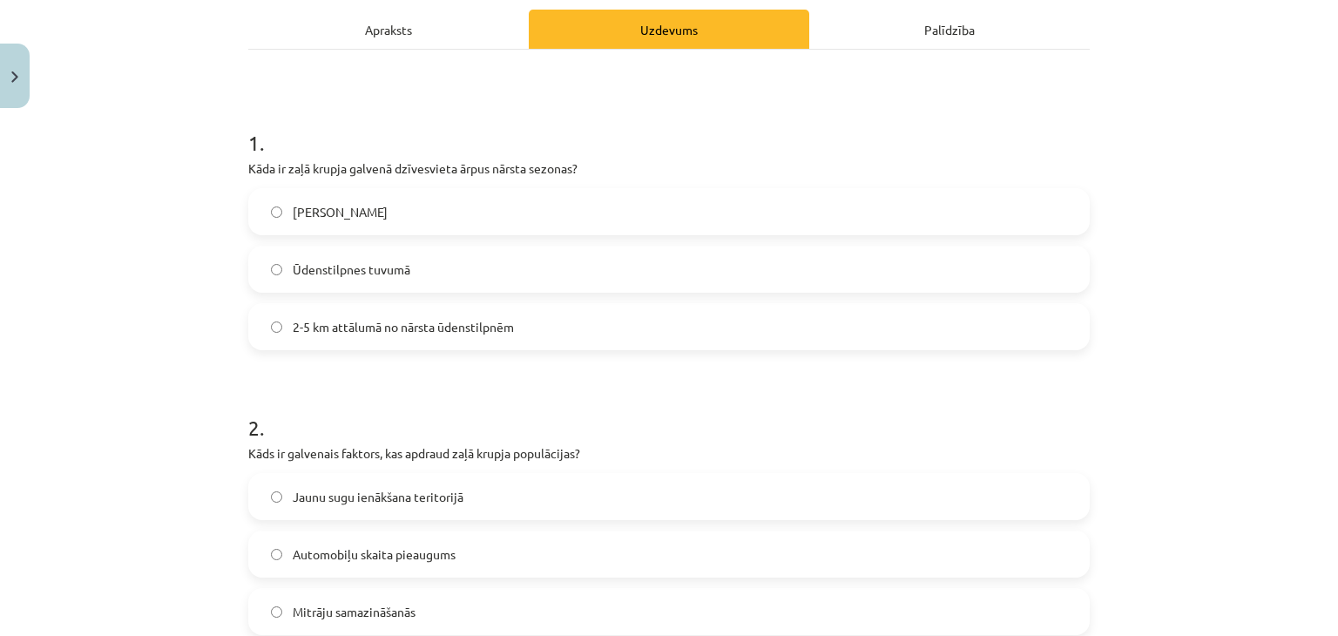
click at [431, 37] on div "Apraksts" at bounding box center [388, 29] width 281 height 39
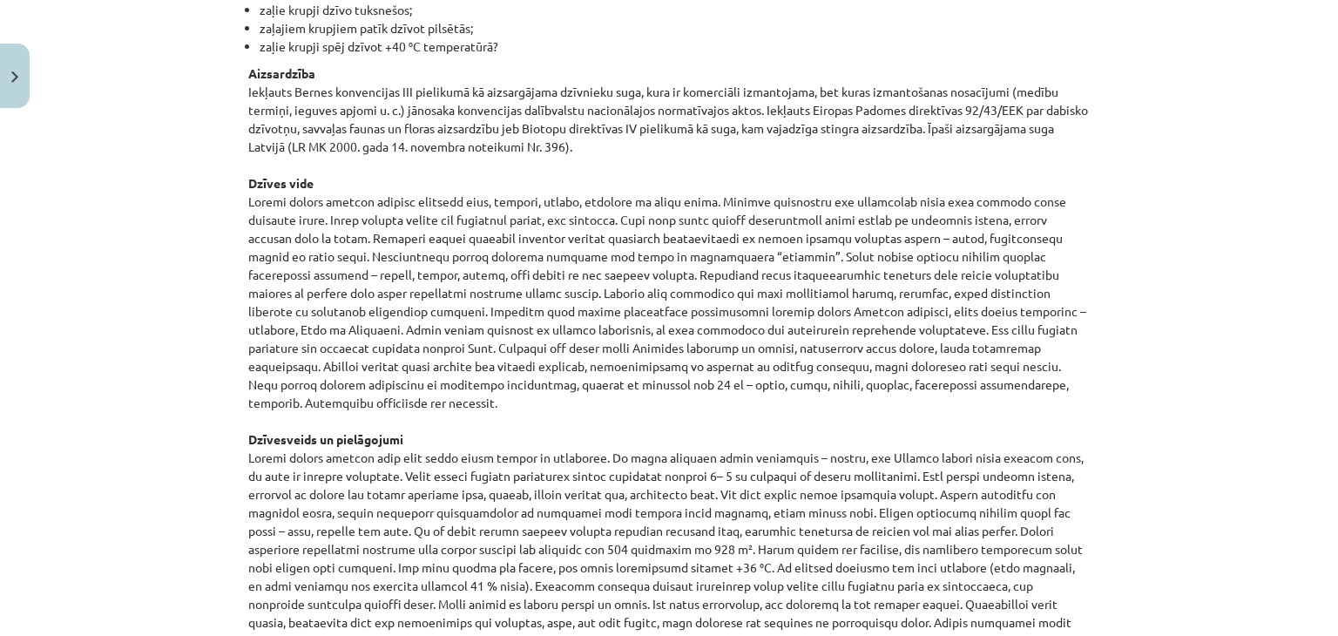
scroll to position [1062, 0]
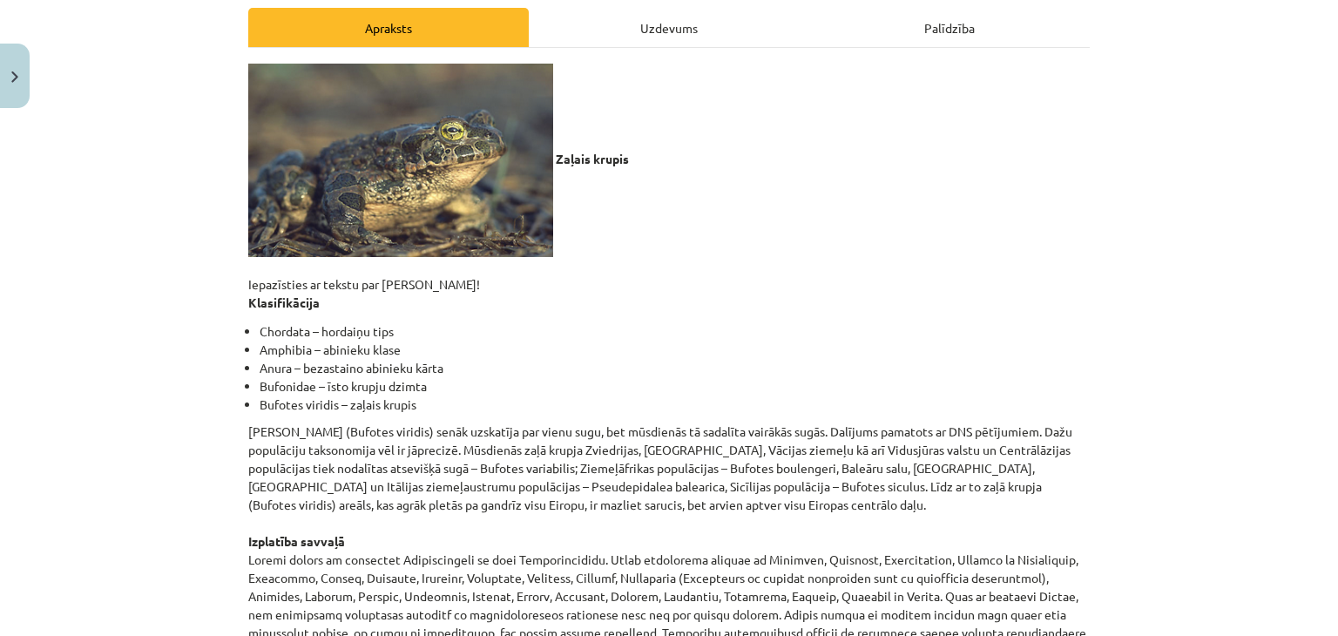
click at [677, 34] on div "Uzdevums" at bounding box center [669, 27] width 281 height 39
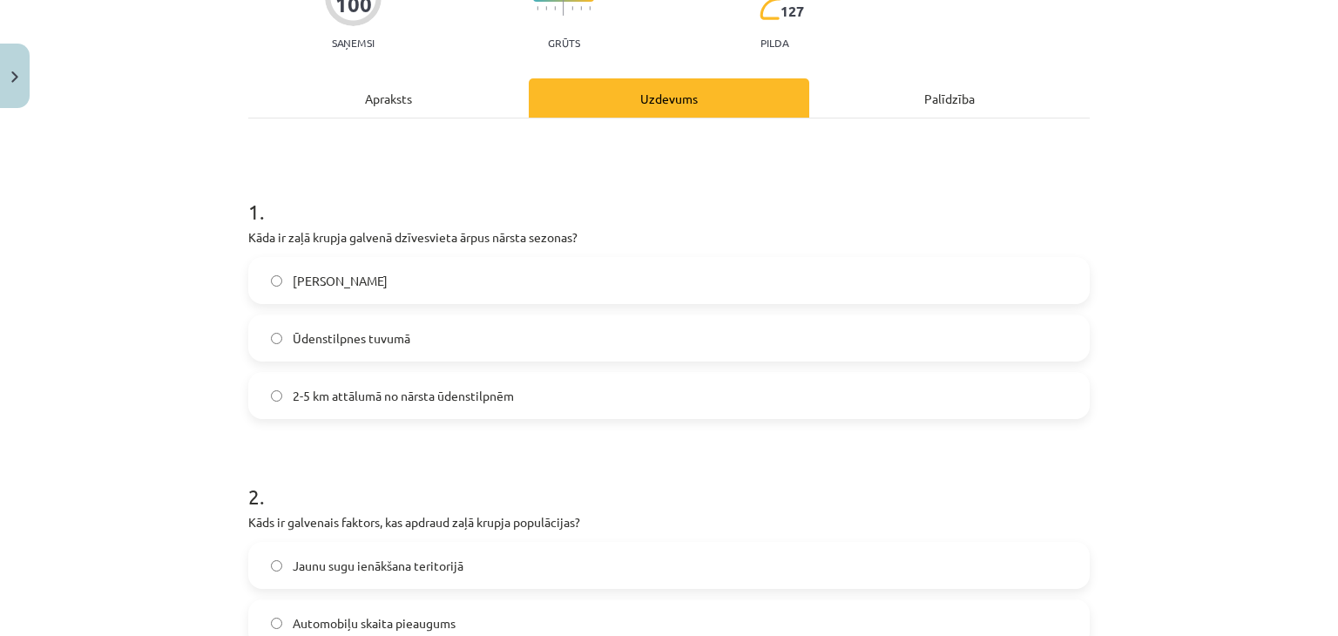
scroll to position [44, 0]
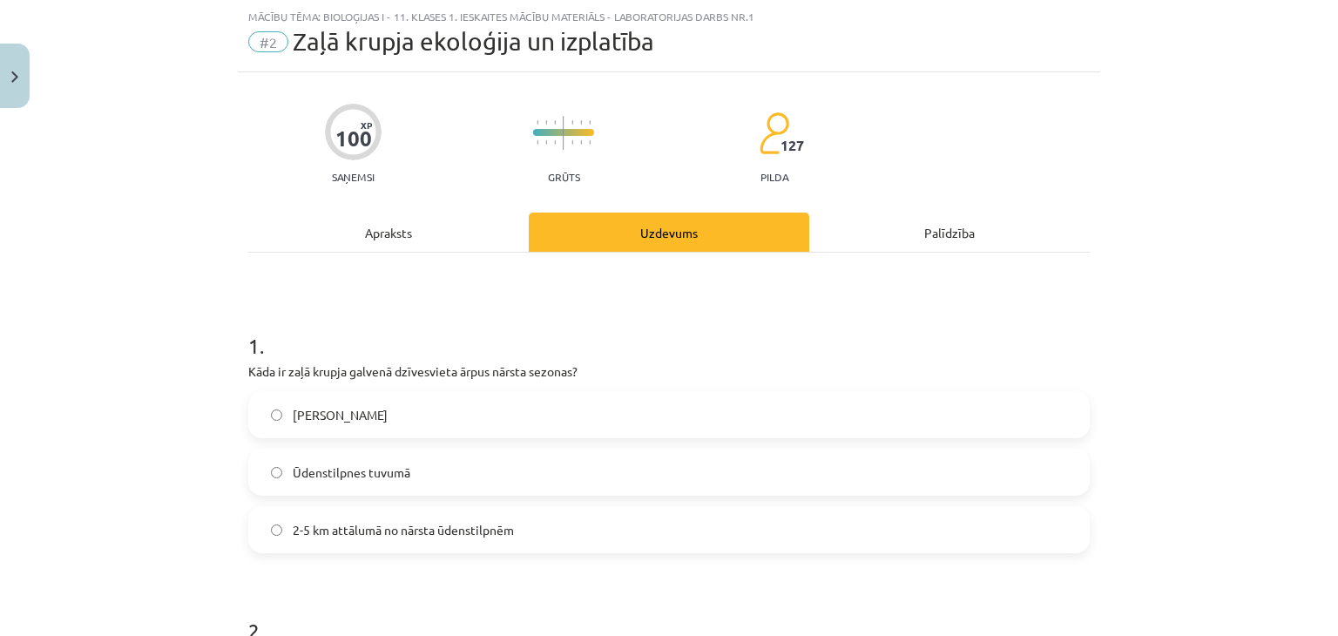
click at [417, 231] on div "Apraksts" at bounding box center [388, 232] width 281 height 39
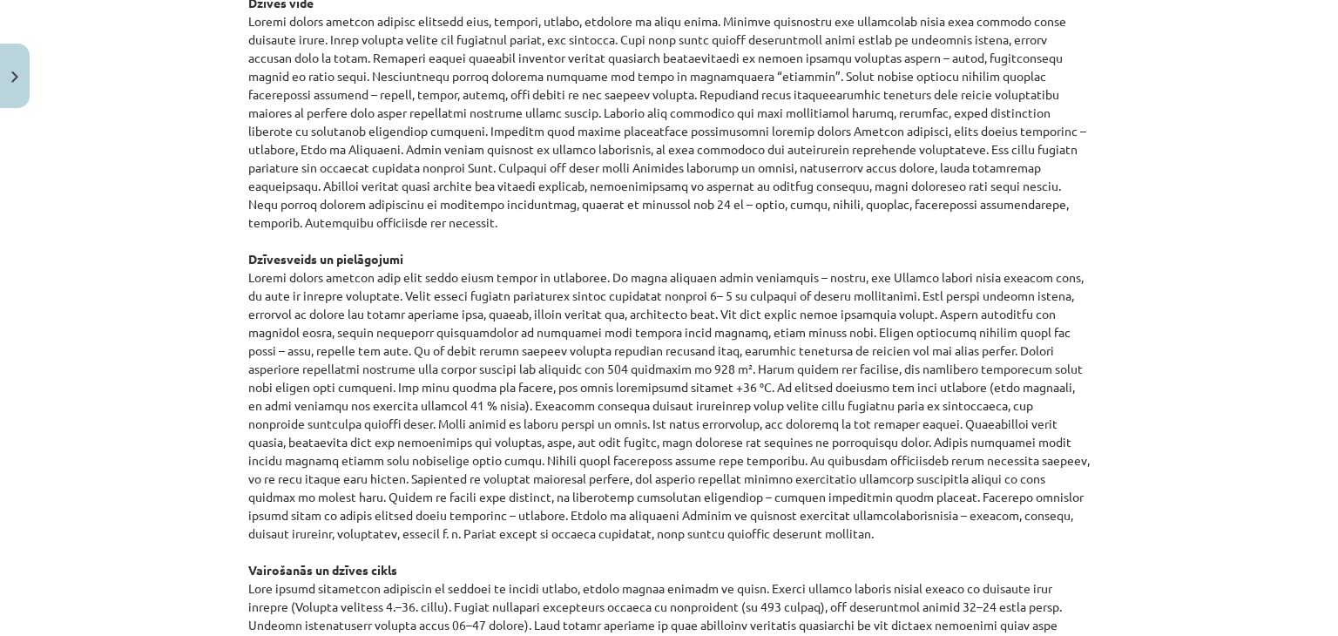
scroll to position [247, 0]
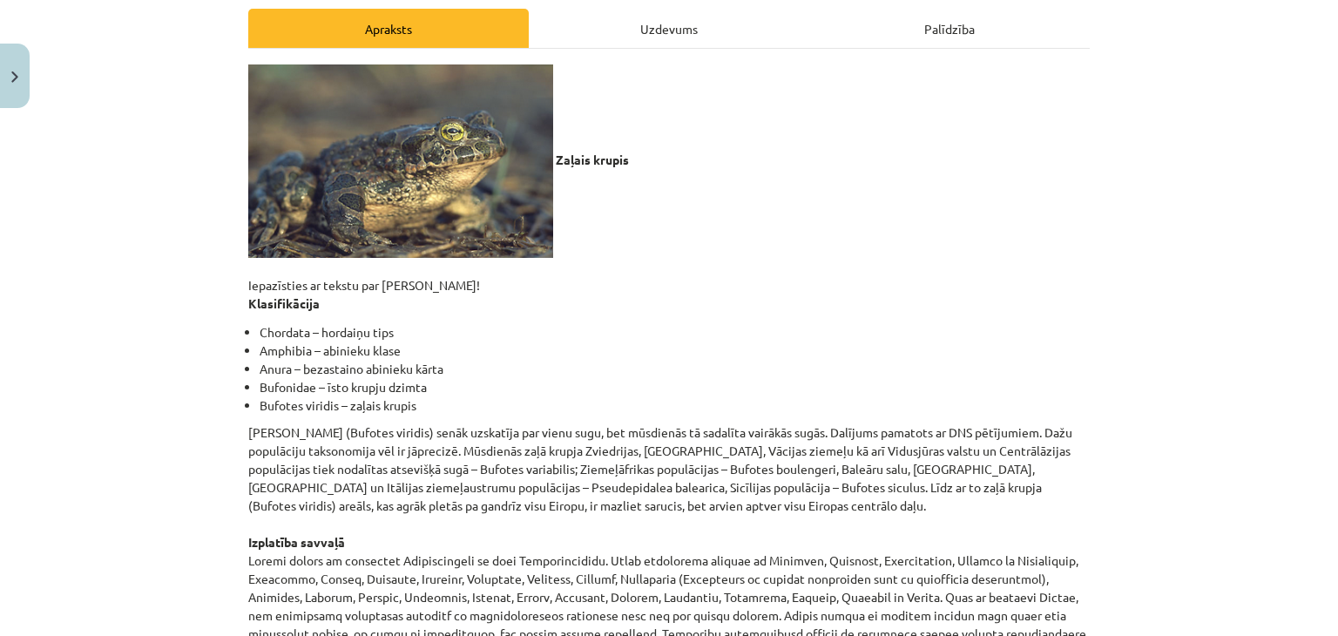
click at [636, 37] on div "Uzdevums" at bounding box center [669, 28] width 281 height 39
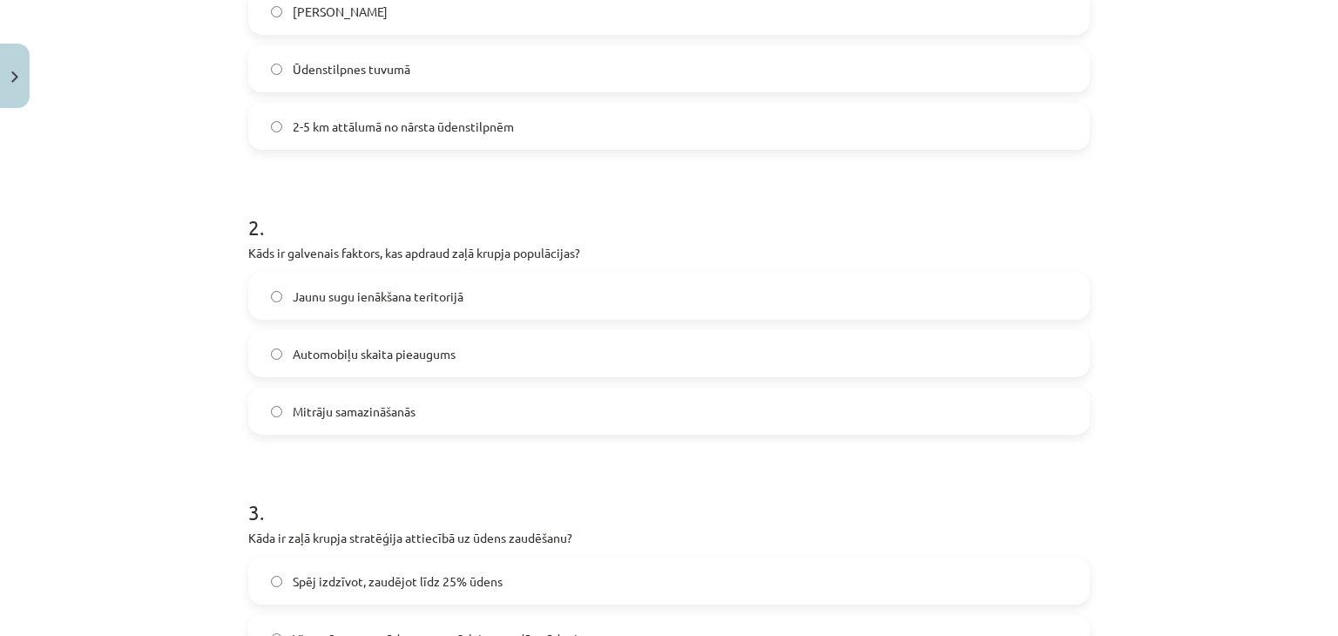
scroll to position [451, 0]
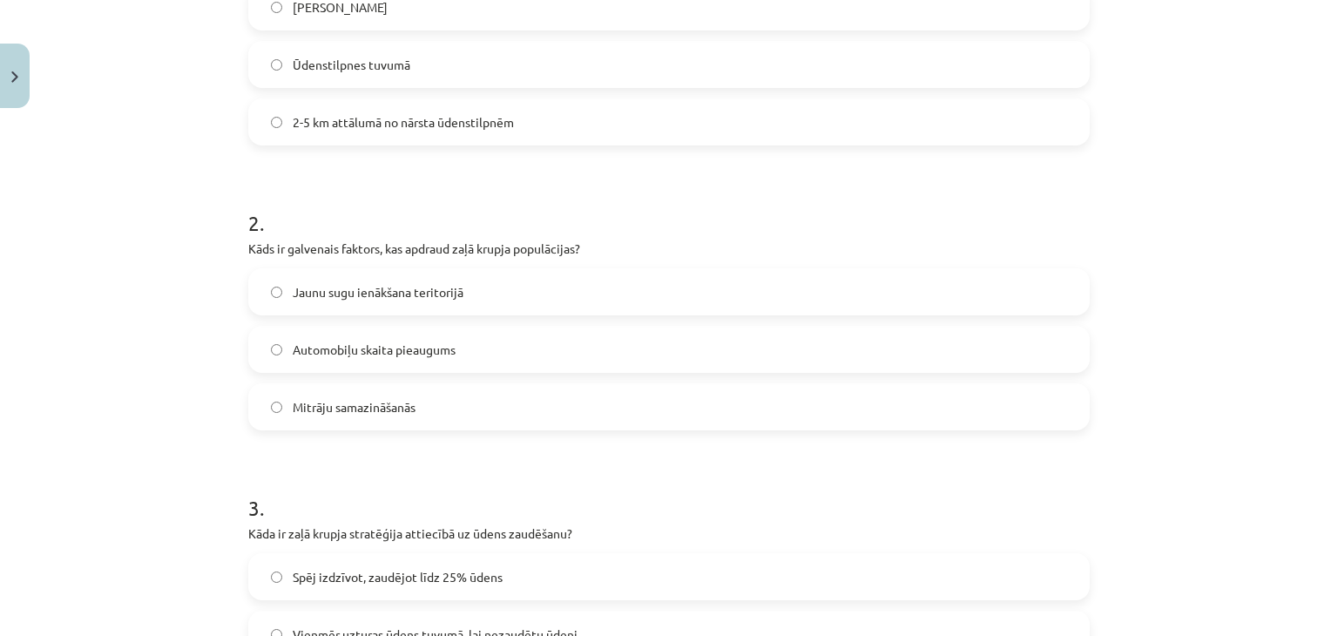
click at [525, 142] on label "2-5 km attālumā no nārsta ūdenstilpnēm" at bounding box center [669, 122] width 838 height 44
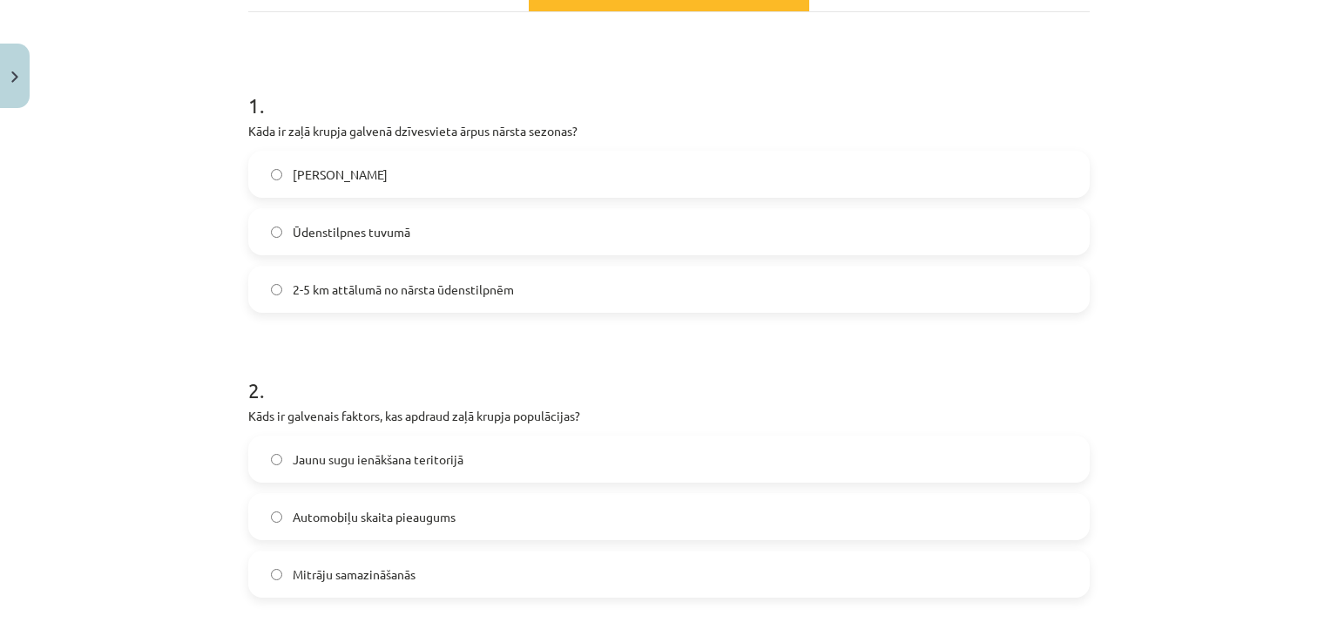
scroll to position [247, 0]
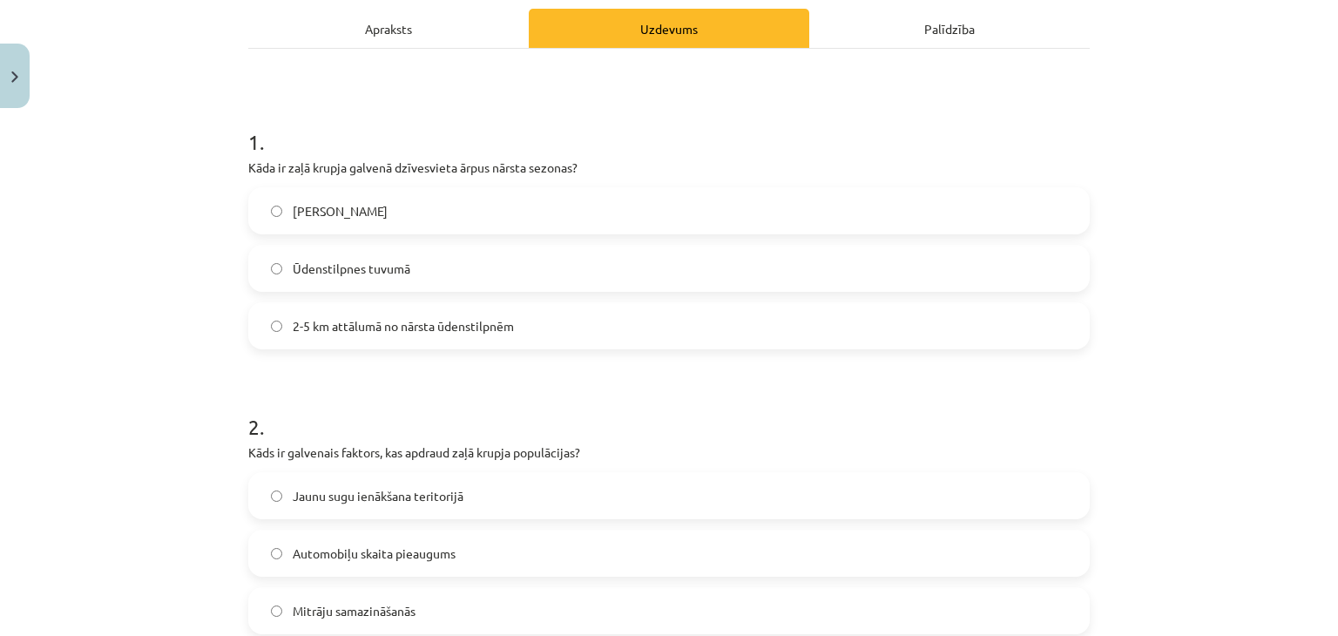
drag, startPoint x: 166, startPoint y: 177, endPoint x: 164, endPoint y: 166, distance: 10.6
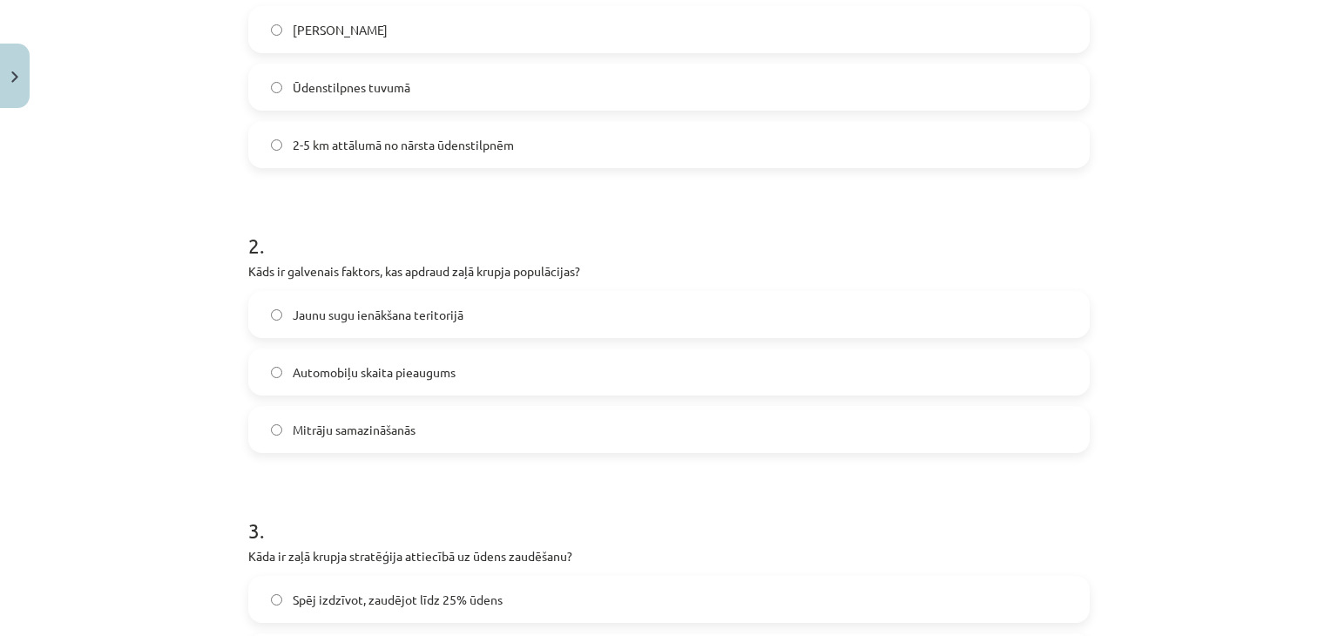
scroll to position [451, 0]
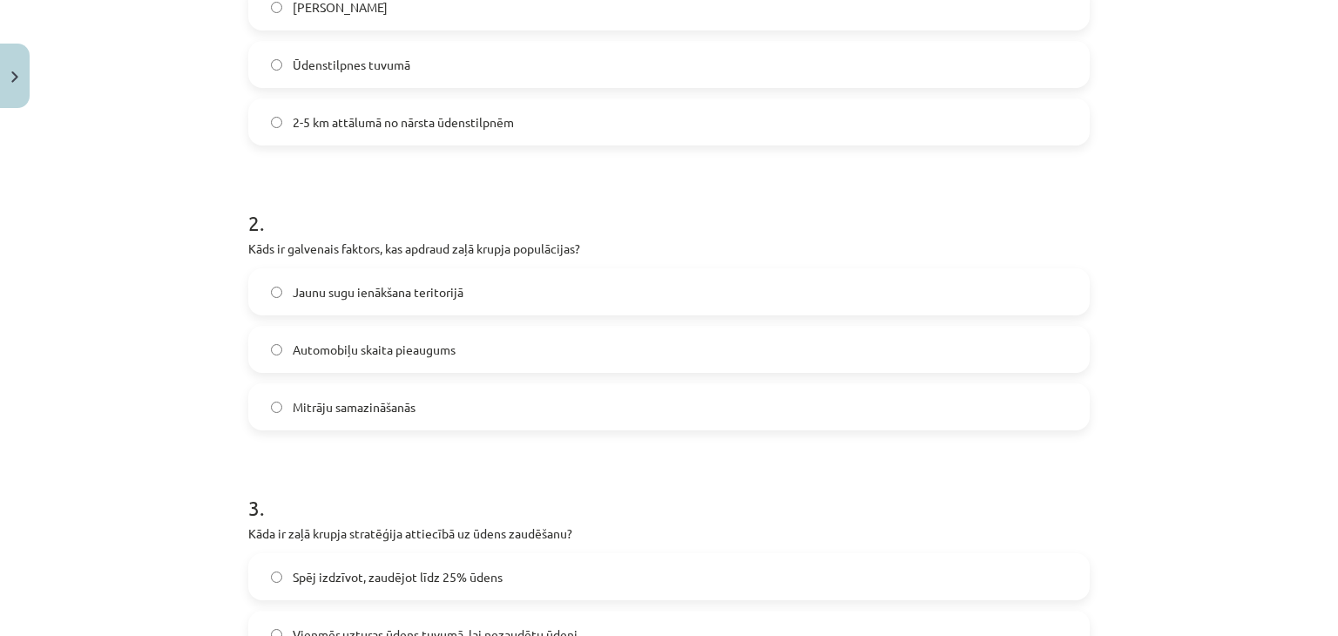
click at [349, 405] on span "Mitrāju samazināšanās" at bounding box center [354, 407] width 123 height 18
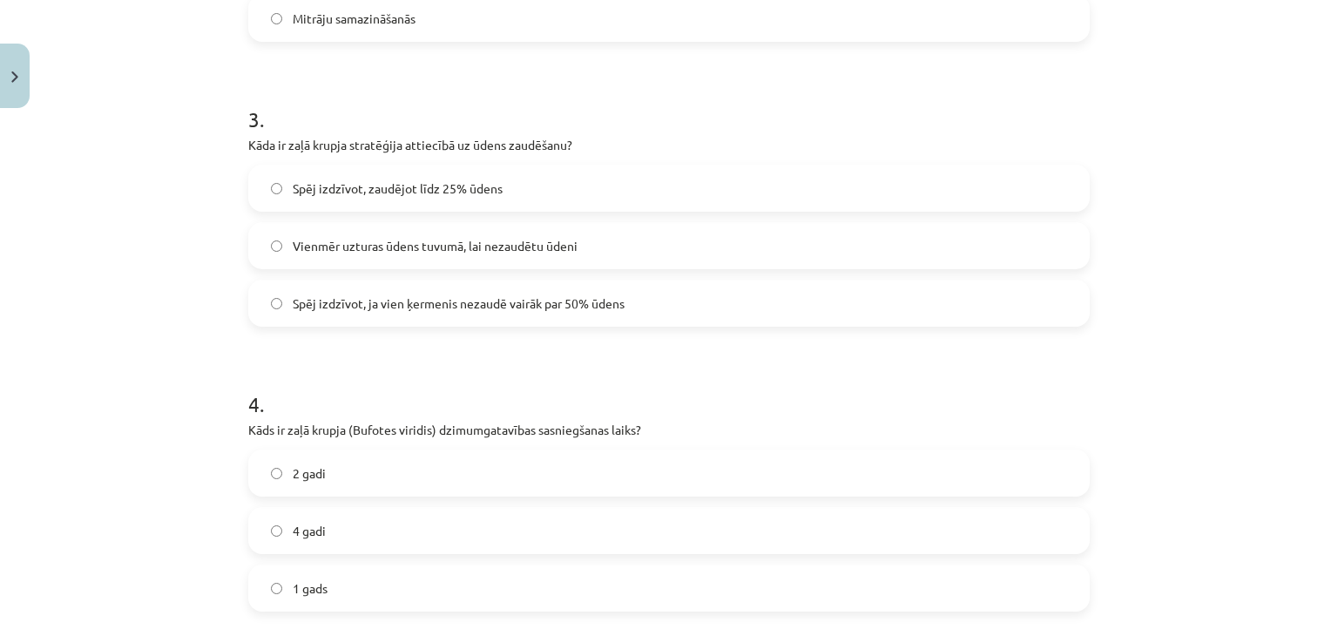
scroll to position [857, 0]
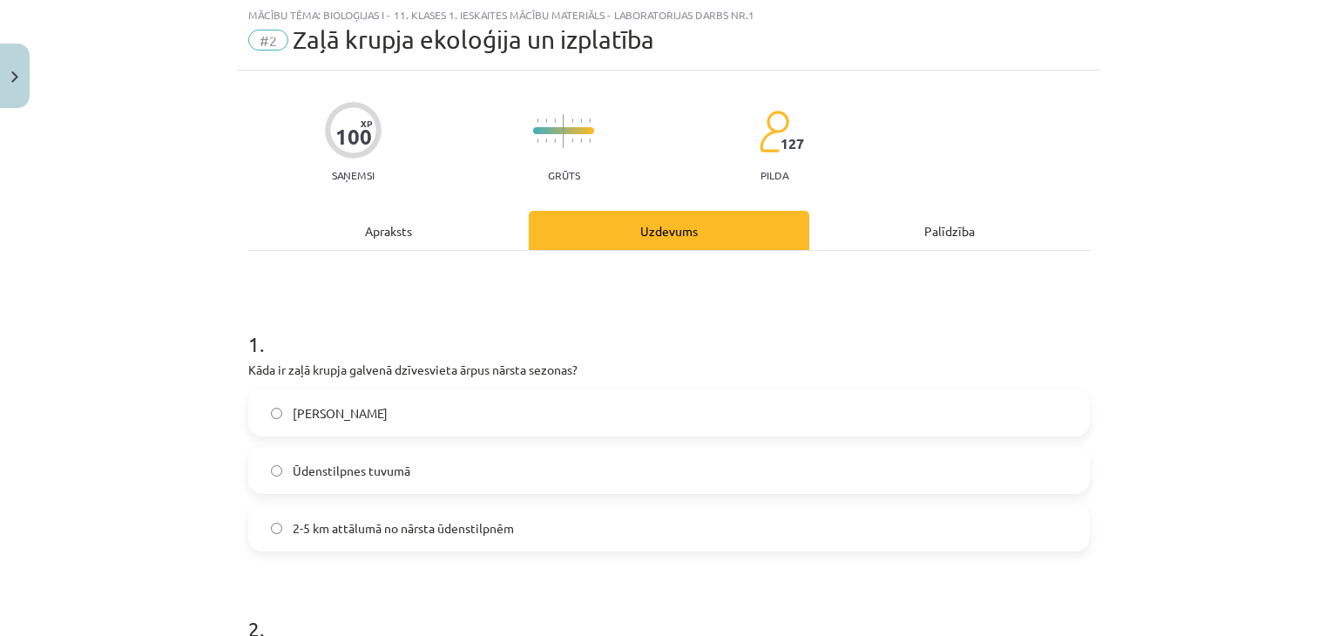
click at [402, 244] on div "Apraksts" at bounding box center [388, 230] width 281 height 39
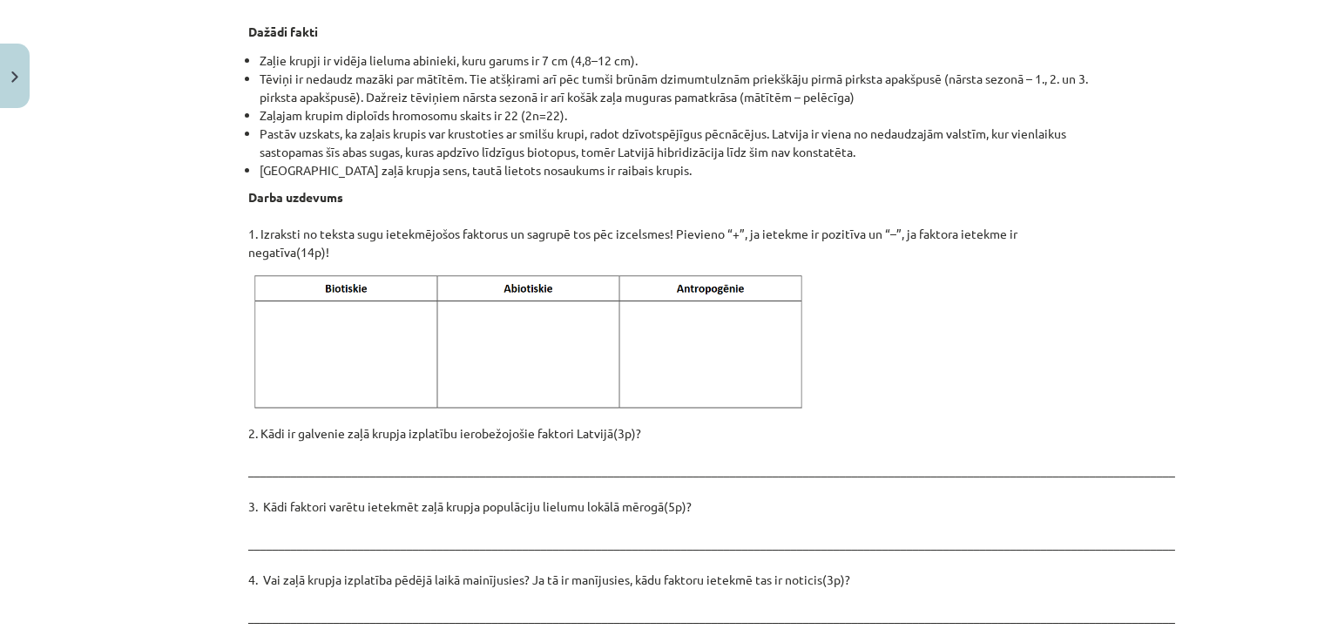
scroll to position [2073, 0]
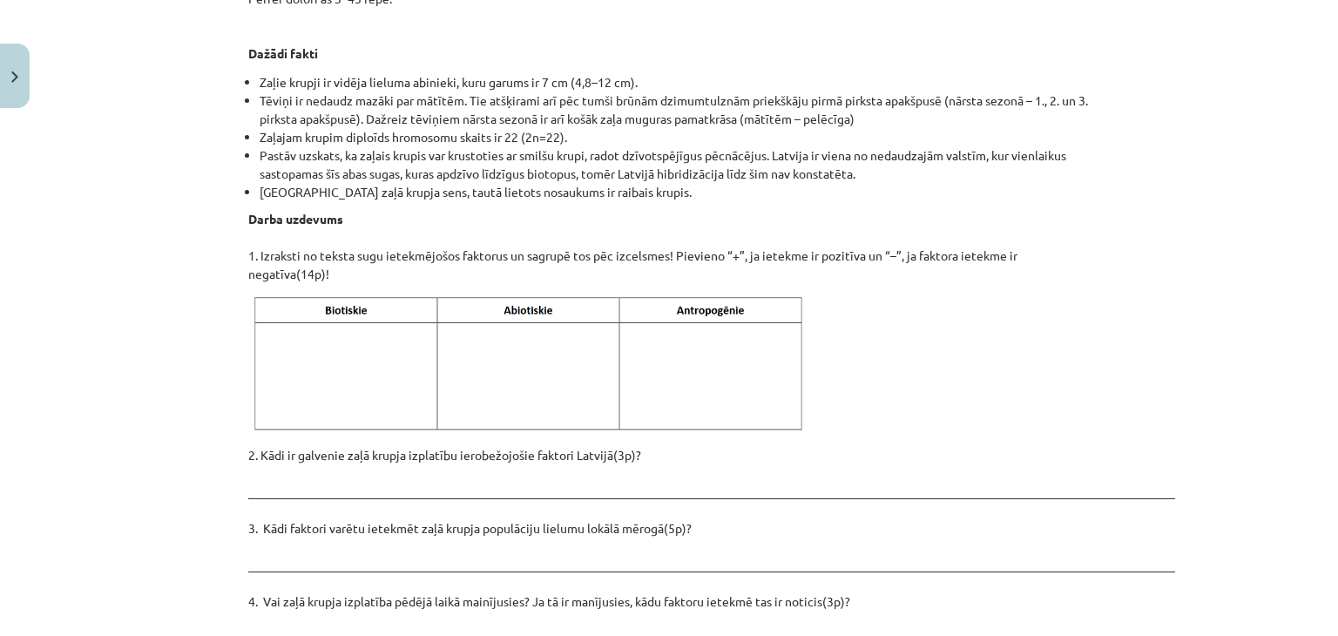
click at [287, 447] on p "2. Kādi ir galvenie zaļā krupja izplatību ierobežojošie faktori Latvijā(3p)? __…" at bounding box center [669, 647] width 842 height 403
click at [270, 454] on p "2. Kādi ir galvenie zaļā krupja izplatību ierobežojošie faktori Latvijā(3p)? __…" at bounding box center [669, 647] width 842 height 403
click at [116, 283] on div "Mācību tēma: Bioloģijas i - 11. klases 1. ieskaites mācību materiāls - laborato…" at bounding box center [669, 318] width 1338 height 636
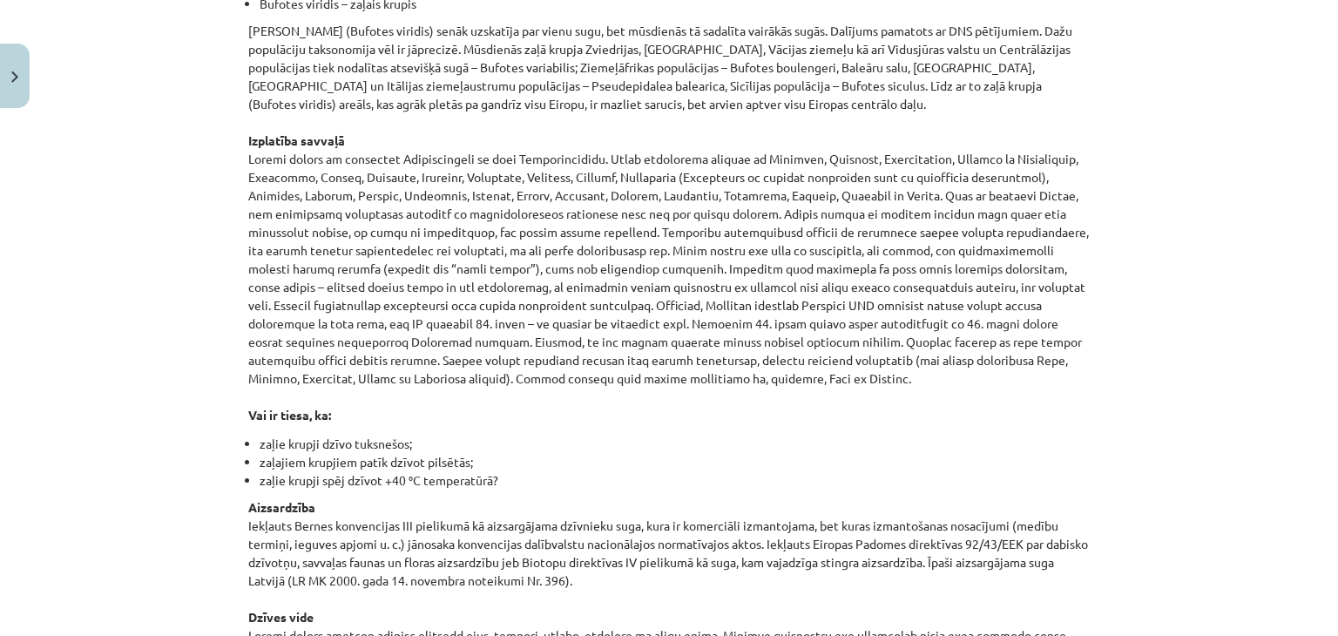
scroll to position [0, 0]
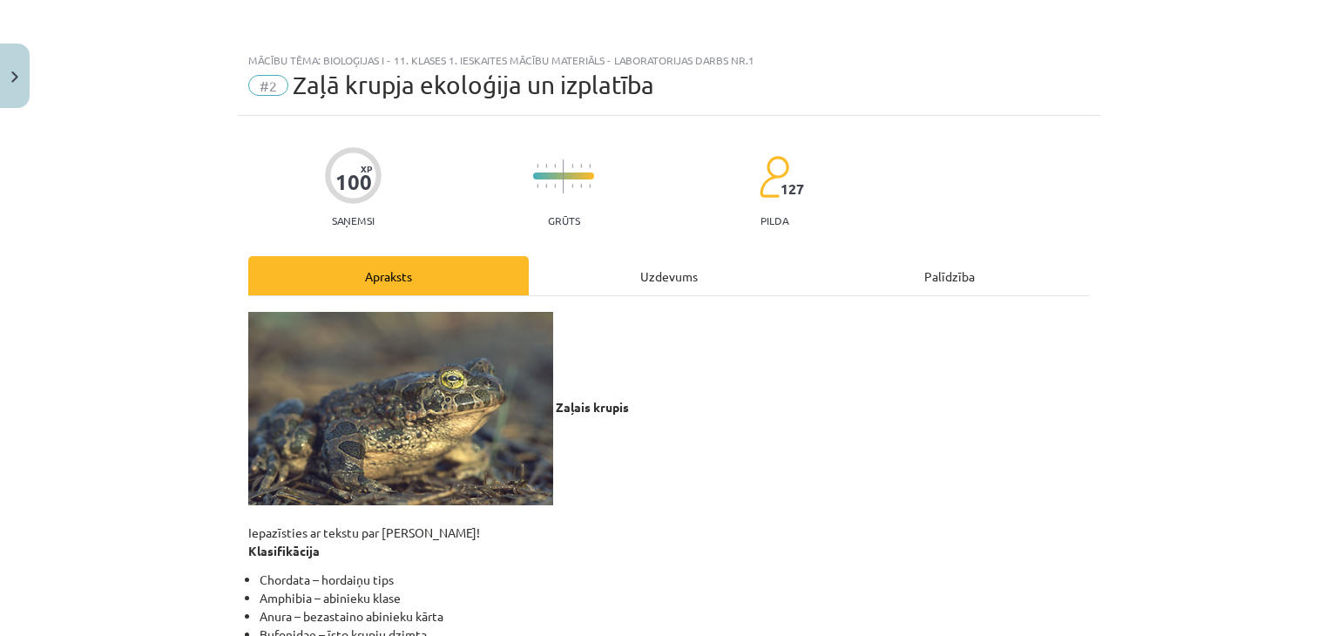
click at [605, 287] on div "Uzdevums" at bounding box center [669, 275] width 281 height 39
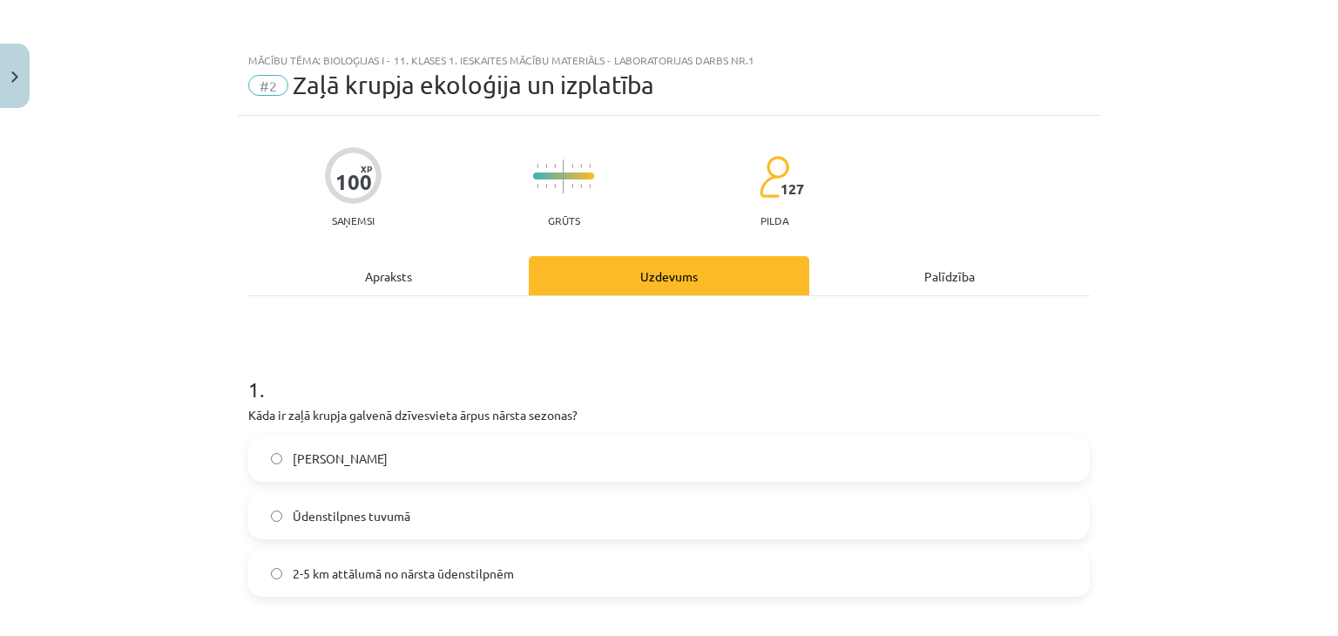
click at [399, 281] on div "Apraksts" at bounding box center [388, 275] width 281 height 39
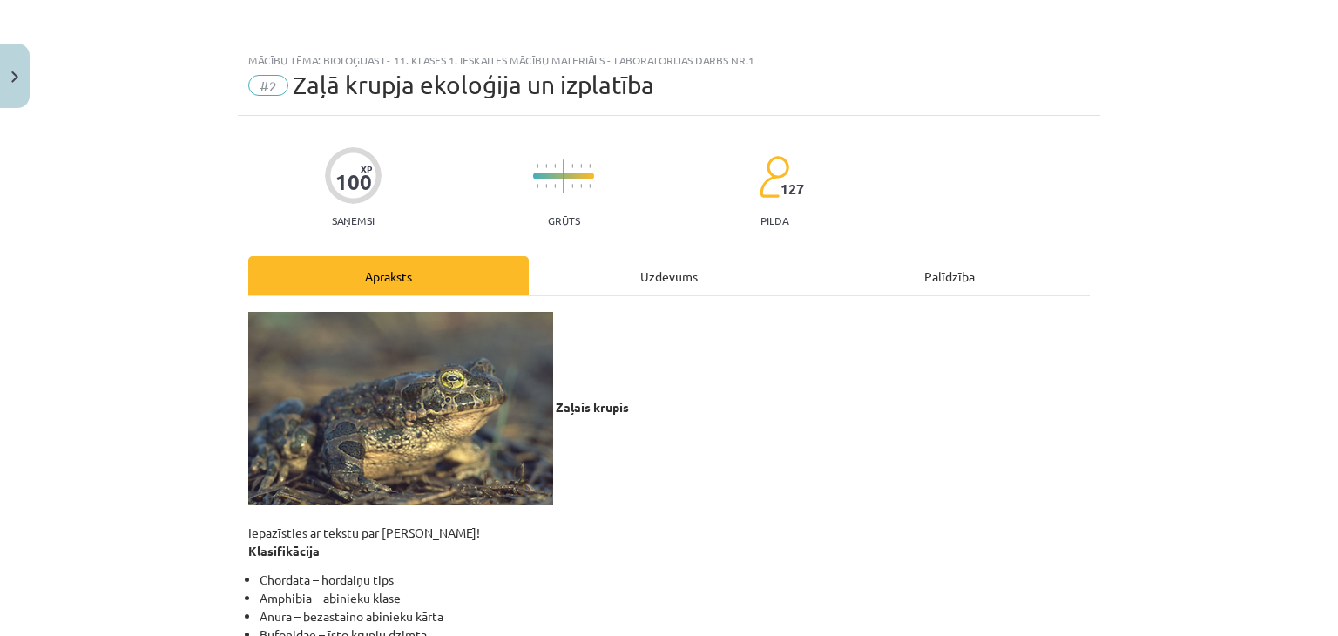
click at [661, 276] on div "Uzdevums" at bounding box center [669, 275] width 281 height 39
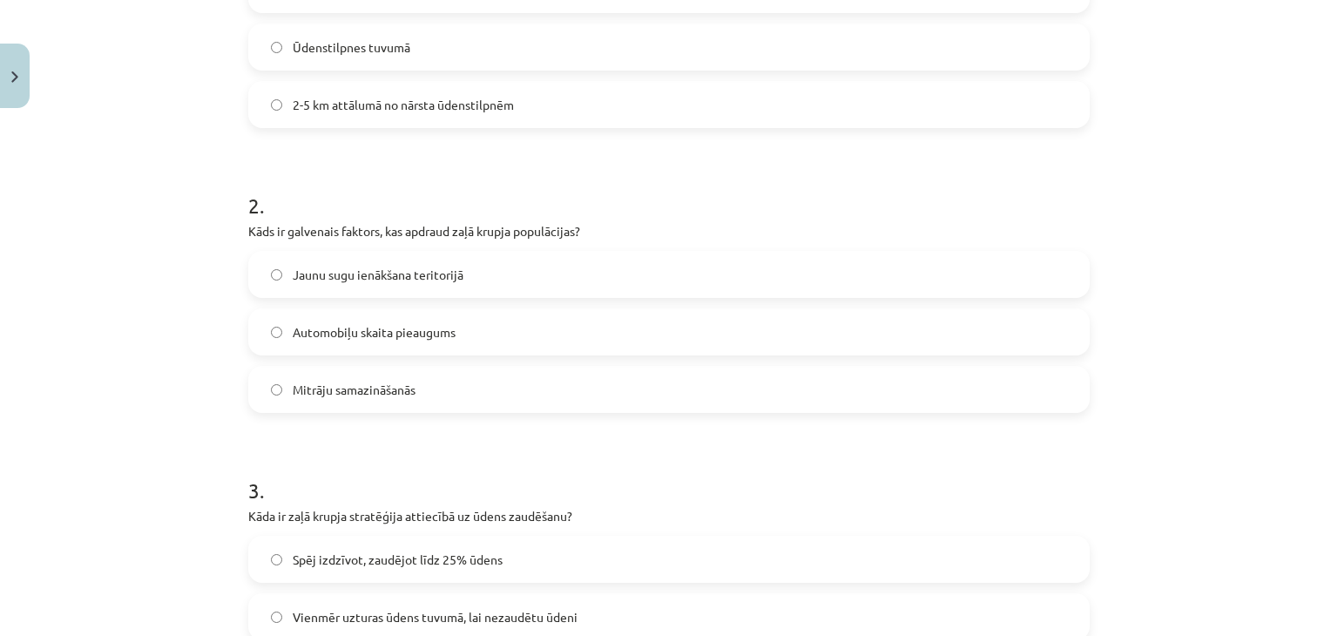
scroll to position [654, 0]
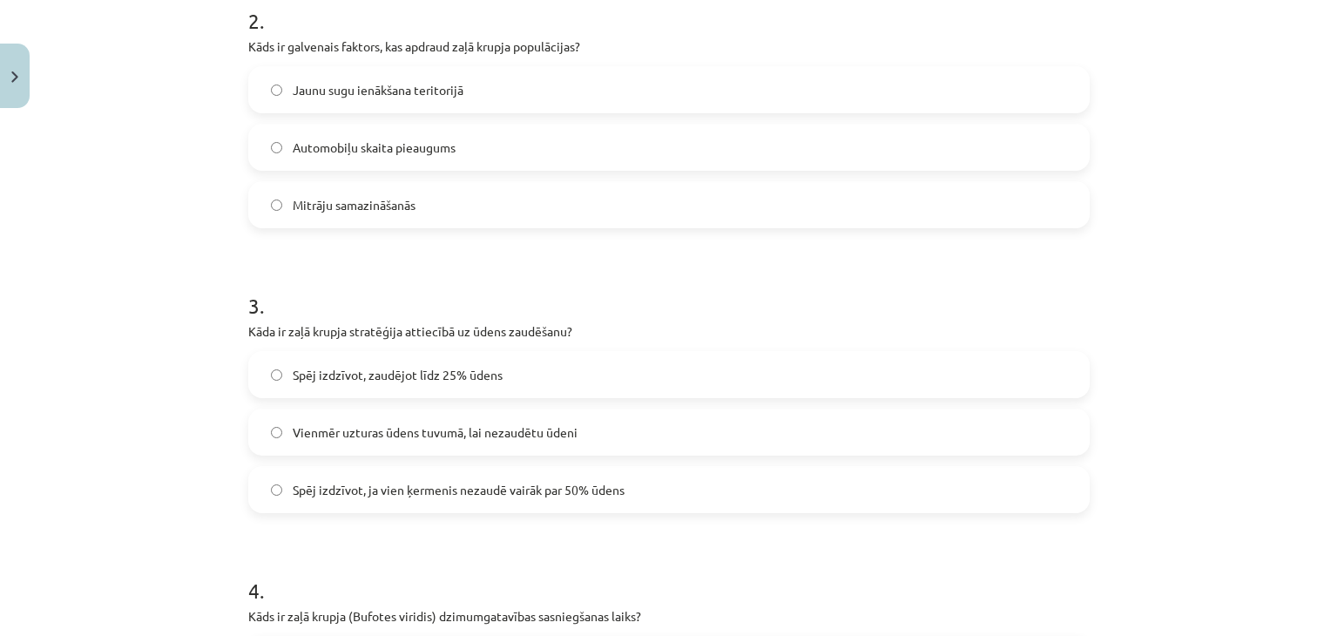
drag, startPoint x: 230, startPoint y: 329, endPoint x: 157, endPoint y: 324, distance: 73.3
click at [157, 324] on div "Mācību tēma: Bioloģijas i - 11. klases 1. ieskaites mācību materiāls - laborato…" at bounding box center [669, 318] width 1338 height 636
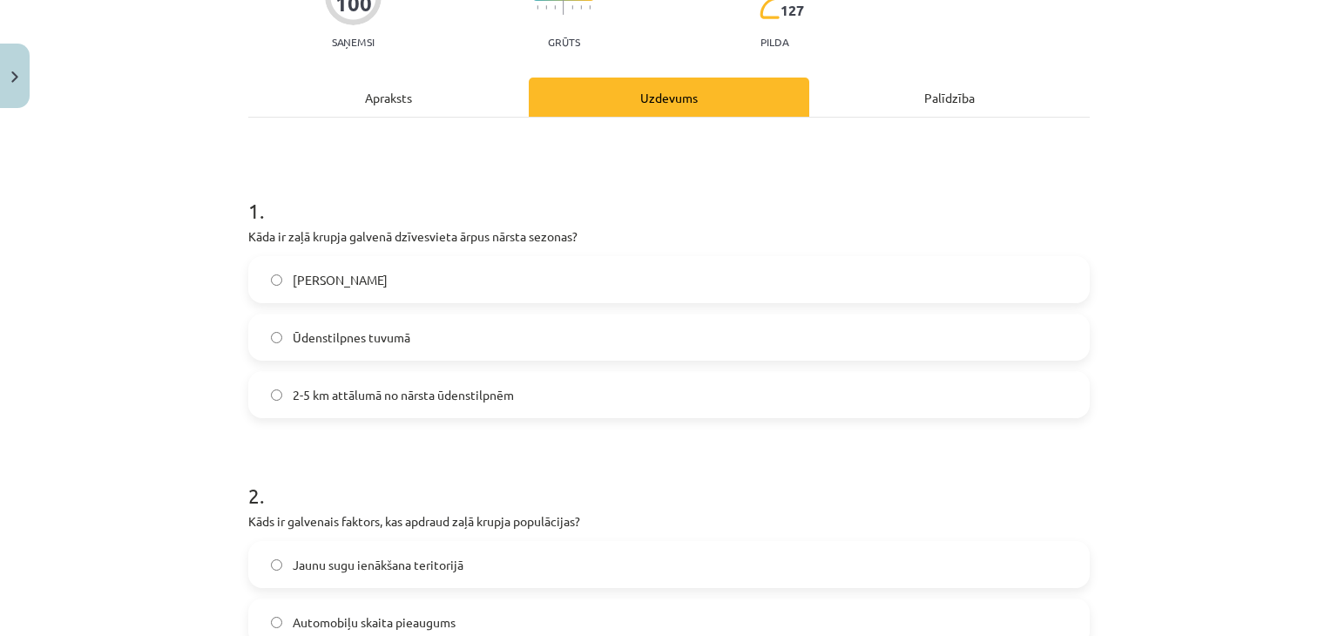
scroll to position [0, 0]
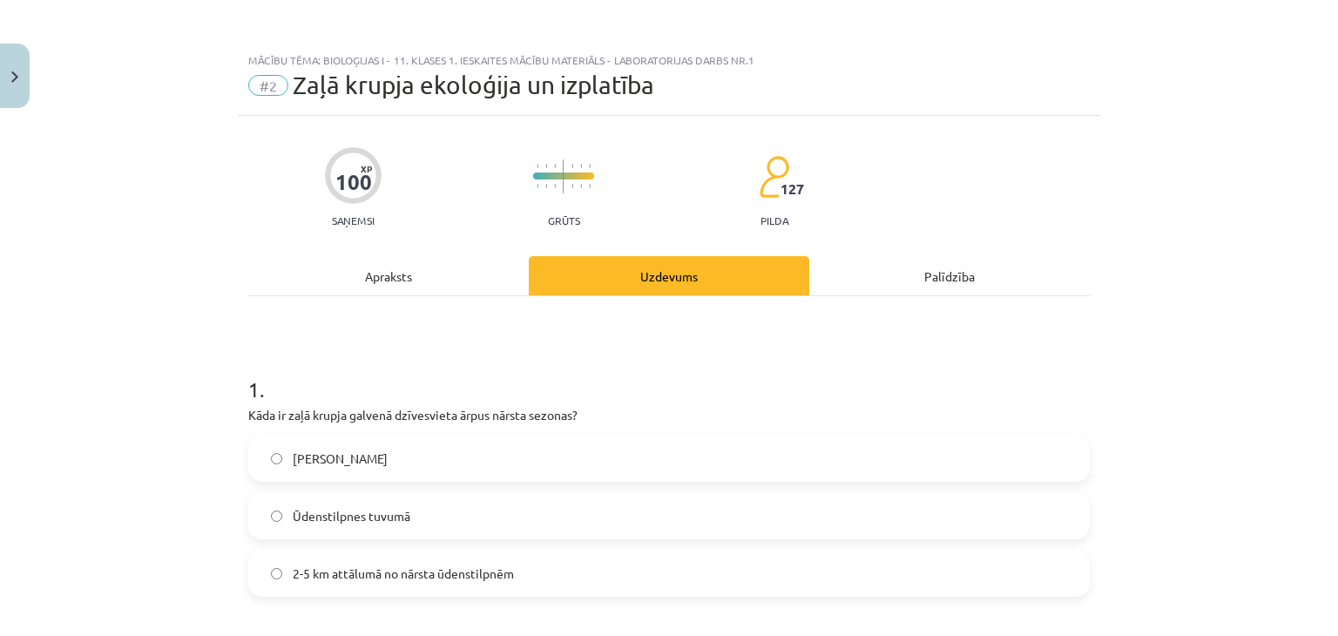
click at [413, 271] on div "Apraksts" at bounding box center [388, 275] width 281 height 39
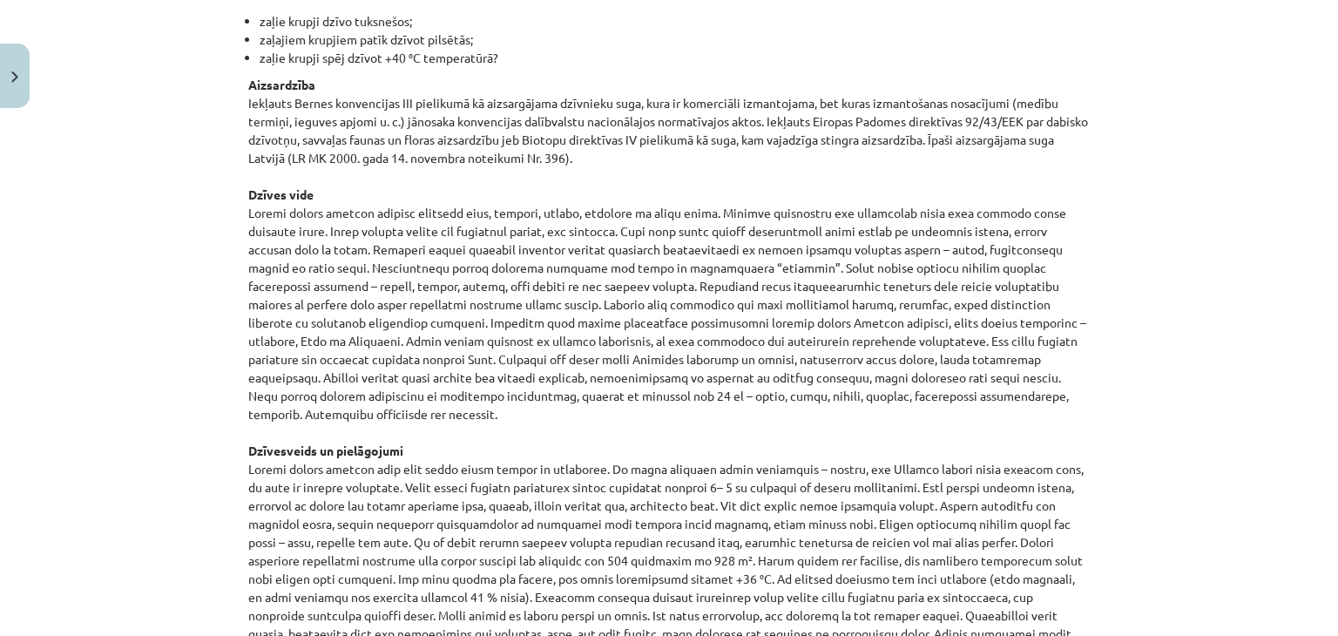
scroll to position [1263, 0]
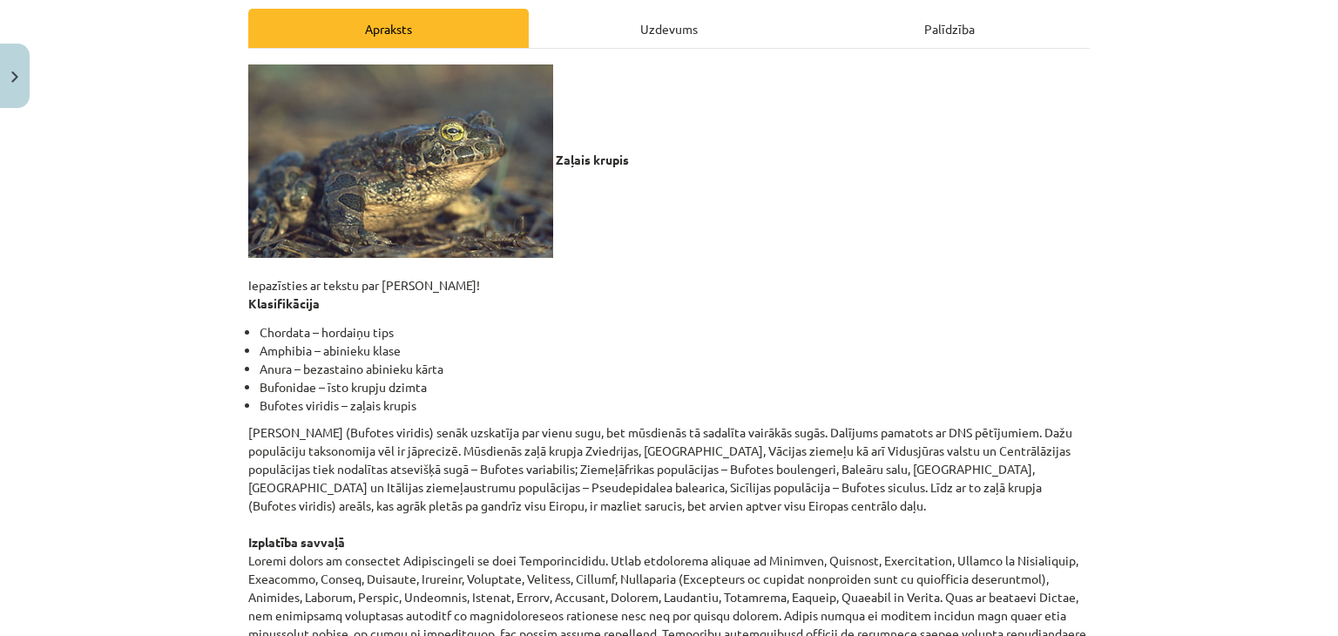
click at [662, 29] on div "Uzdevums" at bounding box center [669, 28] width 281 height 39
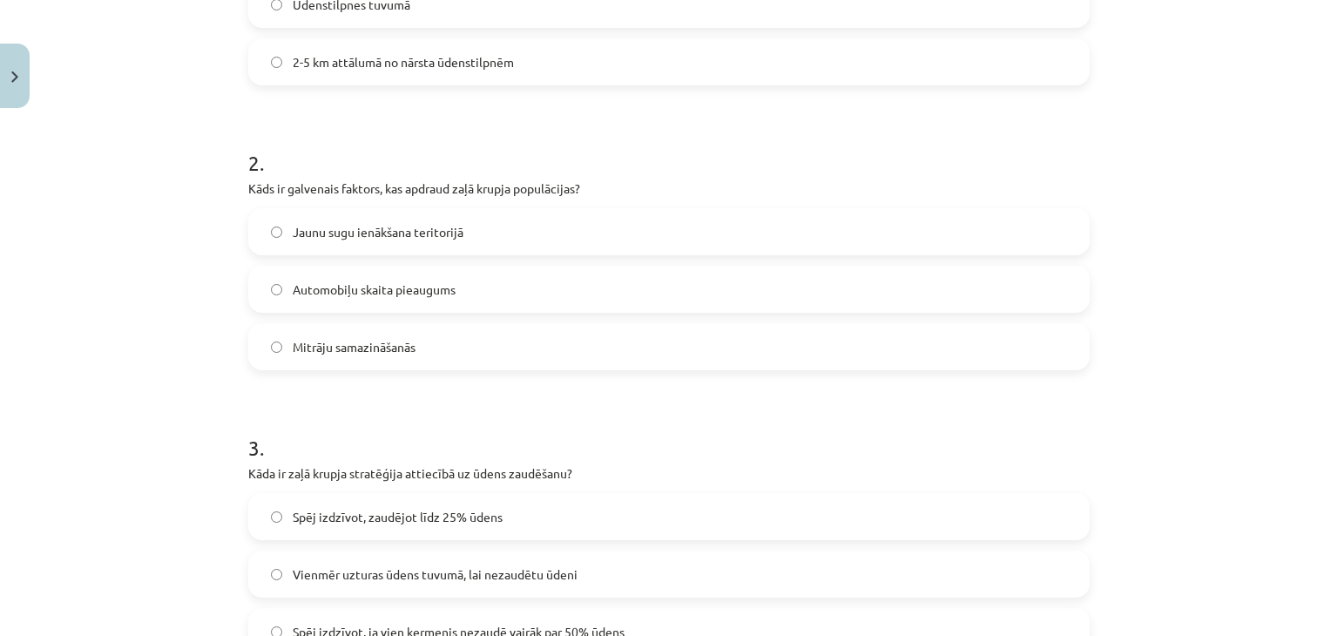
scroll to position [659, 0]
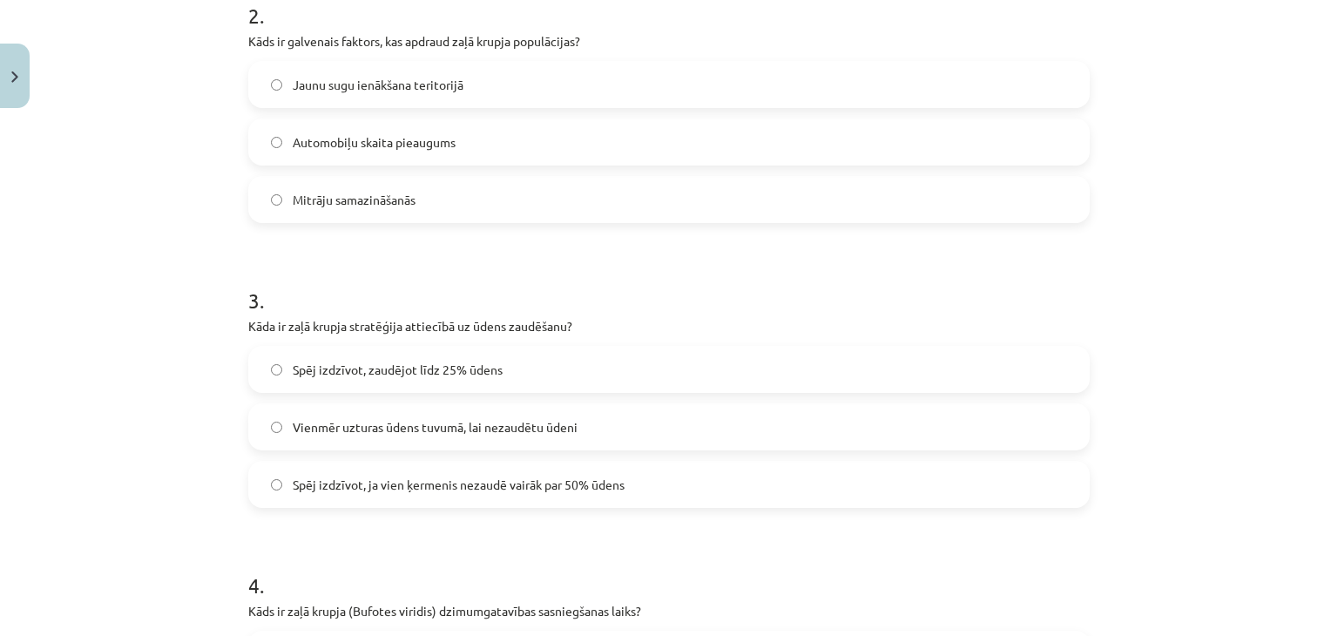
click at [591, 482] on span "Spēj izdzīvot, ja vien ķermenis nezaudē vairāk par 50% ūdens" at bounding box center [459, 485] width 332 height 18
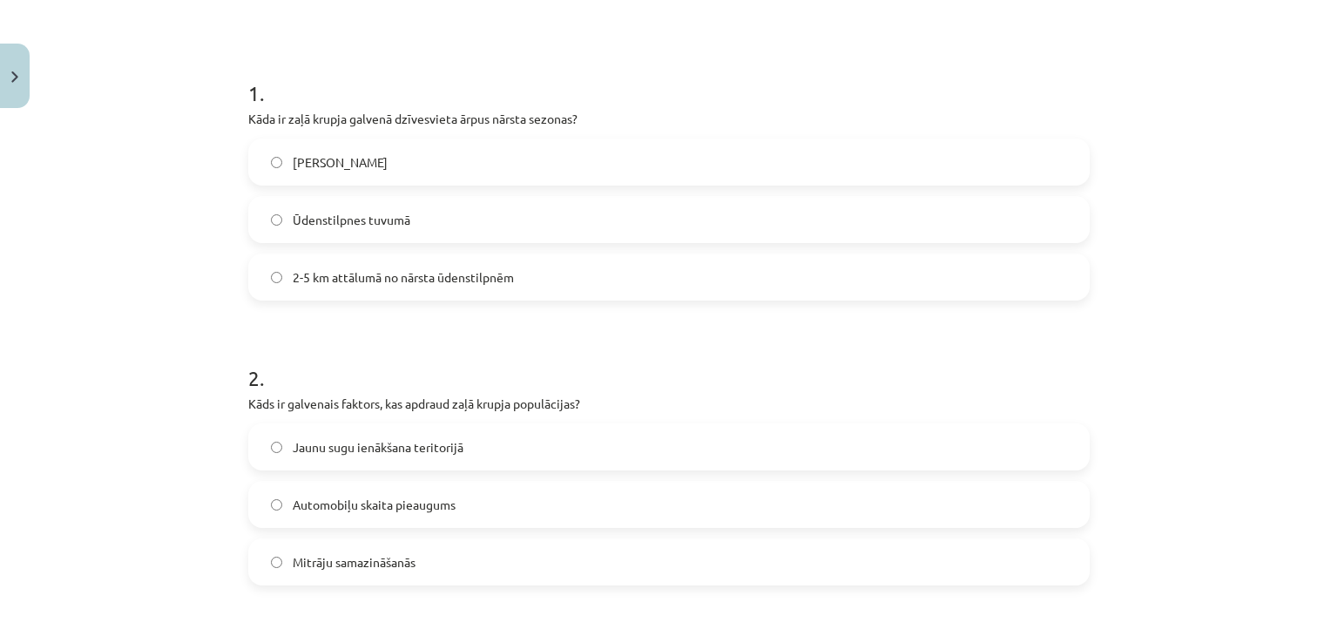
scroll to position [0, 0]
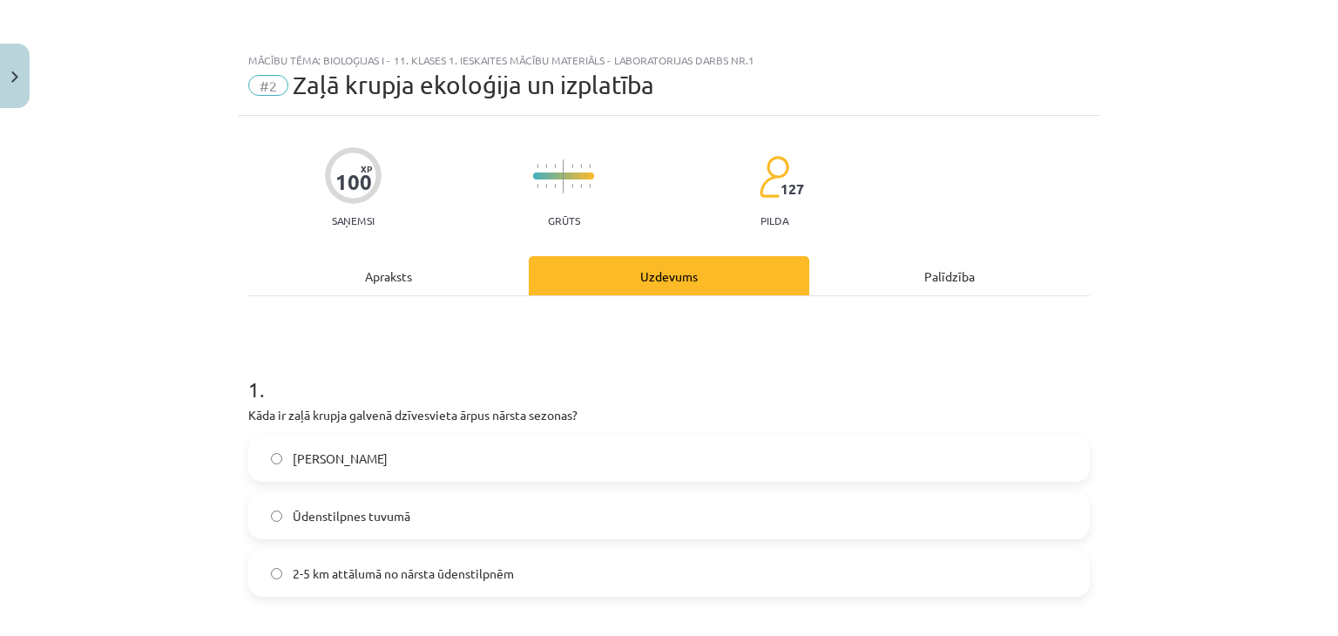
click at [401, 272] on div "Apraksts" at bounding box center [388, 275] width 281 height 39
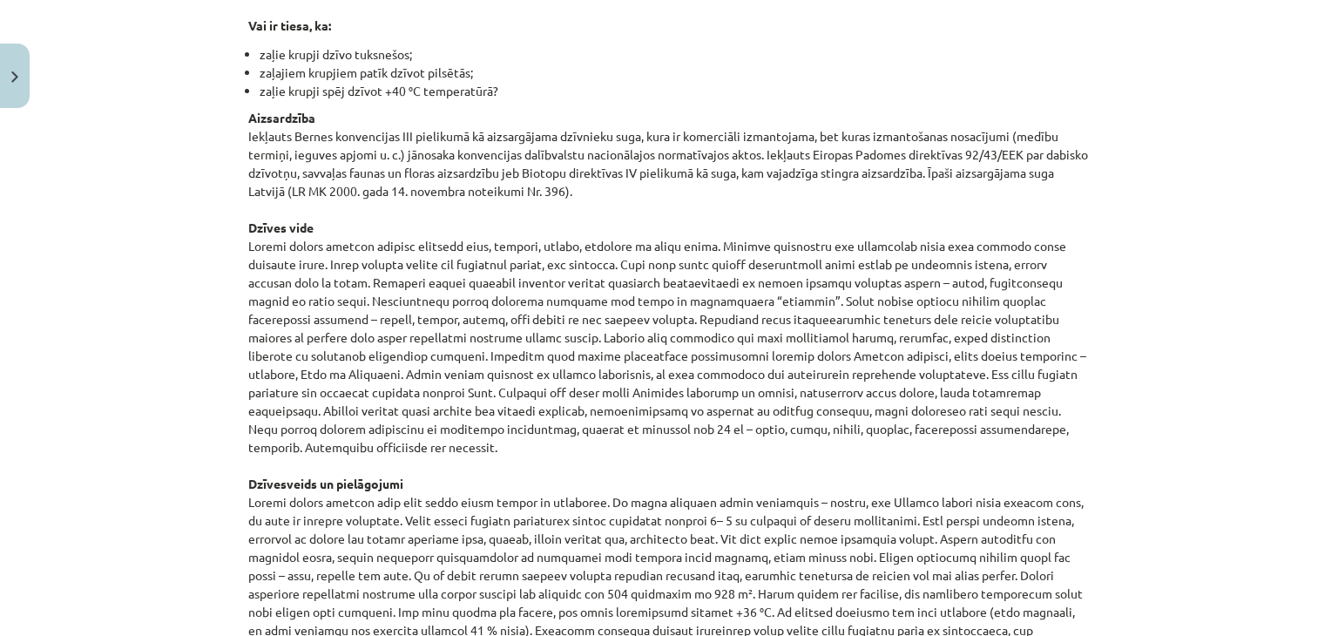
scroll to position [1060, 0]
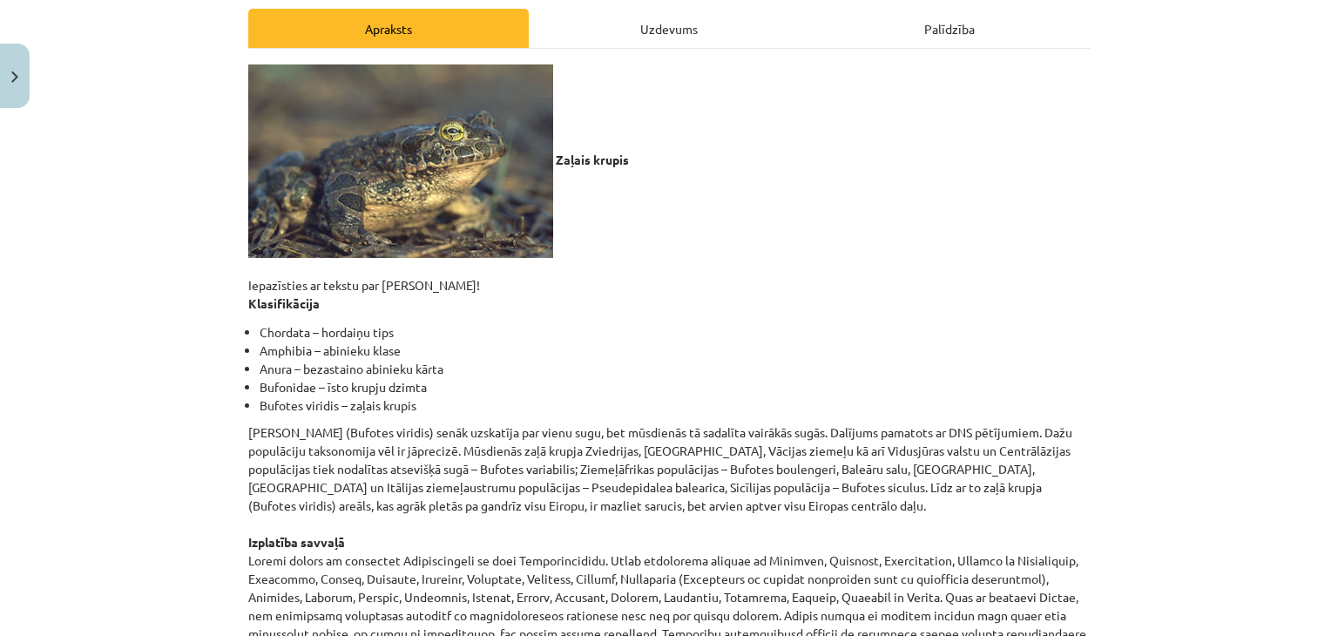
click at [705, 29] on div "Uzdevums" at bounding box center [669, 28] width 281 height 39
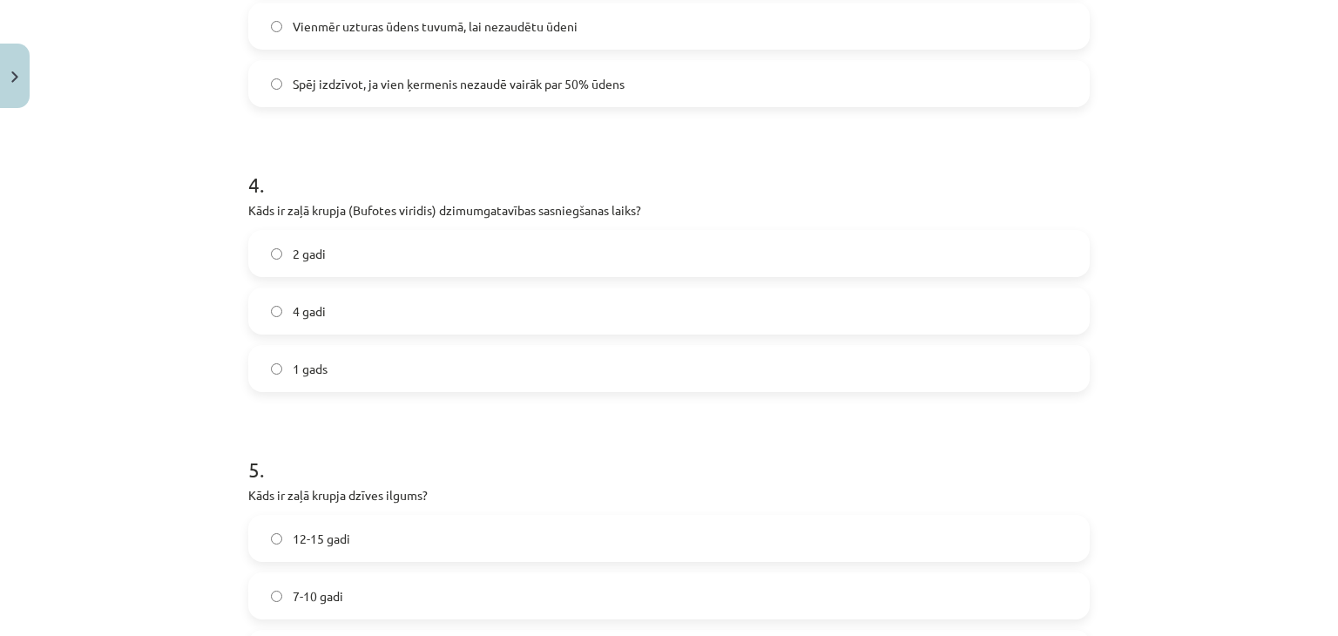
click at [328, 308] on label "4 gadi" at bounding box center [669, 311] width 838 height 44
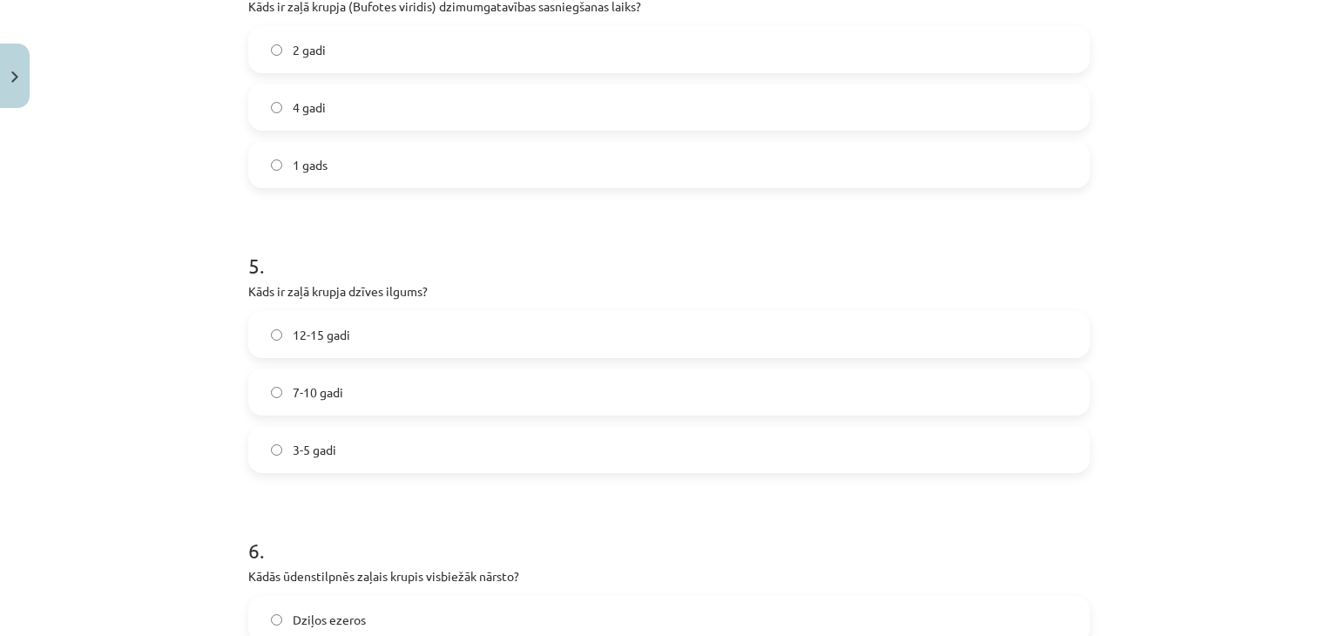
click at [170, 342] on div "Mācību tēma: Bioloģijas i - 11. klases 1. ieskaites mācību materiāls - laborato…" at bounding box center [669, 318] width 1338 height 636
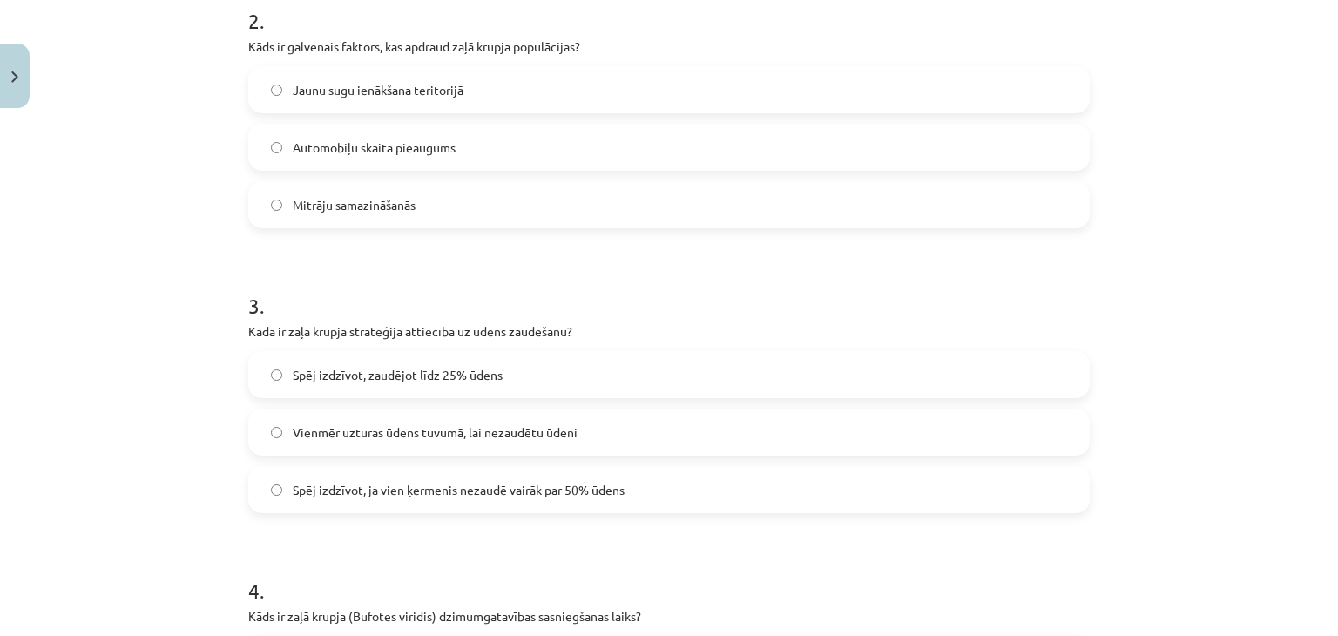
scroll to position [0, 0]
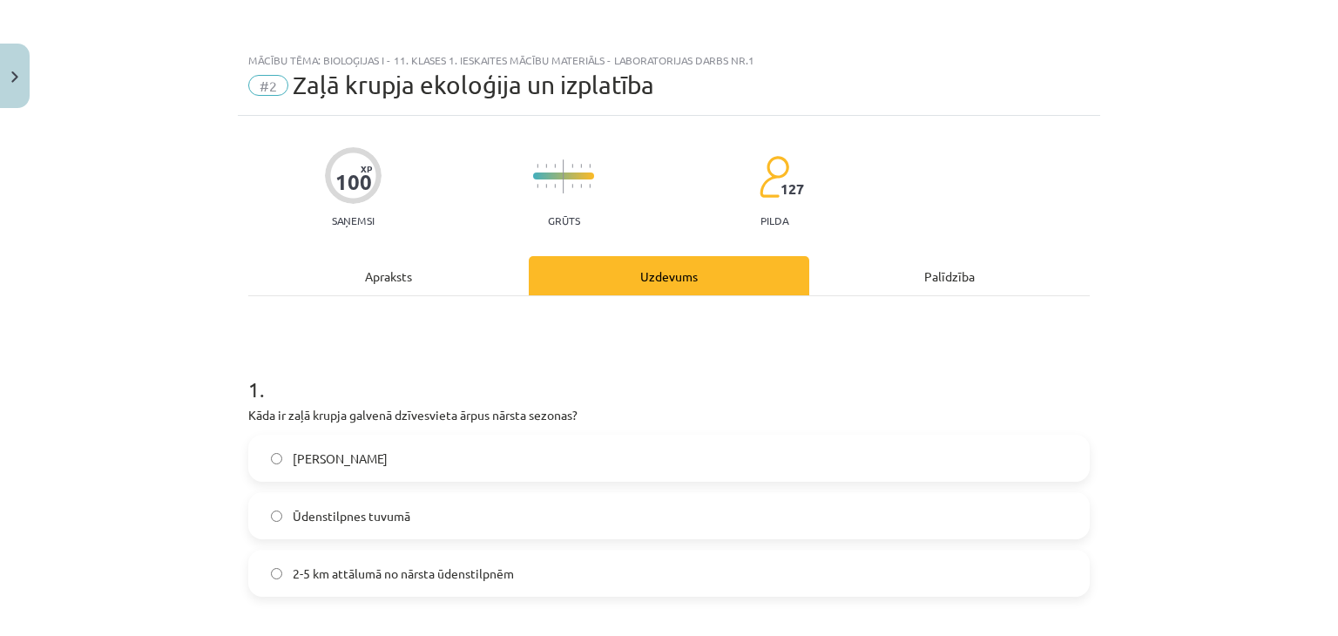
click at [389, 275] on div "Apraksts" at bounding box center [388, 275] width 281 height 39
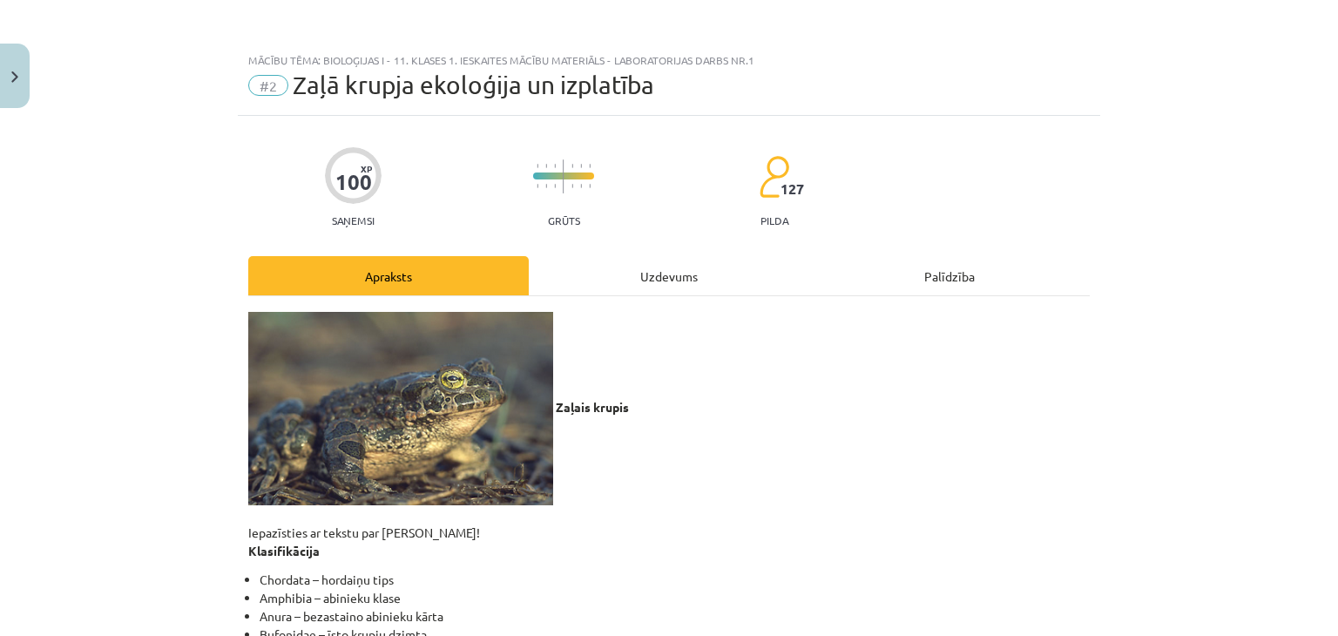
click at [677, 271] on div "Uzdevums" at bounding box center [669, 275] width 281 height 39
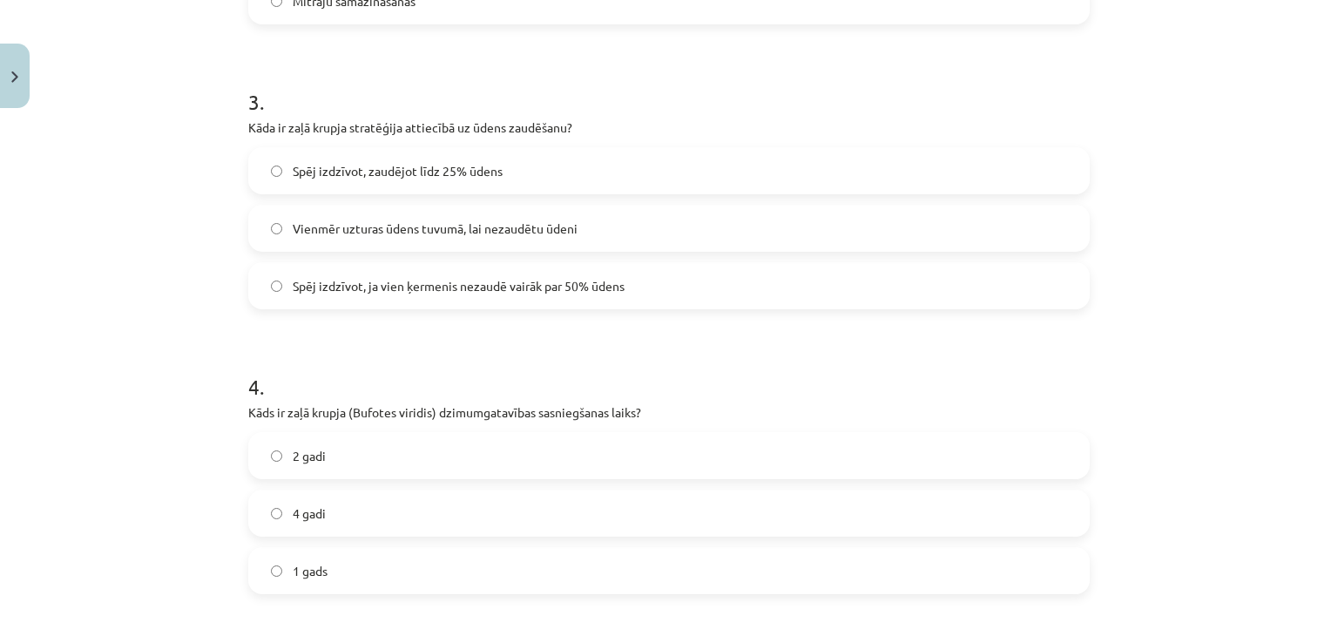
scroll to position [1263, 0]
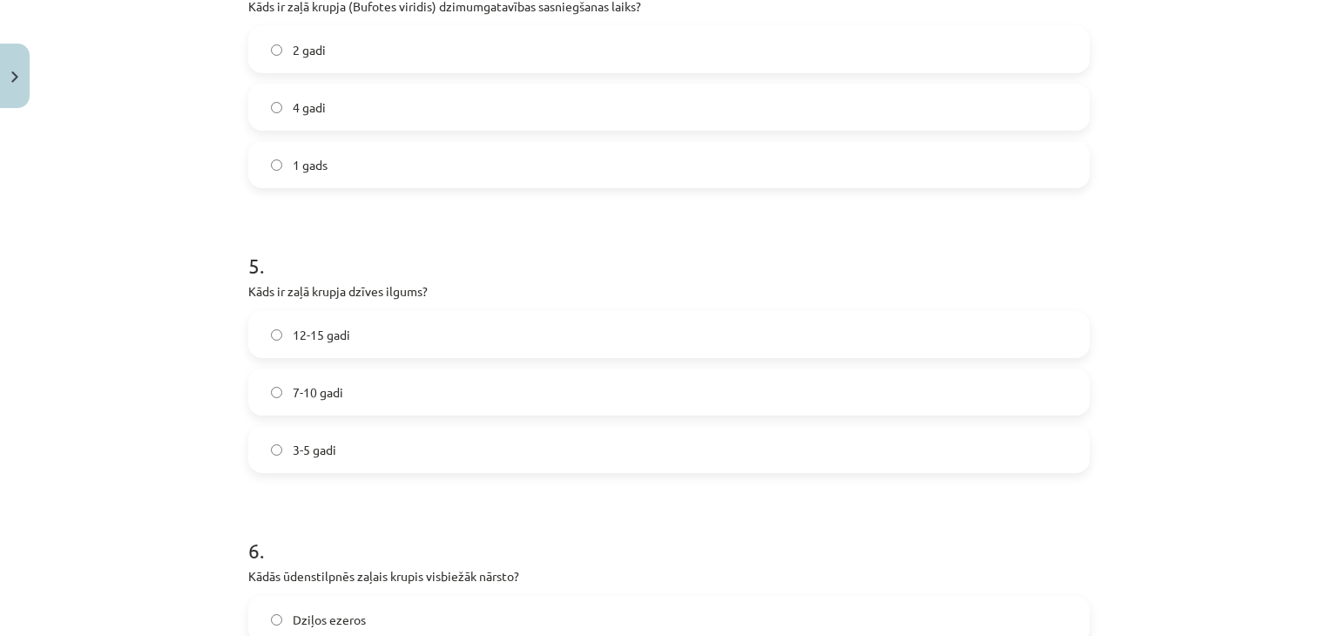
click at [380, 380] on label "7-10 gadi" at bounding box center [669, 392] width 838 height 44
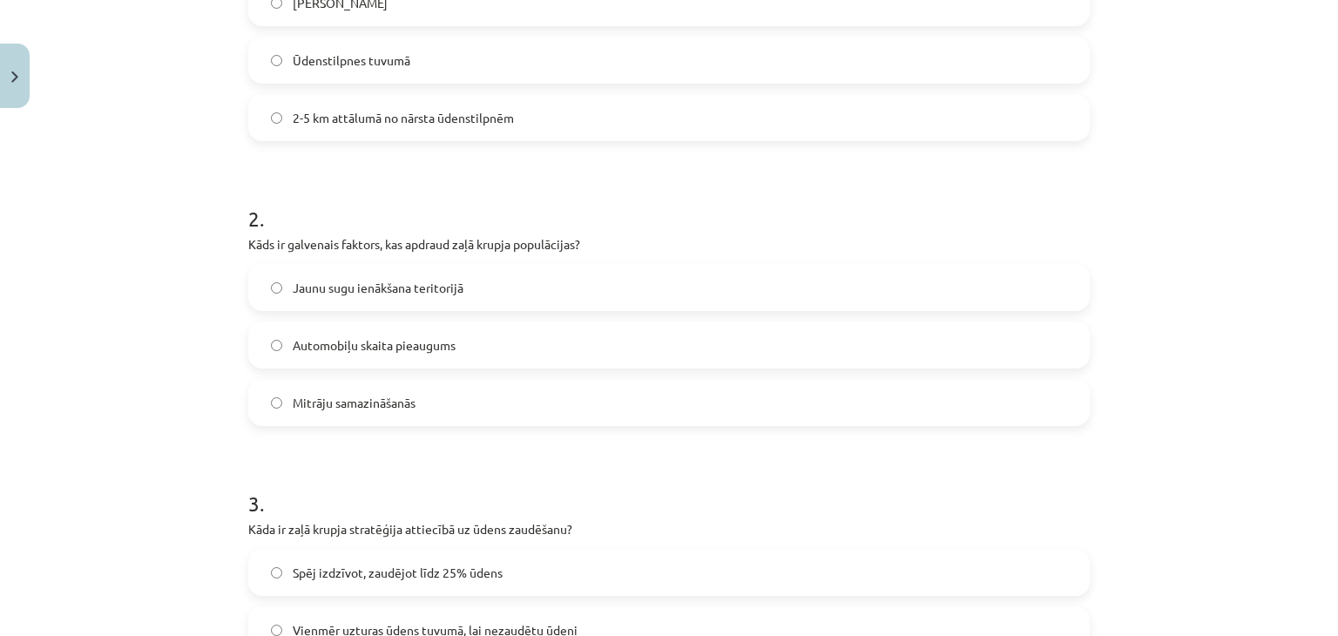
scroll to position [247, 0]
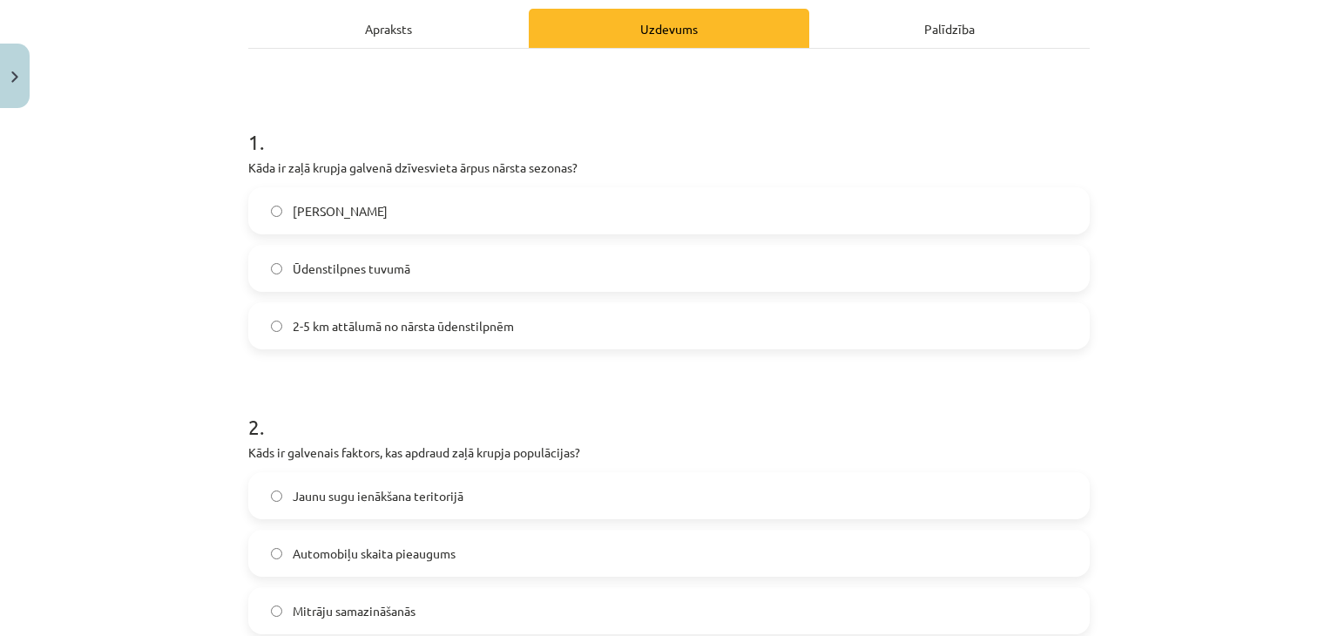
click at [388, 30] on div "Apraksts" at bounding box center [388, 28] width 281 height 39
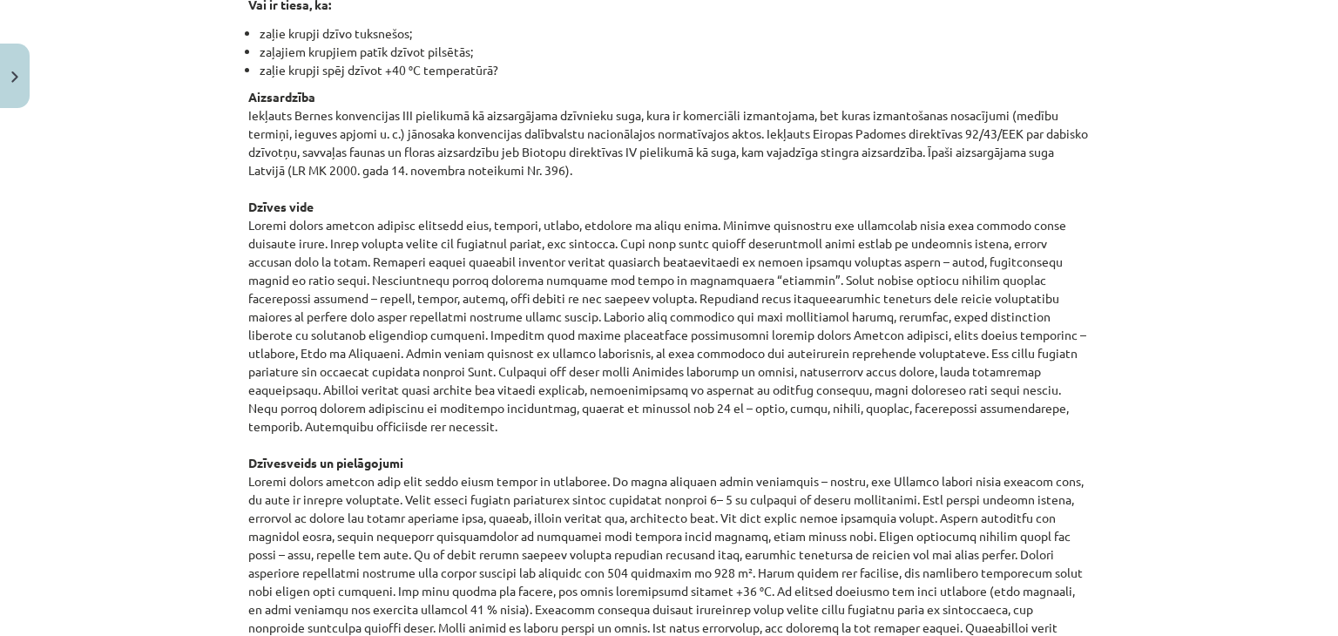
scroll to position [1263, 0]
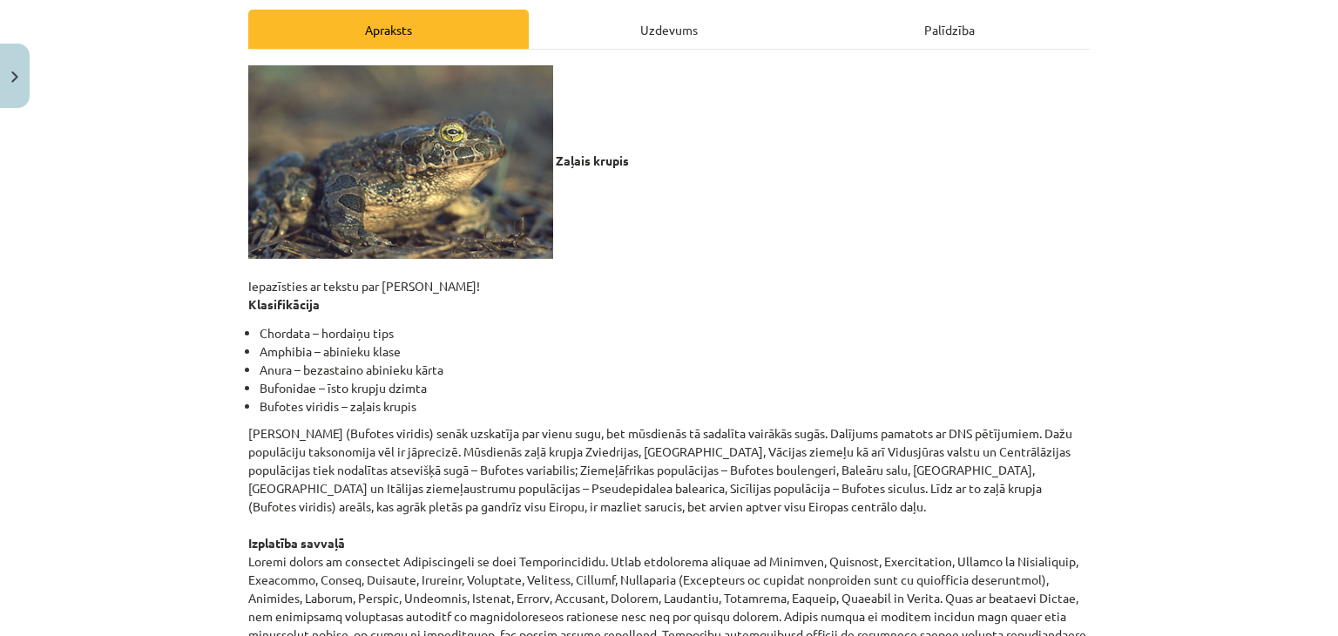
click at [697, 33] on div "Uzdevums" at bounding box center [669, 29] width 281 height 39
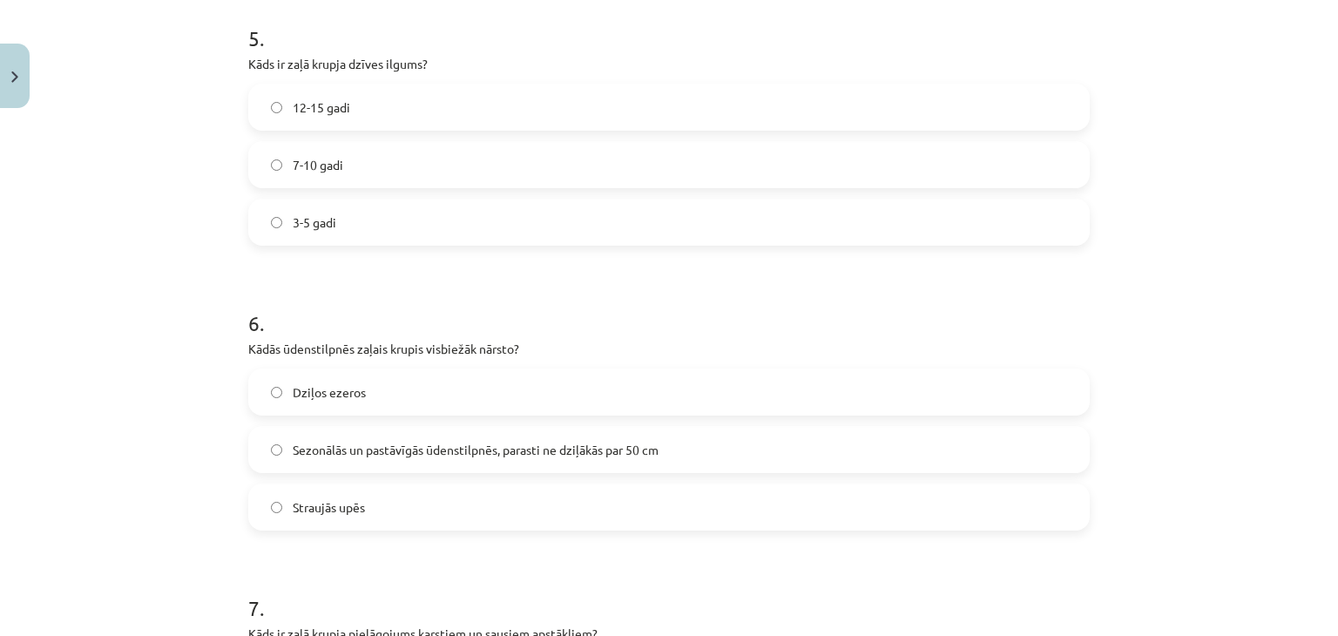
scroll to position [1694, 0]
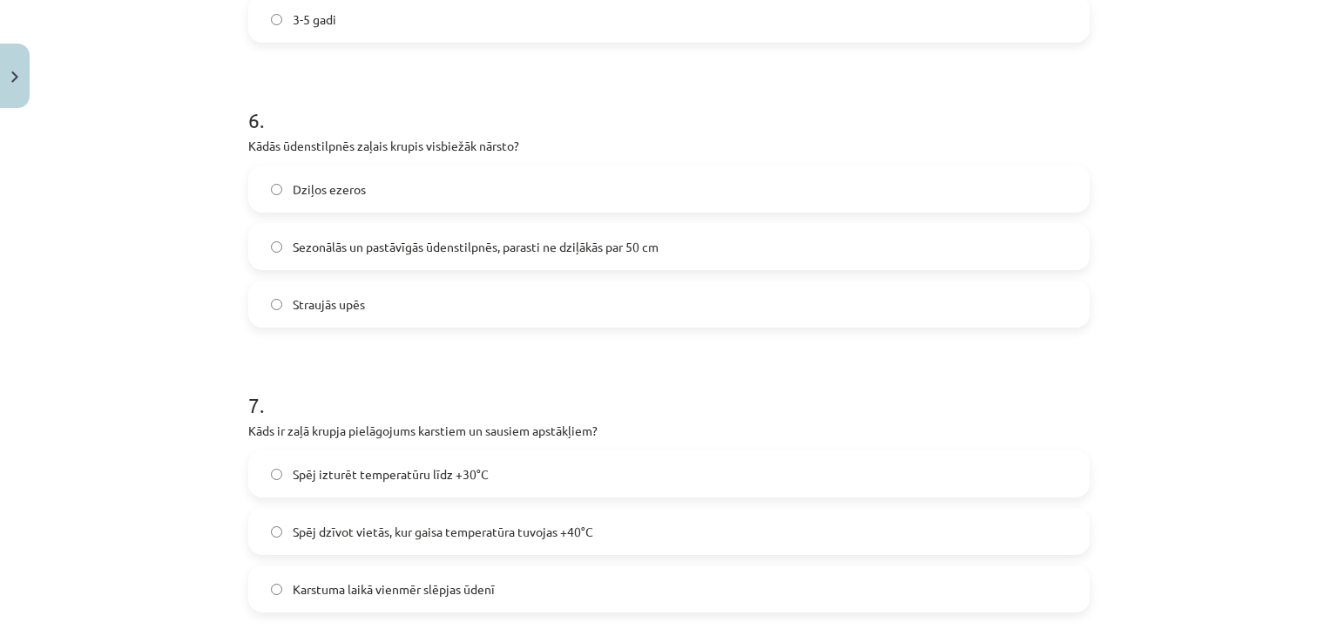
click at [522, 245] on font "Sezonālās un pastāvīgās ūdenstilpnēs, parasti ne dziļākās par 50 cm" at bounding box center [476, 247] width 366 height 16
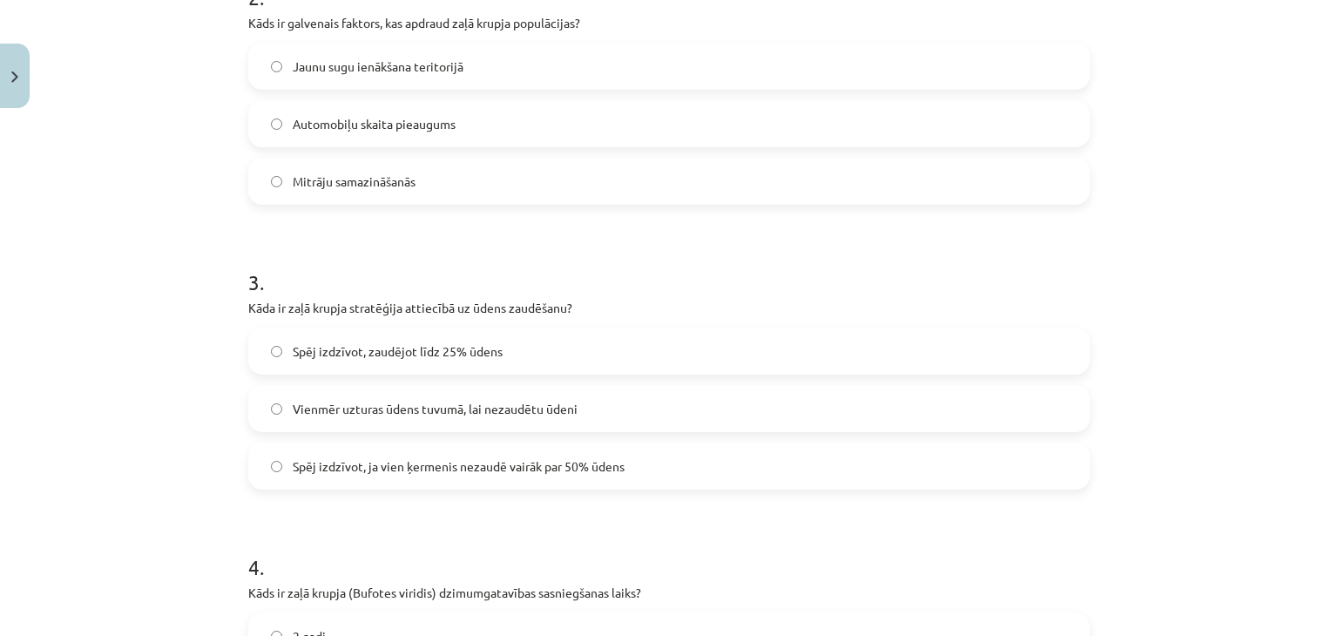
scroll to position [271, 0]
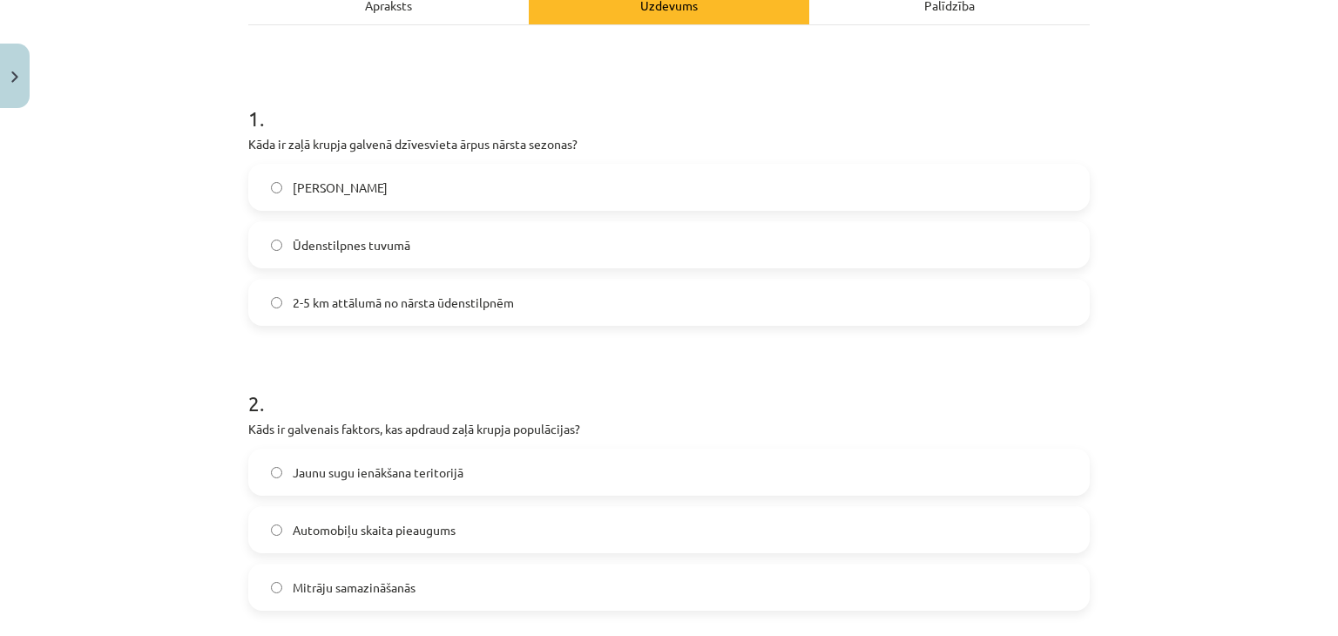
click at [382, 20] on div "Apraksts" at bounding box center [388, 4] width 281 height 39
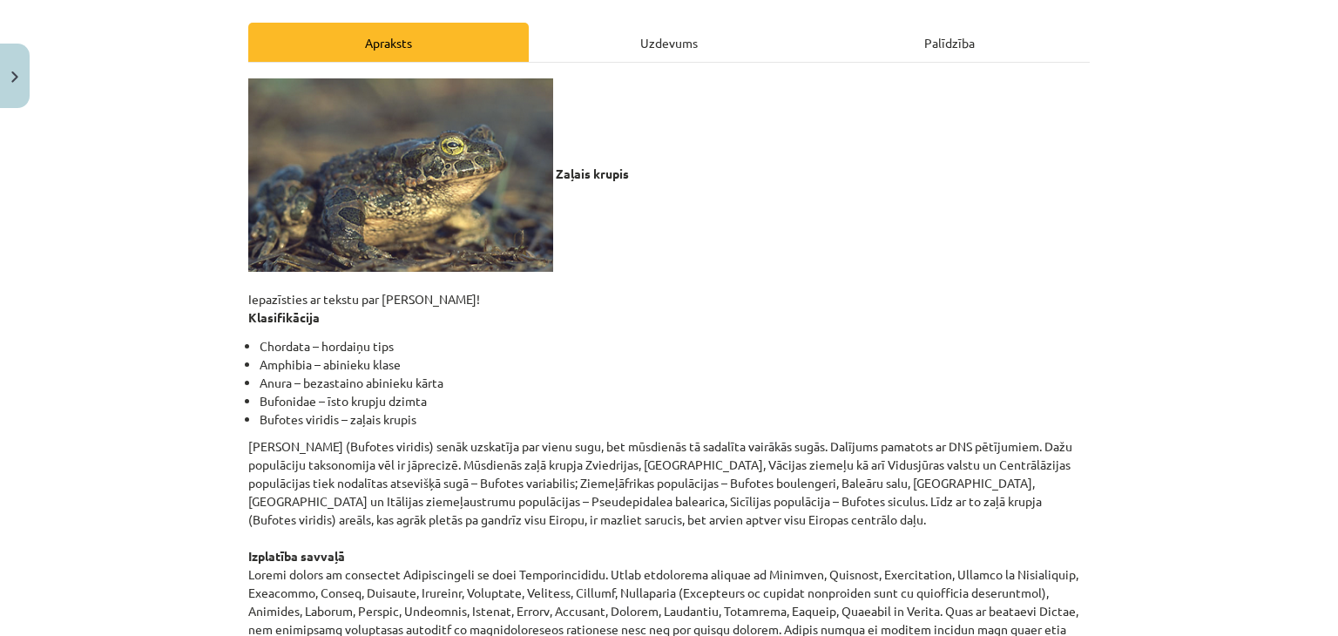
scroll to position [0, 0]
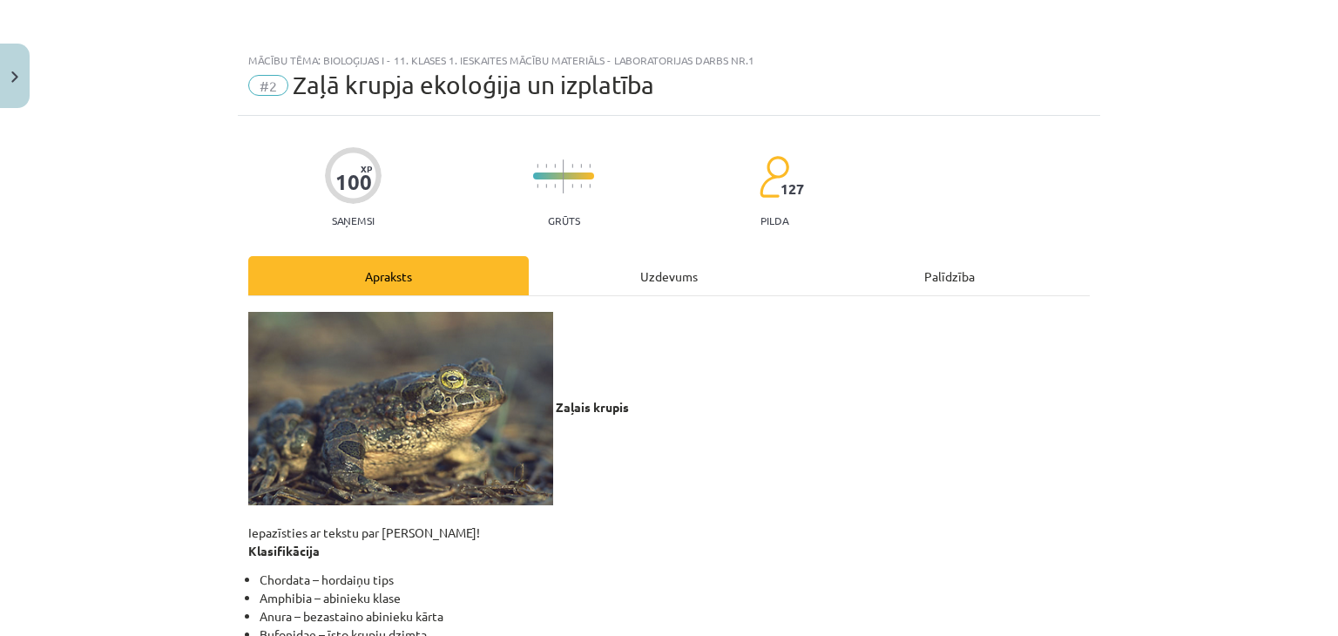
drag, startPoint x: 640, startPoint y: 240, endPoint x: 641, endPoint y: 251, distance: 11.4
click at [642, 268] on div "Uzdevums" at bounding box center [669, 275] width 281 height 39
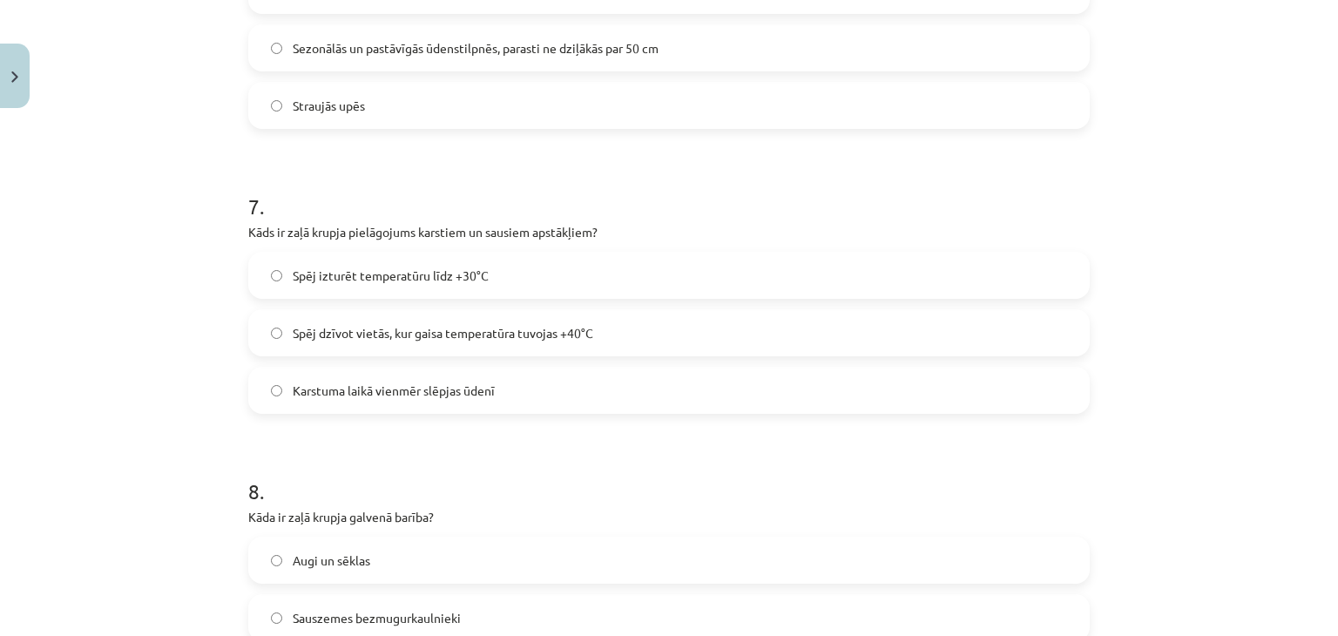
scroll to position [2077, 0]
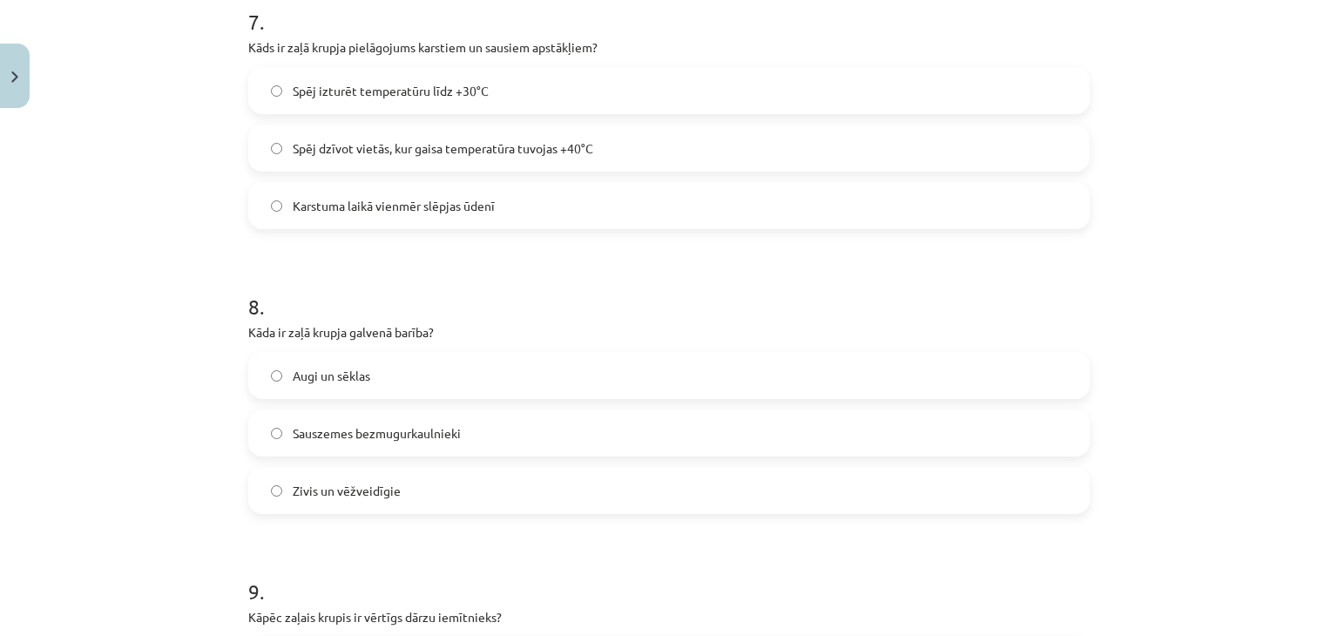
click at [390, 136] on label "Spēj dzīvot vietās, kur gaisa temperatūra tuvojas +40°C" at bounding box center [669, 148] width 838 height 44
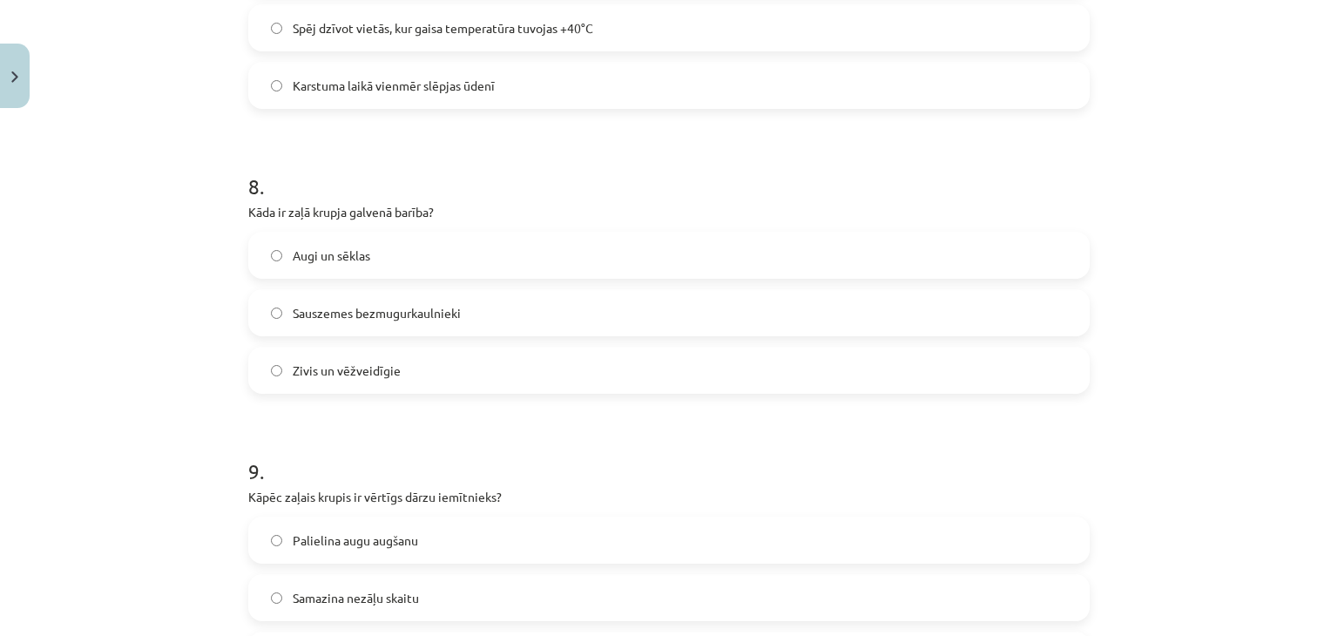
scroll to position [2279, 0]
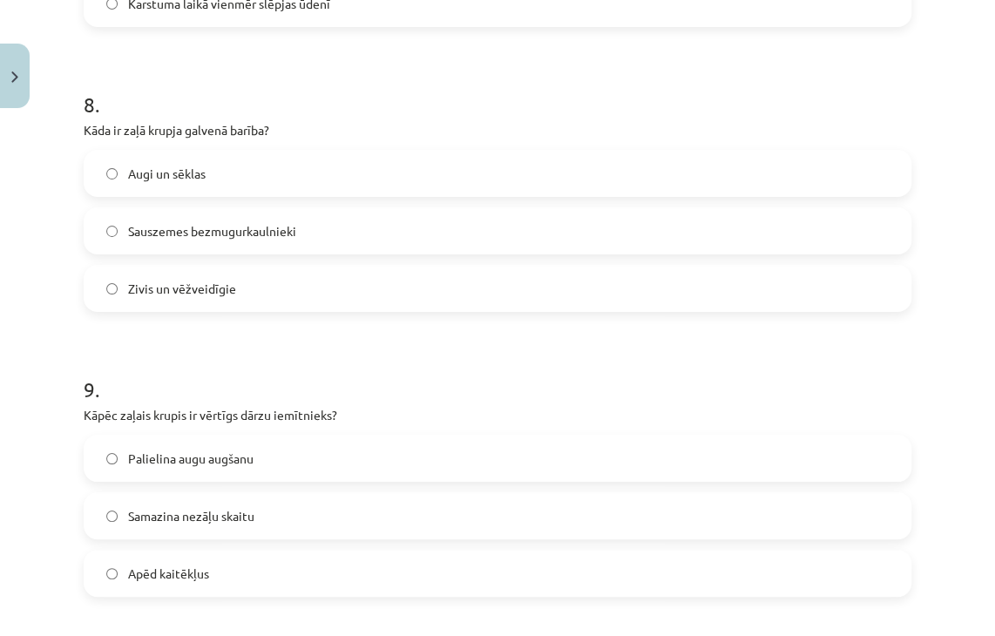
click at [227, 233] on font "Sauszemes bezmugurkaulnieki" at bounding box center [212, 231] width 168 height 16
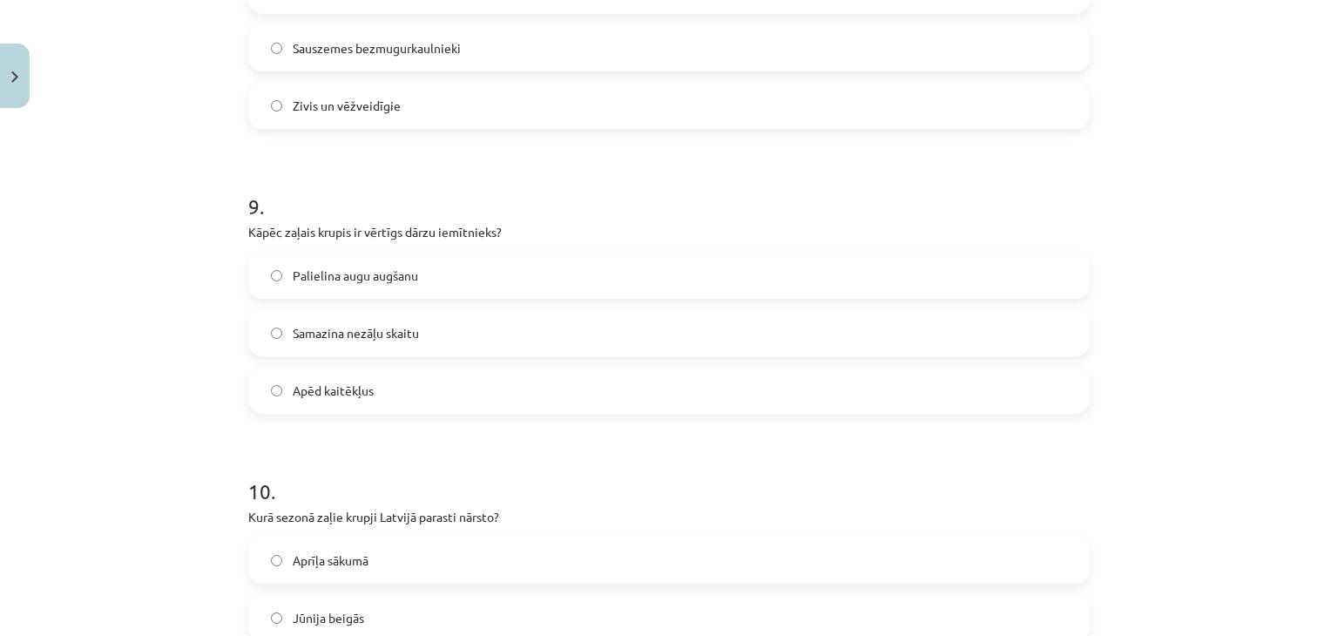
scroll to position [2483, 0]
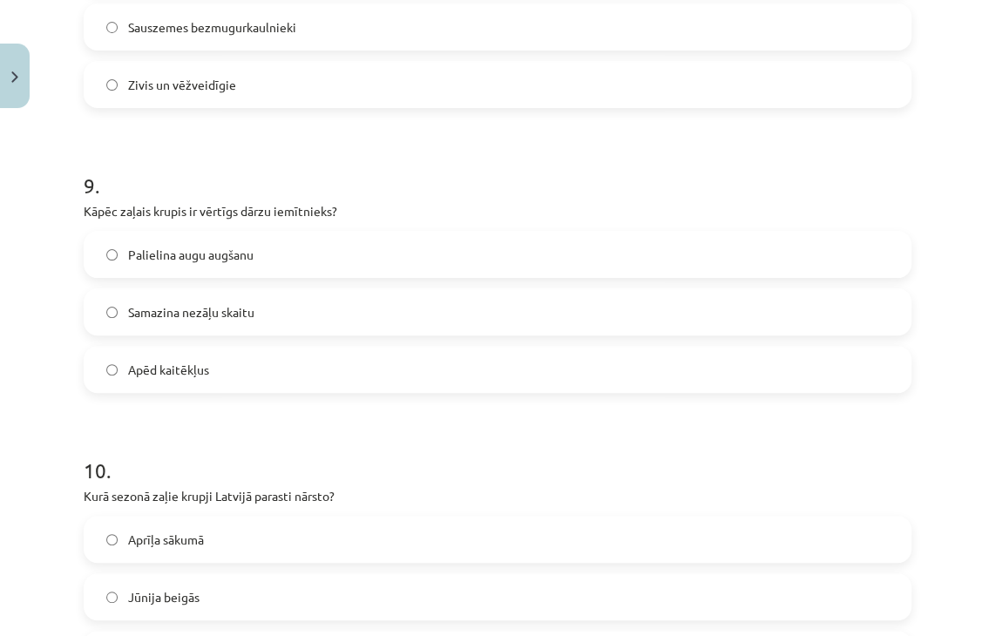
click at [181, 371] on font "Apēd kaitēkļus" at bounding box center [168, 370] width 81 height 16
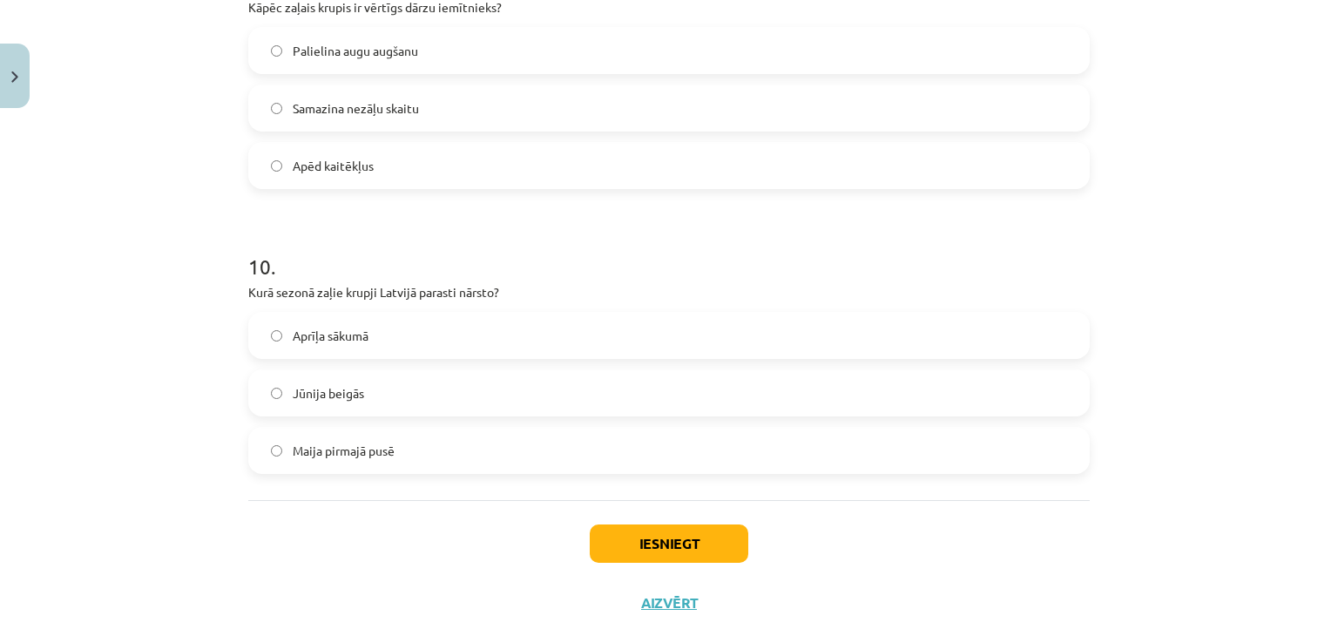
scroll to position [2726, 0]
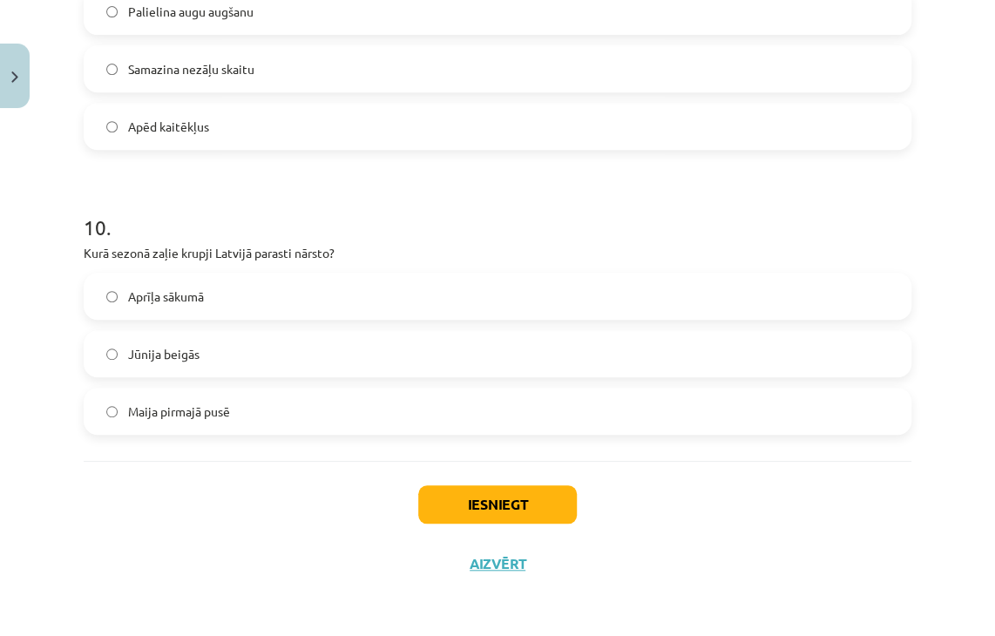
click at [260, 416] on label "Maija pirmajā pusē" at bounding box center [497, 411] width 824 height 44
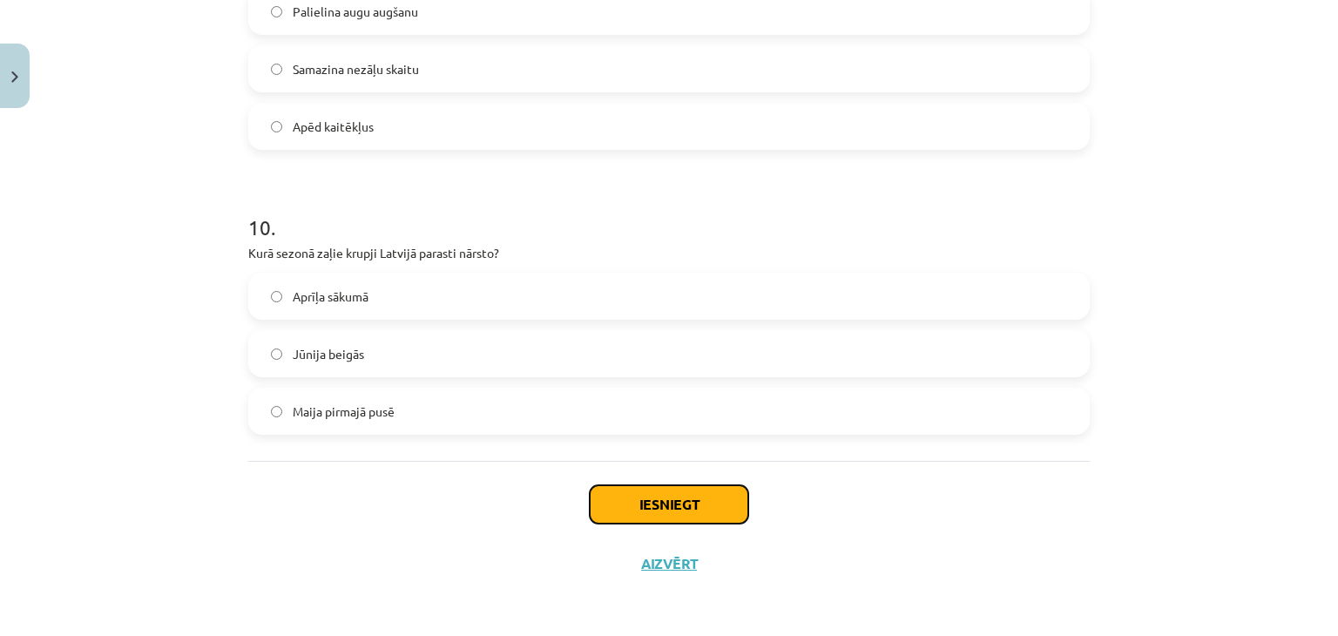
click at [606, 499] on button "Iesniegt" at bounding box center [669, 504] width 159 height 38
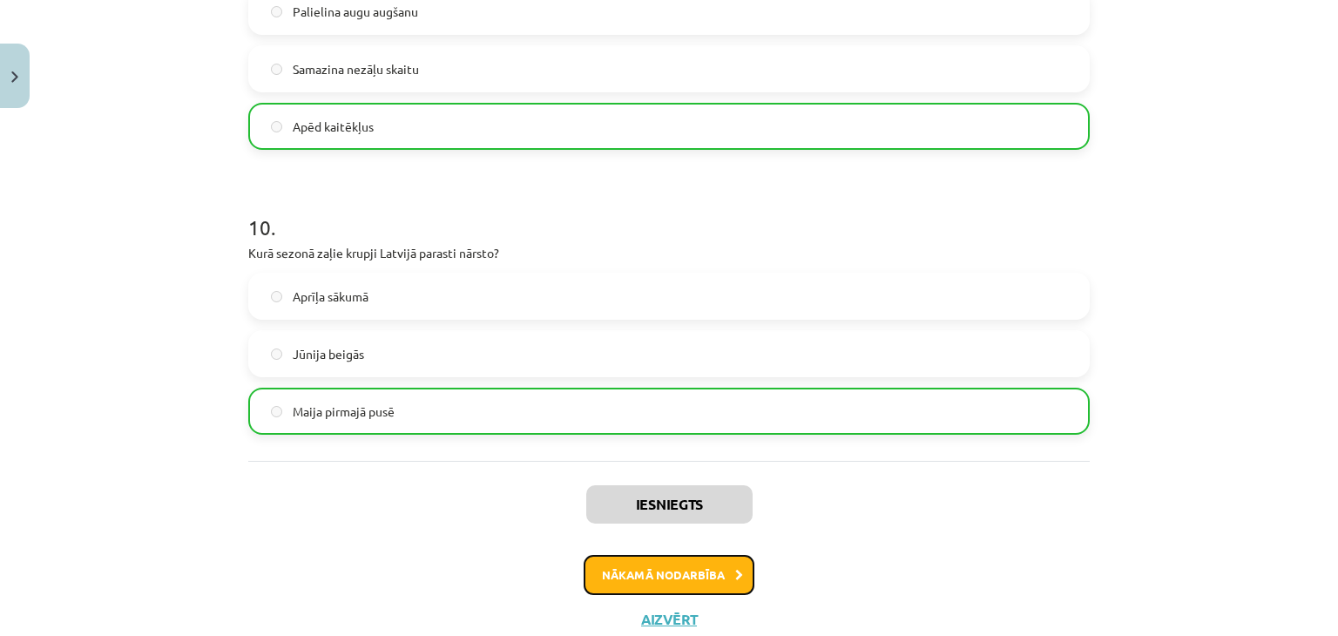
click at [654, 569] on button "Nākamā nodarbība" at bounding box center [669, 575] width 171 height 40
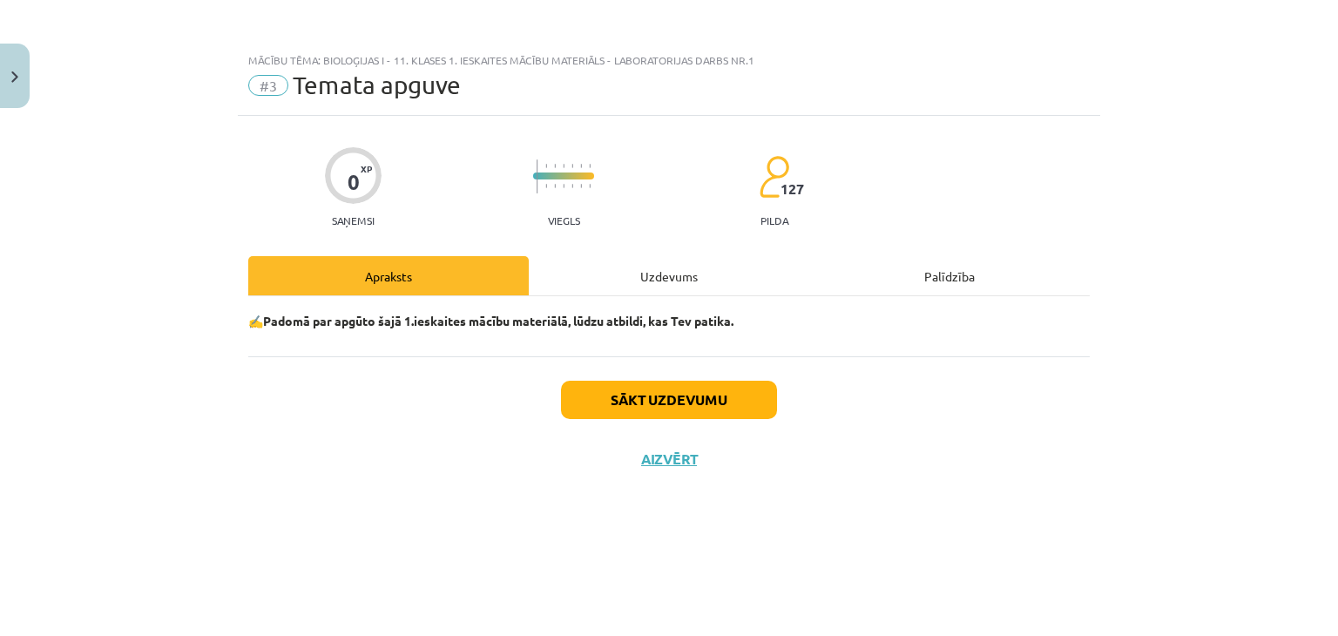
scroll to position [0, 0]
click at [660, 263] on div "Uzdevums" at bounding box center [669, 275] width 281 height 39
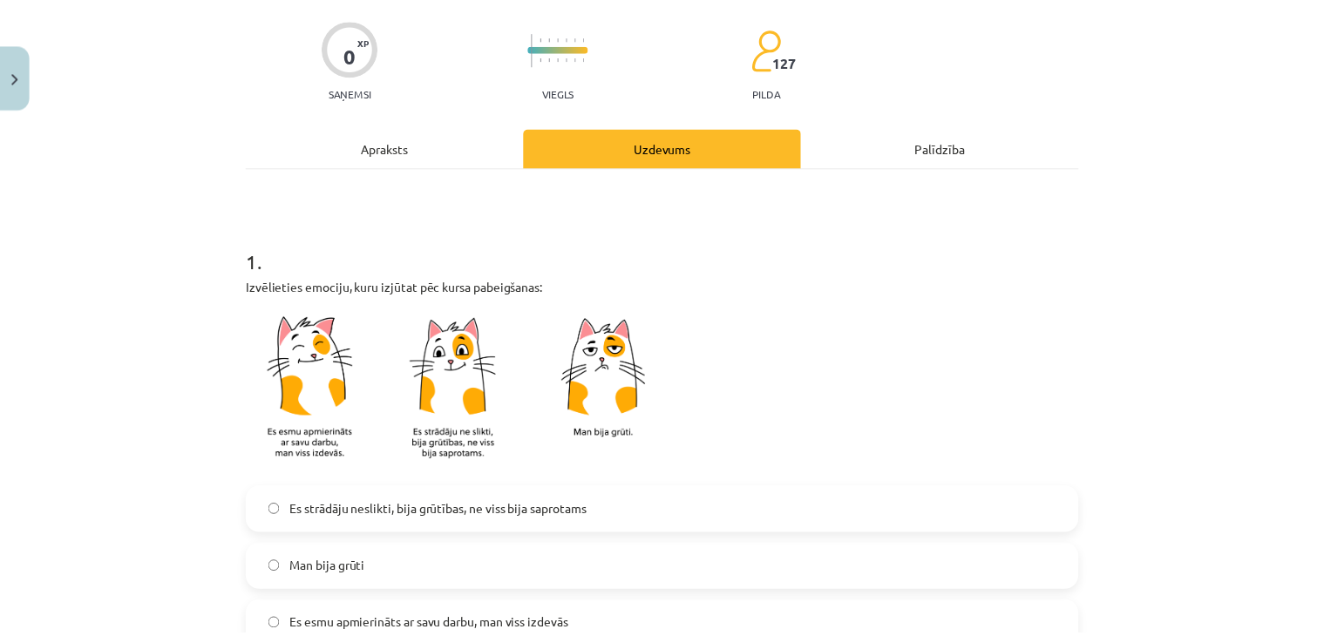
scroll to position [406, 0]
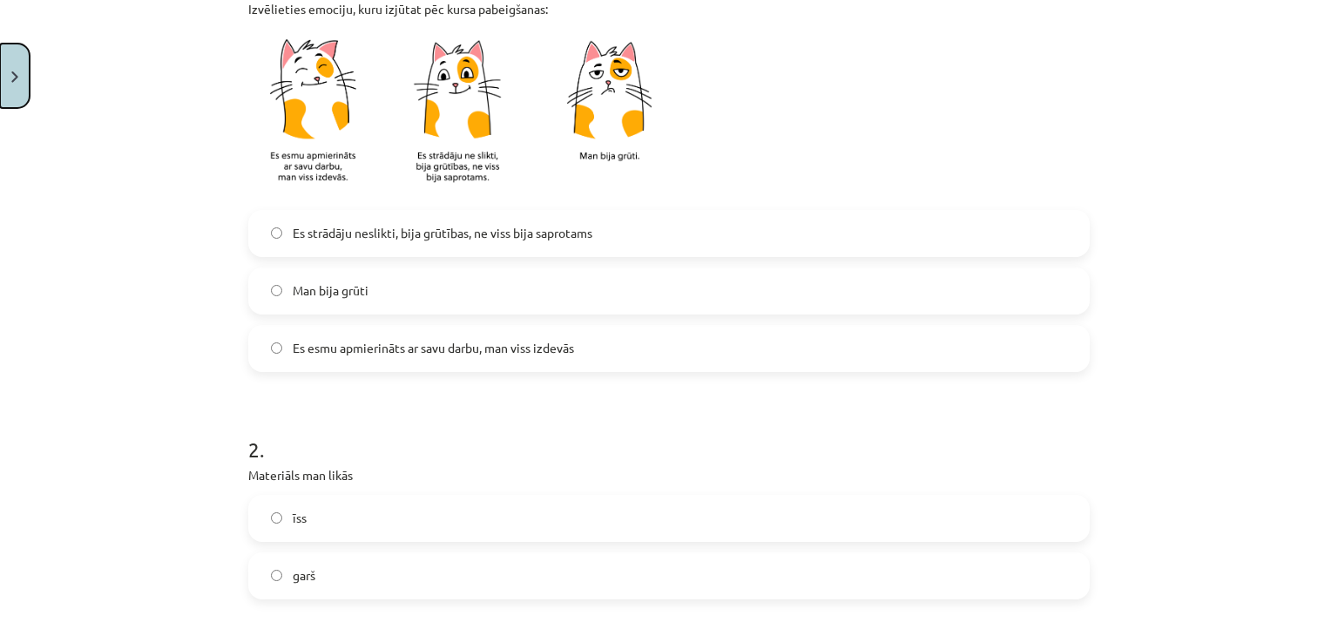
drag, startPoint x: 24, startPoint y: 67, endPoint x: 31, endPoint y: 96, distance: 29.6
click at [24, 66] on button "Aizvērt" at bounding box center [15, 76] width 30 height 64
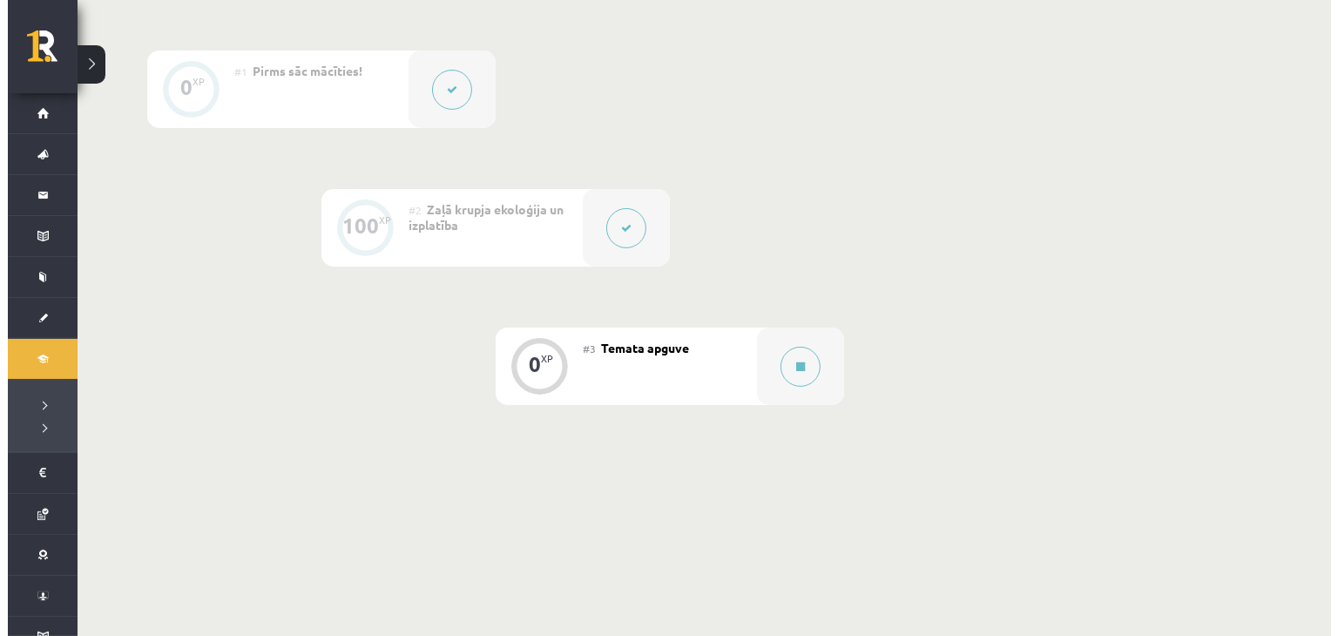
scroll to position [493, 0]
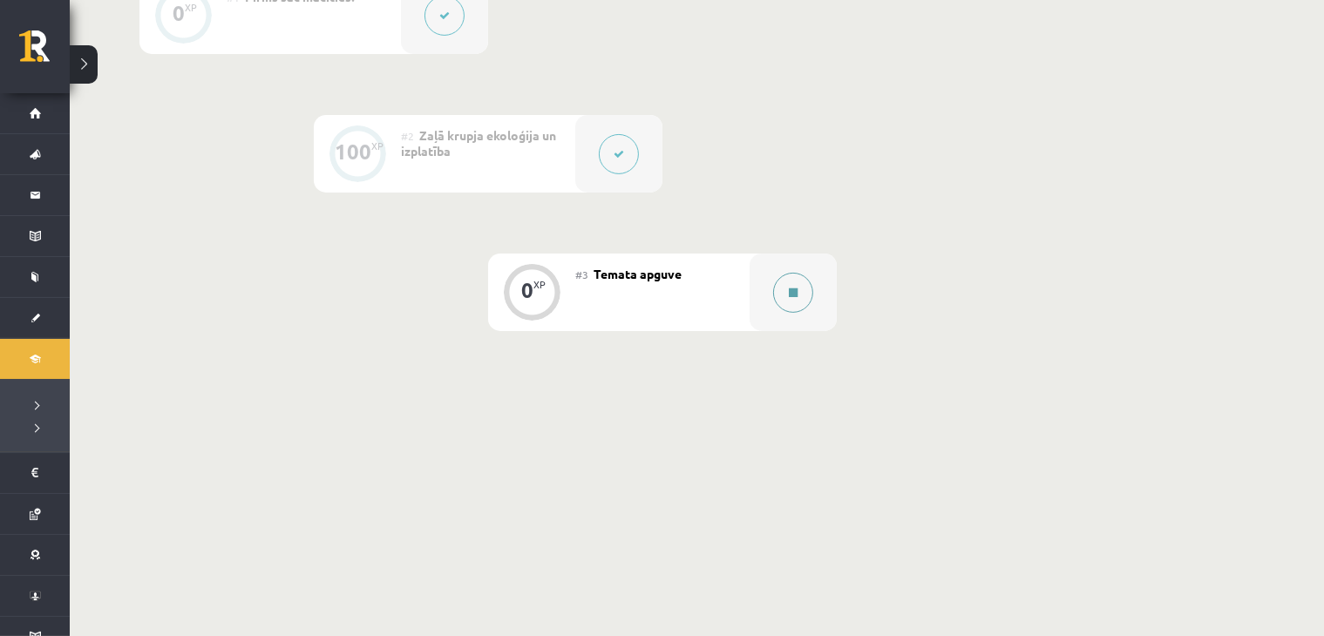
click at [787, 276] on button at bounding box center [793, 293] width 40 height 40
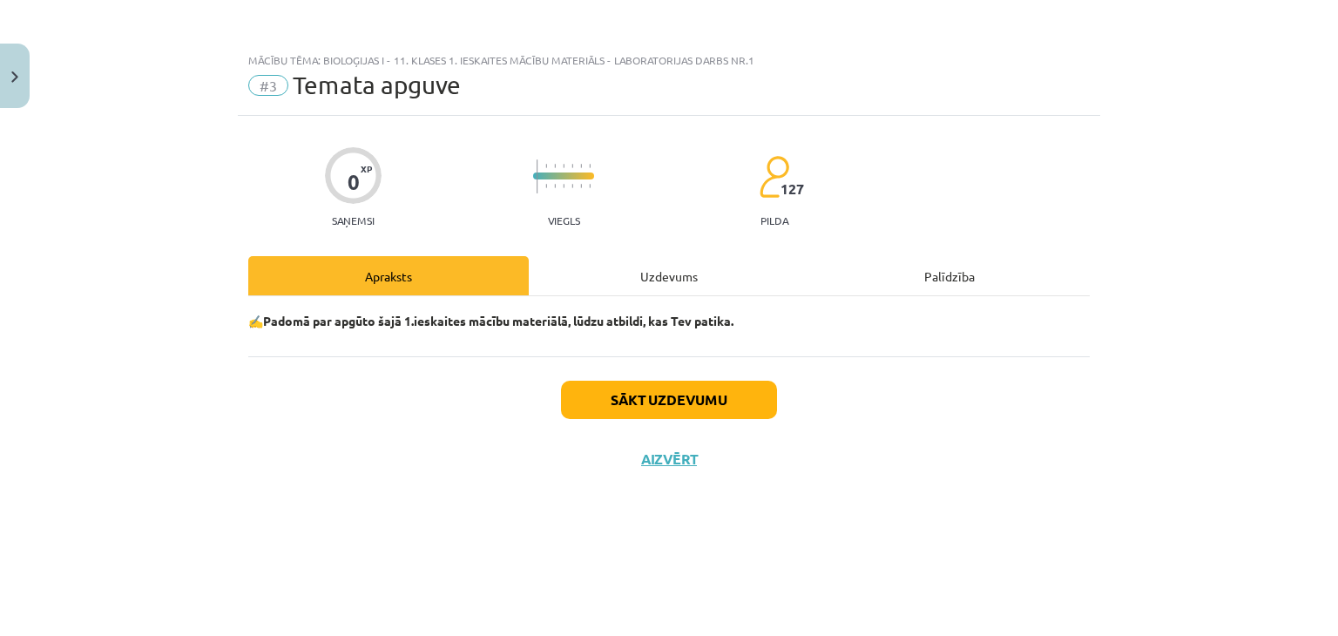
click at [624, 276] on div "Uzdevums" at bounding box center [669, 275] width 281 height 39
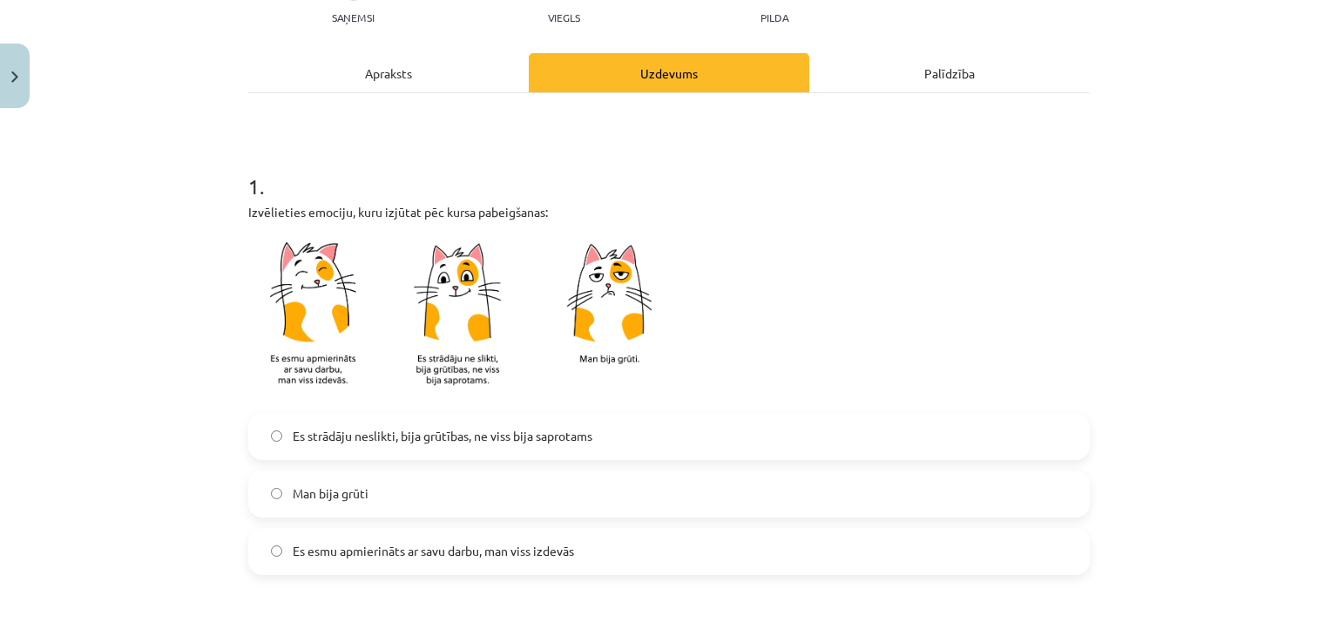
scroll to position [406, 0]
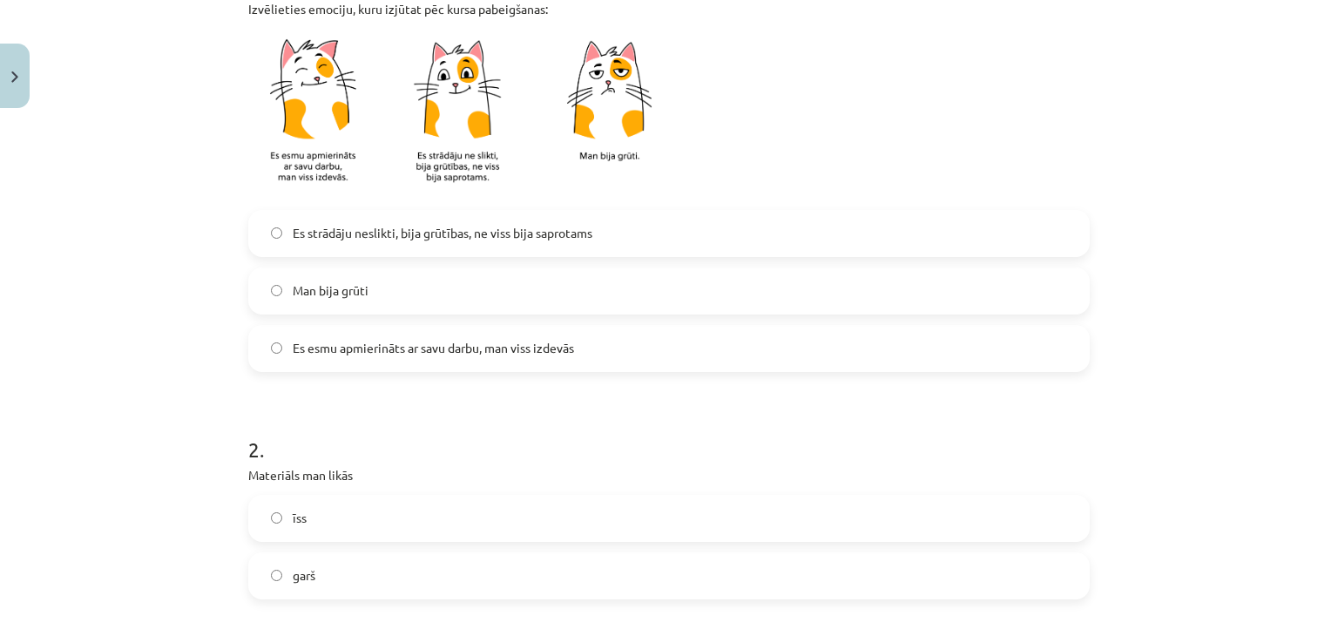
click at [362, 359] on label "Es esmu apmierināts ar savu darbu, man viss izdevās" at bounding box center [669, 349] width 838 height 44
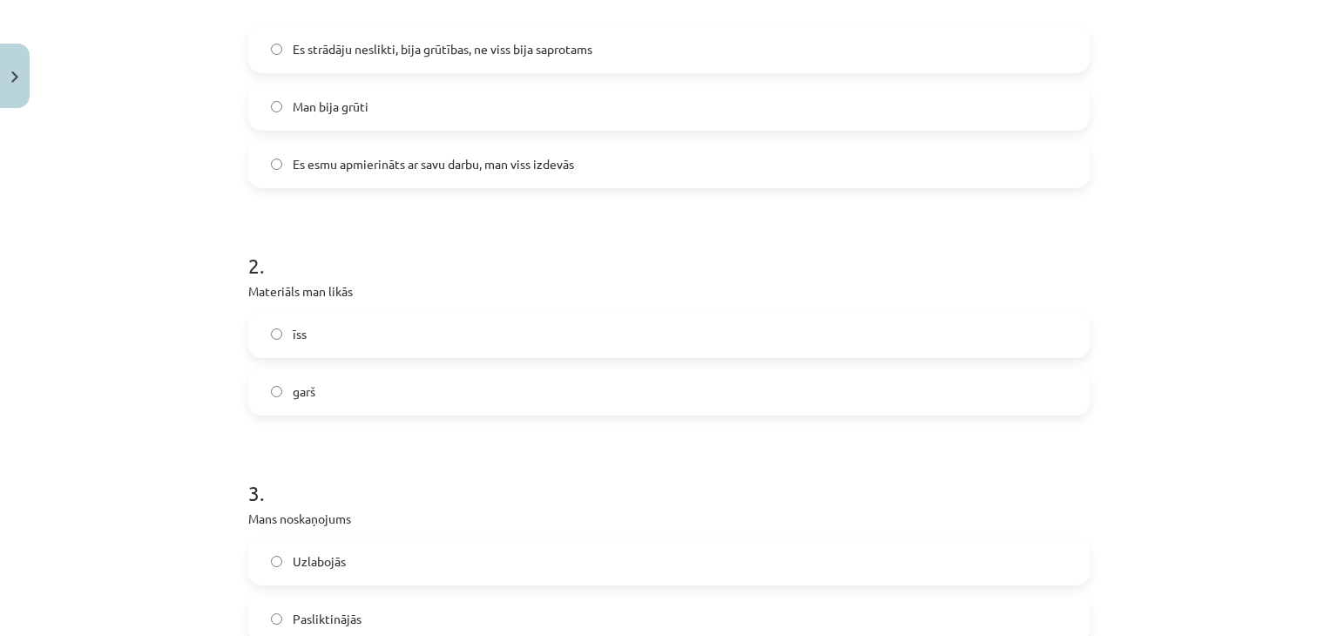
scroll to position [610, 0]
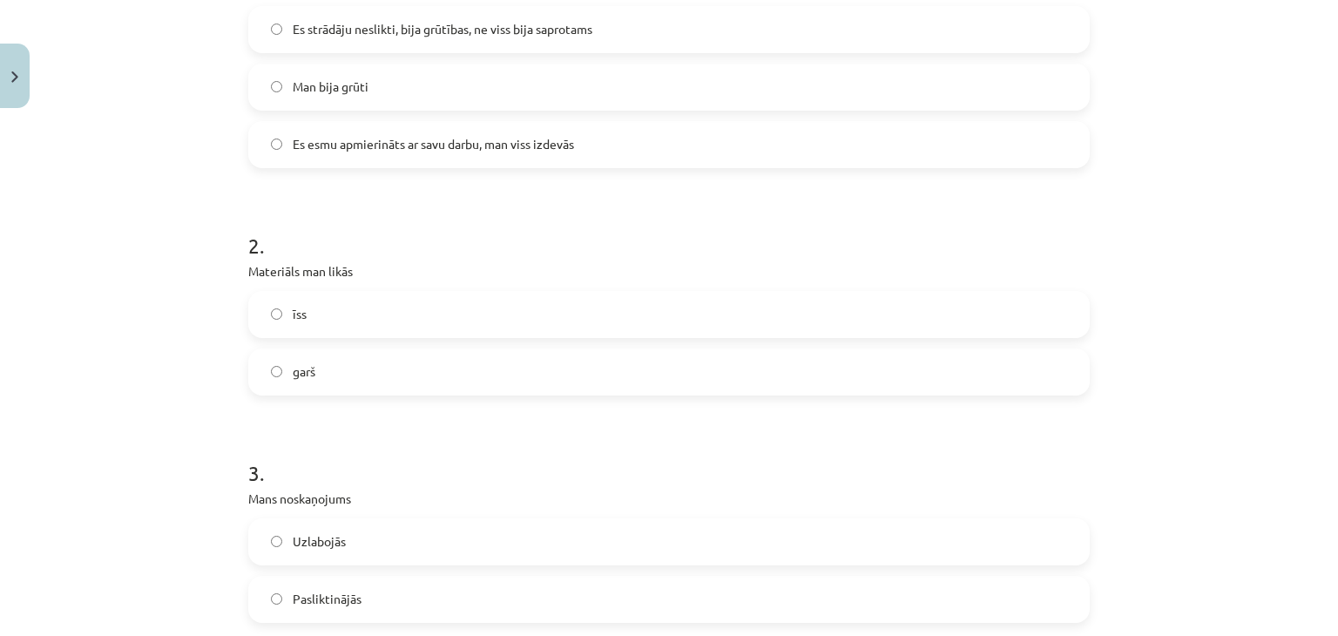
click at [317, 315] on label "īss" at bounding box center [669, 315] width 838 height 44
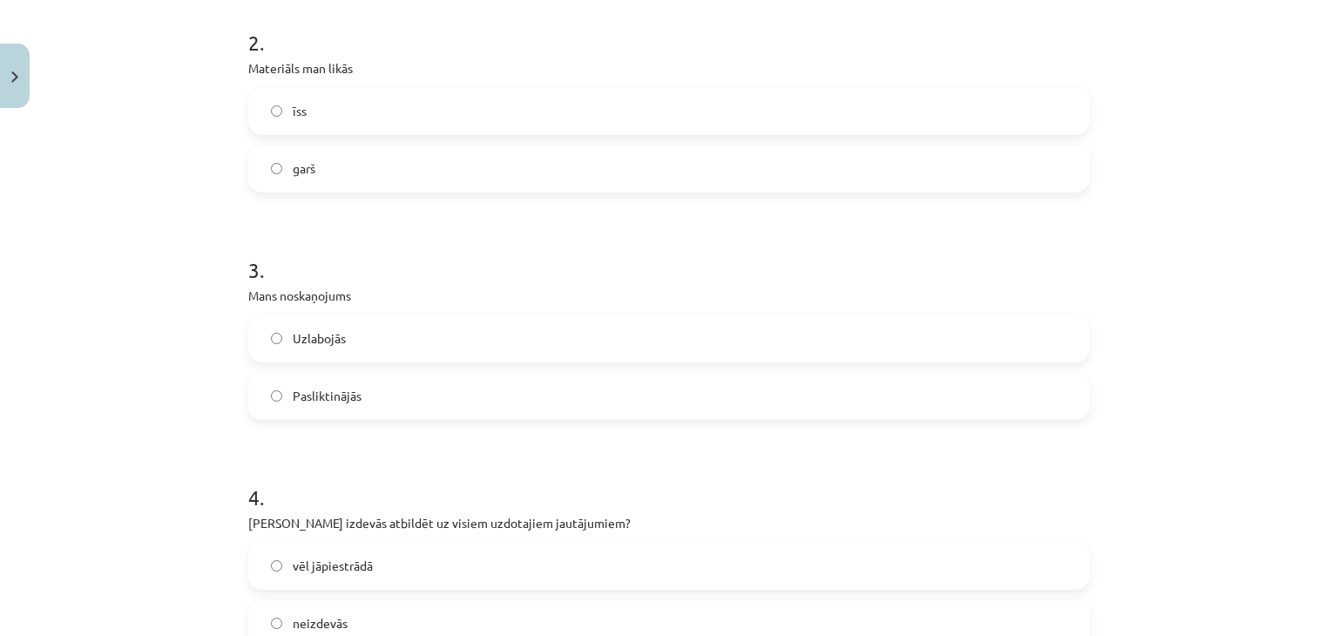
scroll to position [1016, 0]
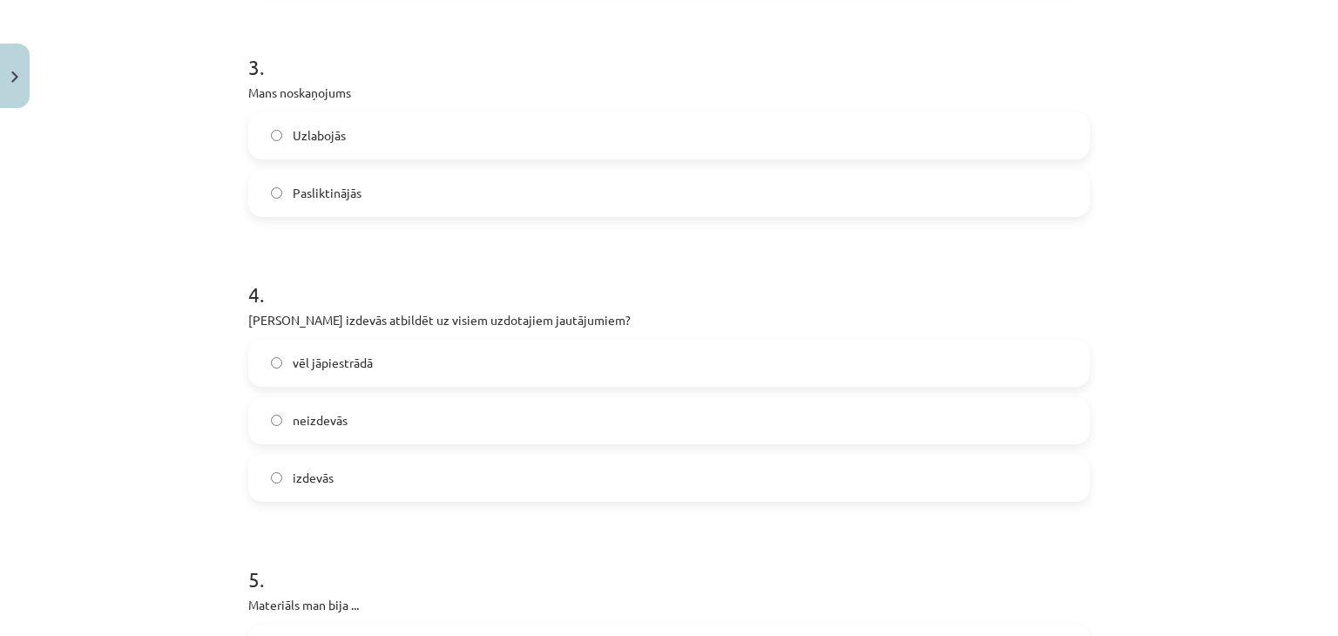
click at [327, 134] on font "Uzlabojās" at bounding box center [319, 135] width 53 height 16
click at [329, 460] on label "izdevās" at bounding box center [669, 479] width 838 height 44
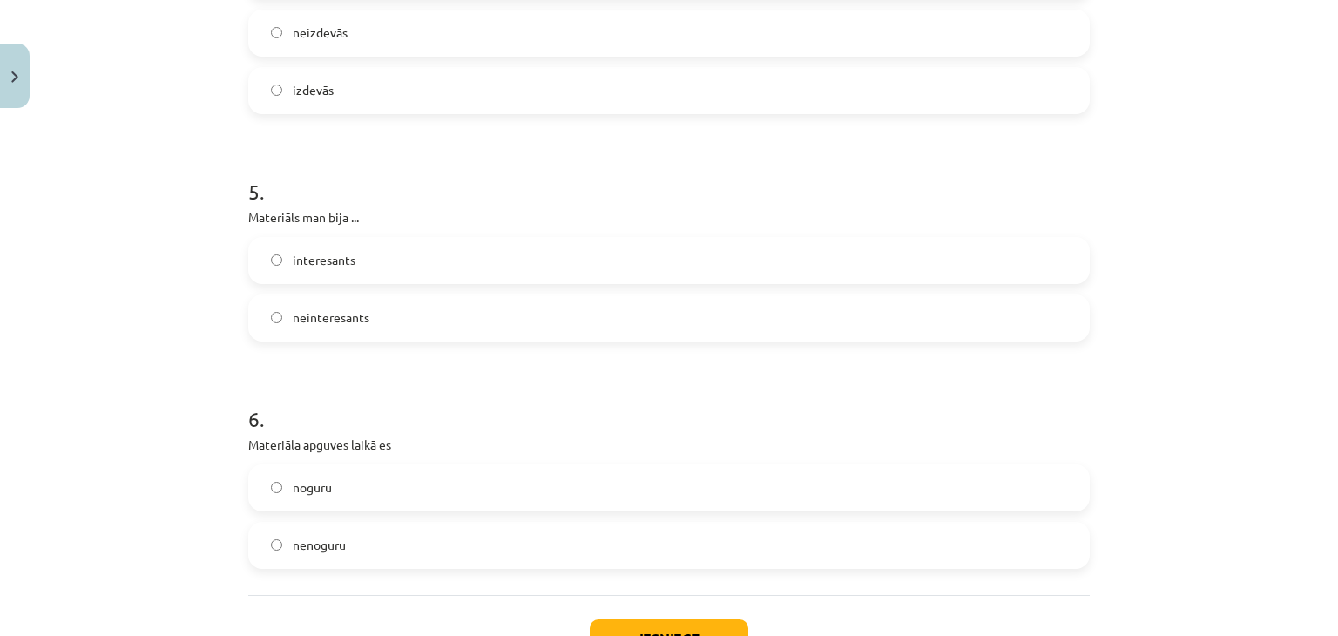
scroll to position [1423, 0]
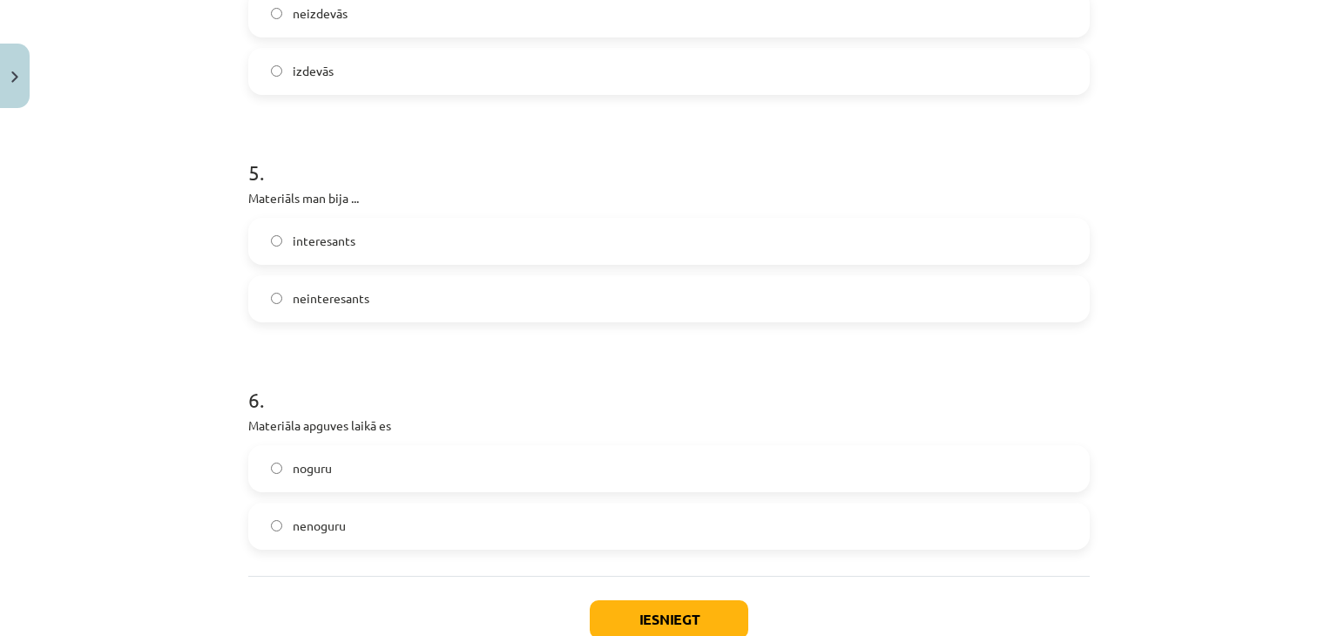
click at [342, 246] on font "interesants" at bounding box center [324, 241] width 63 height 16
click at [323, 520] on font "nenoguru" at bounding box center [319, 526] width 53 height 16
click at [645, 603] on button "Iesniegt" at bounding box center [669, 619] width 159 height 38
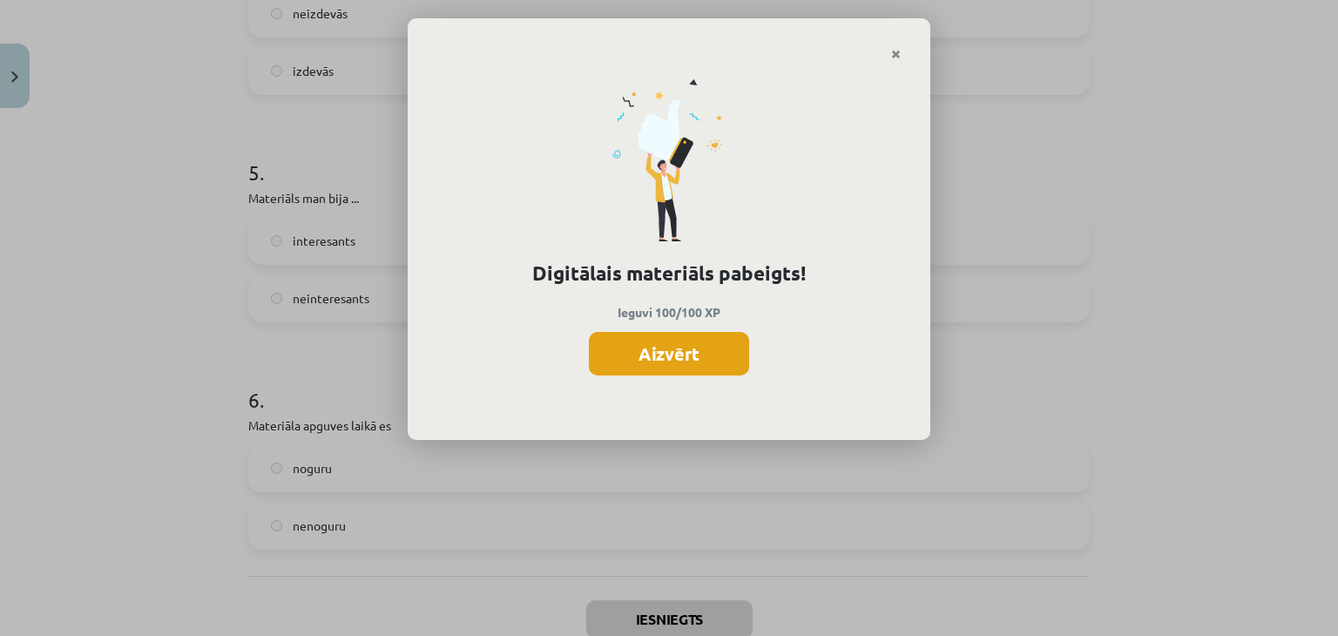
click at [662, 373] on button "Aizvērt" at bounding box center [669, 354] width 160 height 44
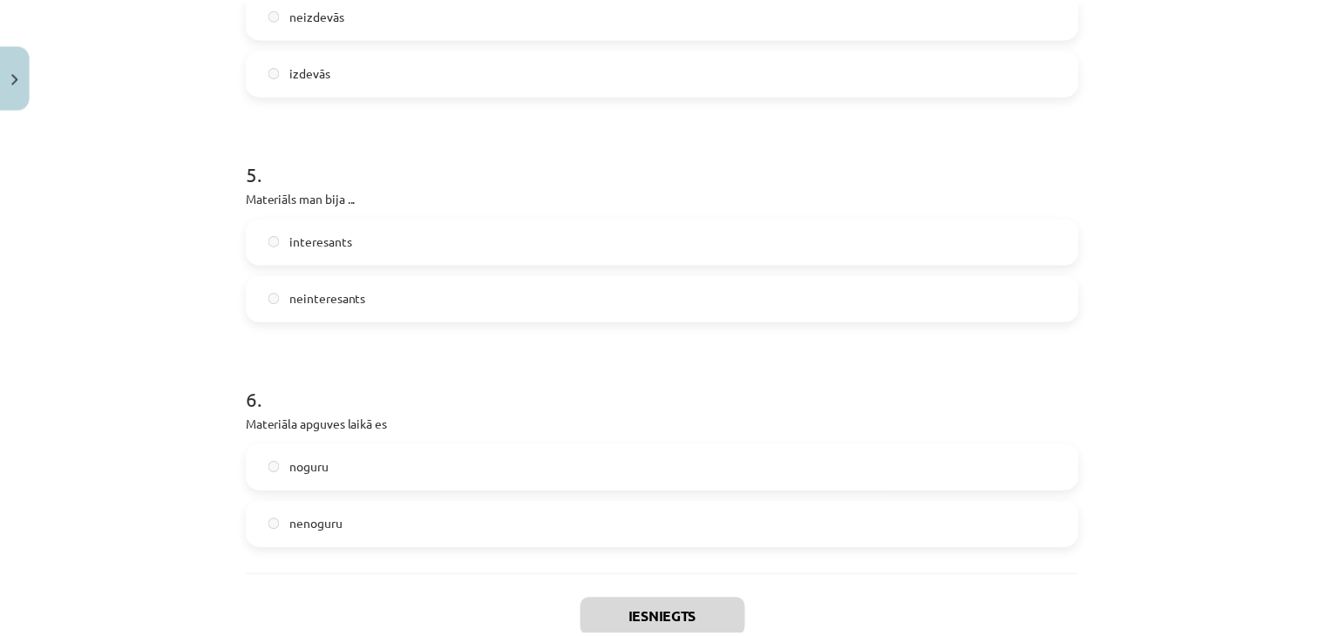
scroll to position [1538, 0]
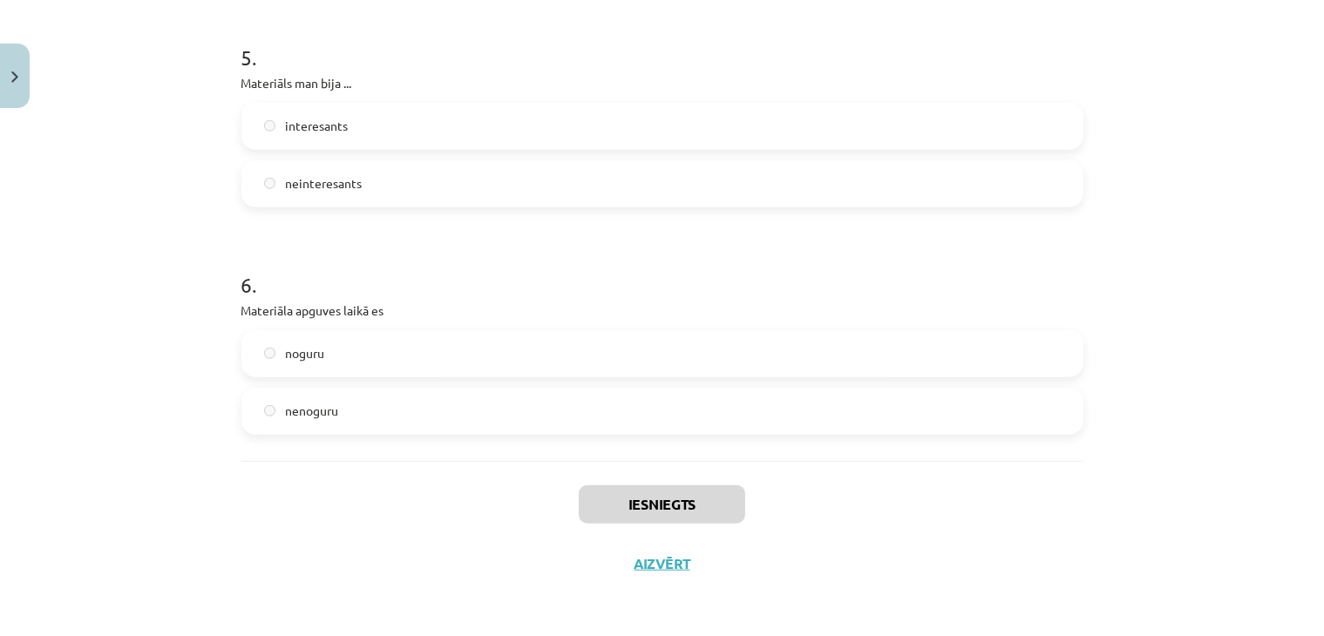
click at [640, 579] on div "Iesniegts Aizvērt" at bounding box center [662, 522] width 842 height 122
click at [684, 555] on button "Aizvērt" at bounding box center [662, 563] width 66 height 17
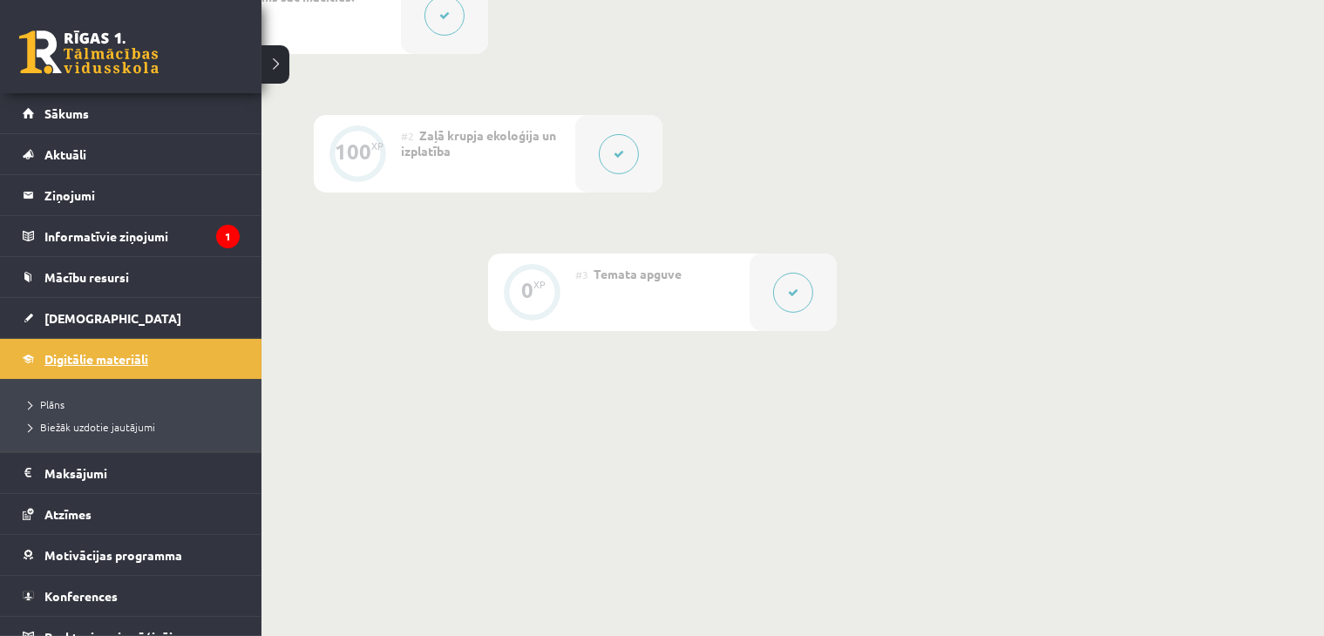
click at [63, 364] on link "Digitālie materiāli" at bounding box center [131, 359] width 217 height 40
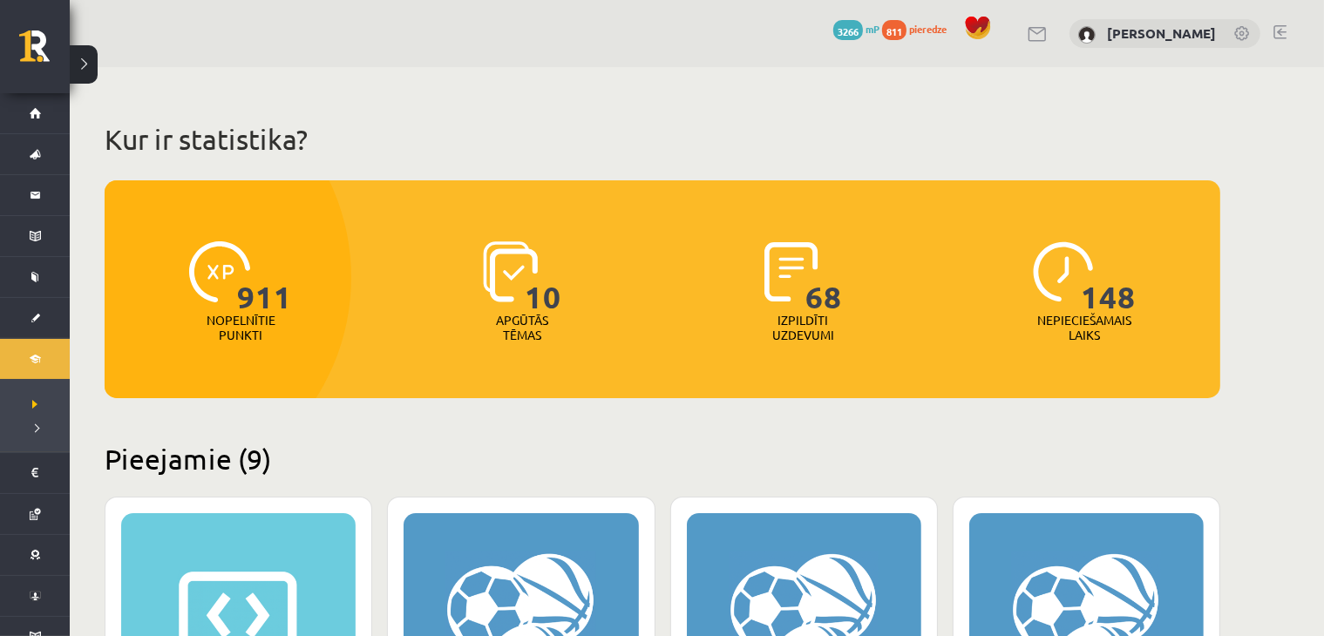
click at [902, 32] on font "811" at bounding box center [894, 31] width 16 height 14
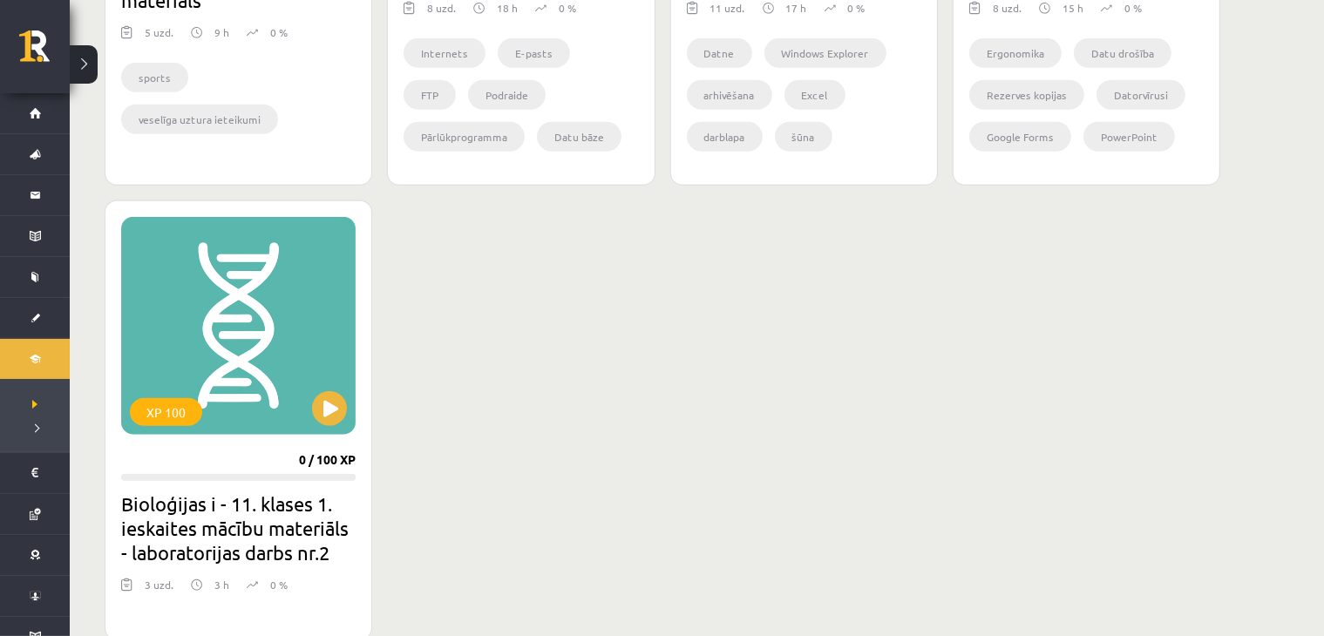
scroll to position [1423, 0]
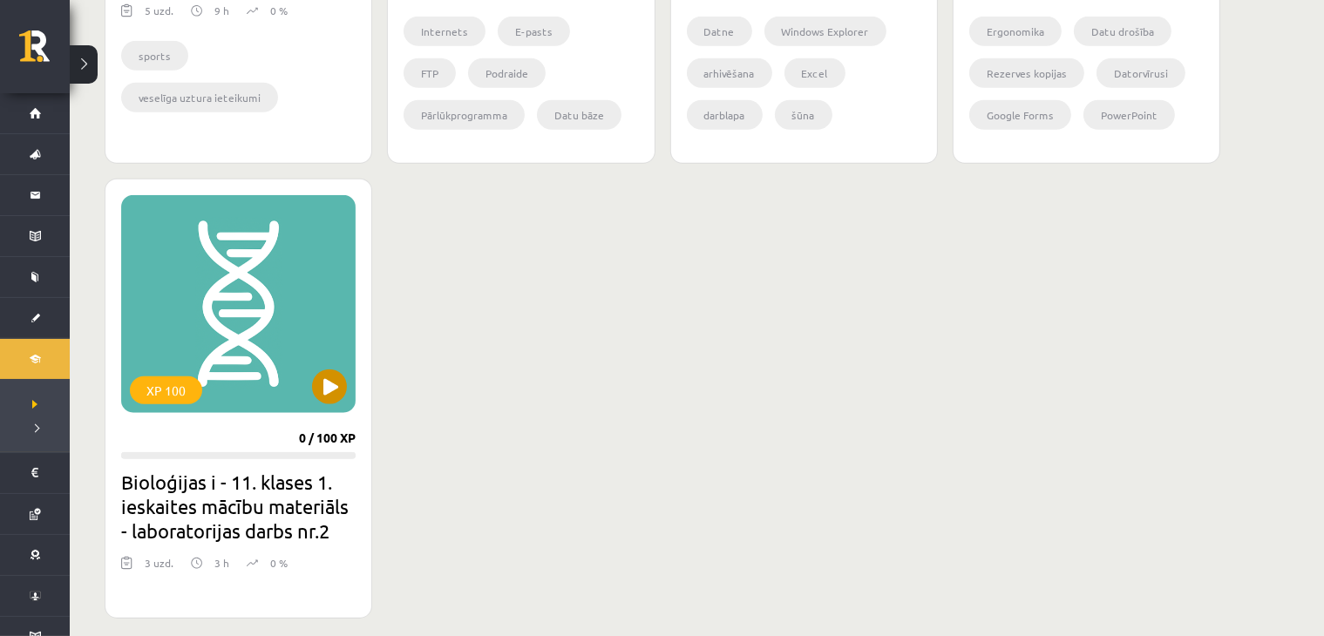
click at [202, 266] on div "XP 100" at bounding box center [238, 304] width 234 height 218
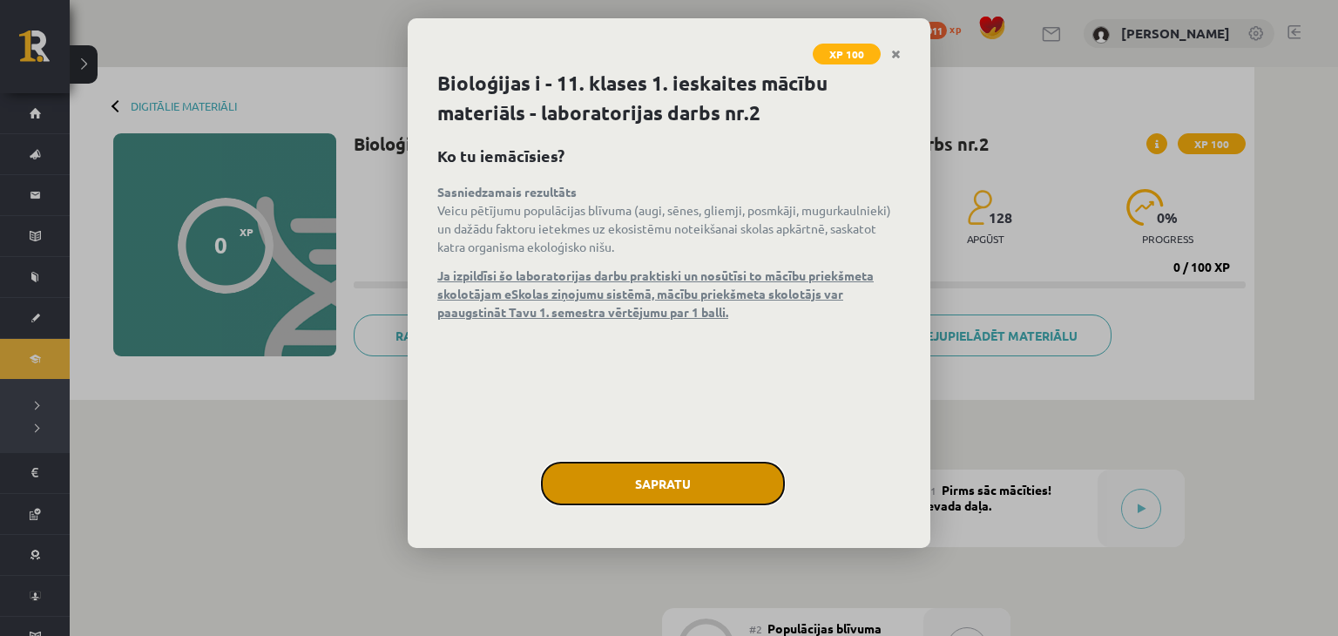
click at [618, 482] on button "Sapratu" at bounding box center [663, 484] width 244 height 44
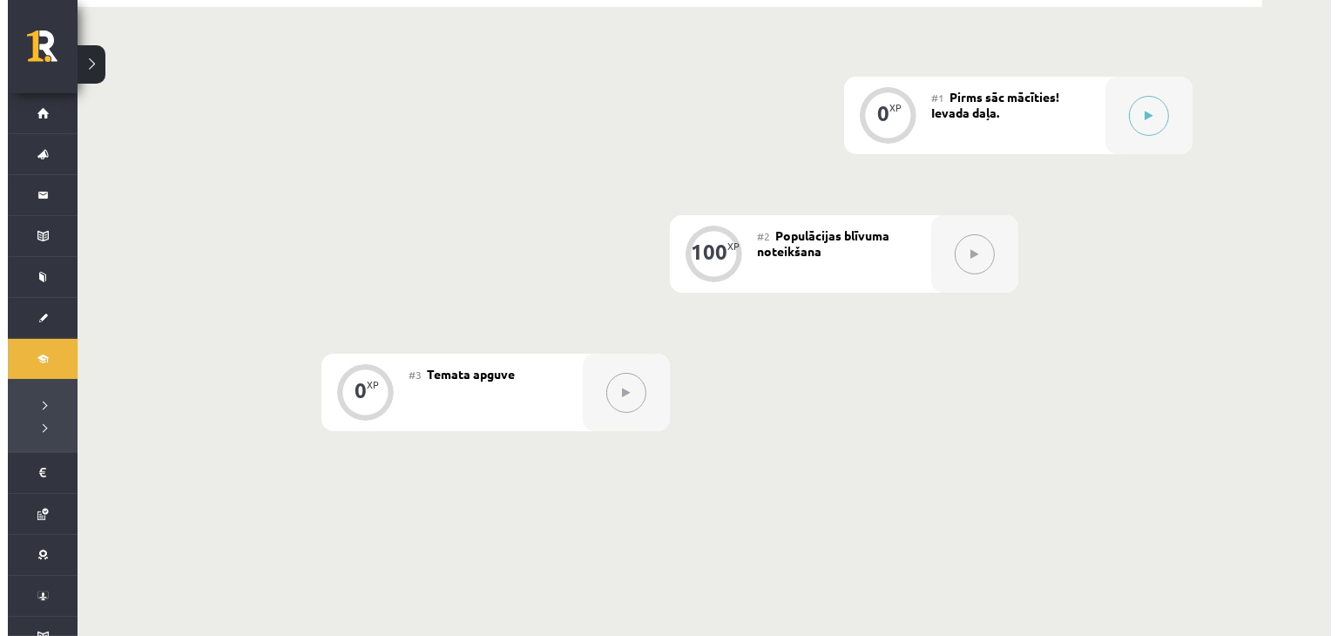
scroll to position [406, 0]
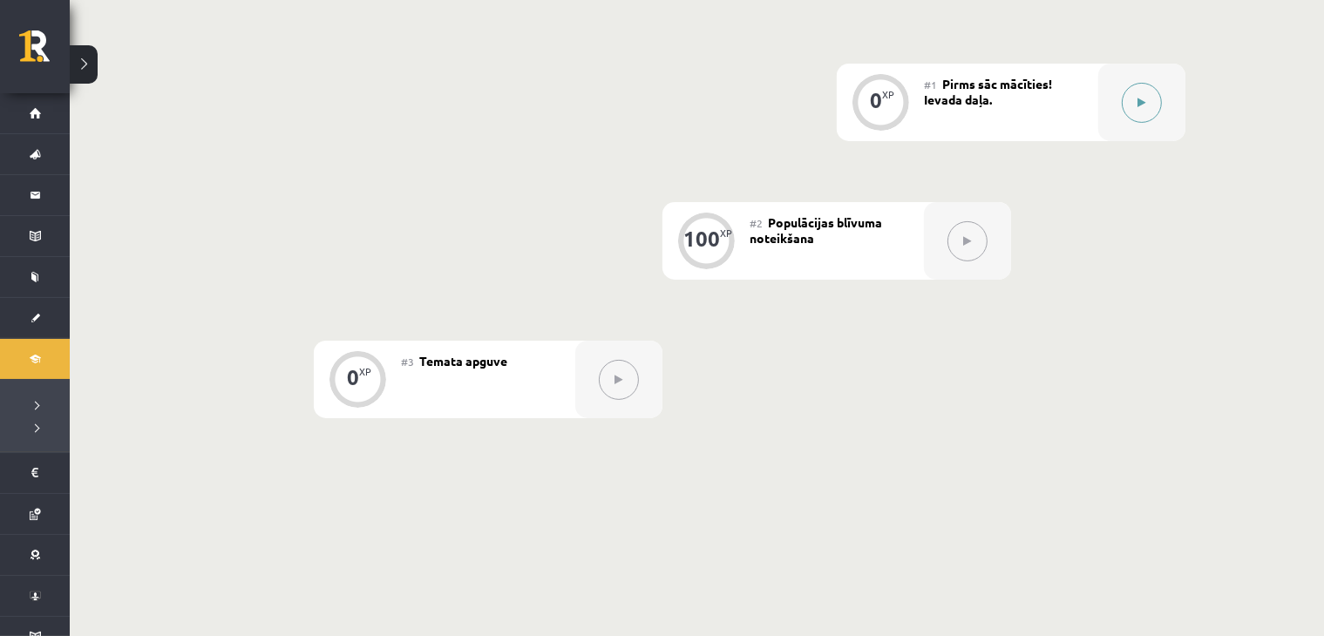
click at [1121, 105] on button at bounding box center [1141, 103] width 40 height 40
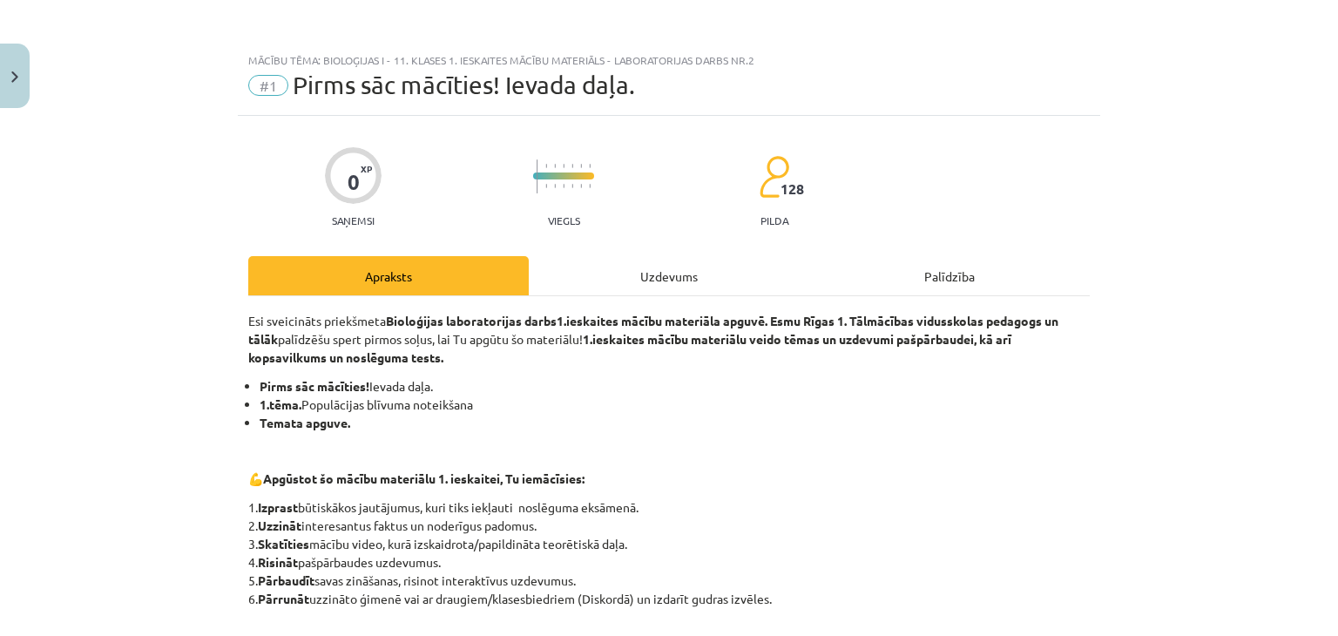
click at [784, 287] on div "Uzdevums" at bounding box center [669, 275] width 281 height 39
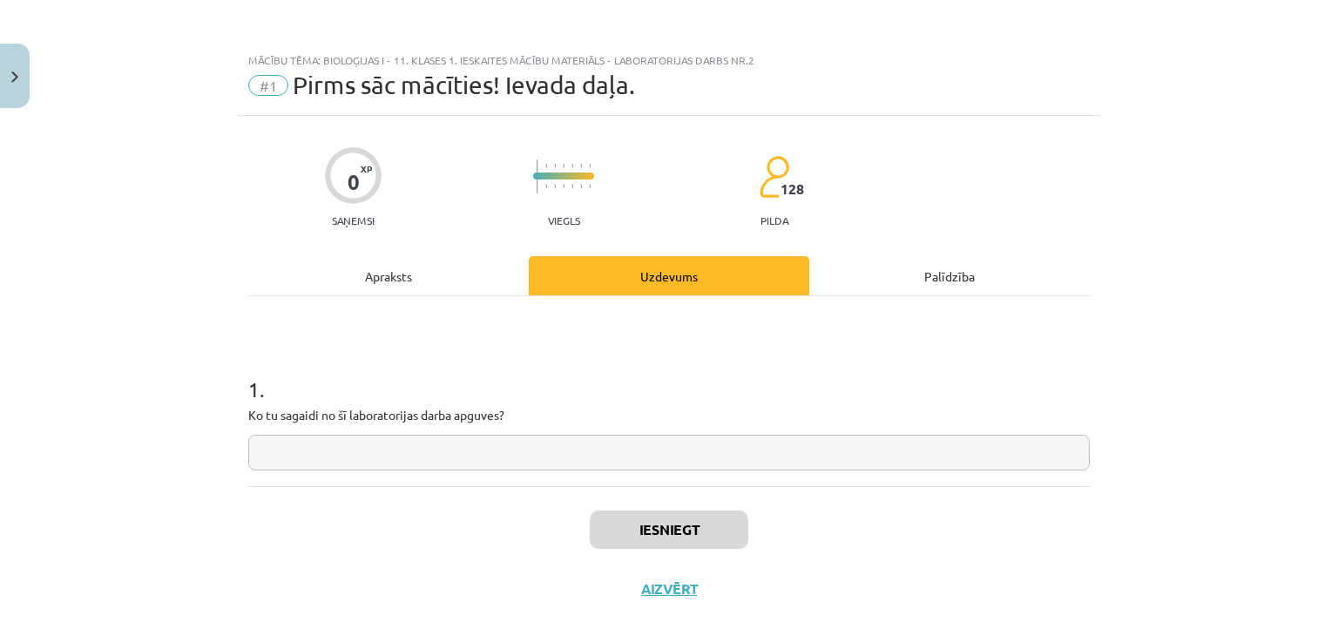
scroll to position [25, 0]
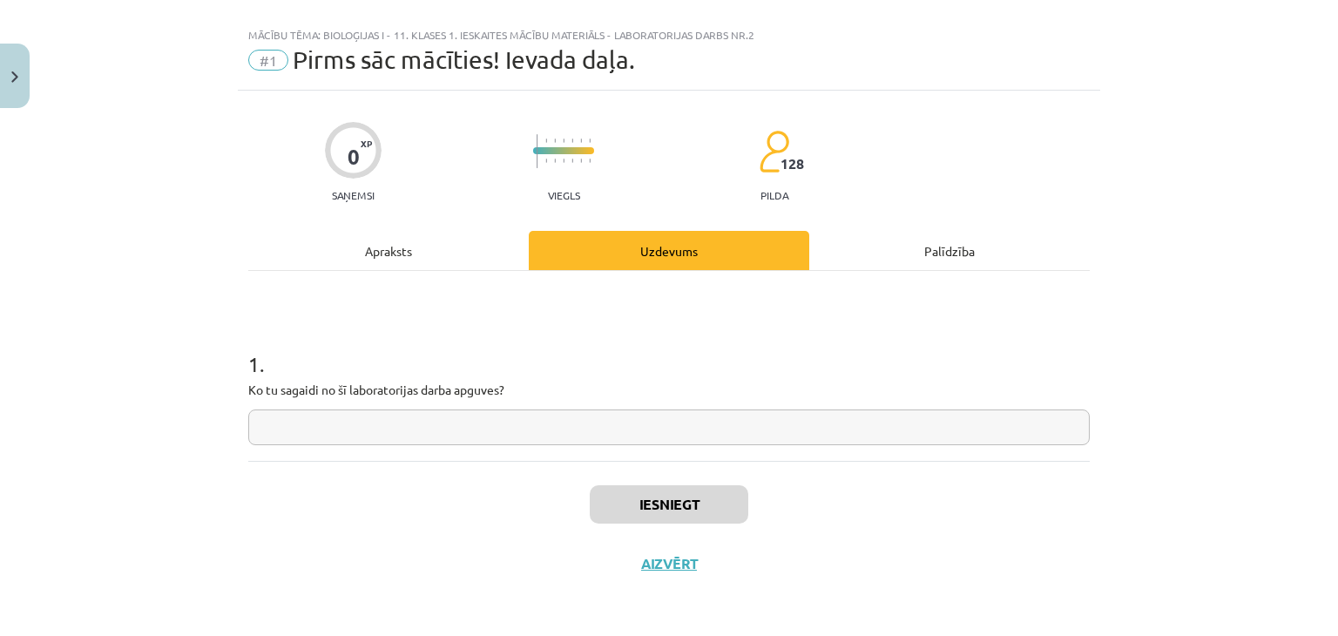
click at [385, 264] on div "Apraksts" at bounding box center [388, 250] width 281 height 39
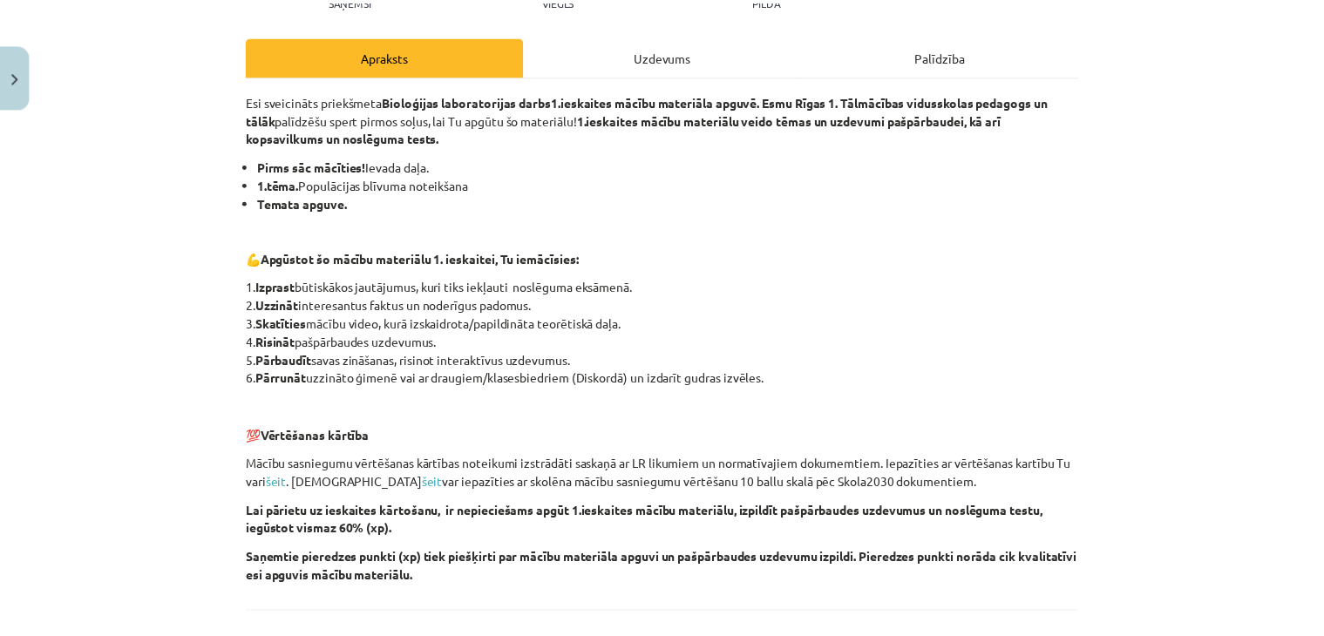
scroll to position [373, 0]
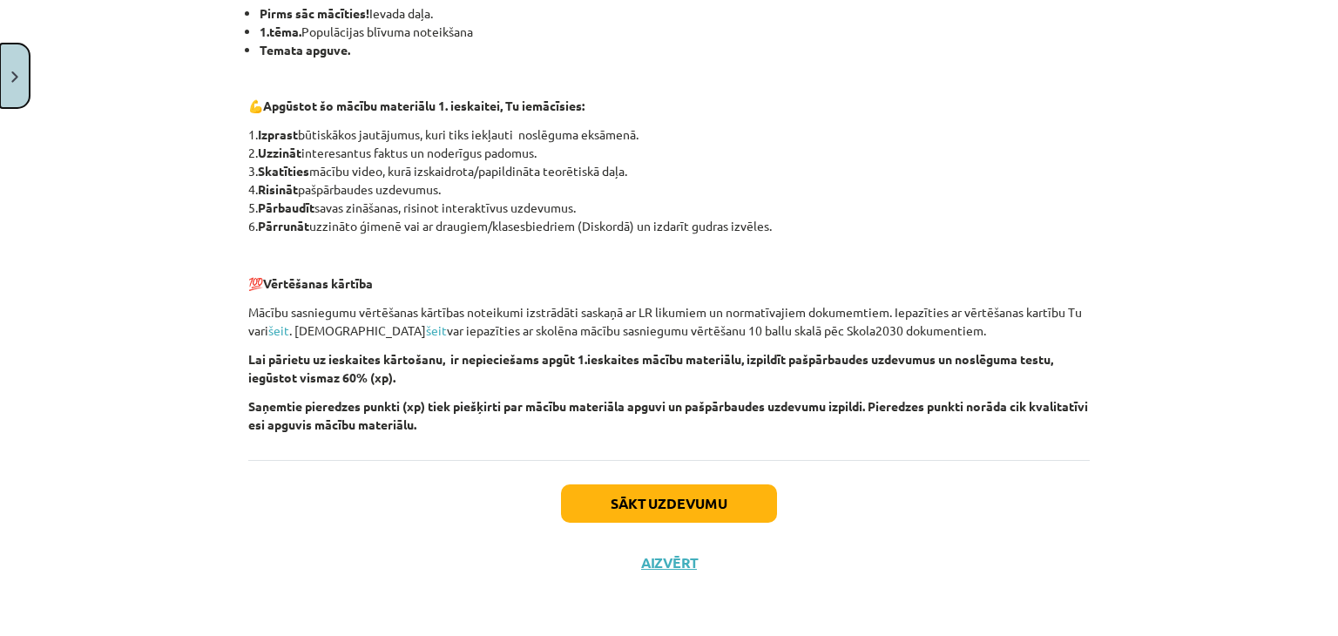
click at [10, 88] on button "Close" at bounding box center [15, 76] width 30 height 64
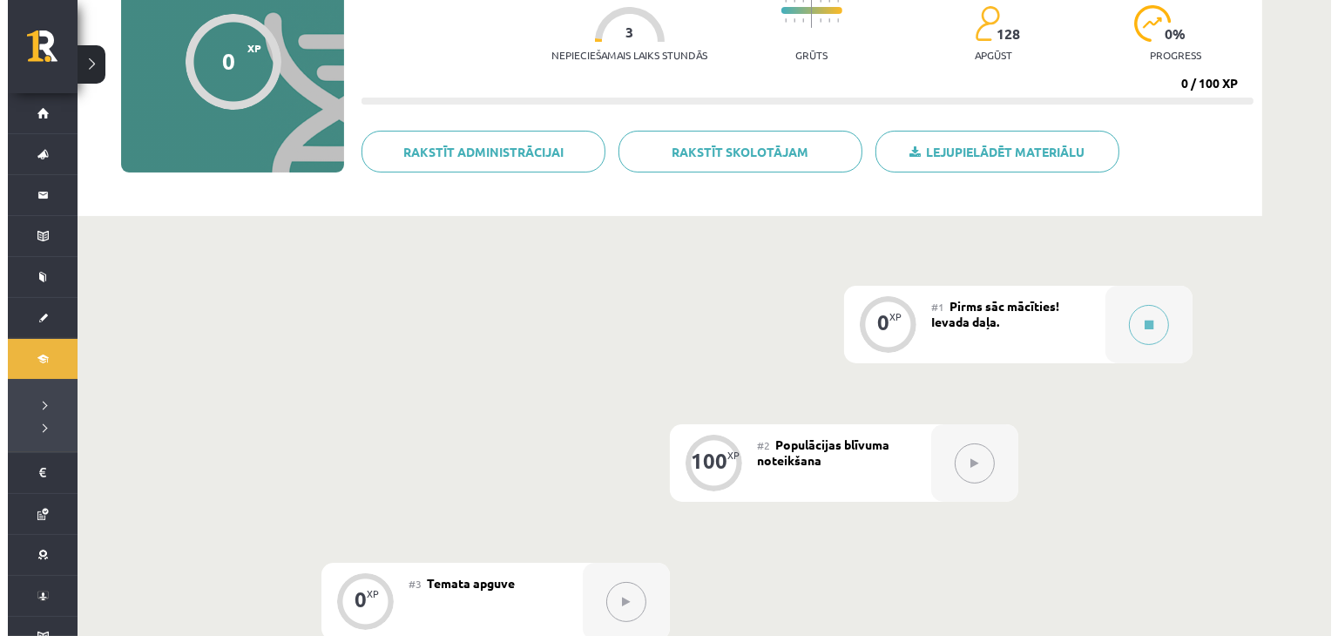
scroll to position [203, 0]
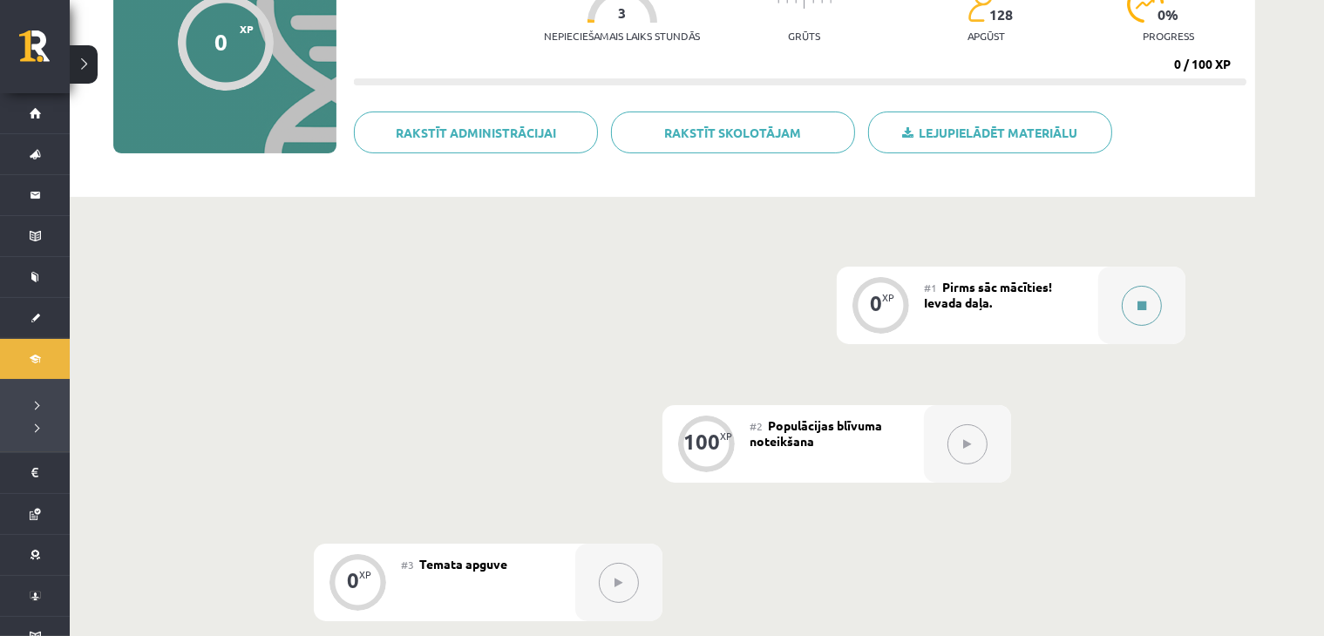
click at [1120, 297] on div at bounding box center [1141, 306] width 87 height 78
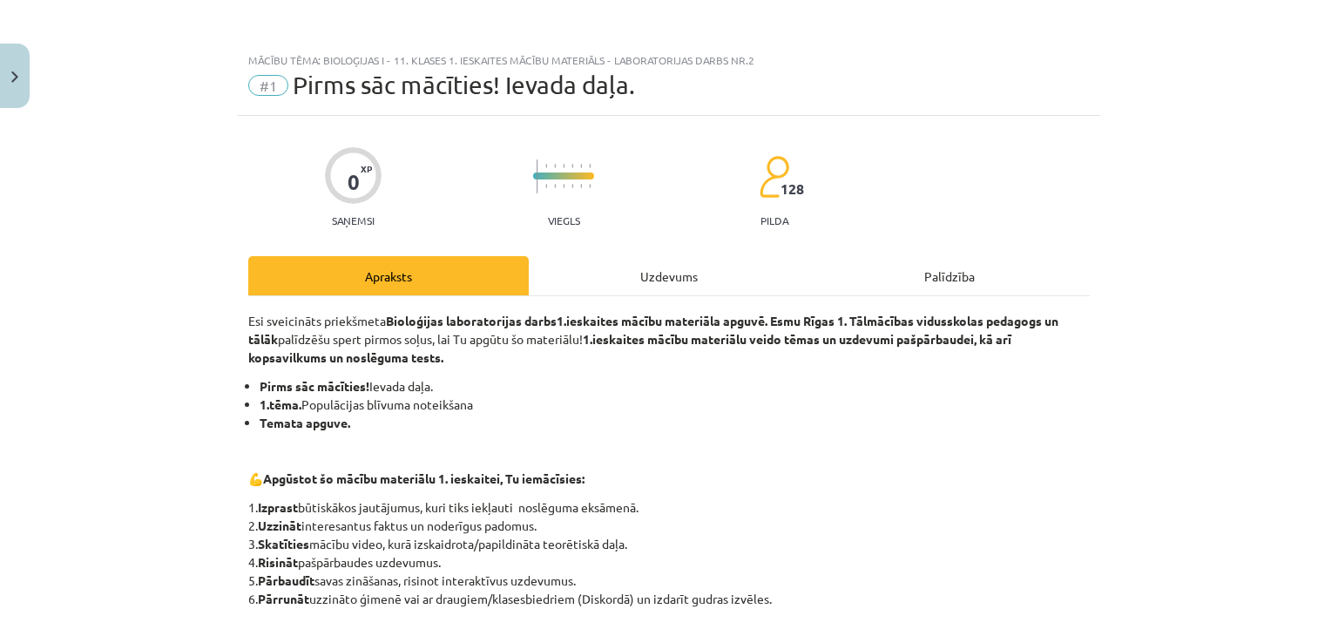
click at [753, 267] on div "Uzdevums" at bounding box center [669, 275] width 281 height 39
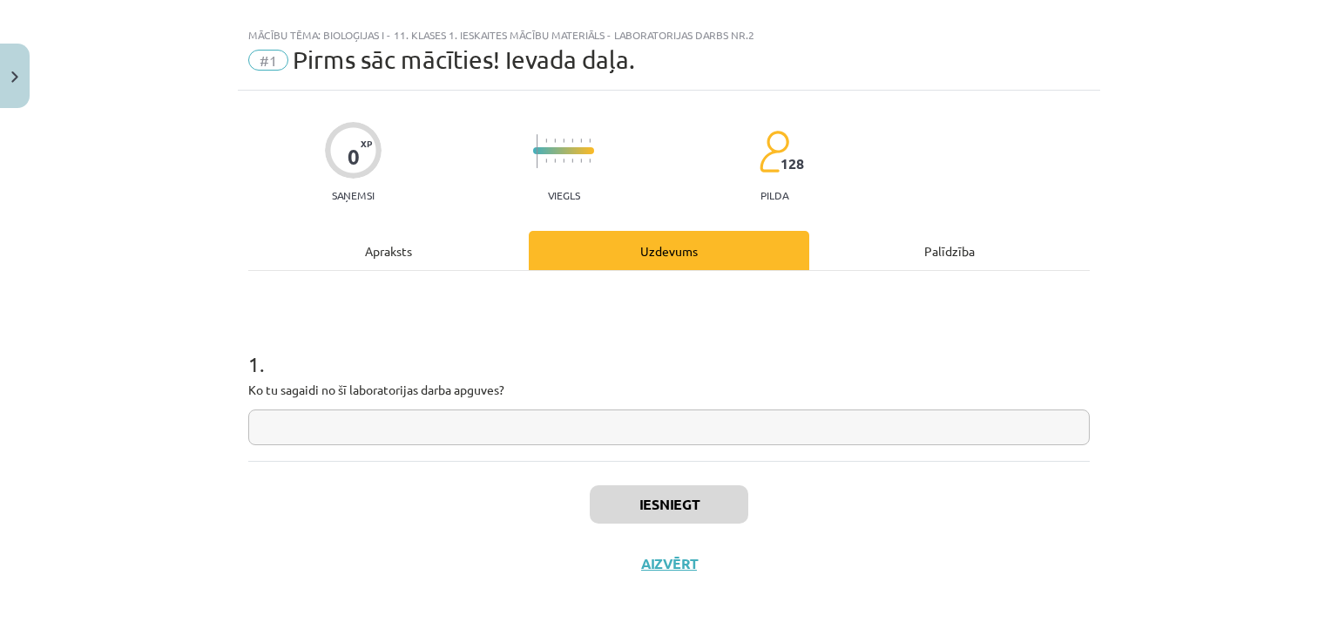
click at [471, 430] on input "text" at bounding box center [669, 428] width 842 height 36
type input "*********"
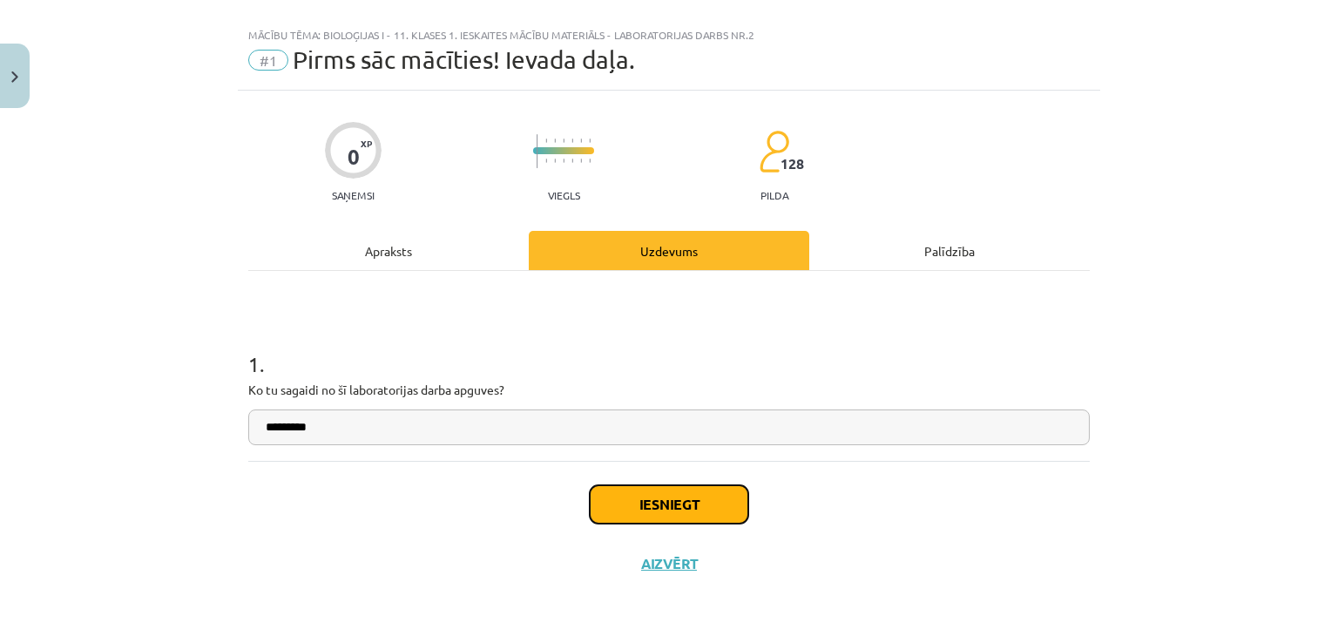
click at [648, 513] on button "Iesniegt" at bounding box center [669, 504] width 159 height 38
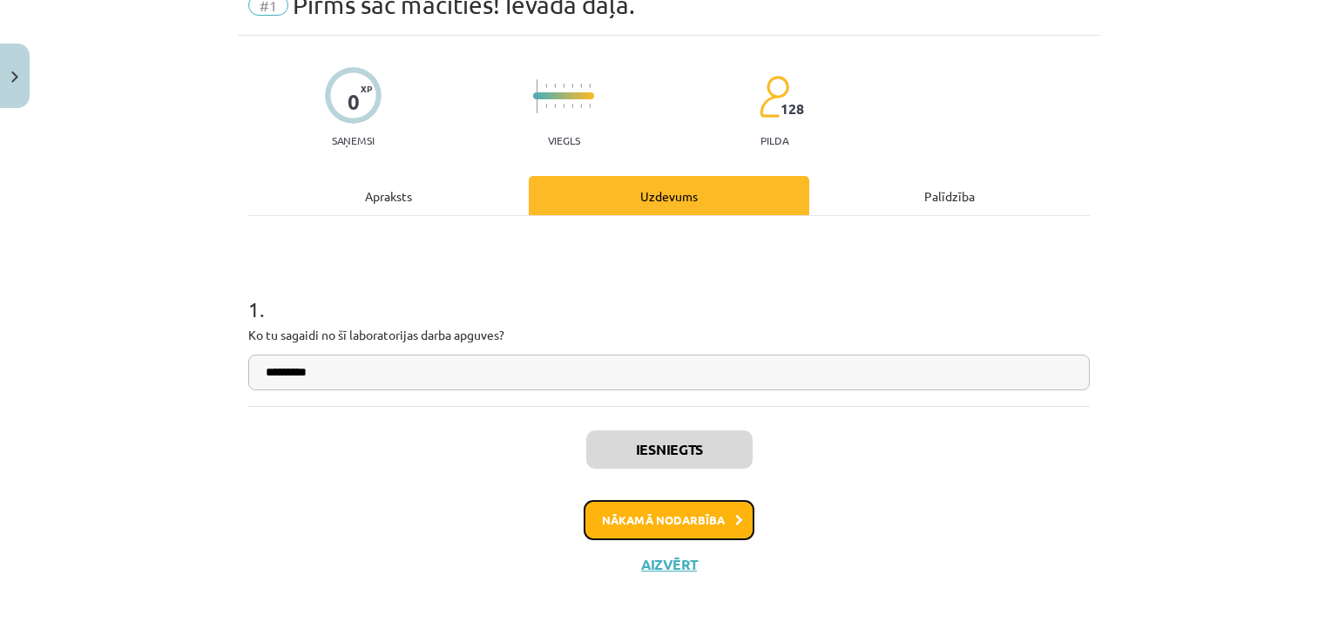
click at [652, 506] on button "Nākamā nodarbība" at bounding box center [669, 520] width 171 height 40
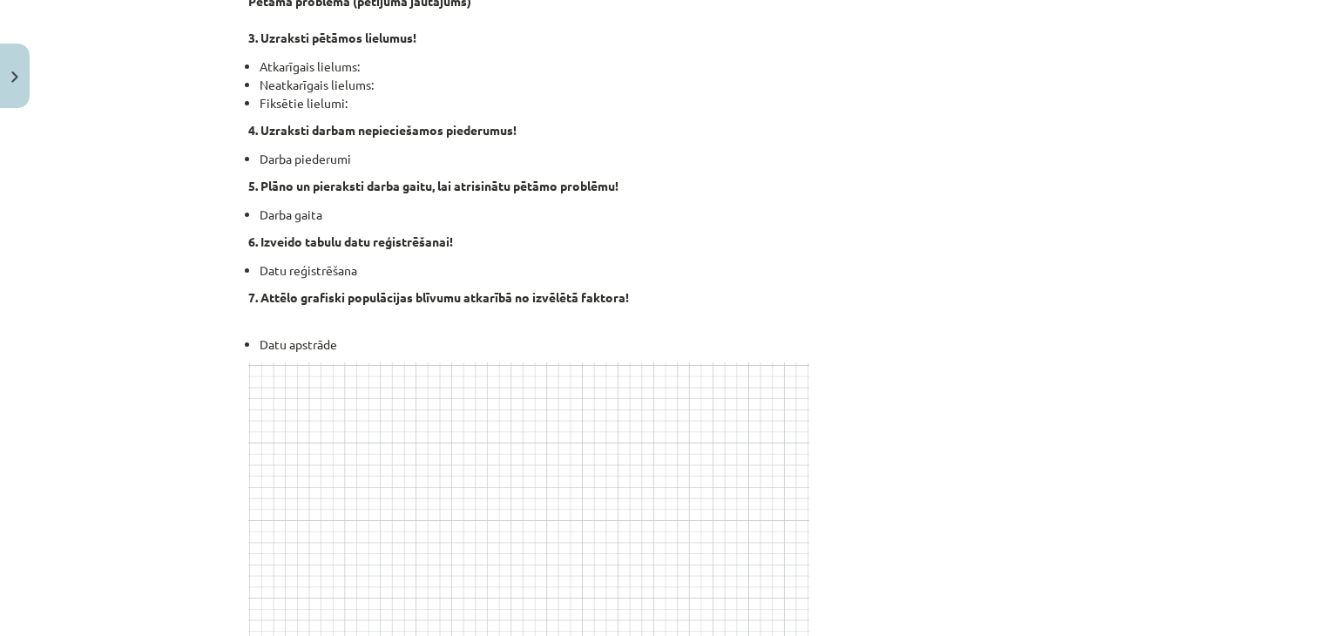
scroll to position [0, 0]
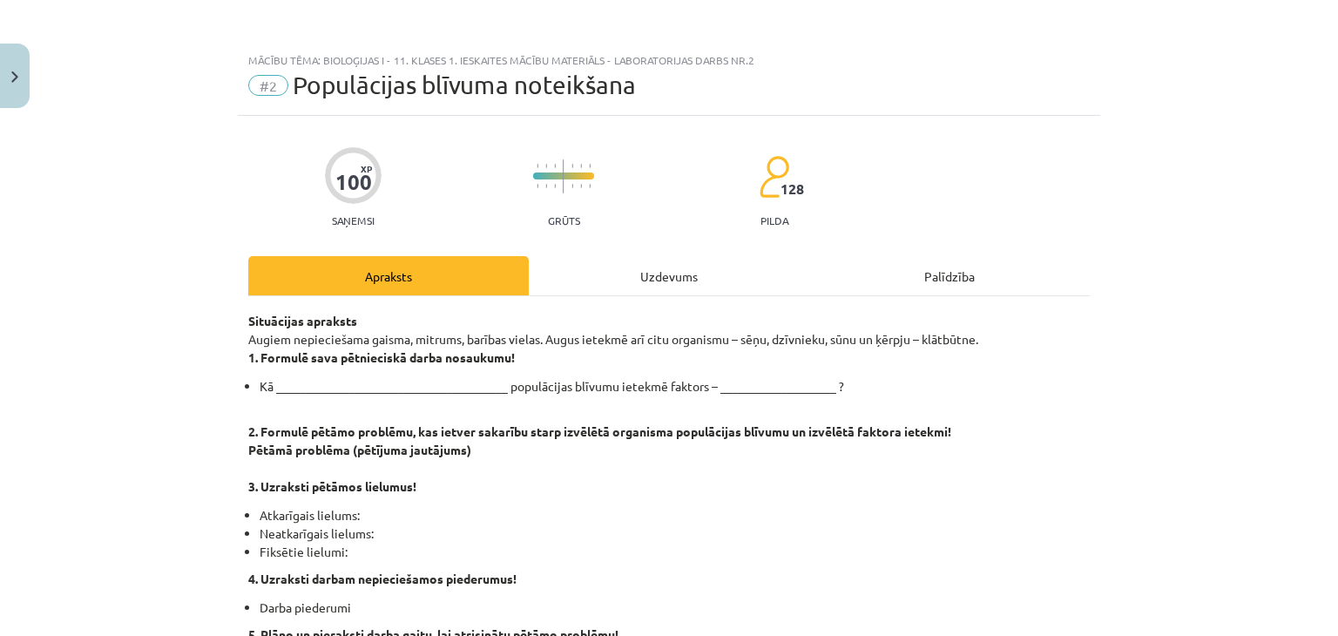
click at [603, 268] on div "Uzdevums" at bounding box center [669, 275] width 281 height 39
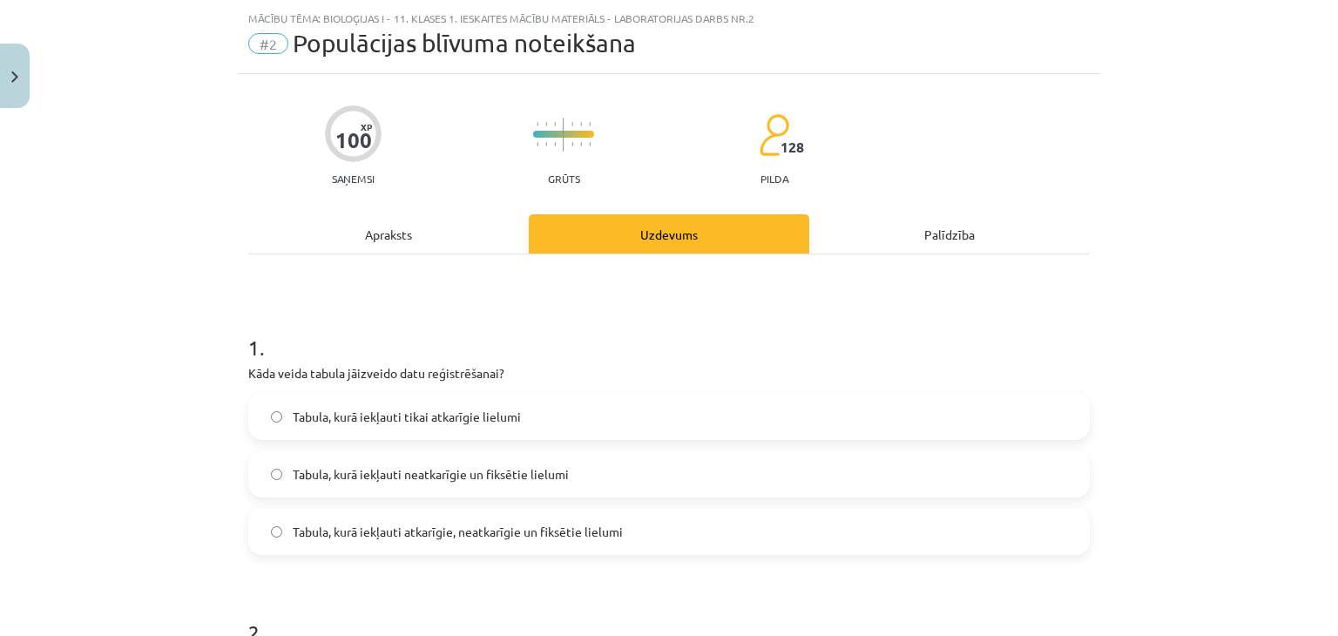
scroll to position [44, 0]
click at [356, 221] on div "Apraksts" at bounding box center [388, 232] width 281 height 39
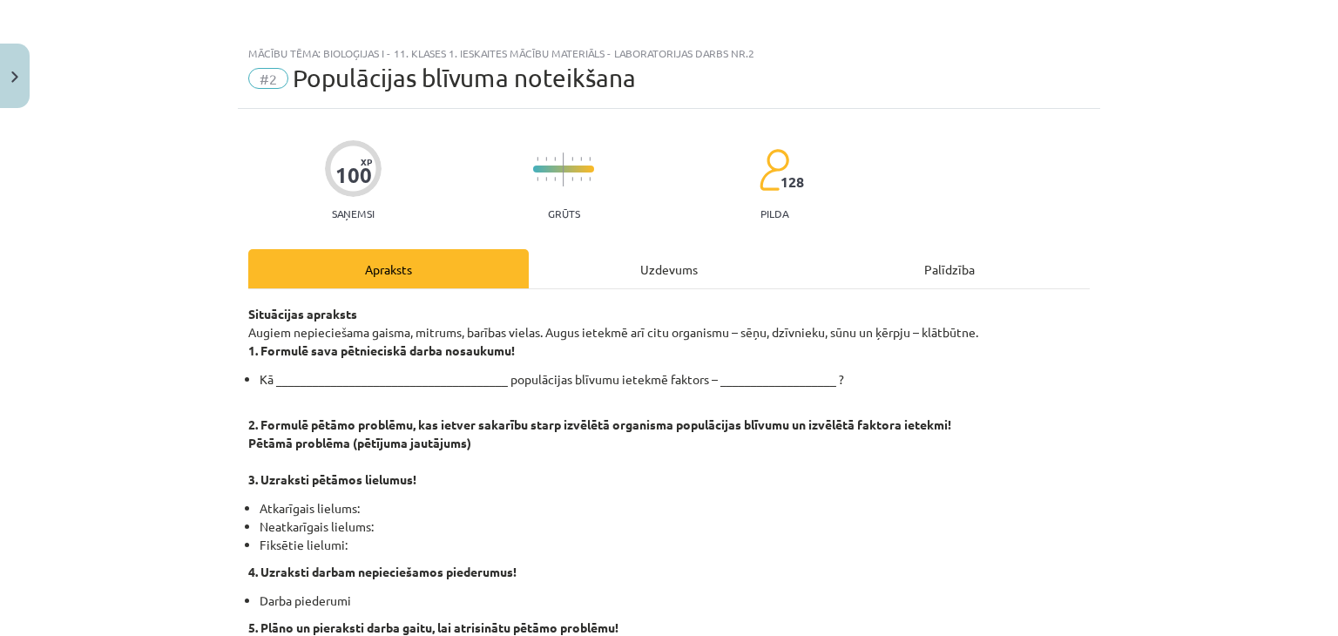
scroll to position [0, 0]
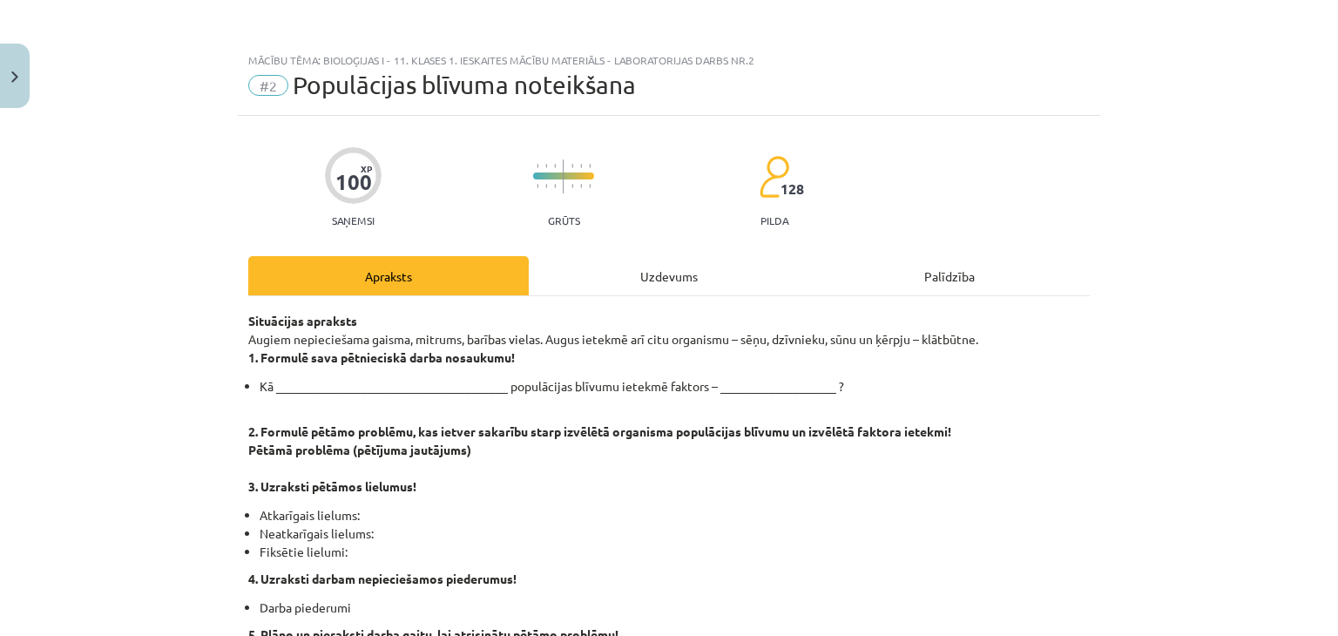
click at [660, 266] on div "Uzdevums" at bounding box center [669, 275] width 281 height 39
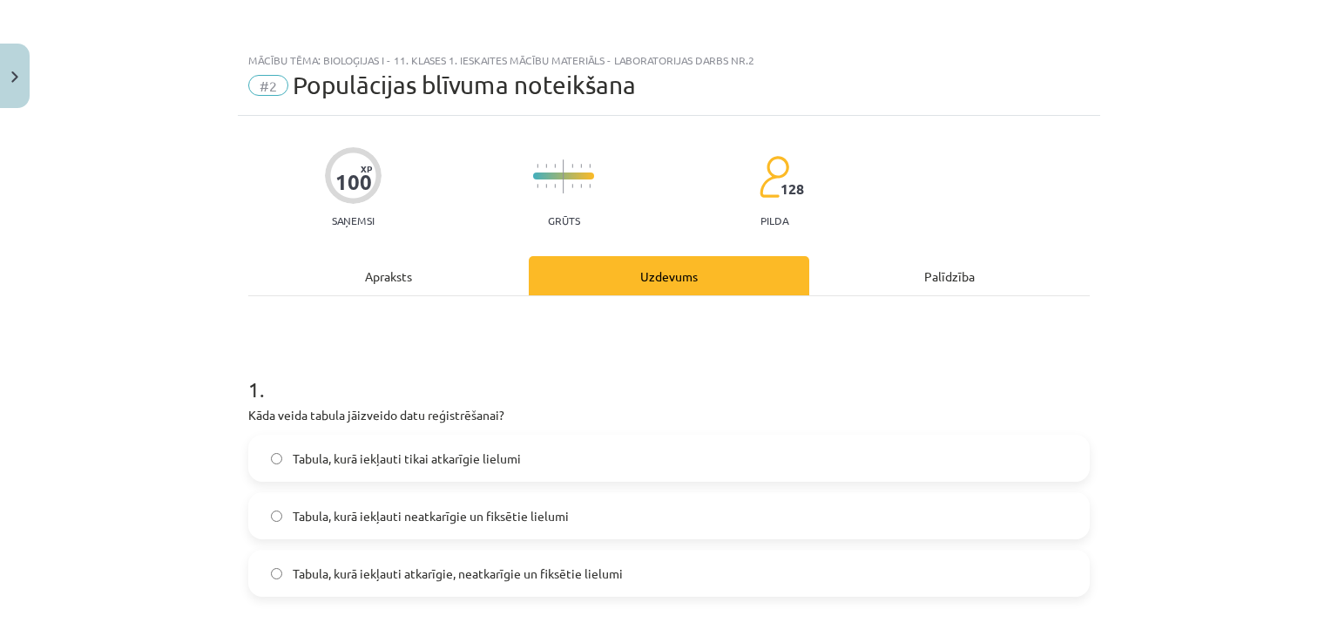
click at [329, 283] on div "Apraksts" at bounding box center [388, 275] width 281 height 39
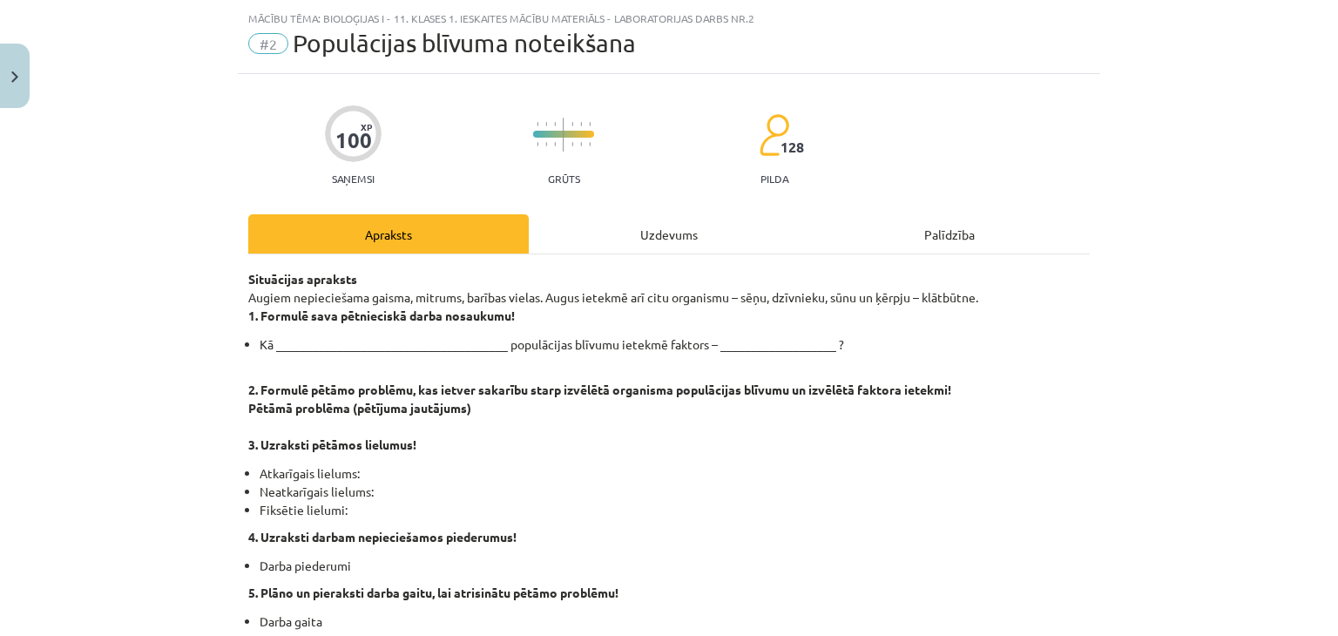
scroll to position [44, 0]
click at [640, 230] on div "Uzdevums" at bounding box center [669, 232] width 281 height 39
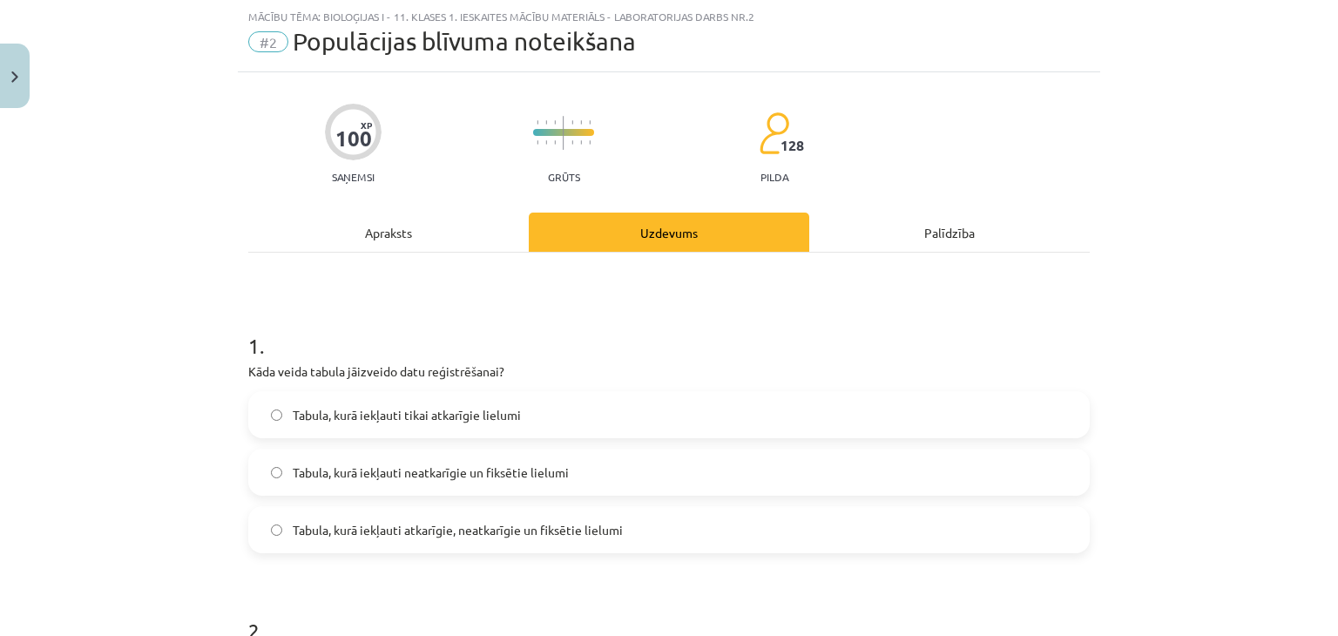
click at [396, 242] on div "Apraksts" at bounding box center [388, 232] width 281 height 39
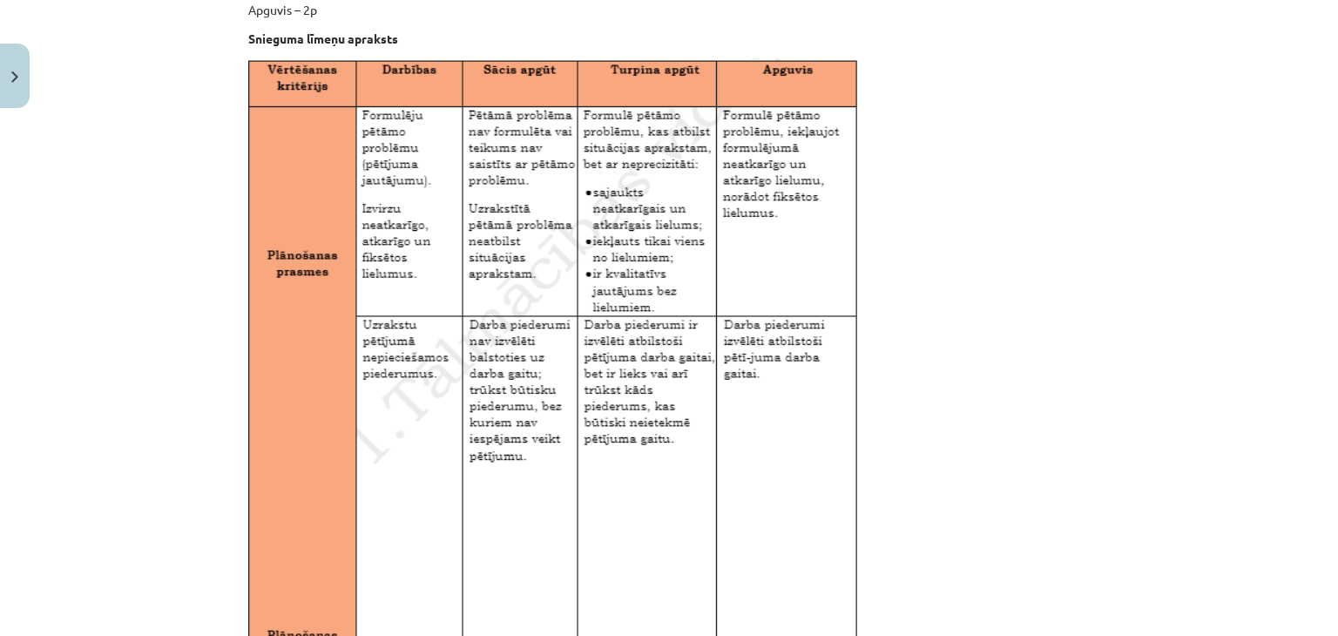
scroll to position [1262, 0]
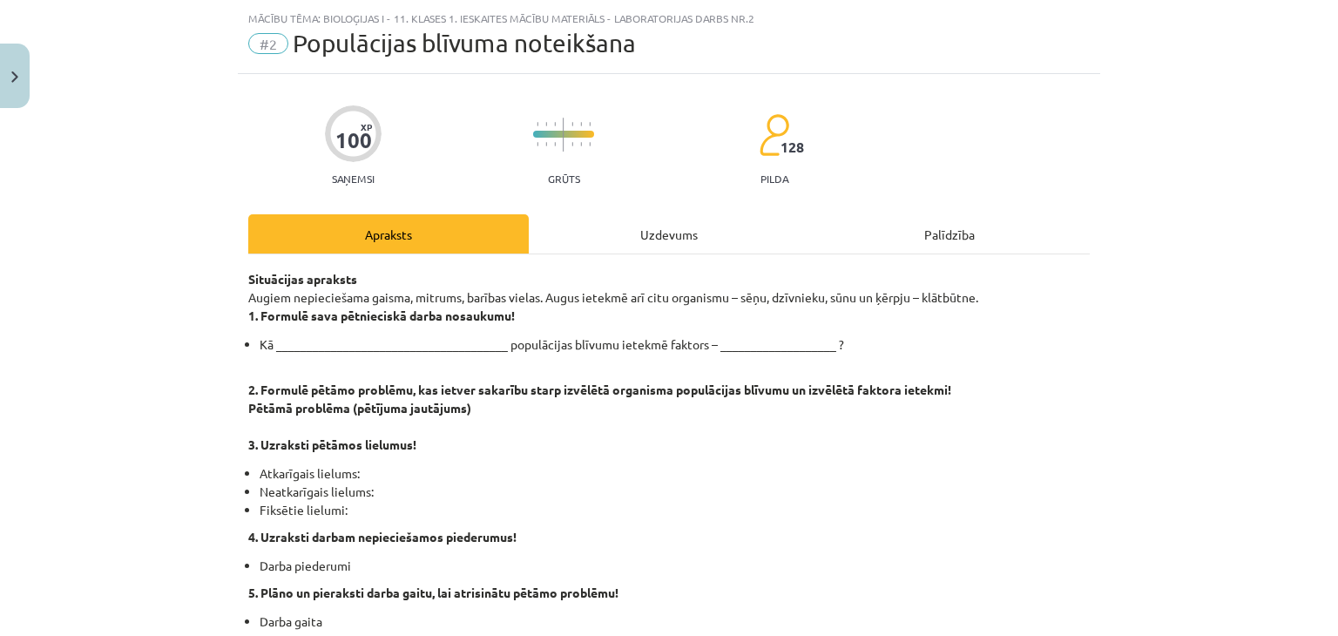
click at [624, 229] on div "Uzdevums" at bounding box center [669, 233] width 281 height 39
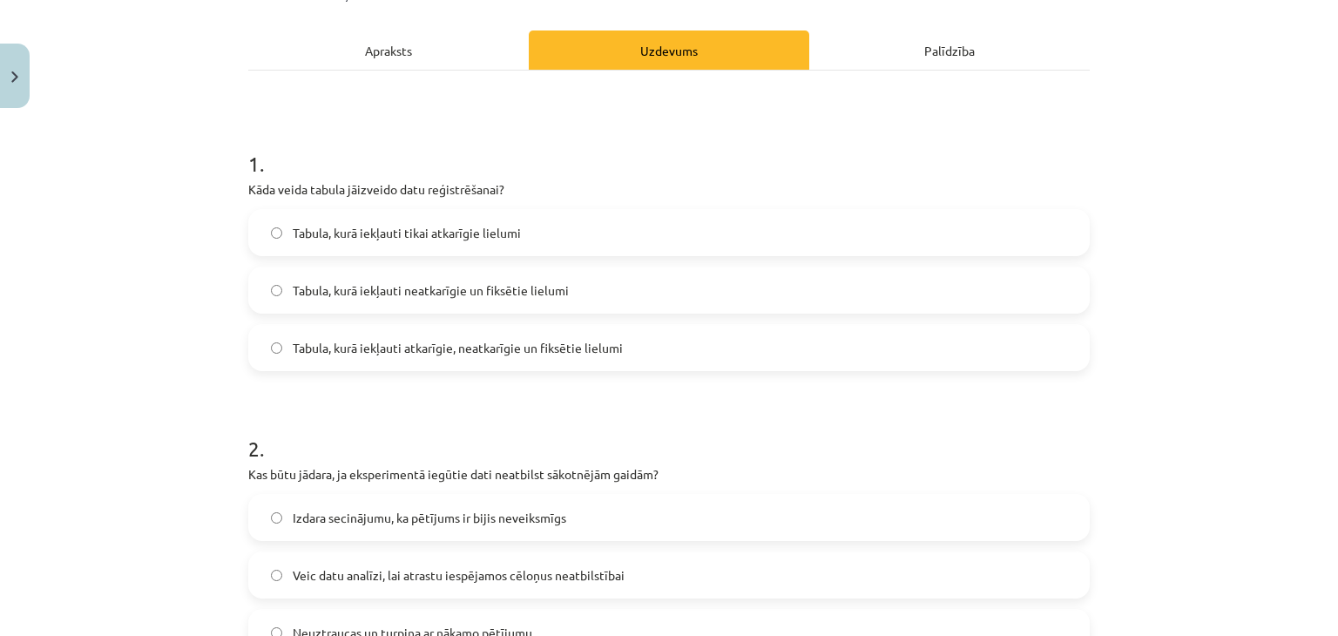
scroll to position [247, 0]
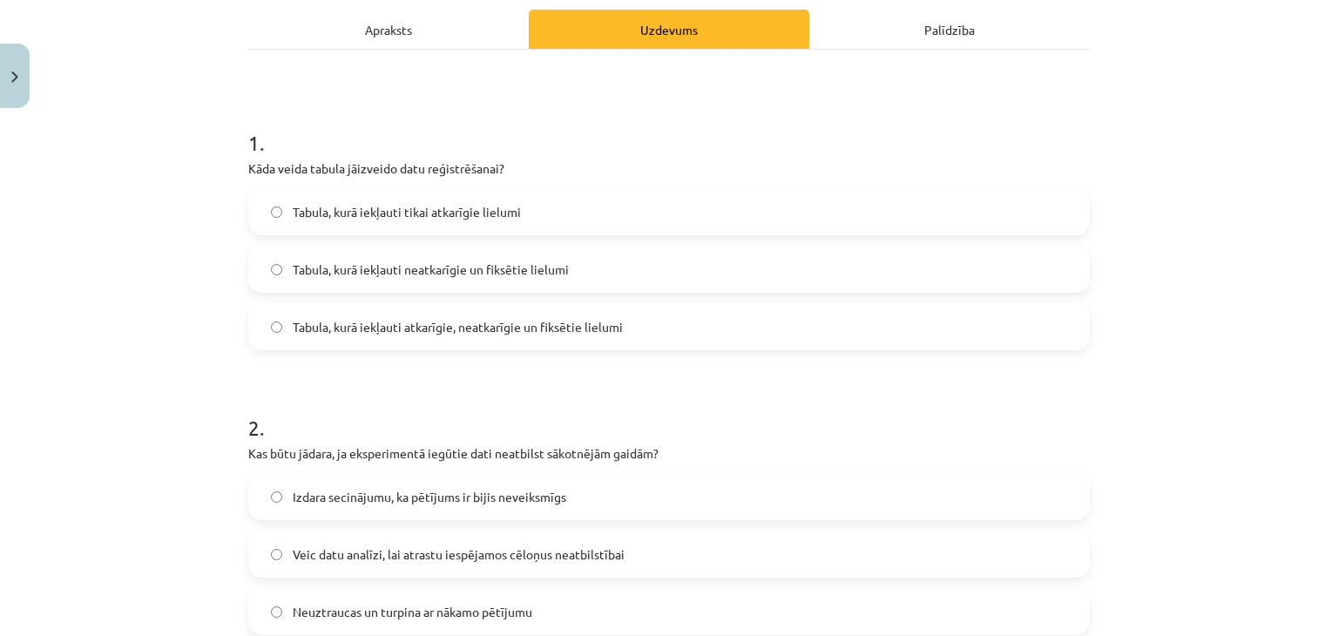
click at [403, 29] on div "Apraksts" at bounding box center [388, 29] width 281 height 39
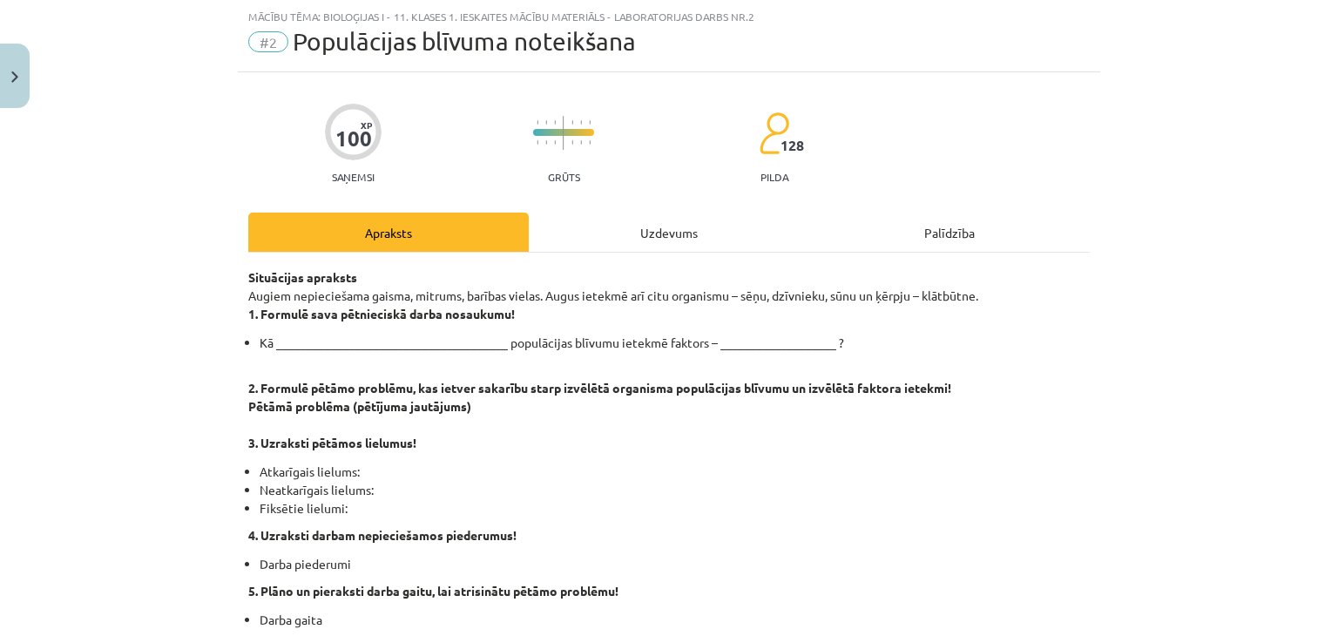
scroll to position [247, 0]
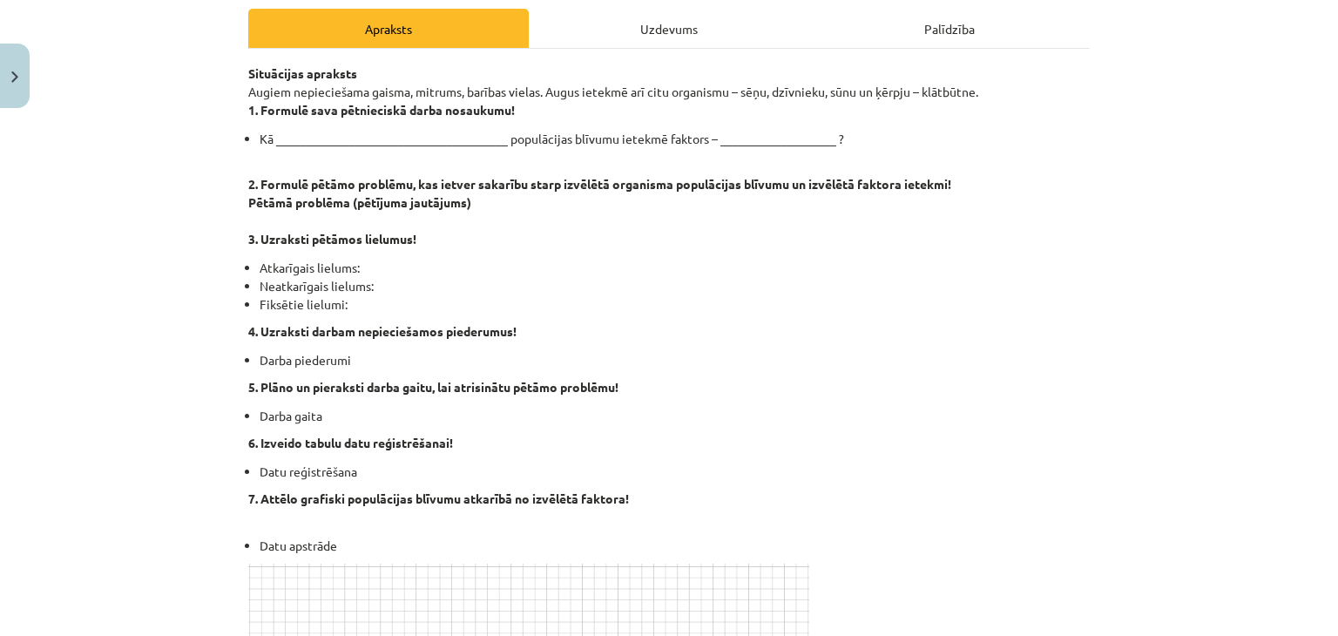
click at [678, 30] on div "Uzdevums" at bounding box center [669, 28] width 281 height 39
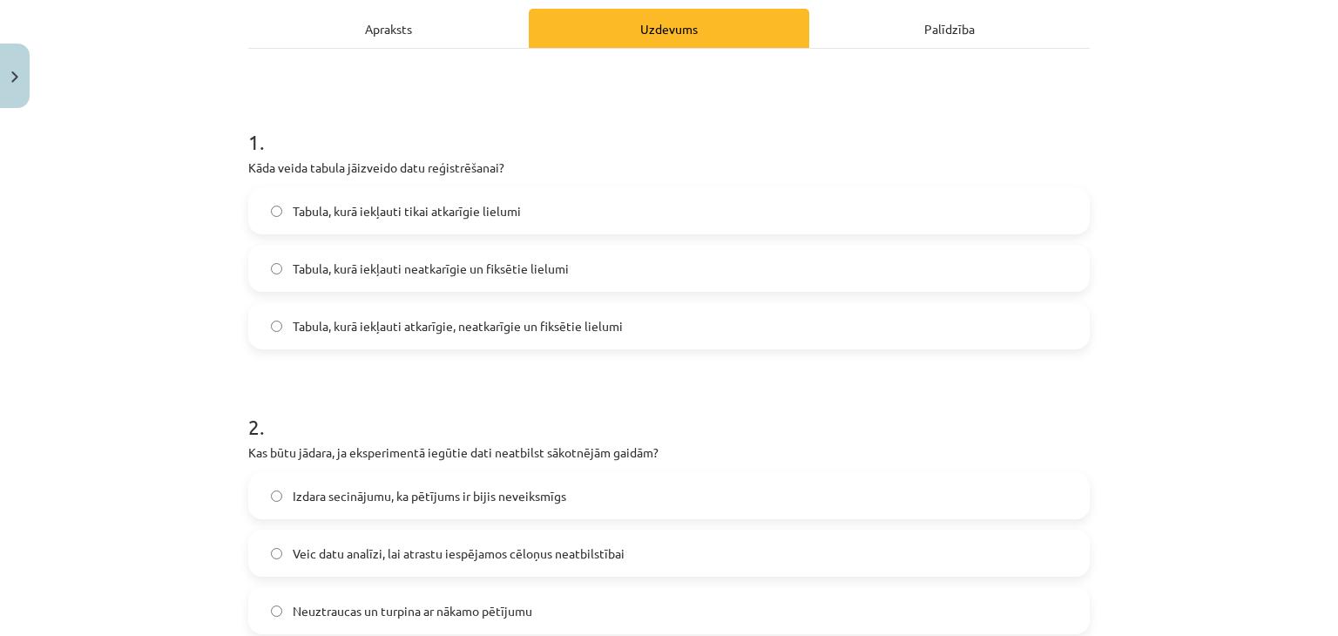
click at [553, 333] on span "Tabula, kurā iekļauti atkarīgie, neatkarīgie un fiksētie lielumi" at bounding box center [458, 326] width 330 height 18
click at [369, 31] on div "Apraksts" at bounding box center [388, 28] width 281 height 39
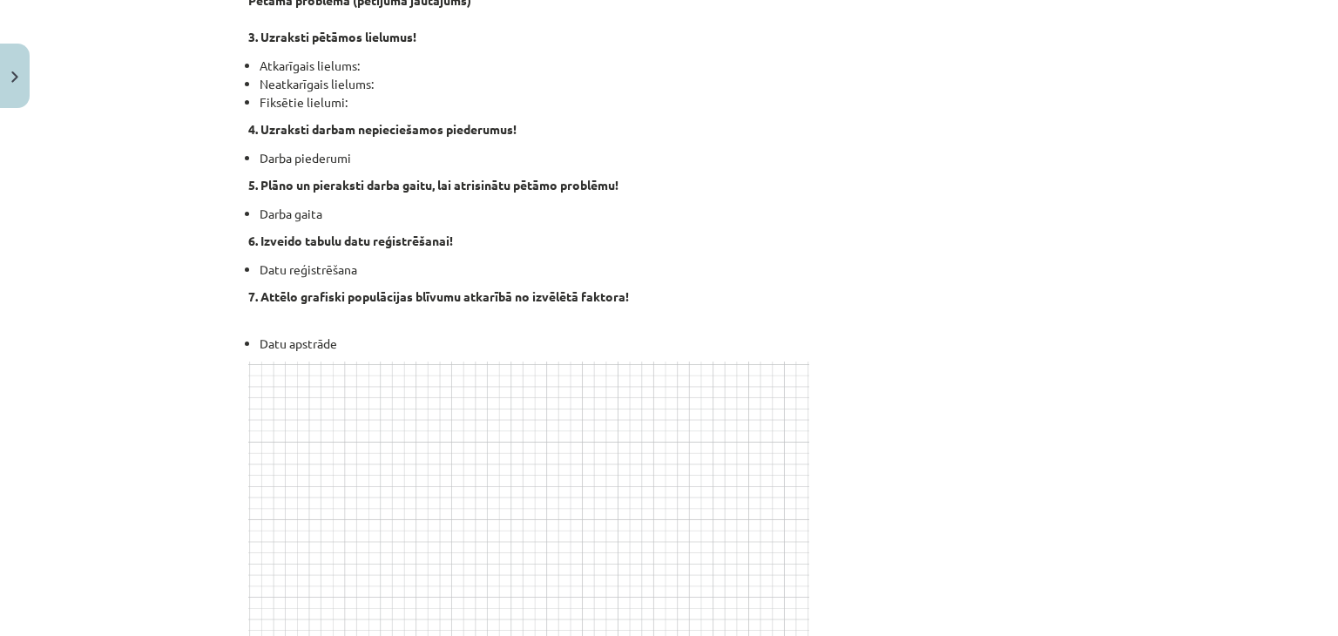
scroll to position [247, 0]
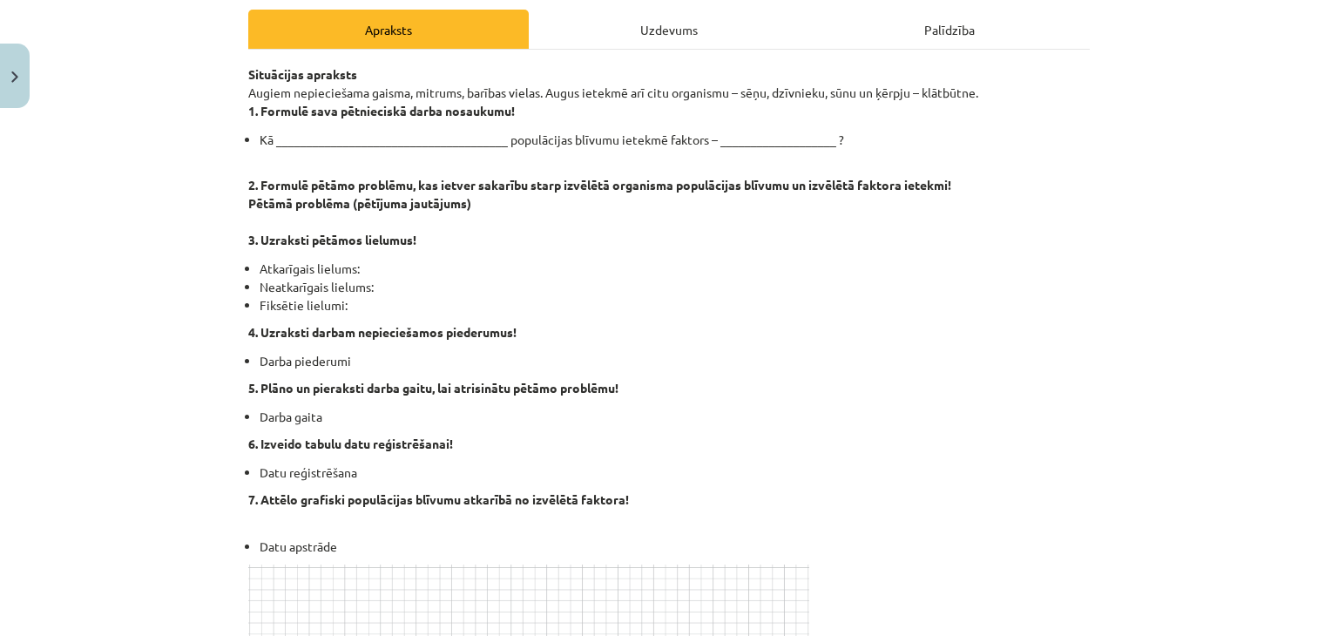
click at [626, 29] on div "Uzdevums" at bounding box center [669, 29] width 281 height 39
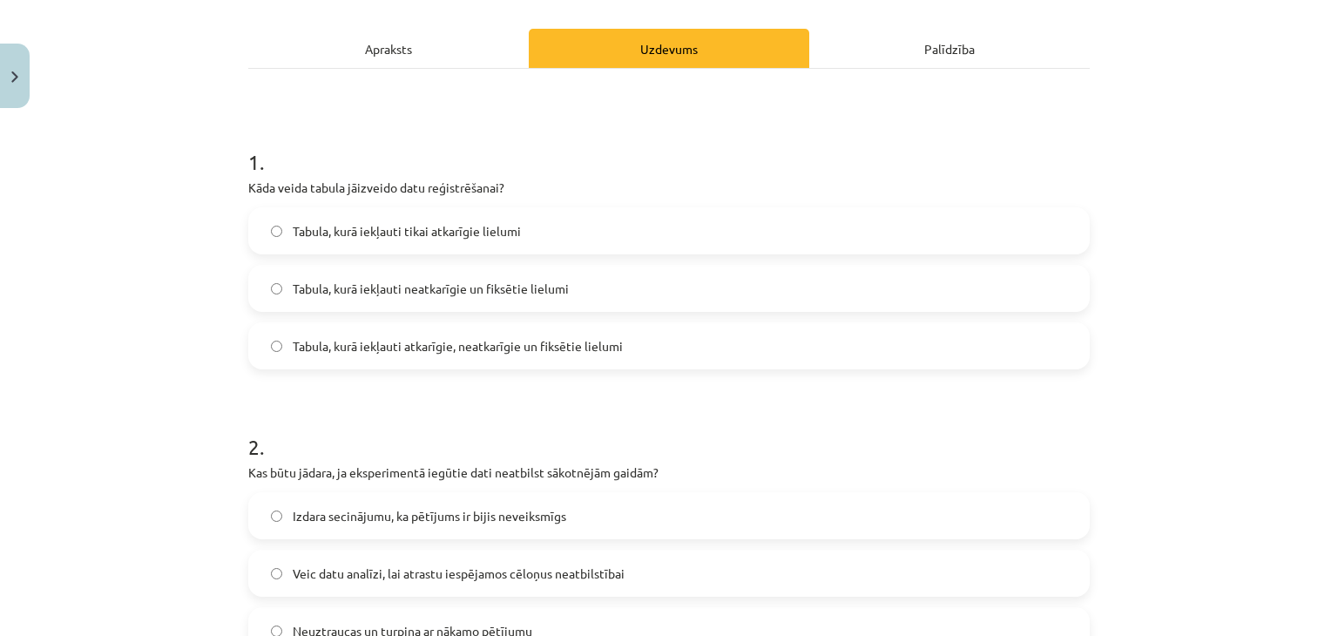
scroll to position [247, 0]
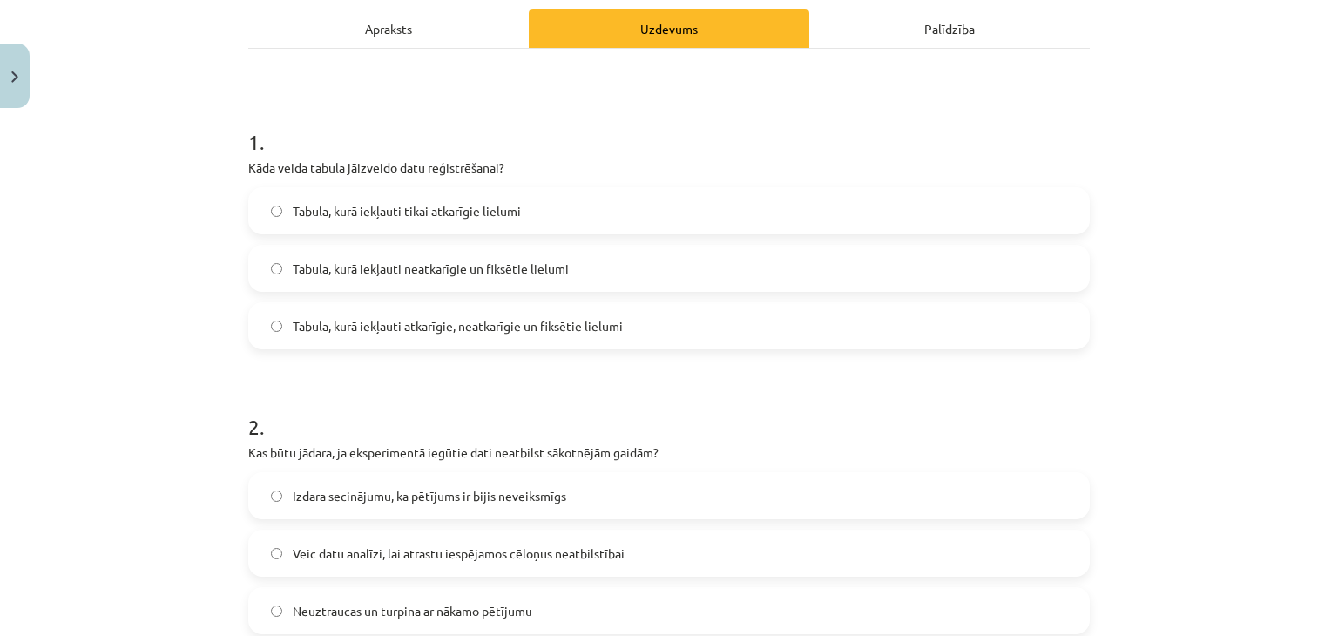
drag, startPoint x: 373, startPoint y: 36, endPoint x: 373, endPoint y: 46, distance: 10.5
click at [373, 38] on div "Apraksts" at bounding box center [388, 28] width 281 height 39
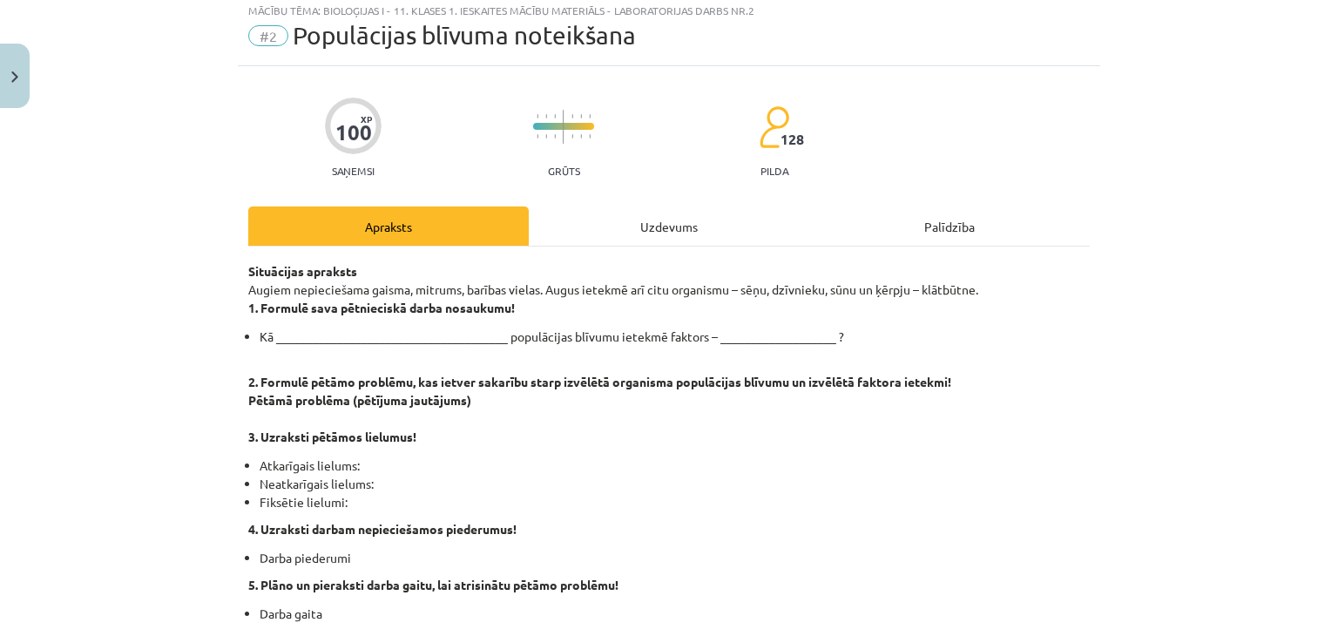
scroll to position [0, 0]
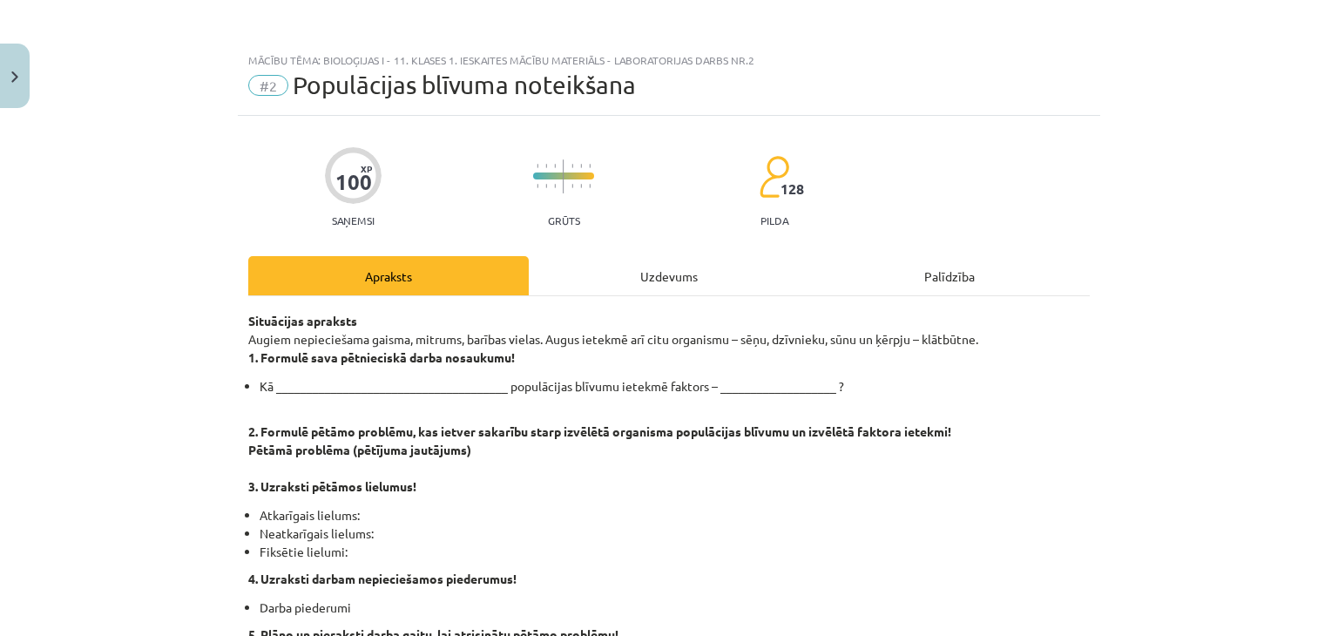
click at [669, 272] on div "Uzdevums" at bounding box center [669, 275] width 281 height 39
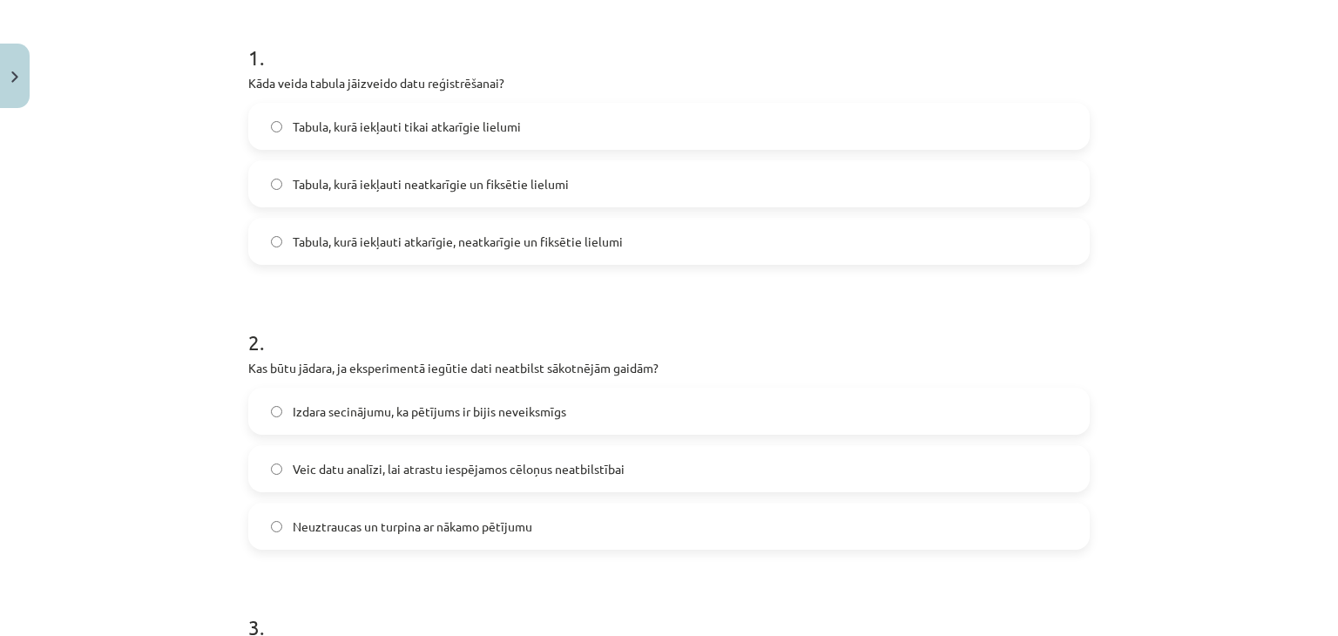
scroll to position [450, 0]
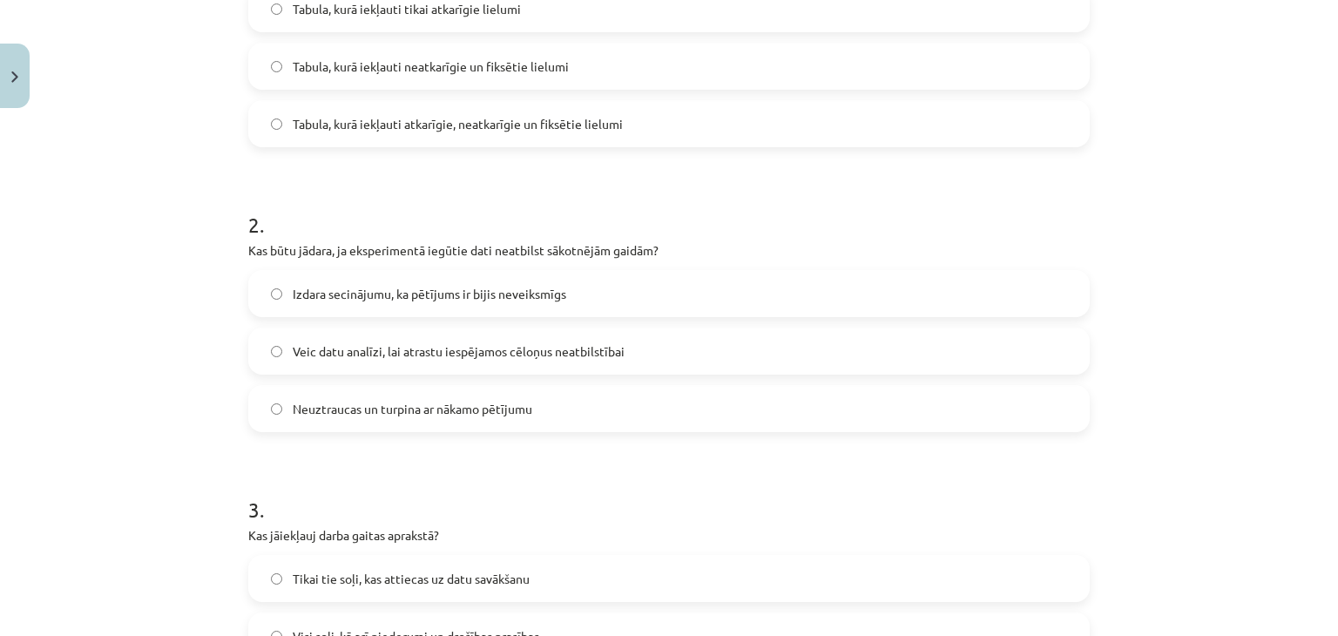
click at [422, 354] on span "Veic datu analīzi, lai atrastu iespējamos cēloņus neatbilstībai" at bounding box center [459, 351] width 332 height 18
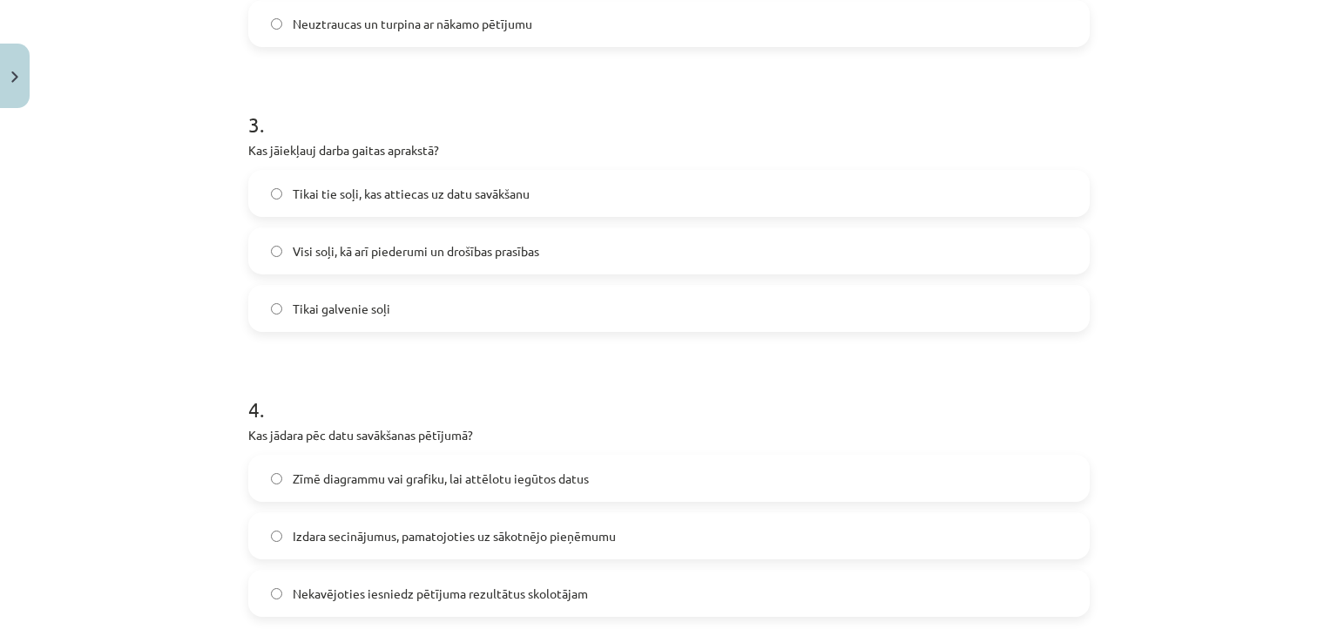
scroll to position [857, 0]
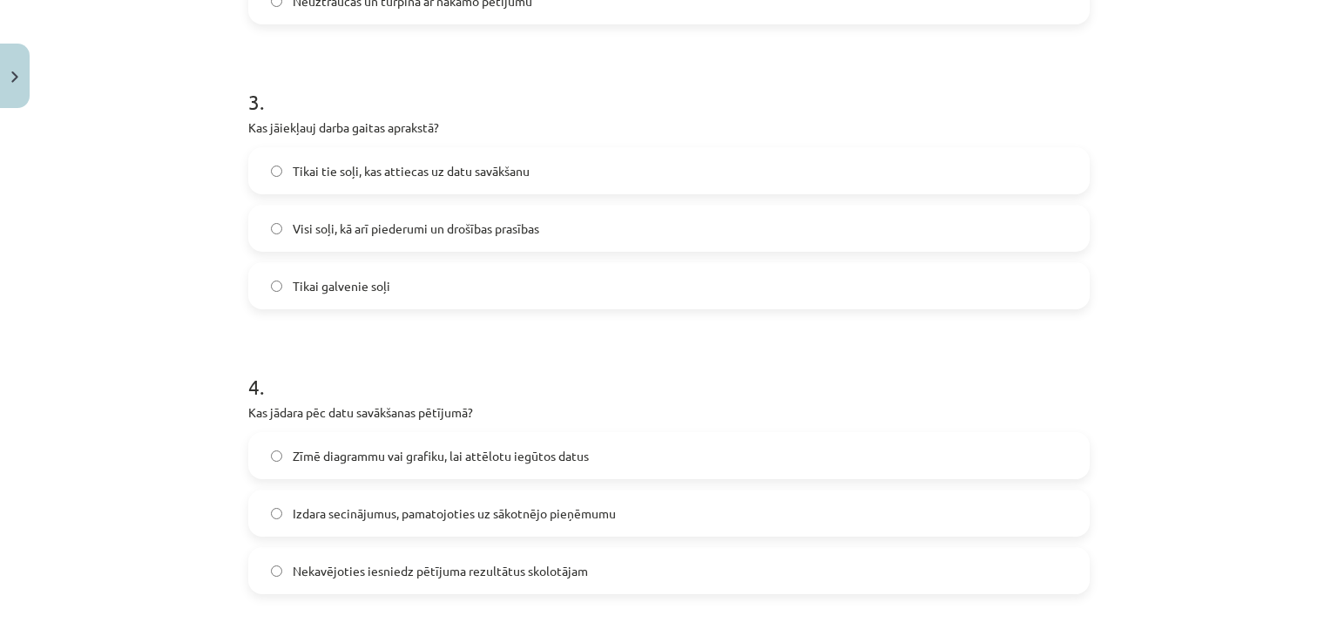
click at [421, 222] on span "Visi soļi, kā arī piederumi un drošības prasības" at bounding box center [416, 229] width 247 height 18
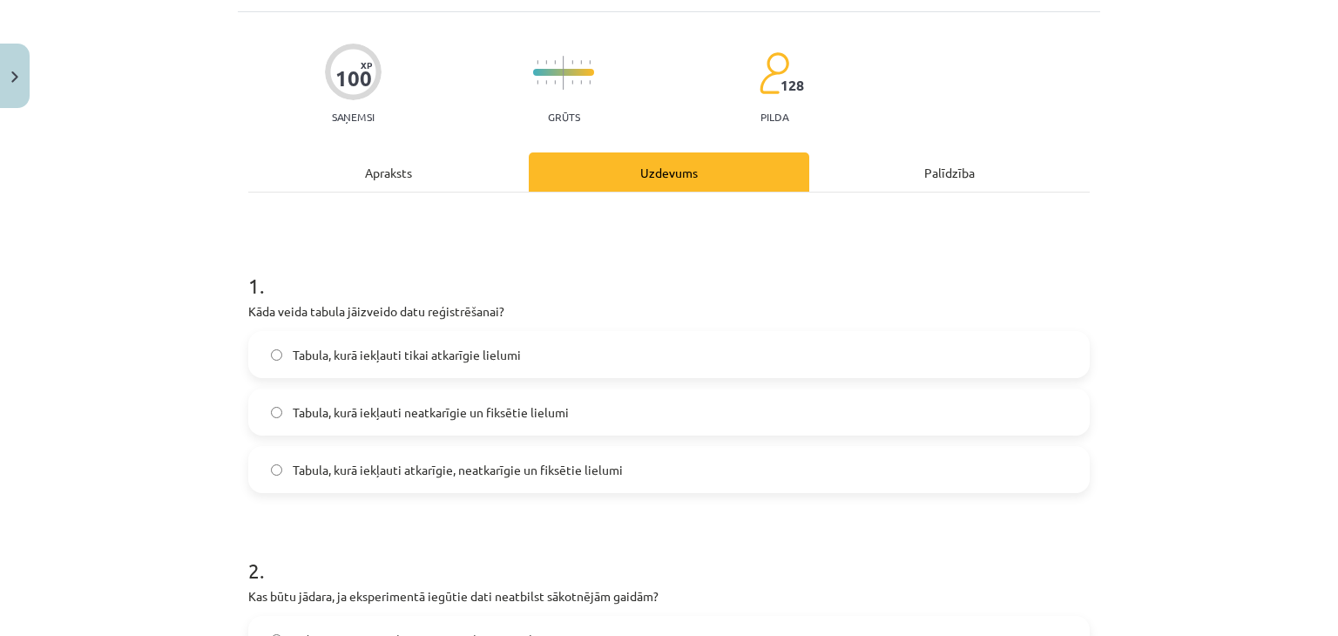
scroll to position [0, 0]
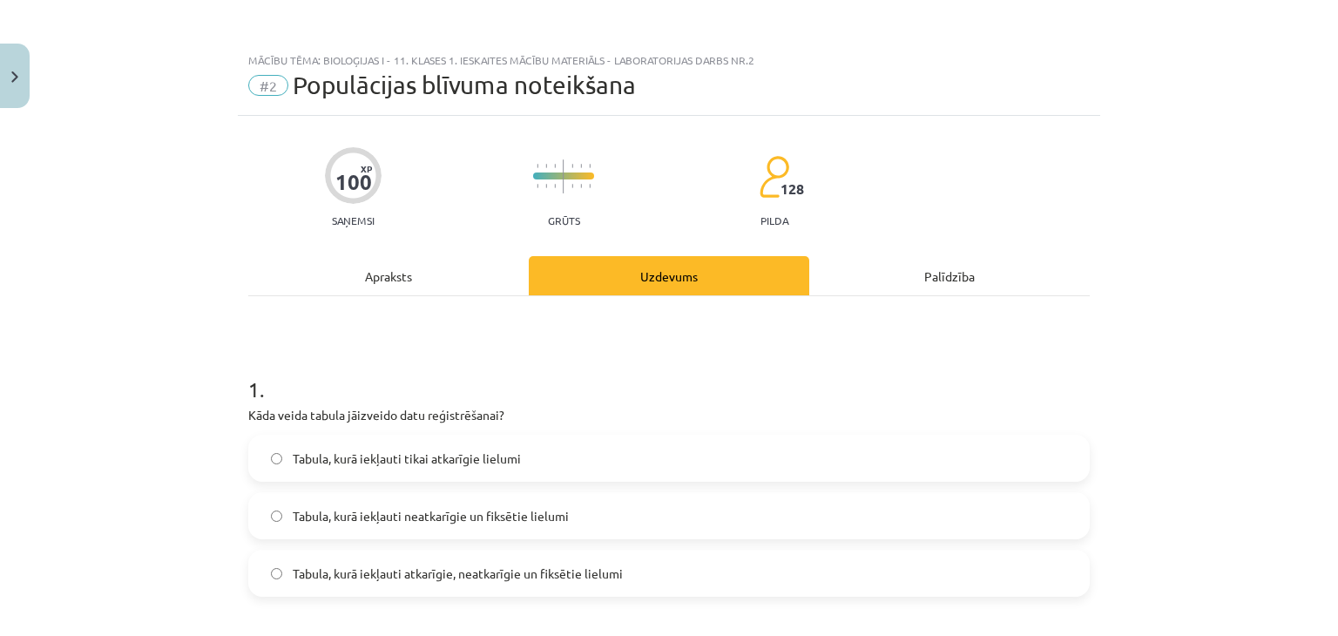
click at [437, 265] on div "Apraksts" at bounding box center [388, 275] width 281 height 39
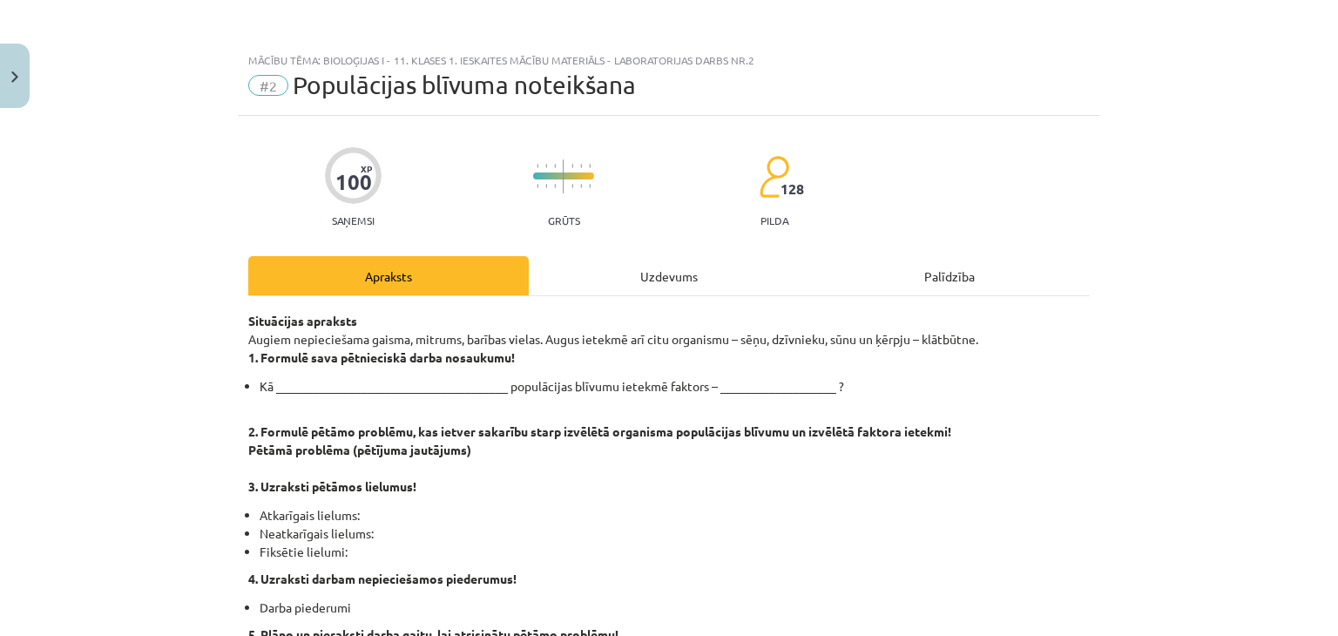
click at [628, 281] on div "Uzdevums" at bounding box center [669, 275] width 281 height 39
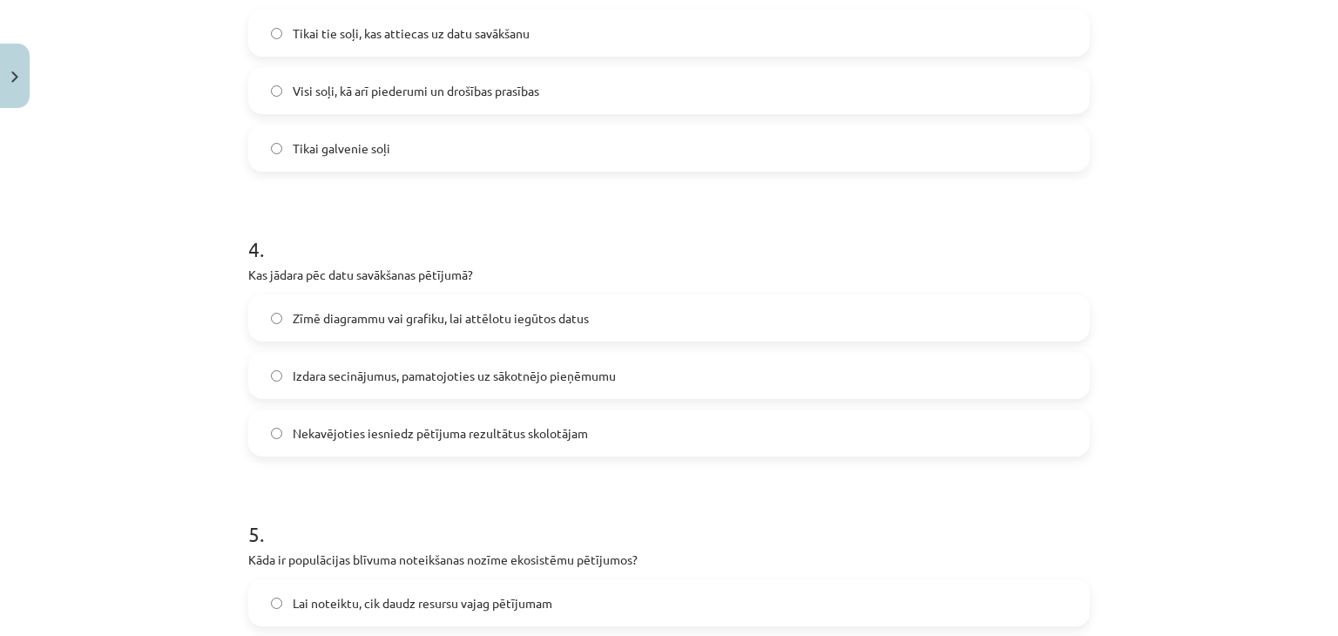
scroll to position [1060, 0]
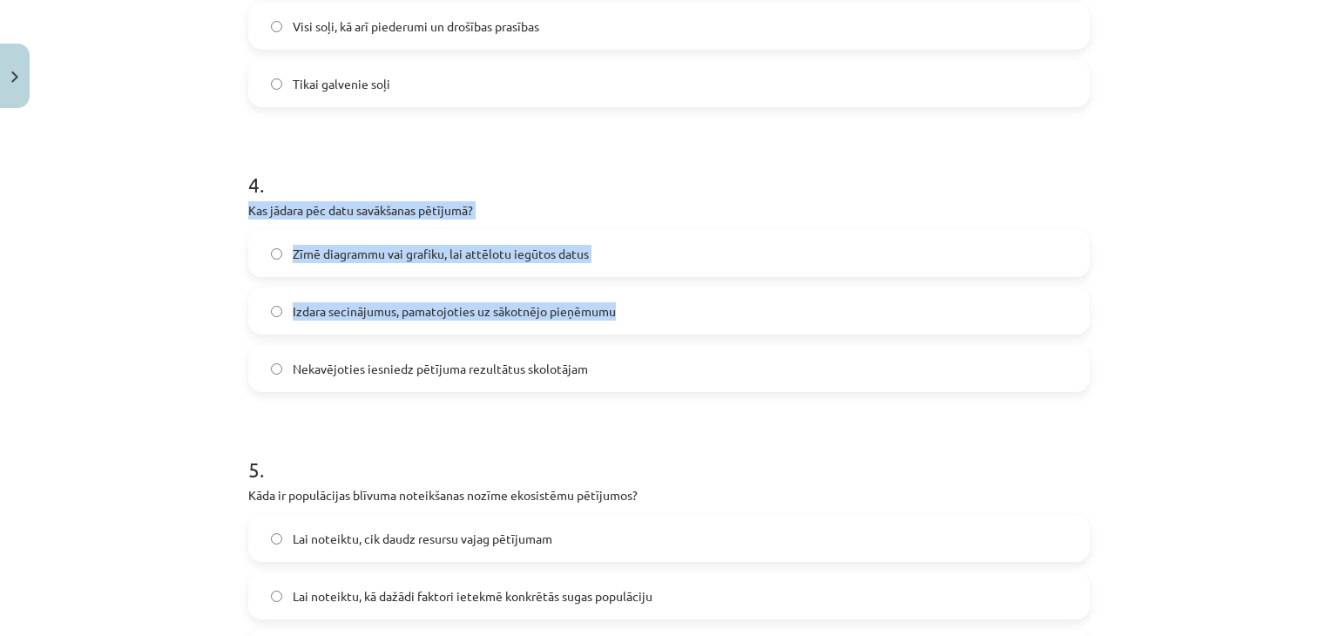
drag, startPoint x: 237, startPoint y: 206, endPoint x: 610, endPoint y: 312, distance: 387.8
copy div "Kas jādara pēc datu savākšanas pētījumā? Zīmē diagrammu vai grafiku, lai attēlo…"
click at [132, 259] on div "Mācību tēma: Bioloģijas i - 11. klases 1. ieskaites mācību materiāls - laborato…" at bounding box center [669, 318] width 1338 height 636
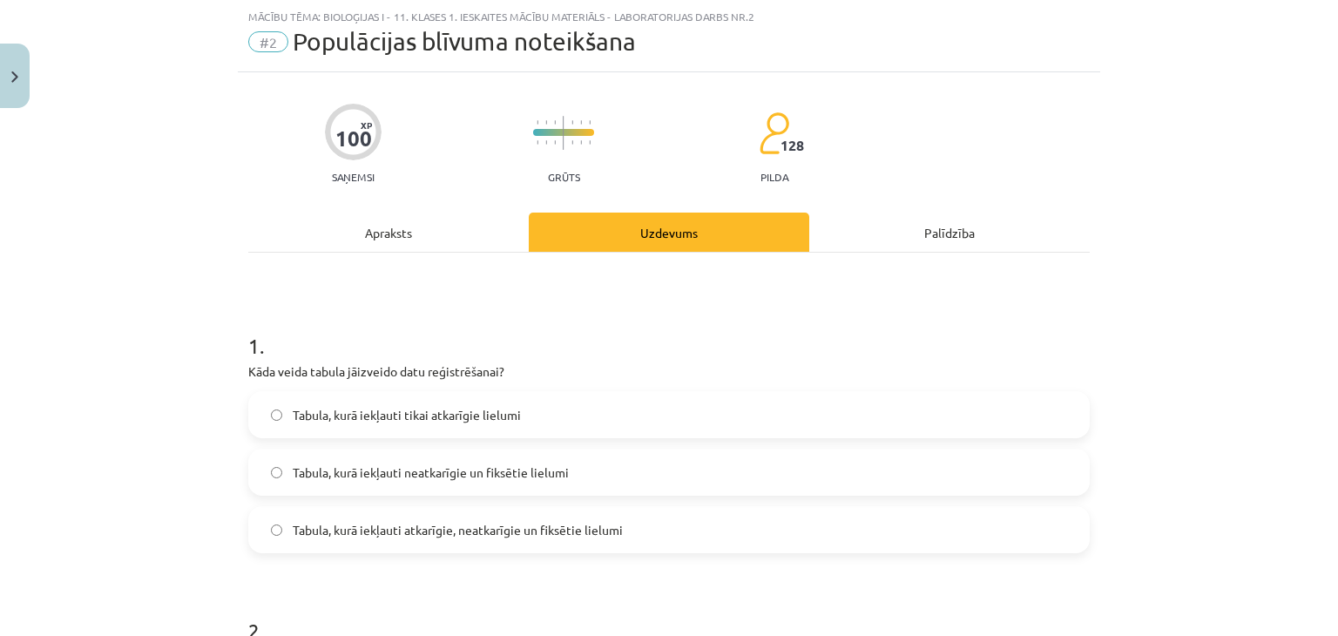
click at [384, 243] on div "Apraksts" at bounding box center [388, 232] width 281 height 39
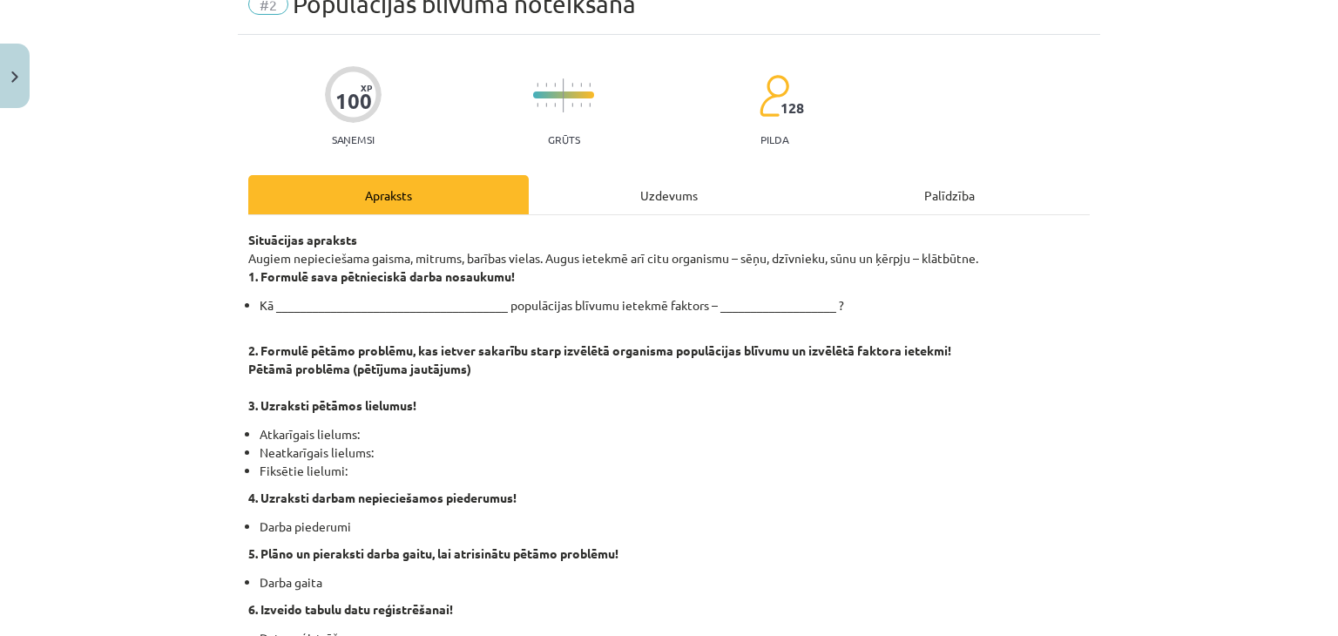
scroll to position [0, 0]
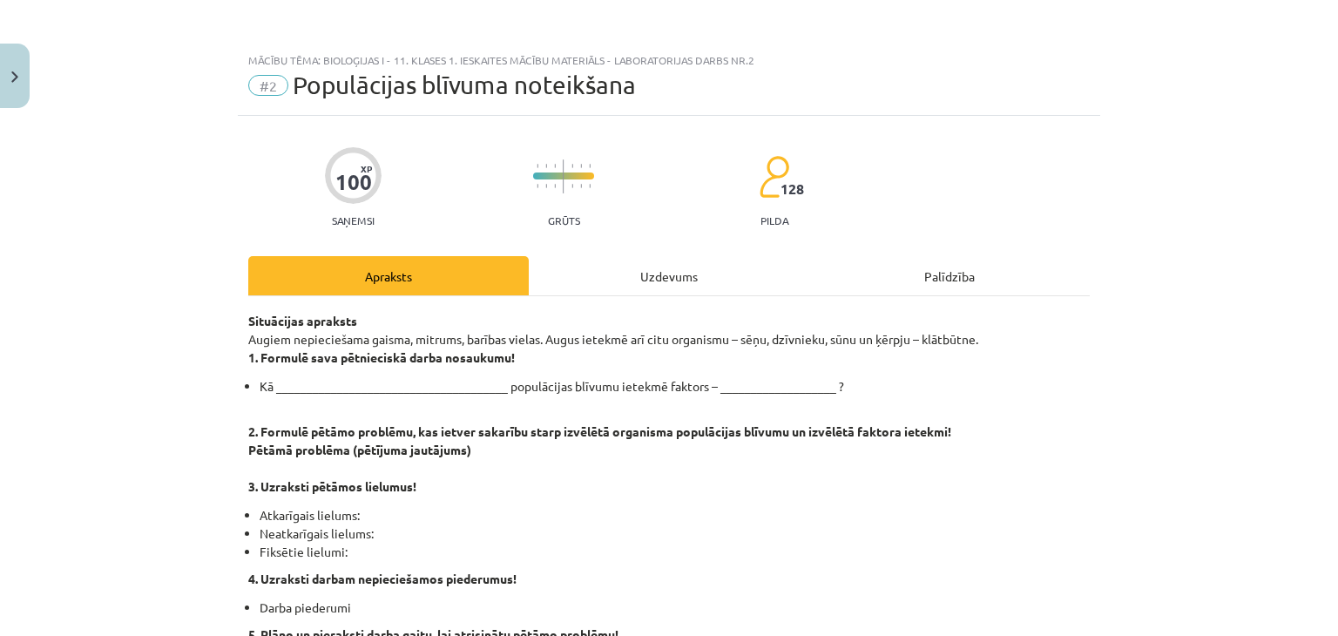
click at [652, 265] on div "Uzdevums" at bounding box center [669, 275] width 281 height 39
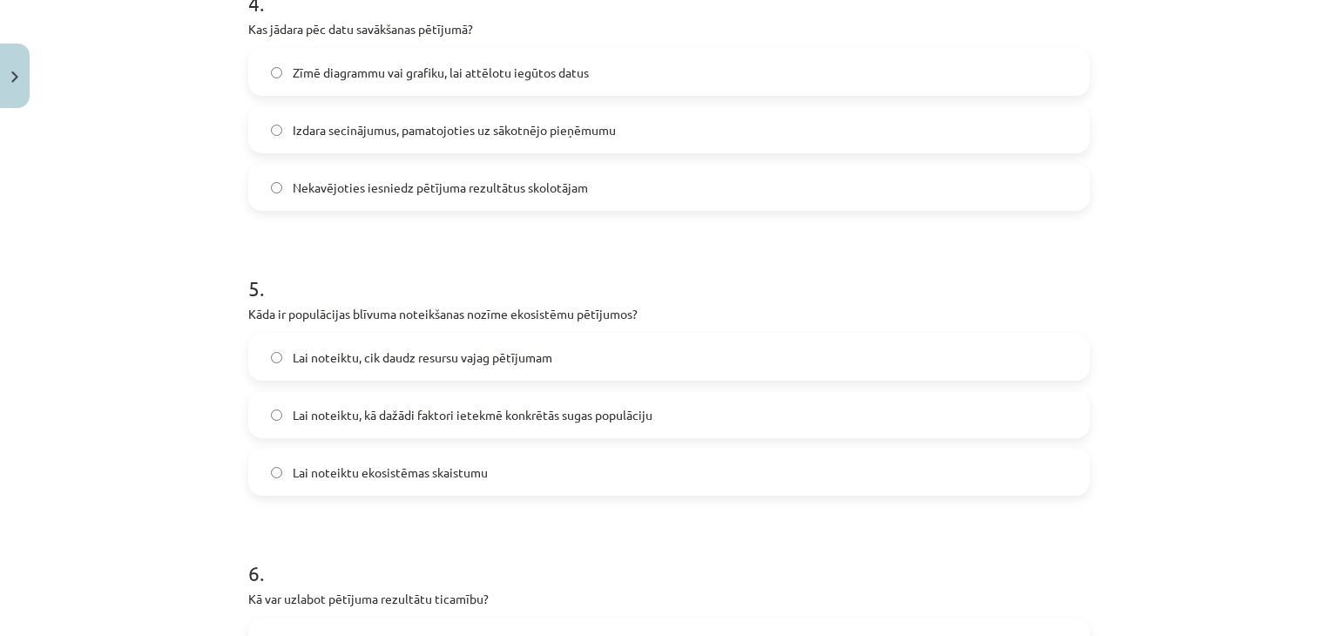
scroll to position [1263, 0]
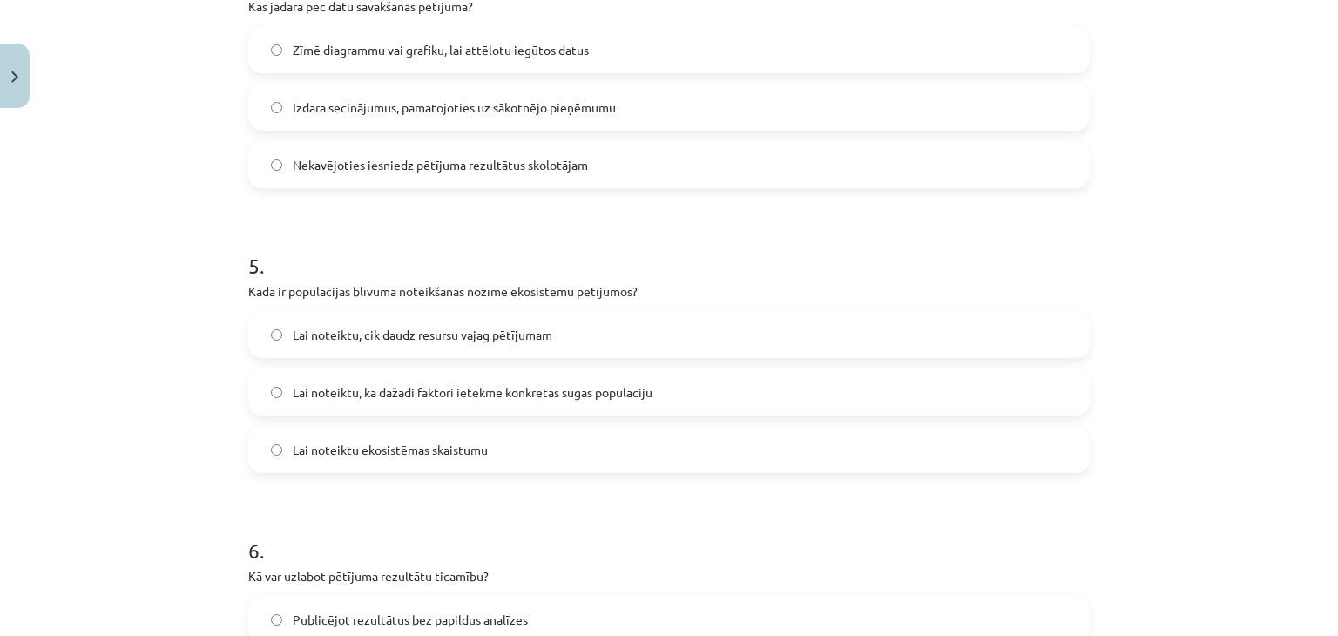
click at [293, 41] on span "Zīmē diagrammu vai grafiku, lai attēlotu iegūtos datus" at bounding box center [441, 50] width 296 height 18
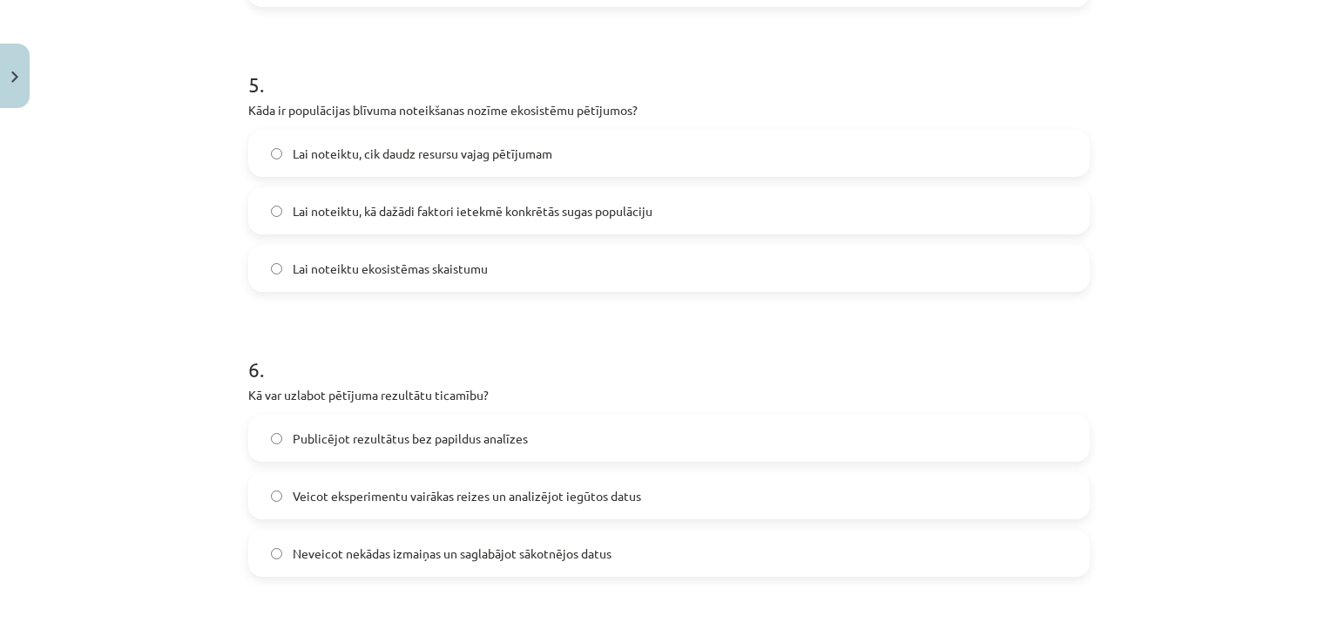
scroll to position [1467, 0]
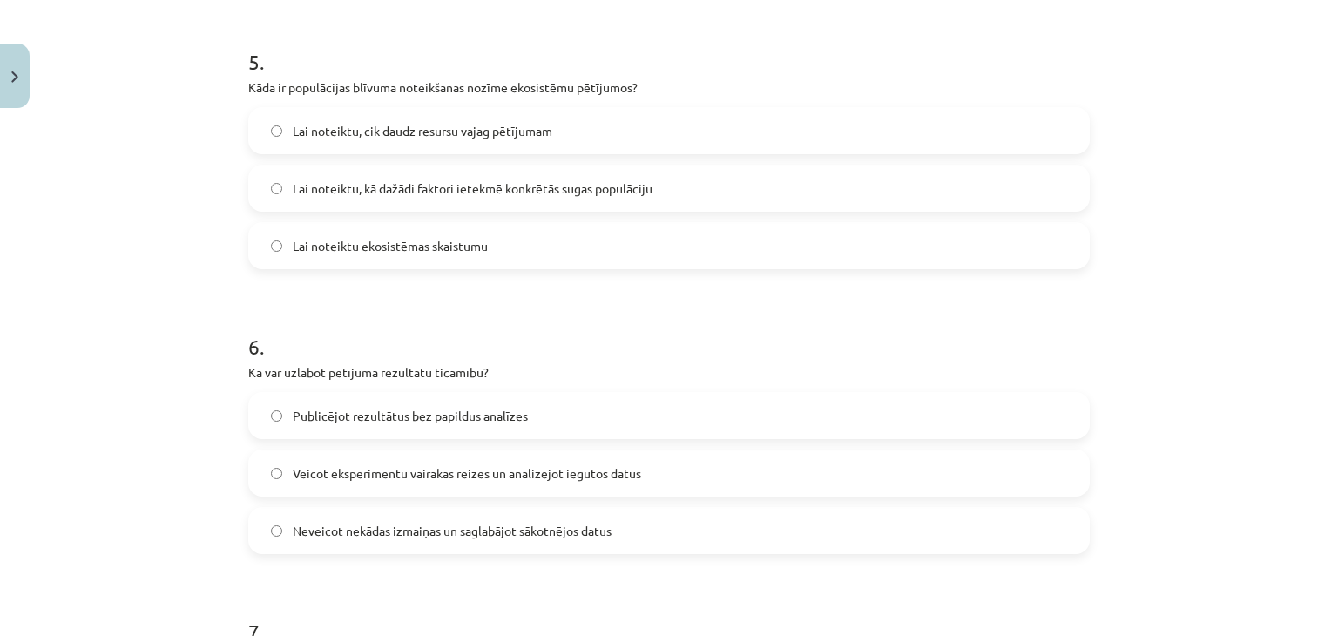
click at [323, 193] on span "Lai noteiktu, kā dažādi faktori ietekmē konkrētās sugas populāciju" at bounding box center [473, 189] width 360 height 18
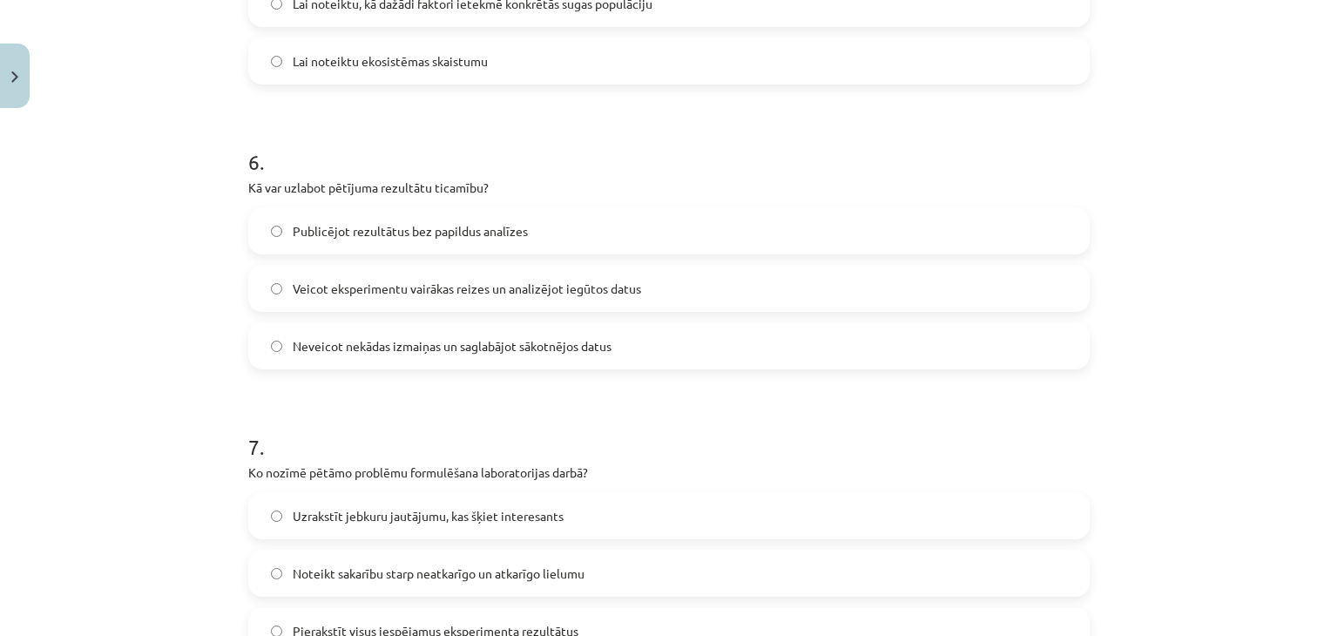
scroll to position [1670, 0]
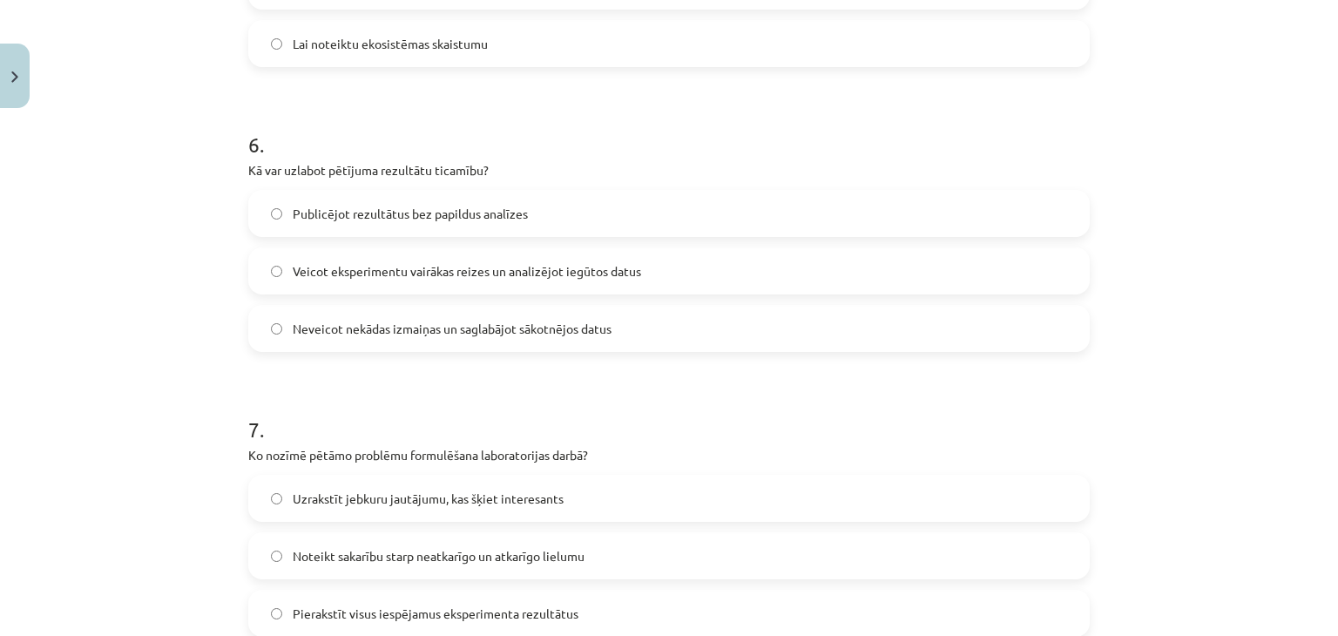
click at [293, 276] on span "Veicot eksperimentu vairākas reizes un analizējot iegūtos datus" at bounding box center [467, 271] width 349 height 18
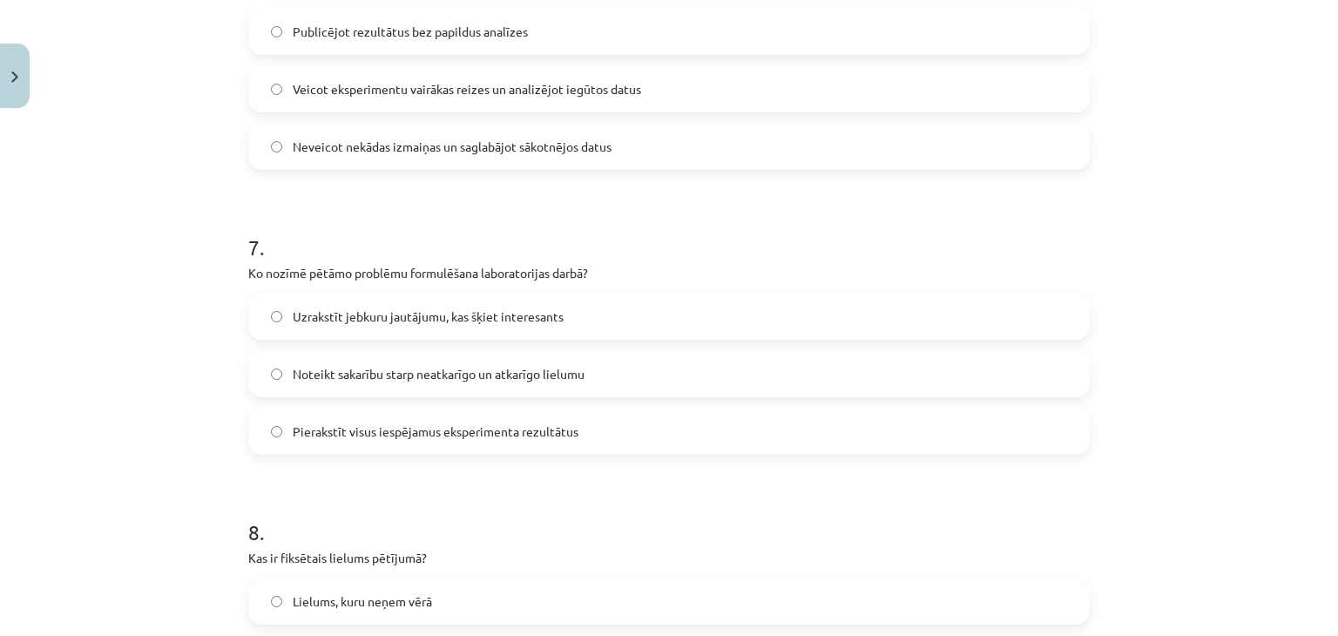
scroll to position [1873, 0]
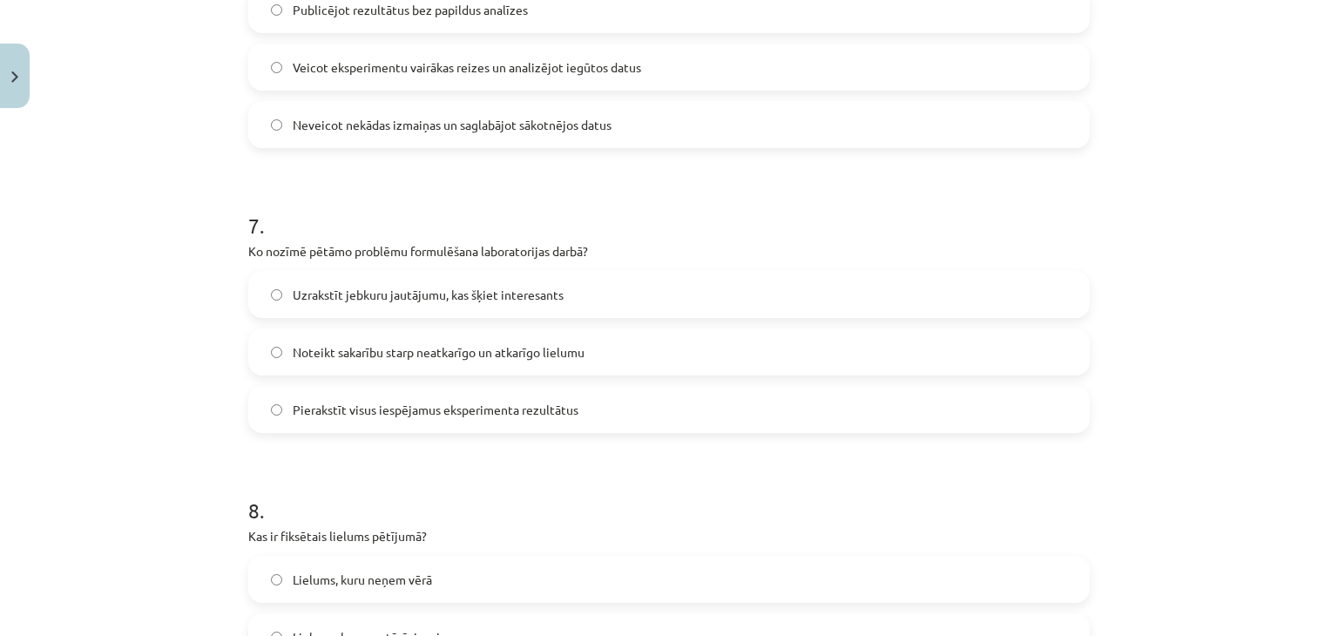
click at [450, 349] on span "Noteikt sakarību starp neatkarīgo un atkarīgo lielumu" at bounding box center [439, 352] width 292 height 18
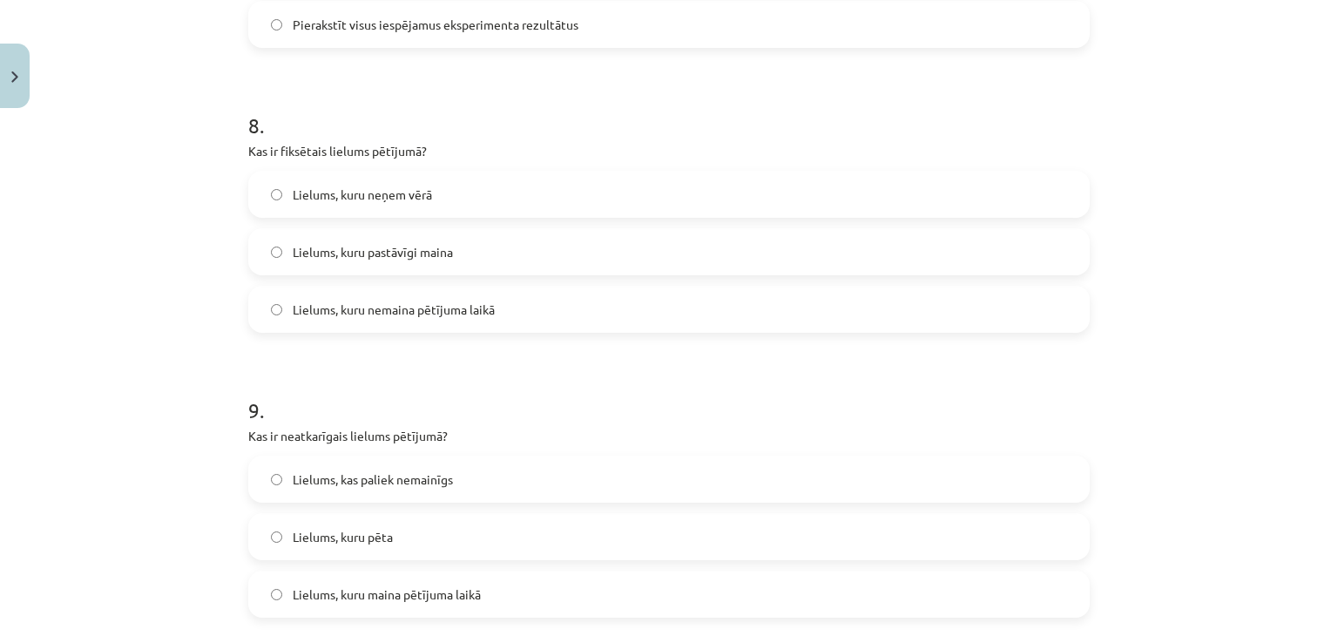
scroll to position [2279, 0]
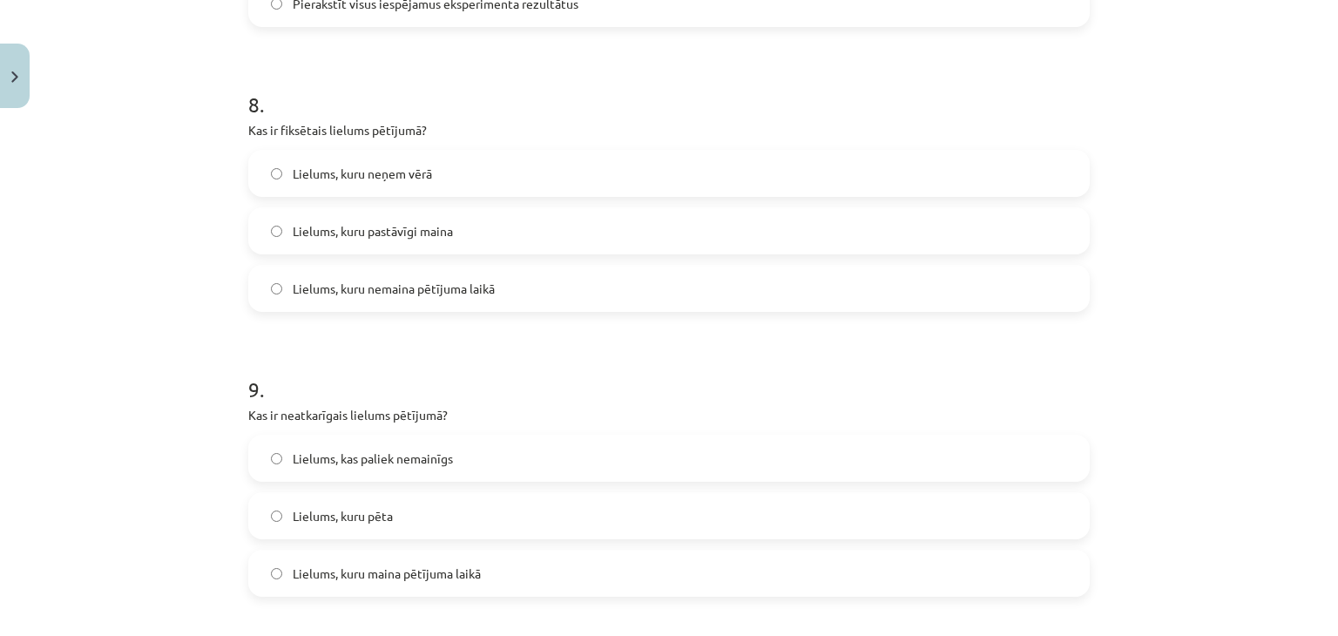
drag, startPoint x: 131, startPoint y: 237, endPoint x: 140, endPoint y: 186, distance: 51.4
click at [140, 186] on div "Mācību tēma: Bioloģijas i - 11. klases 1. ieskaites mācību materiāls - laborato…" at bounding box center [669, 318] width 1338 height 636
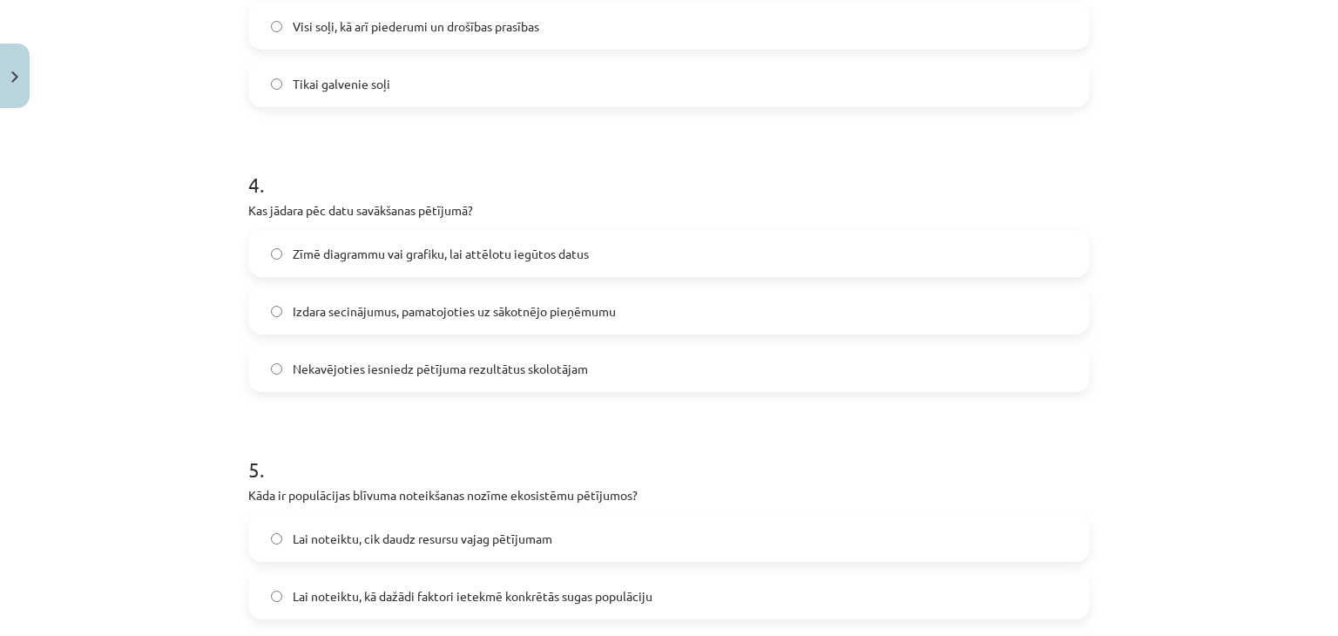
scroll to position [0, 0]
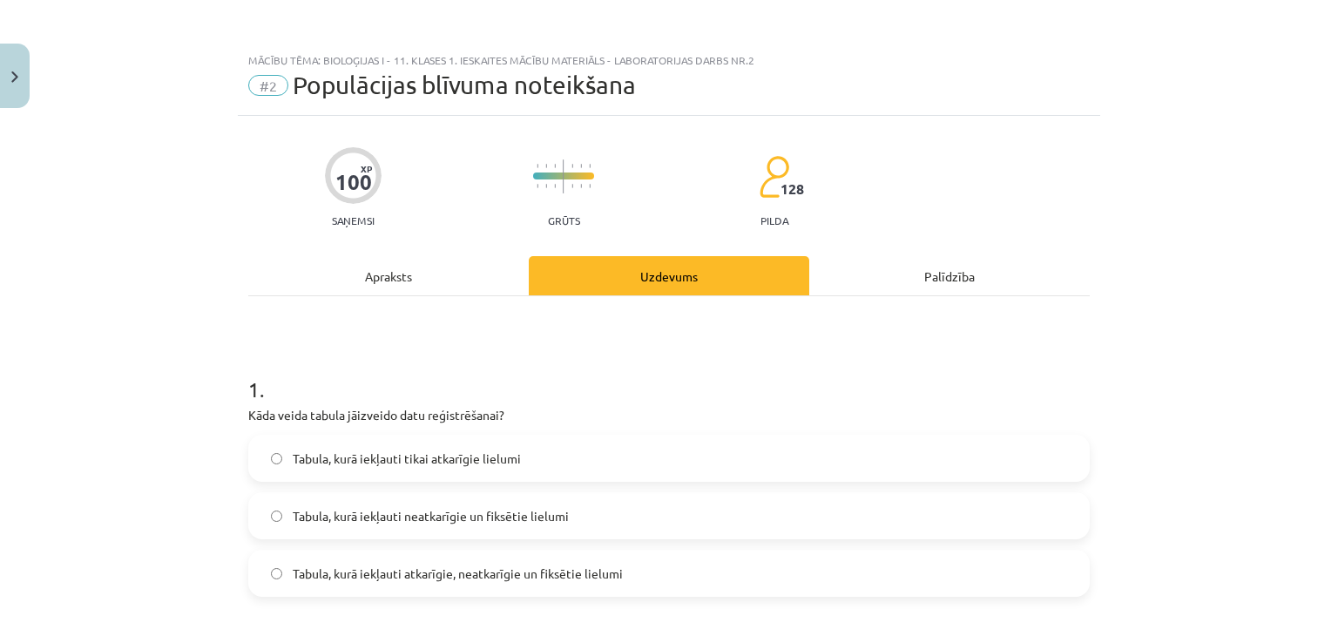
click at [376, 278] on div "Apraksts" at bounding box center [388, 275] width 281 height 39
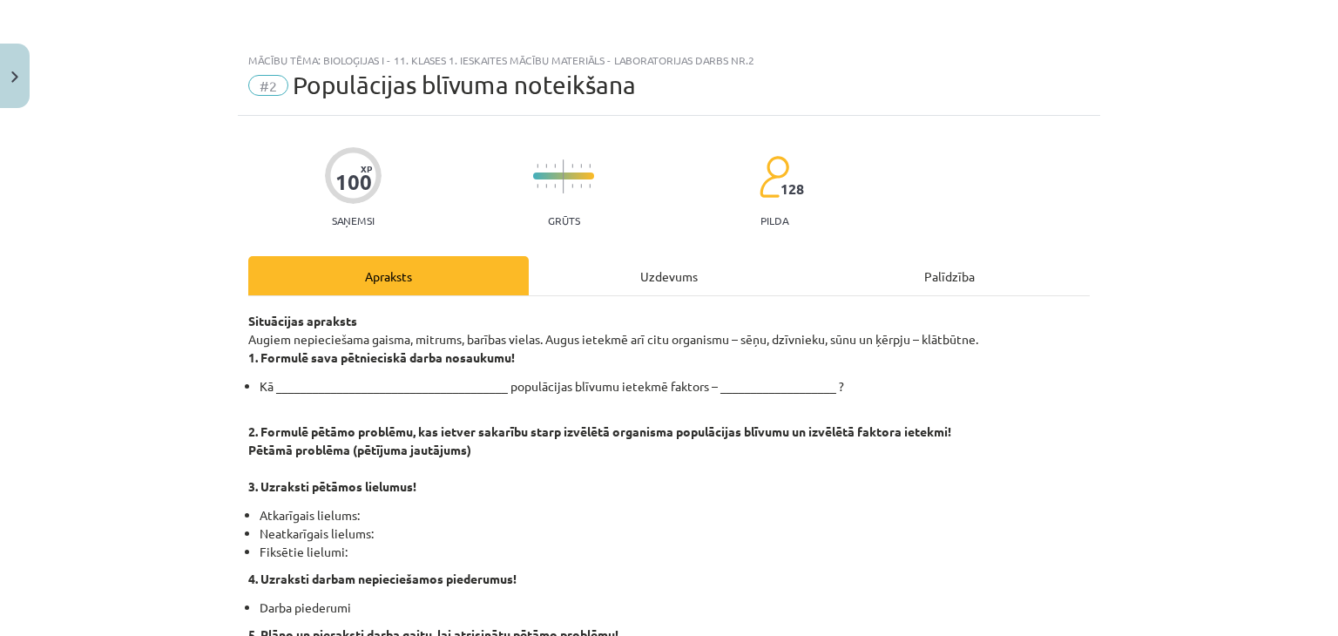
drag, startPoint x: 606, startPoint y: 267, endPoint x: 601, endPoint y: 296, distance: 30.1
click at [607, 269] on div "Uzdevums" at bounding box center [669, 275] width 281 height 39
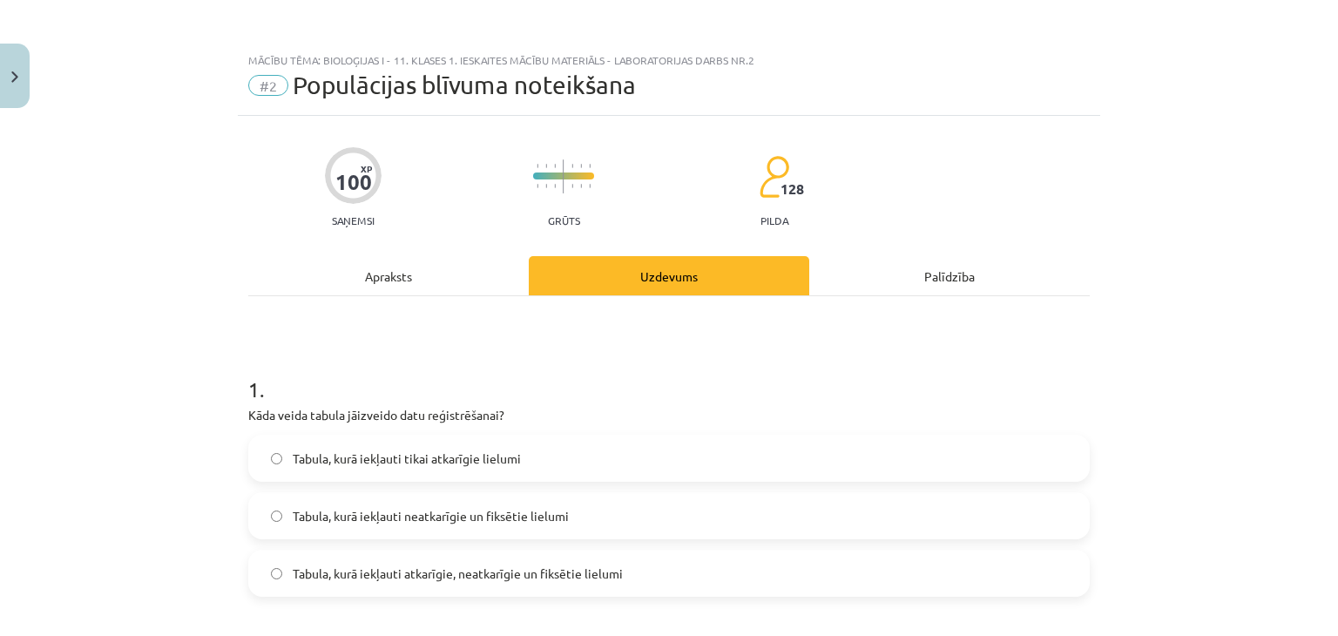
click at [328, 277] on div "Apraksts" at bounding box center [388, 275] width 281 height 39
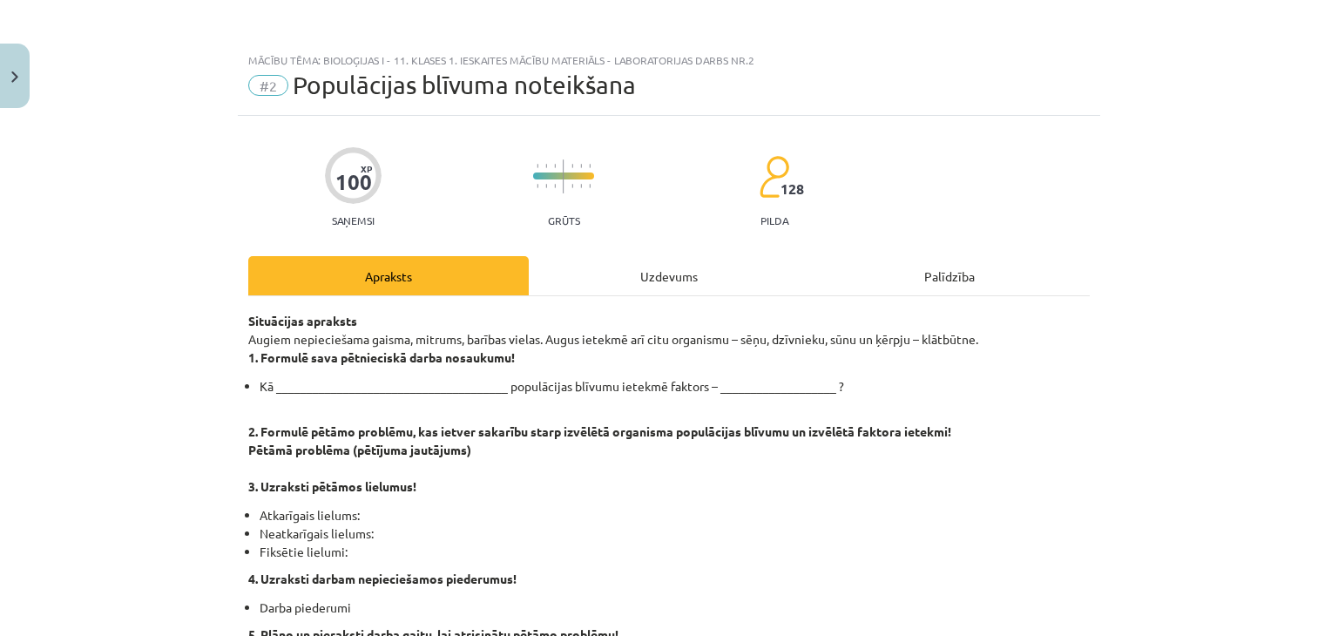
click at [641, 280] on div "Uzdevums" at bounding box center [669, 275] width 281 height 39
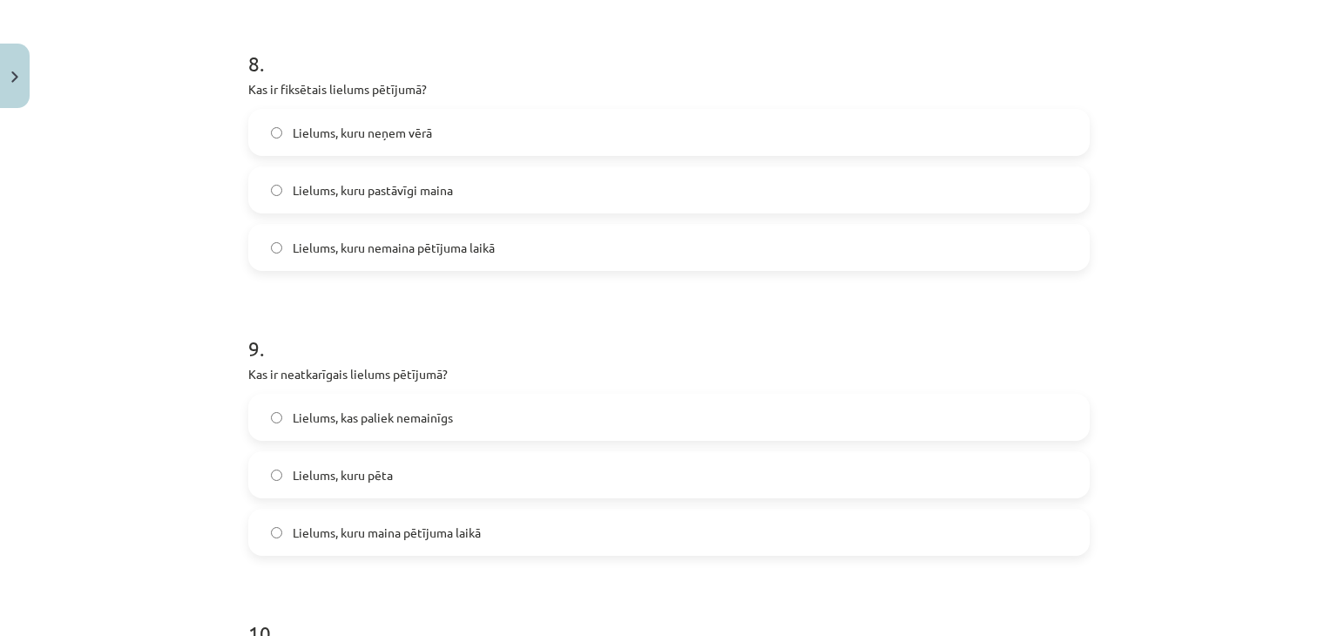
scroll to position [2117, 0]
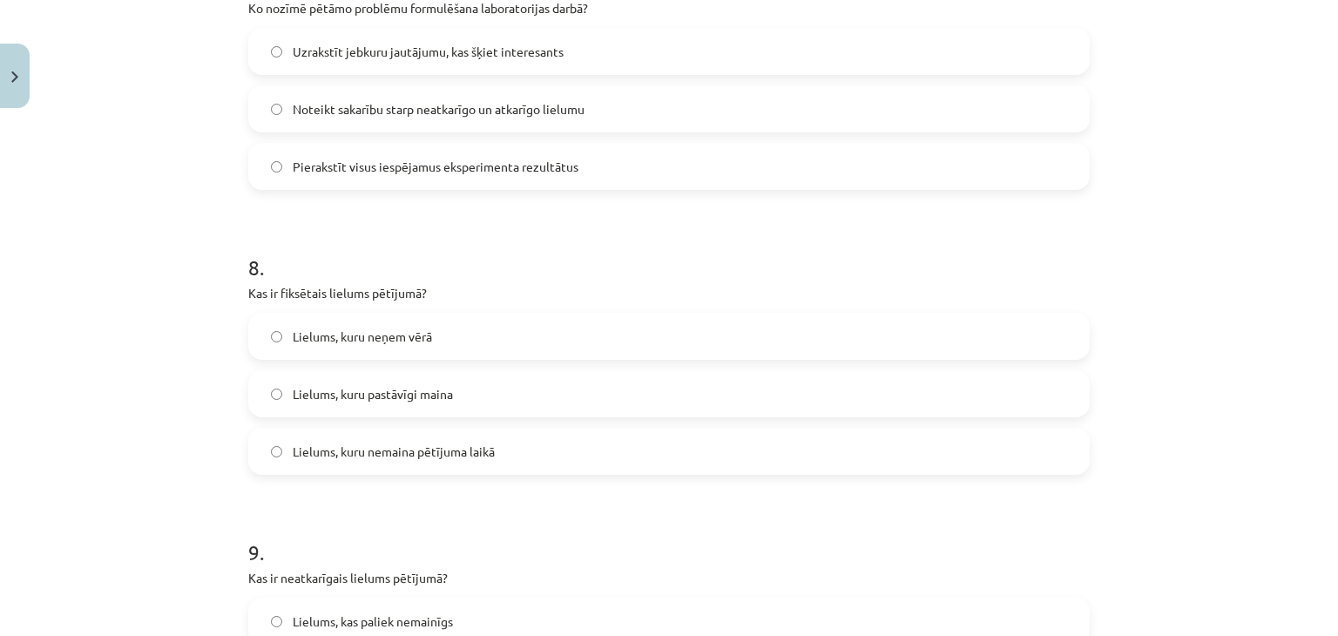
click at [388, 447] on span "Lielums, kuru nemaina pētījuma laikā" at bounding box center [394, 452] width 202 height 18
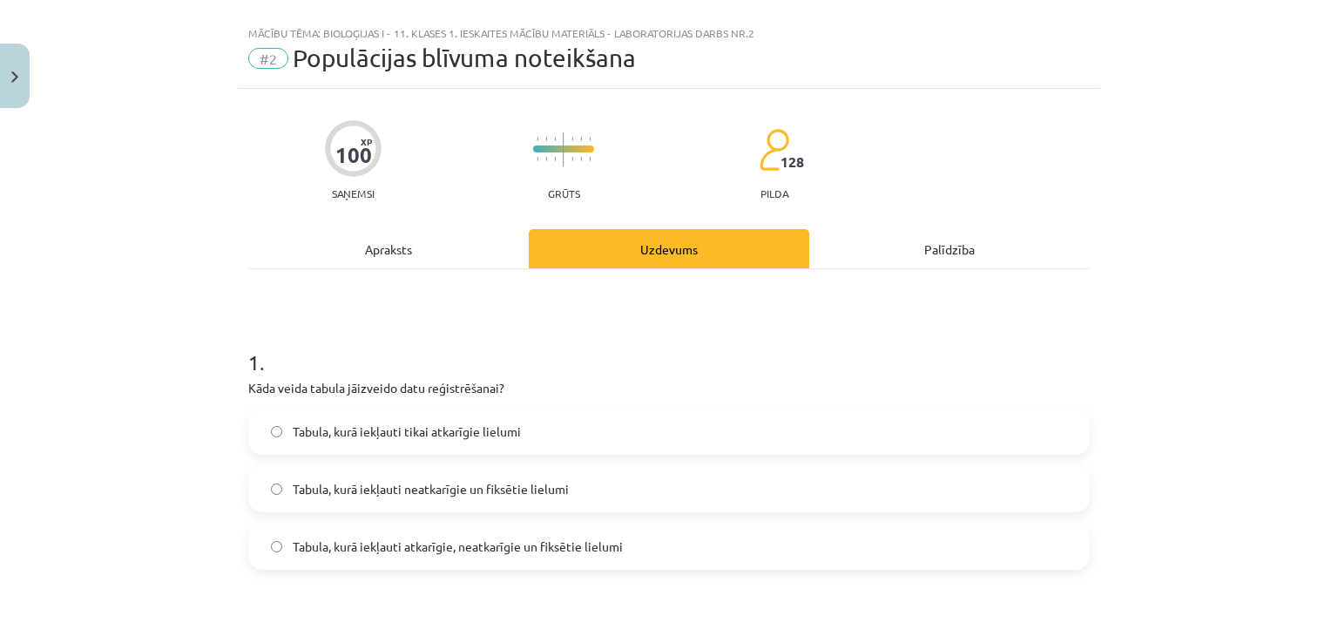
scroll to position [0, 0]
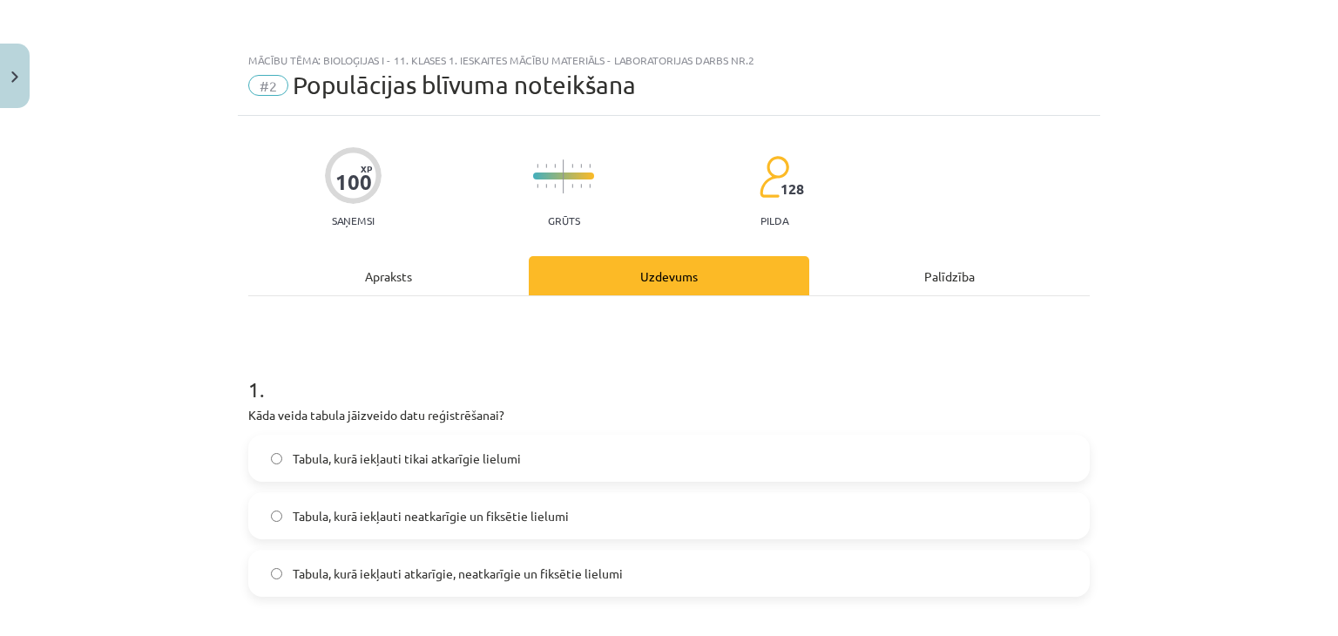
click at [362, 269] on div "Apraksts" at bounding box center [388, 275] width 281 height 39
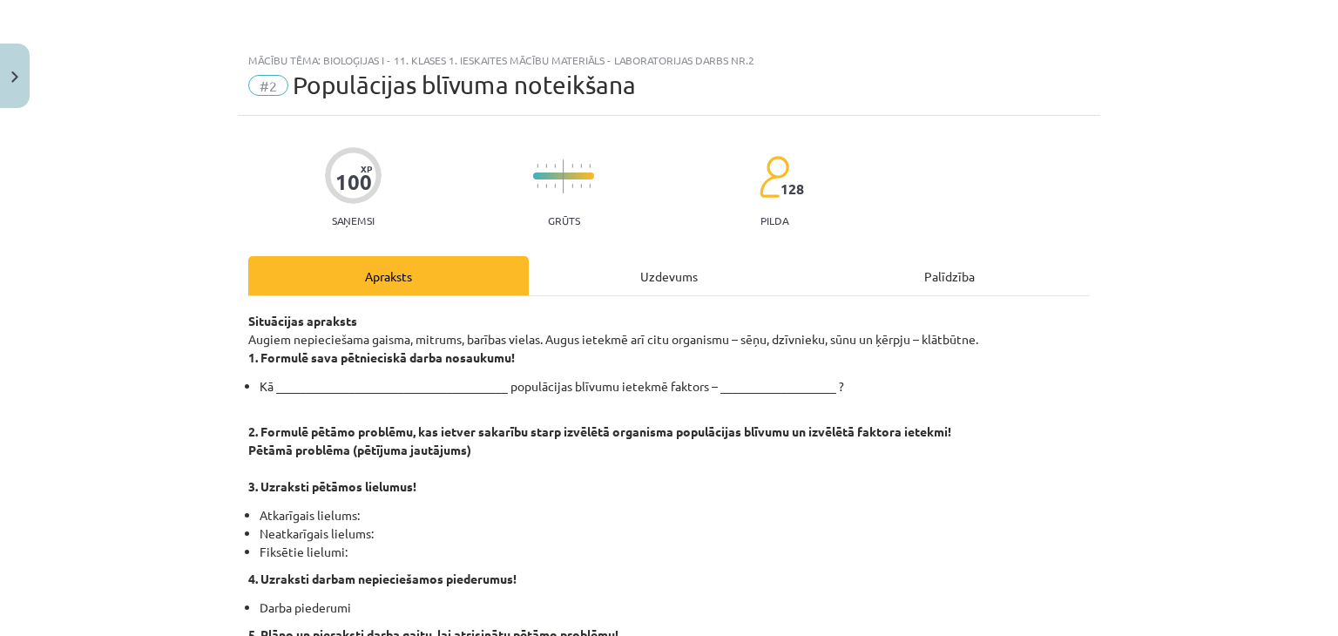
click at [671, 286] on div "Uzdevums" at bounding box center [669, 275] width 281 height 39
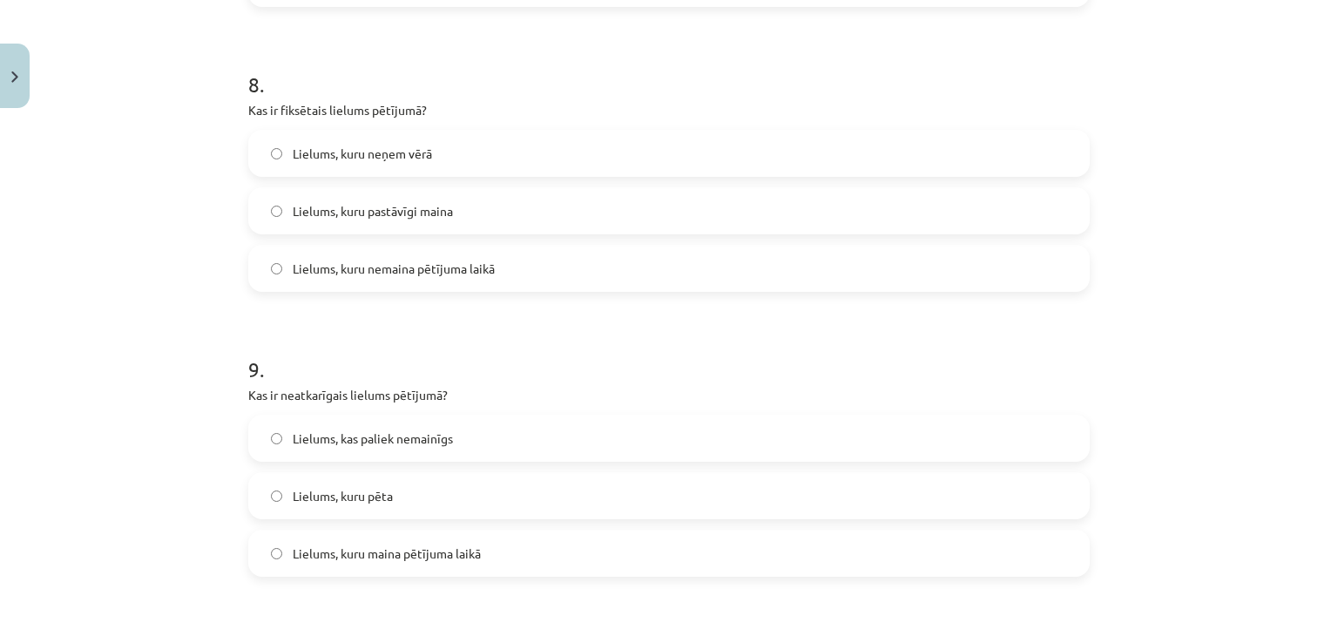
scroll to position [2320, 0]
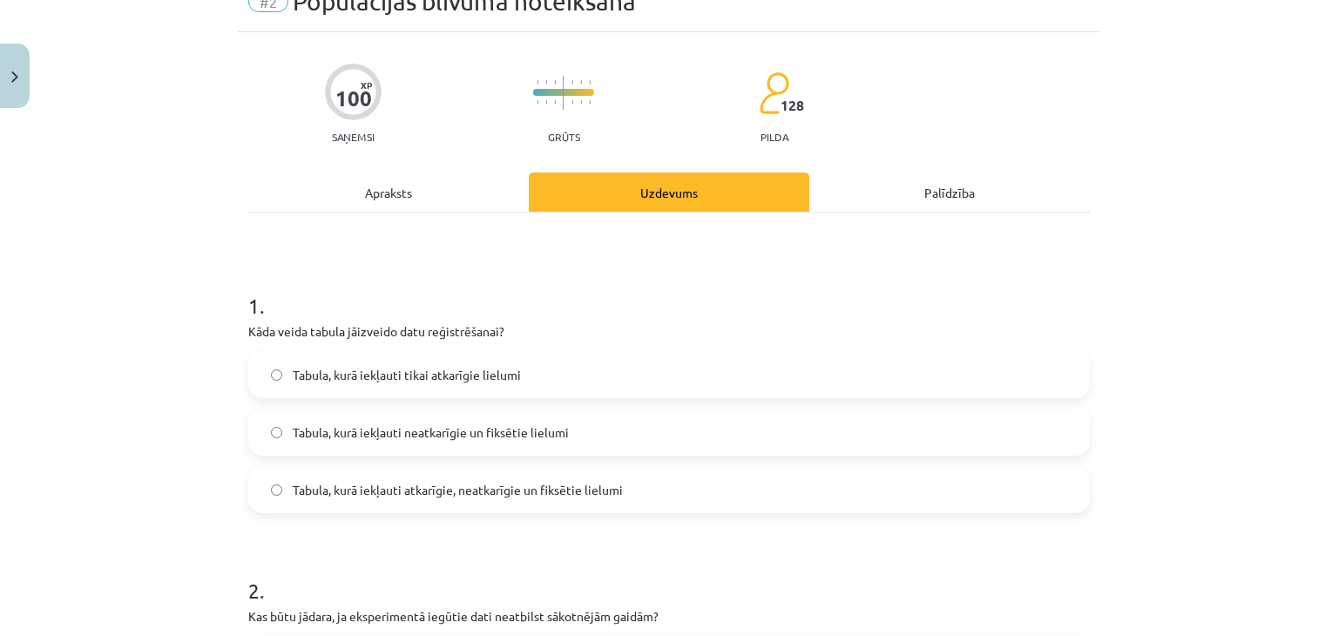
click at [390, 180] on div "Apraksts" at bounding box center [388, 192] width 281 height 39
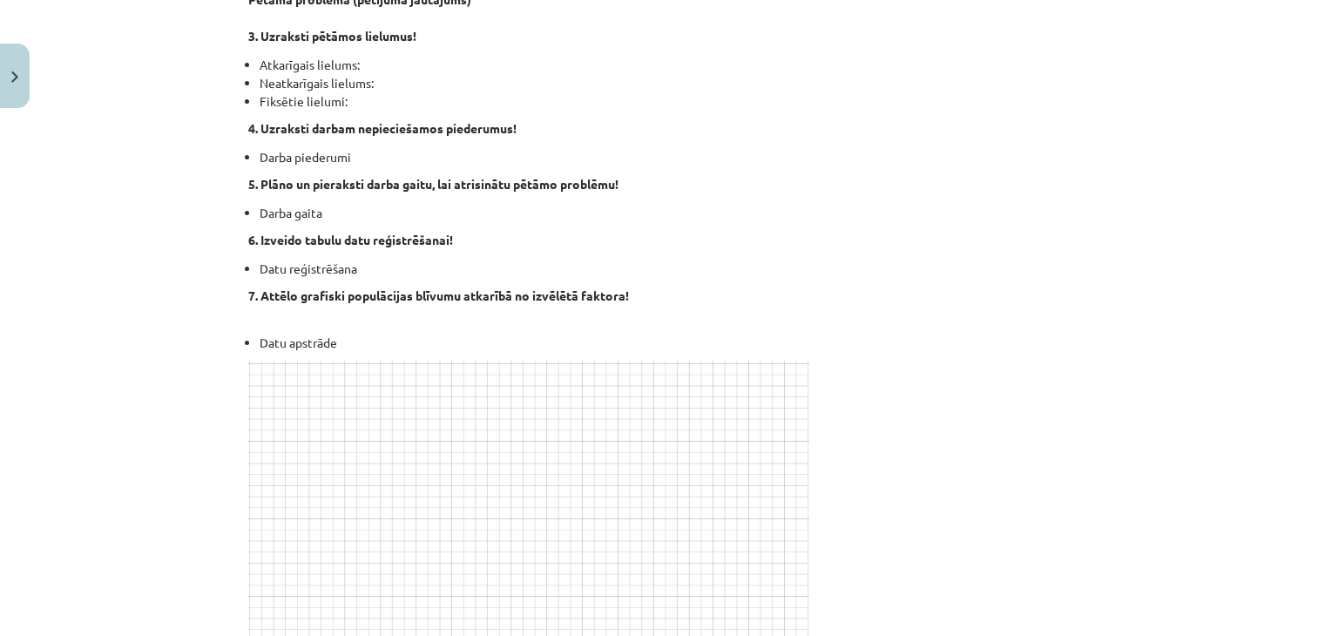
scroll to position [247, 0]
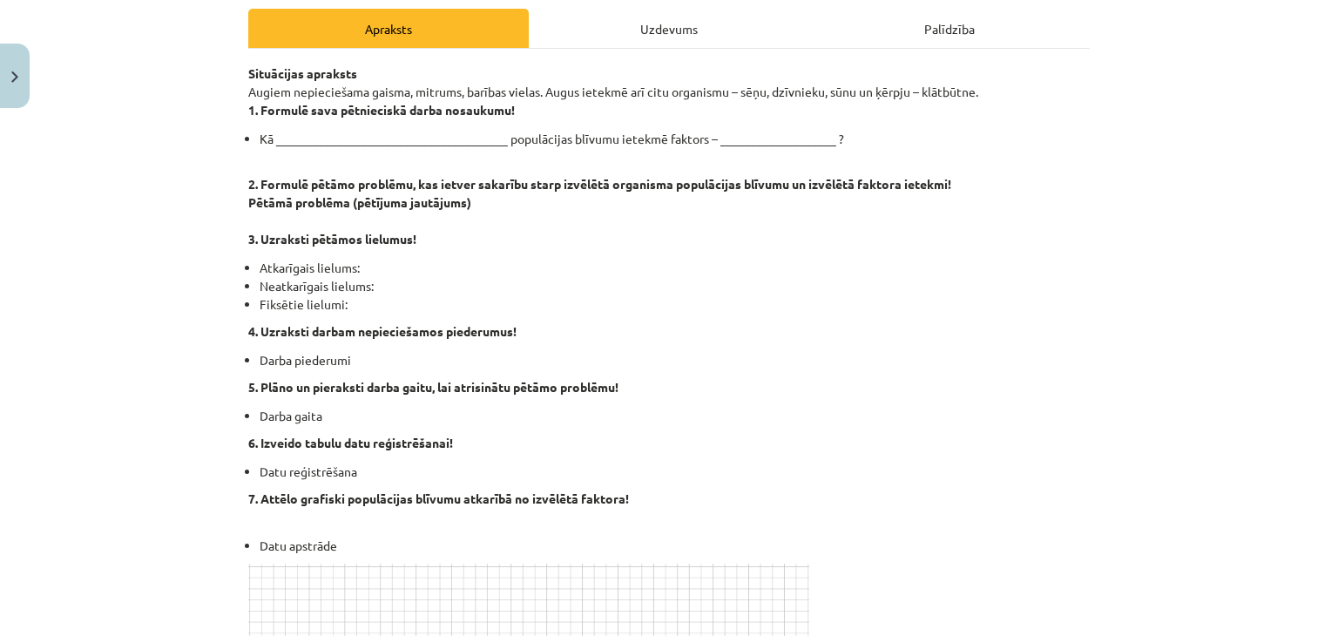
click at [668, 35] on div "Uzdevums" at bounding box center [669, 28] width 281 height 39
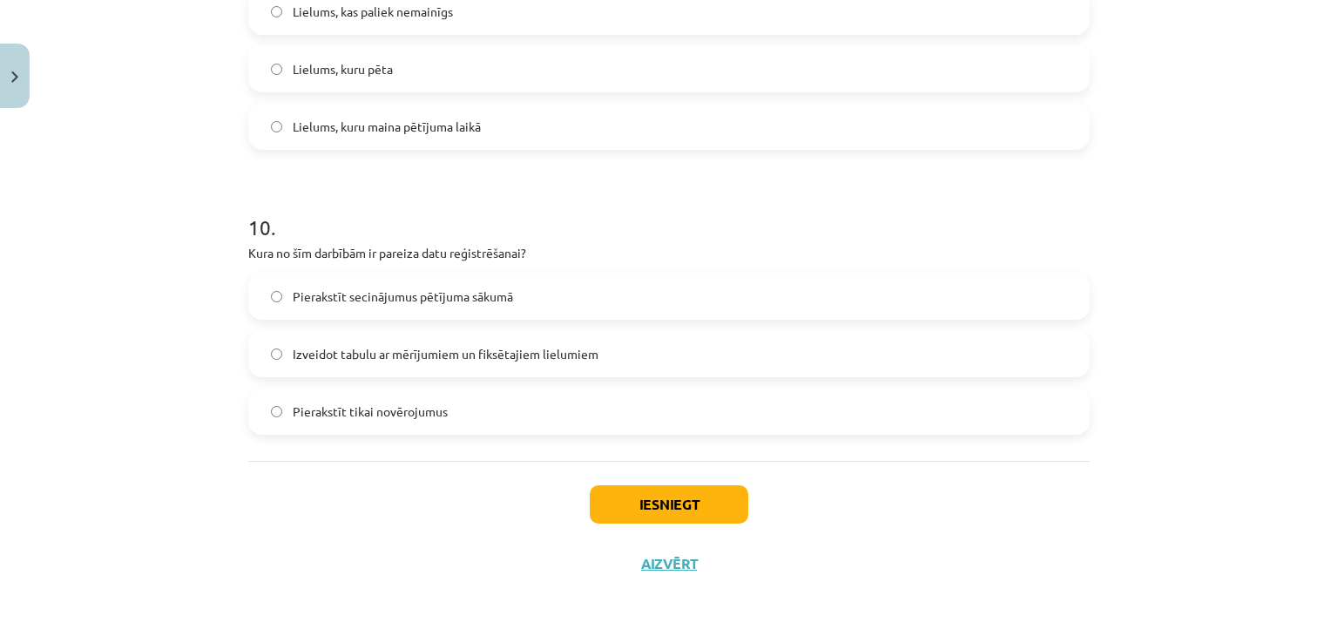
scroll to position [2117, 0]
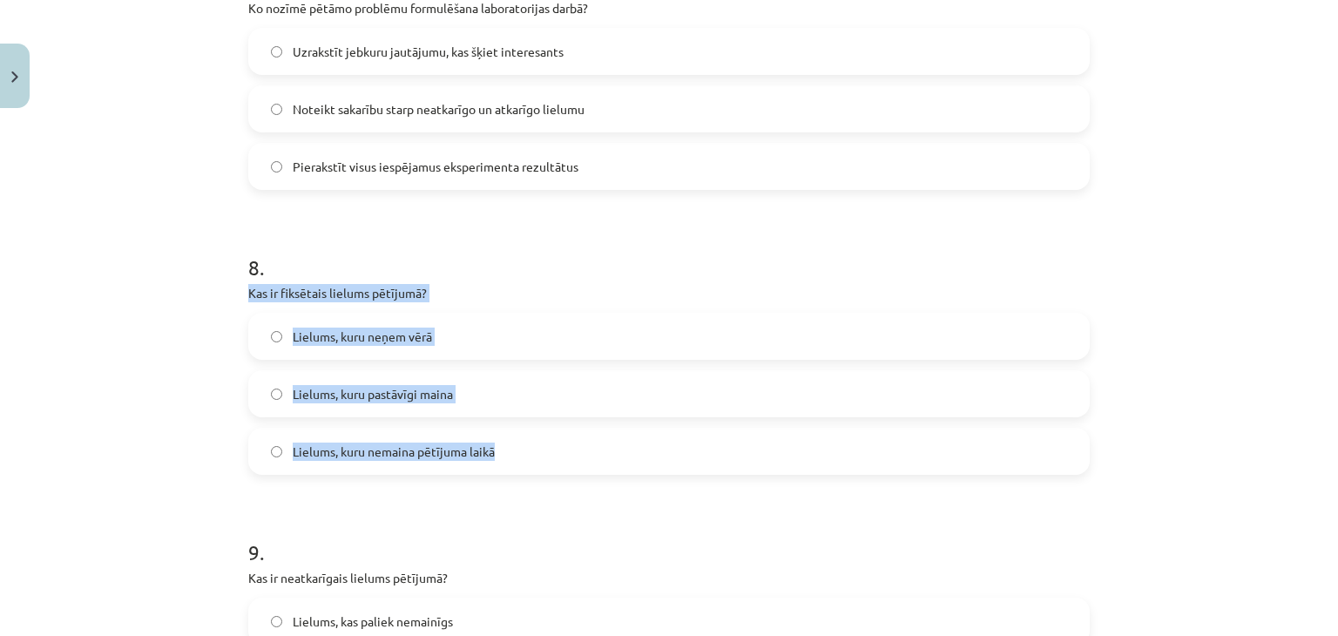
drag, startPoint x: 234, startPoint y: 288, endPoint x: 530, endPoint y: 444, distance: 333.6
copy div "Kas ir fiksētais lielums pētījumā? Lielums, kuru neņem vērā Lielums, kuru pastā…"
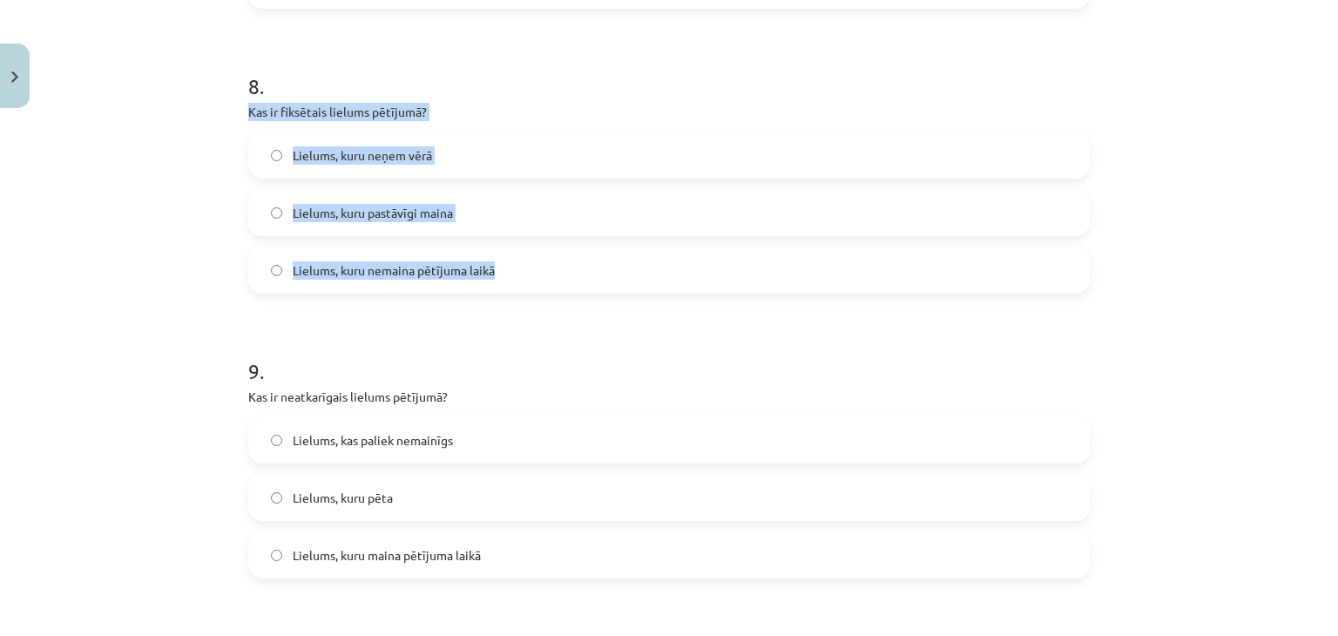
scroll to position [2320, 0]
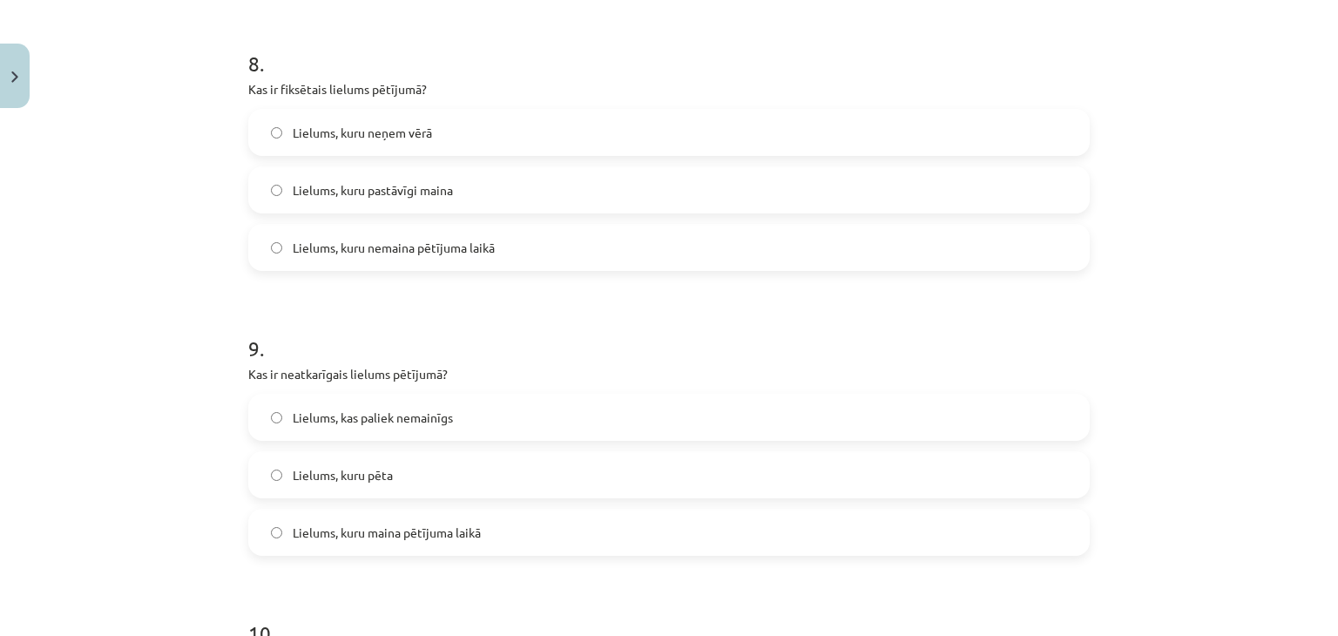
click at [127, 314] on div "Mācību tēma: Bioloģijas i - 11. klases 1. ieskaites mācību materiāls - laborato…" at bounding box center [669, 318] width 1338 height 636
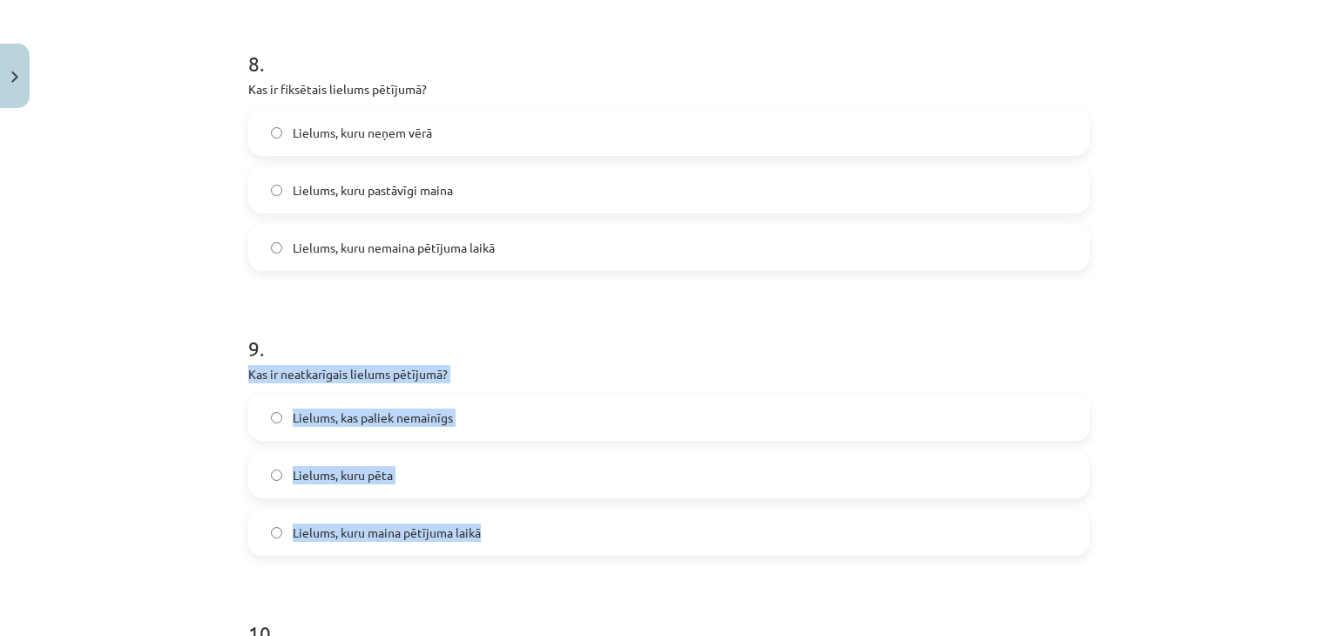
drag, startPoint x: 236, startPoint y: 369, endPoint x: 586, endPoint y: 541, distance: 389.3
copy div "Kas ir neatkarīgais lielums pētījumā? Lielums, kas paliek nemainīgs Lielums, ku…"
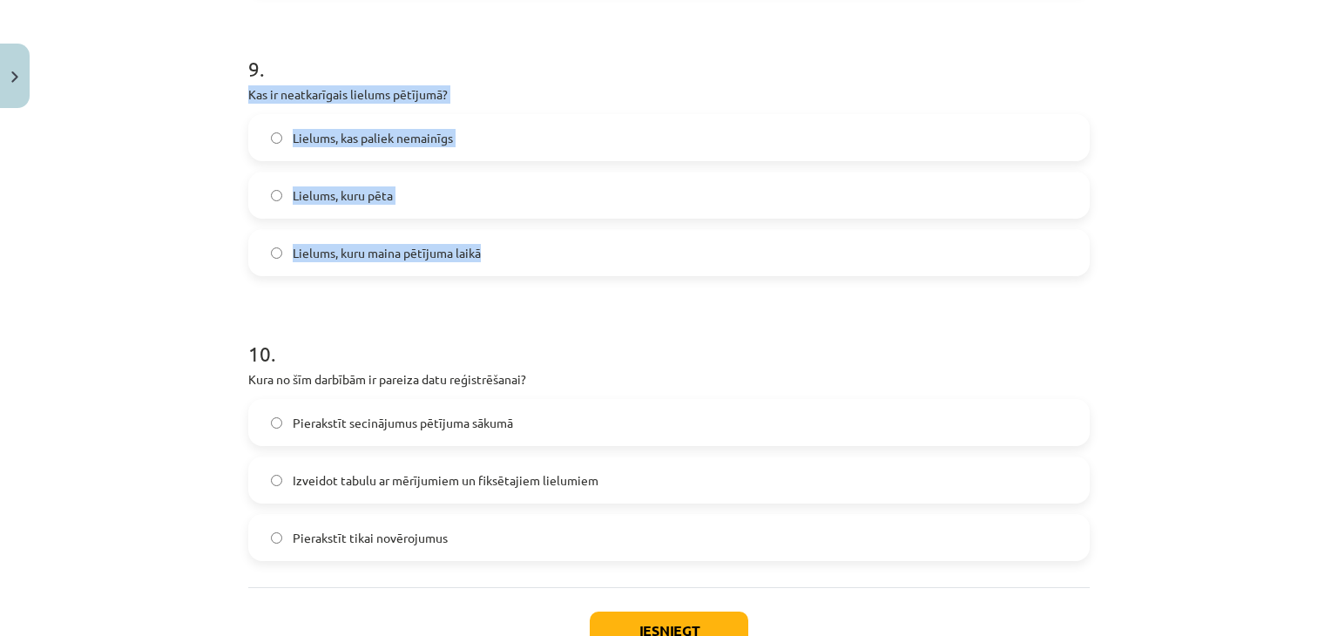
scroll to position [2726, 0]
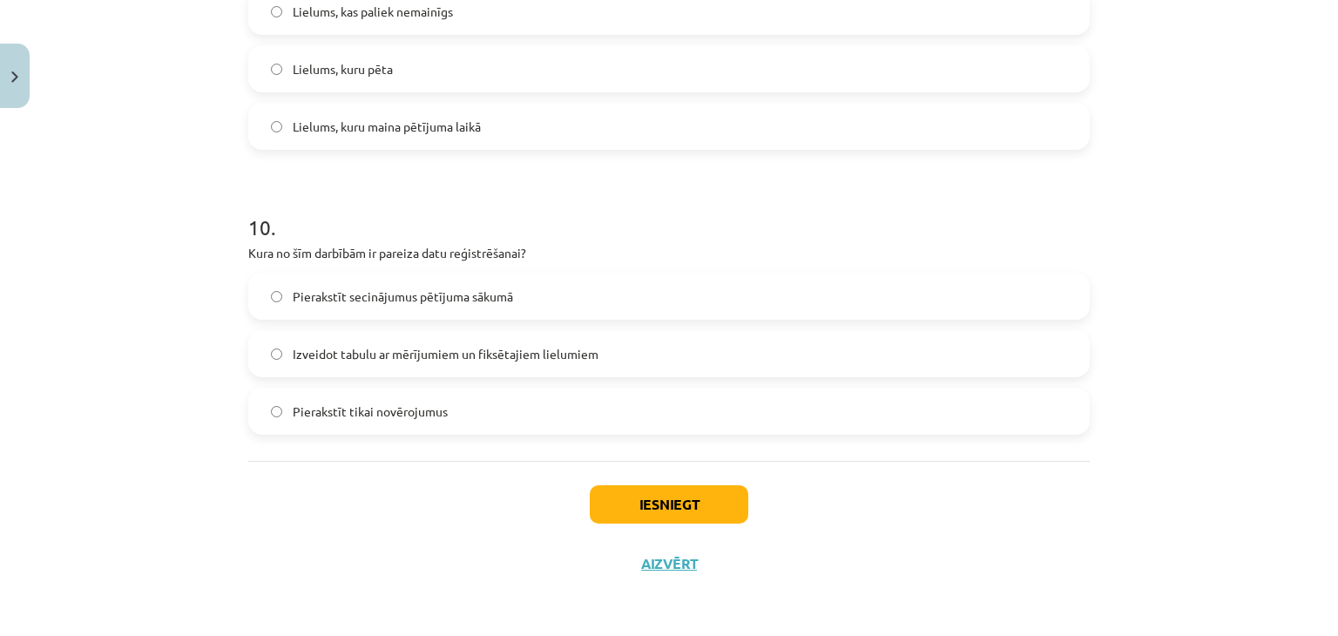
click at [102, 370] on div "Mācību tēma: Bioloģijas i - 11. klases 1. ieskaites mācību materiāls - laborato…" at bounding box center [669, 318] width 1338 height 636
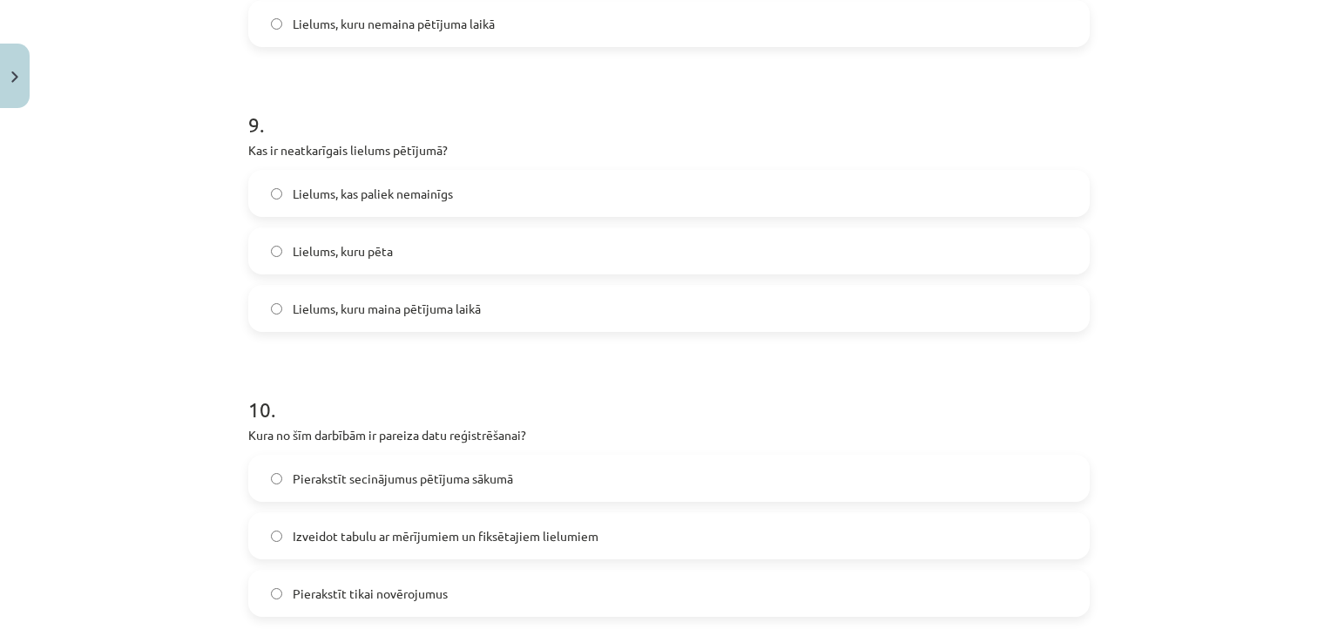
scroll to position [2523, 0]
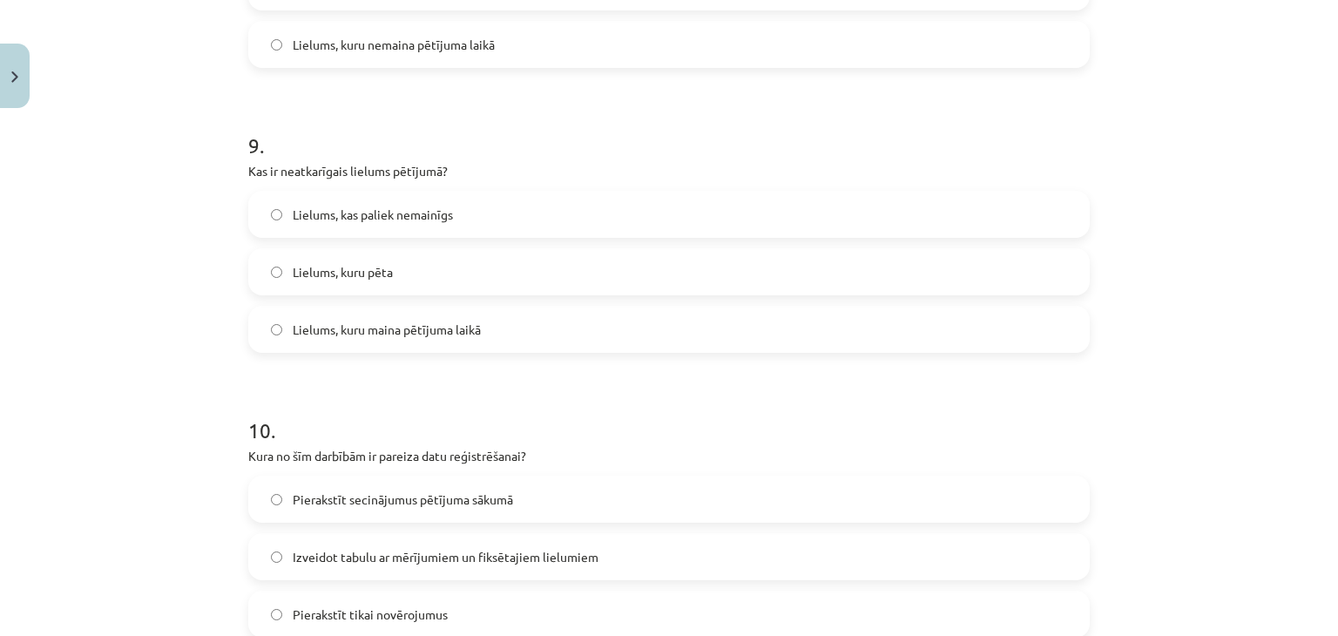
click at [374, 327] on span "Lielums, kuru maina pētījuma laikā" at bounding box center [387, 330] width 188 height 18
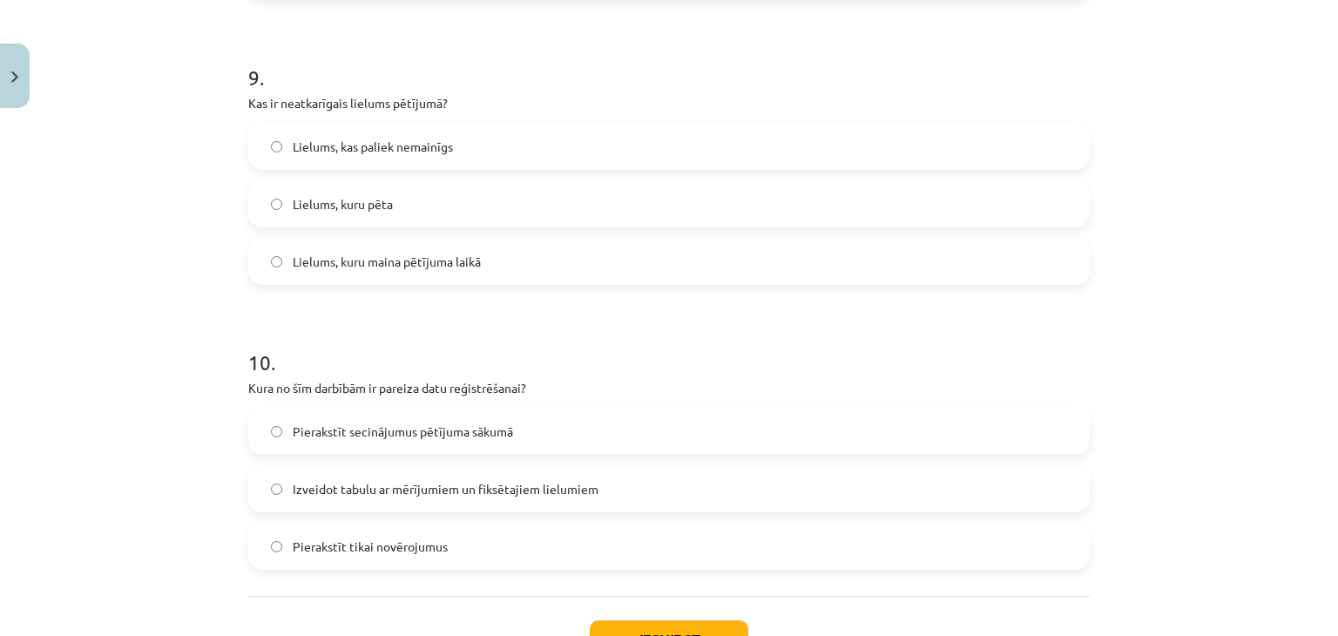
scroll to position [2726, 0]
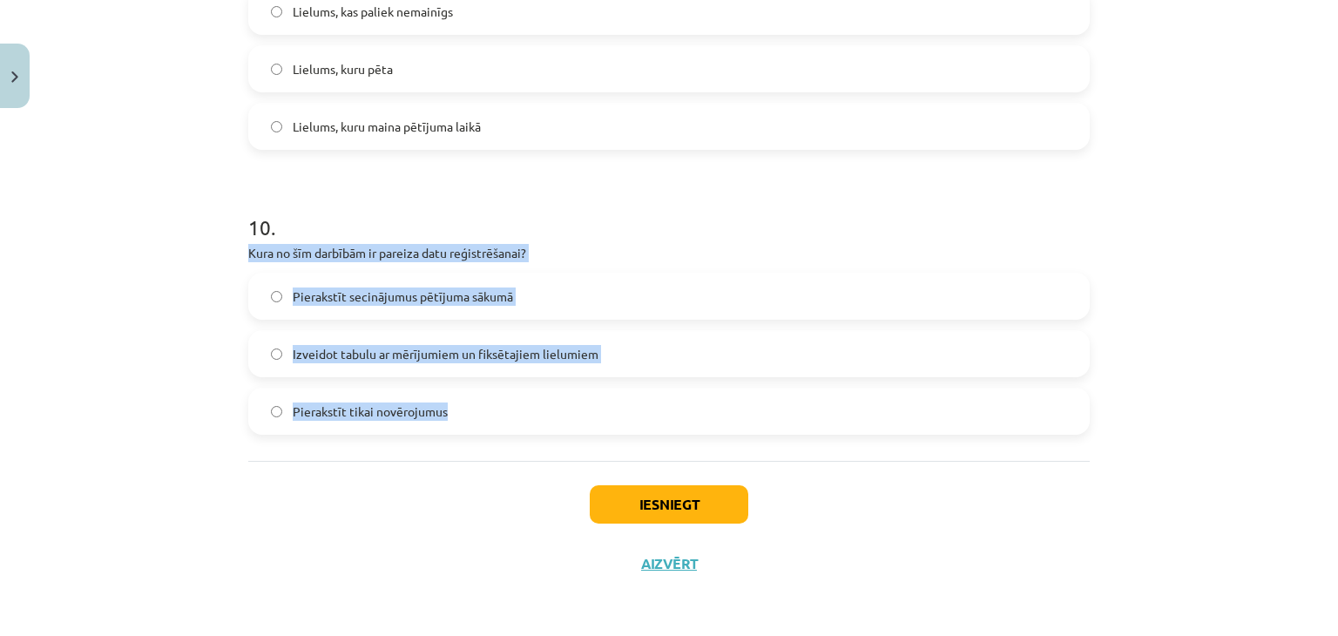
drag, startPoint x: 227, startPoint y: 250, endPoint x: 439, endPoint y: 396, distance: 257.6
click at [439, 396] on div "Mācību tēma: Bioloģijas i - 11. klases 1. ieskaites mācību materiāls - laborato…" at bounding box center [669, 318] width 1338 height 636
copy div "Kura no šīm darbībām ir pareiza datu reģistrēšanai? Pierakstīt secinājumus pētī…"
click at [613, 346] on label "Izveidot tabulu ar mērījumiem un fiksētajiem lielumiem" at bounding box center [669, 354] width 838 height 44
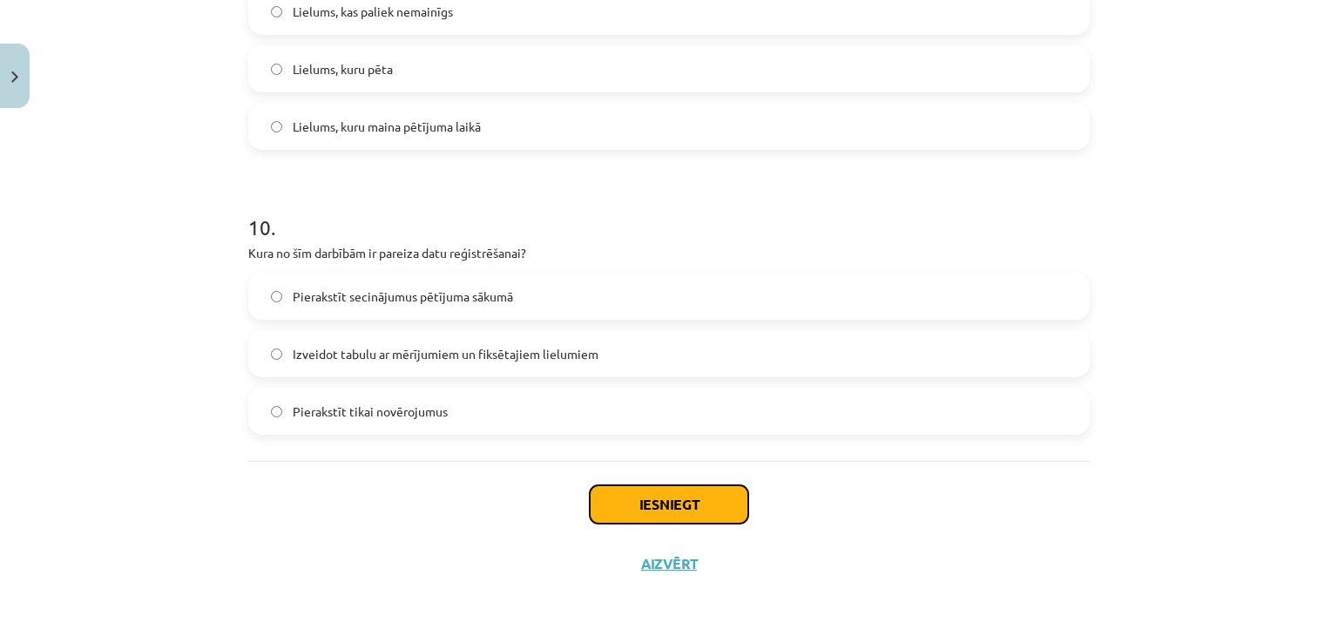
click at [624, 497] on button "Iesniegt" at bounding box center [669, 504] width 159 height 38
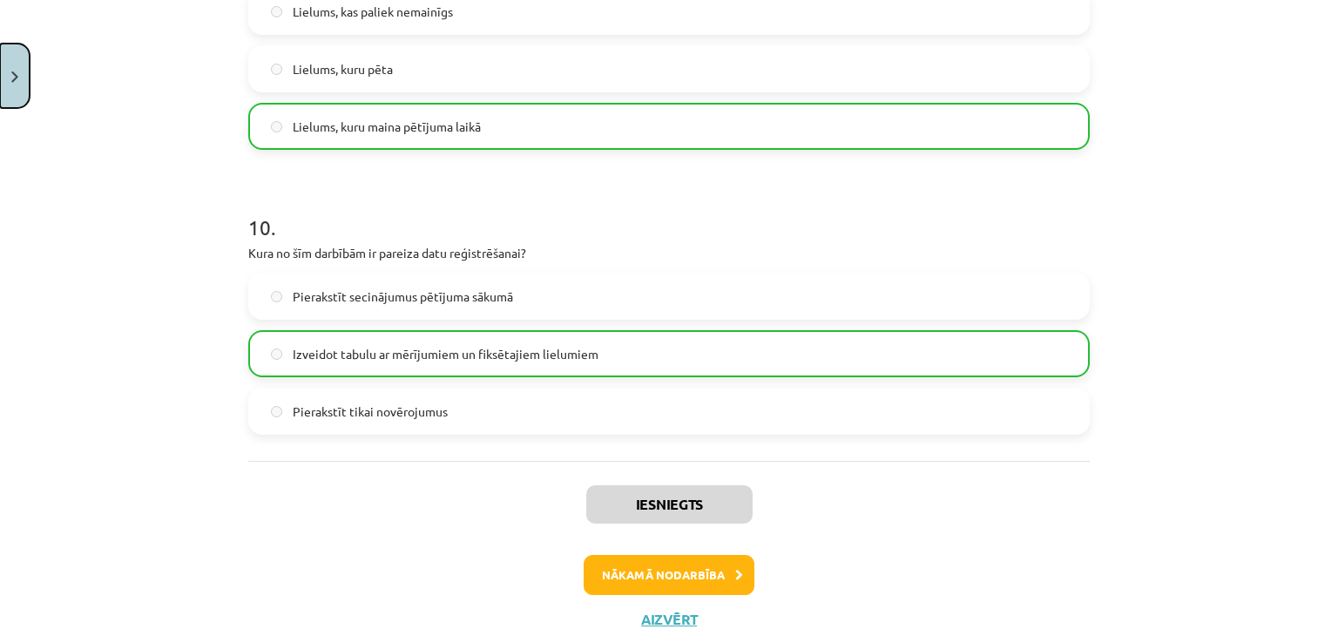
click at [0, 91] on button "Close" at bounding box center [15, 76] width 30 height 64
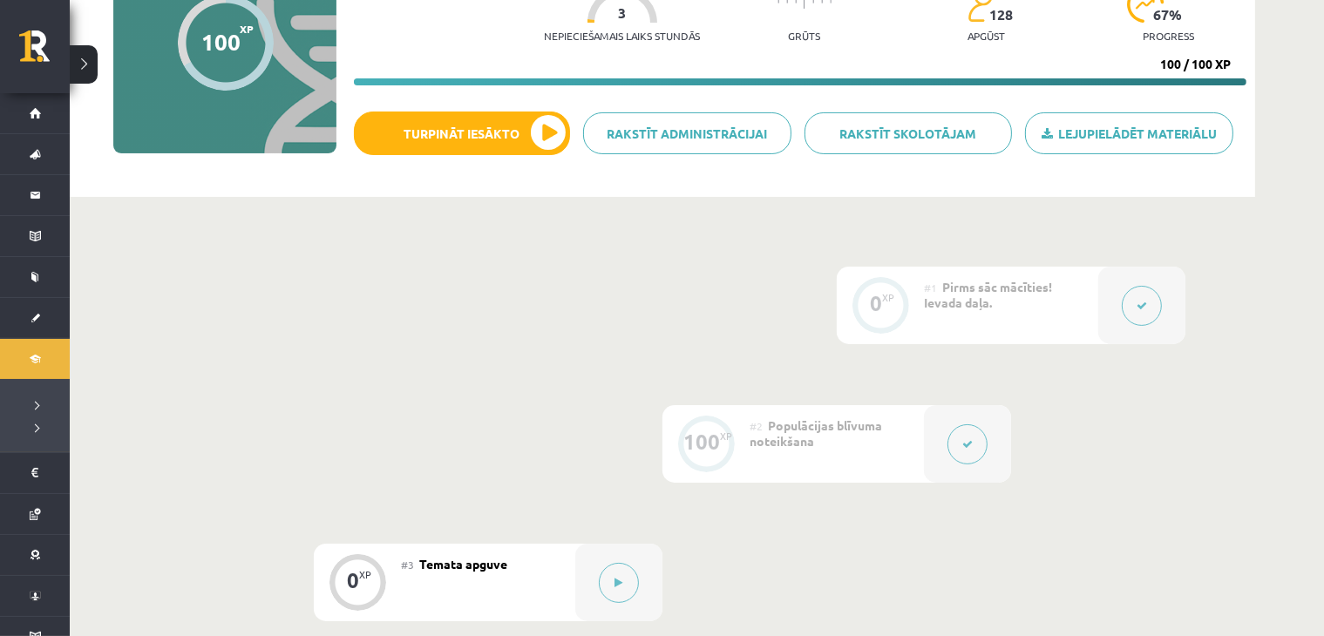
scroll to position [493, 0]
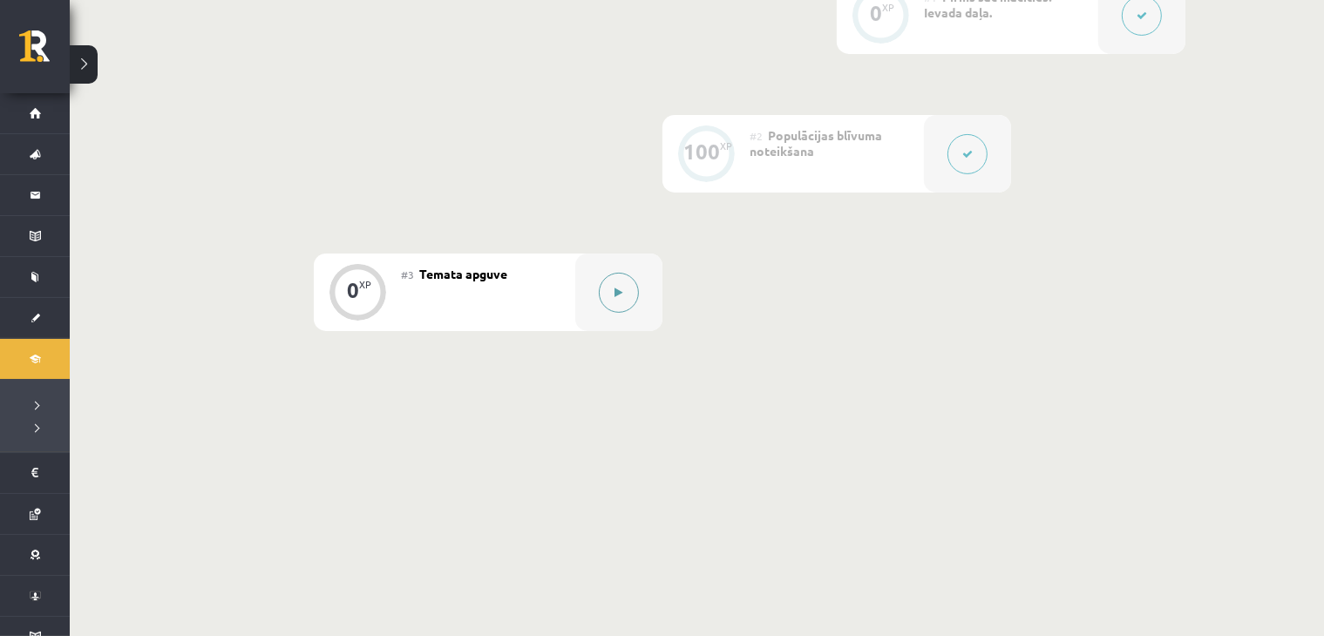
click at [610, 288] on button at bounding box center [619, 293] width 40 height 40
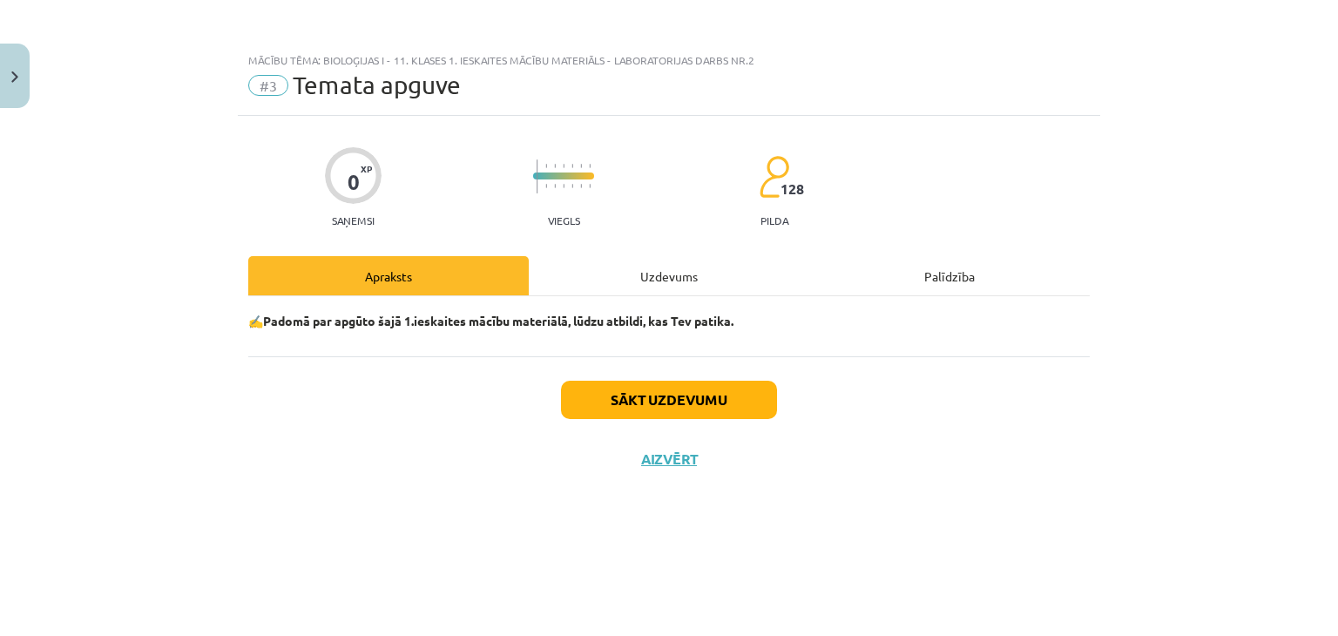
click at [32, 76] on div "Mācību tēma: Bioloģijas i - 11. klases 1. ieskaites mācību materiāls - laborato…" at bounding box center [669, 318] width 1338 height 636
click at [0, 78] on button "Close" at bounding box center [15, 76] width 30 height 64
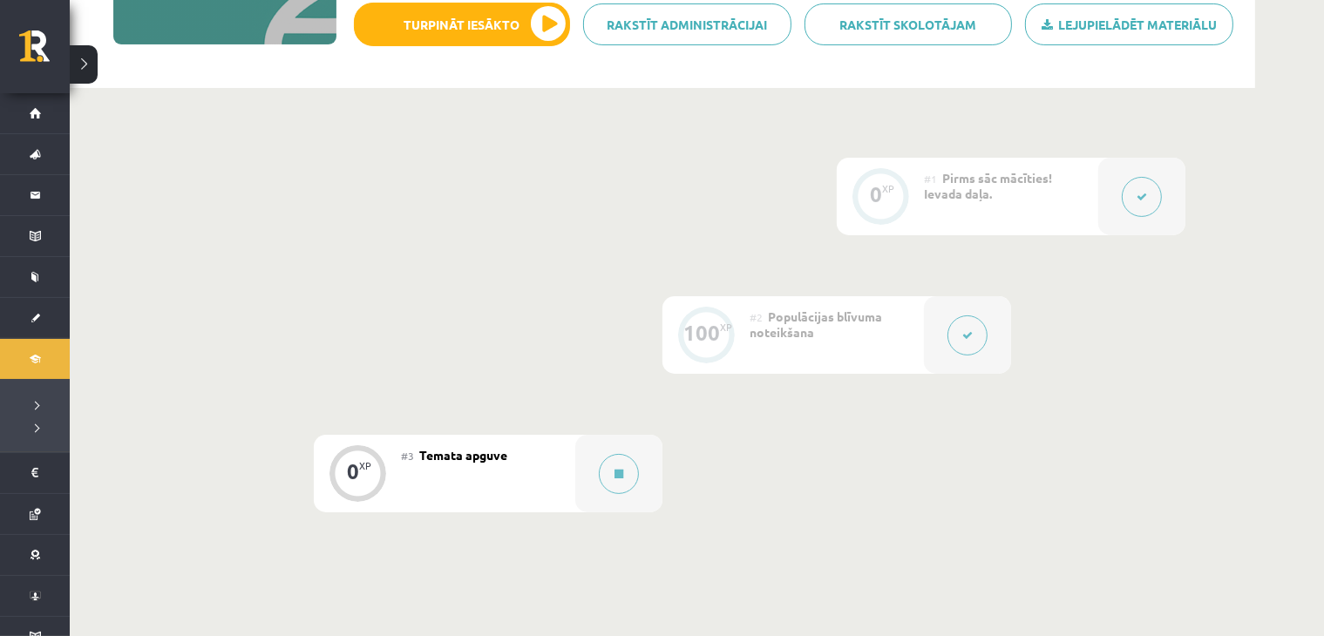
scroll to position [289, 0]
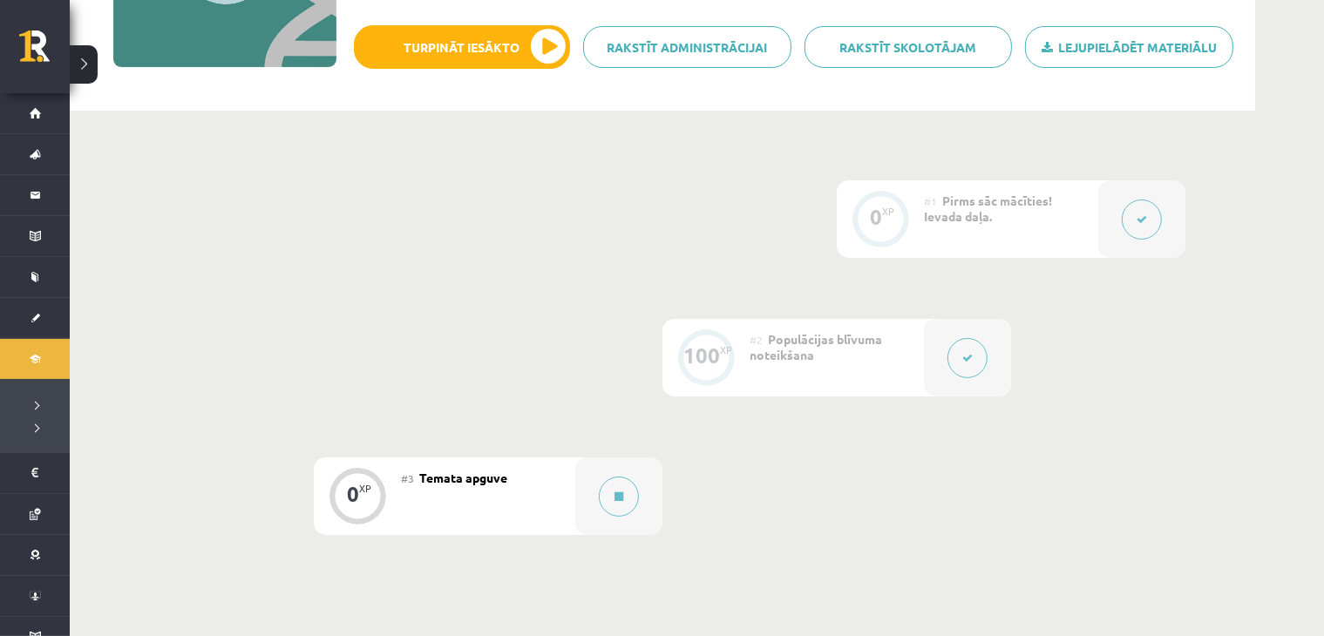
click at [941, 374] on div at bounding box center [967, 358] width 87 height 78
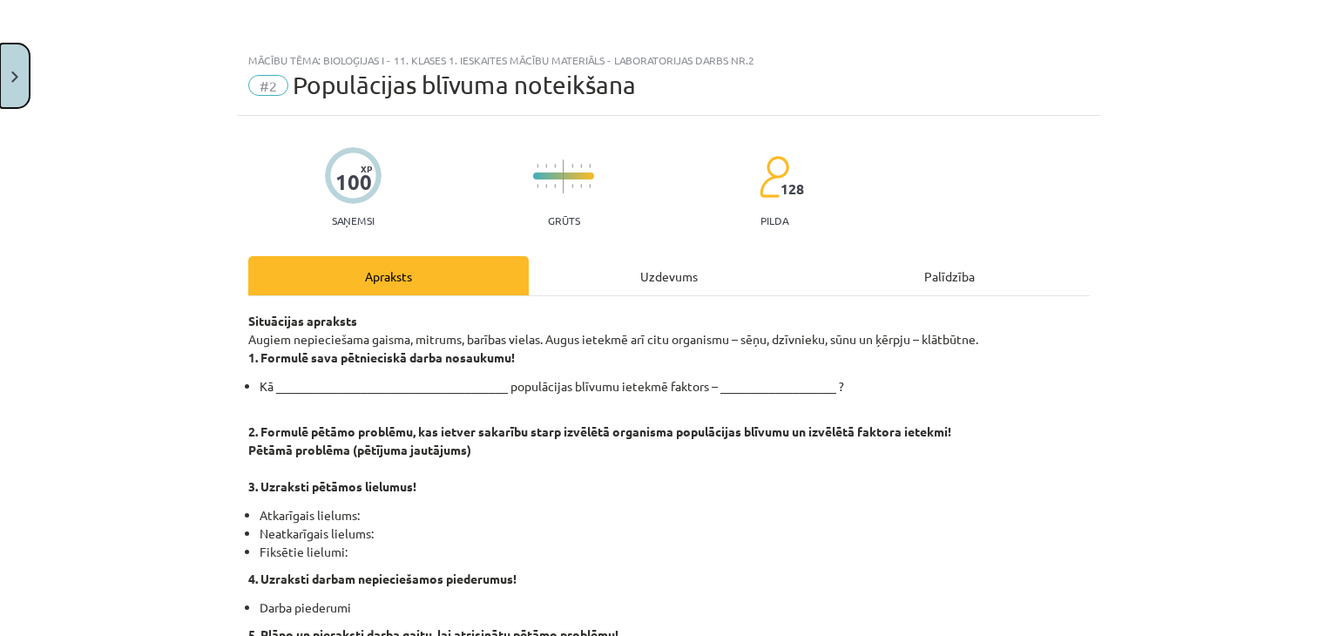
drag, startPoint x: 11, startPoint y: 105, endPoint x: 24, endPoint y: 112, distance: 14.8
click at [10, 105] on button "Close" at bounding box center [15, 76] width 30 height 64
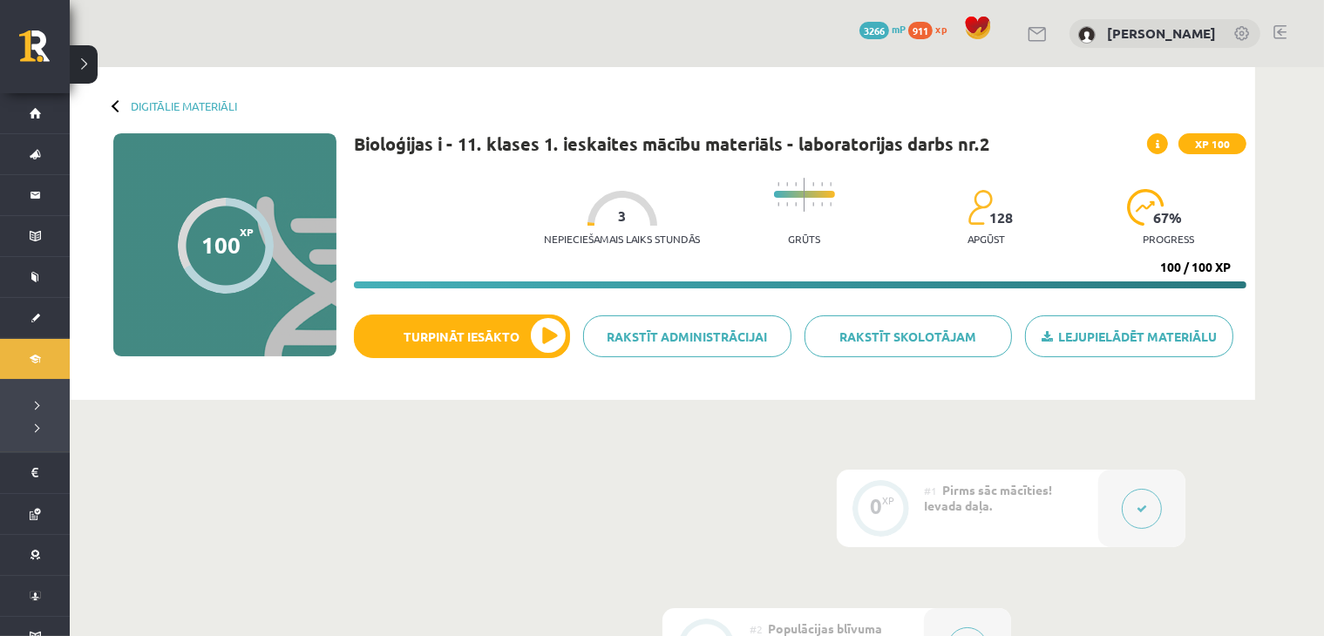
scroll to position [0, 0]
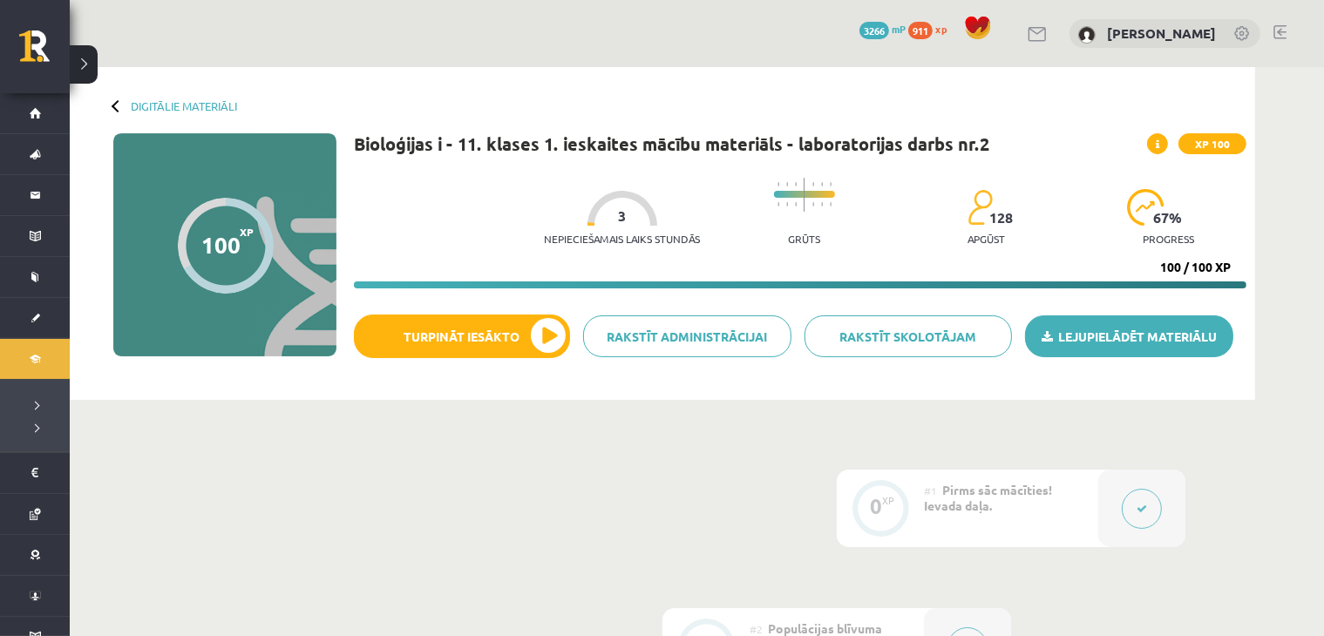
click at [1071, 339] on link "Lejupielādēt materiālu" at bounding box center [1129, 336] width 208 height 42
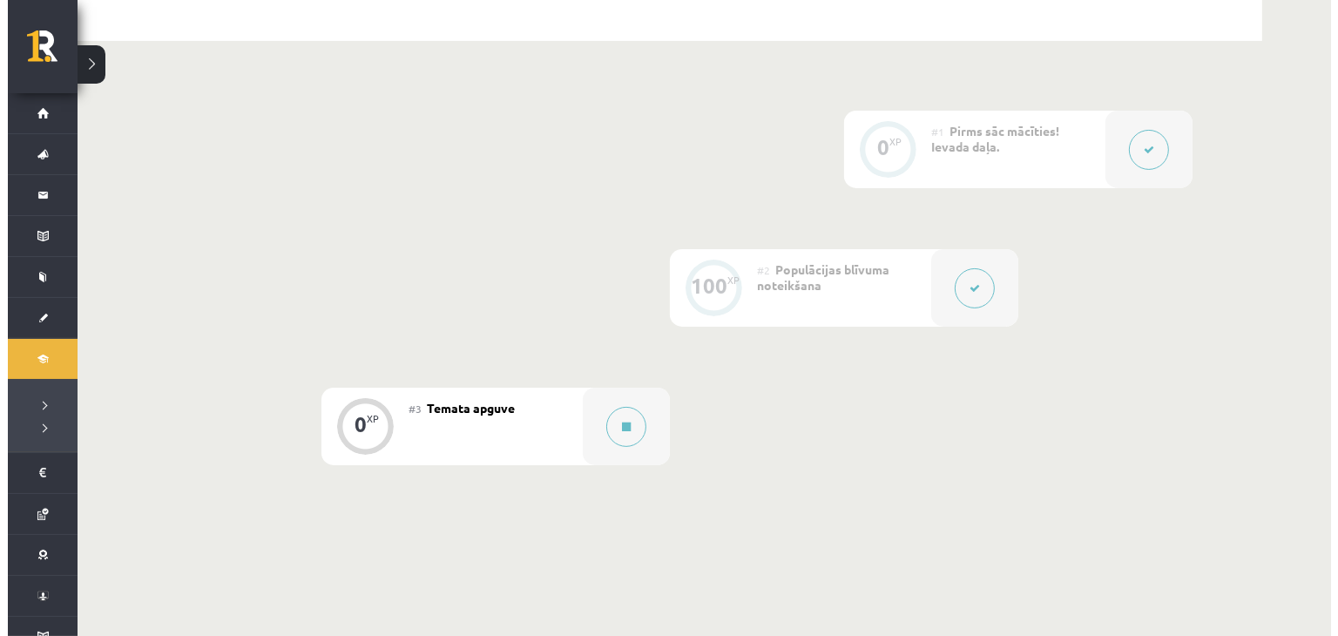
scroll to position [493, 0]
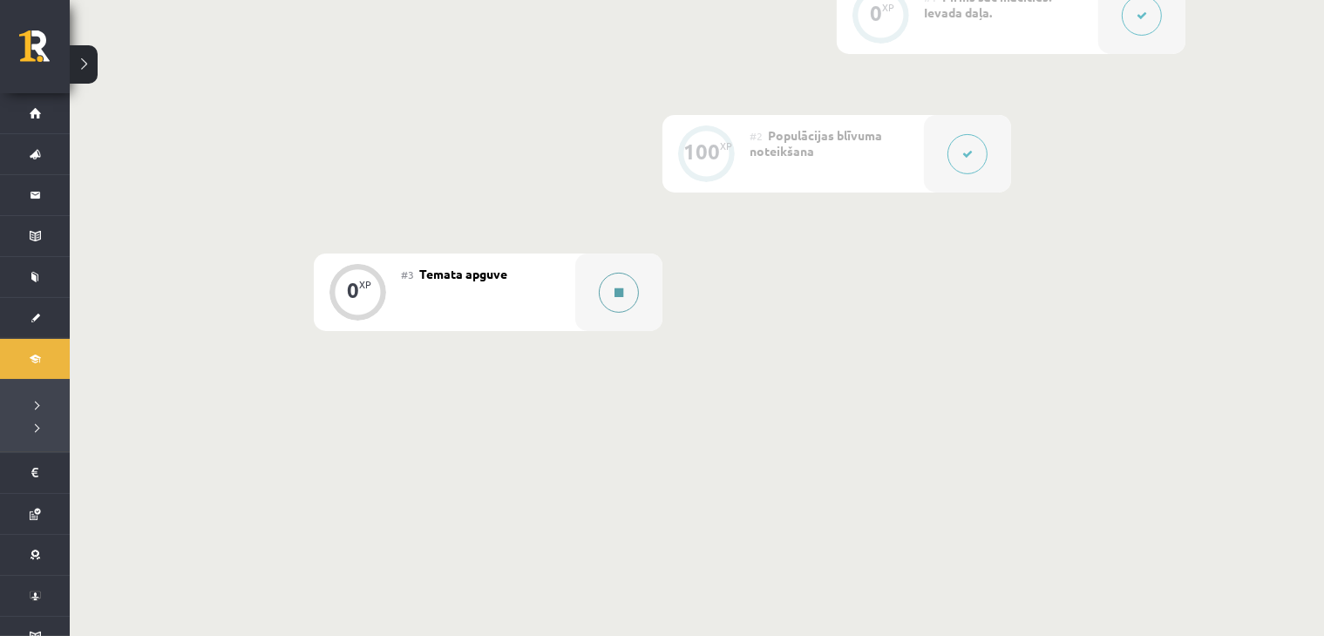
click at [613, 311] on button at bounding box center [619, 293] width 40 height 40
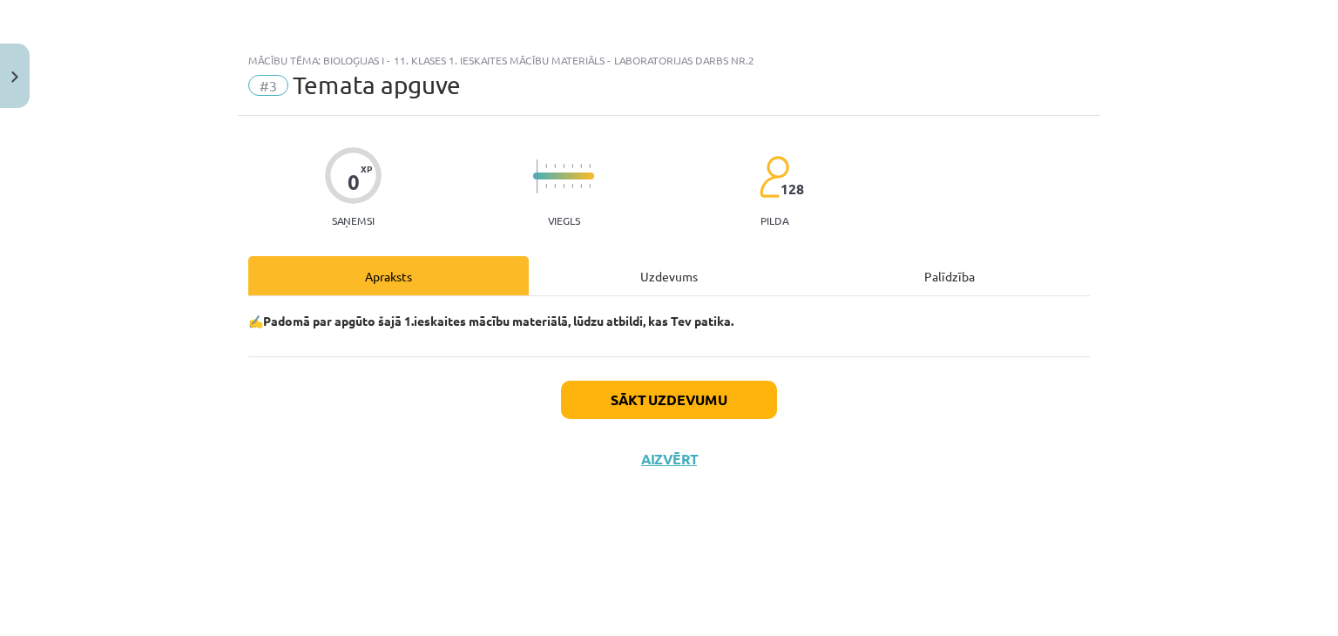
click at [644, 270] on div "Uzdevums" at bounding box center [669, 275] width 281 height 39
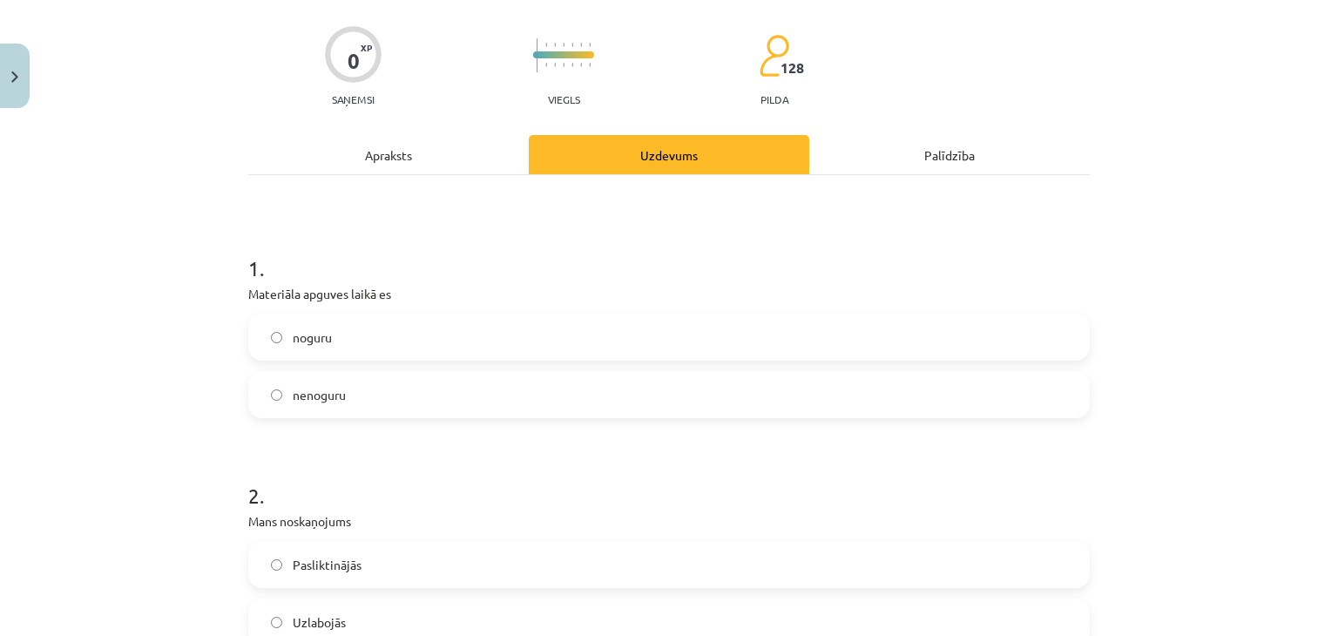
scroll to position [203, 0]
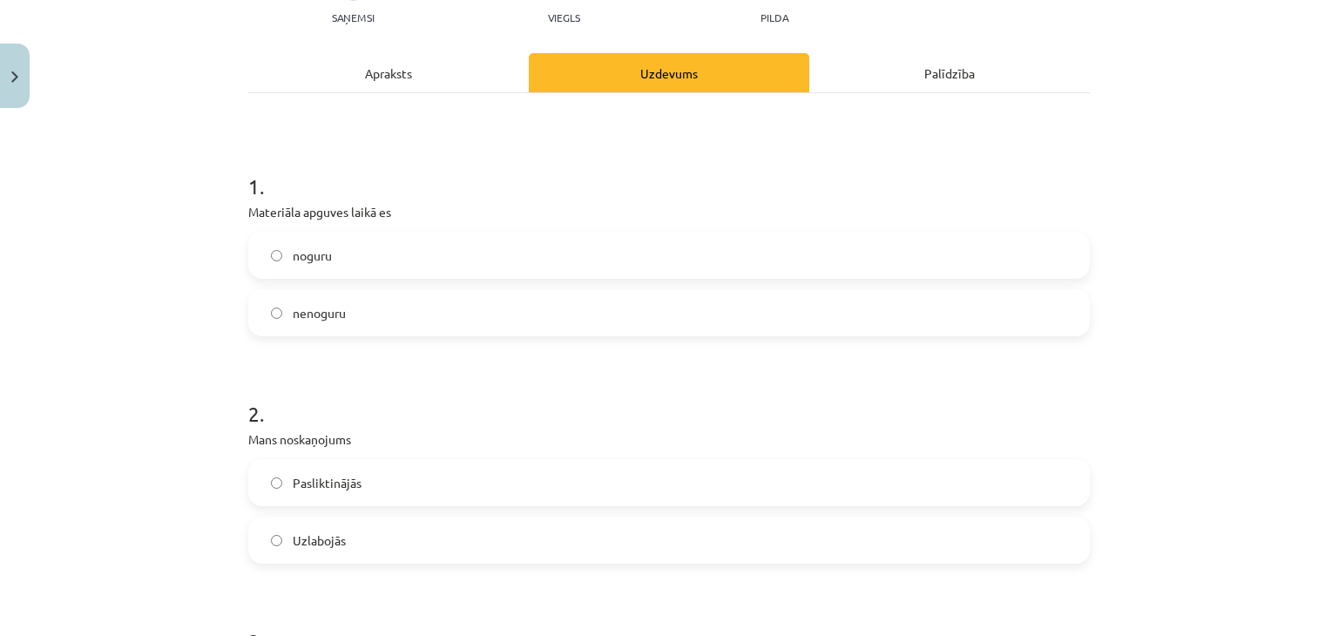
click at [349, 318] on label "nenoguru" at bounding box center [669, 313] width 838 height 44
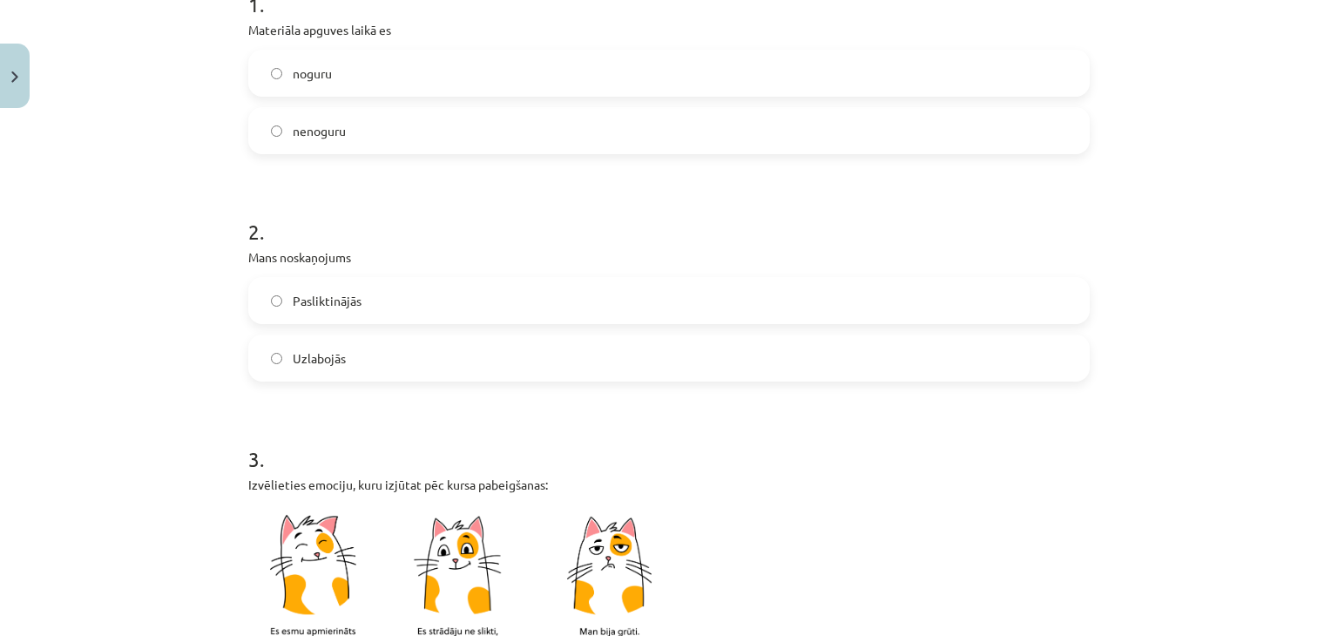
scroll to position [406, 0]
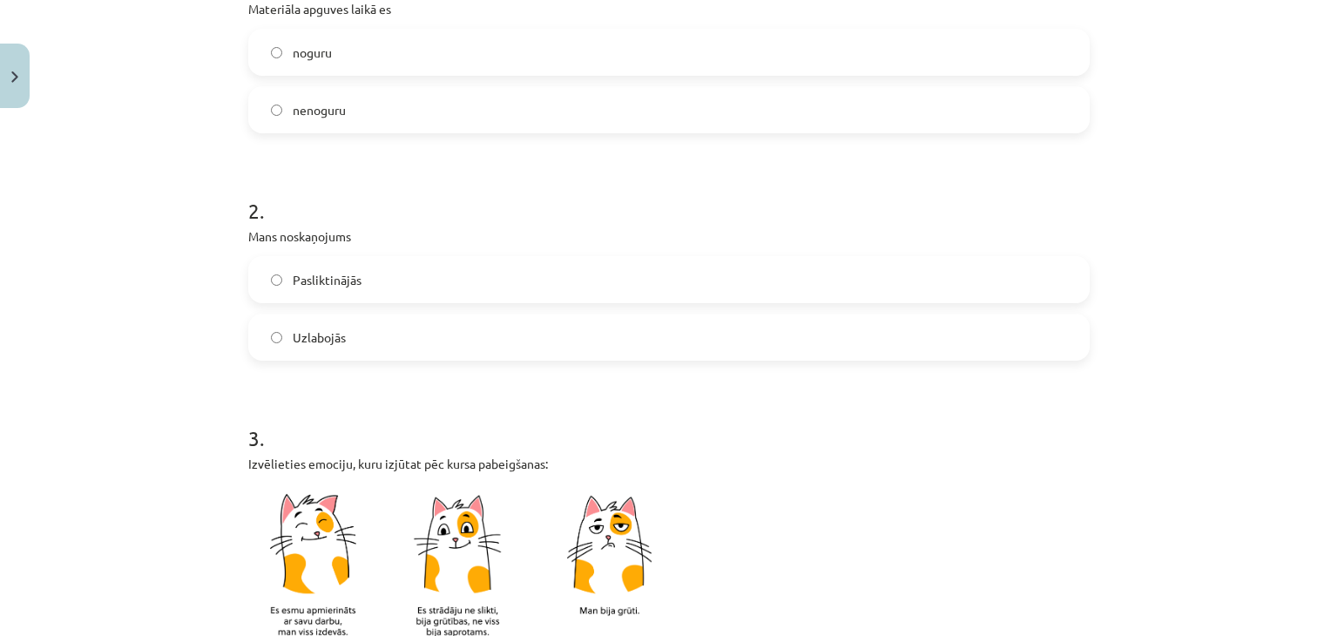
click at [351, 339] on label "Uzlabojās" at bounding box center [669, 337] width 838 height 44
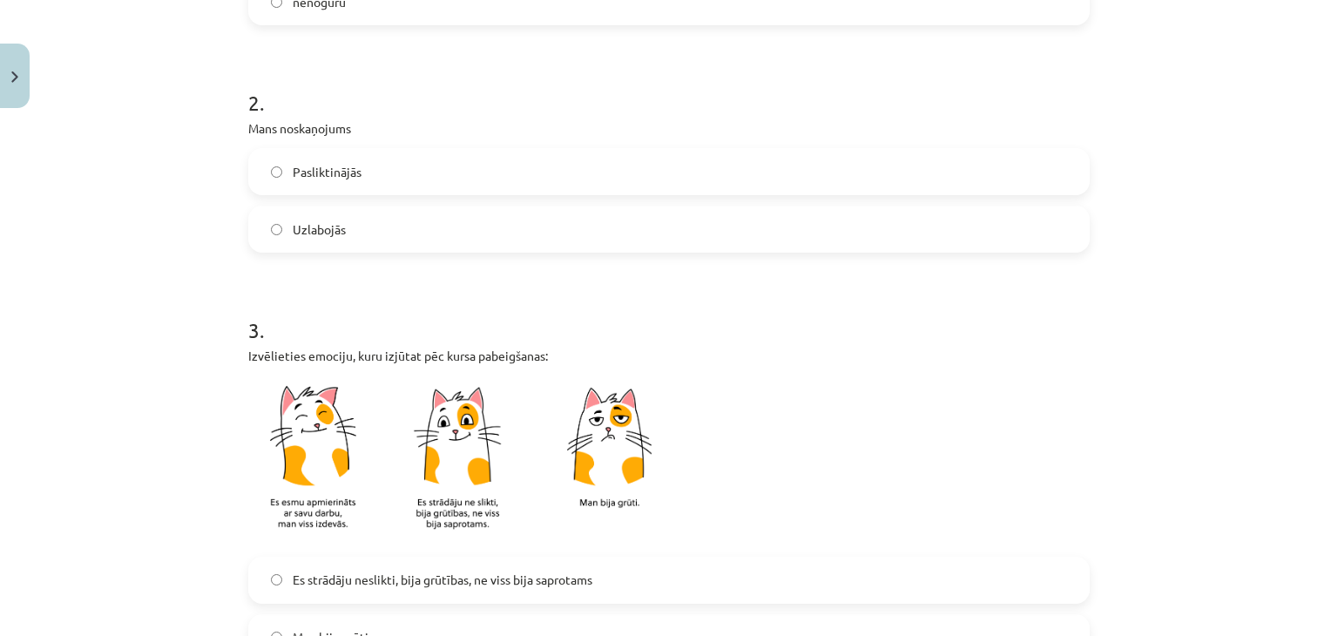
scroll to position [813, 0]
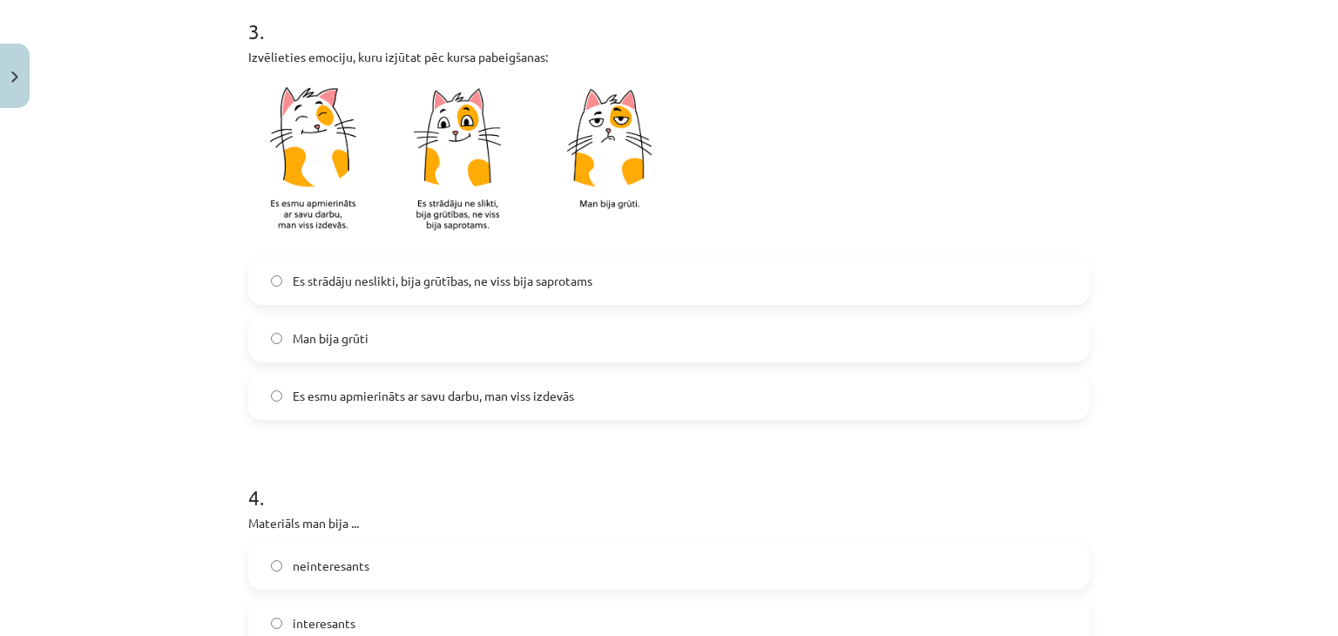
click at [328, 398] on span "Es esmu apmierināts ar savu darbu, man viss izdevās" at bounding box center [433, 396] width 281 height 18
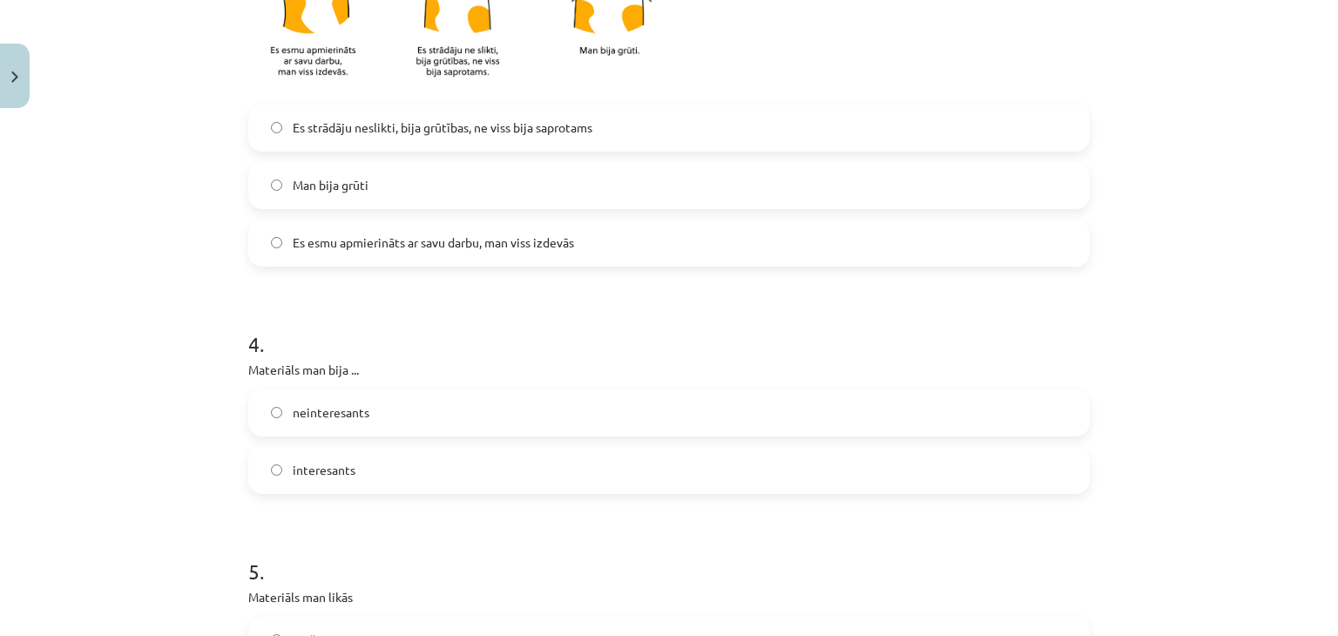
scroll to position [1016, 0]
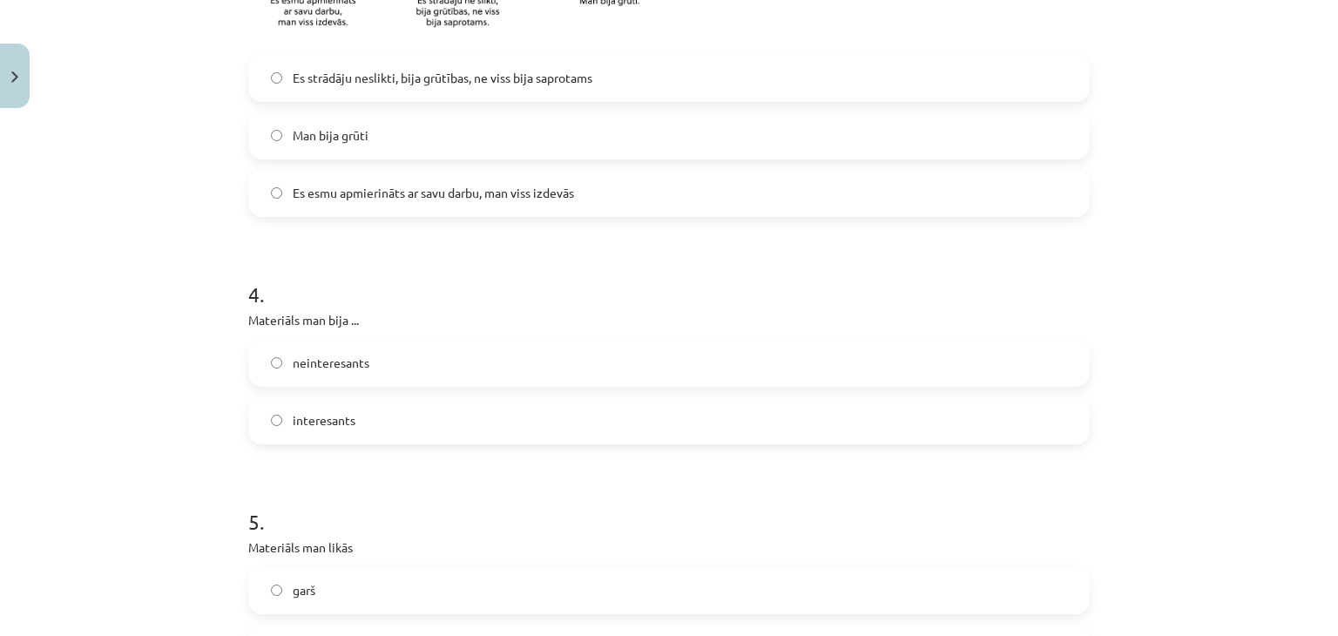
click at [324, 423] on span "interesants" at bounding box center [324, 420] width 63 height 18
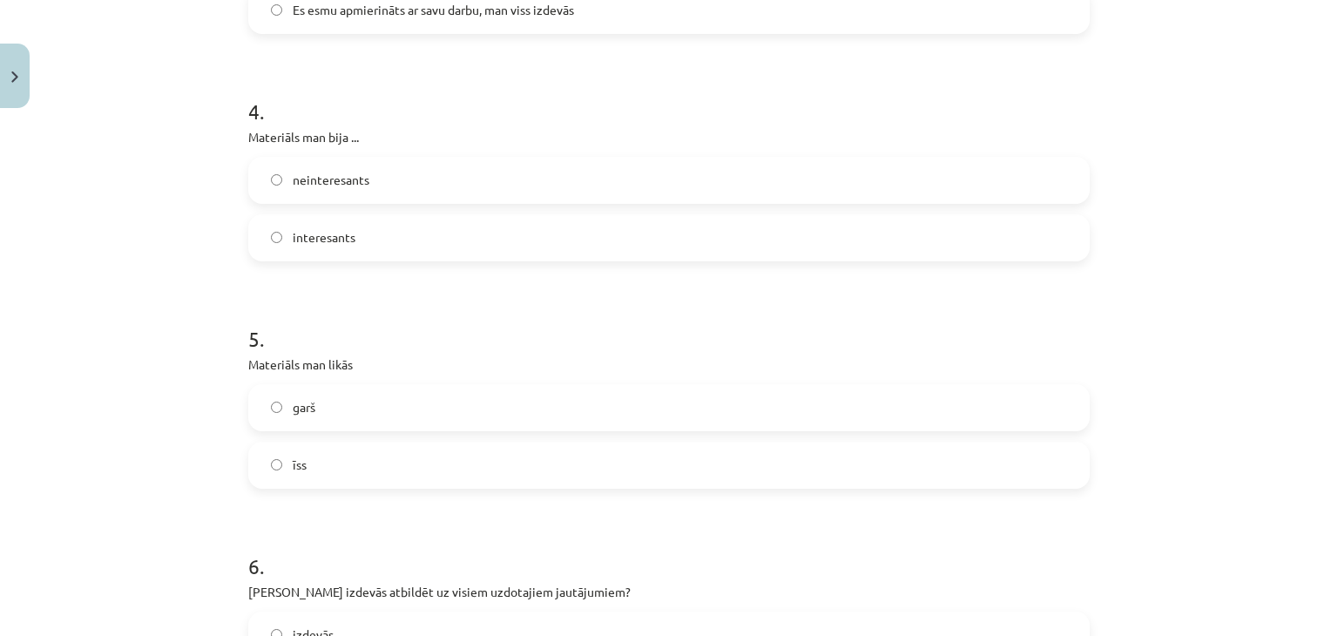
scroll to position [1220, 0]
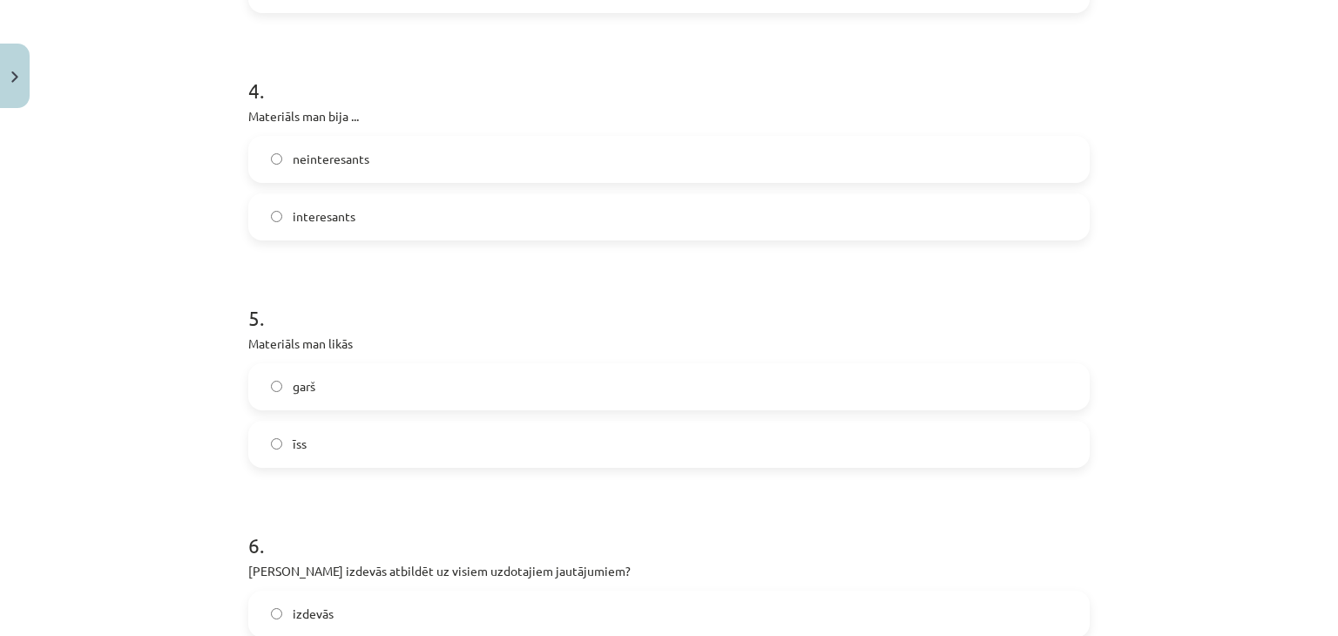
click at [310, 447] on label "īss" at bounding box center [669, 445] width 838 height 44
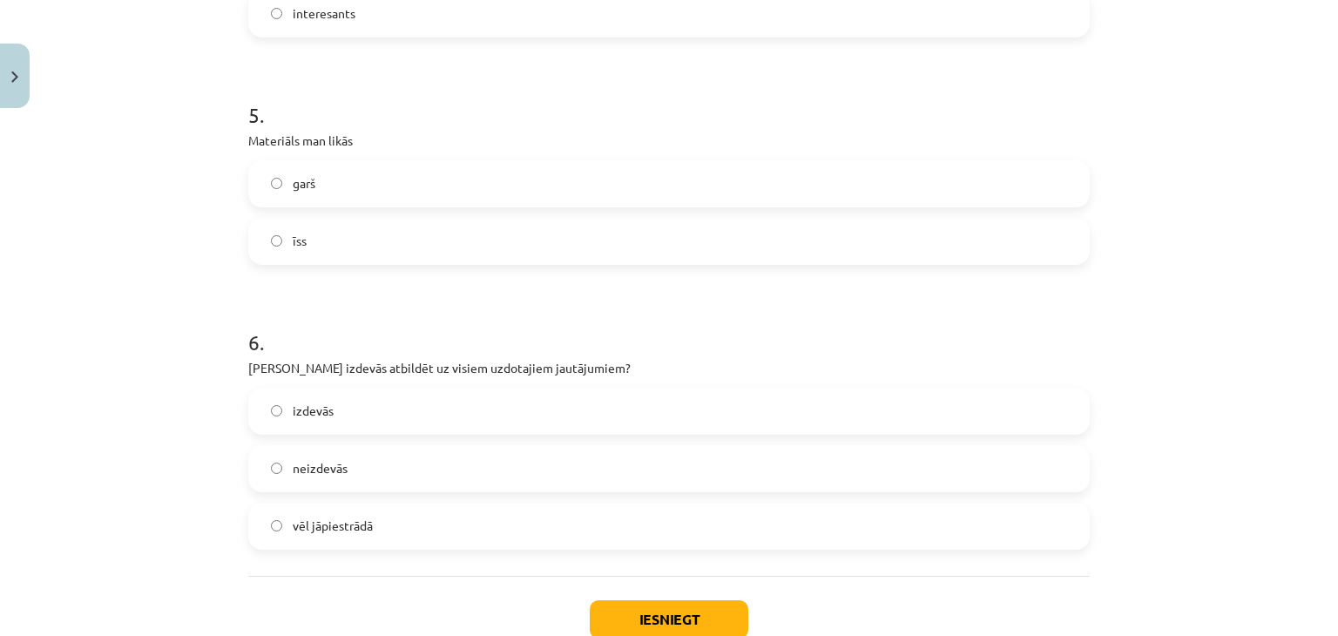
click at [282, 423] on label "izdevās" at bounding box center [669, 411] width 838 height 44
click at [637, 619] on button "Iesniegt" at bounding box center [669, 619] width 159 height 38
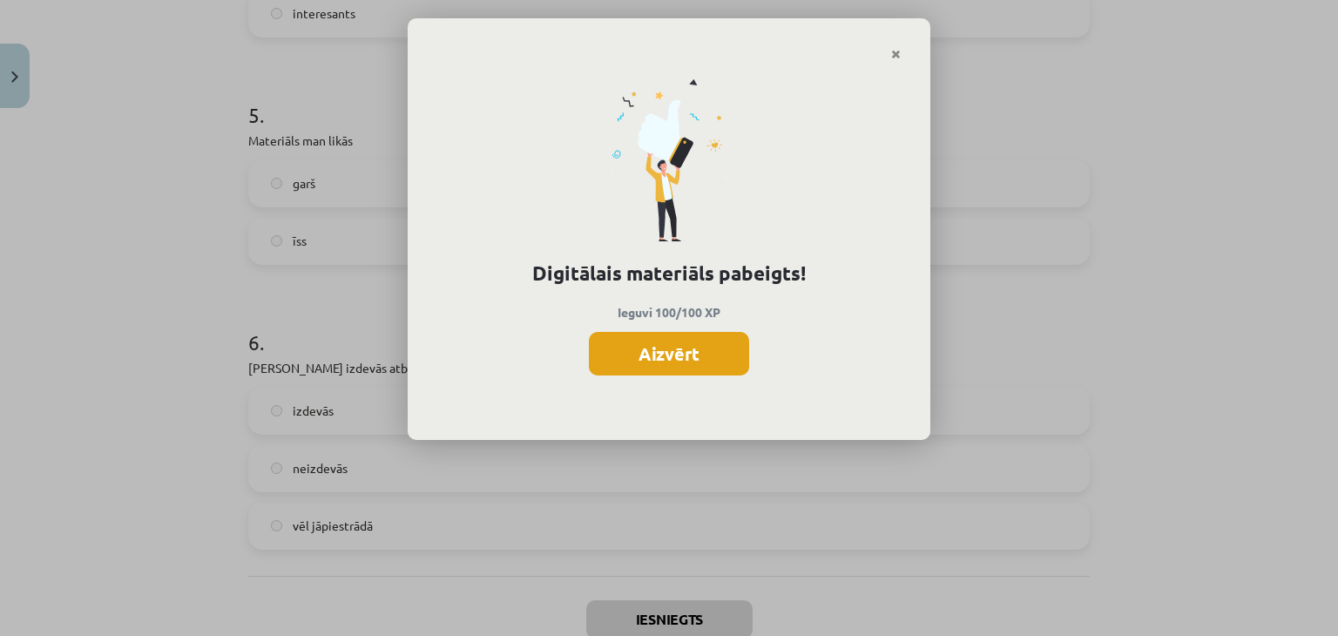
drag, startPoint x: 624, startPoint y: 381, endPoint x: 617, endPoint y: 370, distance: 12.6
click at [624, 378] on div "Digitālais materiāls pabeigts! Ieguvi 100/100 XP Aizvērt" at bounding box center [669, 251] width 523 height 380
click at [617, 370] on button "Aizvērt" at bounding box center [669, 354] width 160 height 44
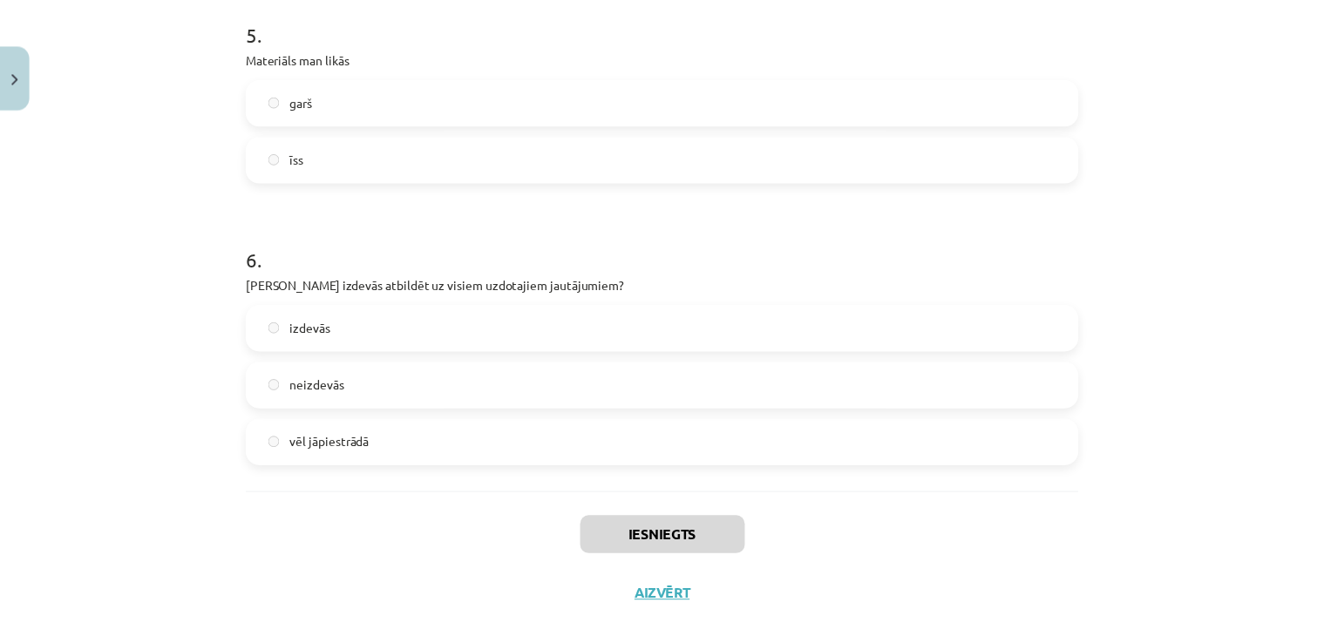
scroll to position [1538, 0]
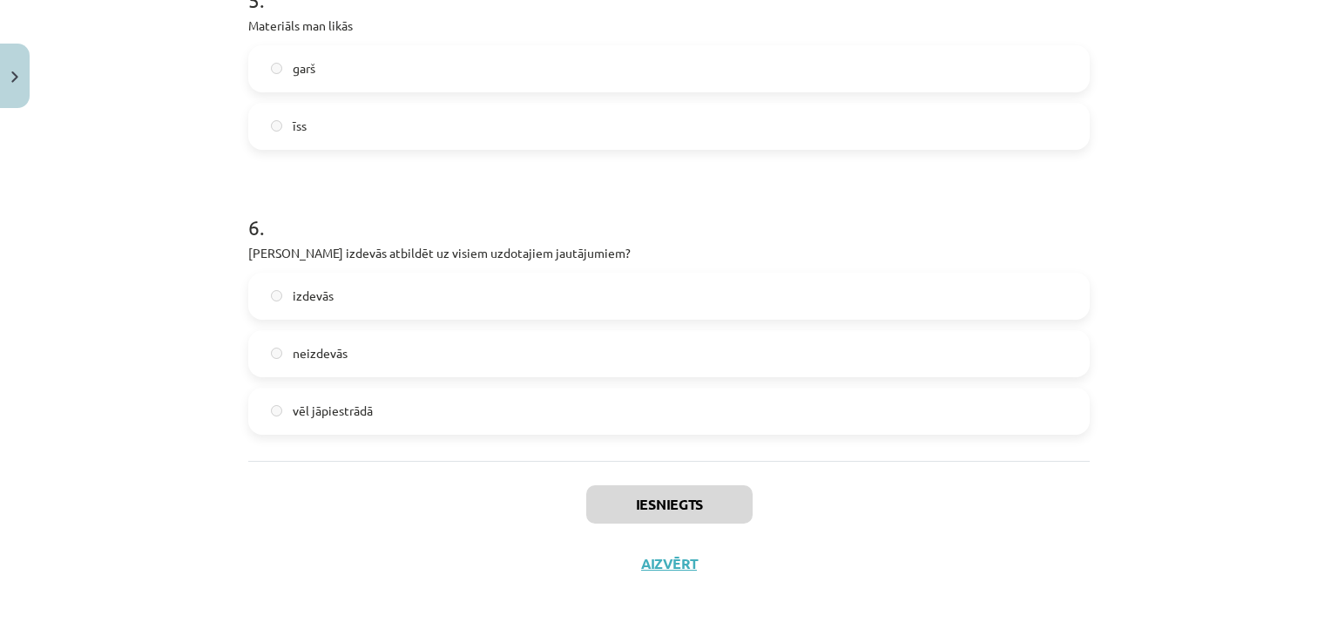
click at [671, 571] on div "Iesniegts Aizvērt" at bounding box center [669, 522] width 842 height 122
click at [658, 563] on button "Aizvērt" at bounding box center [662, 563] width 66 height 17
click at [582, 519] on div "Mācību tēma: Bioloģijas i - 11. klases 1. ieskaites mācību materiāls - laborato…" at bounding box center [662, 318] width 1324 height 636
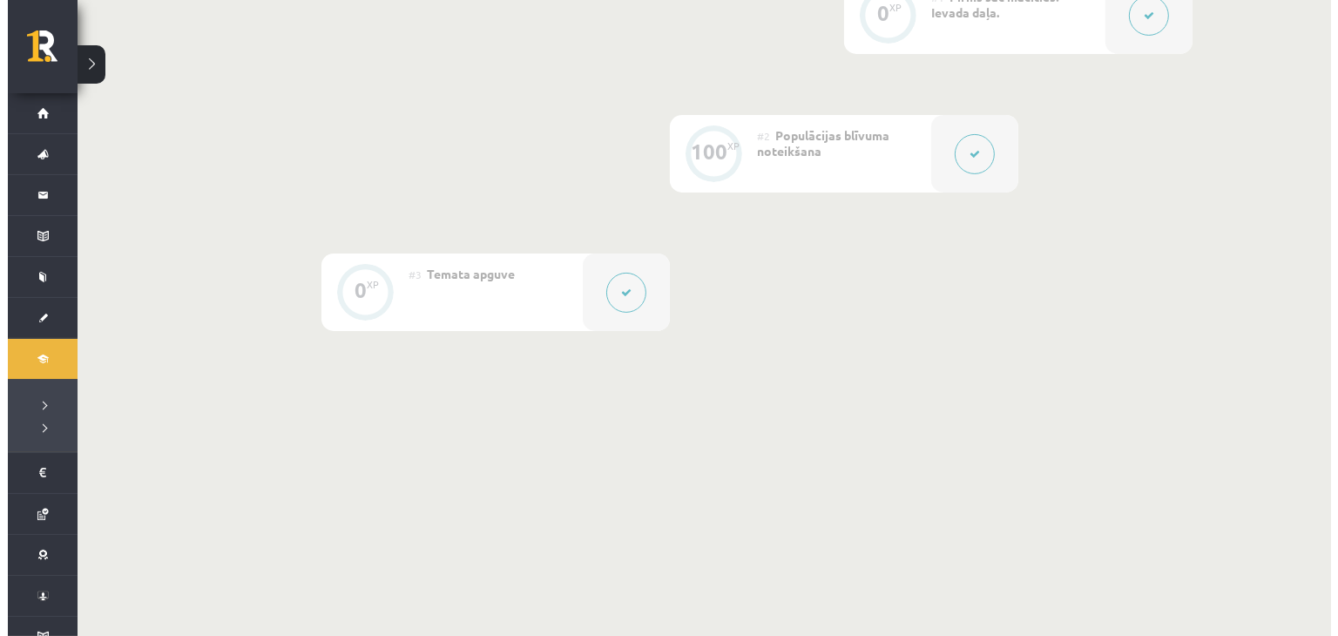
scroll to position [0, 0]
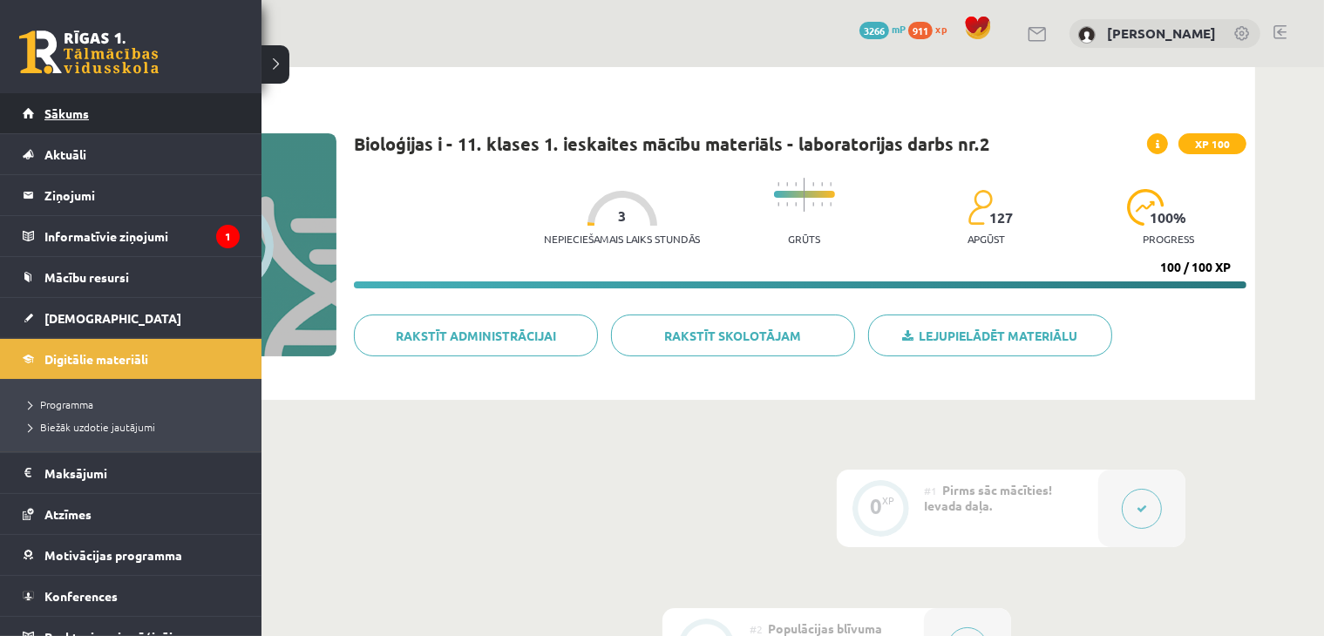
click at [55, 105] on link "Sākums" at bounding box center [131, 113] width 217 height 40
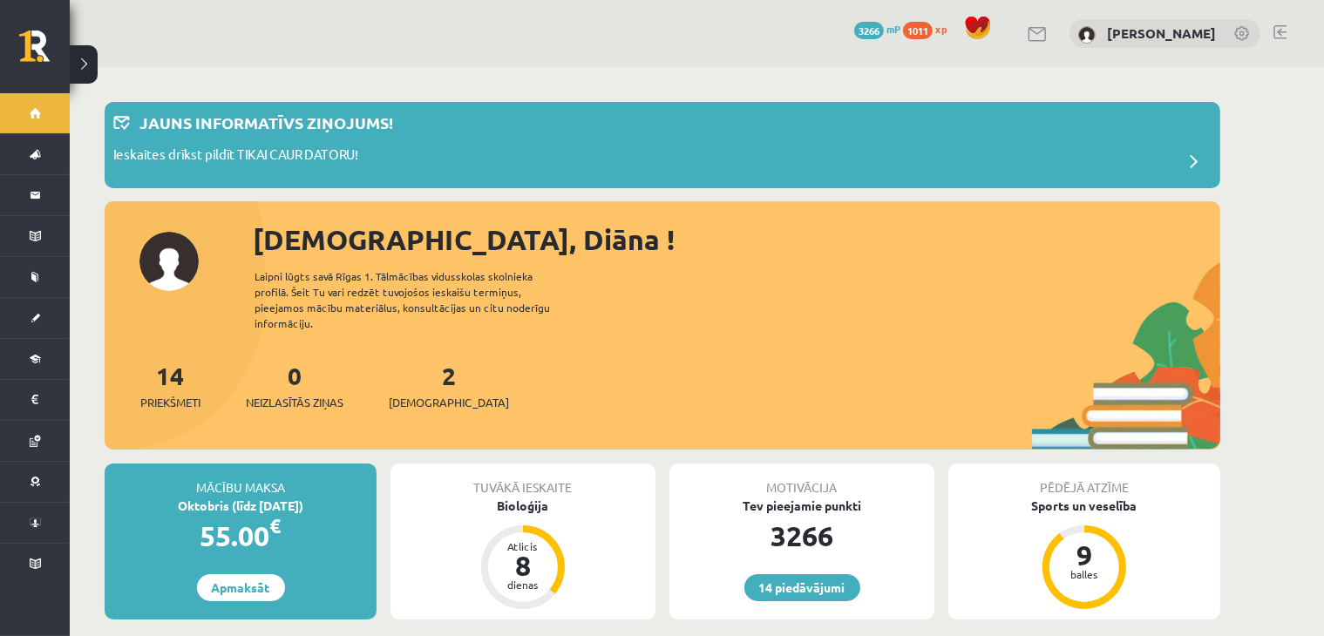
scroll to position [203, 0]
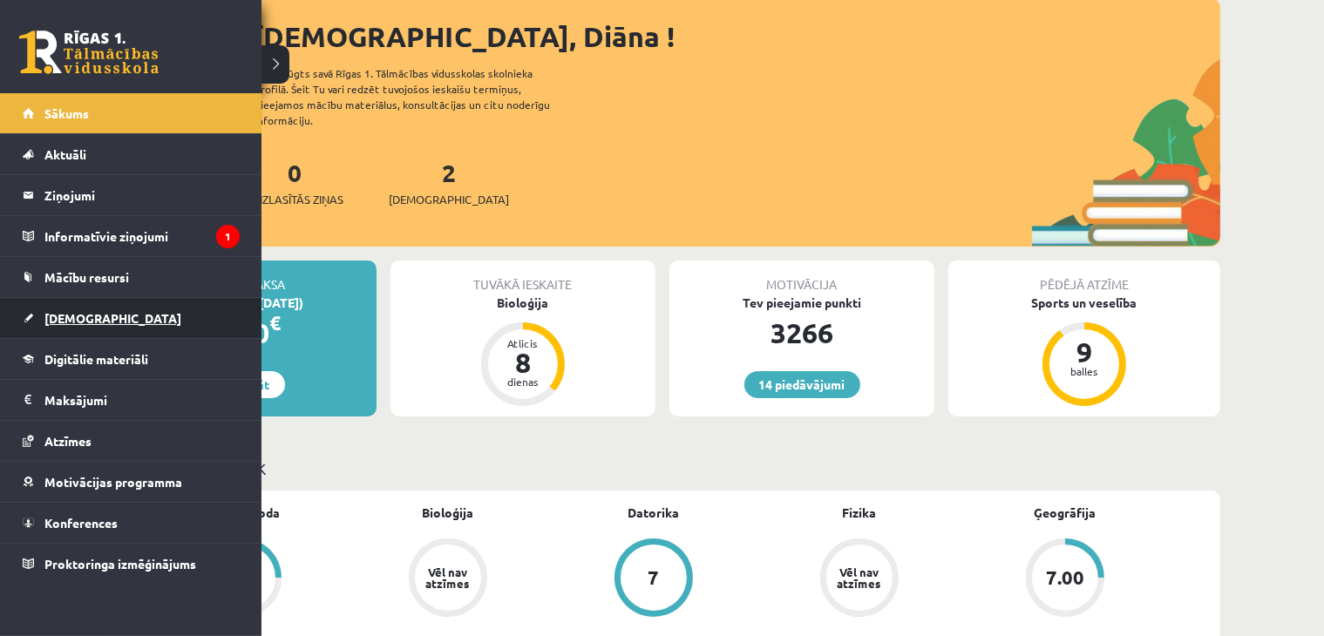
click at [36, 319] on link "[DEMOGRAPHIC_DATA]" at bounding box center [131, 318] width 217 height 40
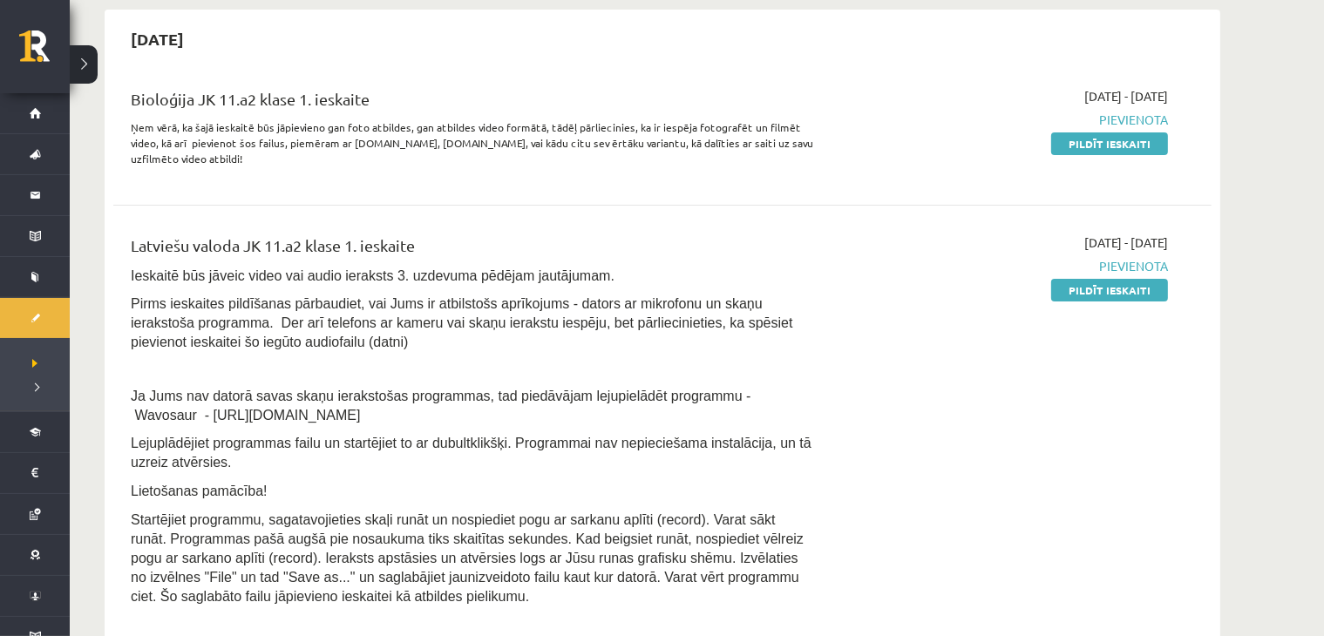
scroll to position [406, 0]
